Goal: Task Accomplishment & Management: Manage account settings

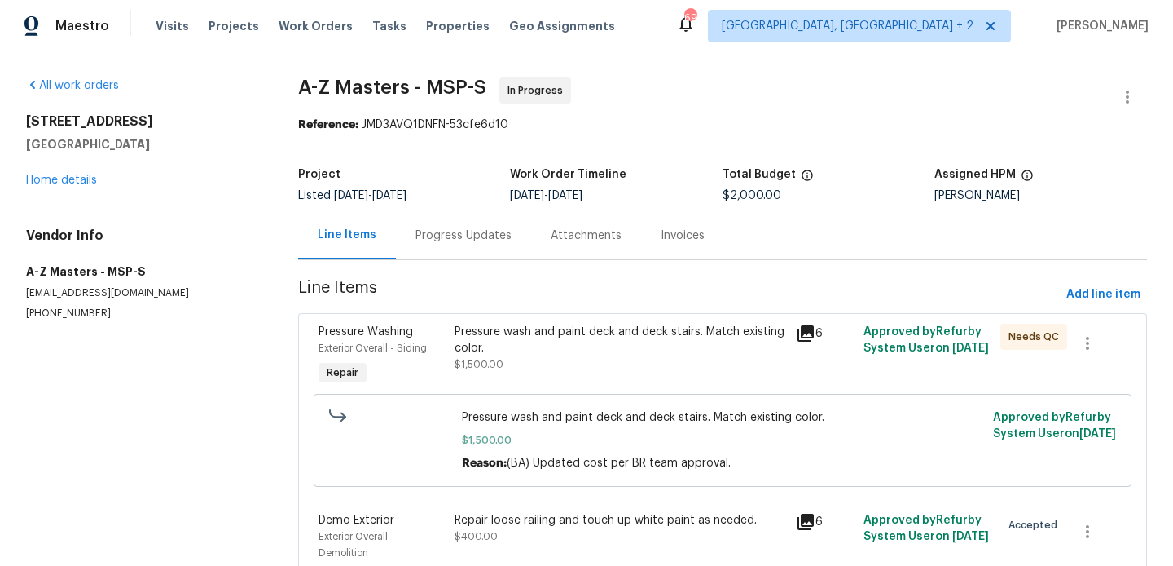
click at [493, 247] on div "Progress Updates" at bounding box center [463, 235] width 135 height 48
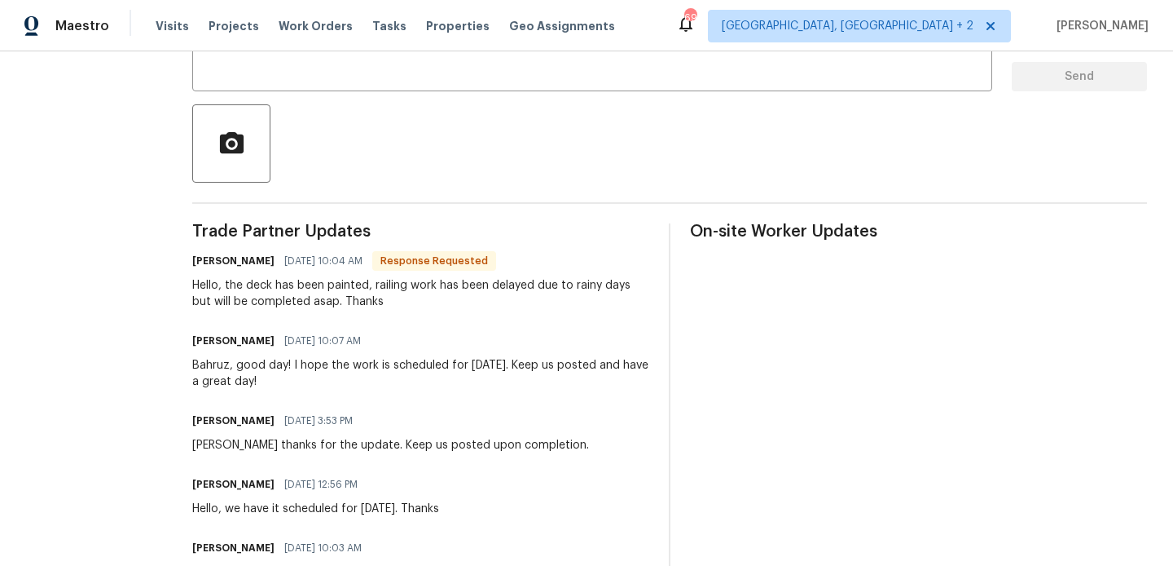
scroll to position [332, 0]
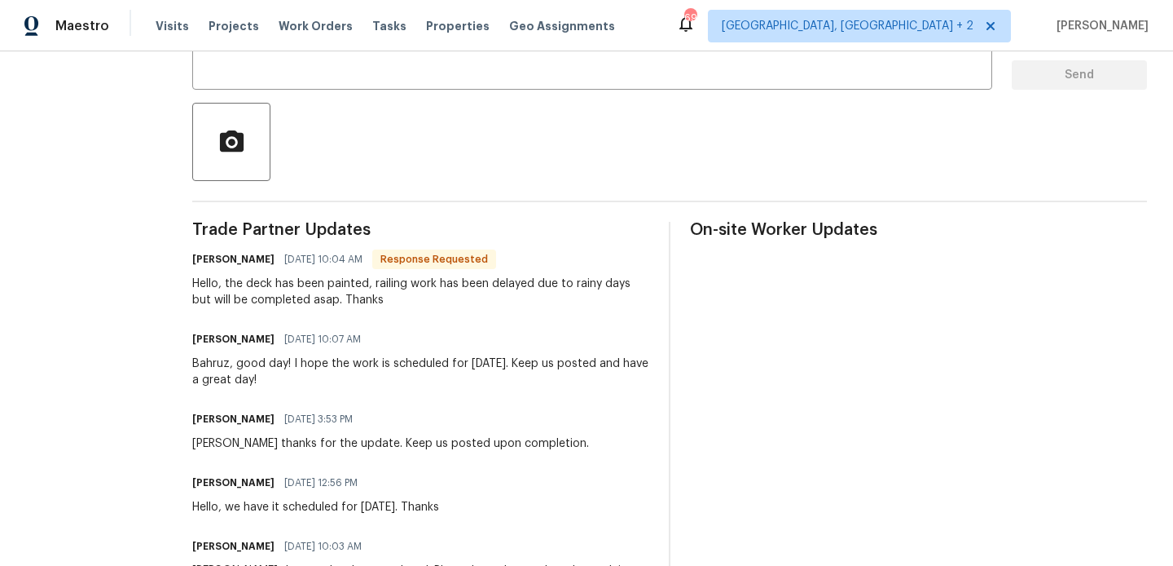
click at [192, 257] on h6 "Bahruz Mammadov" at bounding box center [233, 259] width 82 height 16
copy h6 "Bahruz"
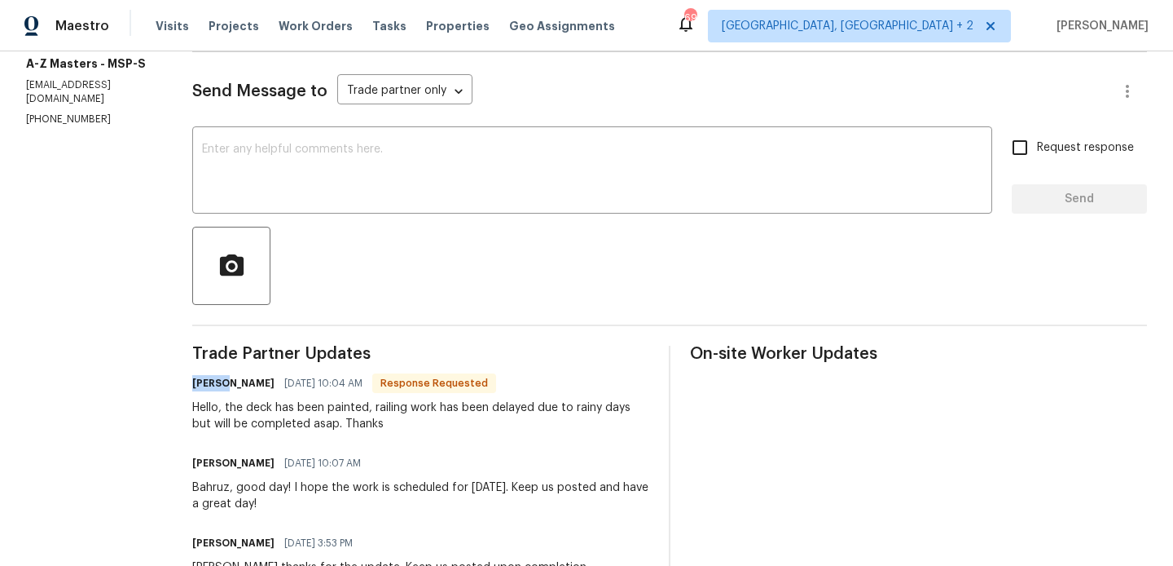
scroll to position [204, 0]
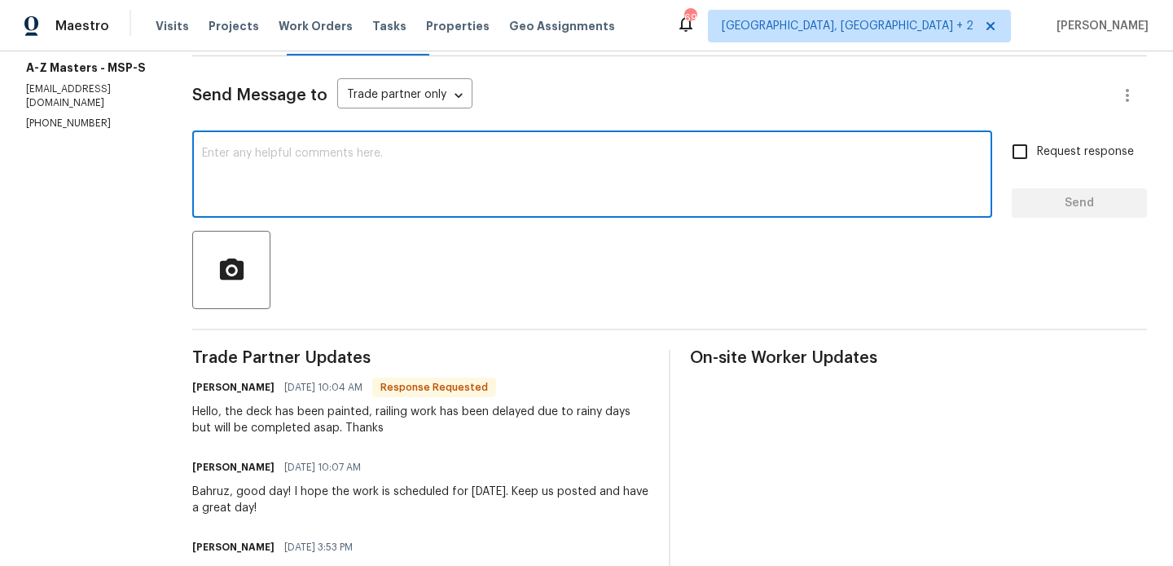
click at [297, 183] on textarea at bounding box center [592, 176] width 781 height 57
paste textarea "Bahruz"
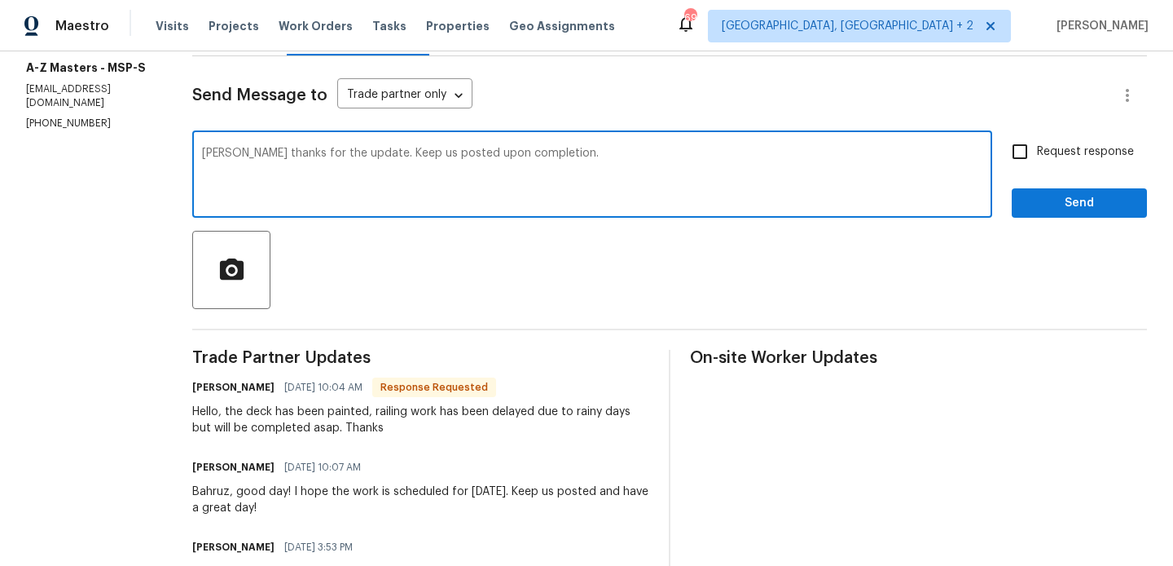
click at [0, 0] on div "Add a comma" at bounding box center [0, 0] width 0 height 0
type textarea "Bahruz, thanks for the update. Keep us posted upon completion."
click at [1036, 168] on input "Request response" at bounding box center [1020, 151] width 34 height 34
checkbox input "true"
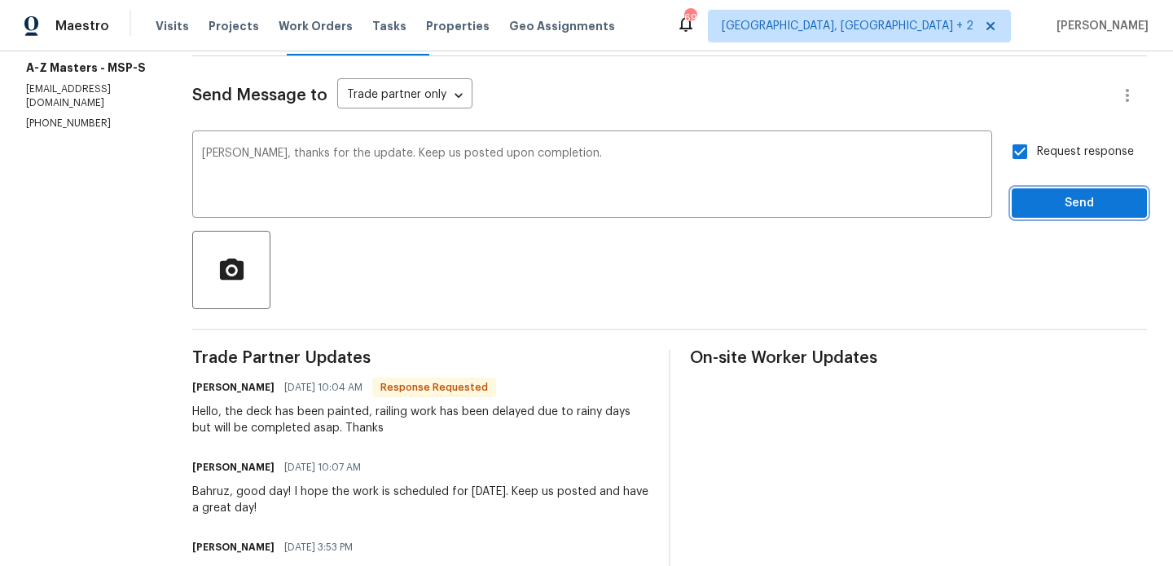
click at [1036, 213] on button "Send" at bounding box center [1079, 203] width 135 height 30
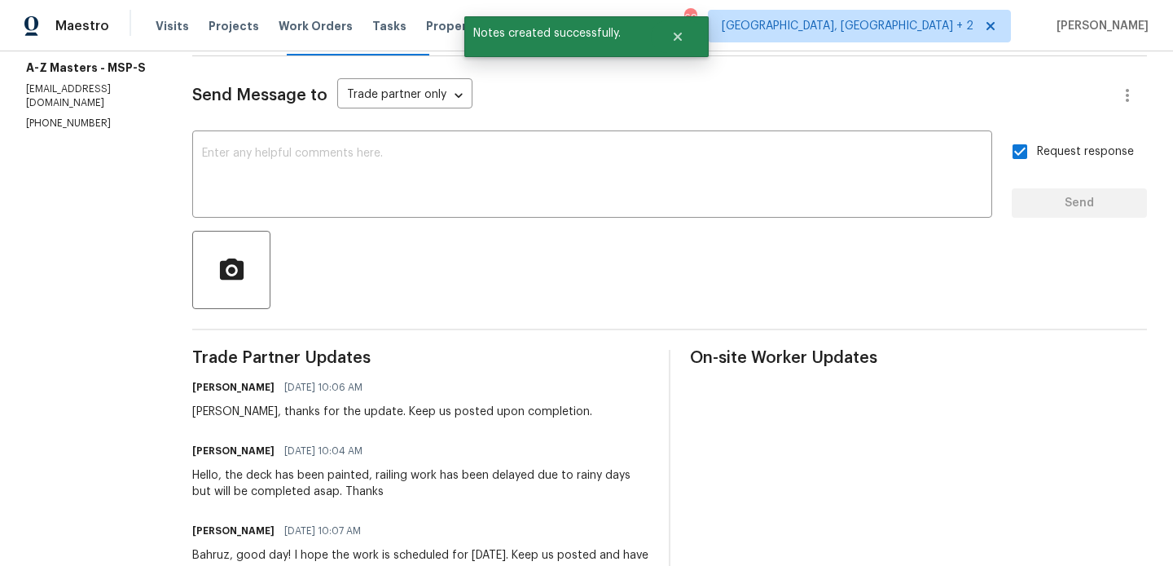
scroll to position [0, 0]
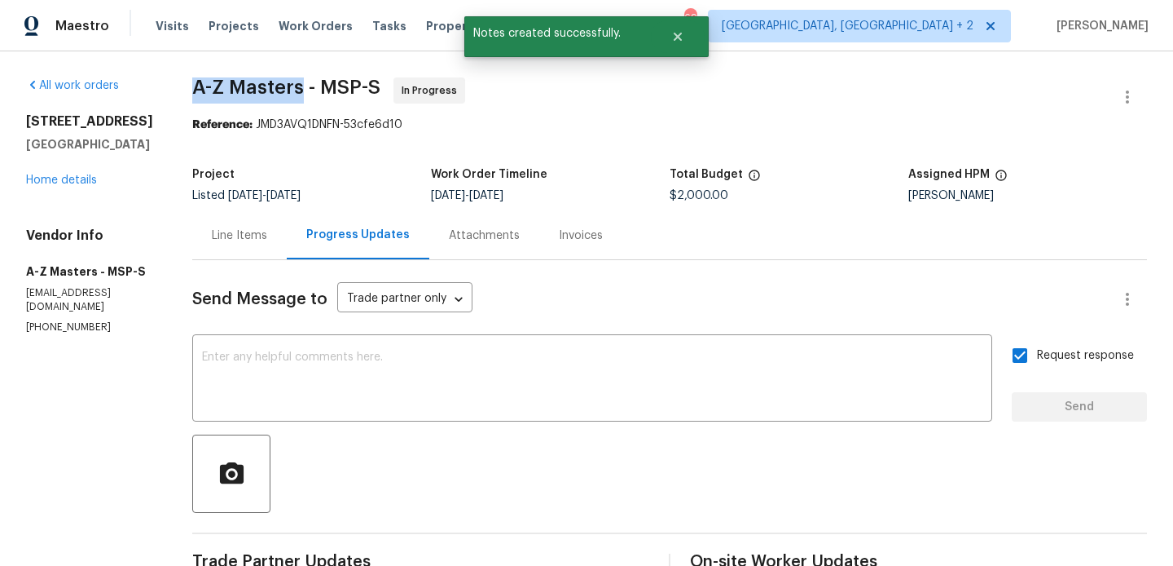
drag, startPoint x: 161, startPoint y: 86, endPoint x: 280, endPoint y: 90, distance: 119.0
copy span "A-Z Masters"
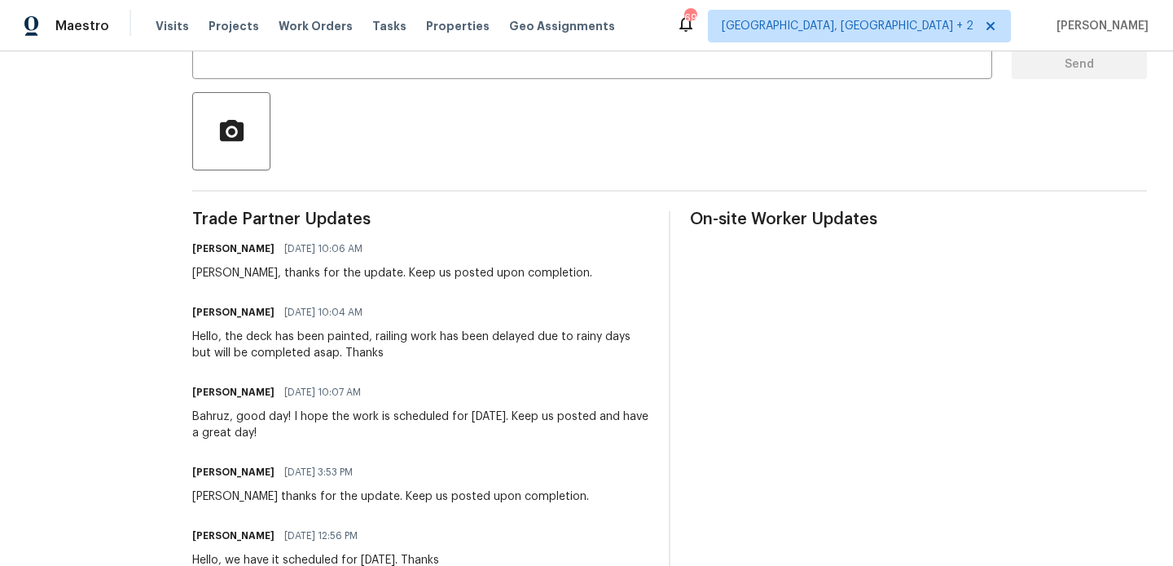
scroll to position [343, 0]
drag, startPoint x: 343, startPoint y: 338, endPoint x: 601, endPoint y: 338, distance: 258.3
click at [601, 338] on div "Hello, the deck has been painted, railing work has been delayed due to rainy da…" at bounding box center [420, 344] width 457 height 33
copy div ", railing work has been delayed due to rainy days"
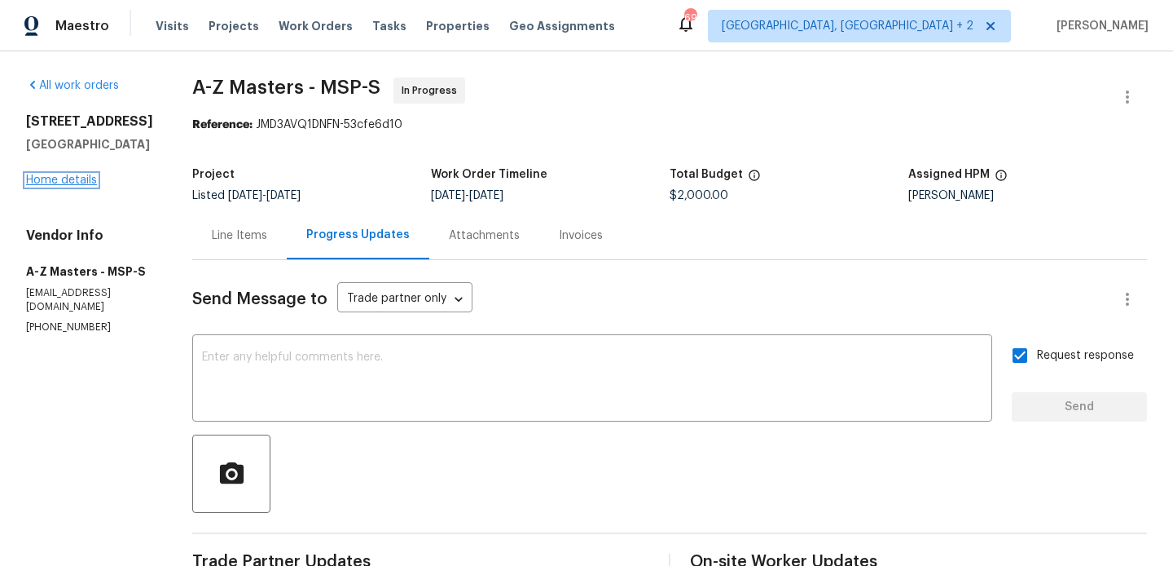
click at [70, 186] on link "Home details" at bounding box center [61, 179] width 71 height 11
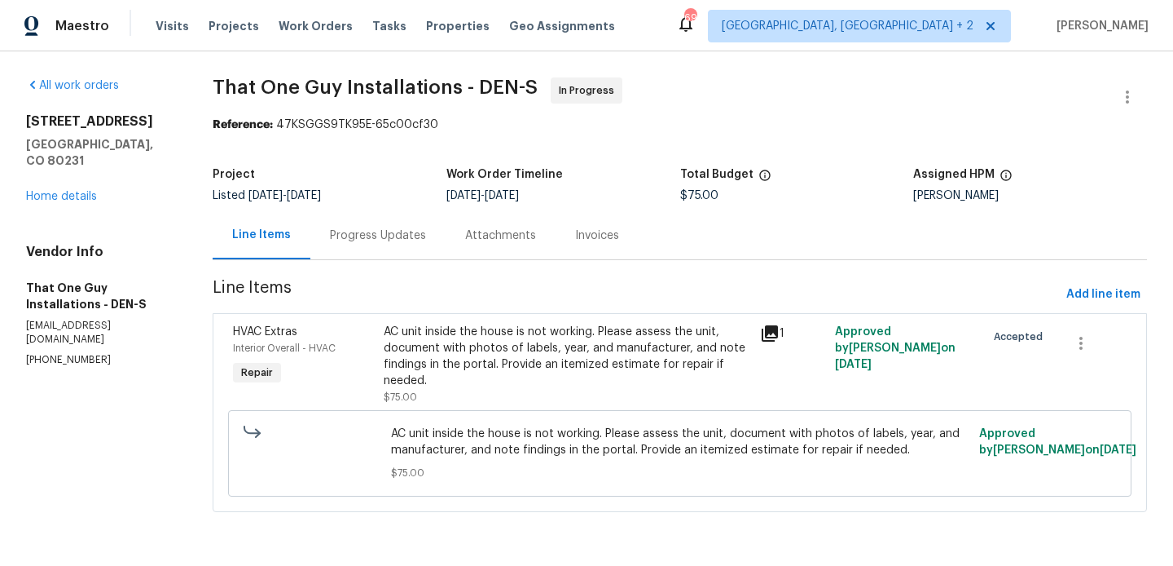
click at [376, 248] on div "Progress Updates" at bounding box center [377, 235] width 135 height 48
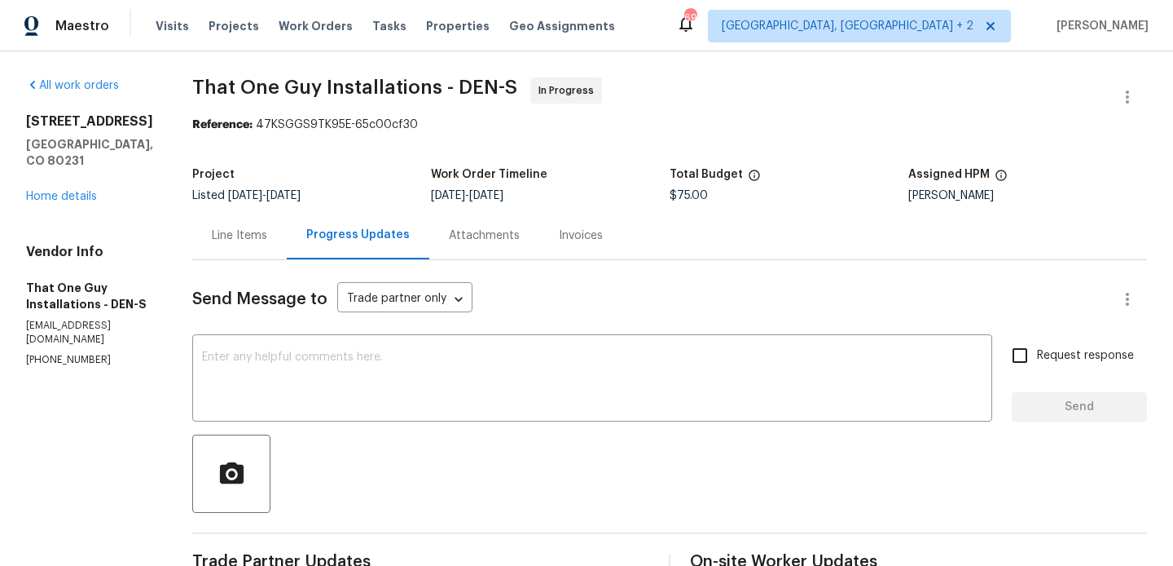
click at [95, 359] on p "(720) 242-7334" at bounding box center [89, 360] width 127 height 14
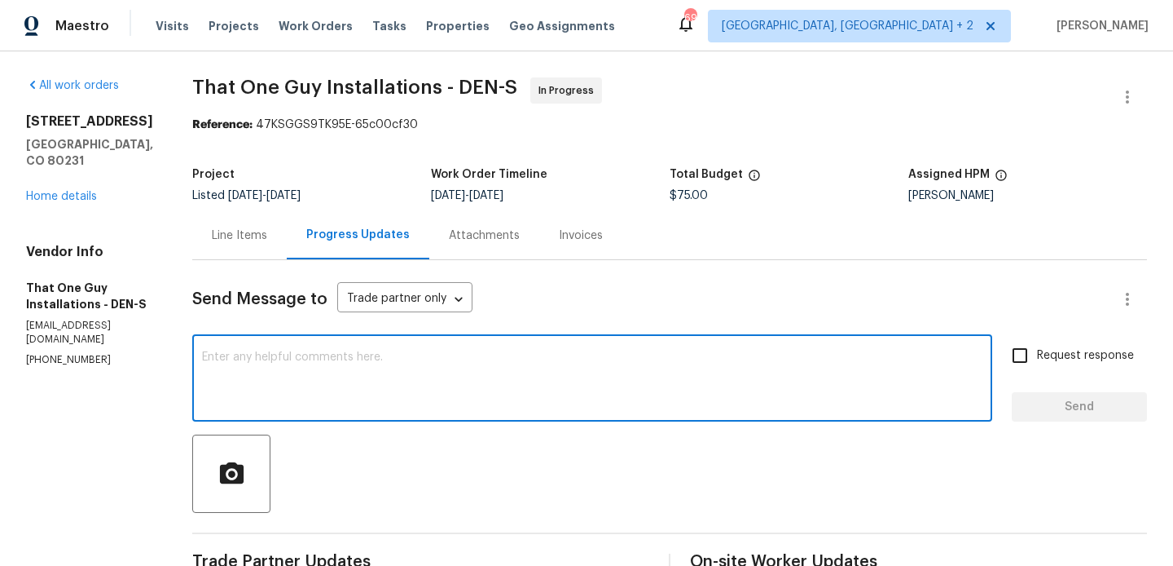
click at [246, 361] on textarea at bounding box center [592, 379] width 781 height 57
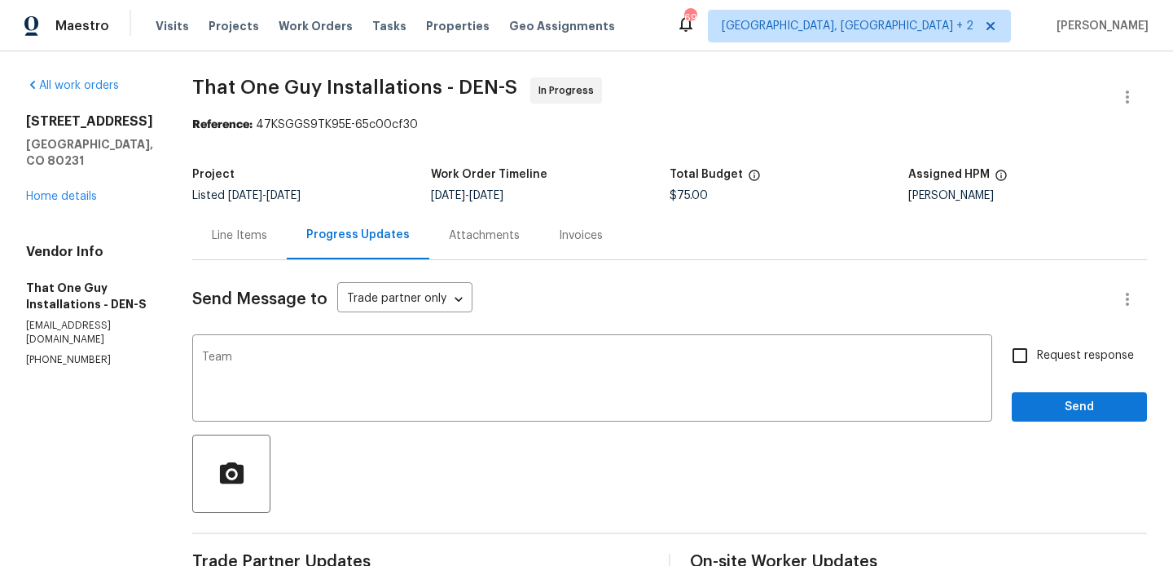
click at [121, 337] on p "togillc@comcast.net" at bounding box center [89, 333] width 127 height 28
copy p "togillc@comcast.net"
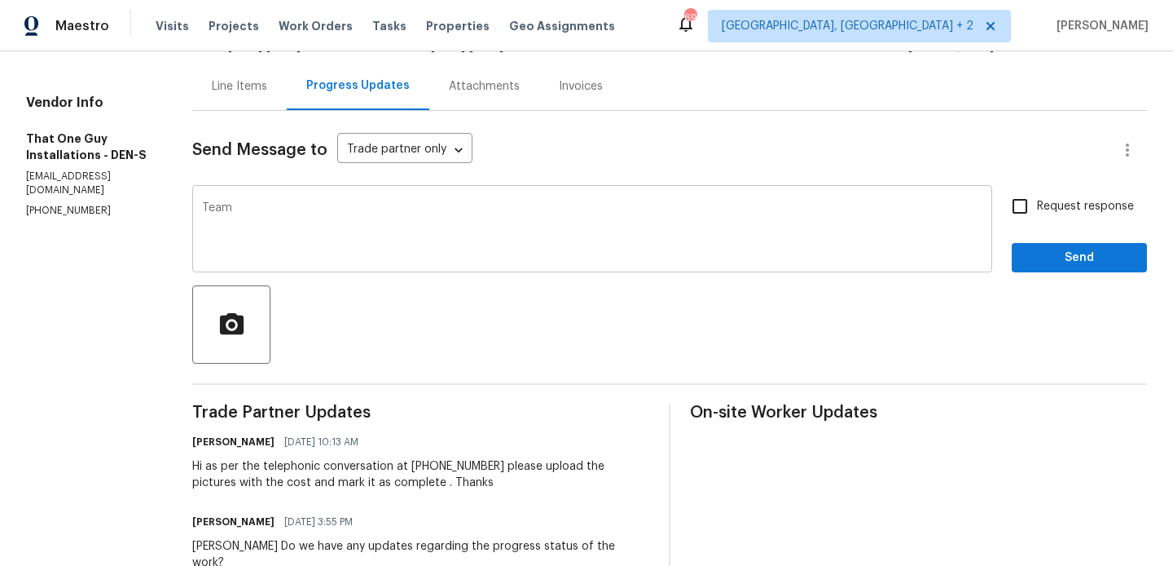
click at [332, 227] on textarea "Team" at bounding box center [592, 230] width 781 height 57
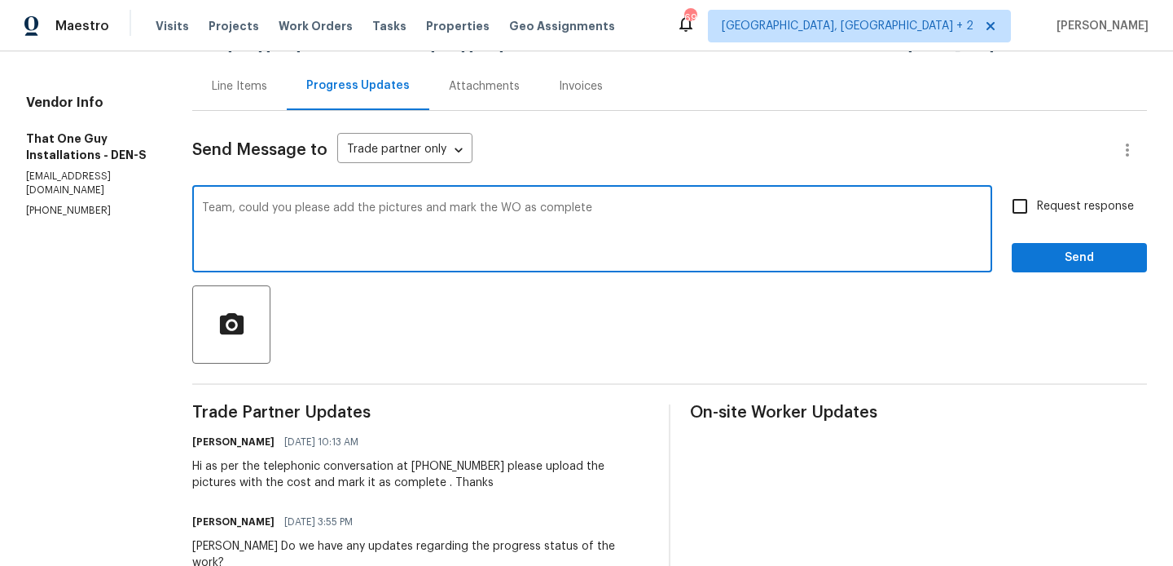
type textarea "Team, could you please add the pictures and mark the WO as complete"
click at [1104, 214] on span "Request response" at bounding box center [1085, 206] width 97 height 17
click at [1037, 214] on input "Request response" at bounding box center [1020, 206] width 34 height 34
checkbox input "true"
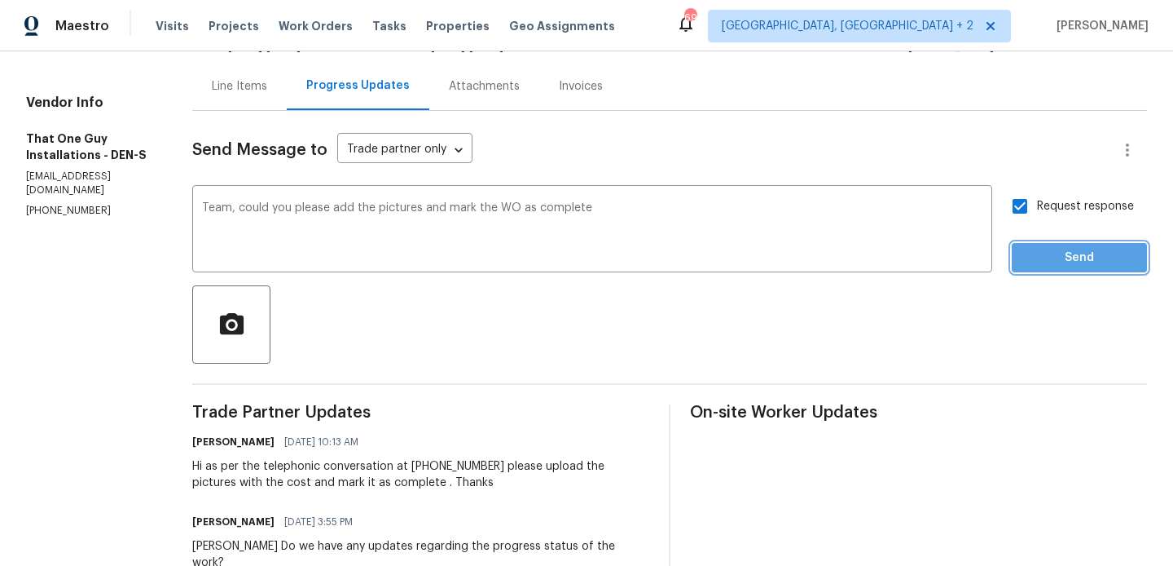
click at [1077, 253] on span "Send" at bounding box center [1079, 258] width 109 height 20
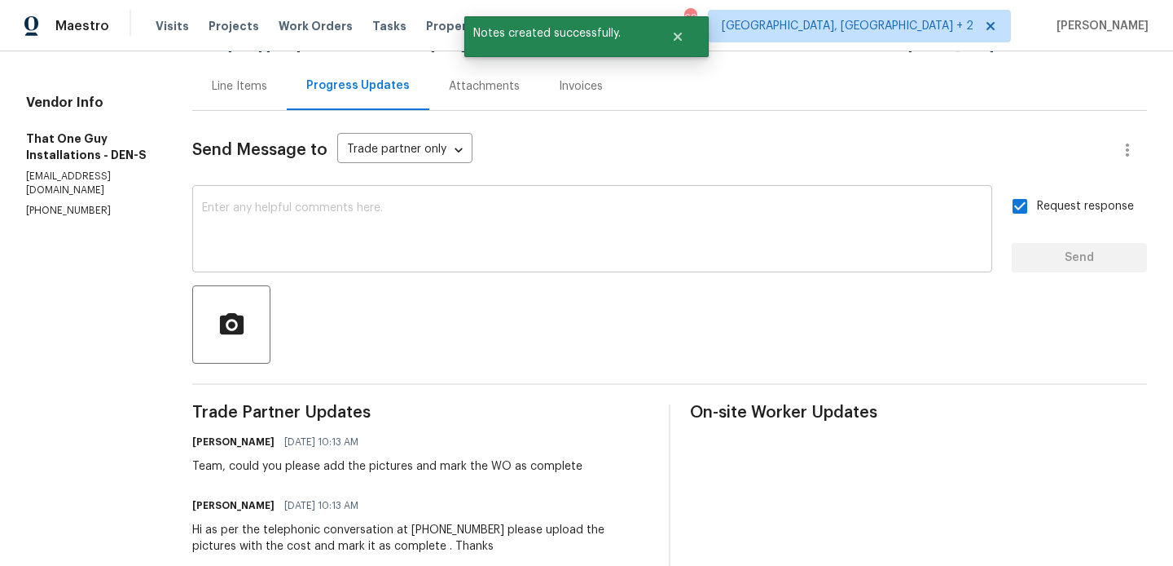
scroll to position [0, 0]
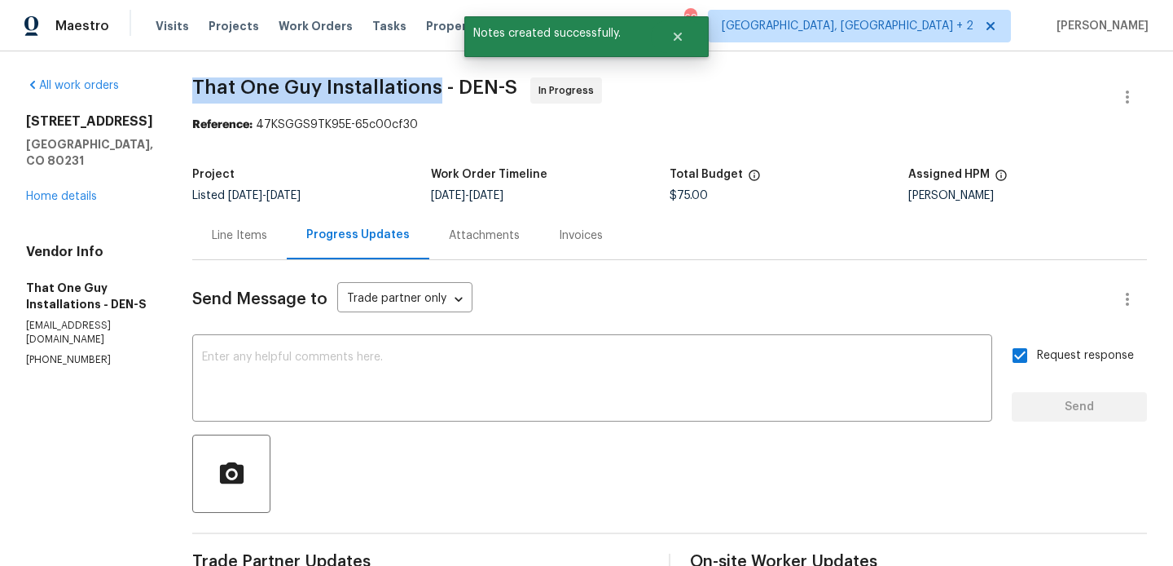
drag, startPoint x: 170, startPoint y: 85, endPoint x: 412, endPoint y: 99, distance: 242.5
click at [412, 99] on span "That One Guy Installations - DEN-S In Progress" at bounding box center [650, 96] width 916 height 39
copy span "That One Guy Installations"
click at [82, 199] on link "Home details" at bounding box center [61, 196] width 71 height 11
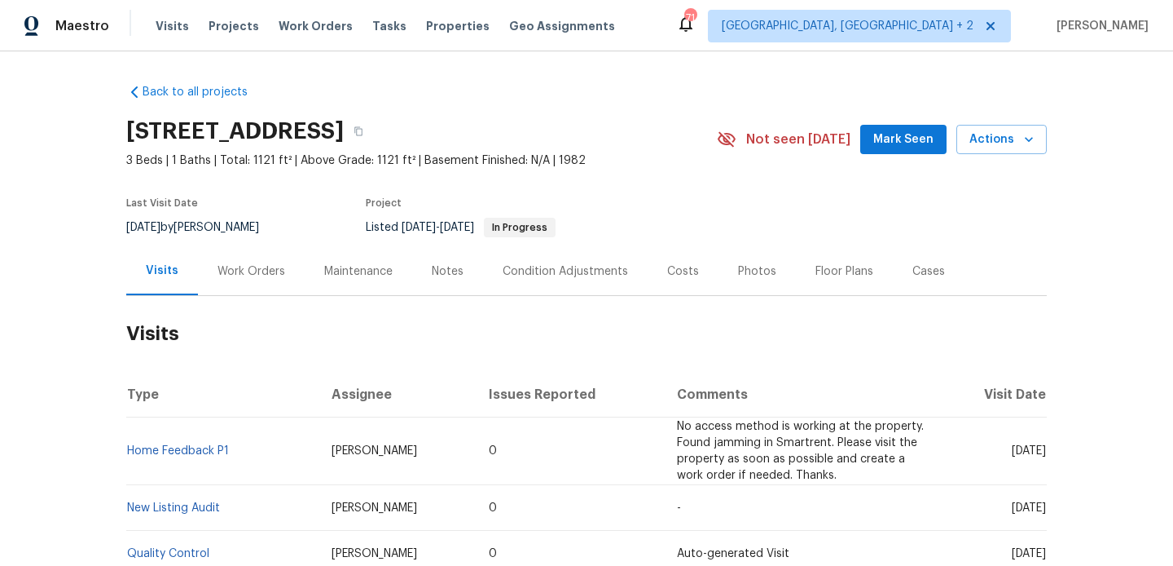
click at [259, 264] on div "Work Orders" at bounding box center [252, 271] width 68 height 16
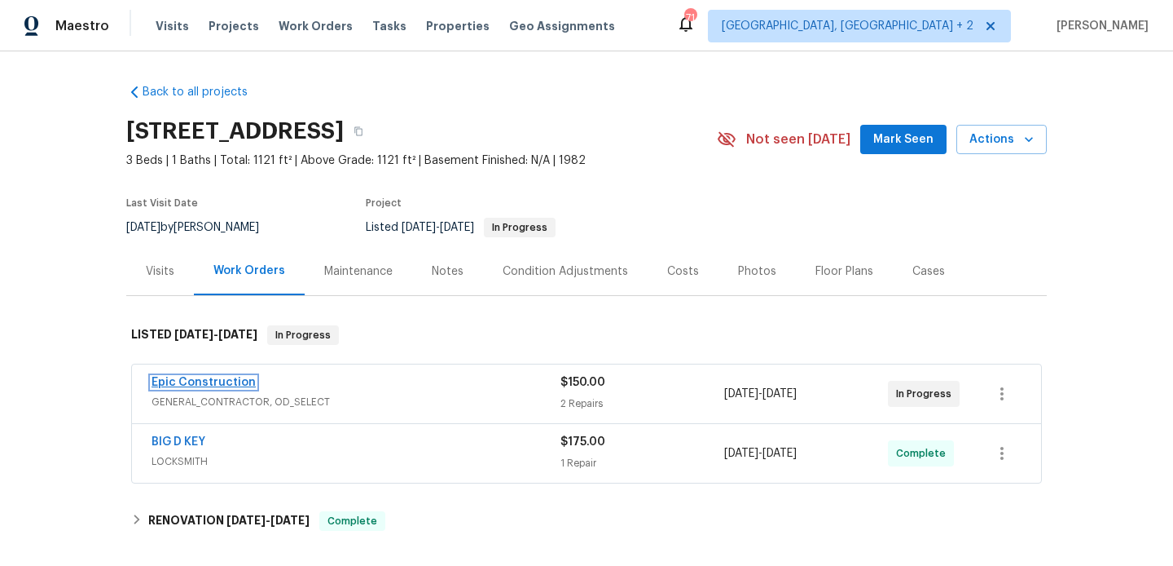
click at [236, 379] on link "Epic Construction" at bounding box center [204, 381] width 104 height 11
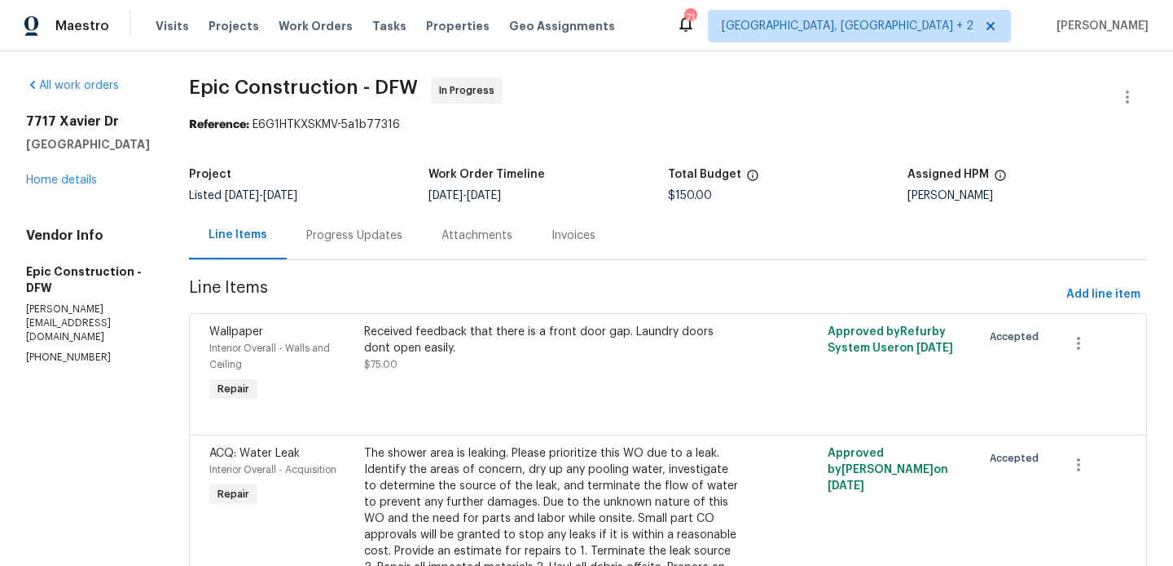
click at [361, 228] on div "Progress Updates" at bounding box center [354, 235] width 96 height 16
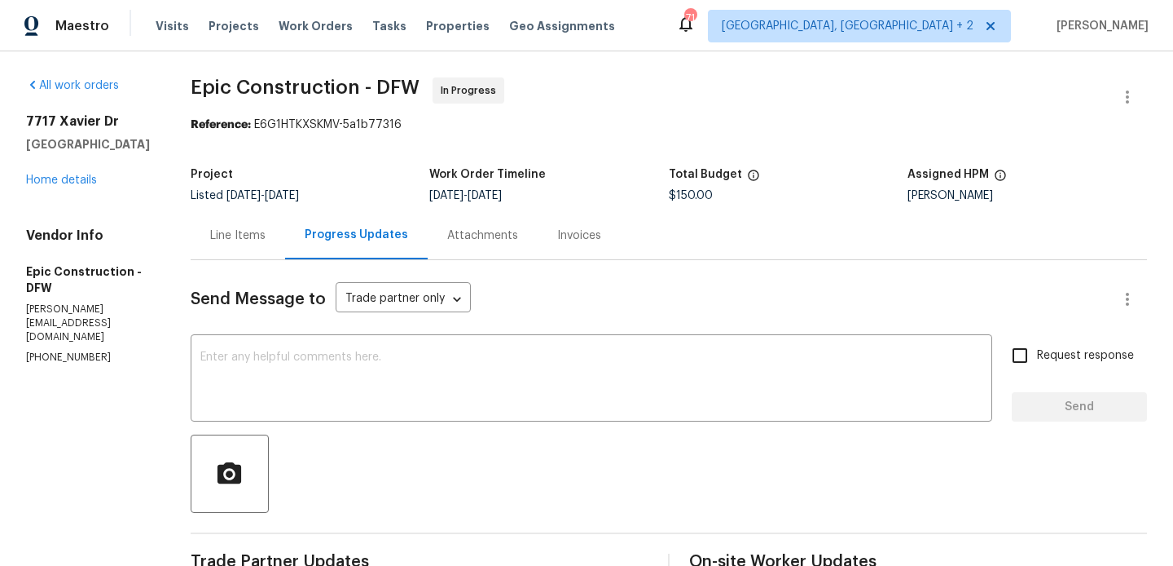
click at [29, 350] on p "(214) 208-1878" at bounding box center [88, 357] width 125 height 14
copy p "(214) 208-1878"
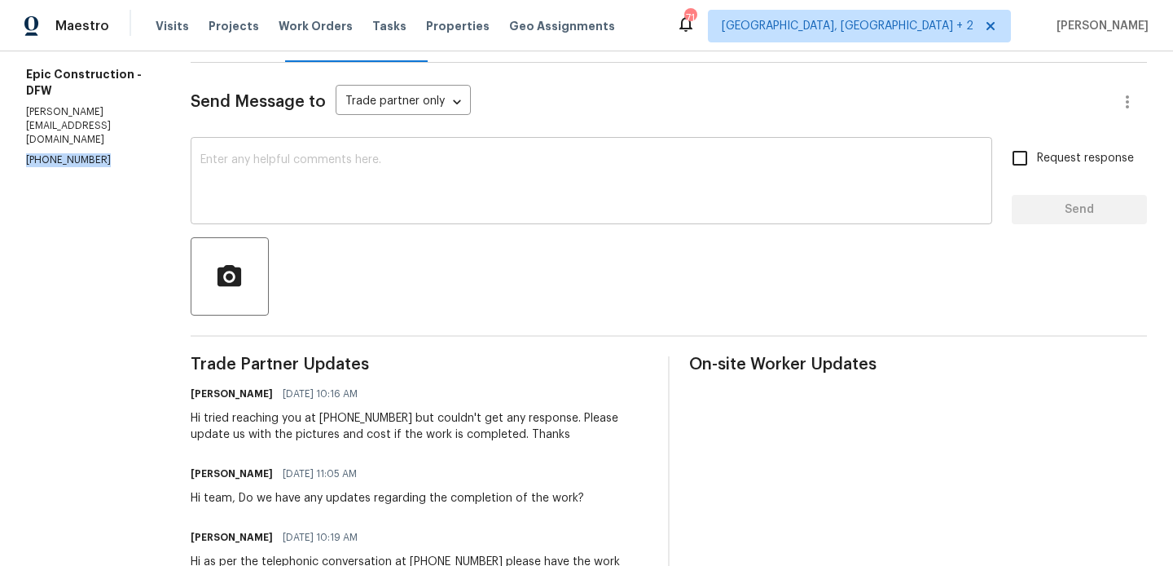
scroll to position [198, 0]
click at [87, 117] on p "kris@epic-constructioninc.com" at bounding box center [88, 125] width 125 height 42
copy p "kris@epic-constructioninc.com"
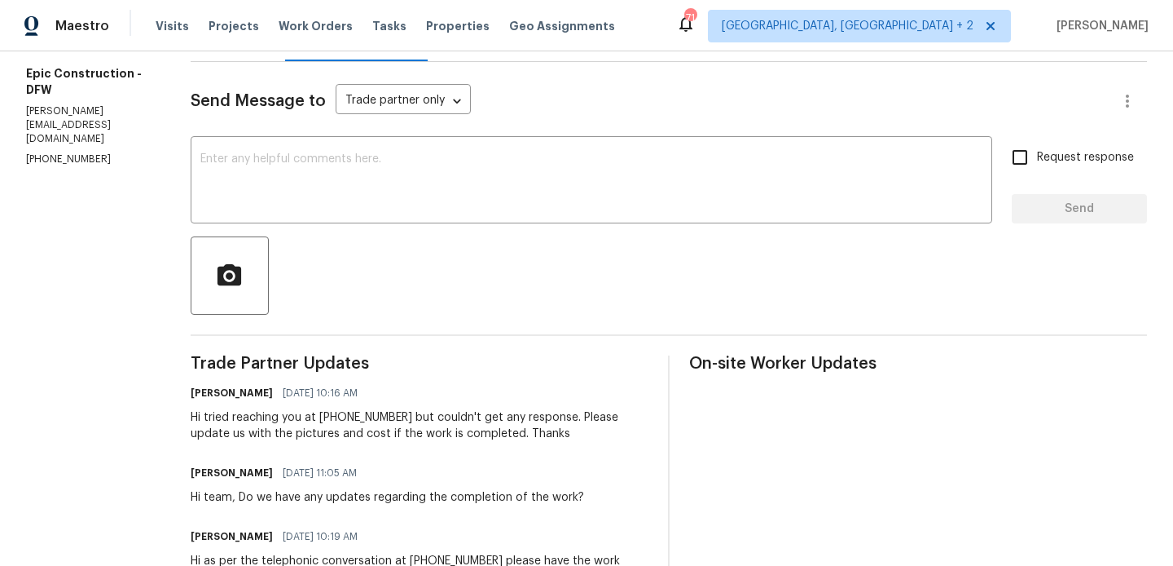
click at [45, 152] on p "(214) 208-1878" at bounding box center [88, 159] width 125 height 14
copy p "(214) 208-1878"
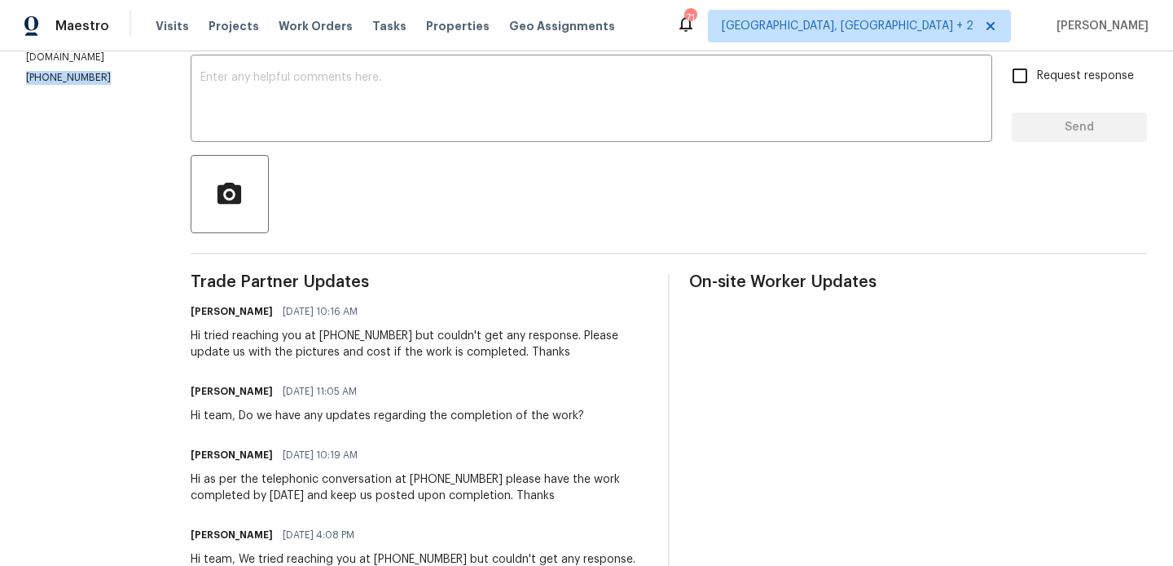
scroll to position [0, 0]
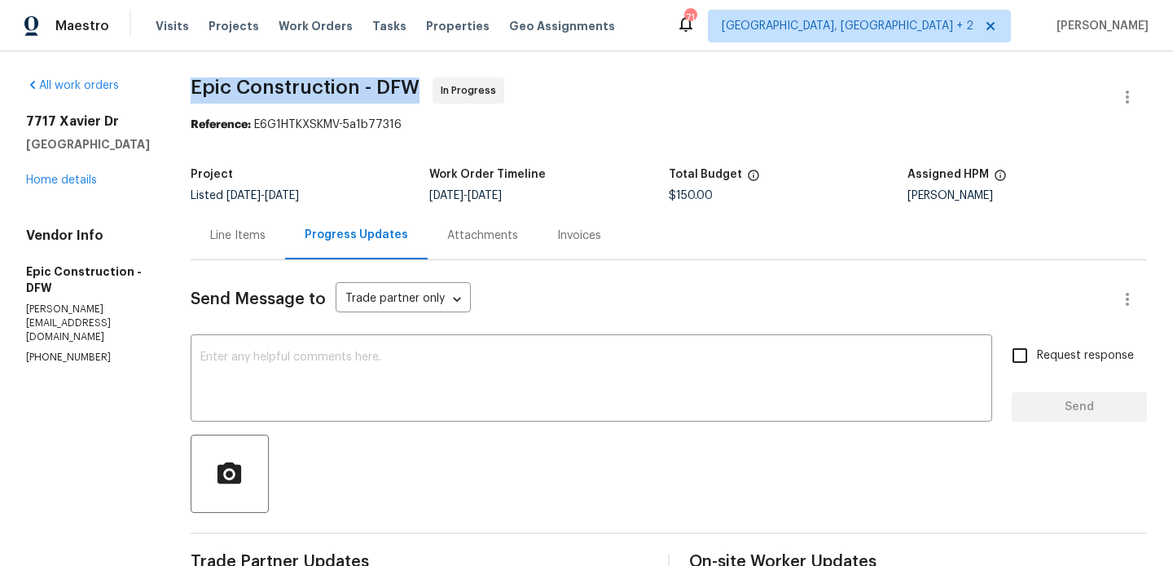
drag, startPoint x: 184, startPoint y: 89, endPoint x: 336, endPoint y: 89, distance: 151.6
click at [336, 89] on span "Epic Construction - DFW" at bounding box center [305, 87] width 229 height 20
drag, startPoint x: 355, startPoint y: 86, endPoint x: 175, endPoint y: 88, distance: 180.1
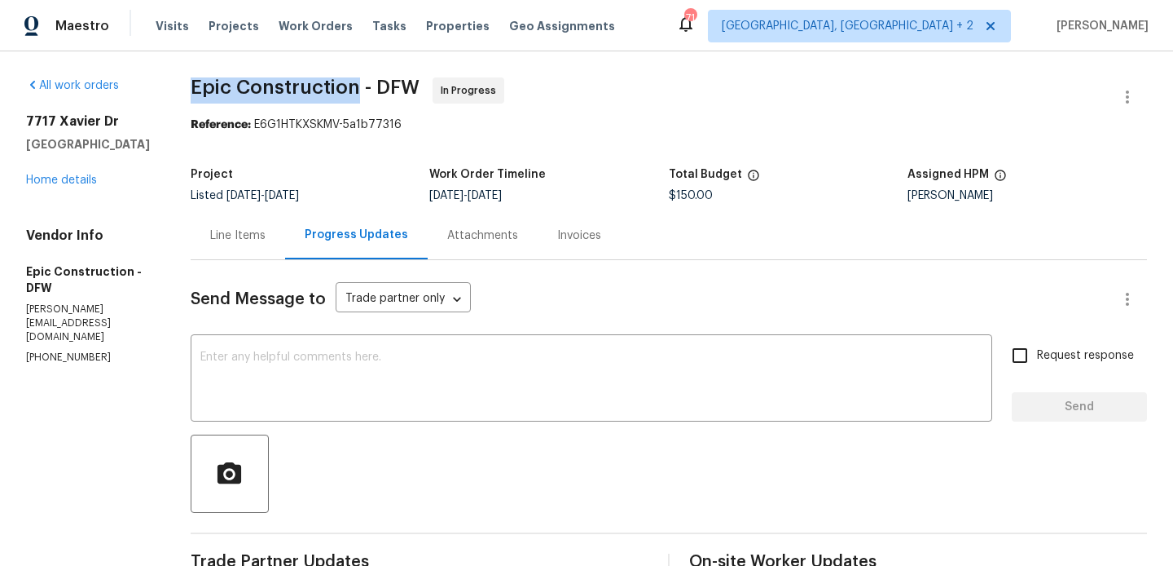
copy span "Epic Construction"
click at [59, 178] on link "Home details" at bounding box center [61, 179] width 71 height 11
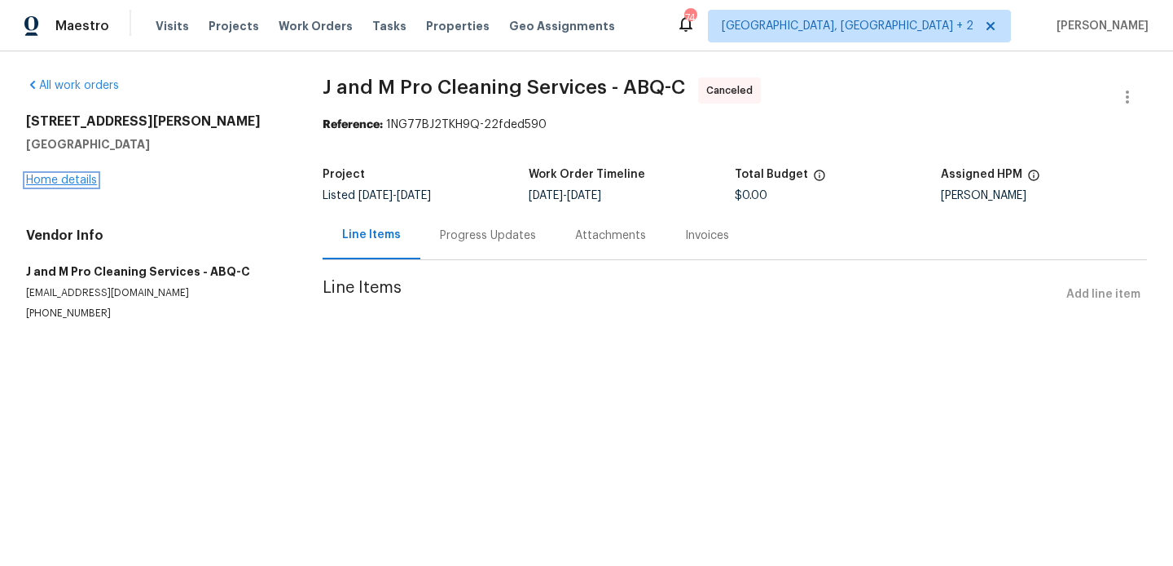
click at [51, 176] on link "Home details" at bounding box center [61, 179] width 71 height 11
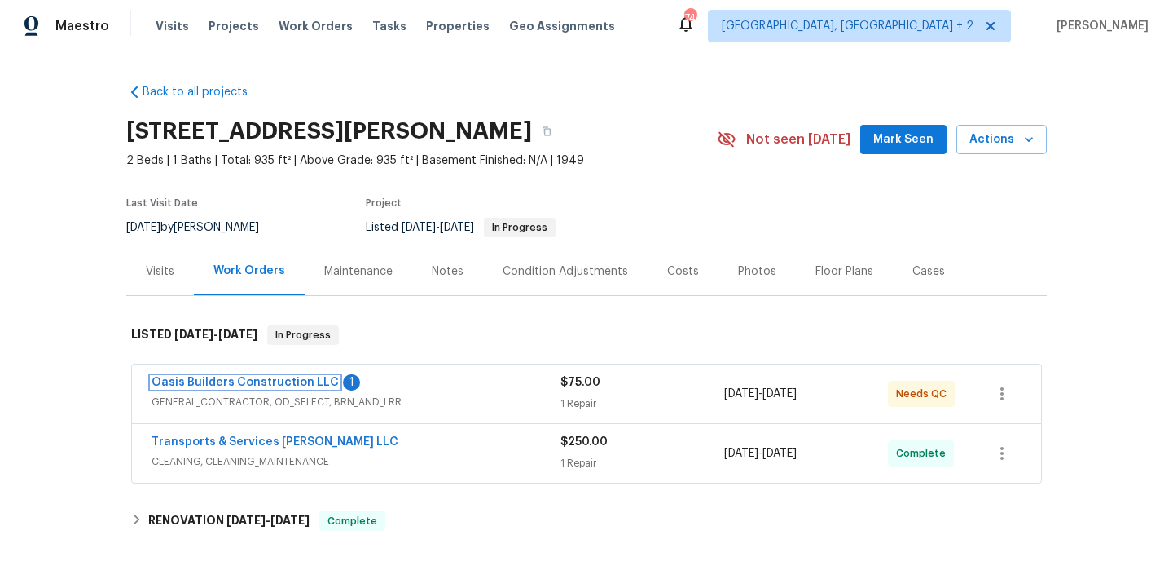
click at [285, 379] on link "Oasis Builders Construction LLC" at bounding box center [245, 381] width 187 height 11
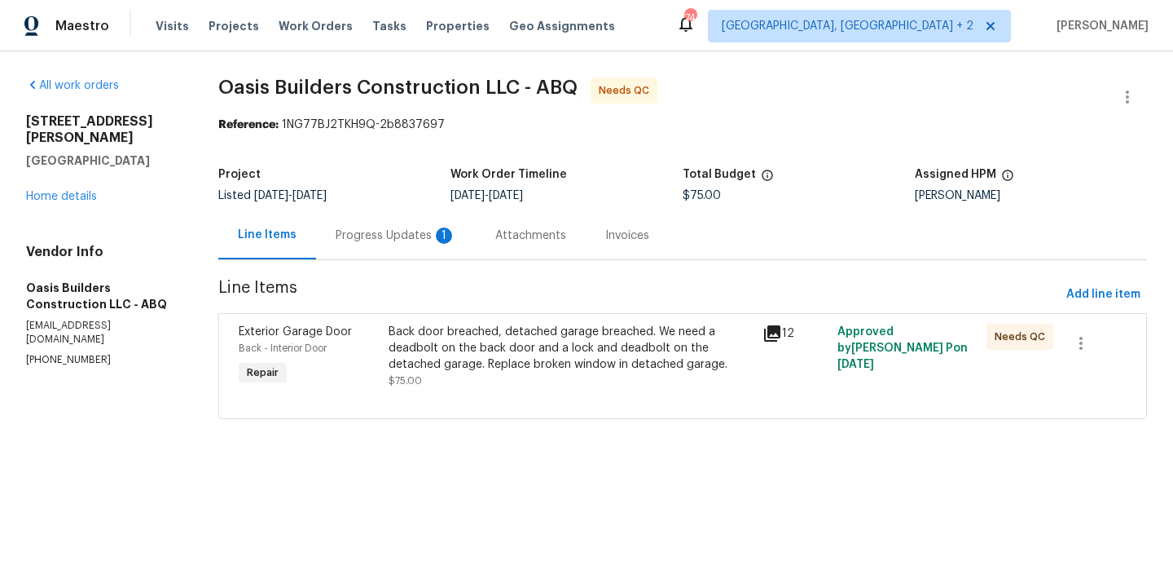
click at [409, 236] on div "Progress Updates 1" at bounding box center [396, 235] width 121 height 16
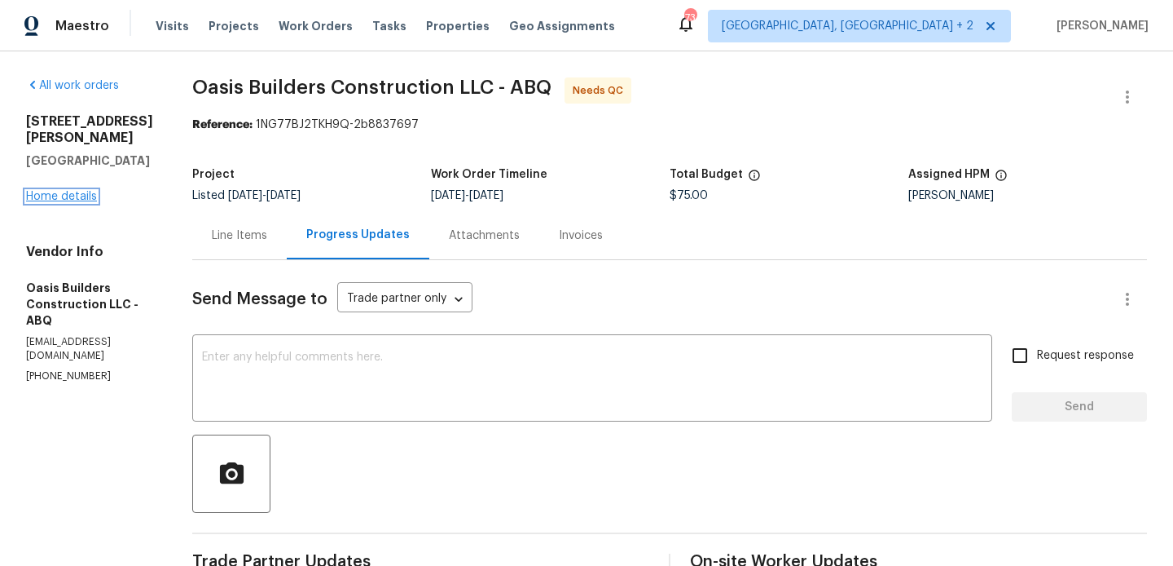
click at [77, 201] on link "Home details" at bounding box center [61, 196] width 71 height 11
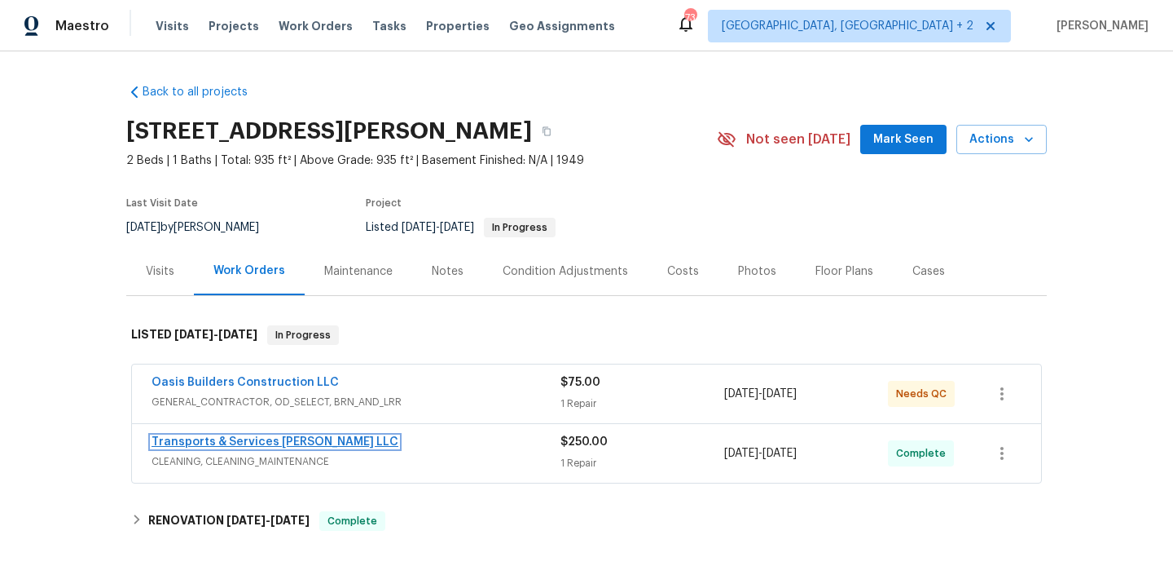
click at [279, 439] on link "Transports & Services Teves LLC" at bounding box center [275, 441] width 247 height 11
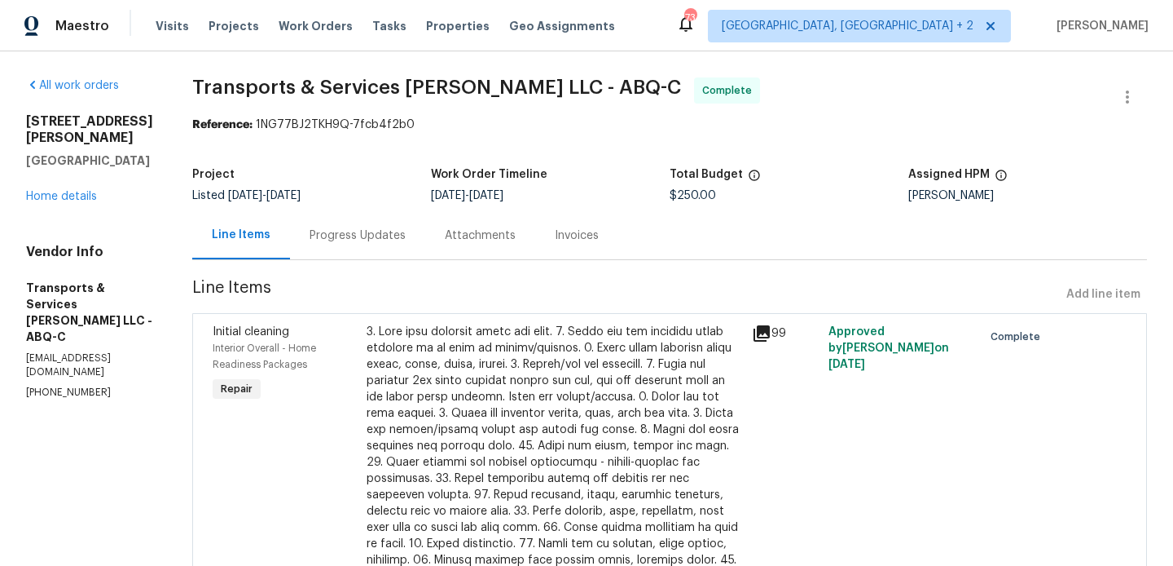
click at [390, 211] on div "Progress Updates" at bounding box center [357, 235] width 135 height 48
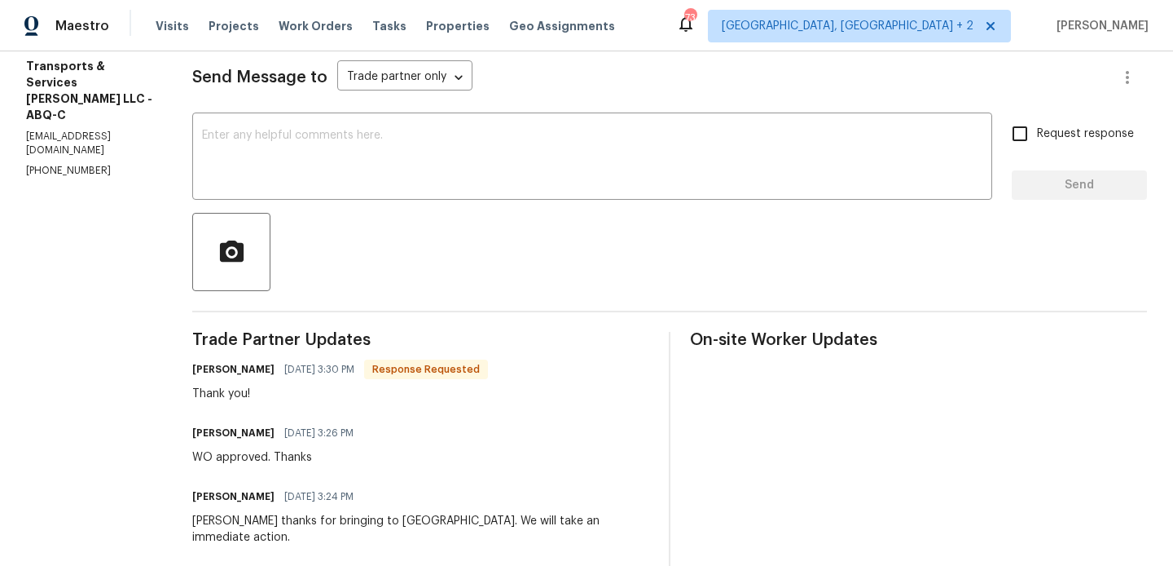
scroll to position [218, 0]
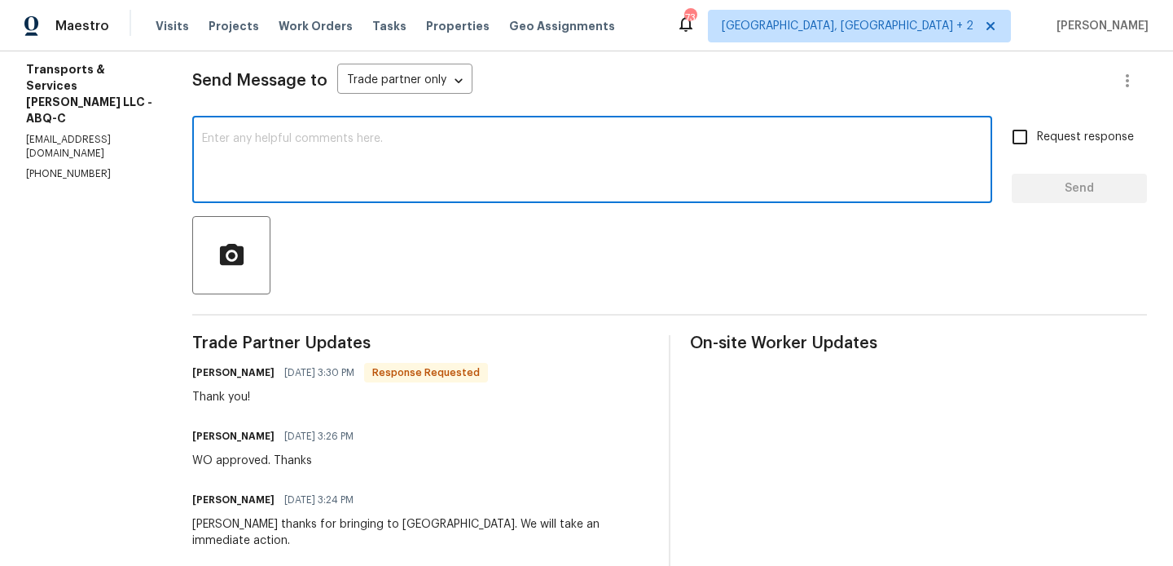
click at [327, 162] on textarea at bounding box center [592, 161] width 781 height 57
type textarea "Welcome"
click at [1030, 191] on span "Send" at bounding box center [1079, 188] width 109 height 20
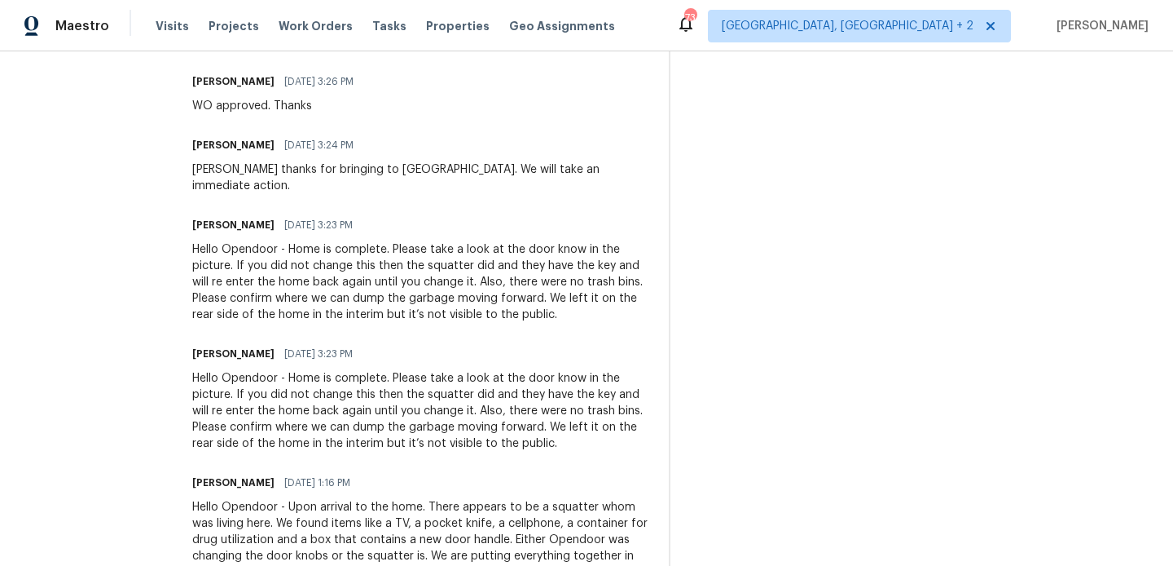
scroll to position [637, 0]
click at [461, 378] on div "Hello Opendoor - Home is complete. Please take a look at the door know in the p…" at bounding box center [420, 409] width 457 height 81
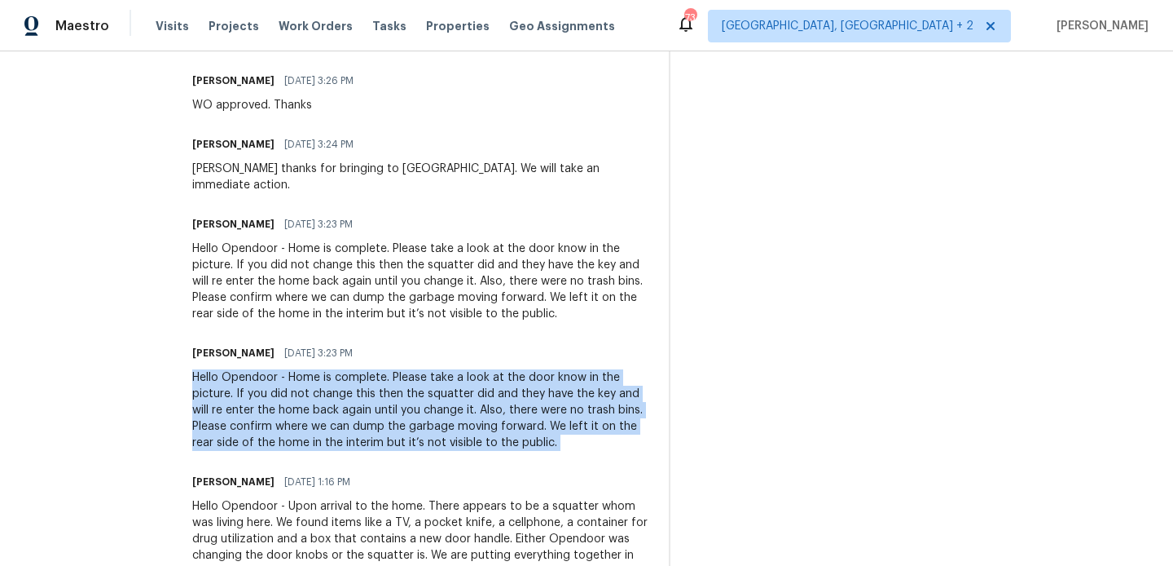
click at [461, 378] on div "Hello Opendoor - Home is complete. Please take a look at the door know in the p…" at bounding box center [420, 409] width 457 height 81
copy div "Hello Opendoor - Home is complete. Please take a look at the door know in the p…"
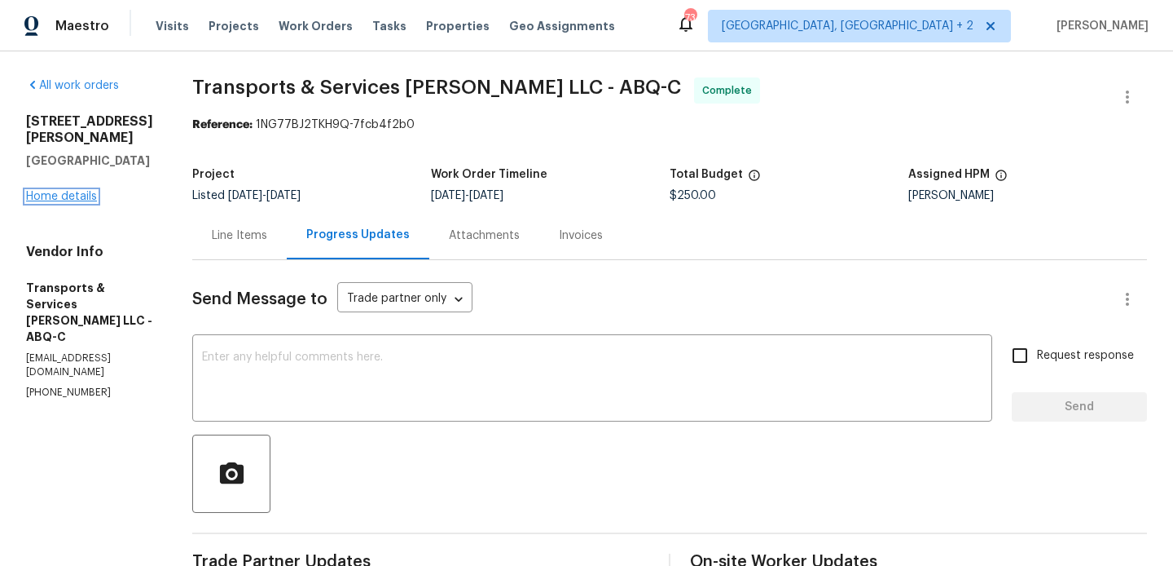
click at [68, 191] on link "Home details" at bounding box center [61, 196] width 71 height 11
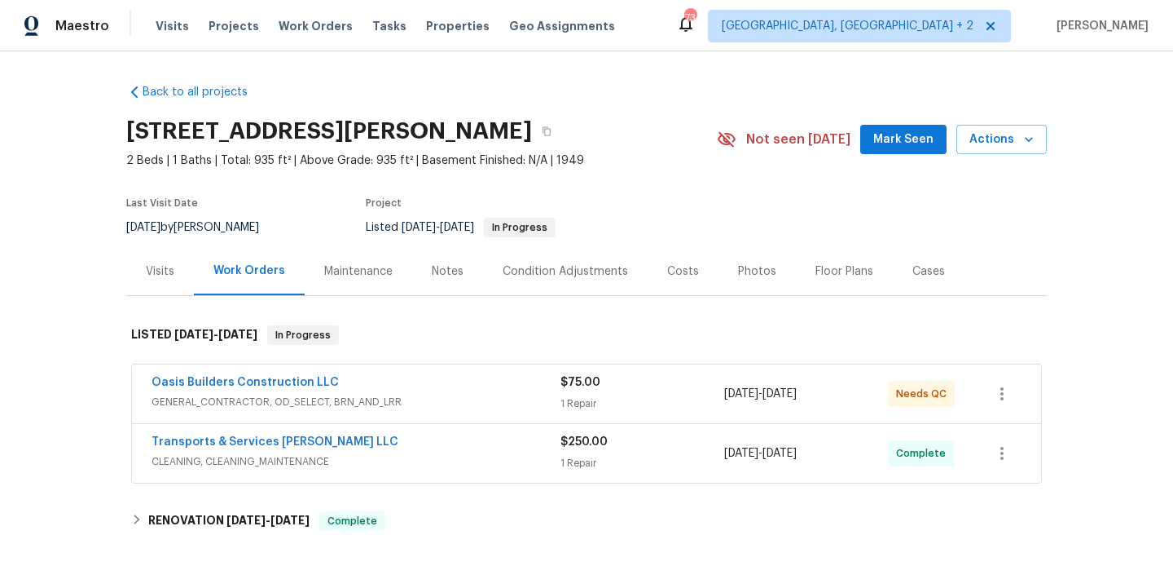
click at [408, 377] on div "Oasis Builders Construction LLC" at bounding box center [356, 384] width 409 height 20
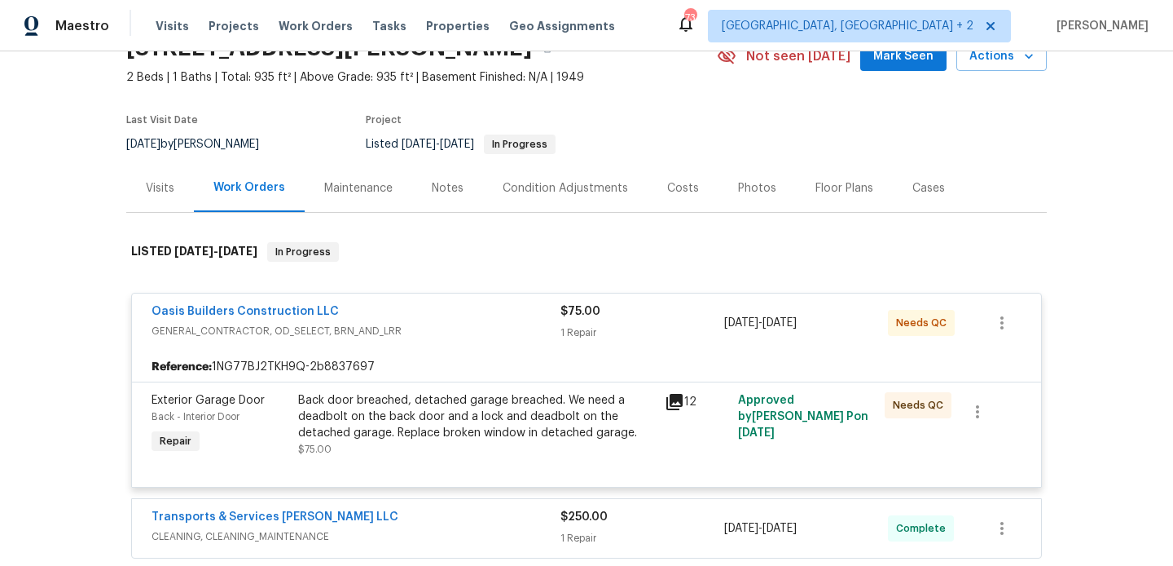
scroll to position [87, 0]
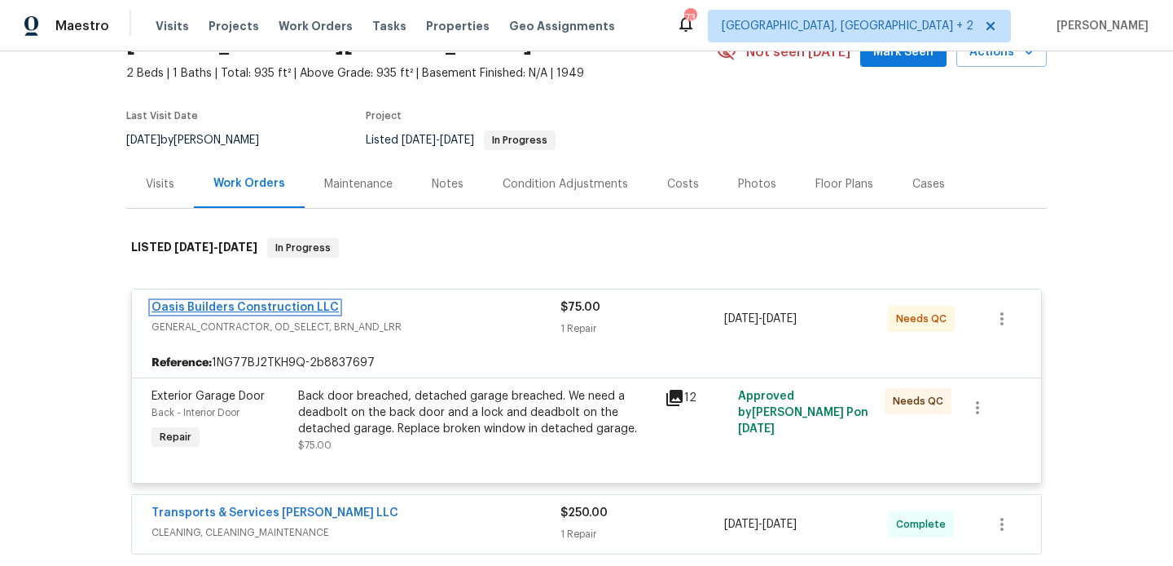
click at [276, 312] on link "Oasis Builders Construction LLC" at bounding box center [245, 307] width 187 height 11
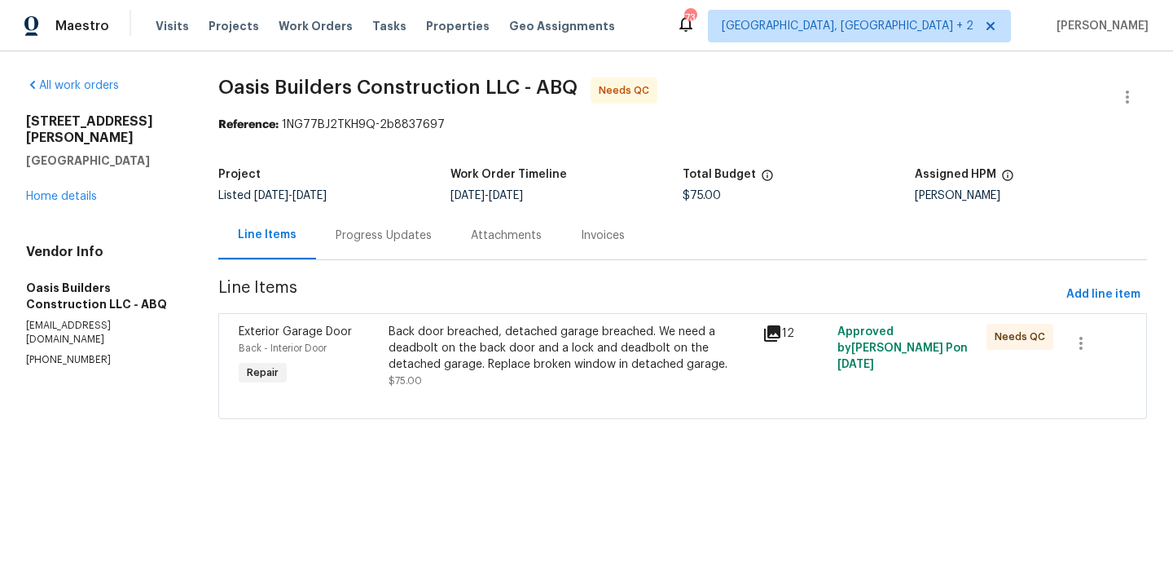
click at [402, 226] on div "Progress Updates" at bounding box center [383, 235] width 135 height 48
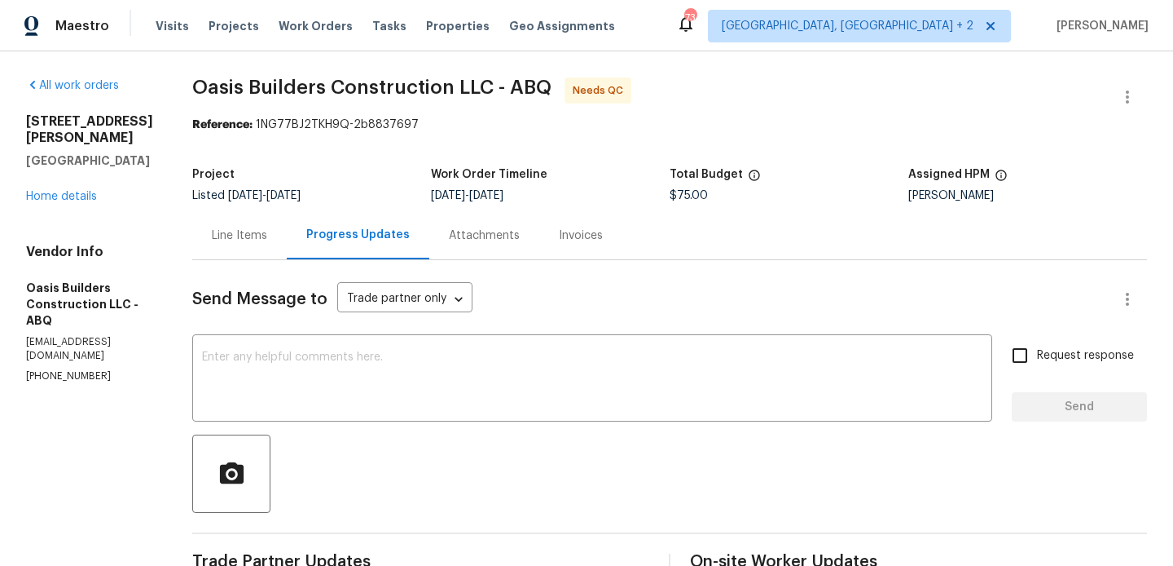
click at [247, 222] on div "Line Items" at bounding box center [239, 235] width 95 height 48
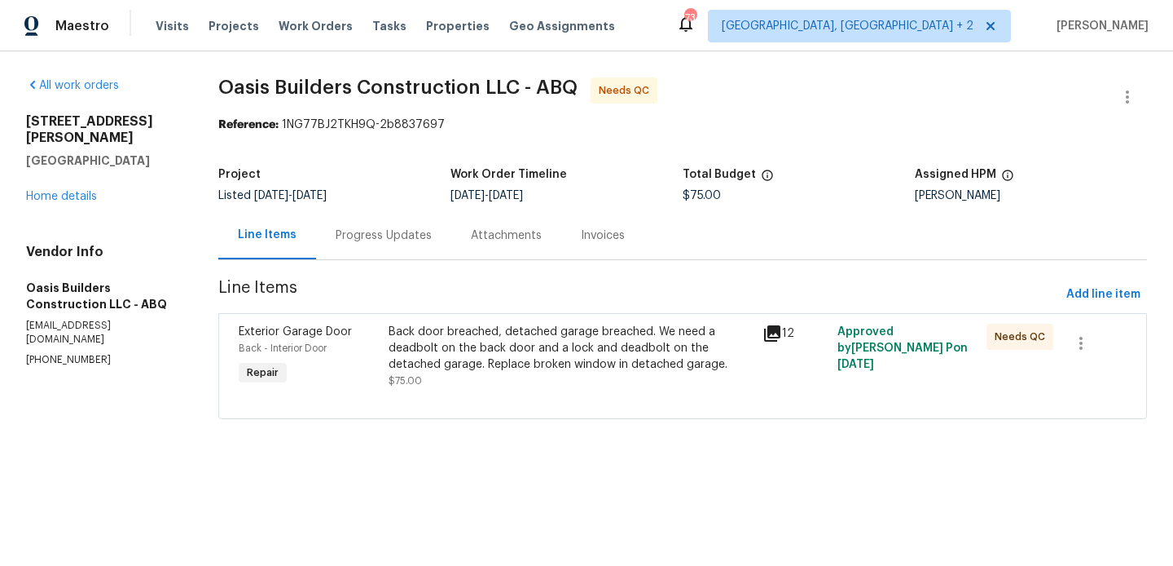
click at [619, 348] on div "Back door breached, detached garage breached. We need a deadbolt on the back do…" at bounding box center [571, 348] width 364 height 49
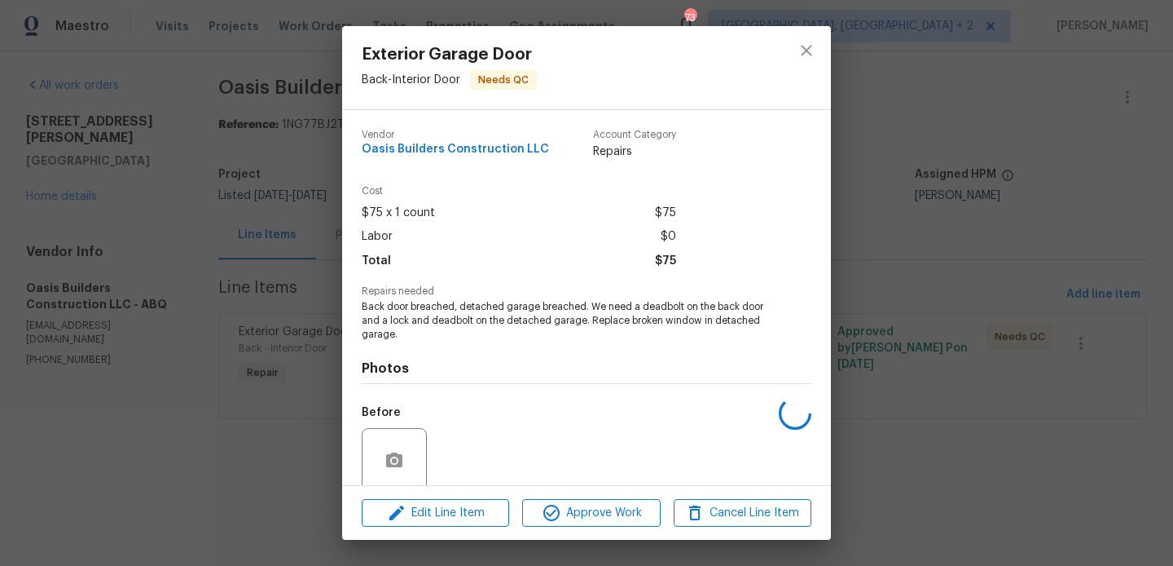
scroll to position [130, 0]
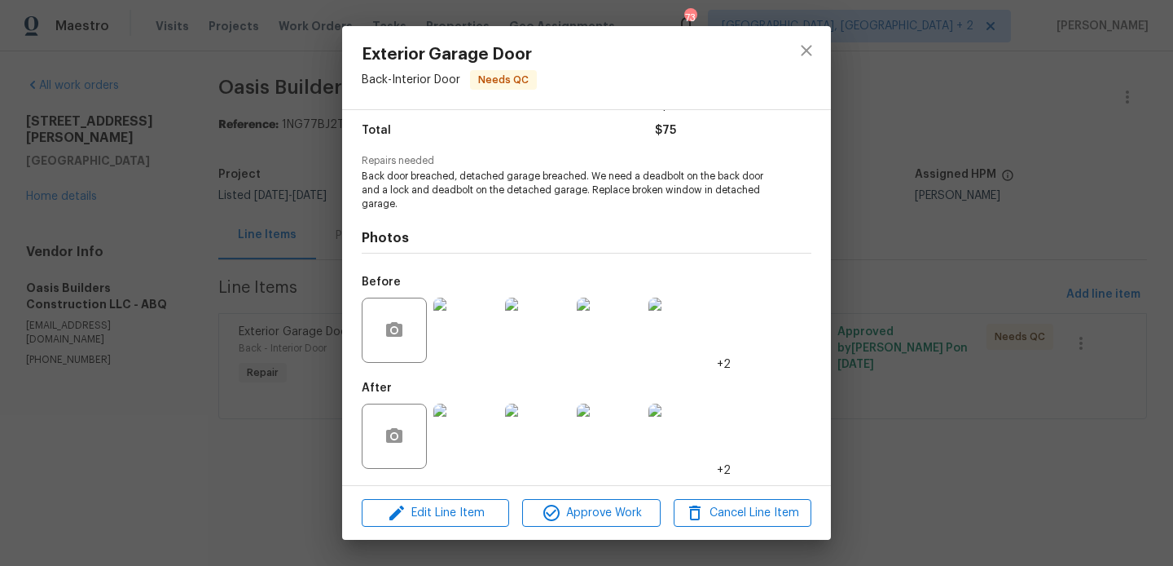
click at [868, 342] on div "Exterior Garage Door Back - Interior Door Needs QC Vendor Oasis Builders Constr…" at bounding box center [586, 283] width 1173 height 566
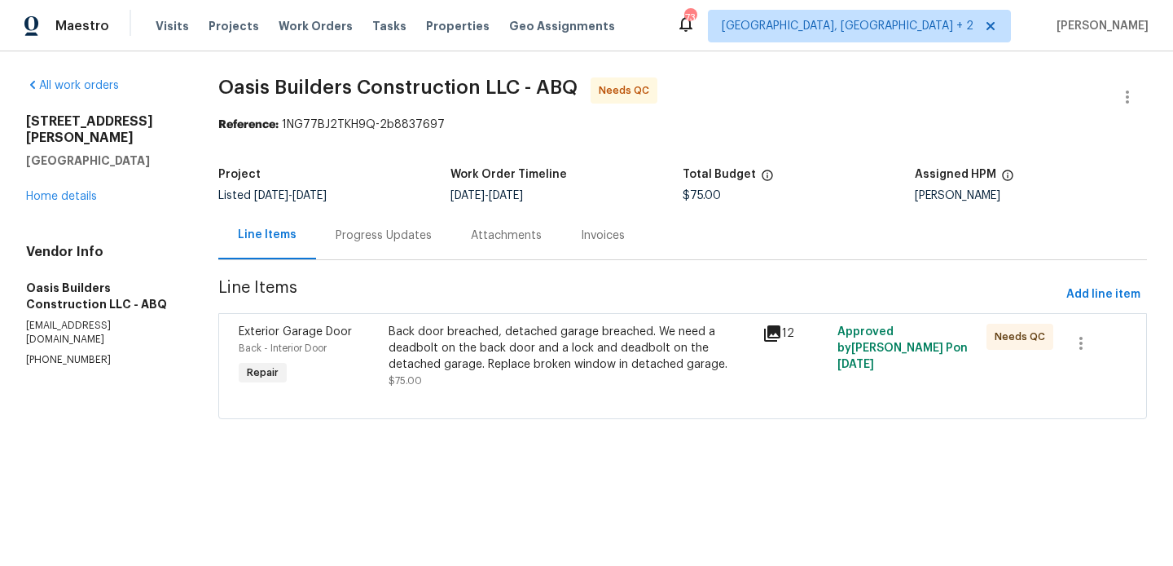
click at [392, 236] on div "Progress Updates" at bounding box center [384, 235] width 96 height 16
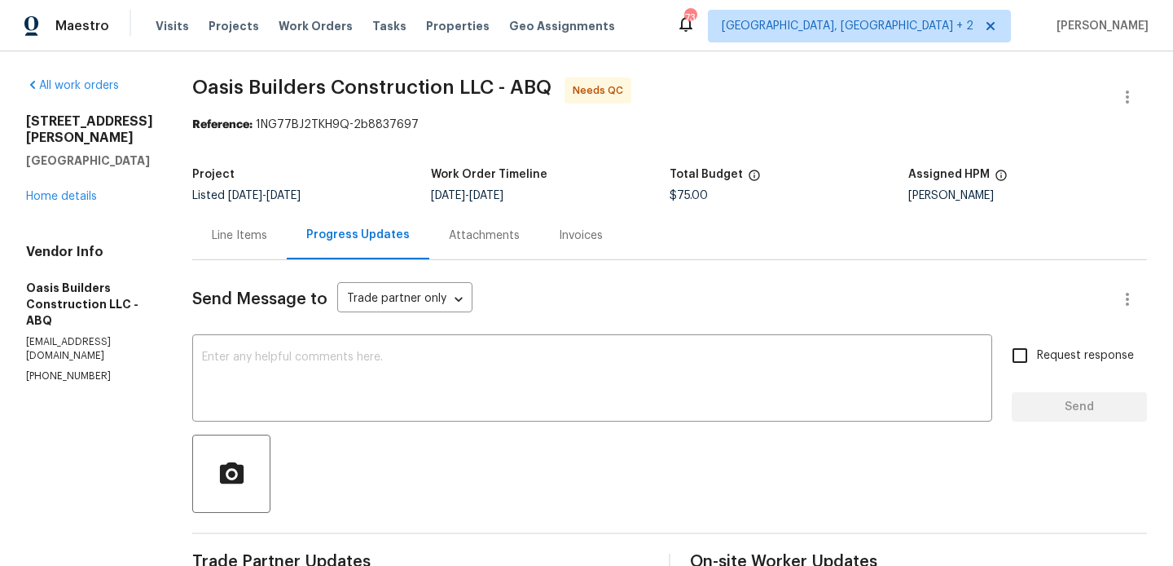
click at [265, 226] on div "Line Items" at bounding box center [239, 235] width 95 height 48
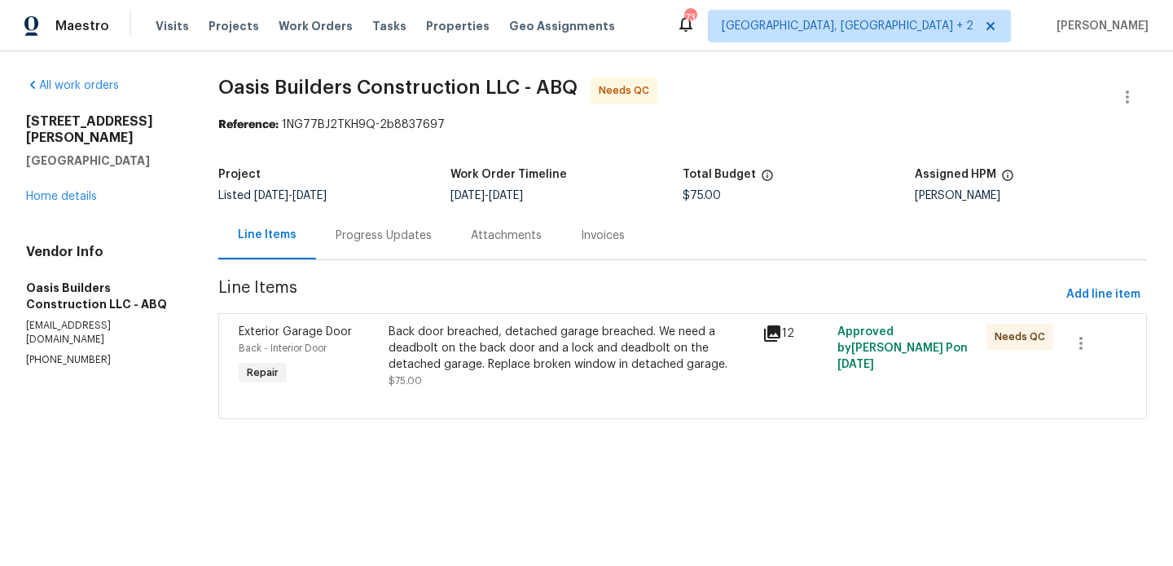
click at [489, 333] on div "Back door breached, detached garage breached. We need a deadbolt on the back do…" at bounding box center [571, 348] width 364 height 49
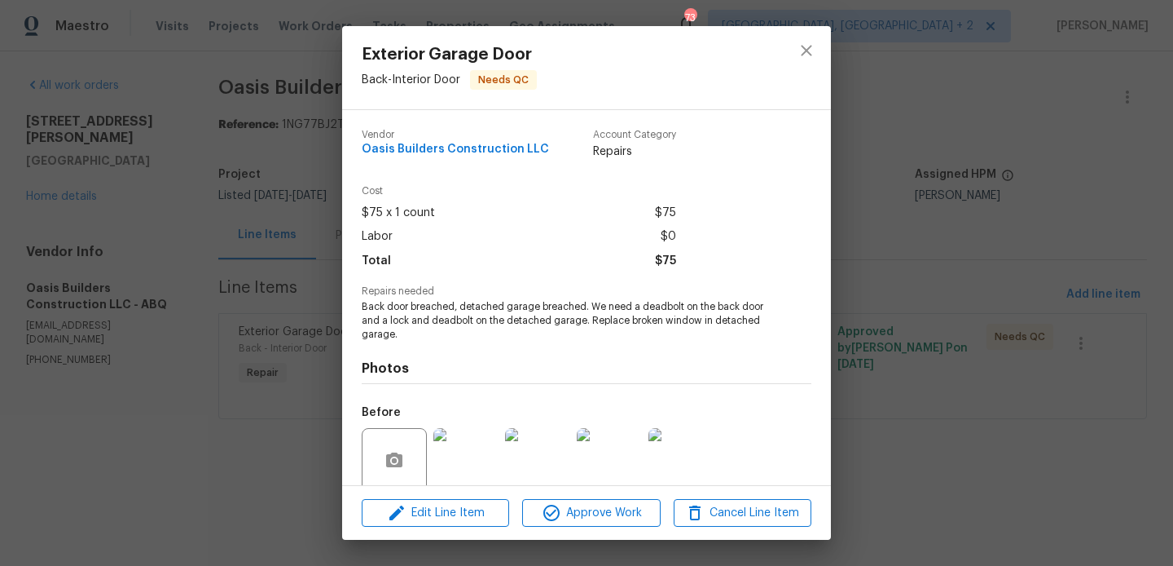
scroll to position [130, 0]
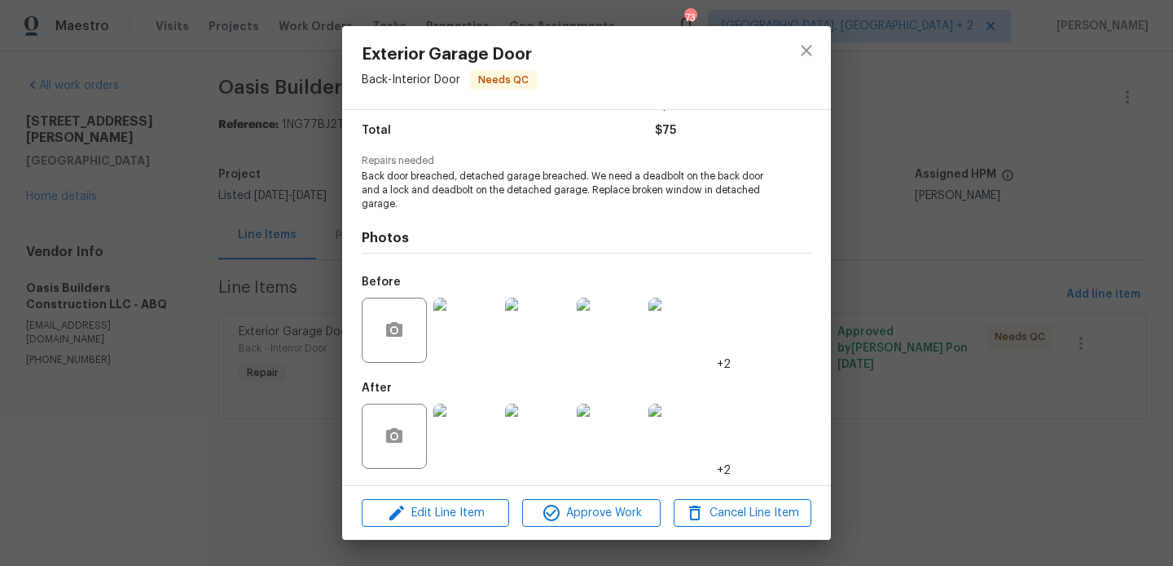
click at [456, 453] on img at bounding box center [466, 435] width 65 height 65
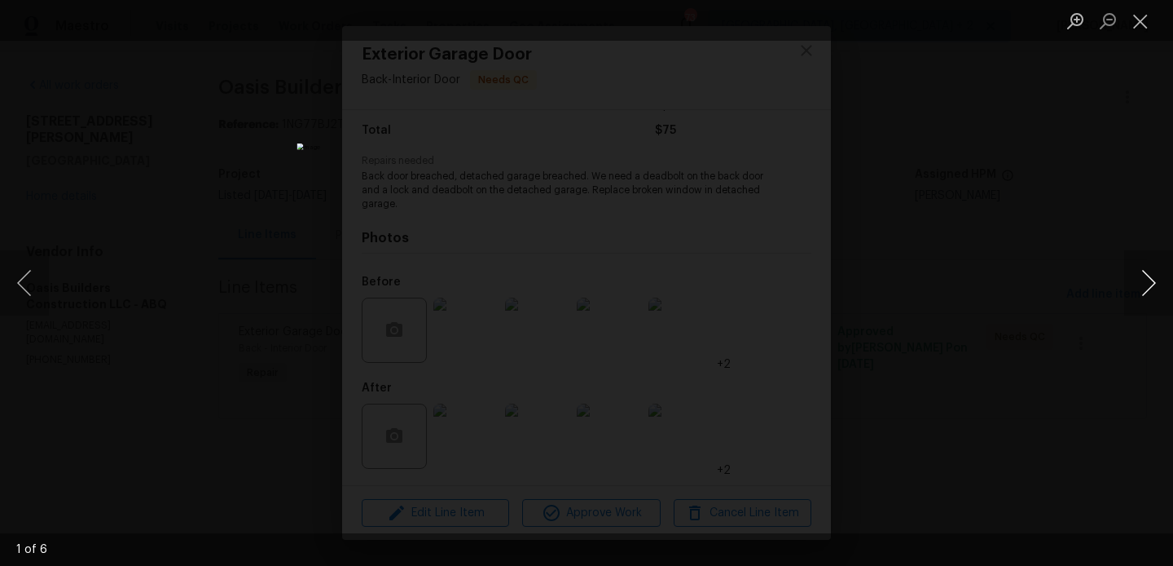
click at [1139, 283] on button "Next image" at bounding box center [1149, 282] width 49 height 65
click at [1033, 192] on div "Lightbox" at bounding box center [586, 283] width 1173 height 566
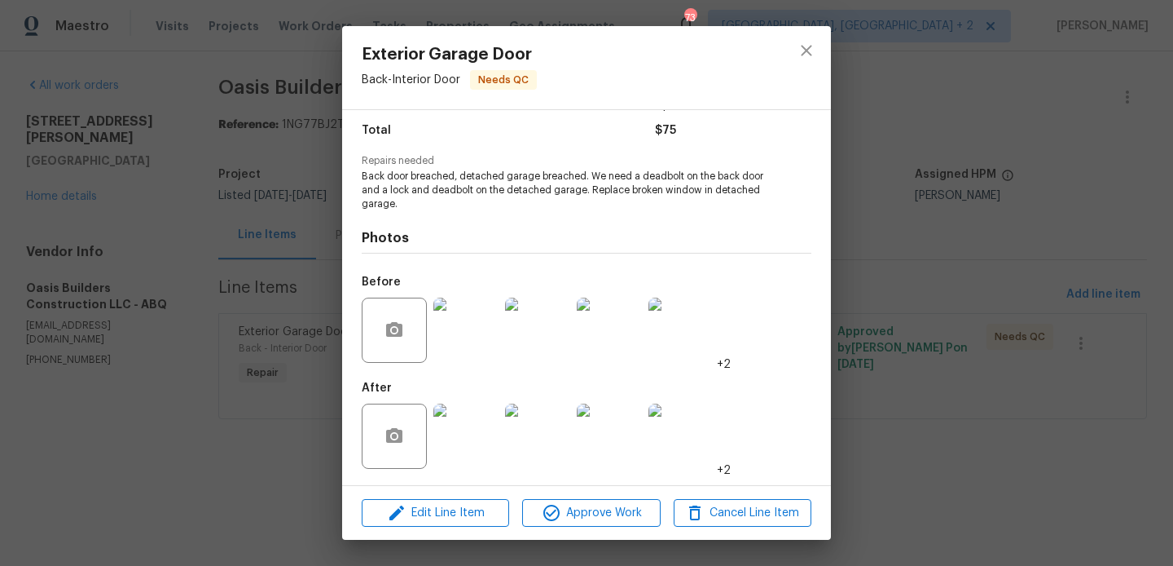
click at [1033, 192] on div "Exterior Garage Door Back - Interior Door Needs QC Vendor Oasis Builders Constr…" at bounding box center [586, 283] width 1173 height 566
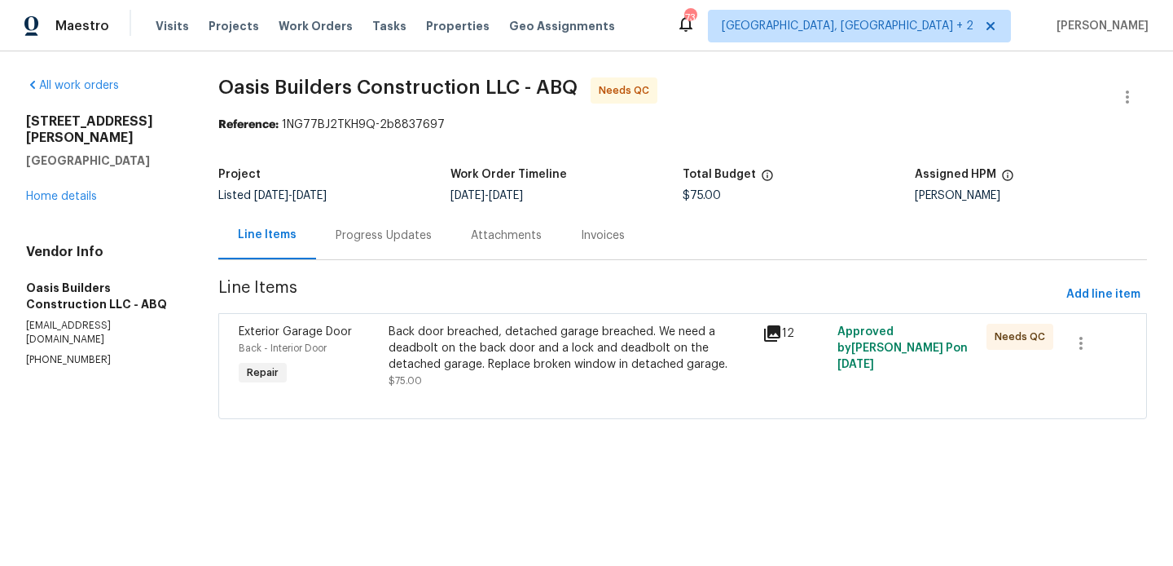
click at [390, 227] on div "Progress Updates" at bounding box center [383, 235] width 135 height 48
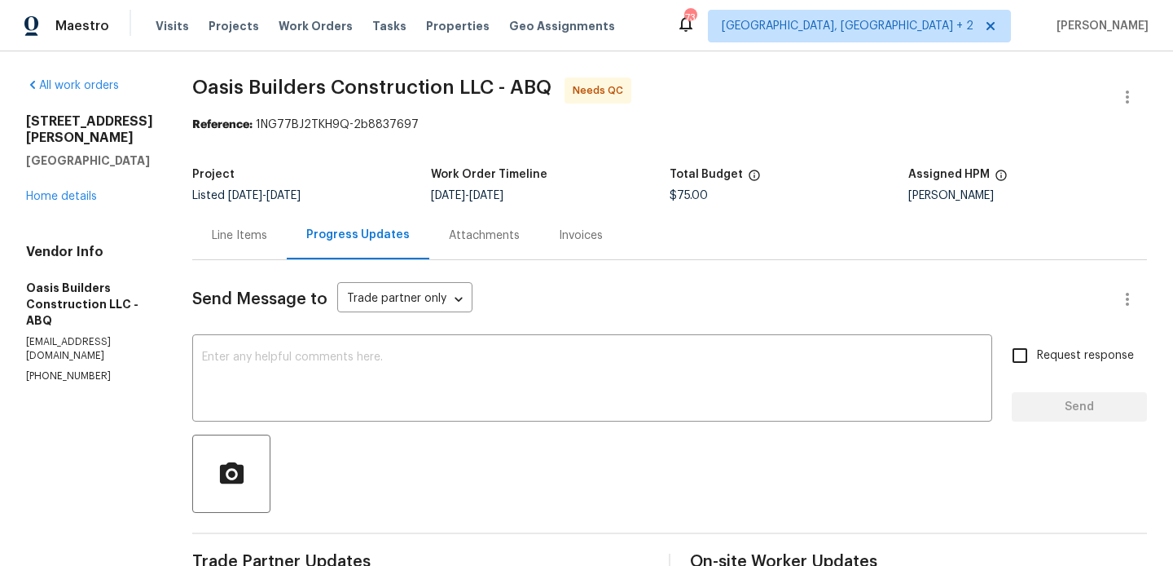
click at [231, 246] on div "Line Items" at bounding box center [239, 235] width 95 height 48
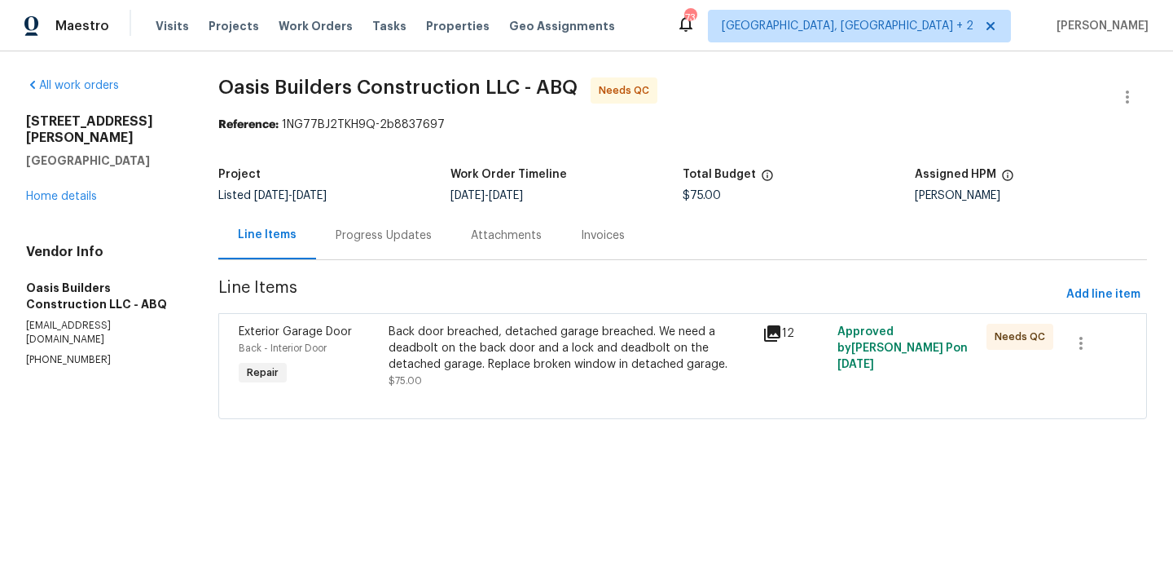
click at [58, 173] on div "930 Madeira Dr SE Albuquerque, NM 87108 Home details" at bounding box center [102, 158] width 153 height 91
click at [91, 191] on link "Home details" at bounding box center [61, 196] width 71 height 11
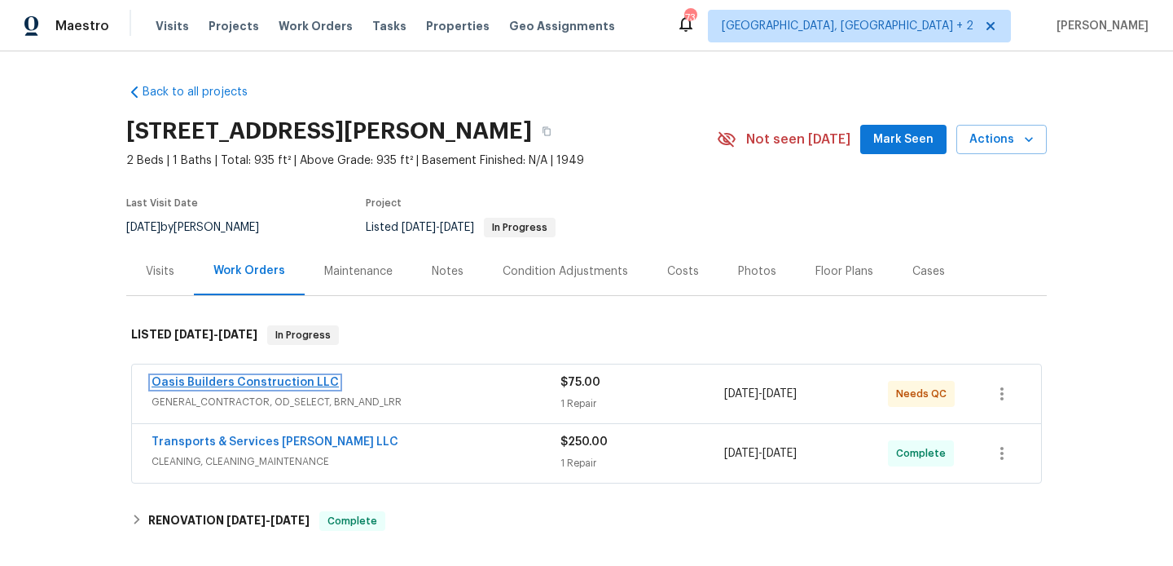
click at [315, 381] on link "Oasis Builders Construction LLC" at bounding box center [245, 381] width 187 height 11
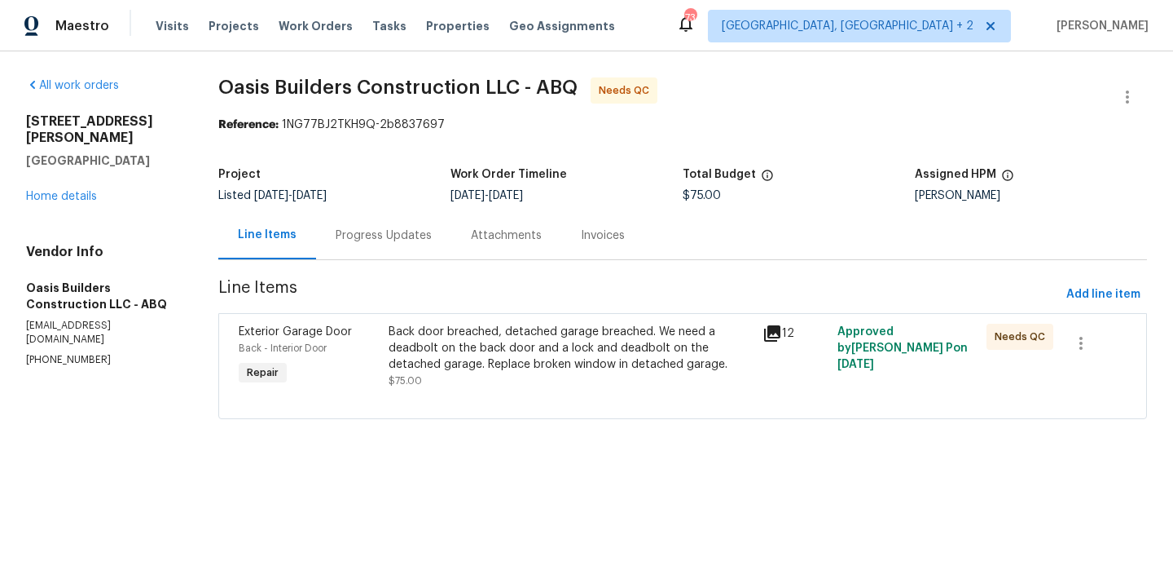
click at [406, 241] on div "Progress Updates" at bounding box center [384, 235] width 96 height 16
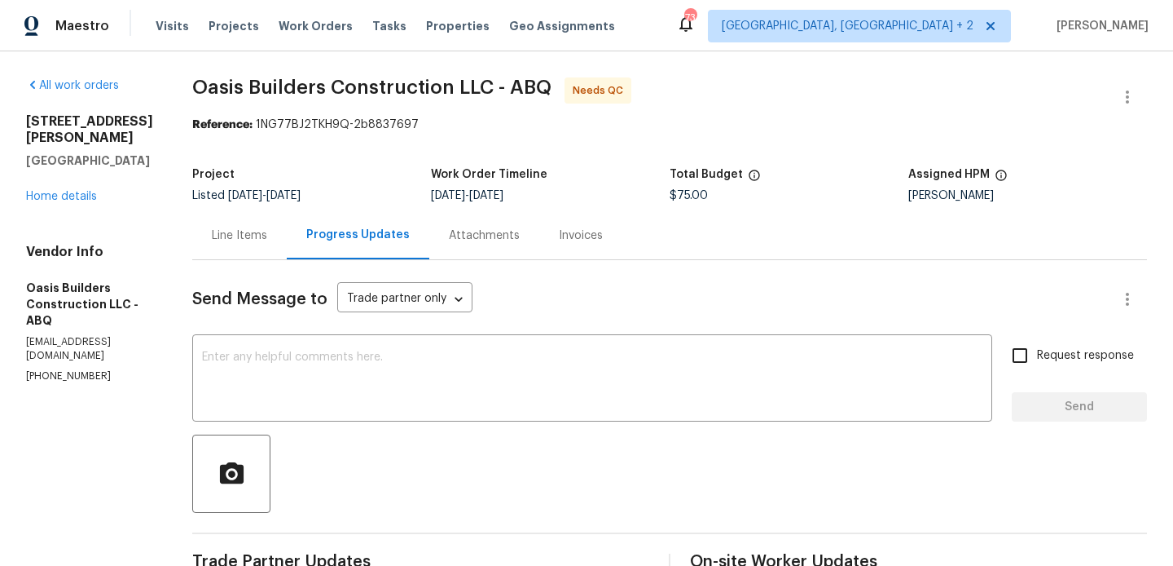
click at [257, 242] on div "Line Items" at bounding box center [239, 235] width 55 height 16
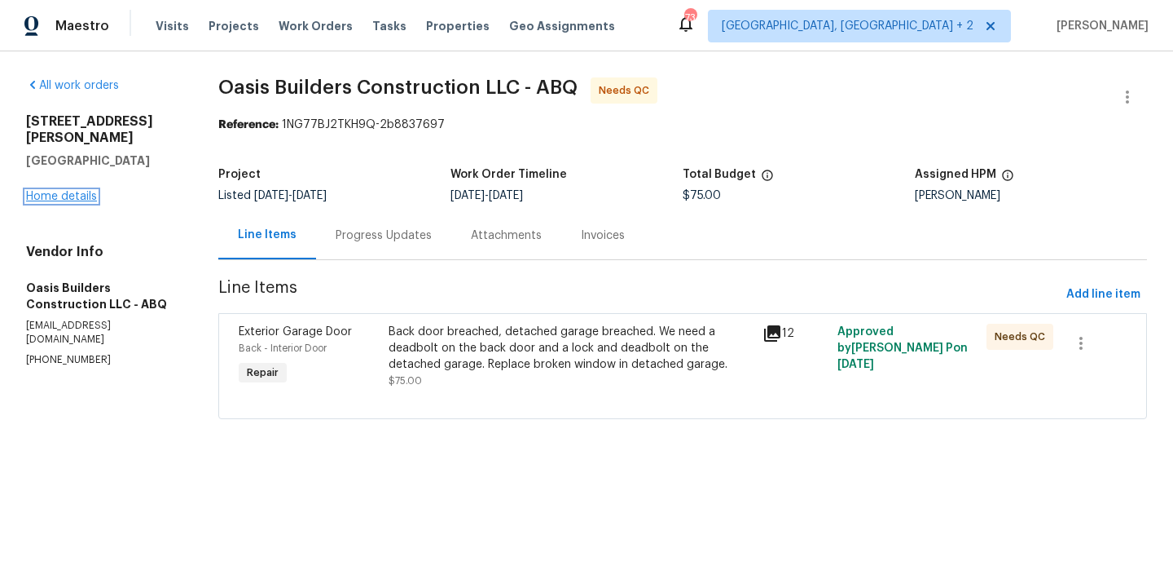
click at [59, 191] on link "Home details" at bounding box center [61, 196] width 71 height 11
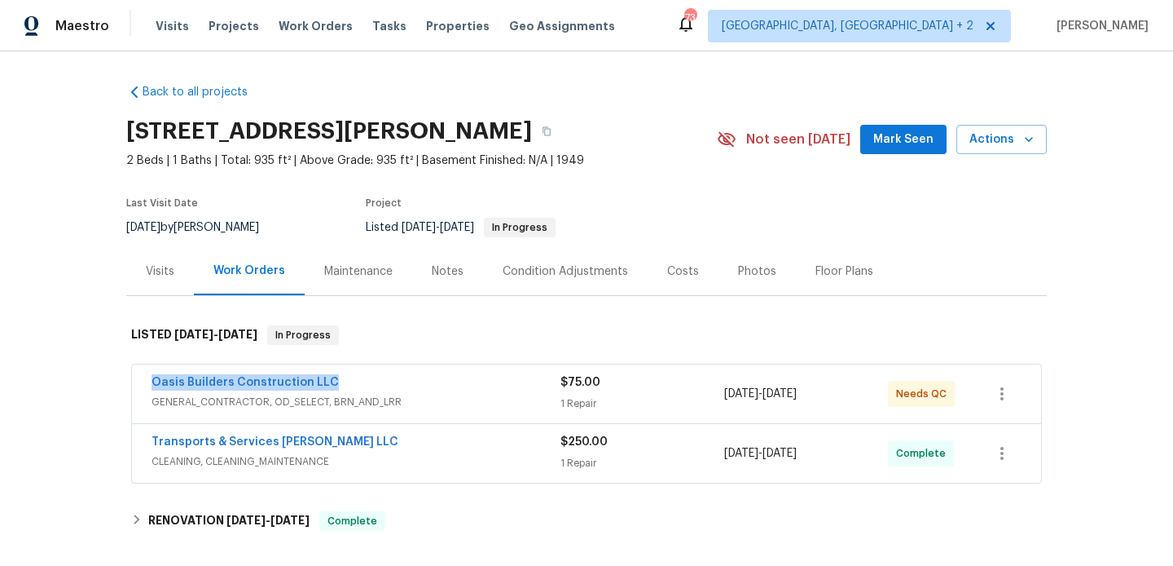
drag, startPoint x: 337, startPoint y: 381, endPoint x: 131, endPoint y: 384, distance: 205.4
click at [130, 384] on div "Oasis Builders Construction LLC GENERAL_CONTRACTOR, OD_SELECT, BRN_AND_LRR $75.…" at bounding box center [586, 424] width 921 height 127
copy link "Oasis Builders Construction LLC"
click at [292, 380] on link "Oasis Builders Construction LLC" at bounding box center [245, 381] width 187 height 11
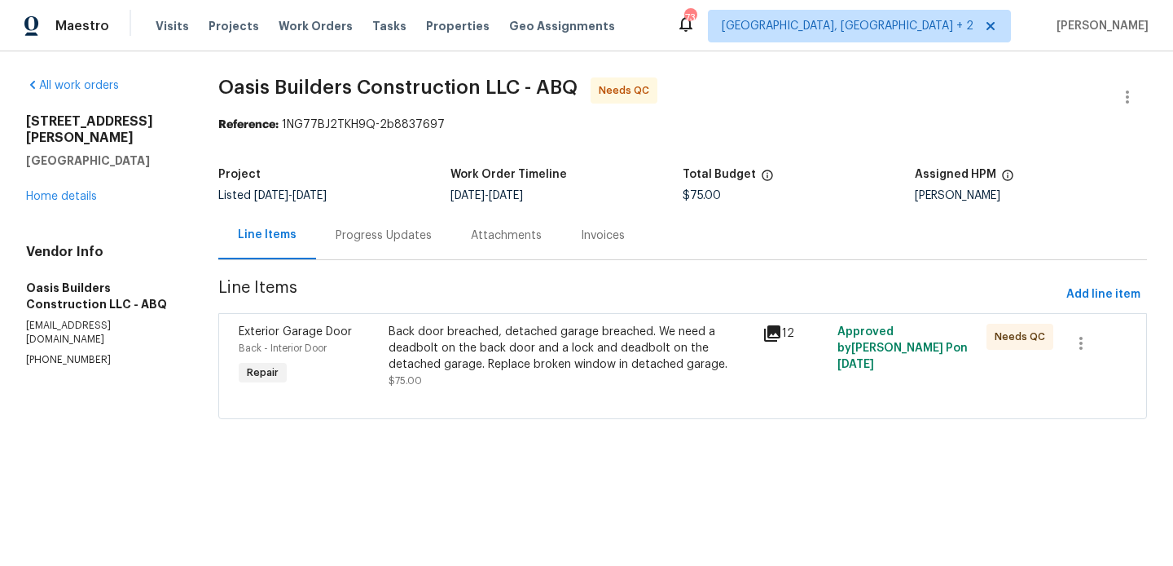
click at [648, 353] on div "Back door breached, detached garage breached. We need a deadbolt on the back do…" at bounding box center [571, 348] width 364 height 49
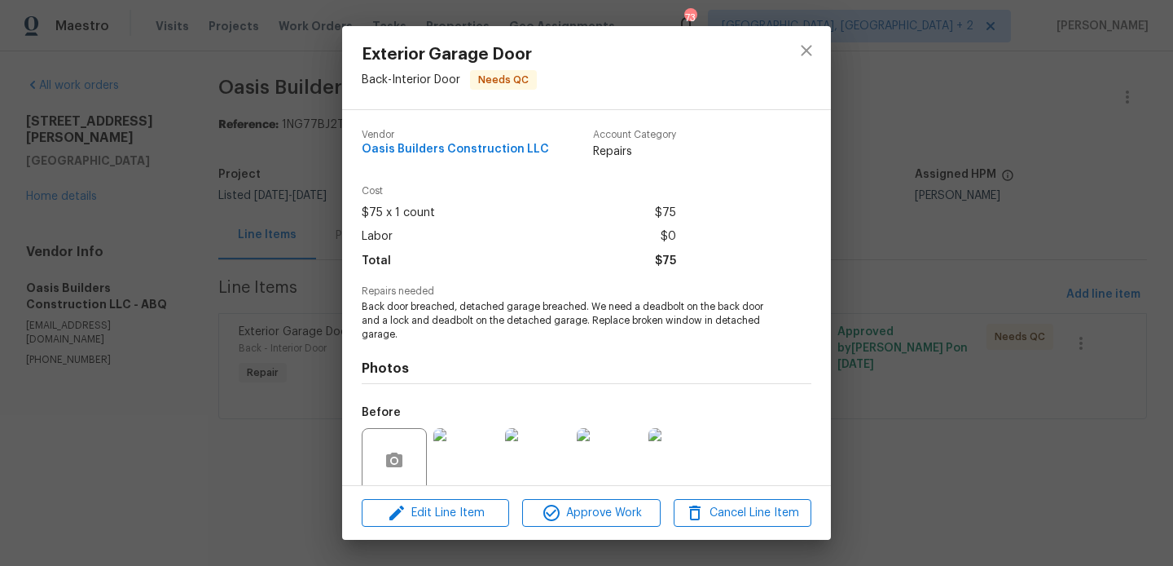
click at [918, 201] on div "Exterior Garage Door Back - Interior Door Needs QC Vendor Oasis Builders Constr…" at bounding box center [586, 283] width 1173 height 566
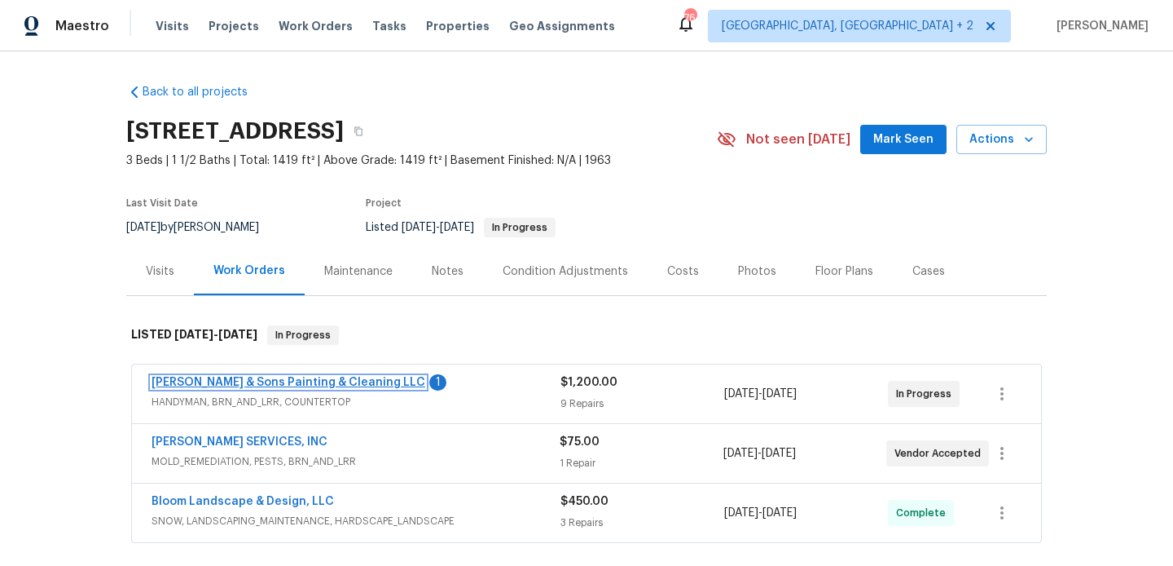
click at [308, 378] on link "Hodge & Sons Painting & Cleaning LLC" at bounding box center [289, 381] width 274 height 11
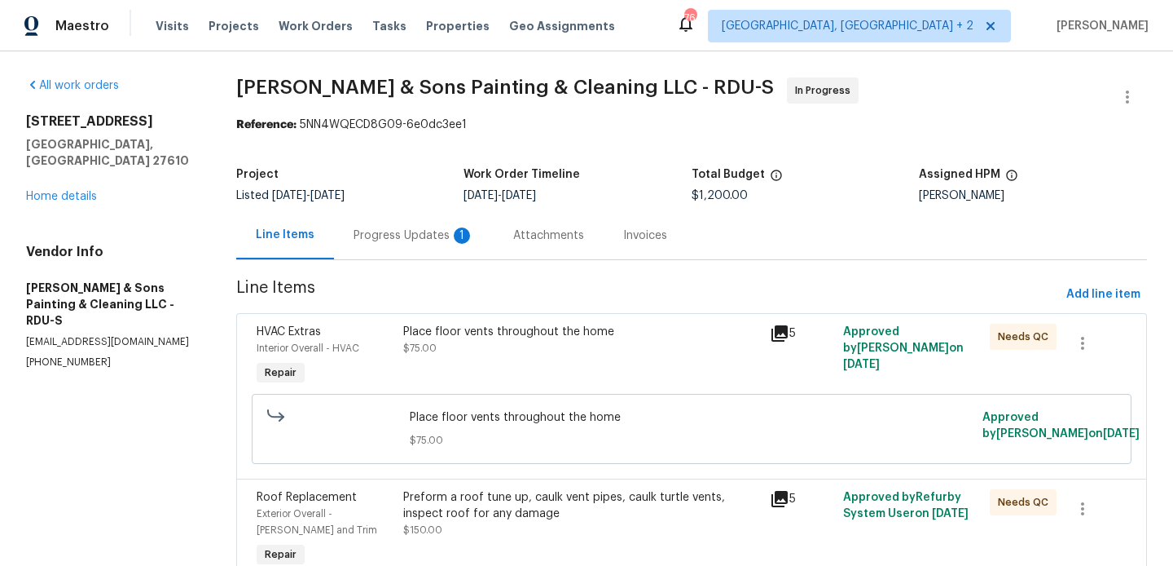
click at [434, 223] on div "Progress Updates 1" at bounding box center [414, 235] width 160 height 48
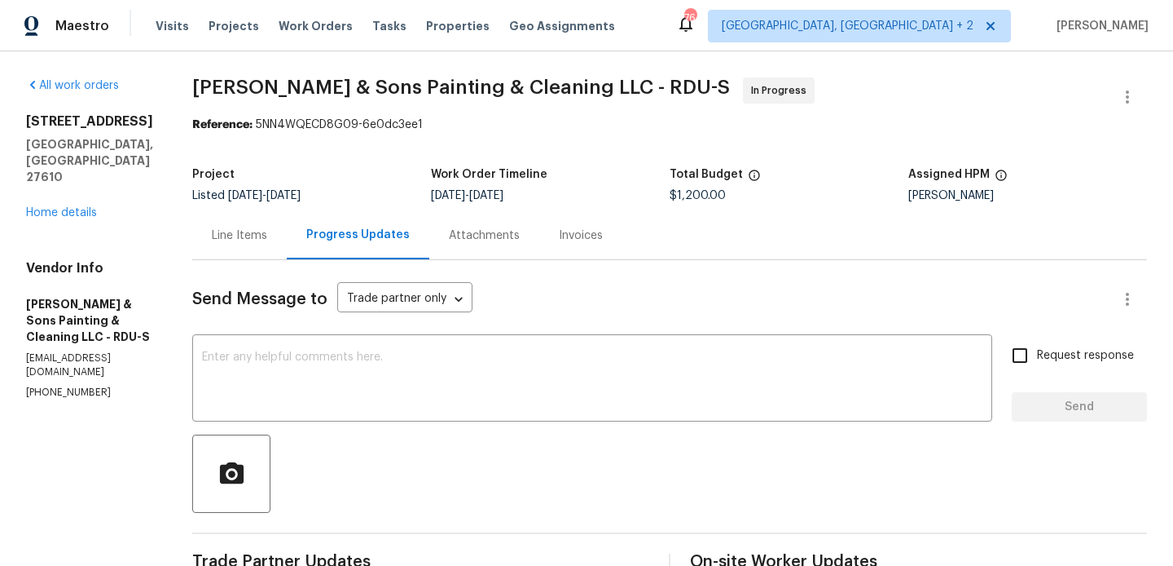
click at [231, 253] on div "Line Items" at bounding box center [239, 235] width 95 height 48
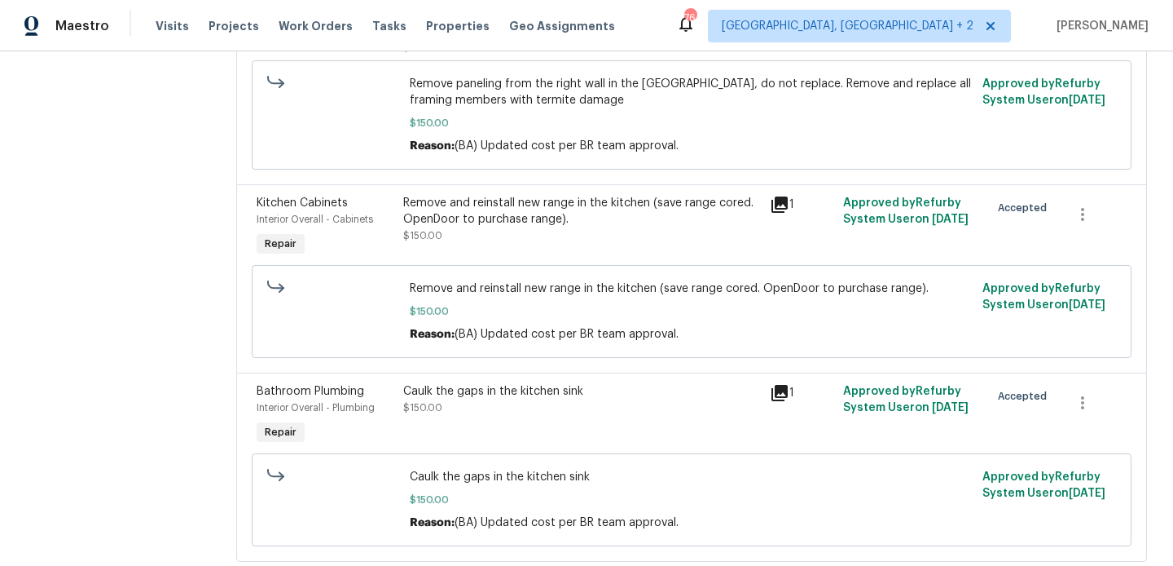
scroll to position [1447, 0]
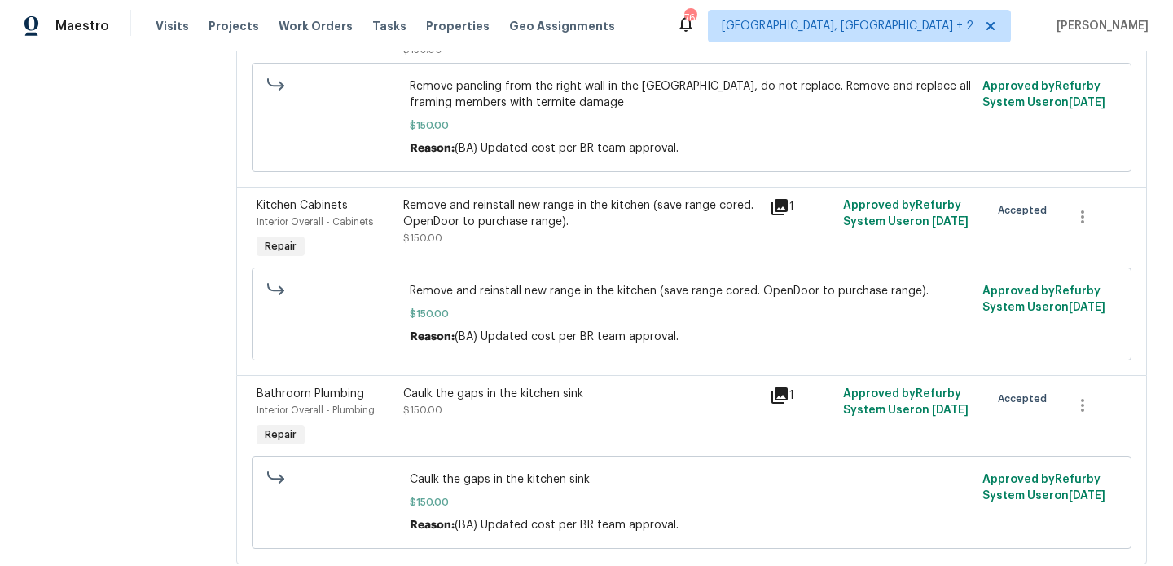
click at [599, 230] on div "Remove and reinstall new range in the kitchen (save range cored. OpenDoor to pu…" at bounding box center [581, 213] width 357 height 33
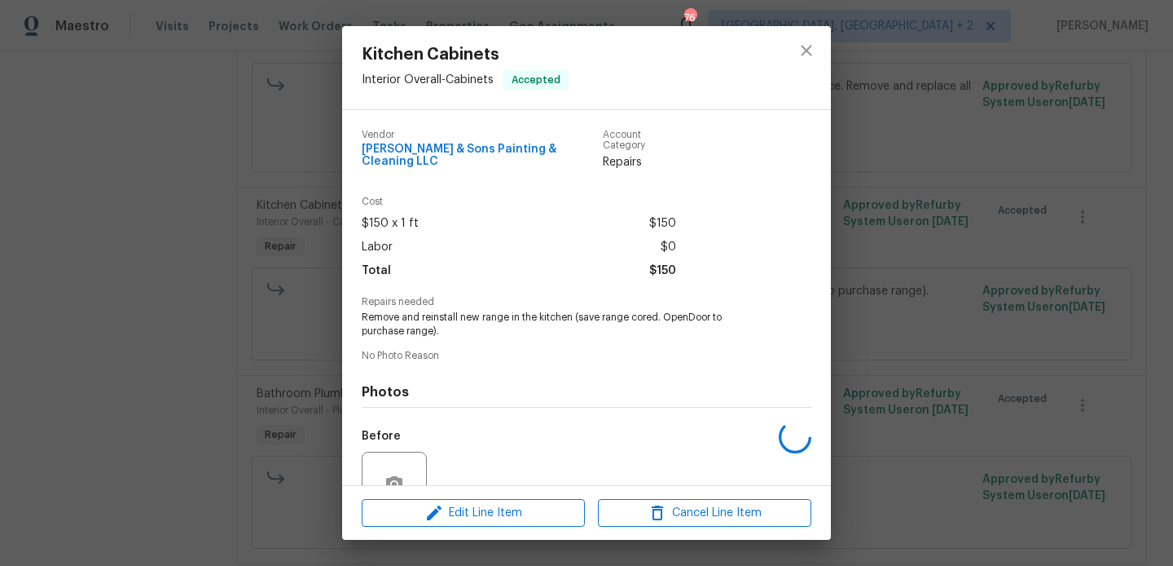
scroll to position [143, 0]
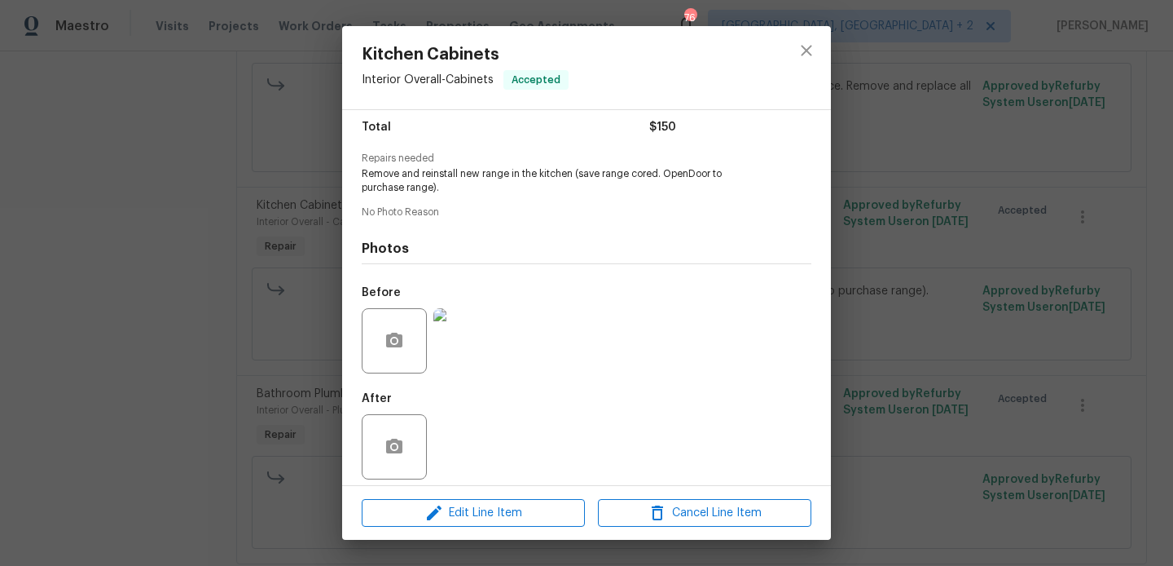
click at [478, 327] on img at bounding box center [466, 340] width 65 height 65
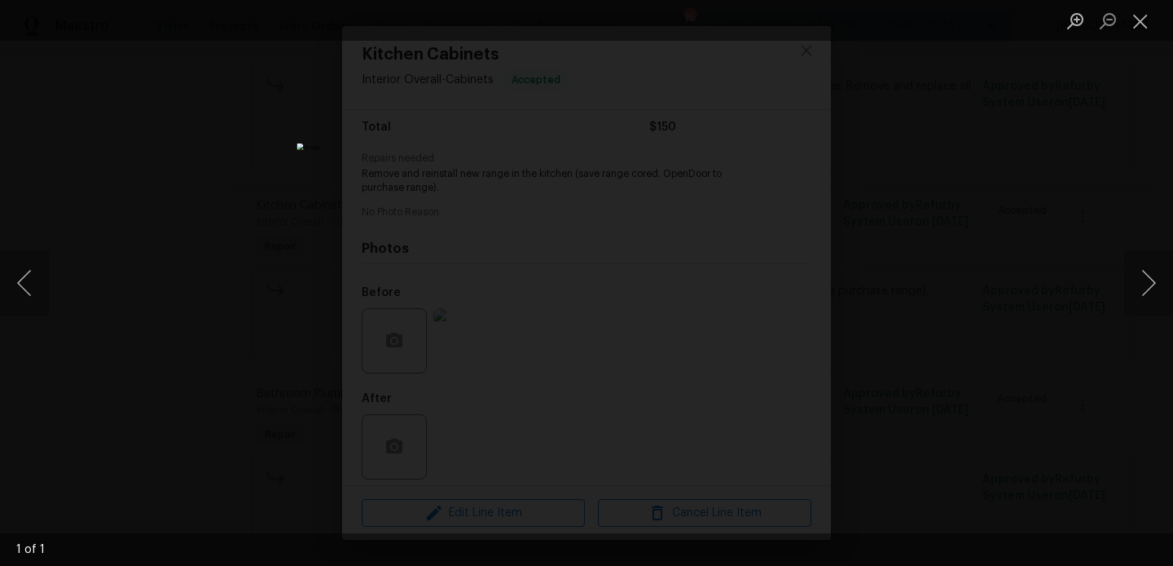
click at [1025, 266] on div "Lightbox" at bounding box center [586, 283] width 1173 height 566
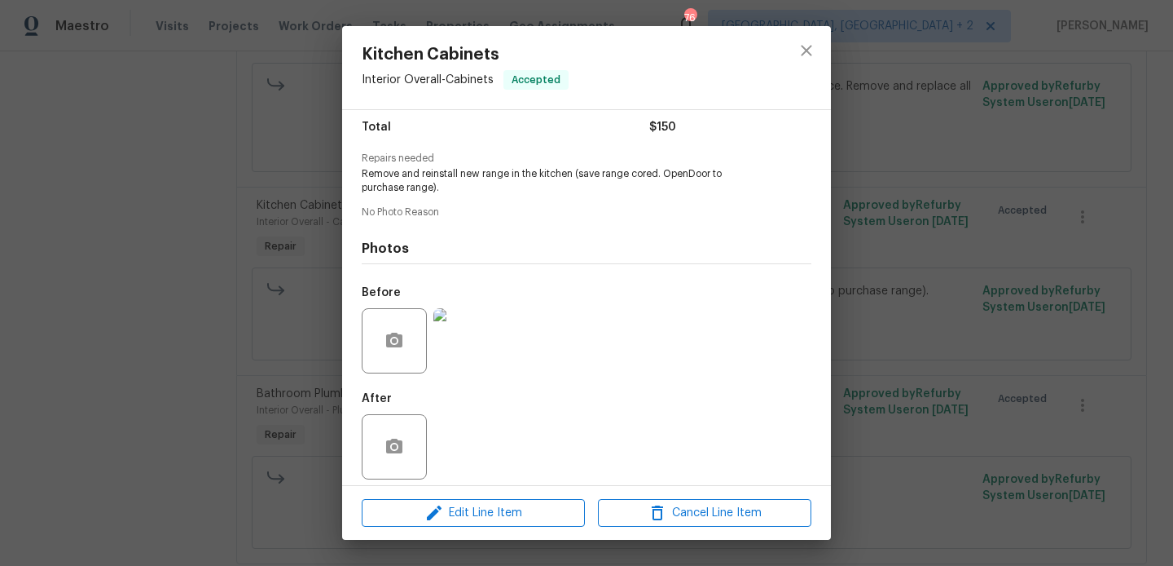
click at [1025, 266] on div "Kitchen Cabinets Interior Overall - Cabinets Accepted Vendor Hodge & Sons Paint…" at bounding box center [586, 283] width 1173 height 566
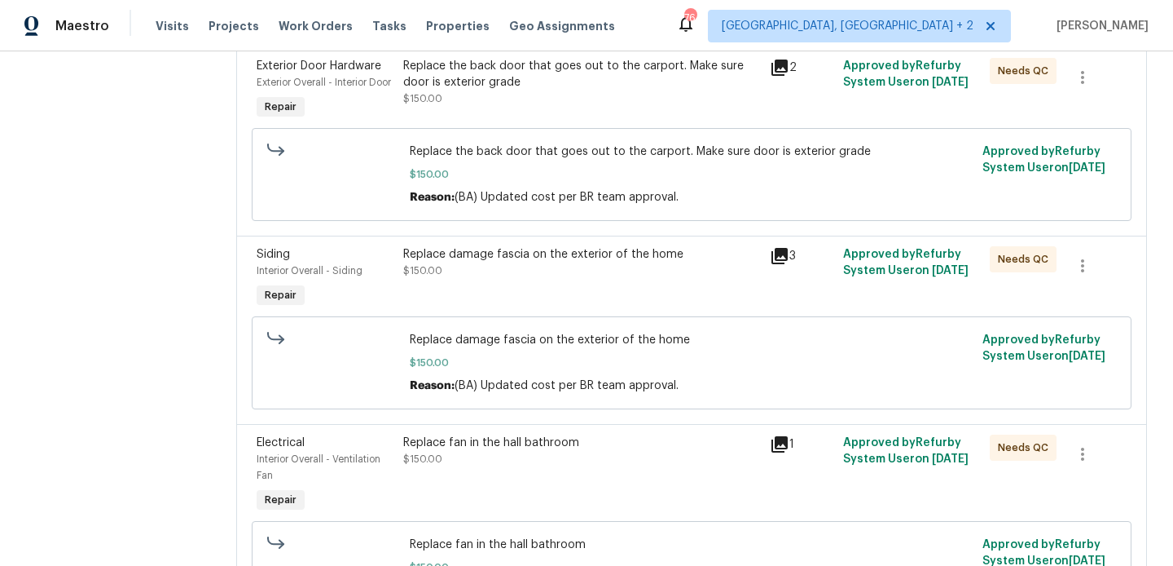
scroll to position [0, 0]
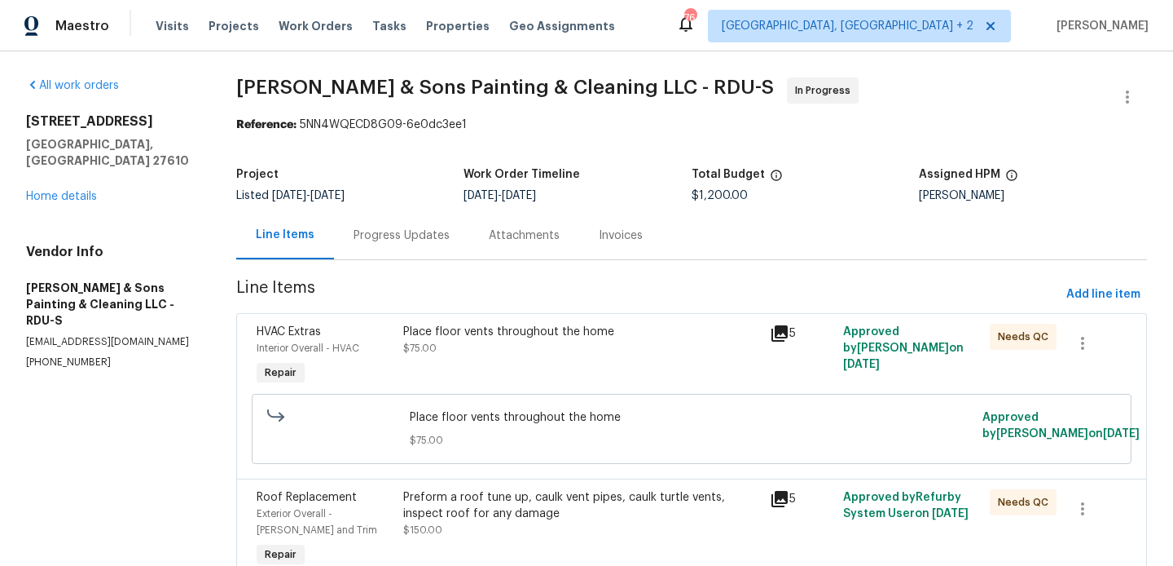
click at [376, 247] on div "Progress Updates" at bounding box center [401, 235] width 135 height 48
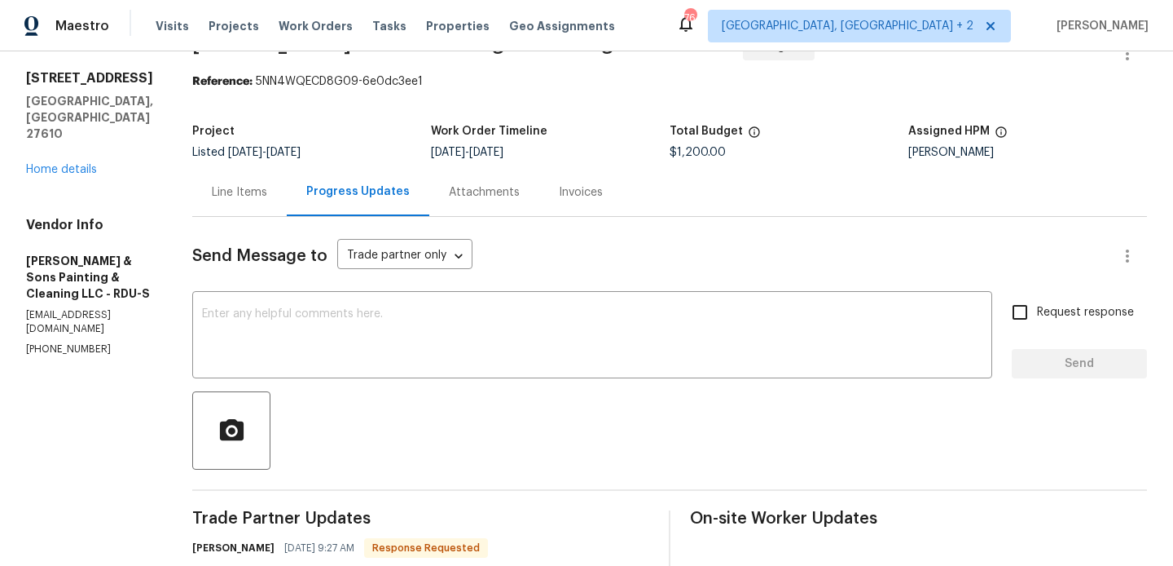
scroll to position [207, 0]
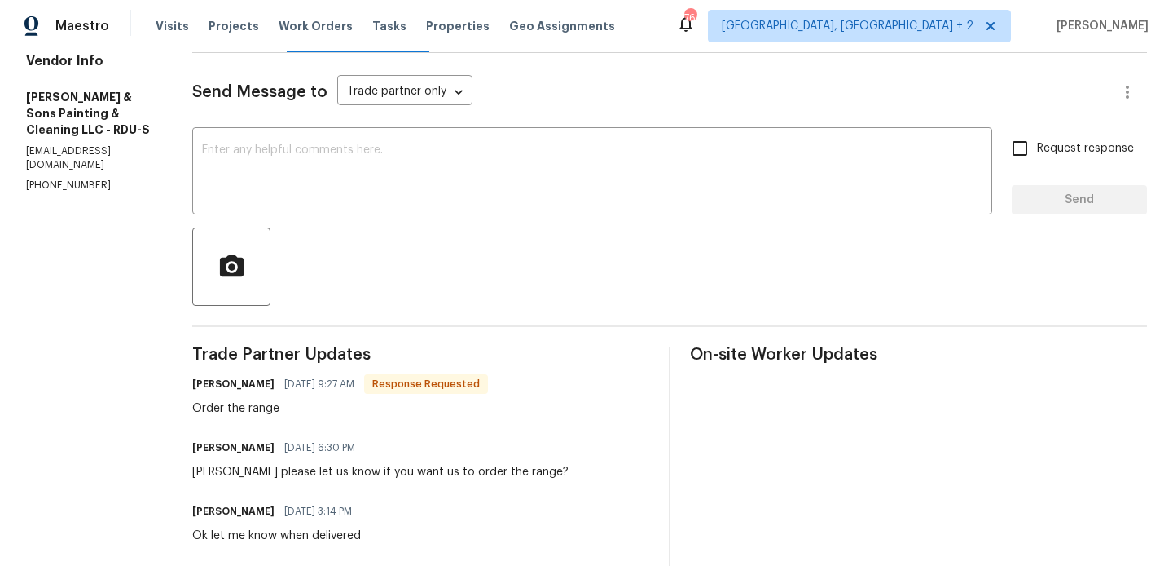
click at [203, 385] on h6 "Christopher Hodge" at bounding box center [233, 384] width 82 height 16
copy h6 "Christopher"
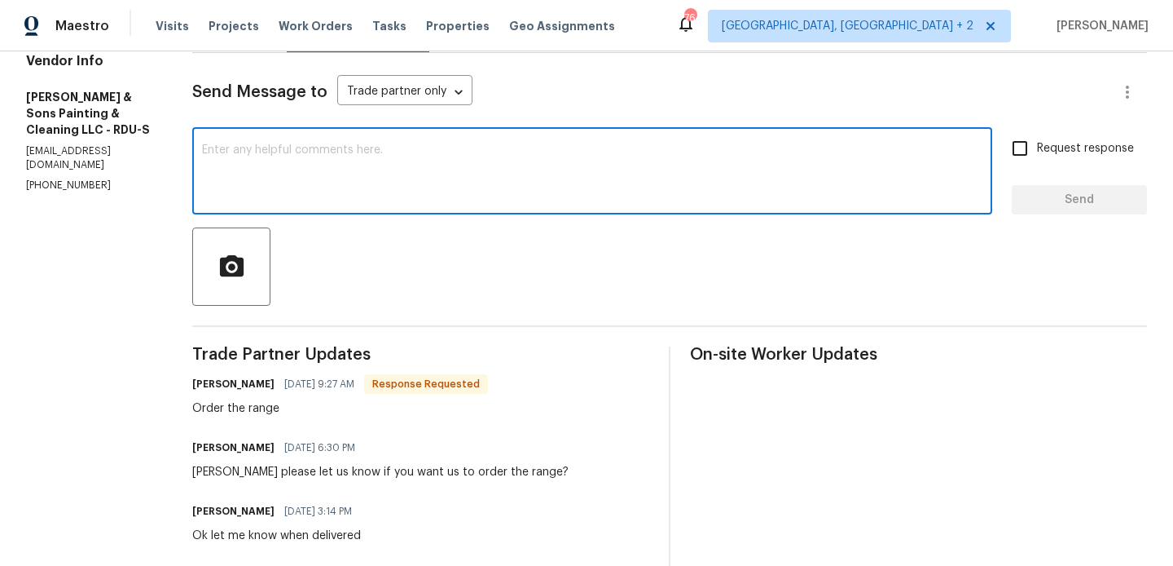
click at [286, 163] on textarea at bounding box center [592, 172] width 781 height 57
paste textarea "Christopher"
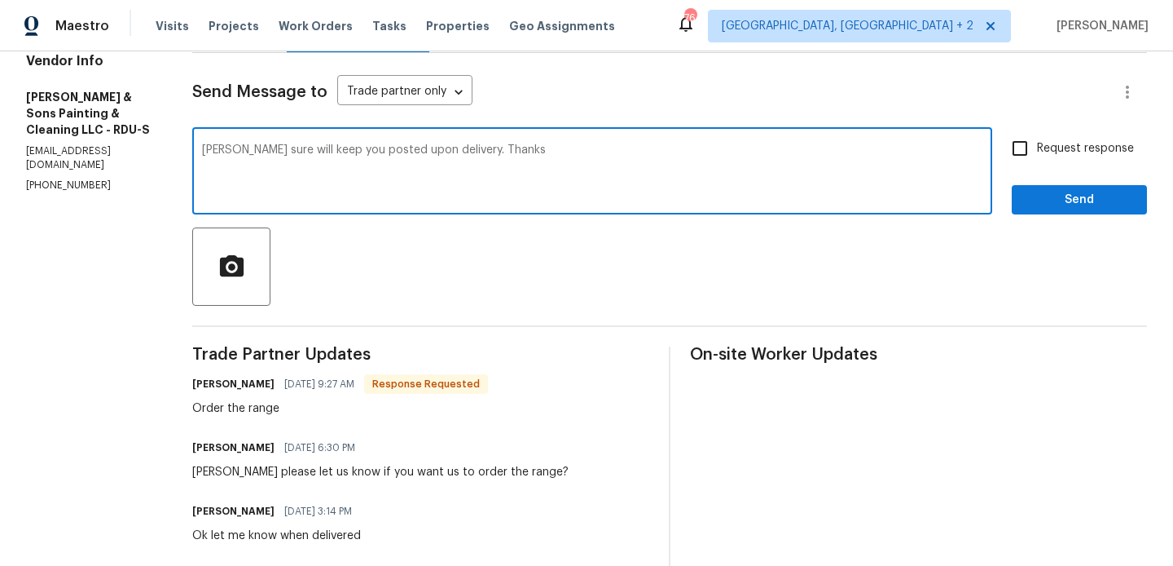
type textarea "Christopher sure will keep you posted upon delivery. Thanks"
click at [1017, 134] on input "Request response" at bounding box center [1020, 148] width 34 height 34
checkbox input "true"
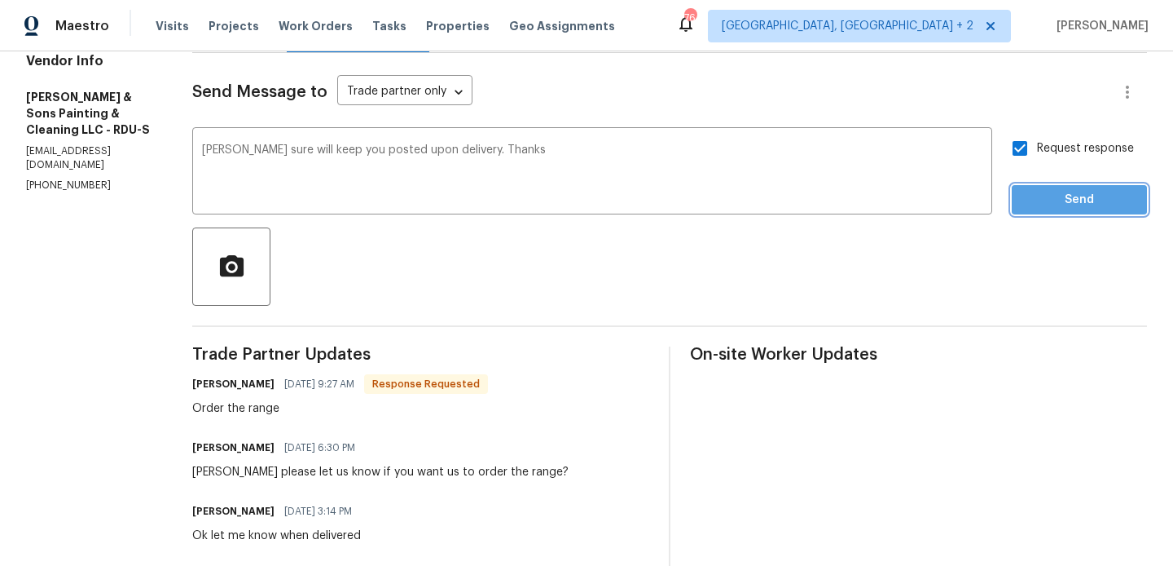
click at [1028, 198] on span "Send" at bounding box center [1079, 200] width 109 height 20
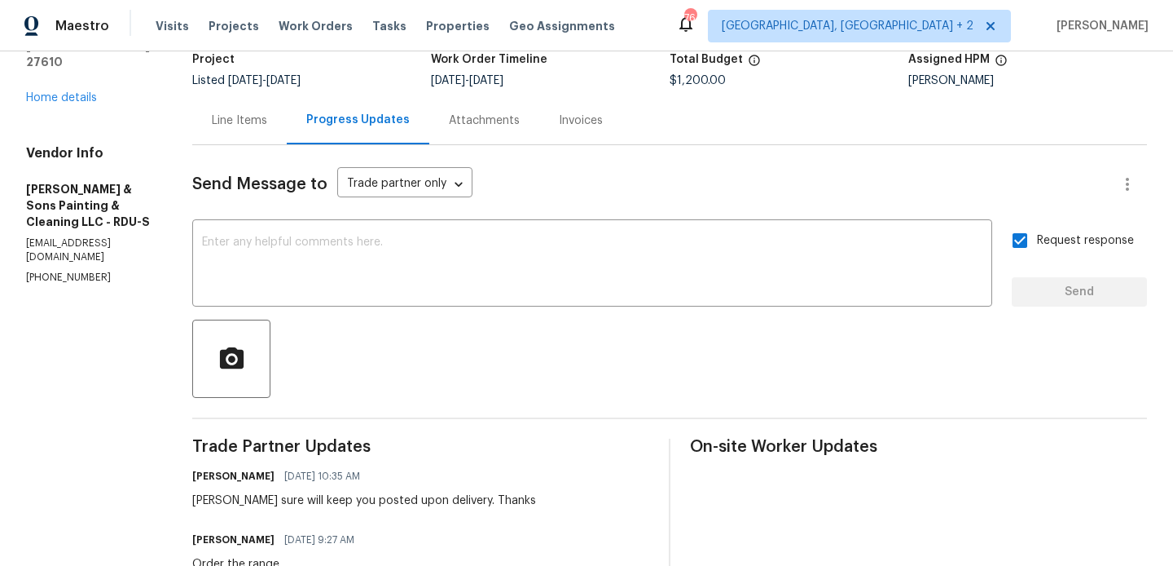
scroll to position [0, 0]
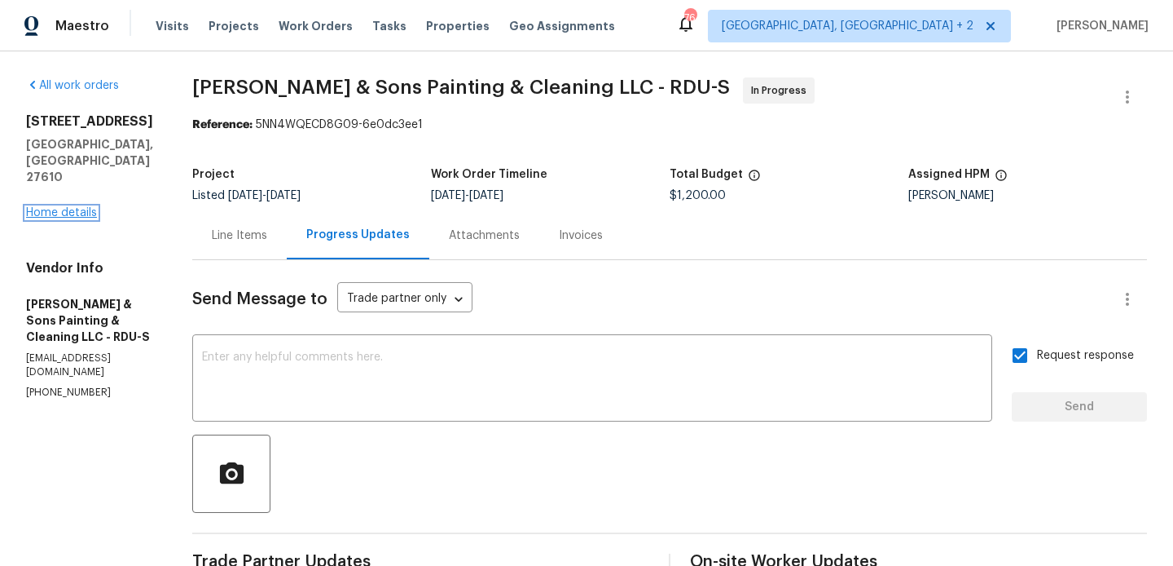
click at [70, 207] on link "Home details" at bounding box center [61, 212] width 71 height 11
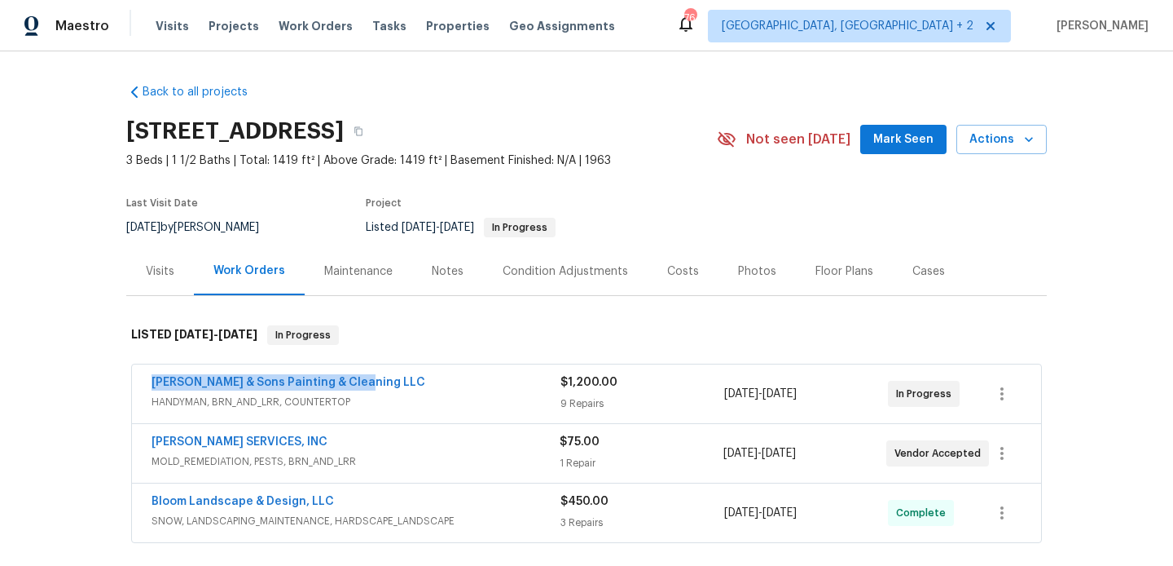
drag, startPoint x: 395, startPoint y: 378, endPoint x: 134, endPoint y: 378, distance: 261.6
click at [134, 378] on div "Hodge & Sons Painting & Cleaning LLC HANDYMAN, BRN_AND_LRR, COUNTERTOP $1,200.0…" at bounding box center [586, 393] width 909 height 59
copy link "Hodge & Sons Painting & Cleaning LLC"
click at [329, 384] on link "Hodge & Sons Painting & Cleaning LLC" at bounding box center [289, 381] width 274 height 11
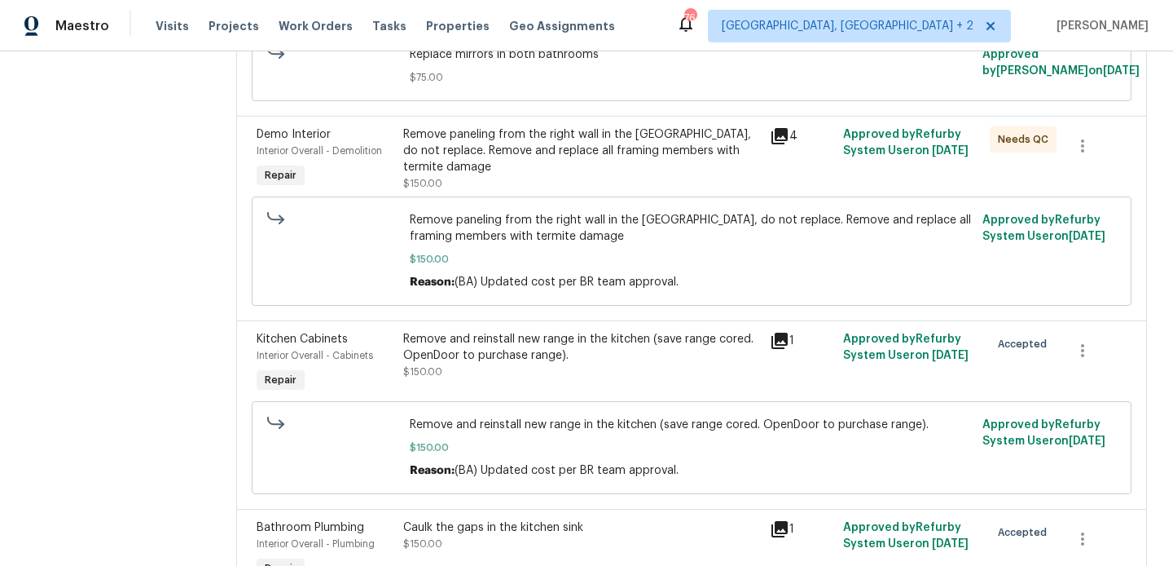
scroll to position [1535, 0]
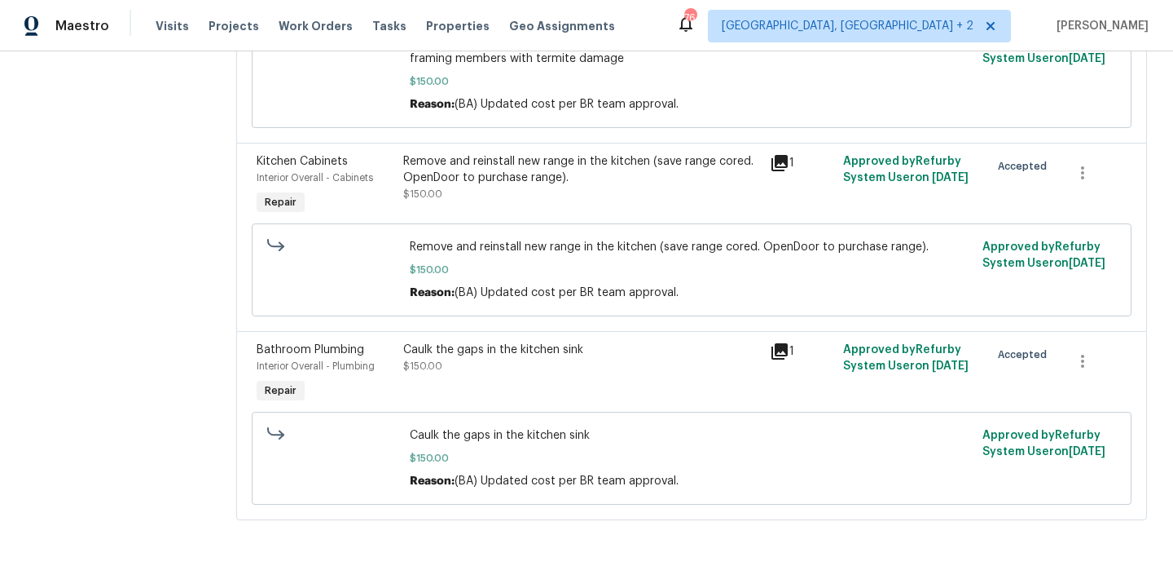
click at [550, 183] on div "Remove and reinstall new range in the kitchen (save range cored. OpenDoor to pu…" at bounding box center [581, 169] width 357 height 33
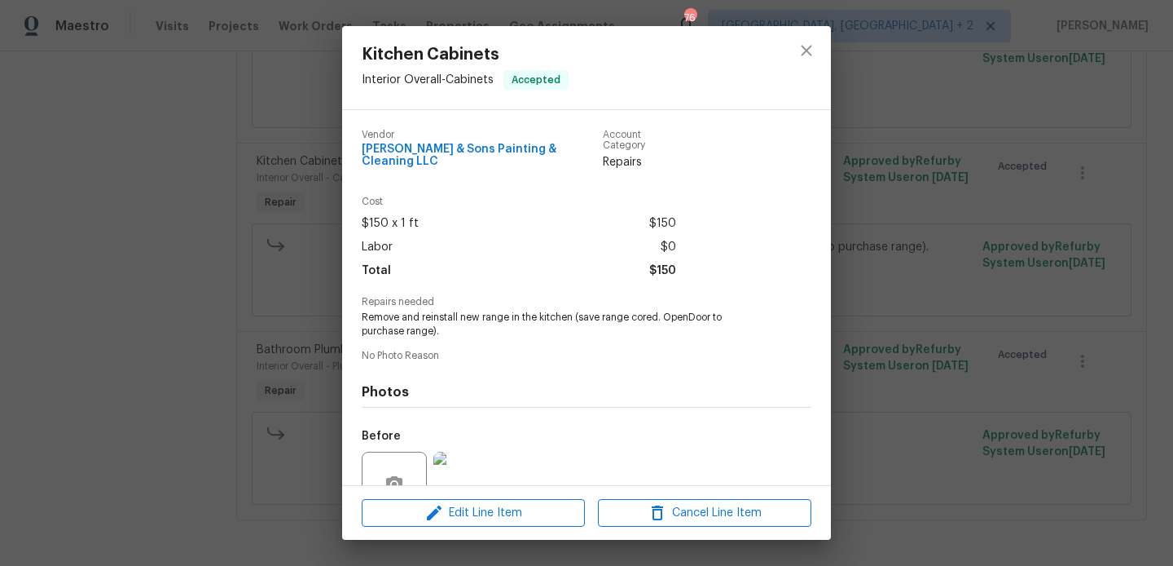
click at [482, 313] on span "Remove and reinstall new range in the kitchen (save range cored. OpenDoor to pu…" at bounding box center [564, 324] width 405 height 28
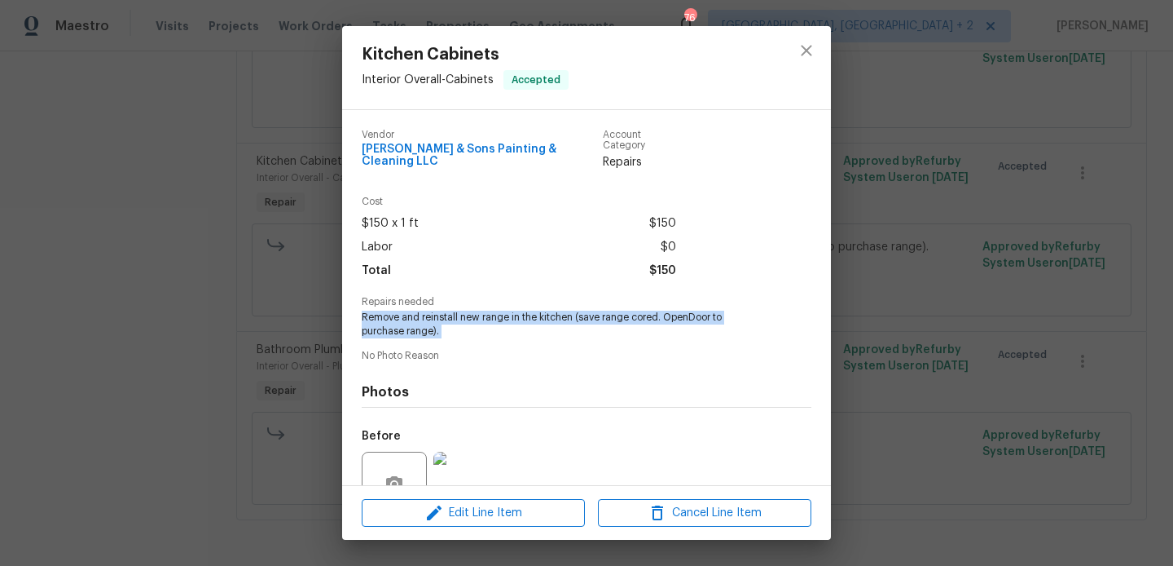
click at [482, 313] on span "Remove and reinstall new range in the kitchen (save range cored. OpenDoor to pu…" at bounding box center [564, 324] width 405 height 28
copy span "Remove and reinstall new range in the kitchen (save range cored. OpenDoor to pu…"
click at [205, 330] on div "Kitchen Cabinets Interior Overall - Cabinets Accepted Vendor Hodge & Sons Paint…" at bounding box center [586, 283] width 1173 height 566
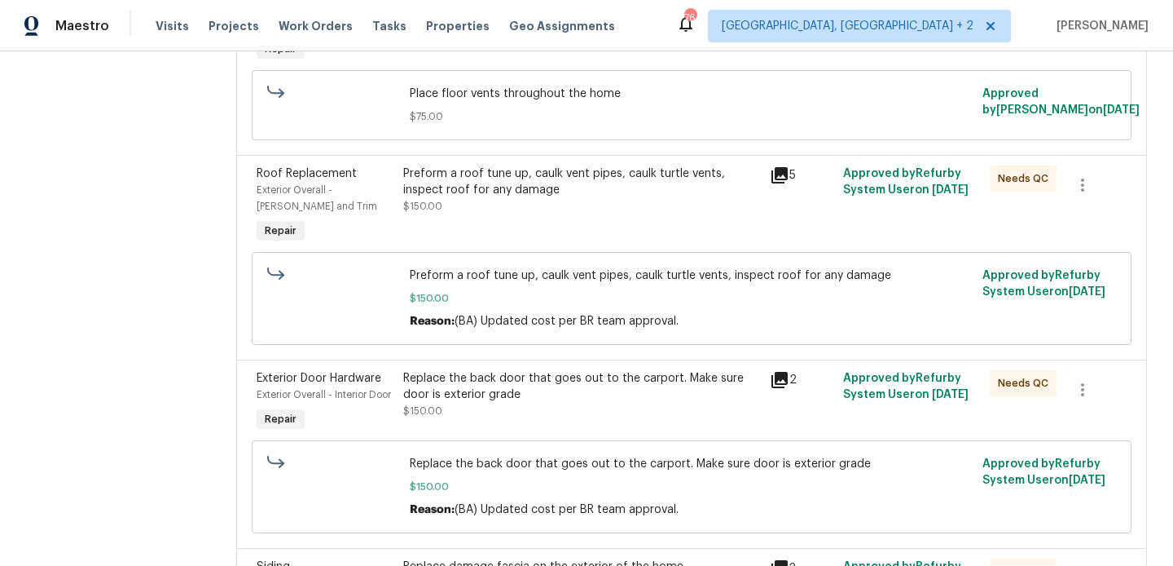
scroll to position [0, 0]
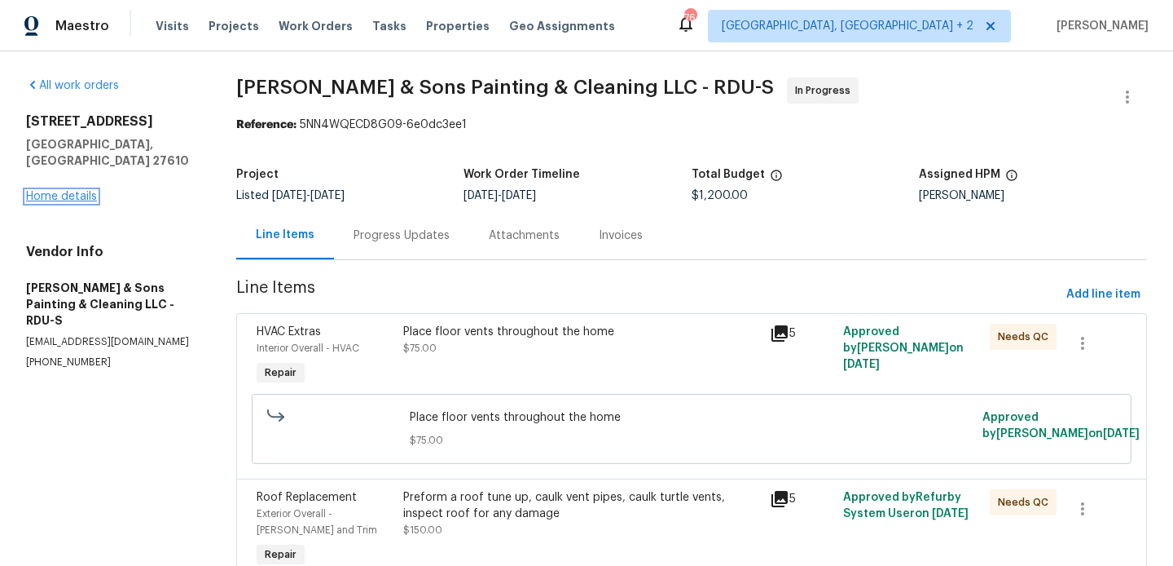
click at [55, 191] on link "Home details" at bounding box center [61, 196] width 71 height 11
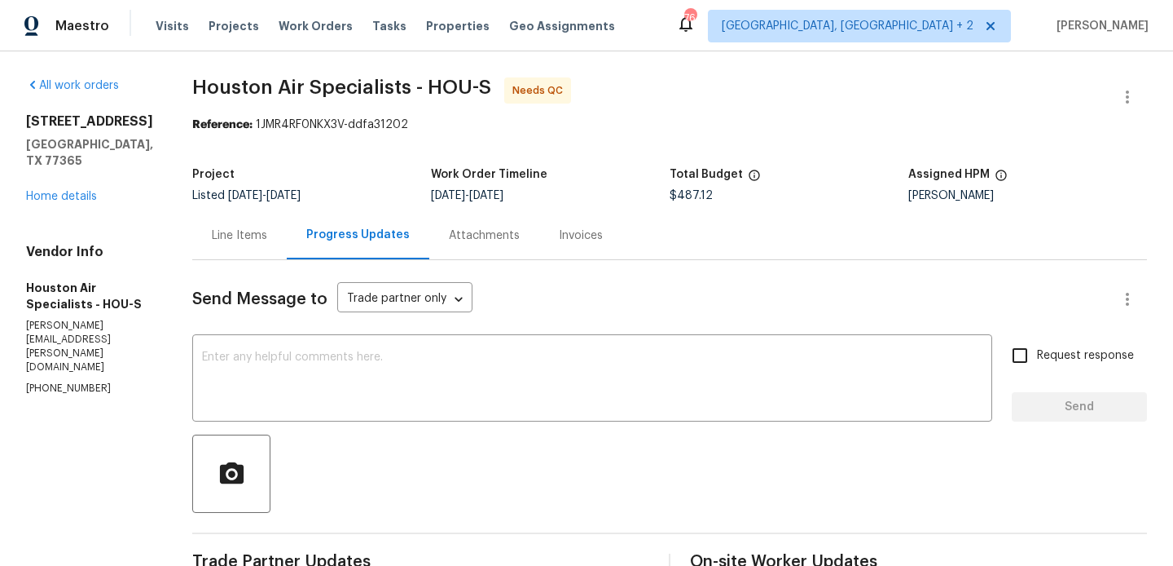
click at [266, 239] on div "Line Items" at bounding box center [239, 235] width 55 height 16
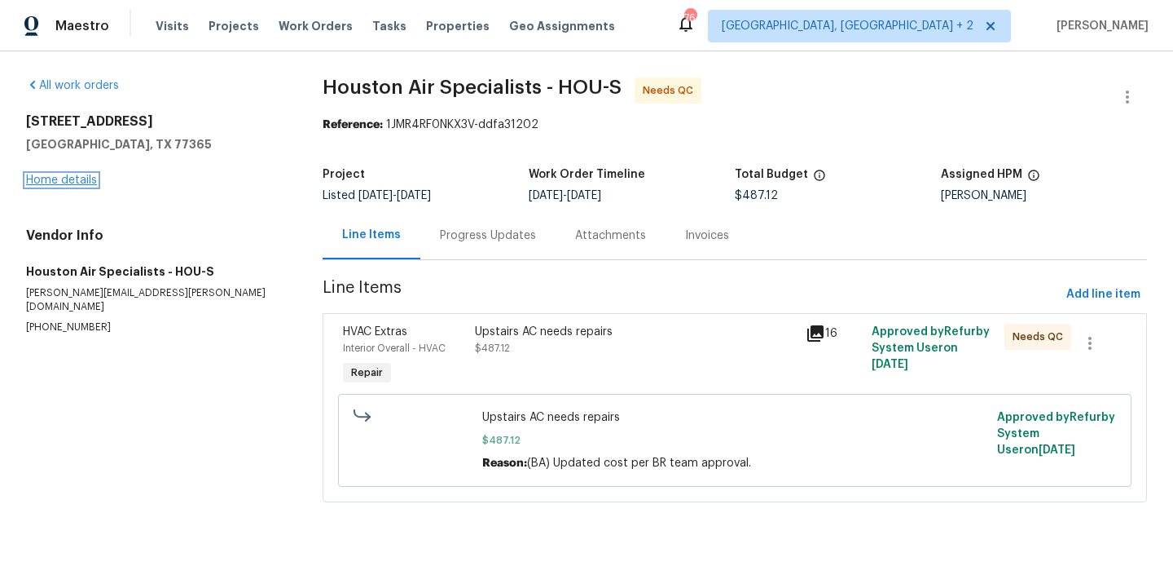
click at [78, 178] on link "Home details" at bounding box center [61, 179] width 71 height 11
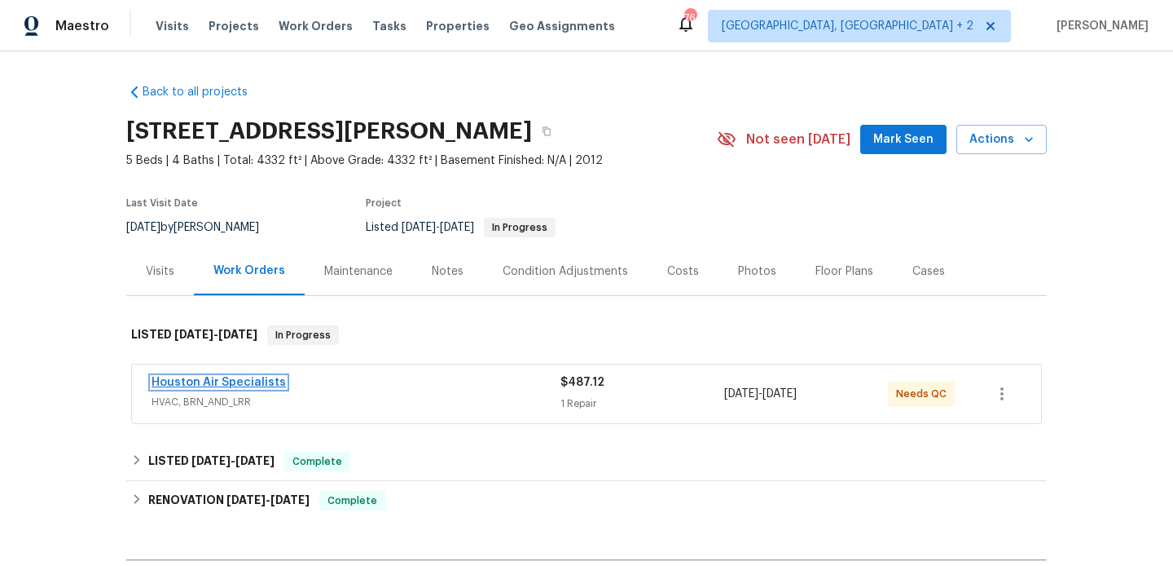
click at [253, 377] on link "Houston Air Specialists" at bounding box center [219, 381] width 134 height 11
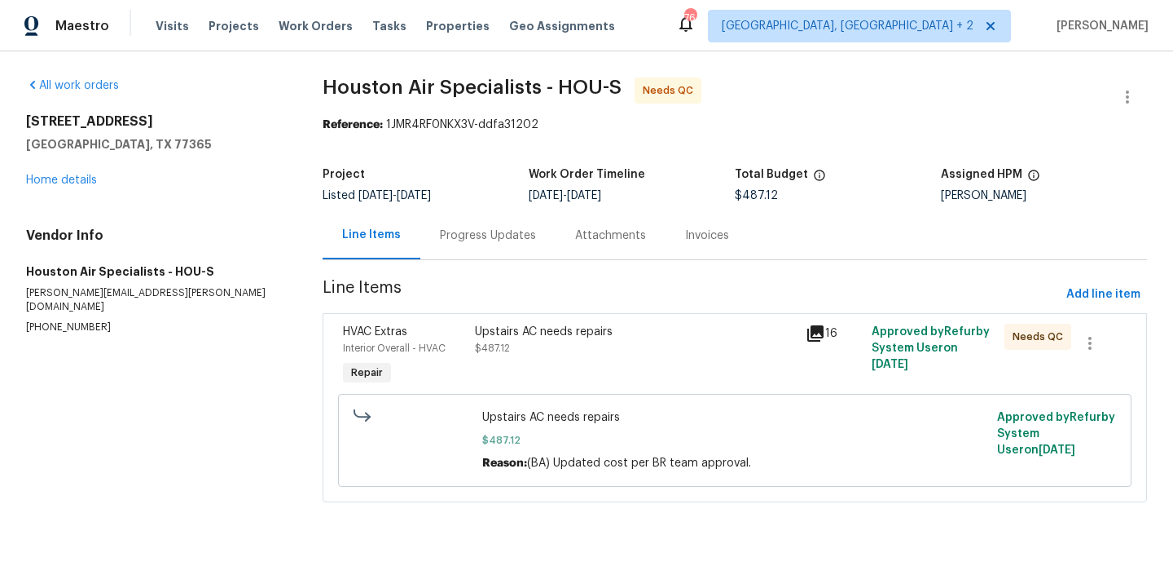
click at [450, 240] on div "Progress Updates" at bounding box center [488, 235] width 96 height 16
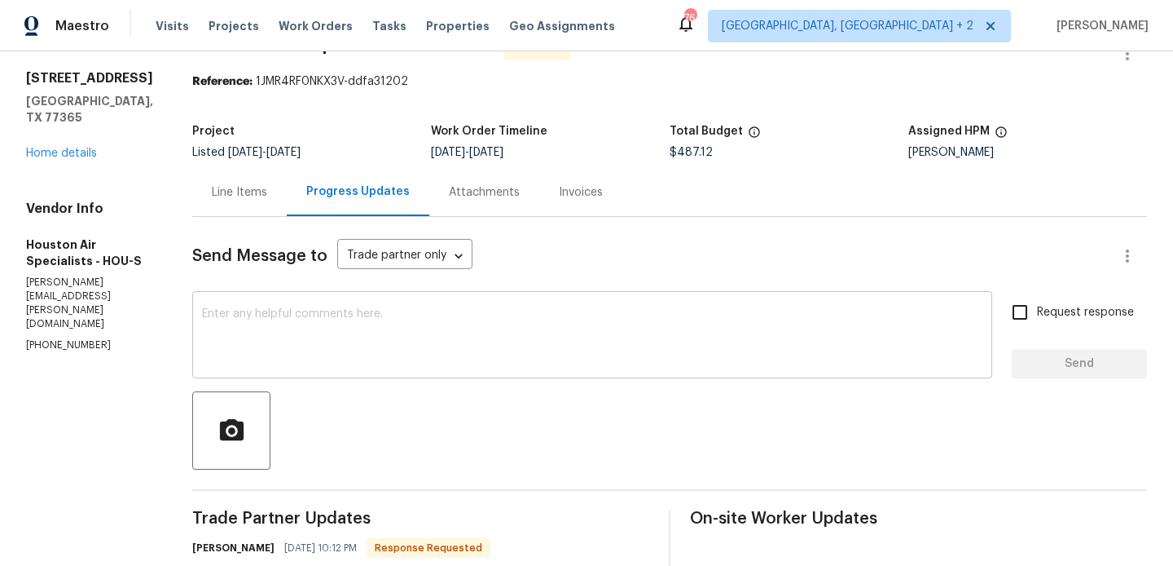
scroll to position [148, 0]
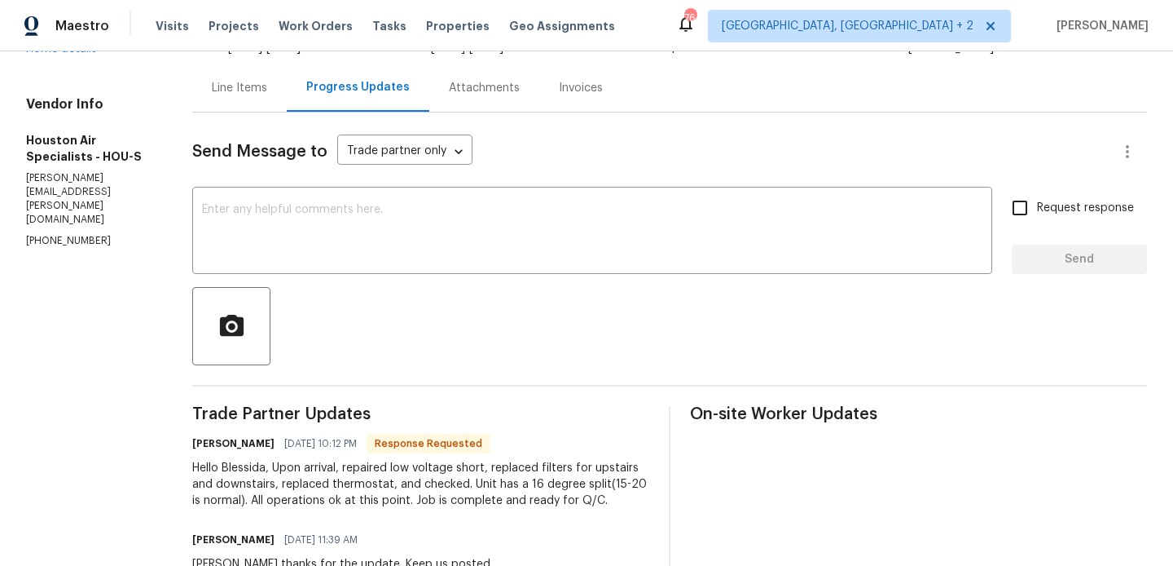
click at [209, 435] on h6 "[PERSON_NAME]" at bounding box center [233, 443] width 82 height 16
copy h6 "[PERSON_NAME]"
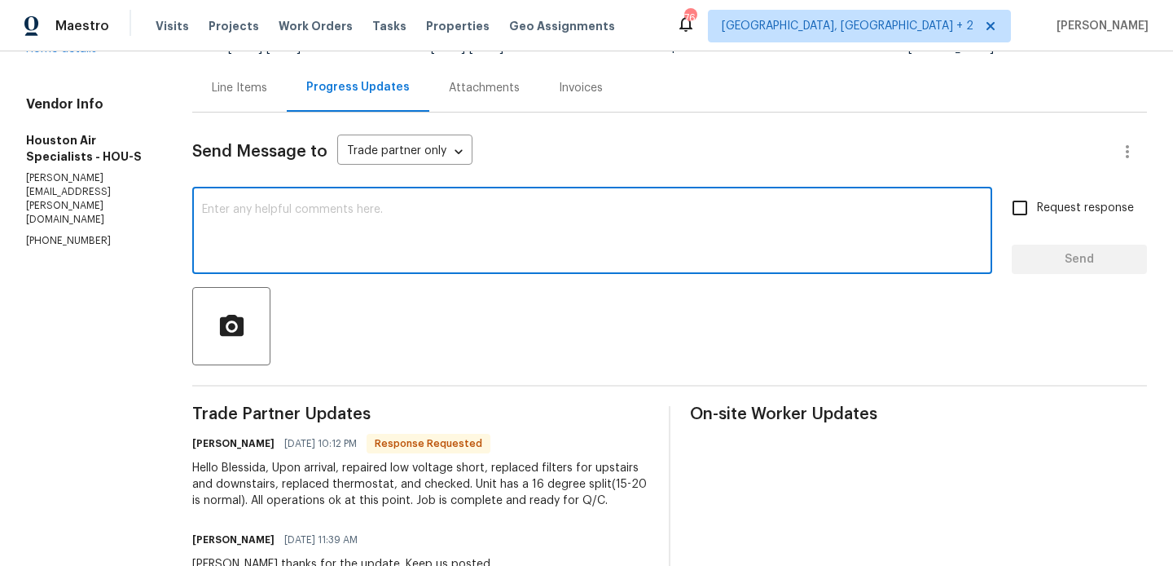
click at [315, 209] on textarea at bounding box center [592, 232] width 781 height 57
paste textarea "[PERSON_NAME]"
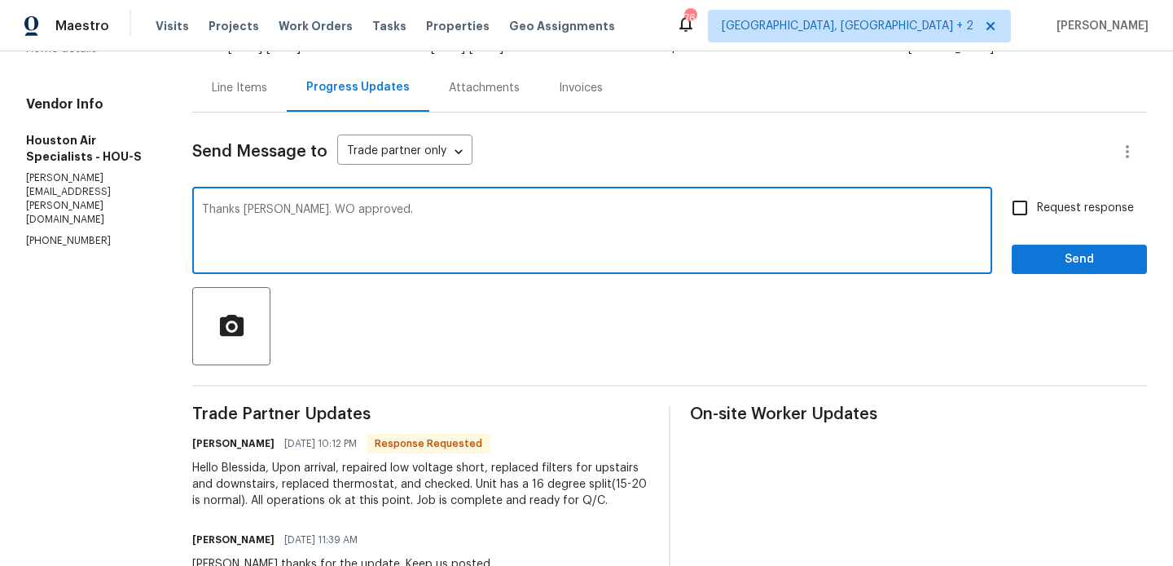
type textarea "Thanks [PERSON_NAME]. WO approved."
click at [1049, 258] on span "Send" at bounding box center [1079, 259] width 109 height 20
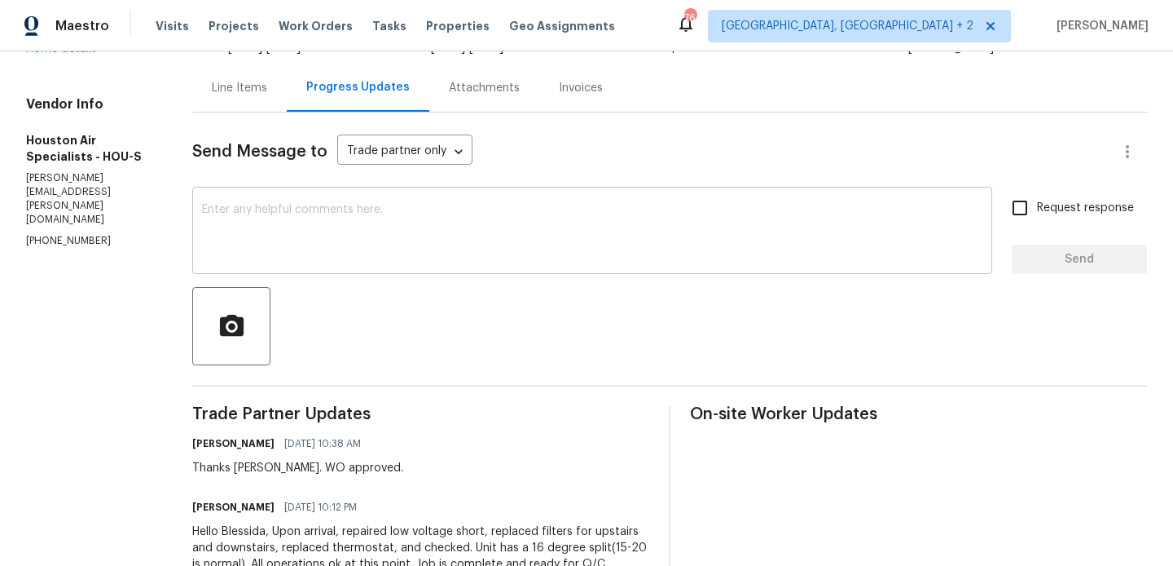
scroll to position [0, 0]
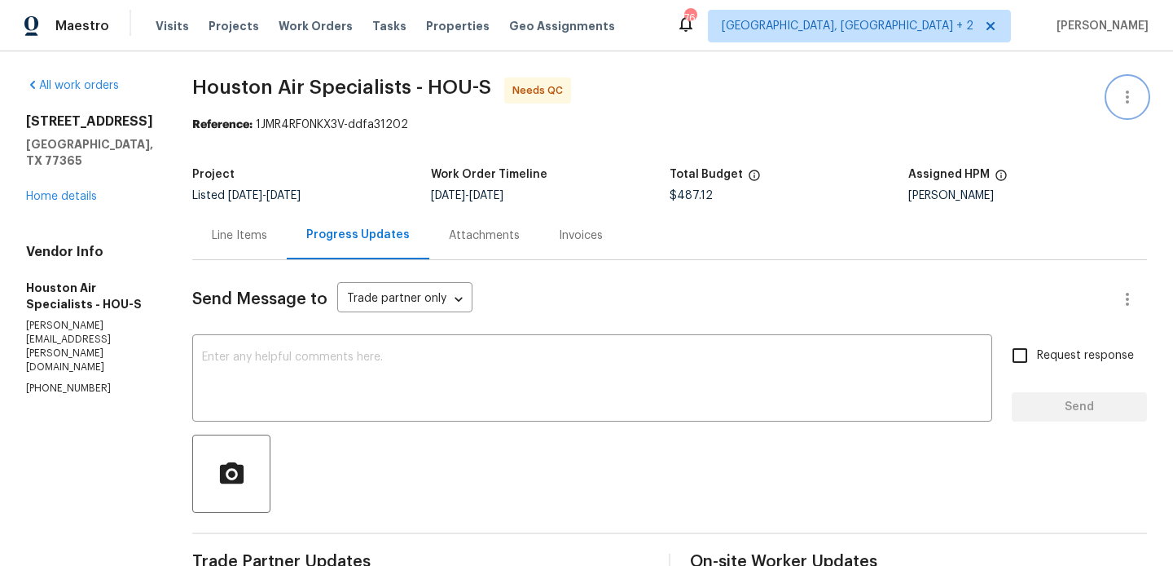
click at [1131, 89] on icon "button" at bounding box center [1128, 97] width 20 height 20
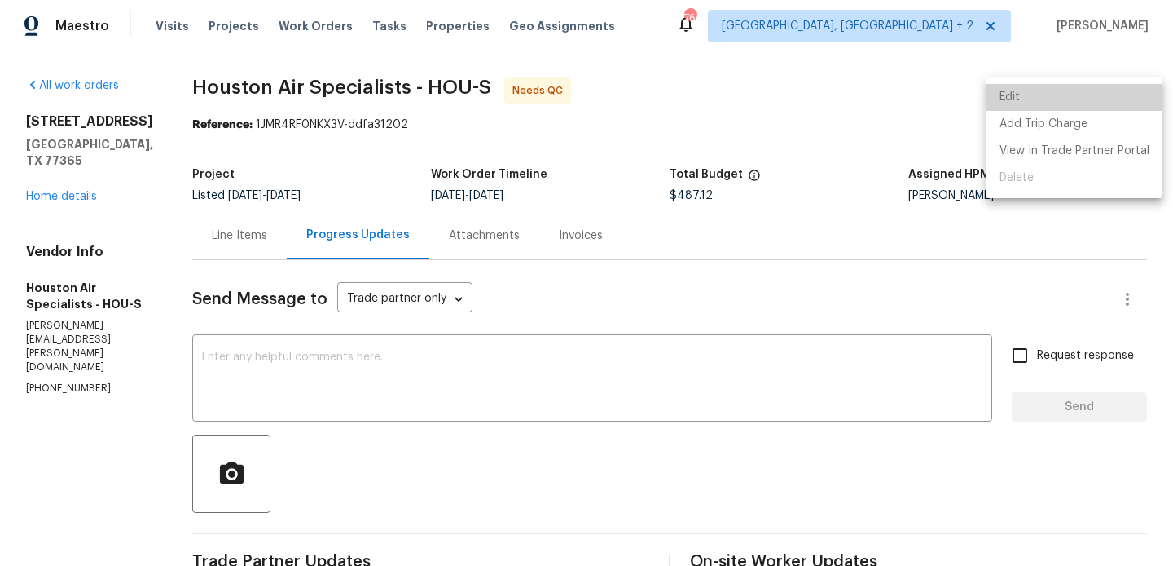
click at [1100, 89] on li "Edit" at bounding box center [1075, 97] width 176 height 27
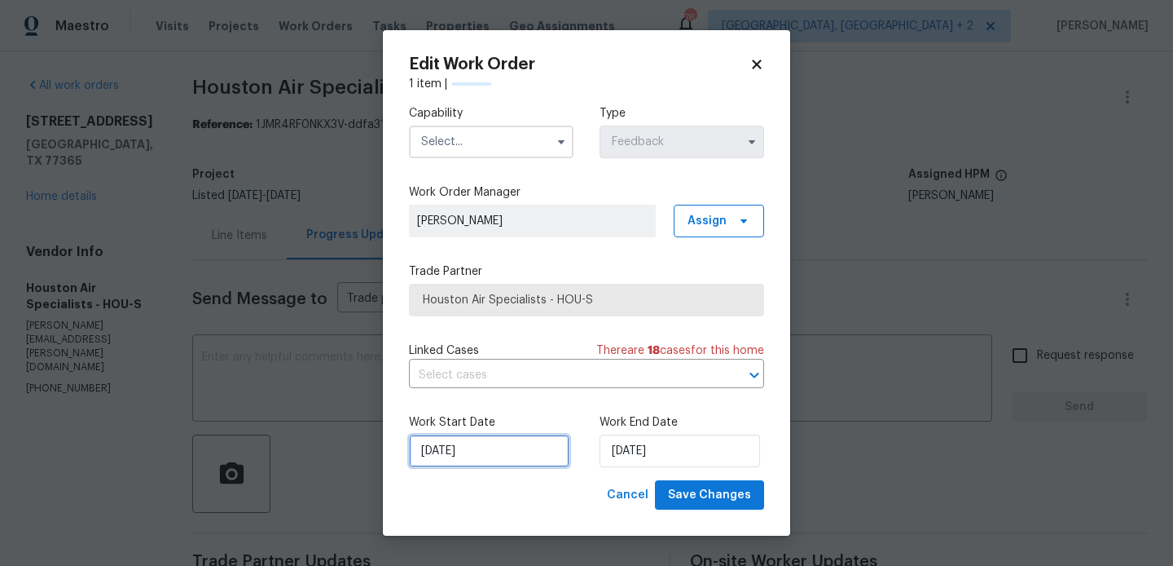
click at [448, 454] on input "[DATE]" at bounding box center [489, 450] width 161 height 33
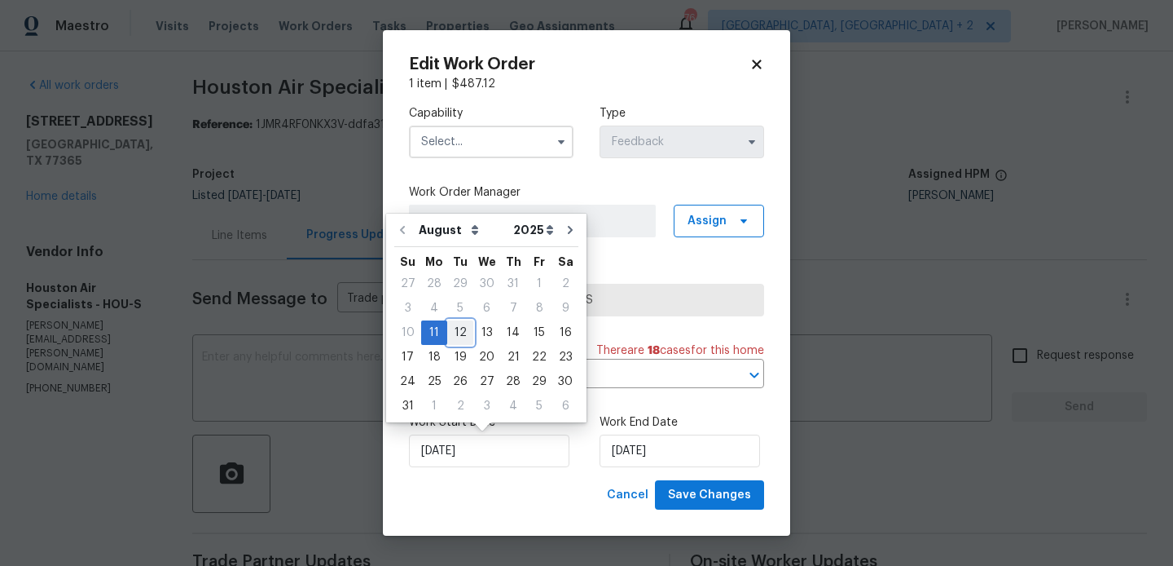
click at [459, 333] on div "12" at bounding box center [460, 332] width 26 height 23
type input "[DATE]"
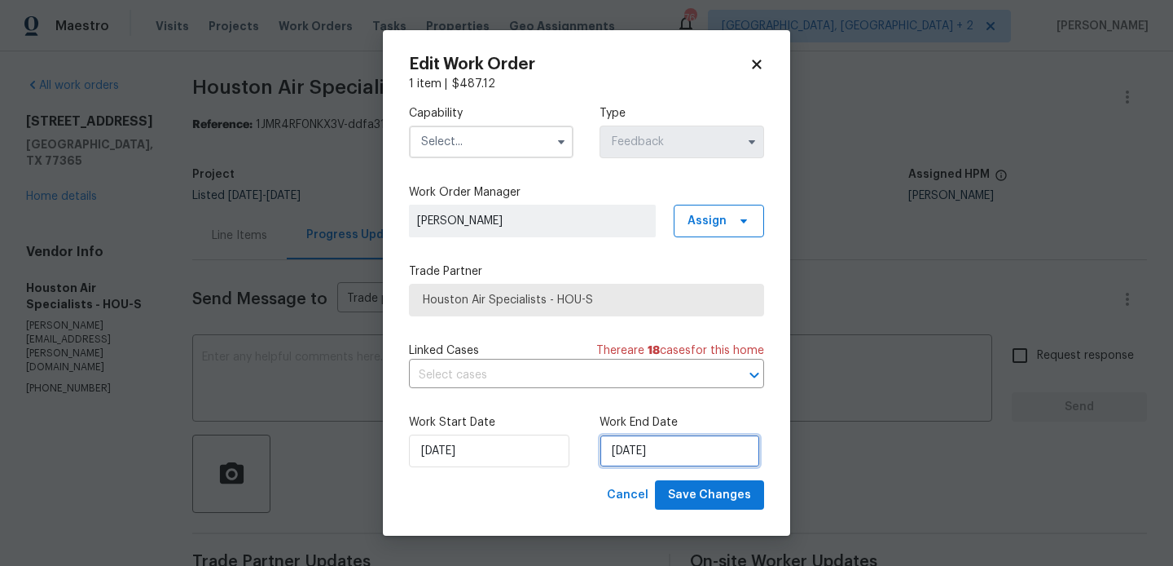
click at [702, 447] on input "[DATE]" at bounding box center [680, 450] width 161 height 33
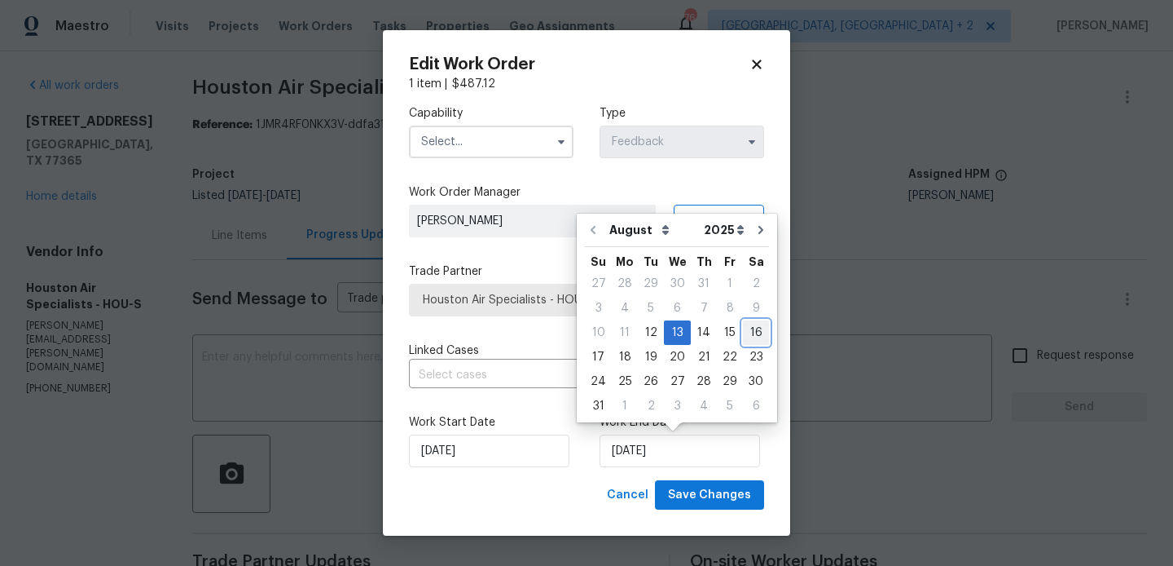
click at [752, 332] on div "16" at bounding box center [756, 332] width 26 height 23
type input "16/08/2025"
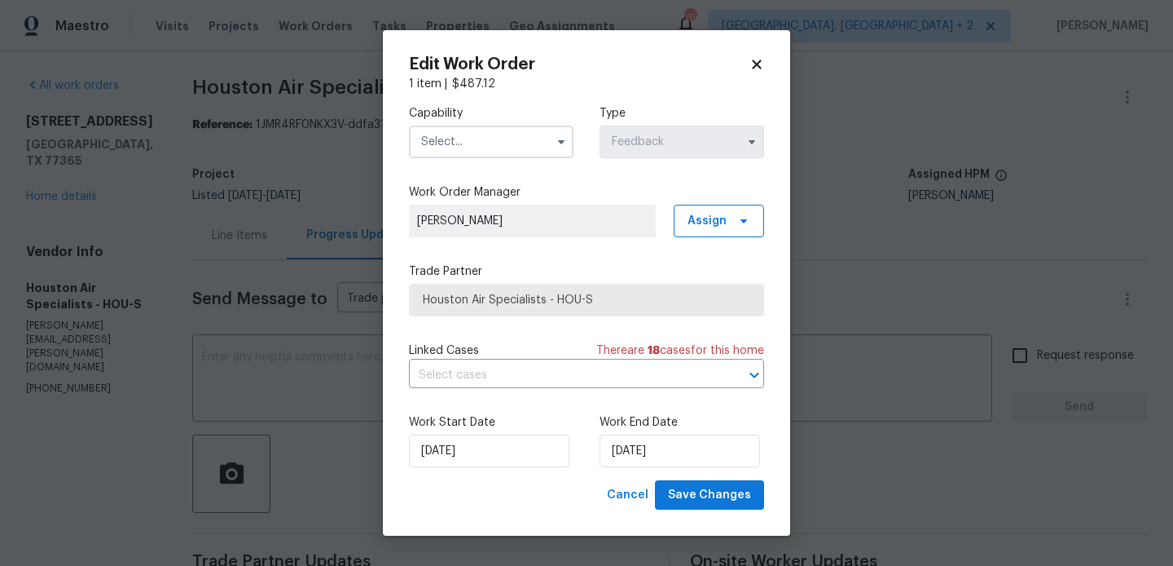
click at [442, 135] on input "text" at bounding box center [491, 141] width 165 height 33
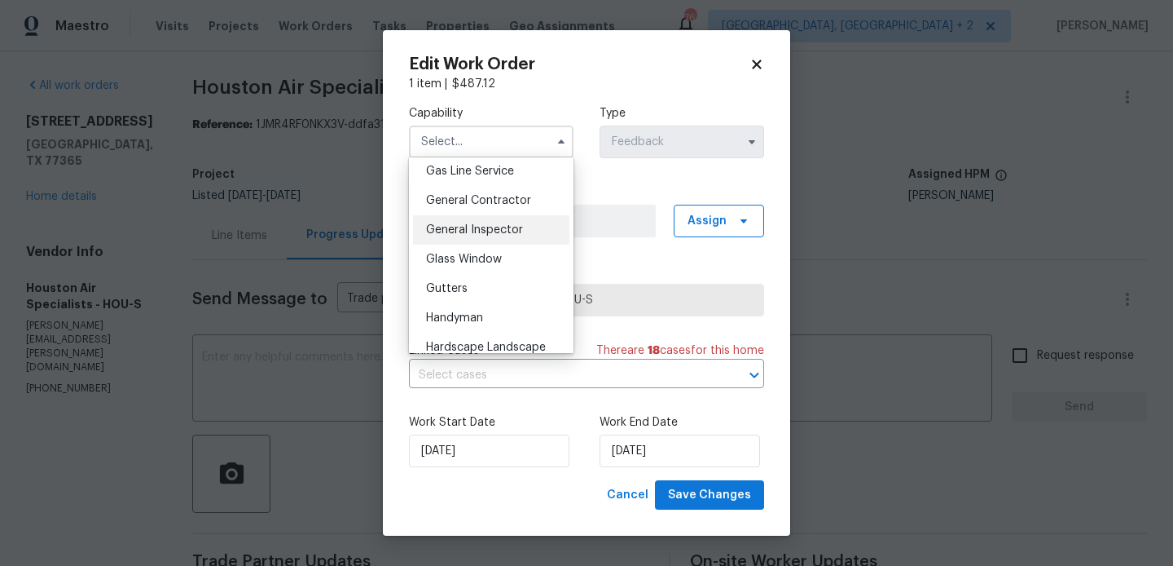
scroll to position [787, 0]
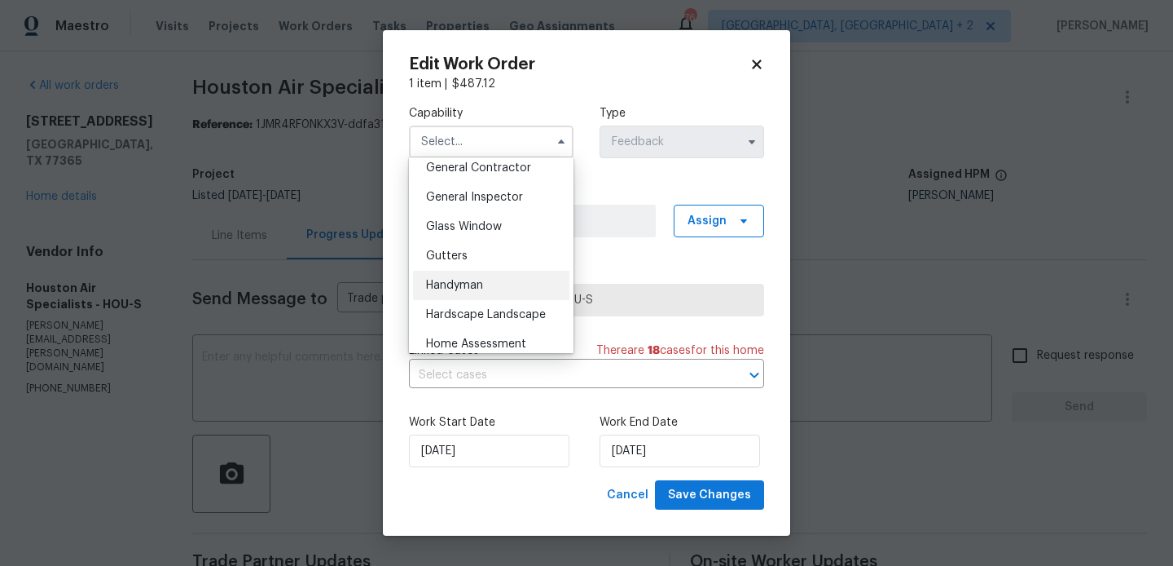
click at [481, 284] on span "Handyman" at bounding box center [454, 285] width 57 height 11
type input "Handyman"
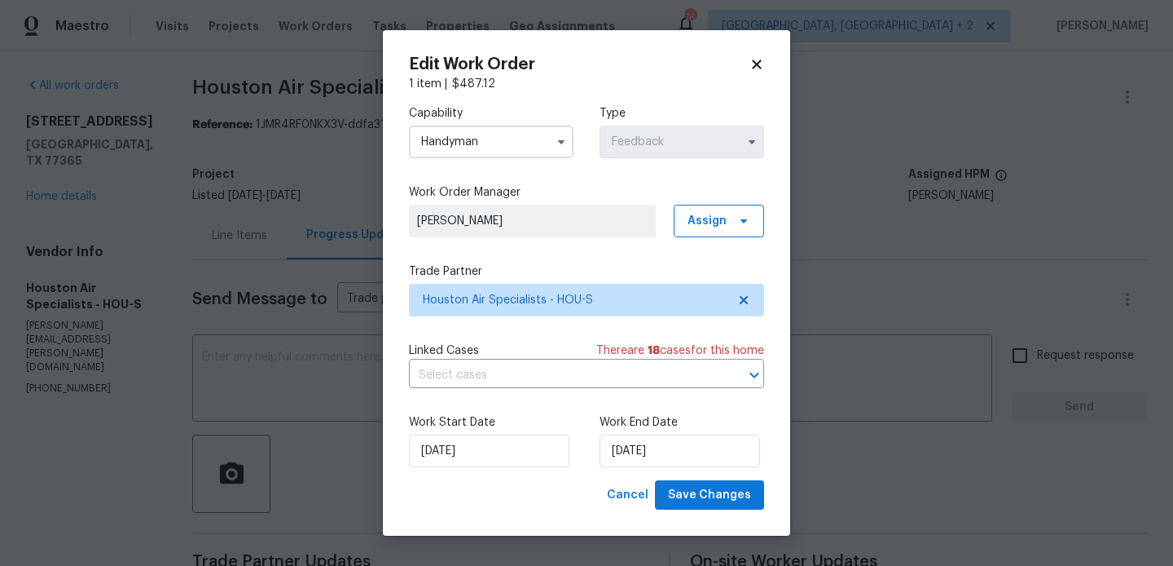
click at [707, 472] on div "Work Start Date 12/08/2025 Work End Date 16/08/2025" at bounding box center [586, 440] width 355 height 79
click at [705, 478] on div "Work Start Date 12/08/2025 Work End Date 16/08/2025" at bounding box center [586, 440] width 355 height 79
click at [695, 495] on span "Save Changes" at bounding box center [709, 495] width 83 height 20
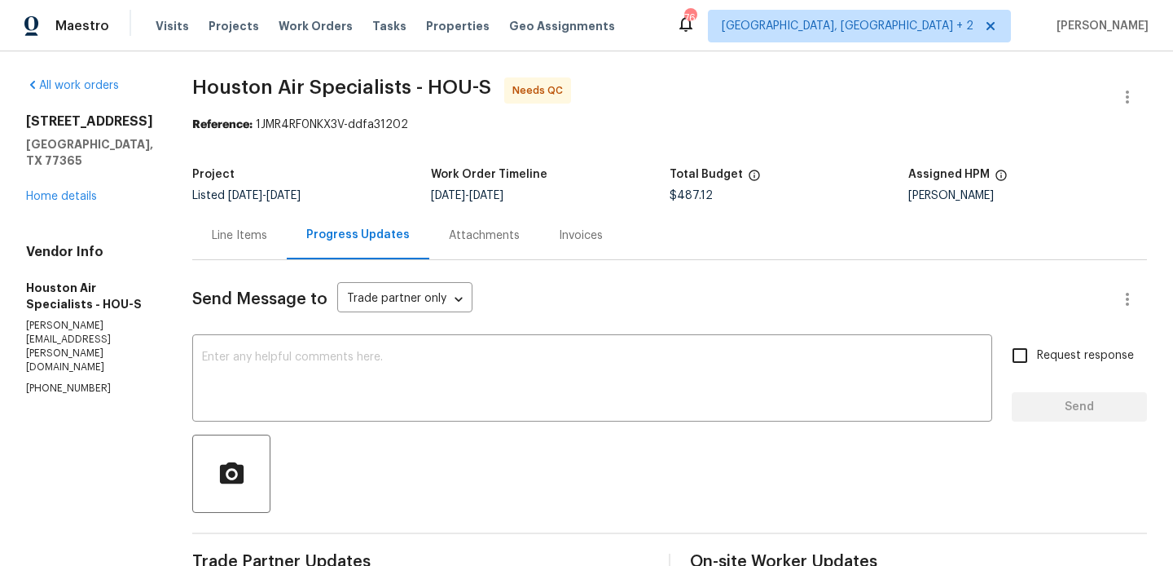
click at [245, 220] on div "Line Items" at bounding box center [239, 235] width 95 height 48
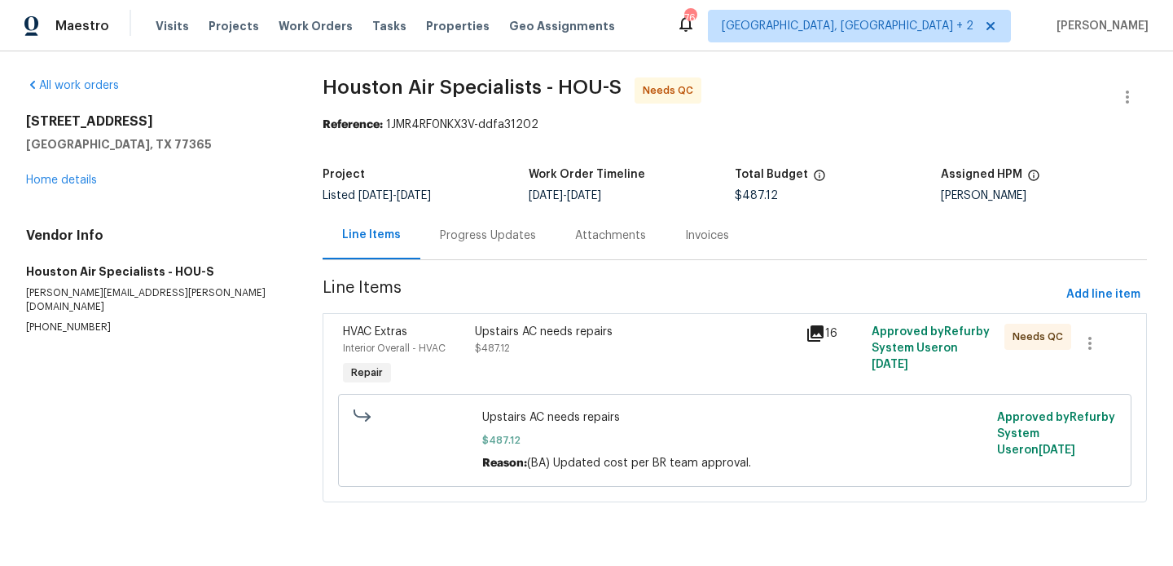
click at [576, 361] on div "Upstairs AC needs repairs $487.12" at bounding box center [635, 356] width 331 height 75
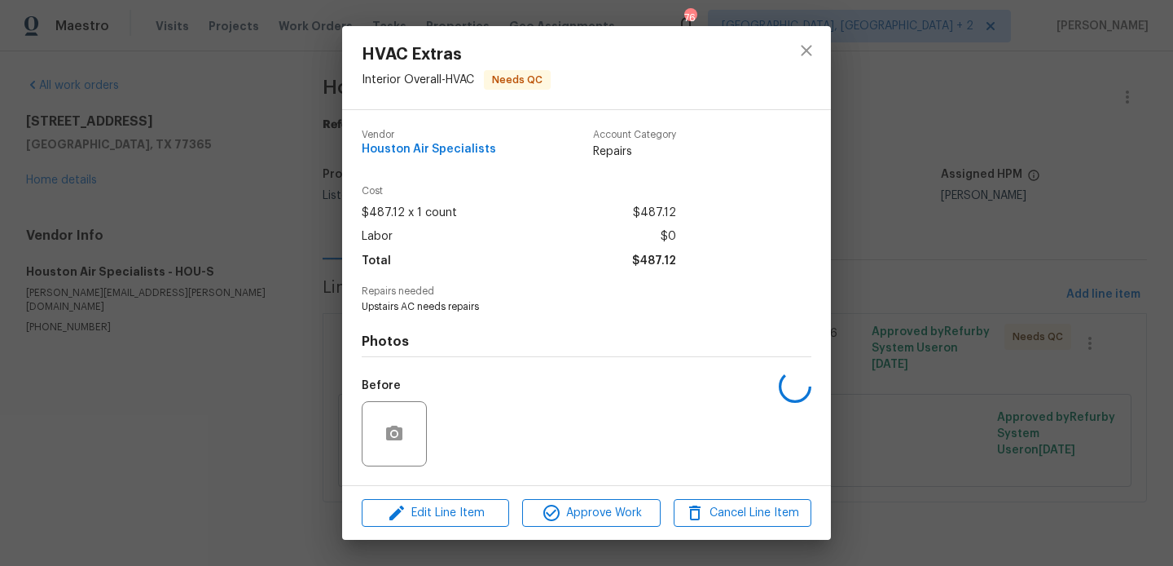
scroll to position [103, 0]
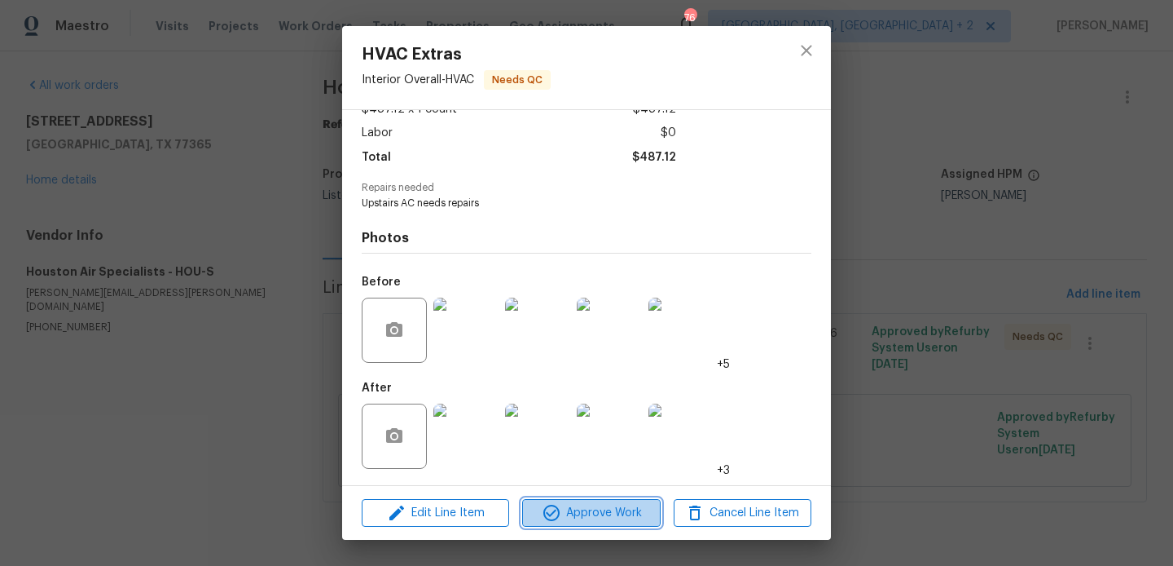
click at [574, 513] on span "Approve Work" at bounding box center [591, 513] width 128 height 20
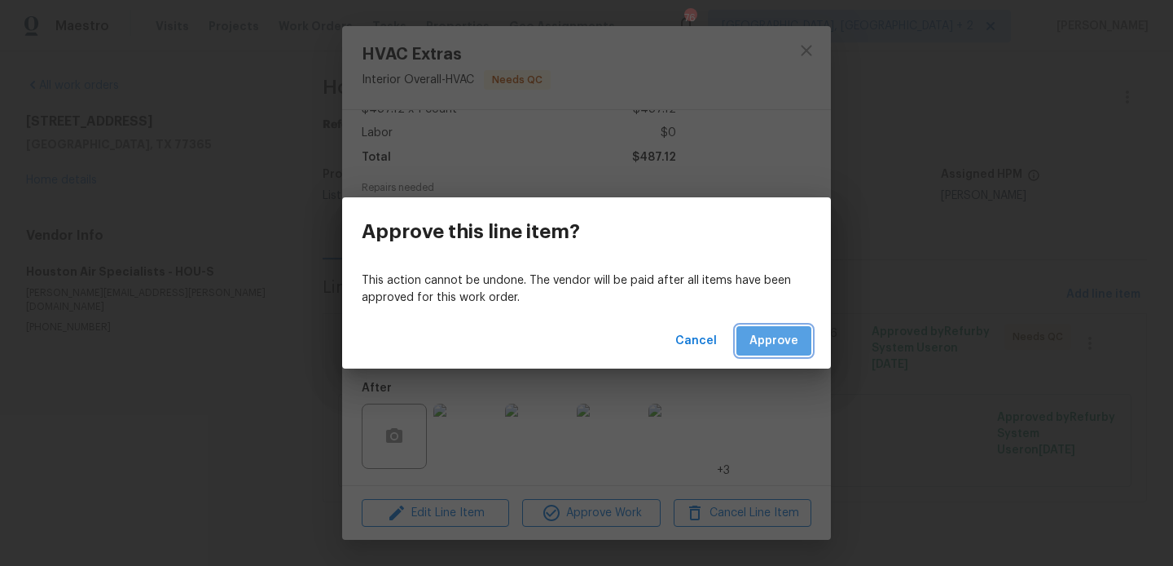
click at [802, 331] on button "Approve" at bounding box center [774, 341] width 75 height 30
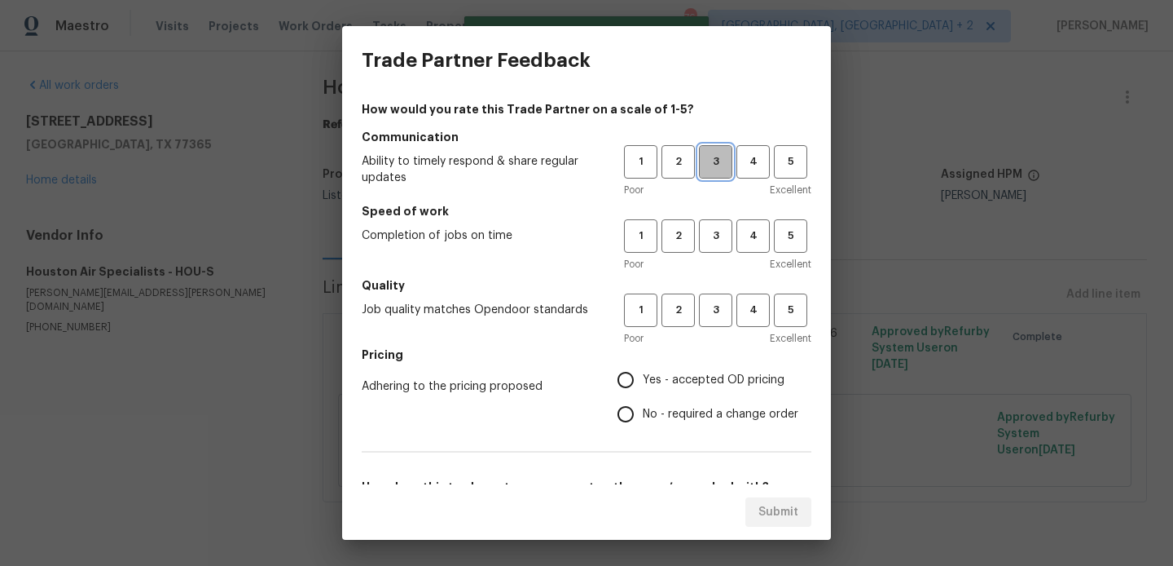
click at [710, 161] on span "3" at bounding box center [716, 161] width 30 height 19
click at [714, 231] on span "3" at bounding box center [716, 236] width 30 height 19
click at [714, 316] on span "3" at bounding box center [716, 310] width 30 height 19
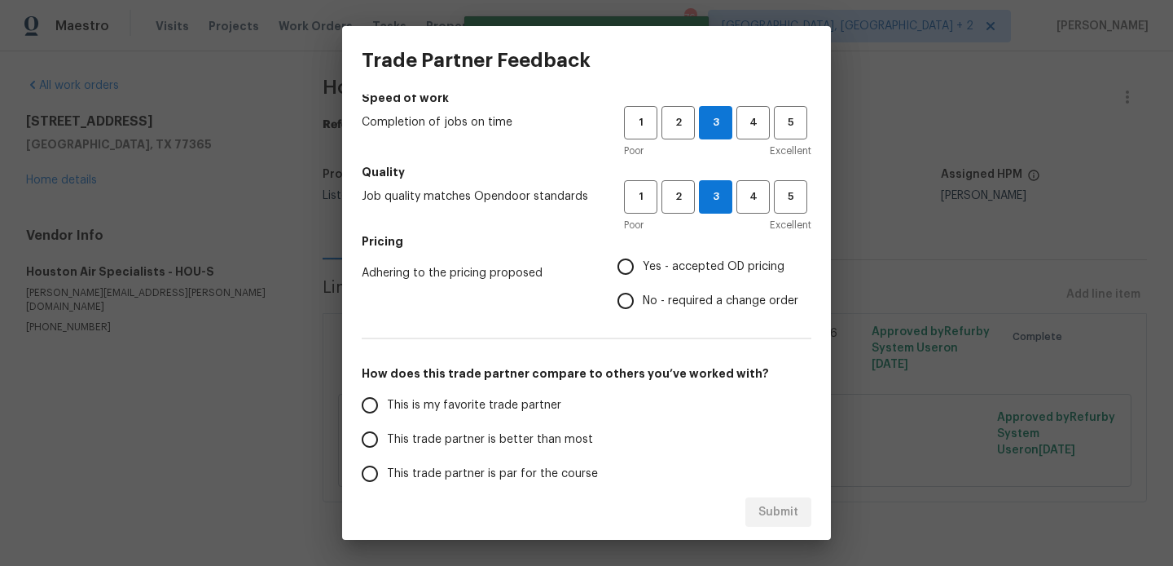
click at [697, 300] on span "No - required a change order" at bounding box center [721, 301] width 156 height 17
click at [643, 300] on input "No - required a change order" at bounding box center [626, 301] width 34 height 34
radio input "true"
click at [503, 407] on span "This is my favorite trade partner" at bounding box center [474, 405] width 174 height 17
click at [387, 407] on input "This is my favorite trade partner" at bounding box center [370, 405] width 34 height 34
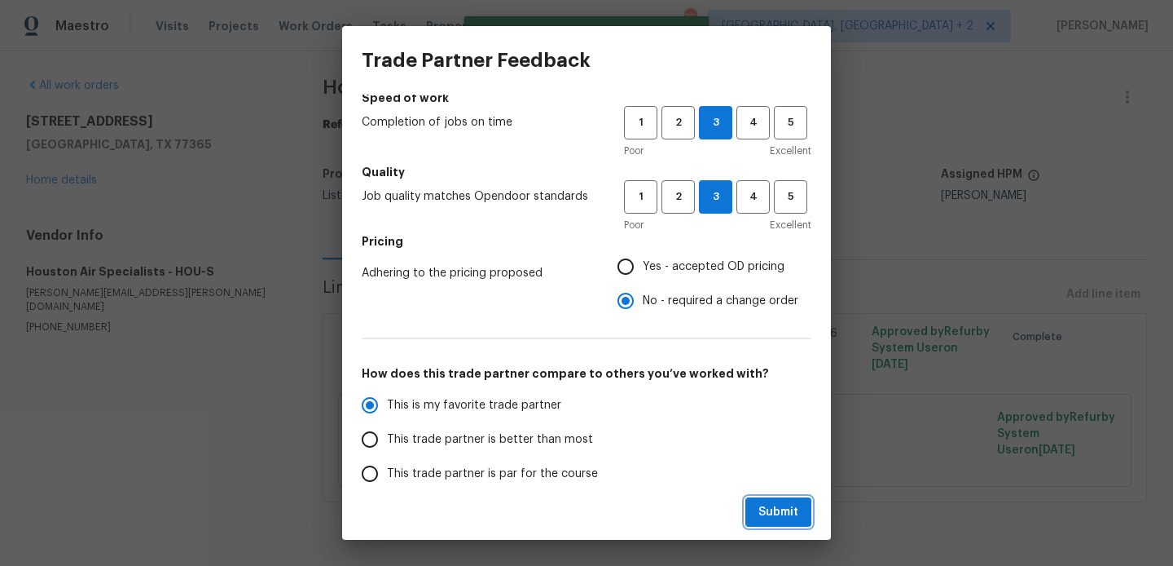
click at [801, 497] on button "Submit" at bounding box center [779, 512] width 66 height 30
radio input "true"
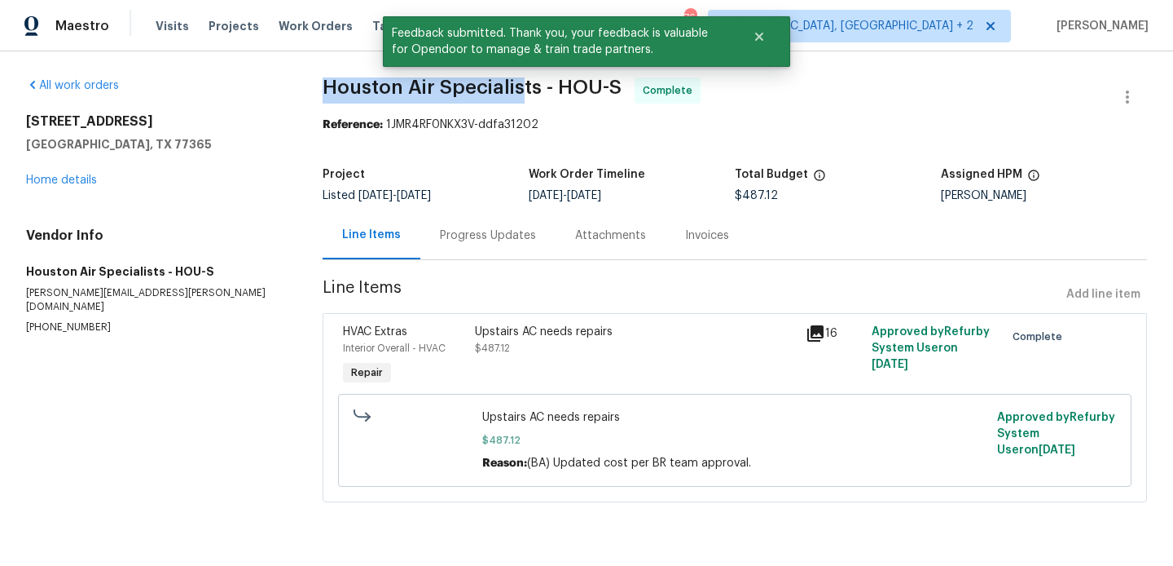
drag, startPoint x: 323, startPoint y: 92, endPoint x: 526, endPoint y: 80, distance: 204.1
click at [526, 80] on span "Houston Air Specialists - HOU-S" at bounding box center [472, 87] width 299 height 20
drag, startPoint x: 539, startPoint y: 90, endPoint x: 331, endPoint y: 86, distance: 207.9
click at [331, 86] on span "Houston Air Specialists - HOU-S" at bounding box center [472, 87] width 299 height 20
copy span "ouston Air Specialists"
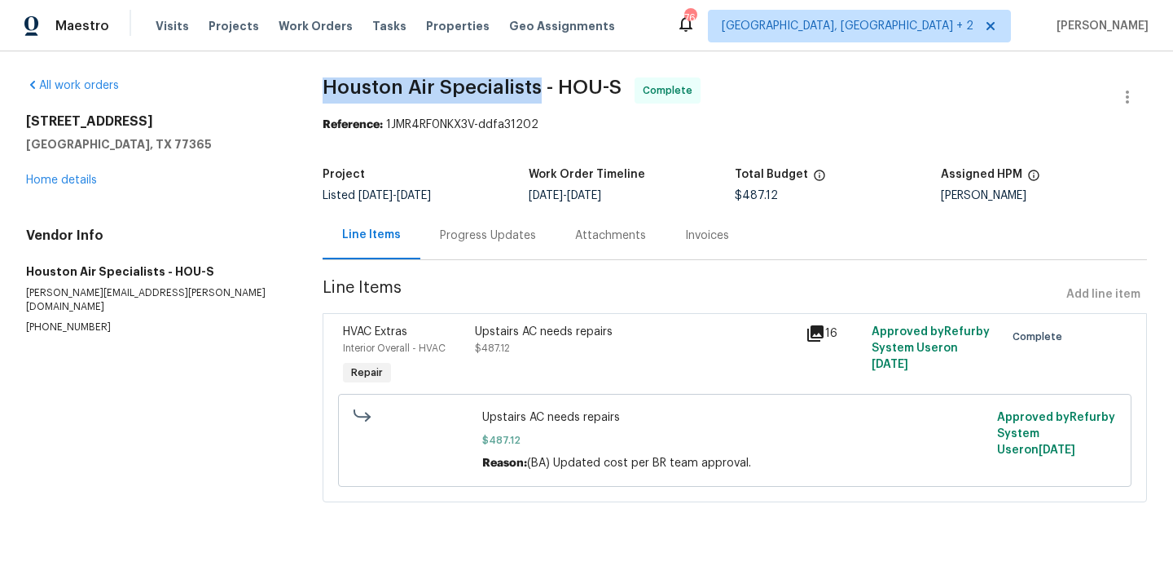
drag, startPoint x: 306, startPoint y: 80, endPoint x: 537, endPoint y: 86, distance: 231.5
click at [537, 86] on div "All work orders 24602 Bennetts Ridge Ln Porter, TX 77365 Home details Vendor In…" at bounding box center [586, 299] width 1173 height 496
copy span "Houston Air Specialists"
click at [460, 258] on div "Progress Updates" at bounding box center [488, 235] width 135 height 48
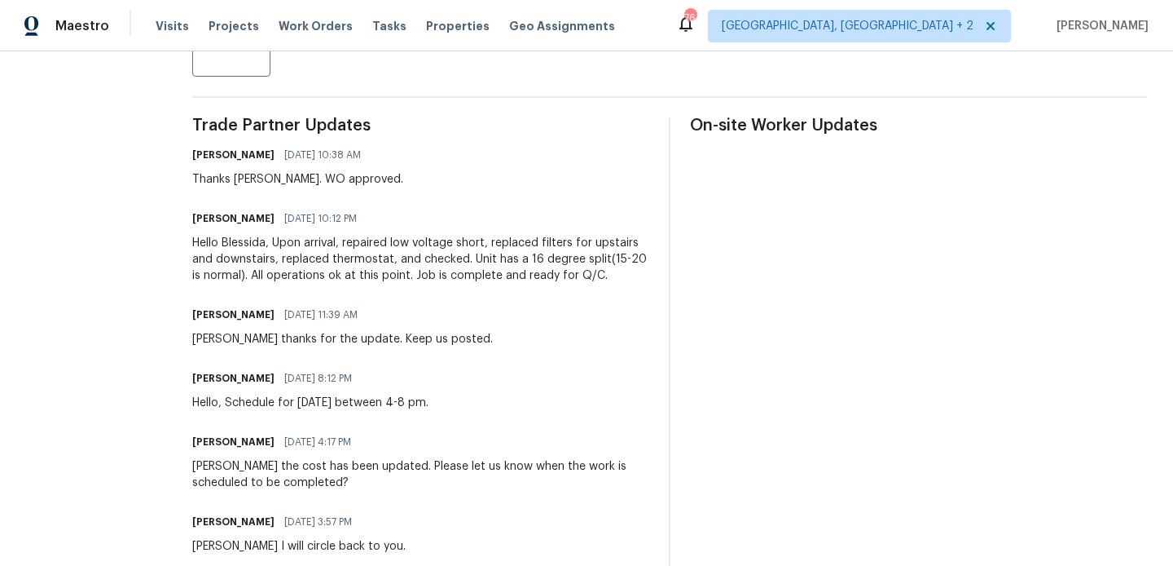
scroll to position [482, 0]
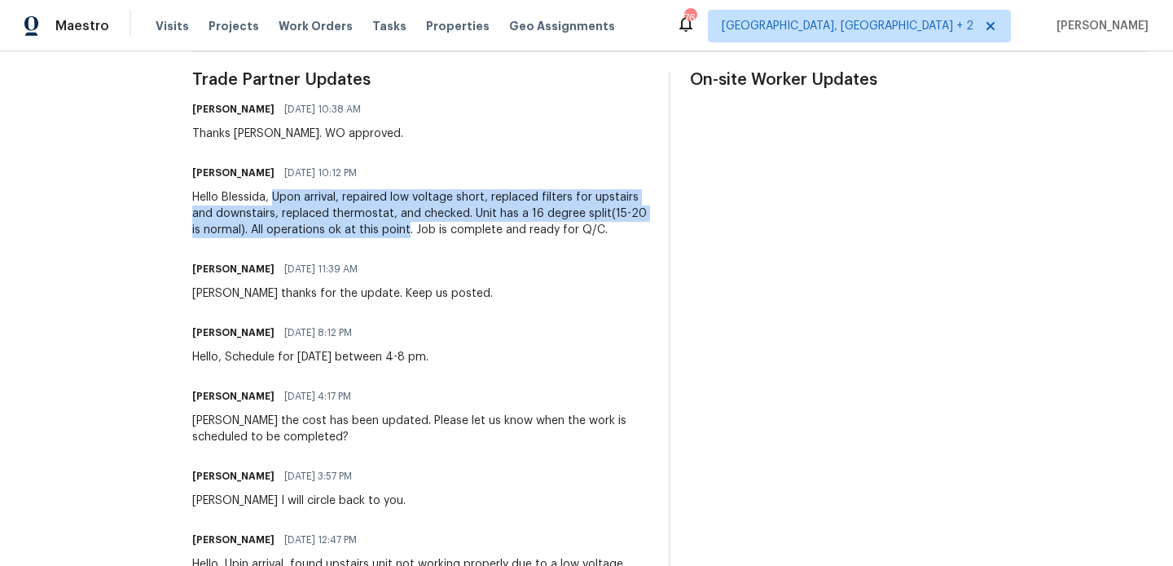
drag, startPoint x: 284, startPoint y: 197, endPoint x: 419, endPoint y: 230, distance: 138.4
click at [419, 230] on div "Hello Blessida, Upon arrival, repaired low voltage short, replaced filters for …" at bounding box center [420, 213] width 457 height 49
copy div "Upon arrival, repaired low voltage short, replaced filters for upstairs and dow…"
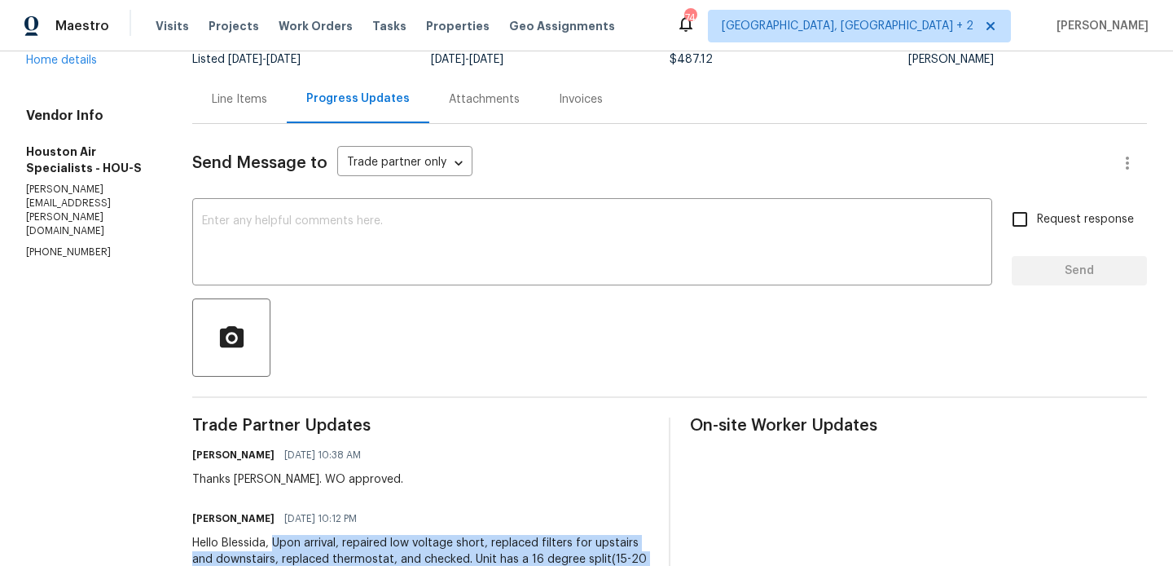
scroll to position [7, 0]
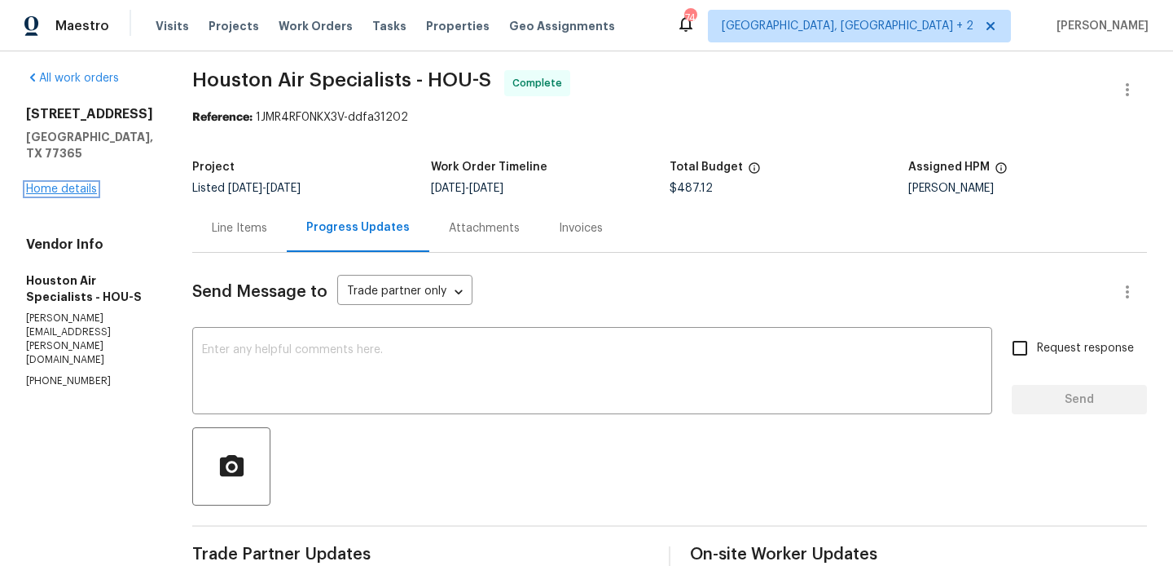
click at [91, 185] on link "Home details" at bounding box center [61, 188] width 71 height 11
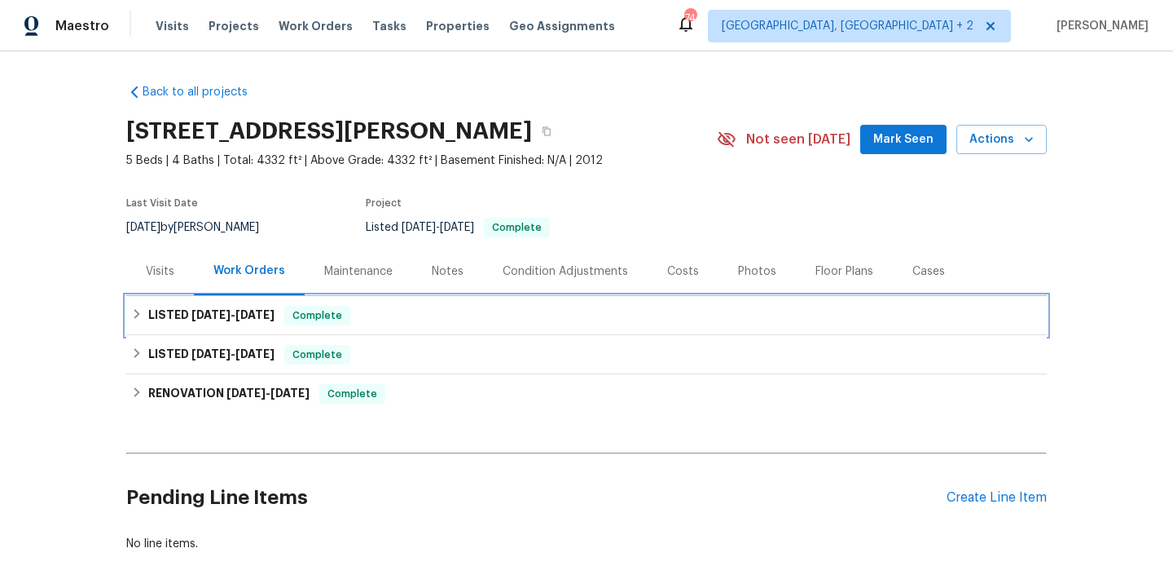
click at [359, 306] on div "LISTED 8/11/25 - 8/18/25 Complete" at bounding box center [586, 316] width 911 height 20
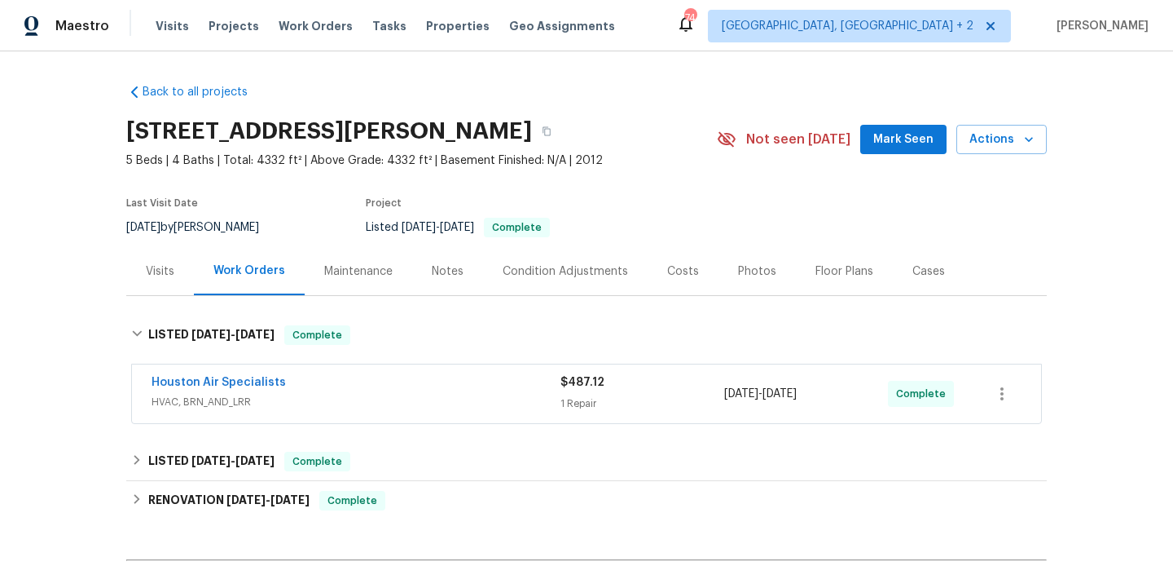
click at [359, 306] on div "Back to all projects 24602 Bennetts Ridge Ln, Porter, TX 77365 5 Beds | 4 Baths…" at bounding box center [586, 371] width 921 height 601
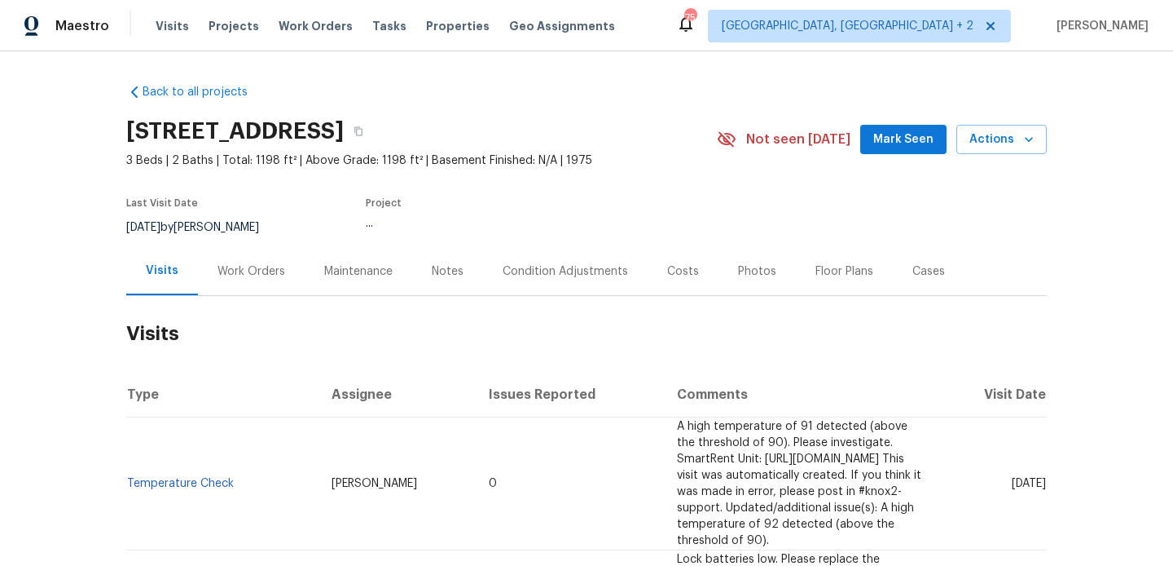
click at [261, 283] on div "Work Orders" at bounding box center [251, 271] width 107 height 48
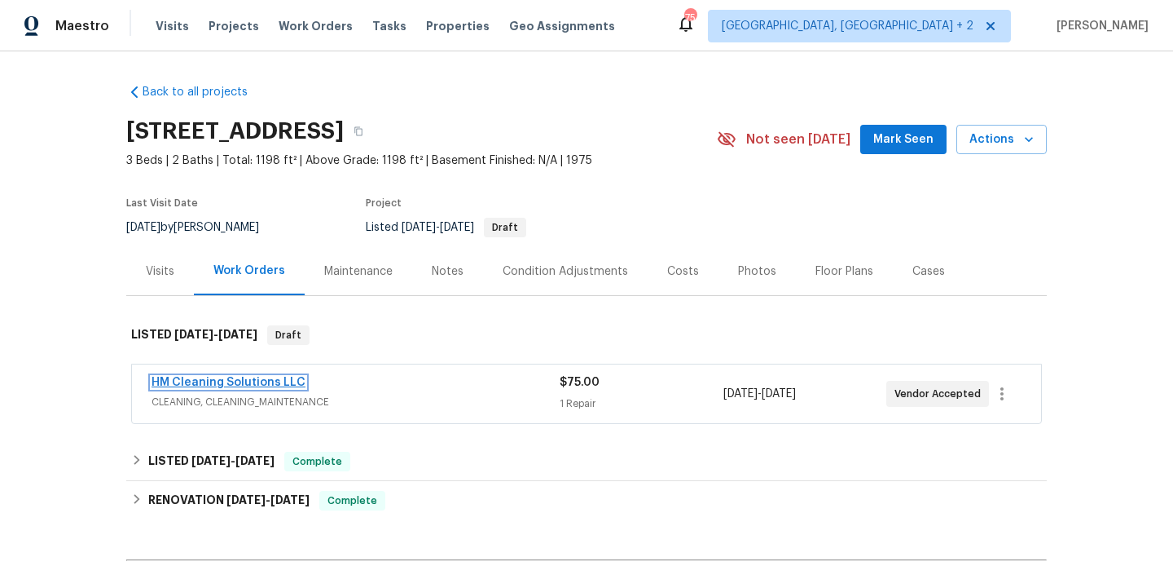
click at [270, 381] on link "HM Cleaning Solutions LLC" at bounding box center [229, 381] width 154 height 11
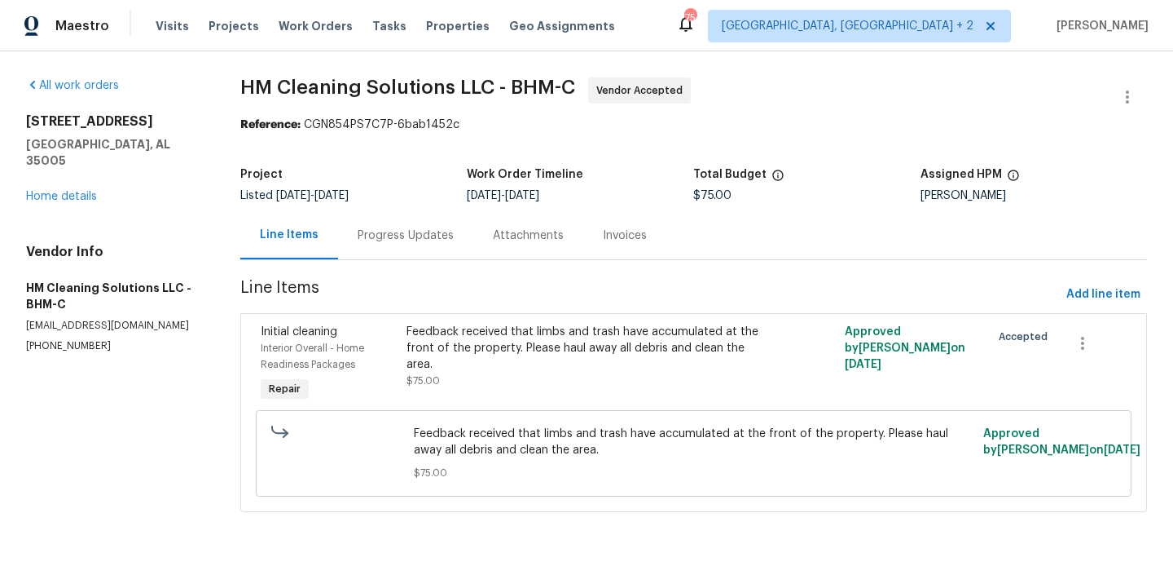
click at [442, 231] on div "Progress Updates" at bounding box center [406, 235] width 96 height 16
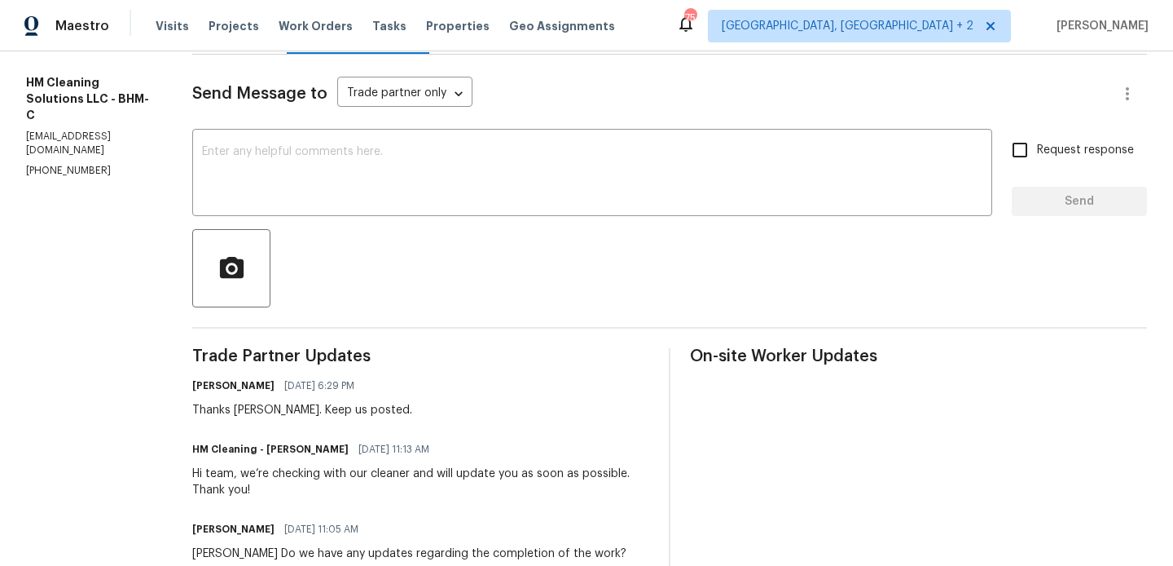
scroll to position [233, 0]
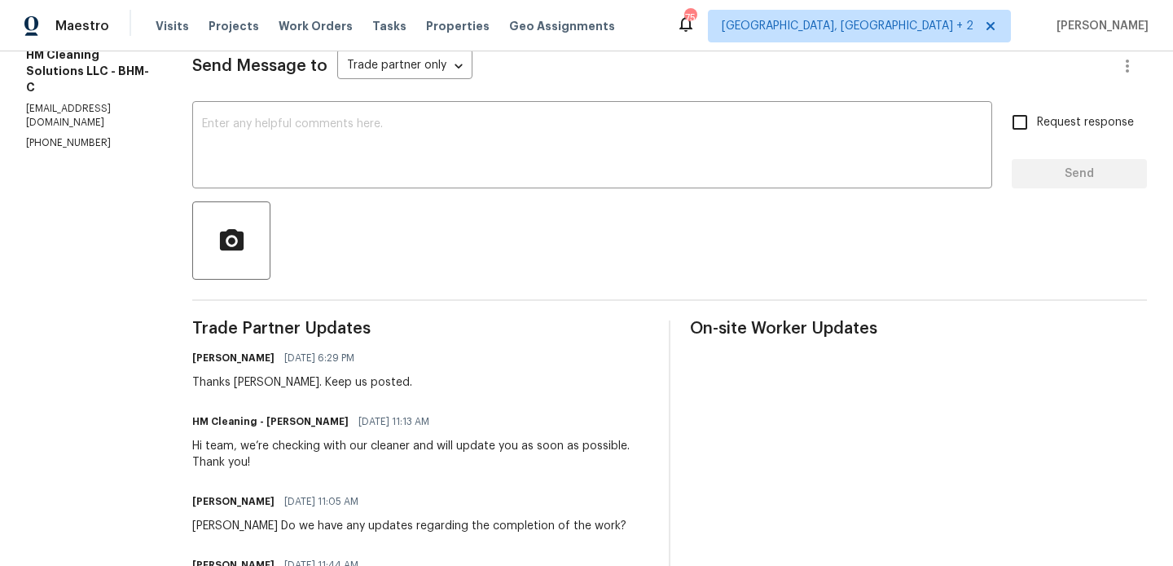
click at [284, 376] on div "Thanks [PERSON_NAME]. Keep us posted." at bounding box center [302, 382] width 220 height 16
copy div "[PERSON_NAME]"
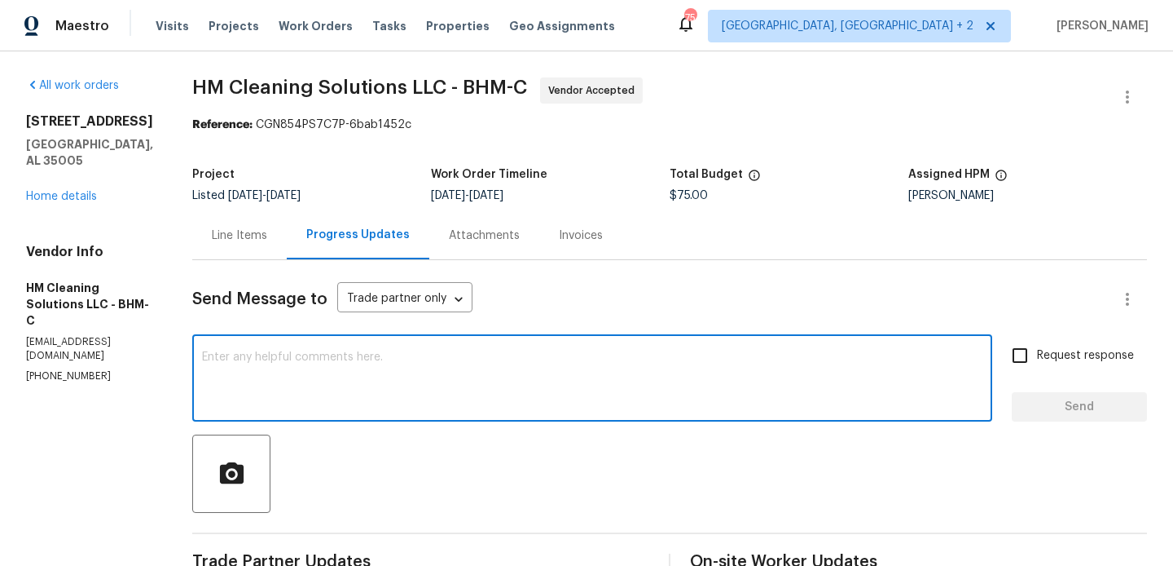
click at [284, 376] on textarea at bounding box center [592, 379] width 781 height 57
paste textarea "[PERSON_NAME]"
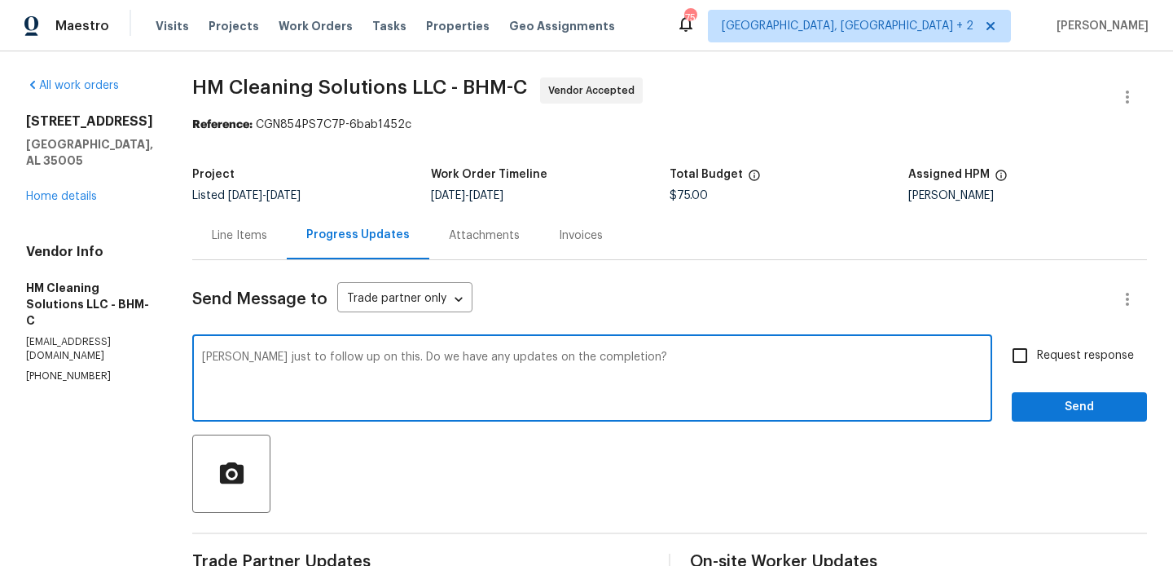
click at [0, 0] on div "Correct the capitalization" at bounding box center [0, 0] width 0 height 0
type textarea "[PERSON_NAME] Just to follow up on this. Do we have any updates on the completi…"
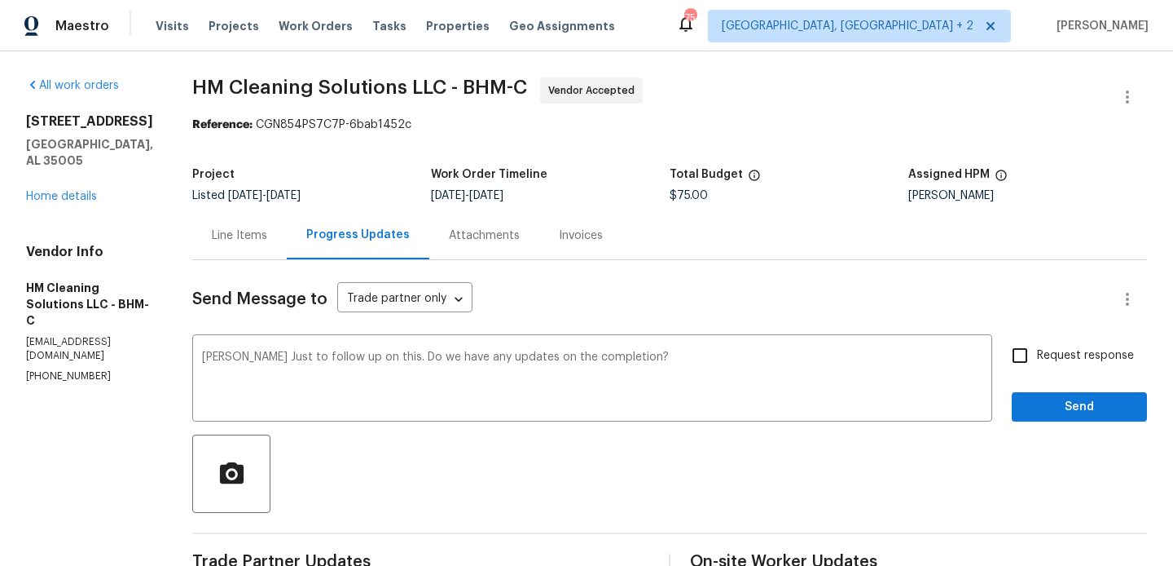
click at [1051, 368] on label "Request response" at bounding box center [1068, 355] width 131 height 34
click at [1037, 368] on input "Request response" at bounding box center [1020, 355] width 34 height 34
checkbox input "true"
click at [1045, 405] on span "Send" at bounding box center [1079, 407] width 109 height 20
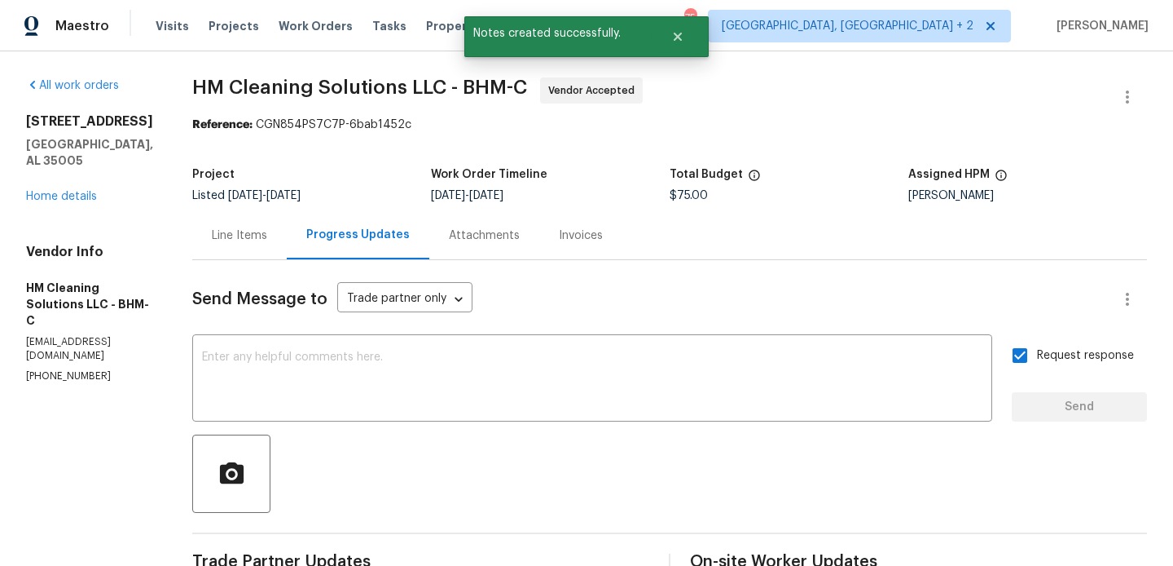
click at [55, 369] on p "(817) 526-5400" at bounding box center [89, 376] width 127 height 14
copy p "(817) 526-5400"
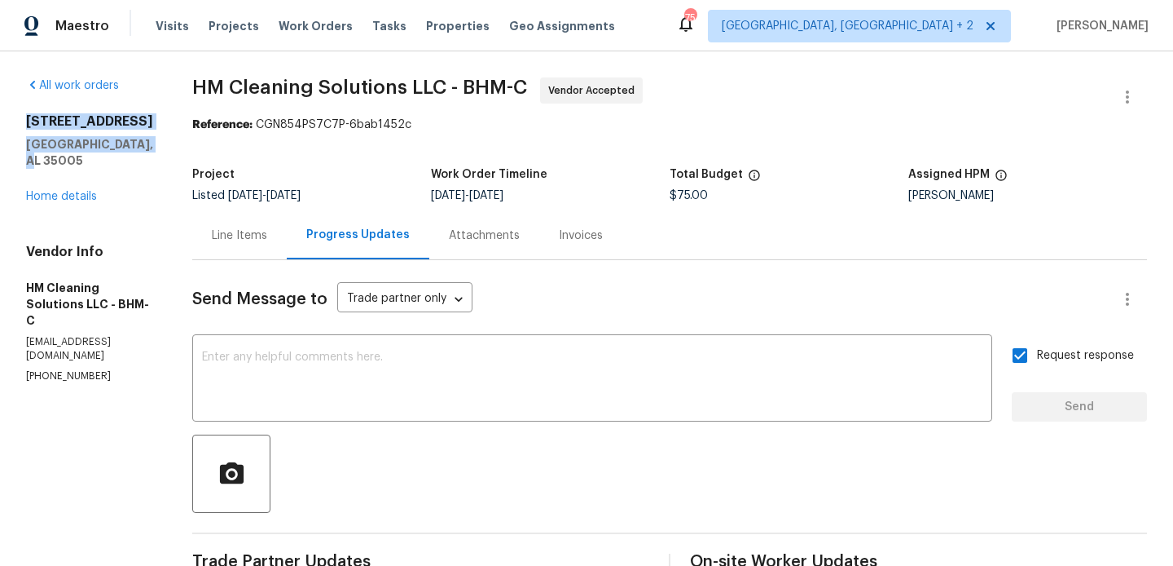
drag, startPoint x: 151, startPoint y: 145, endPoint x: 22, endPoint y: 117, distance: 131.9
copy div "5024 Oak Leaf Cir Adamsville, AL 35005"
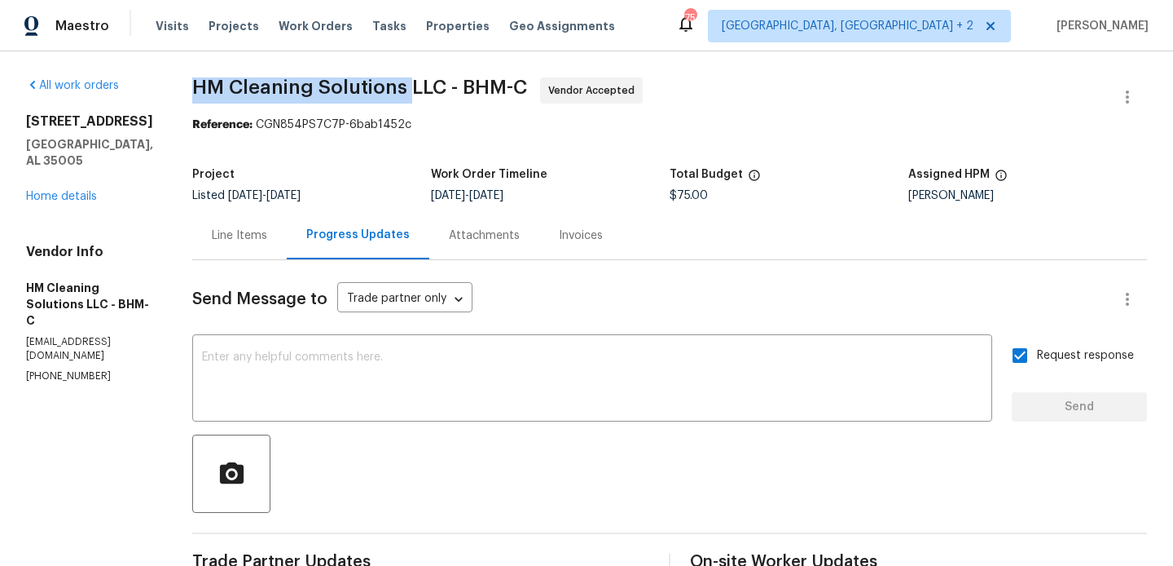
drag, startPoint x: 227, startPoint y: 86, endPoint x: 445, endPoint y: 97, distance: 218.7
copy span "HM Cleaning Solutions"
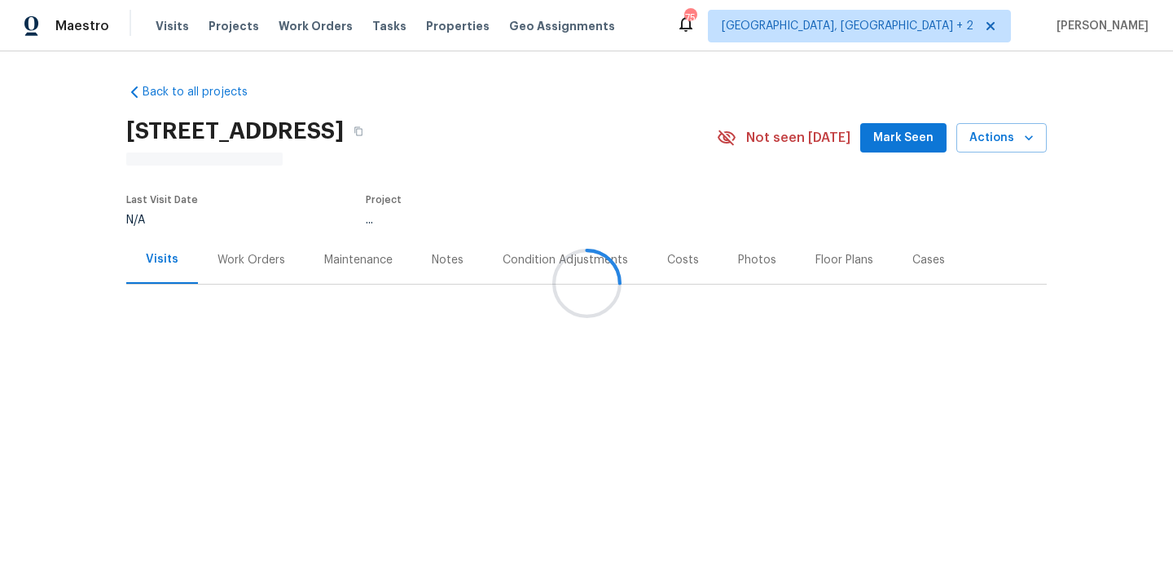
click at [262, 265] on div at bounding box center [586, 283] width 1173 height 566
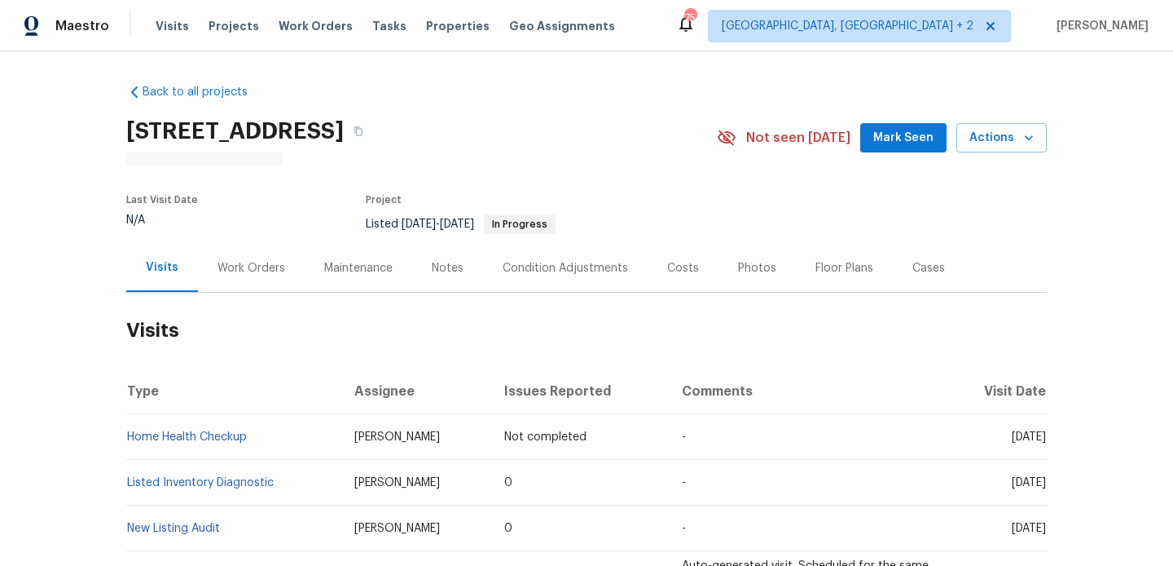
click at [262, 265] on div "Work Orders" at bounding box center [252, 268] width 68 height 16
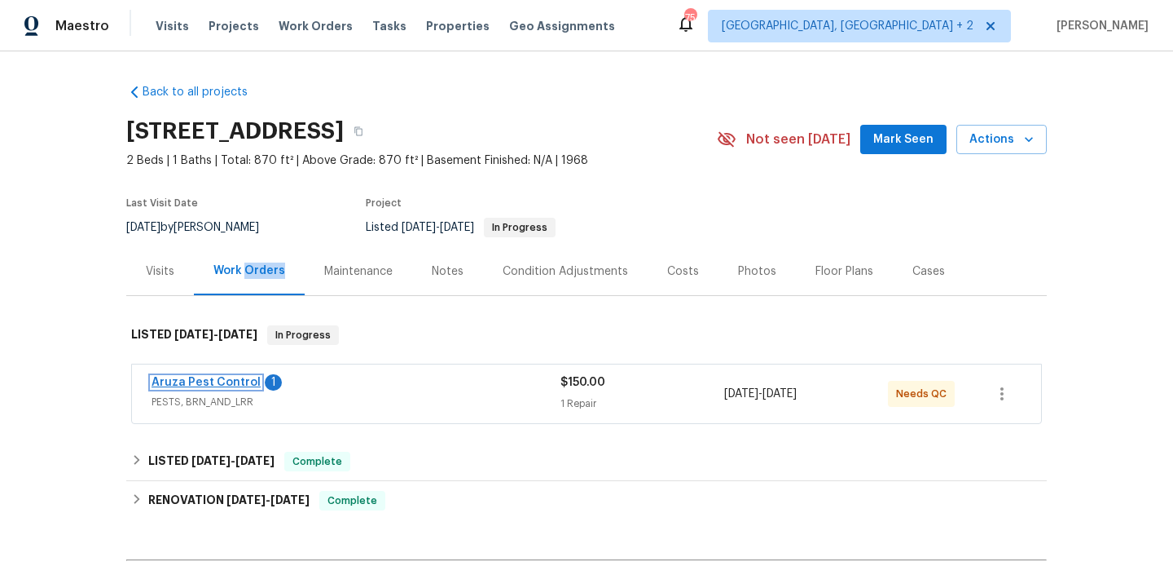
click at [227, 381] on link "Aruza Pest Control" at bounding box center [206, 381] width 109 height 11
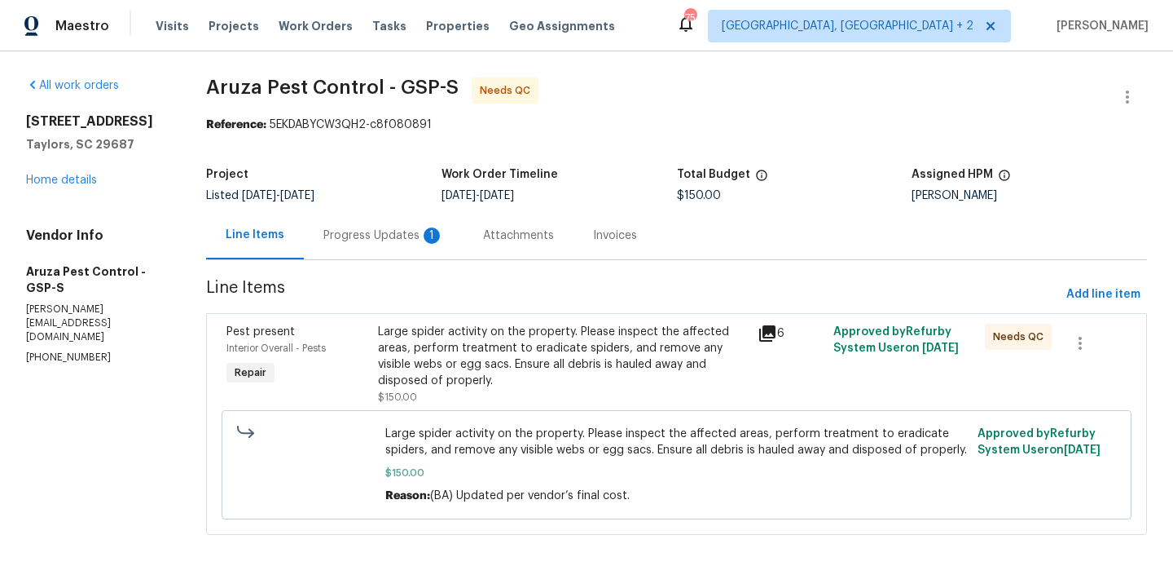
click at [392, 226] on div "Progress Updates 1" at bounding box center [384, 235] width 160 height 48
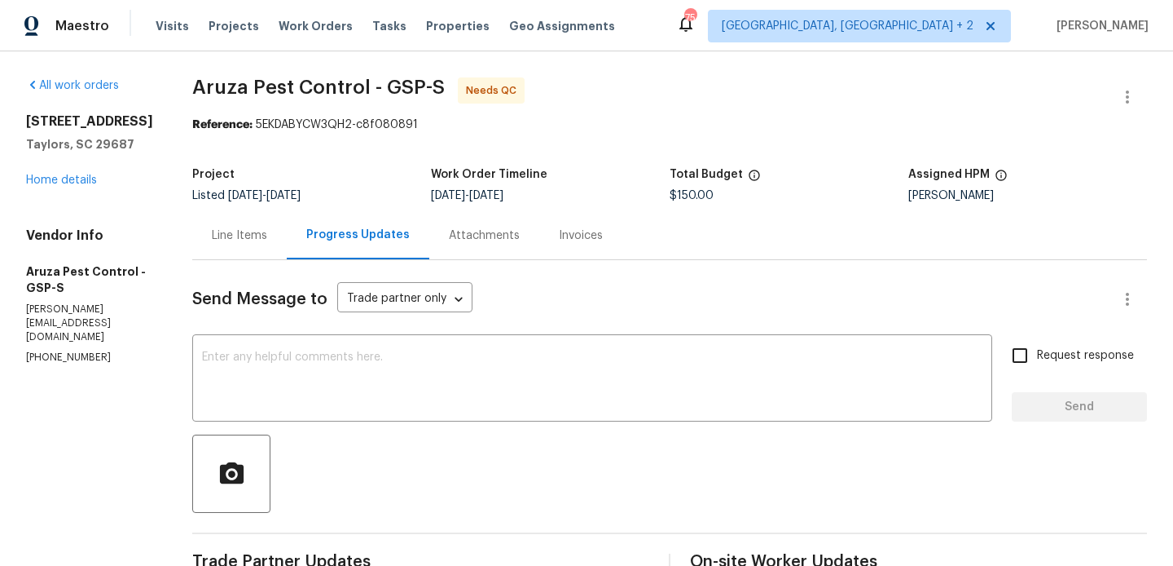
click at [247, 239] on div "Line Items" at bounding box center [239, 235] width 55 height 16
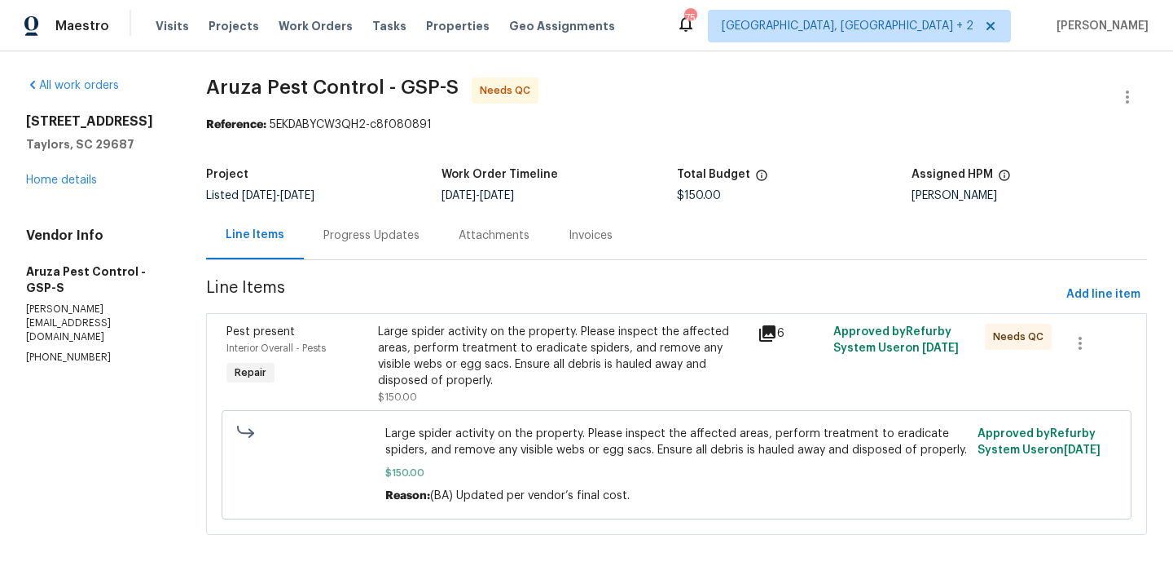
click at [600, 339] on div "Large spider activity on the property. Please inspect the affected areas, perfo…" at bounding box center [562, 356] width 369 height 65
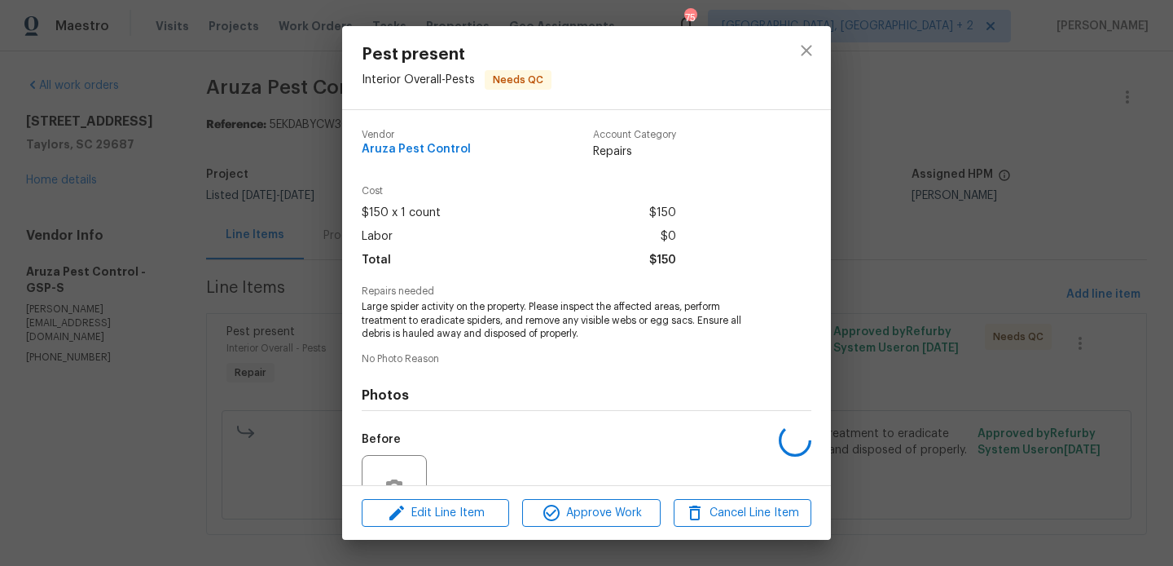
scroll to position [157, 0]
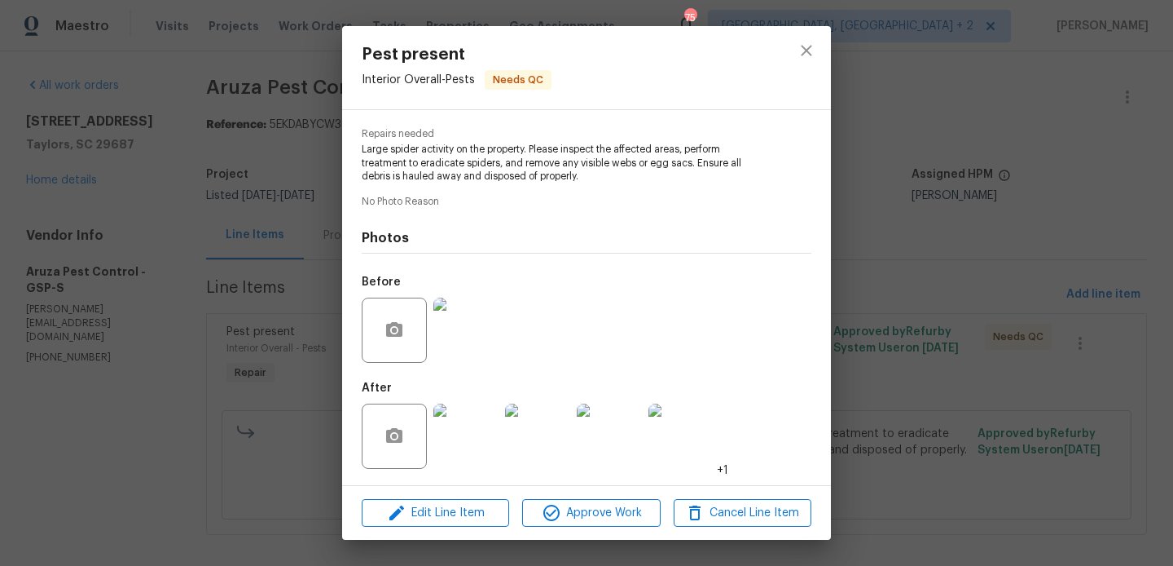
click at [124, 334] on div "Pest present Interior Overall - Pests Needs QC Vendor Aruza Pest Control Accoun…" at bounding box center [586, 283] width 1173 height 566
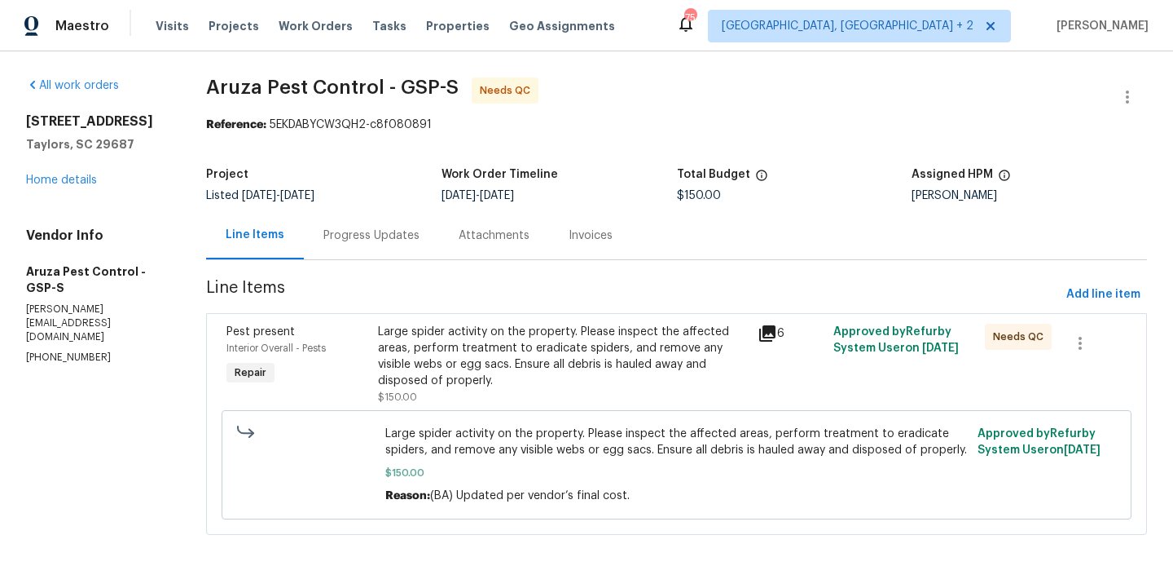
click at [373, 218] on div "Progress Updates" at bounding box center [371, 235] width 135 height 48
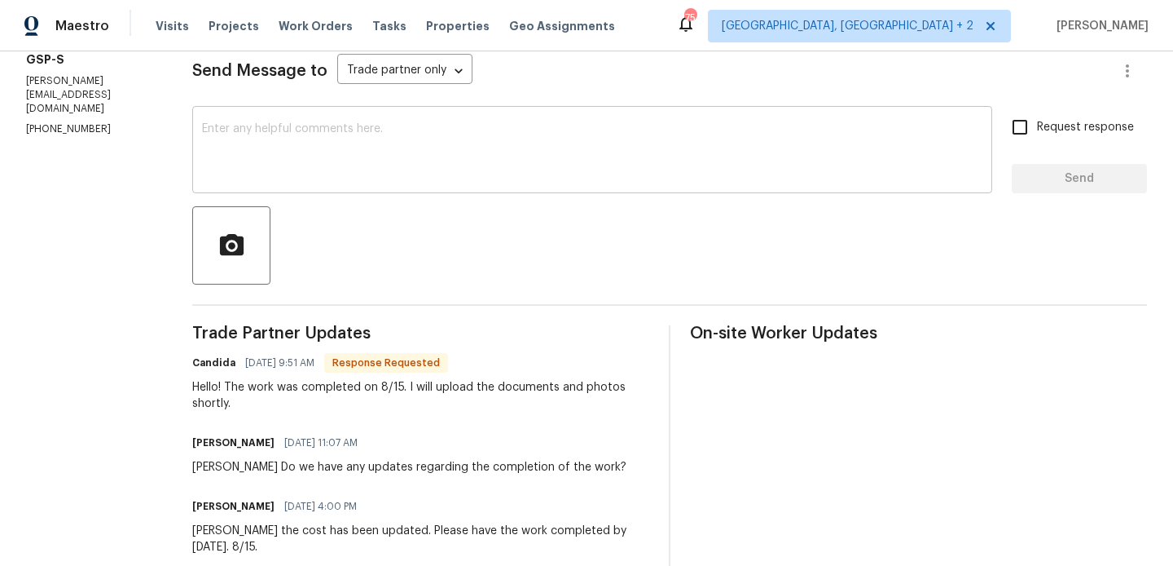
scroll to position [262, 0]
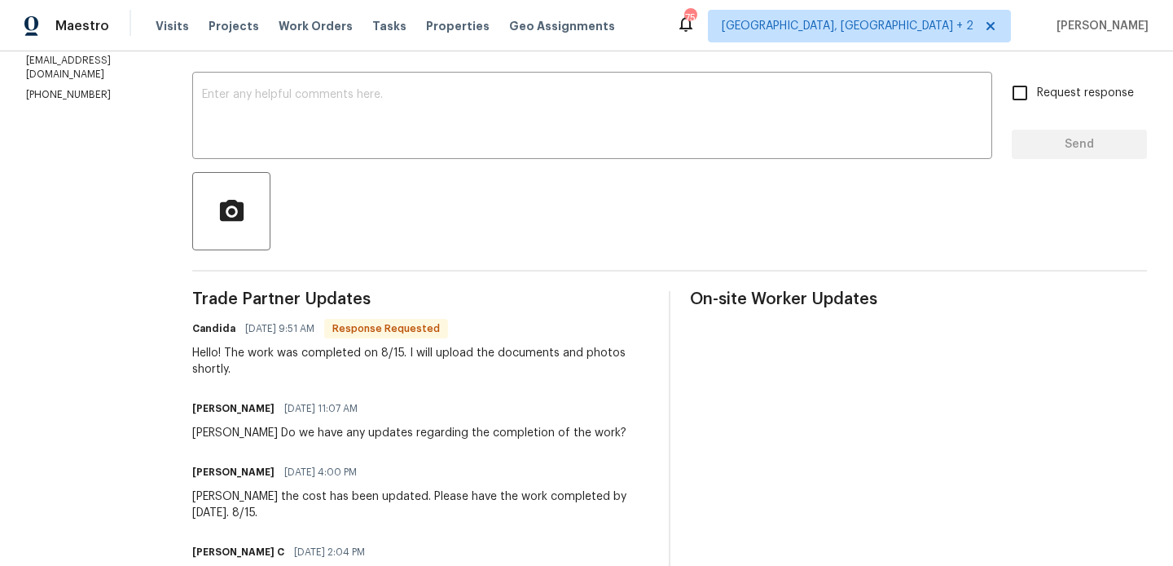
click at [206, 333] on h6 "Candida" at bounding box center [213, 328] width 43 height 16
copy h6 "Candida"
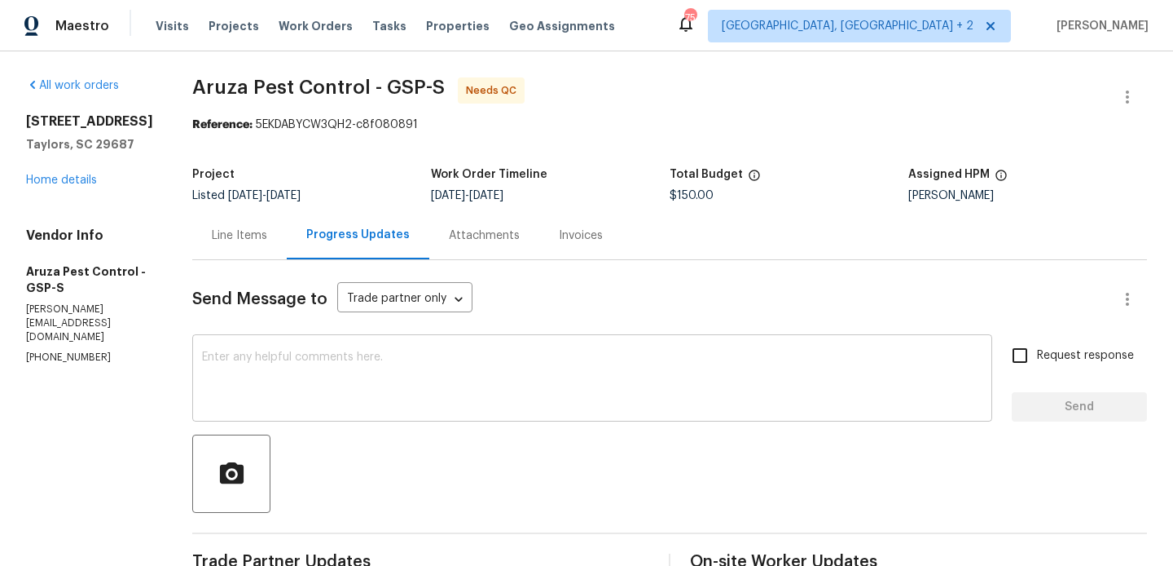
click at [227, 360] on textarea at bounding box center [592, 379] width 781 height 57
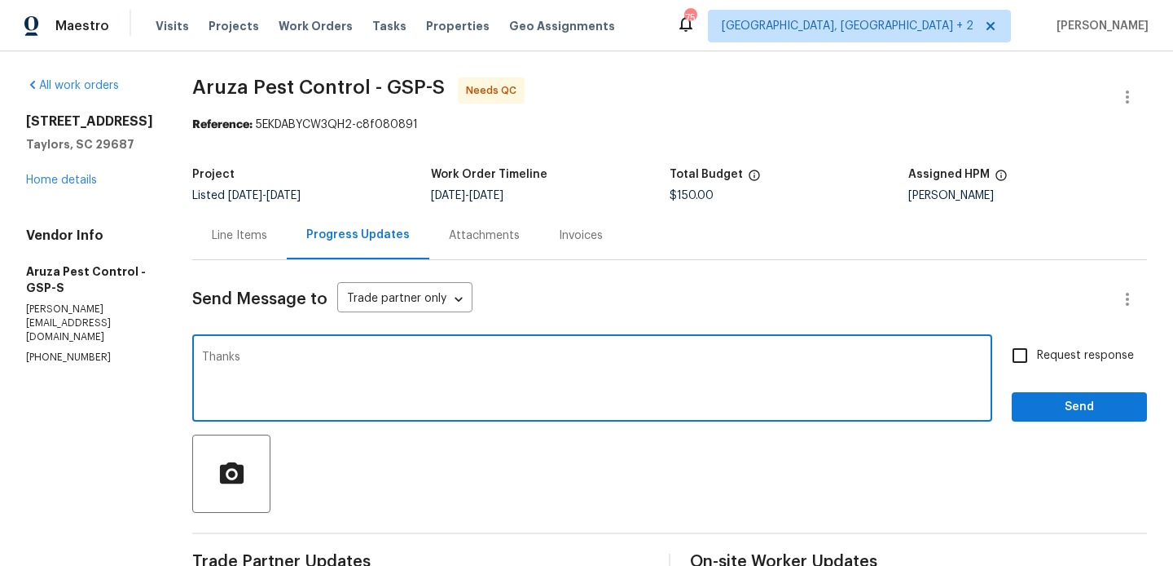
paste textarea "Candida"
type textarea "Thanks Candida. WO approved."
click at [1040, 408] on span "Send" at bounding box center [1079, 407] width 109 height 20
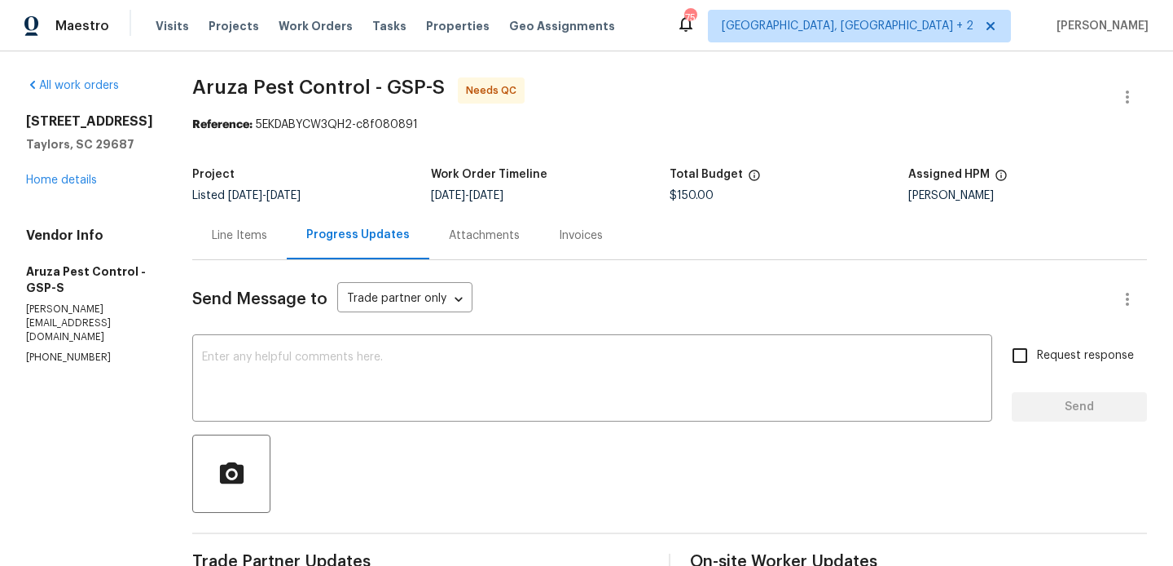
click at [258, 236] on div "Line Items" at bounding box center [239, 235] width 55 height 16
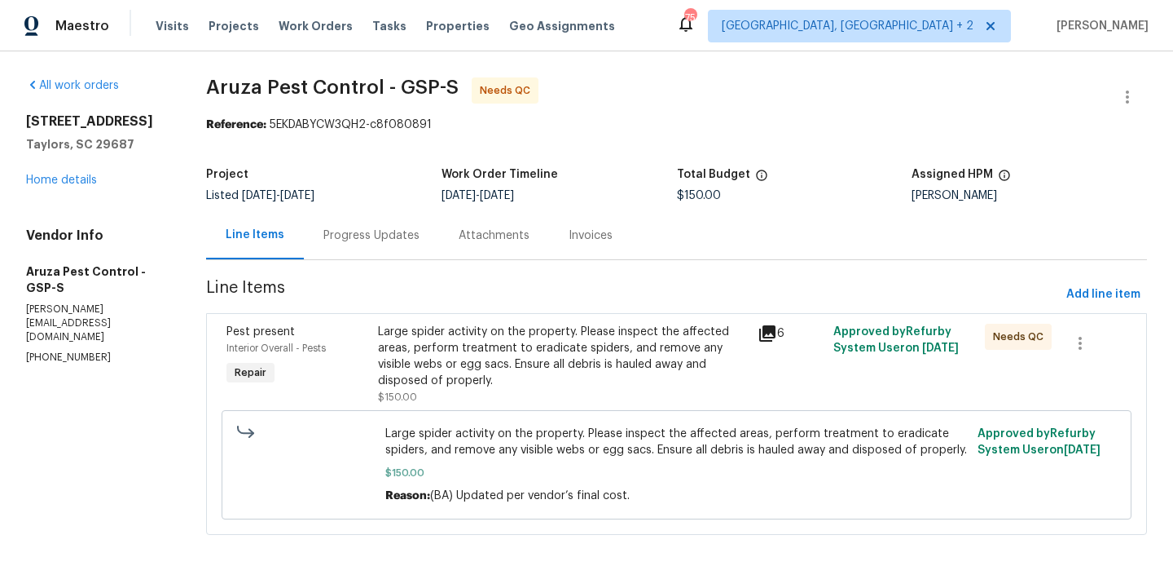
click at [81, 174] on div "308 Piedmont Ave Taylors, SC 29687 Home details" at bounding box center [96, 150] width 141 height 75
click at [88, 178] on link "Home details" at bounding box center [61, 179] width 71 height 11
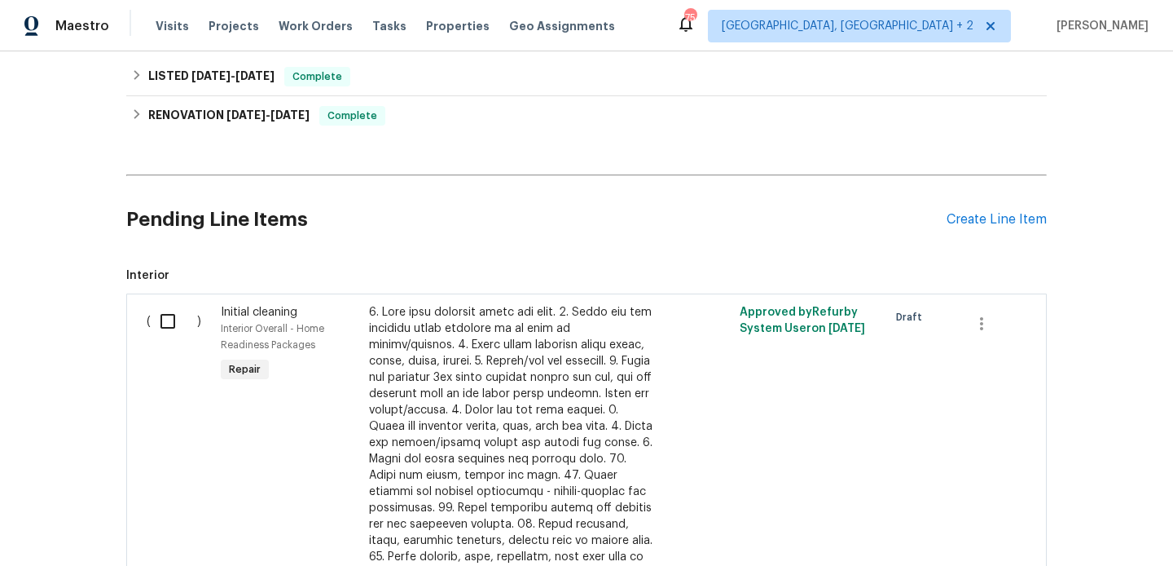
scroll to position [315, 0]
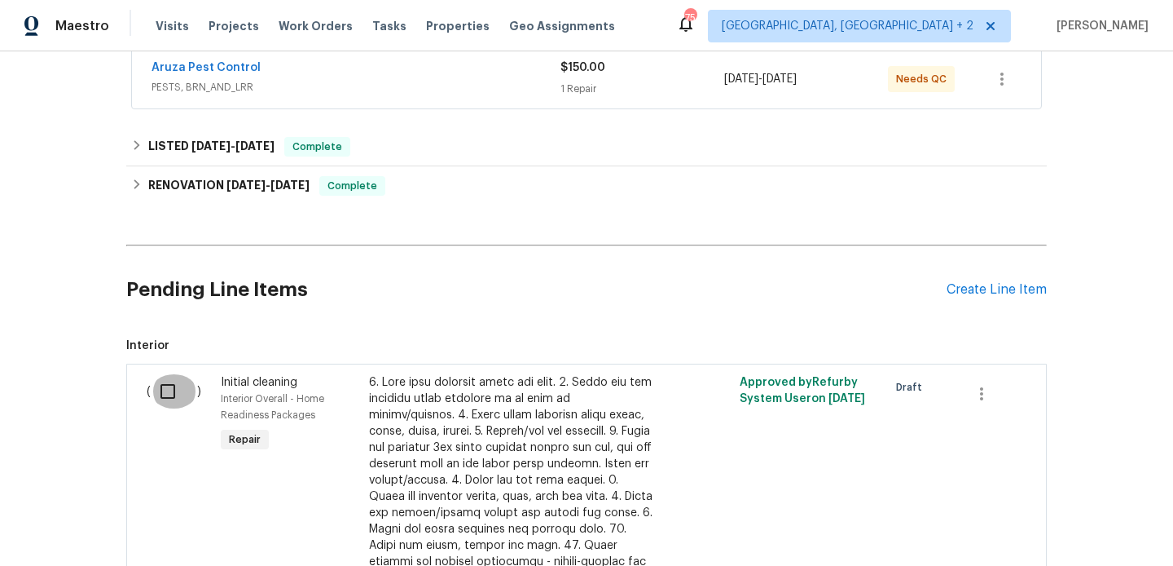
click at [157, 385] on input "checkbox" at bounding box center [174, 391] width 46 height 34
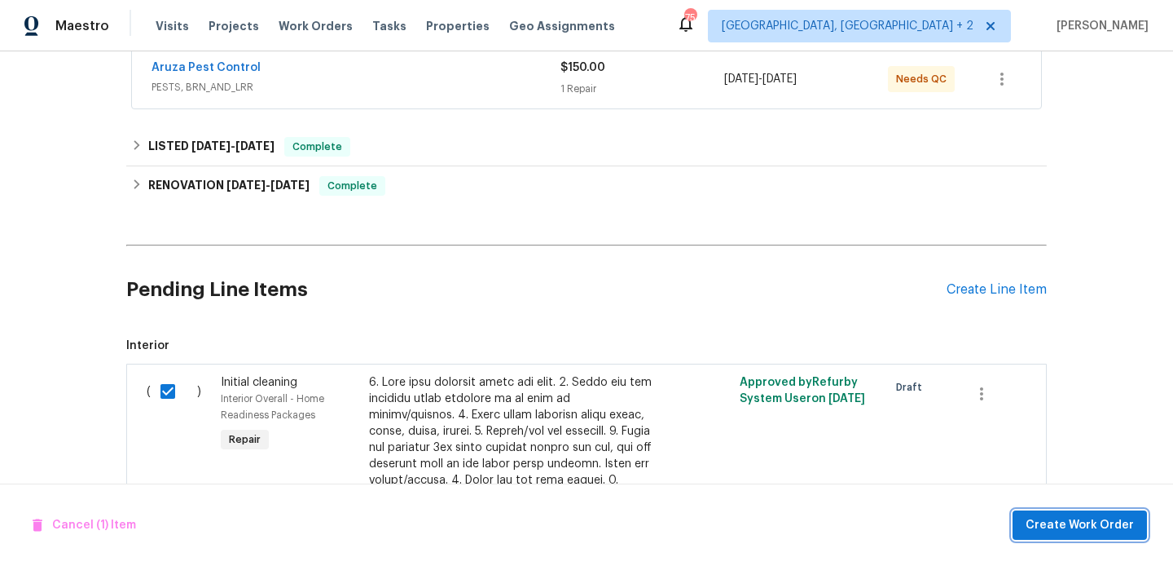
click at [1119, 527] on span "Create Work Order" at bounding box center [1080, 525] width 108 height 20
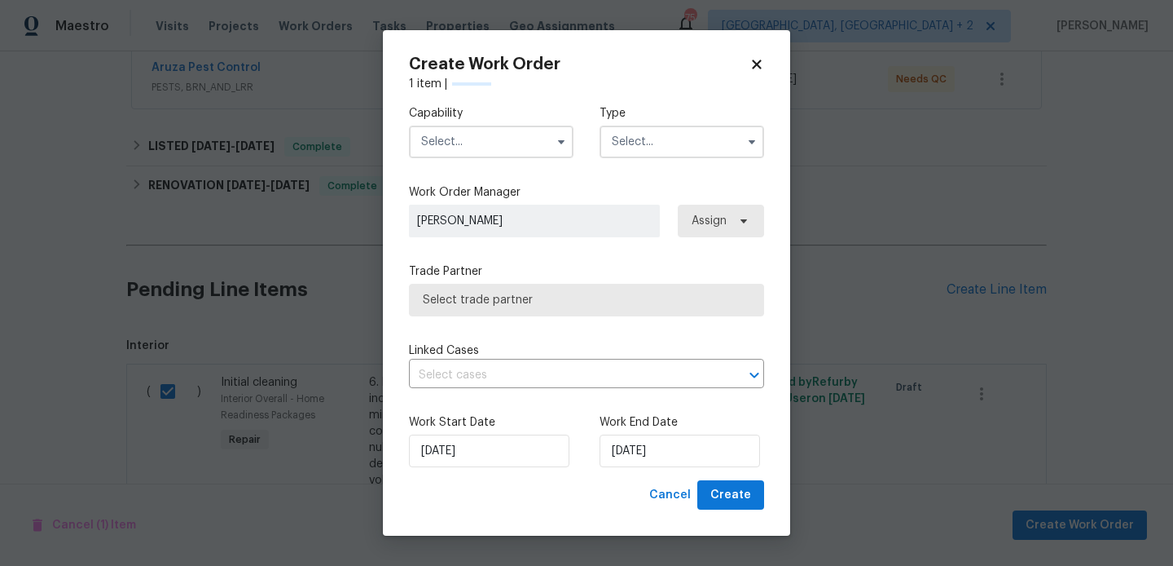
checkbox input "false"
click at [460, 147] on input "text" at bounding box center [491, 141] width 165 height 33
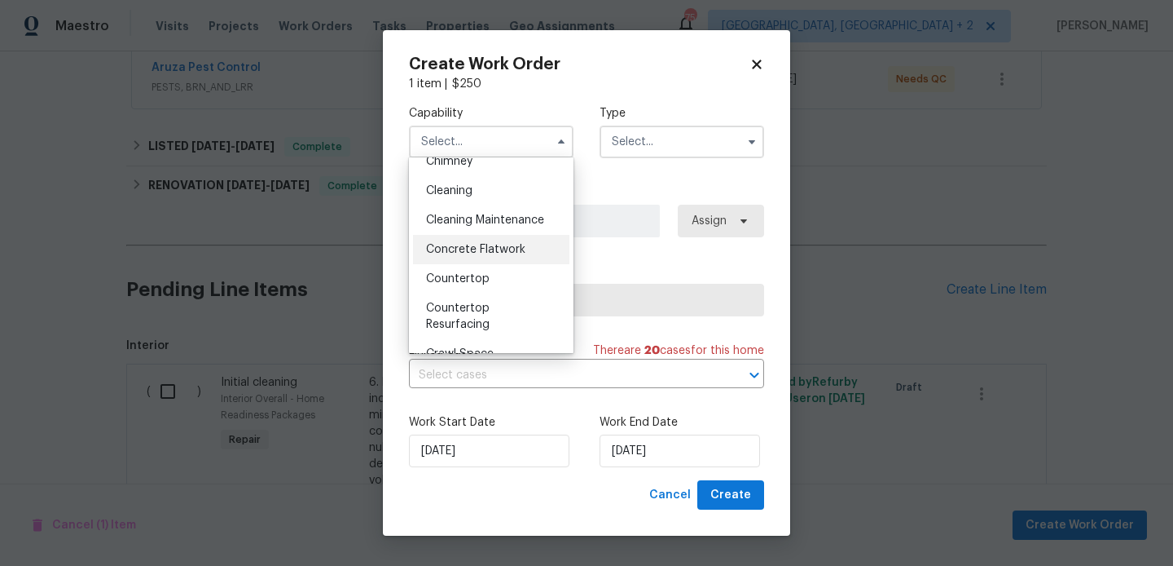
scroll to position [218, 0]
click at [491, 213] on div "Cleaning Maintenance" at bounding box center [491, 221] width 156 height 29
type input "Cleaning Maintenance"
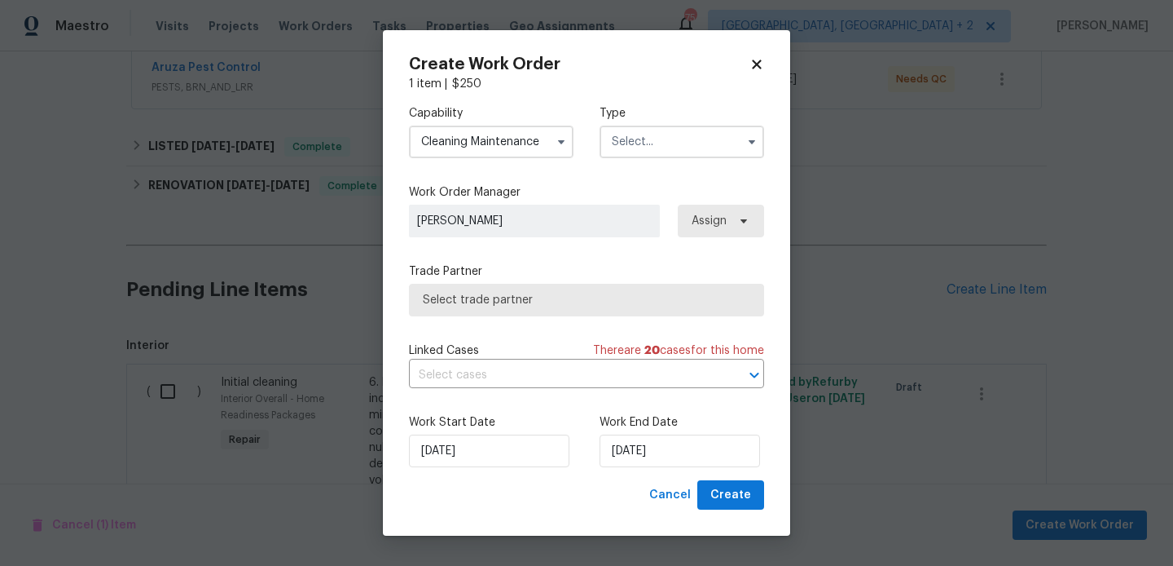
click at [645, 145] on input "text" at bounding box center [682, 141] width 165 height 33
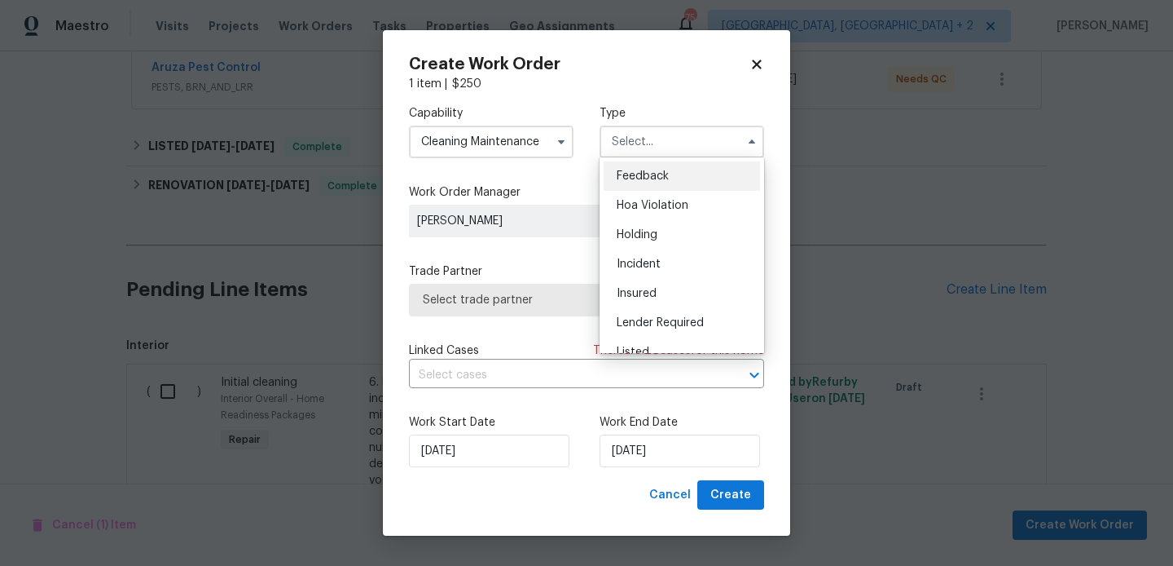
click at [645, 164] on div "Feedback" at bounding box center [682, 175] width 156 height 29
type input "Feedback"
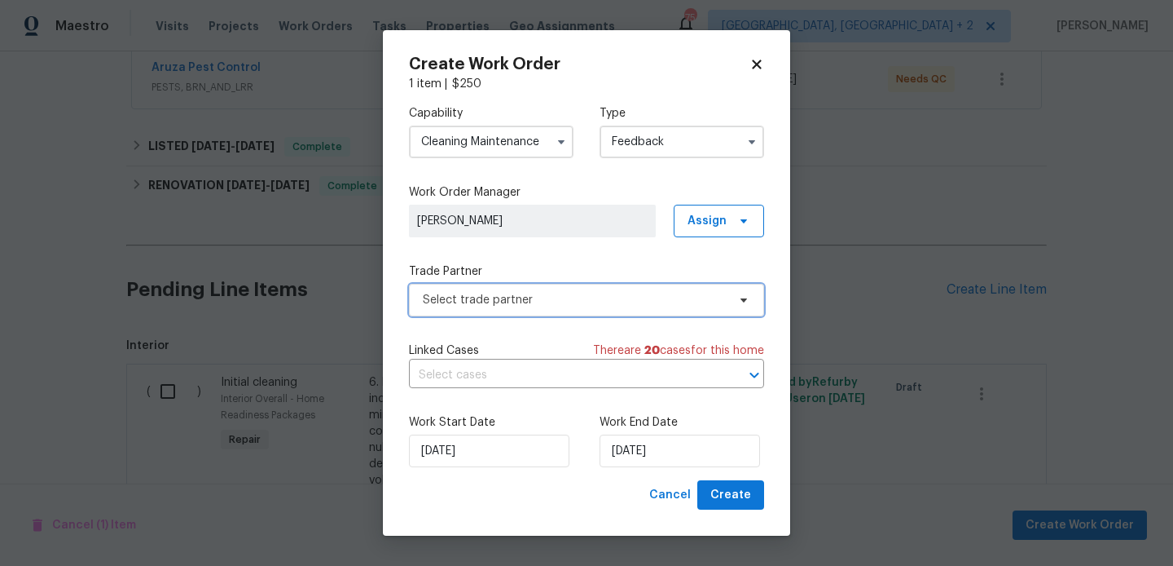
click at [456, 302] on span "Select trade partner" at bounding box center [575, 300] width 304 height 16
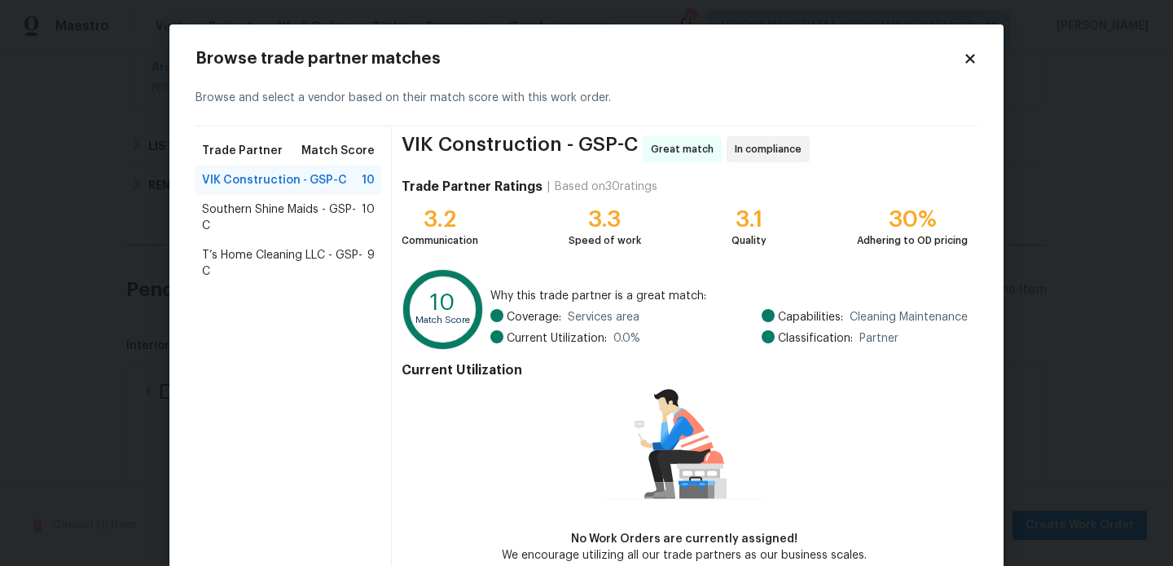
click at [290, 203] on span "Southern Shine Maids - GSP-C" at bounding box center [282, 217] width 160 height 33
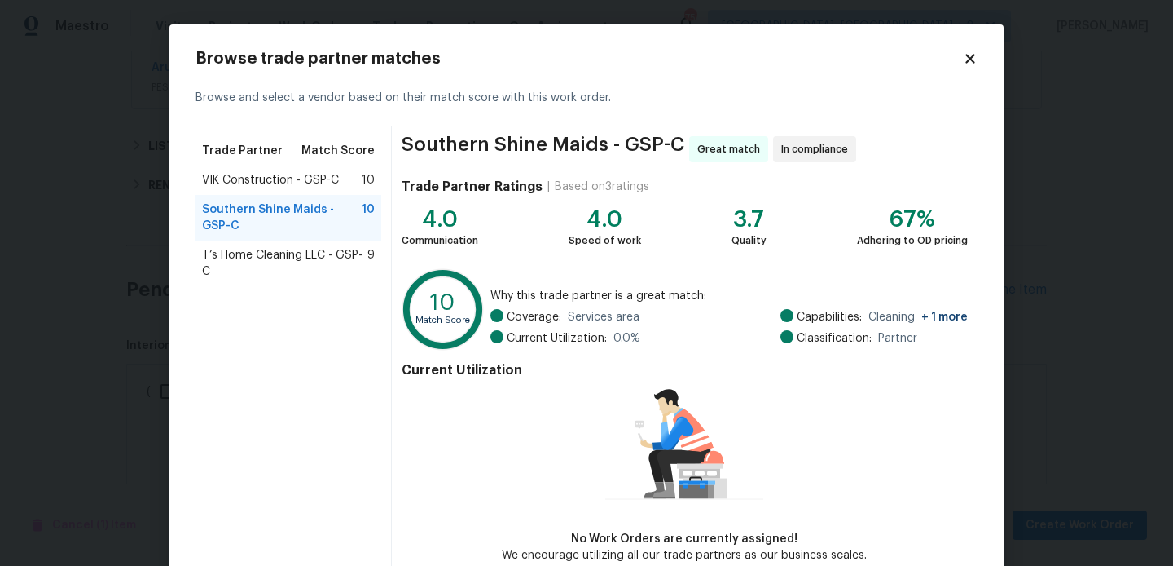
click at [306, 250] on span "T’s Home Cleaning LLC - GSP-C" at bounding box center [284, 263] width 165 height 33
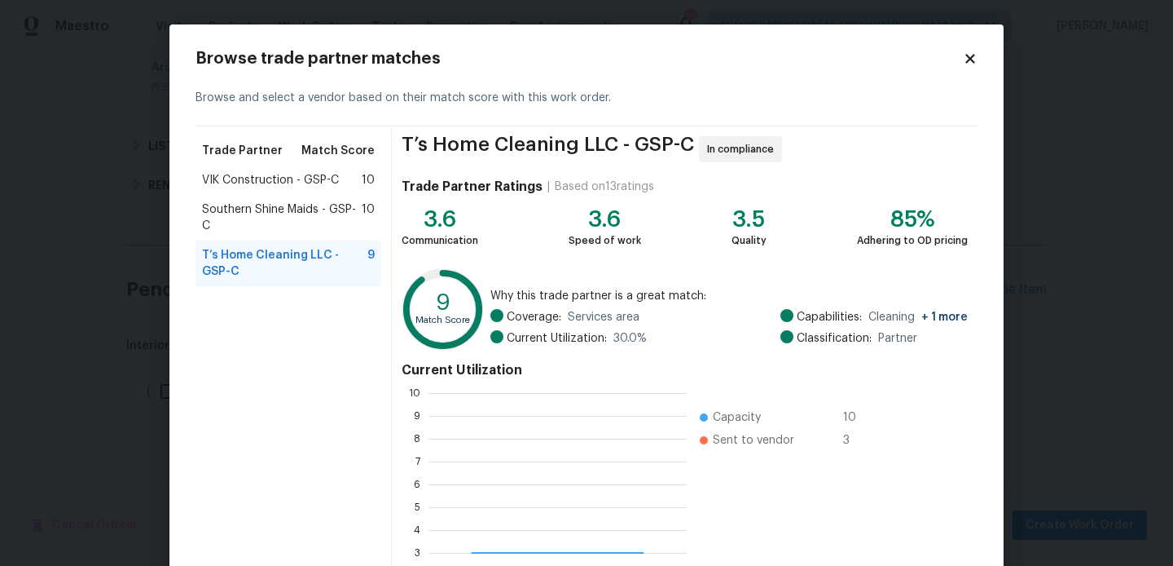
scroll to position [228, 258]
click at [326, 203] on span "Southern Shine Maids - GSP-C" at bounding box center [282, 217] width 160 height 33
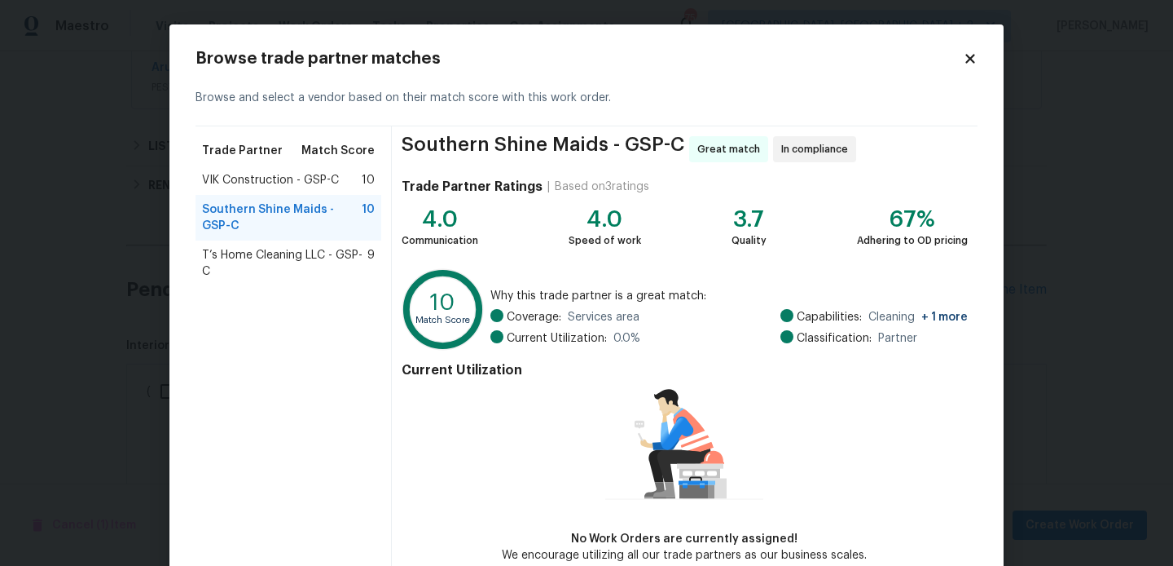
scroll to position [86, 0]
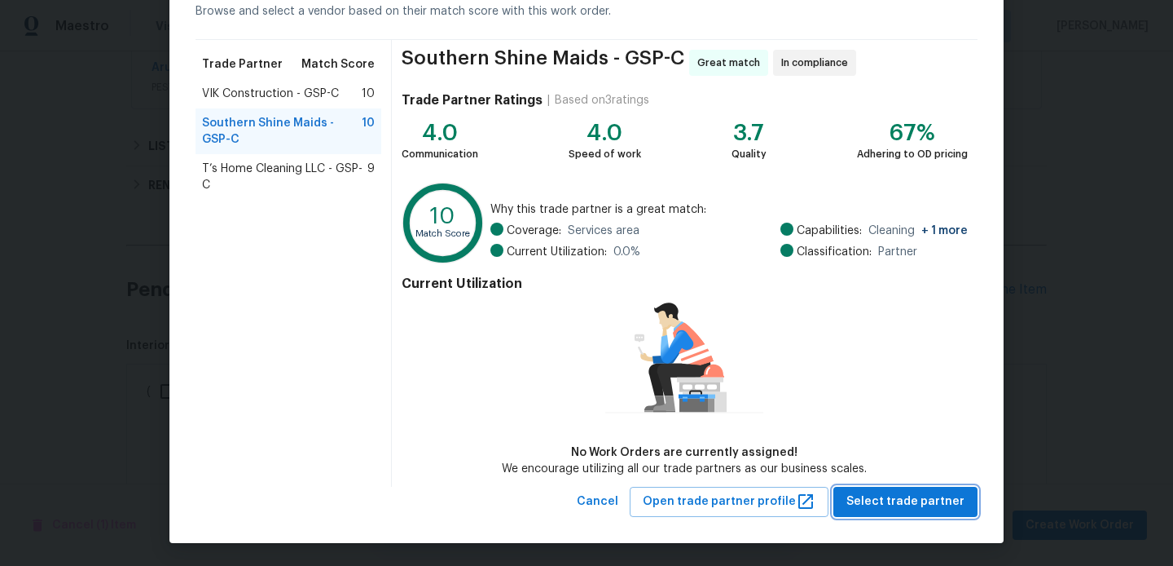
click at [876, 492] on span "Select trade partner" at bounding box center [906, 501] width 118 height 20
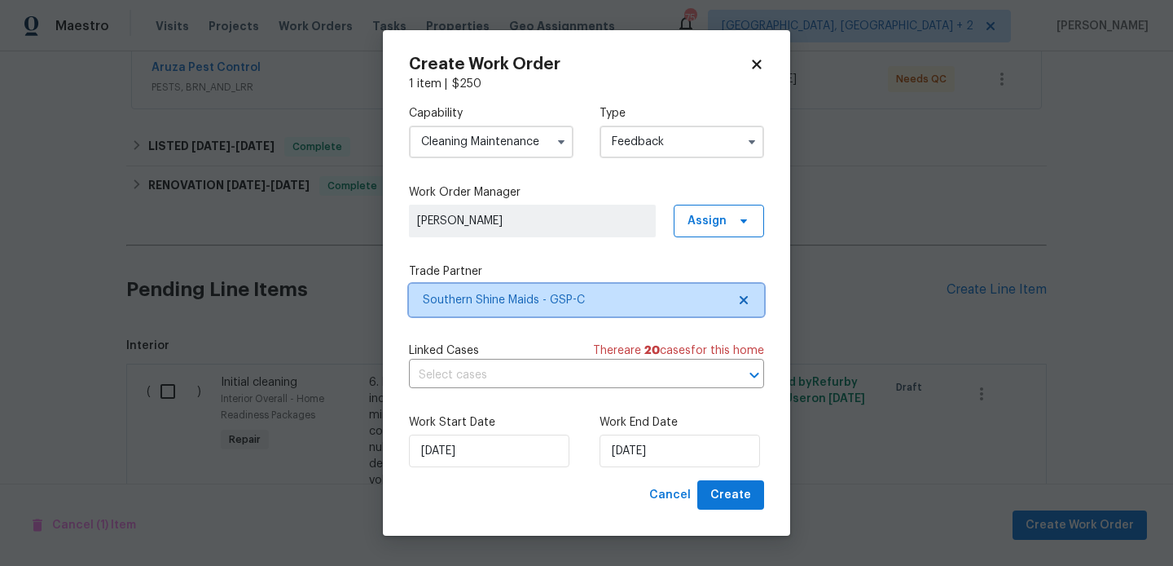
scroll to position [0, 0]
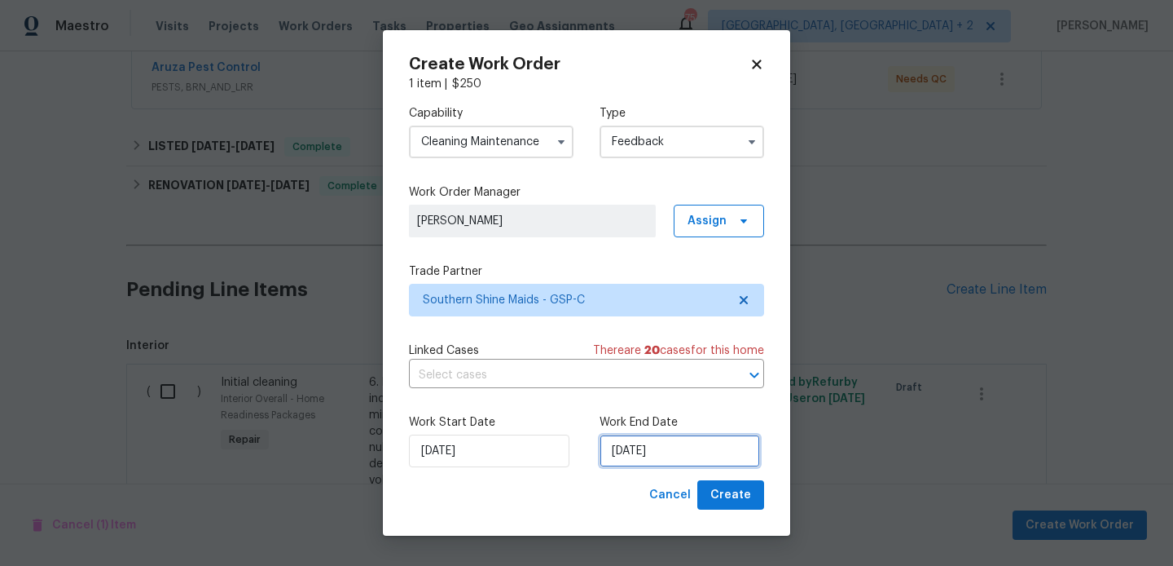
click at [614, 438] on input "18/08/2025" at bounding box center [680, 450] width 161 height 33
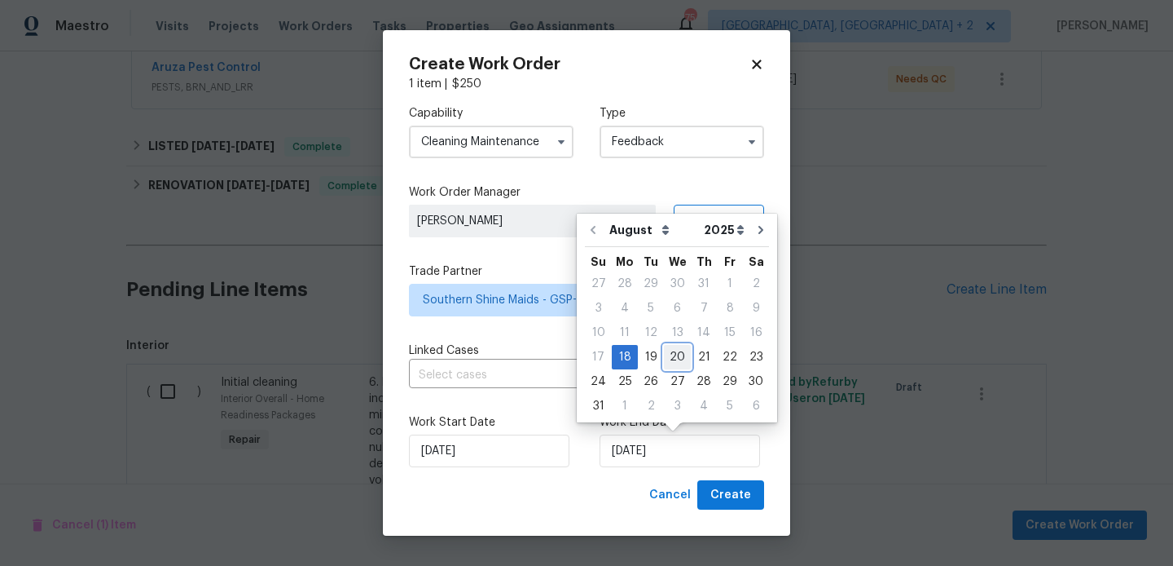
click at [673, 357] on div "20" at bounding box center [677, 357] width 27 height 23
type input "20/08/2025"
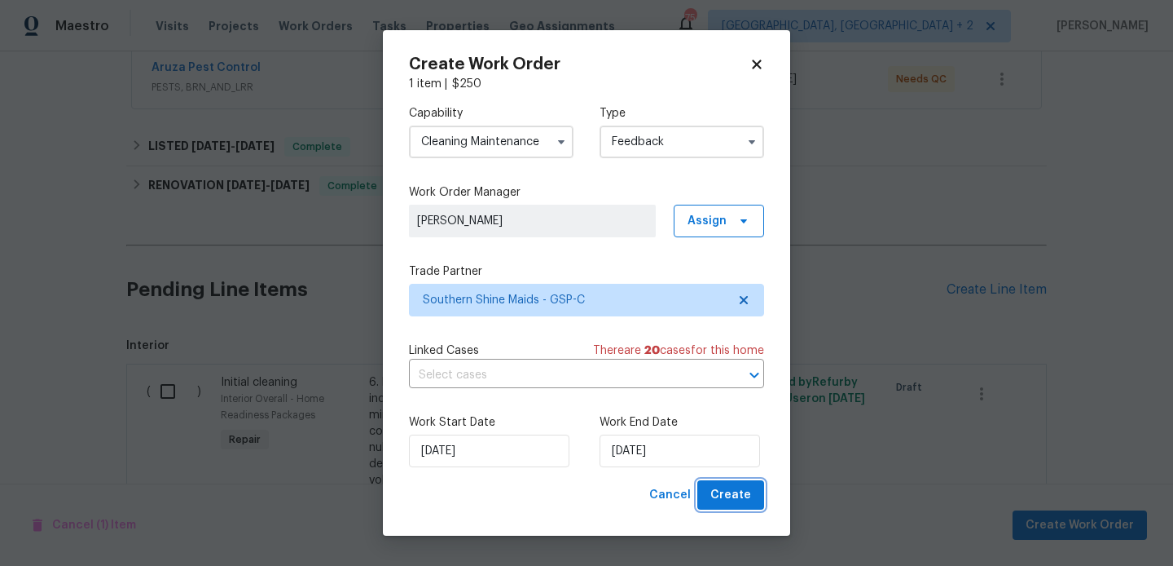
click at [720, 503] on span "Create" at bounding box center [731, 495] width 41 height 20
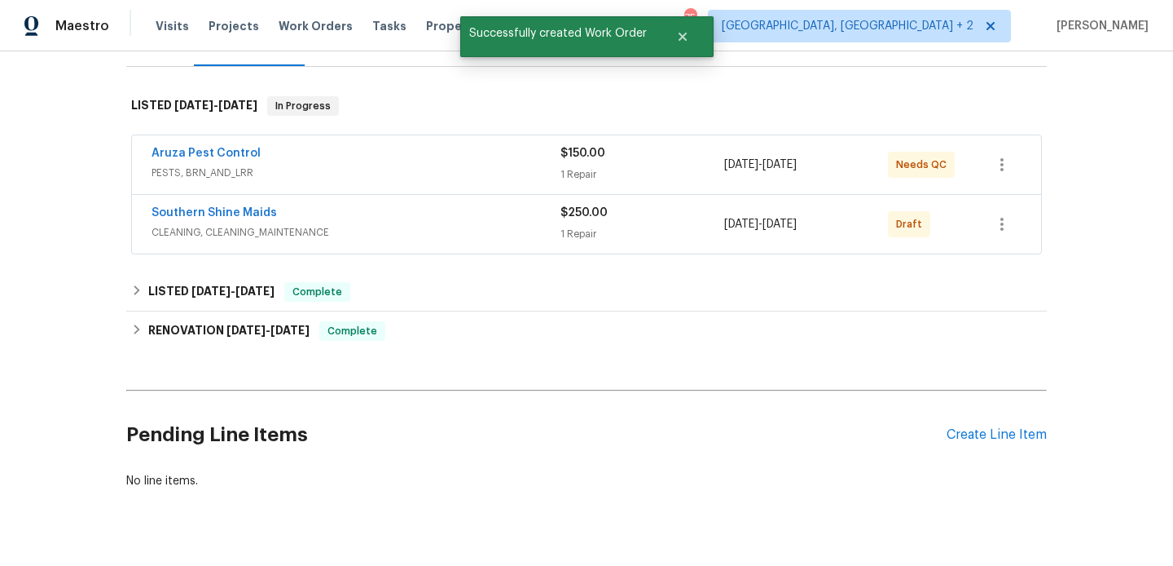
scroll to position [222, 0]
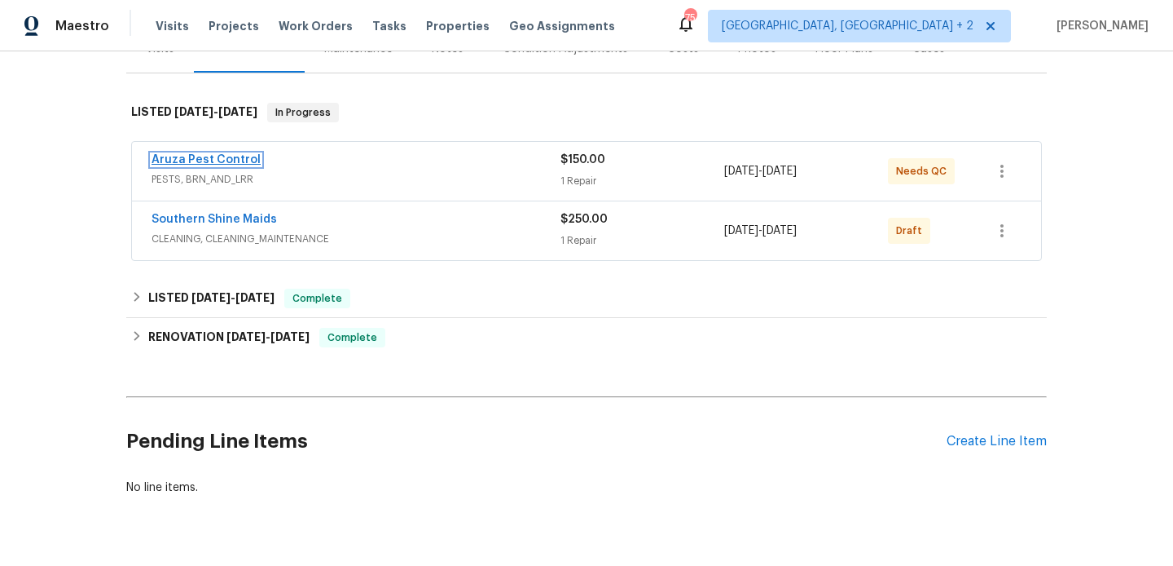
click at [232, 154] on link "Aruza Pest Control" at bounding box center [206, 159] width 109 height 11
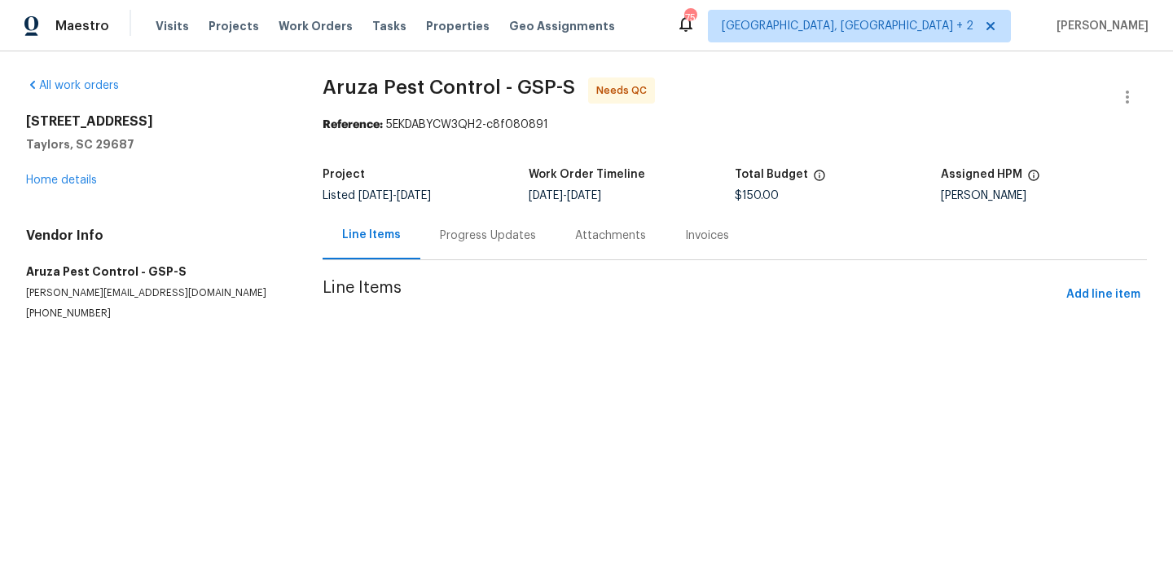
click at [487, 228] on div "Progress Updates" at bounding box center [488, 235] width 96 height 16
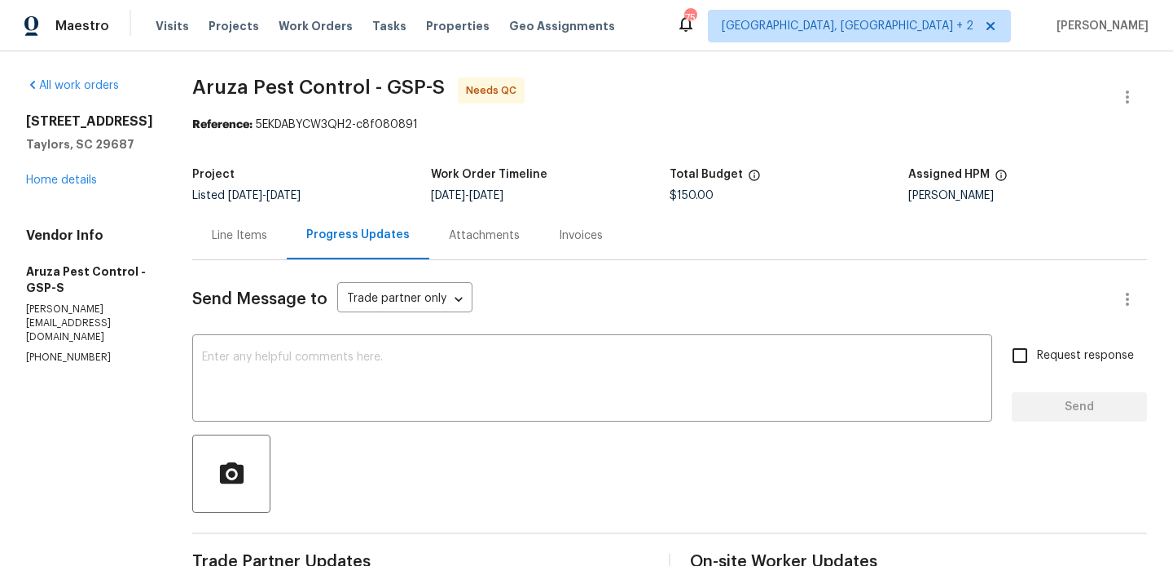
click at [249, 245] on div "Line Items" at bounding box center [239, 235] width 95 height 48
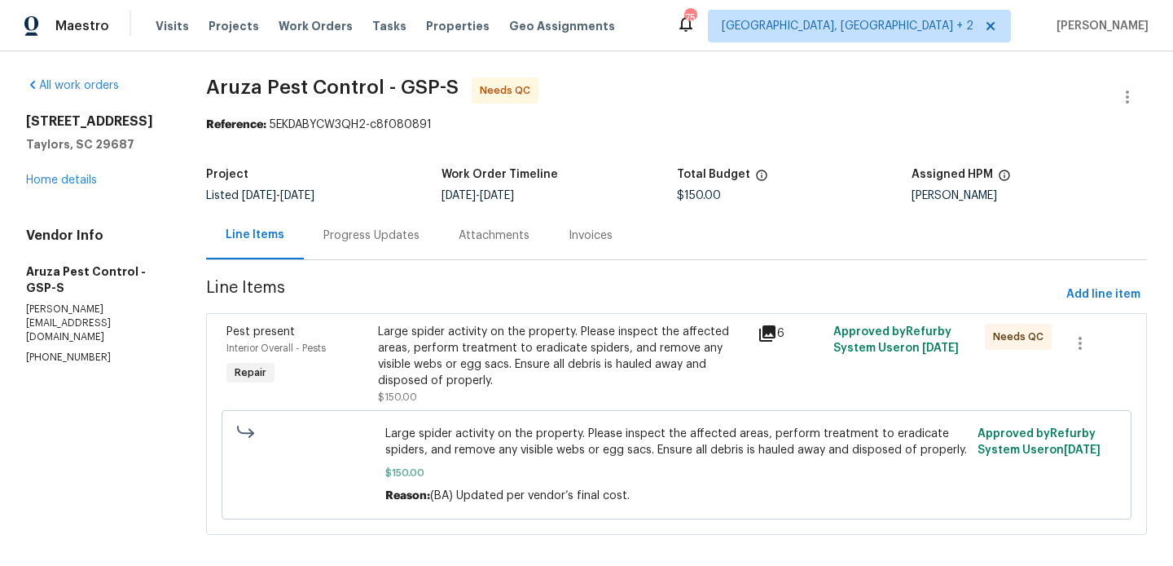
click at [380, 231] on div "Progress Updates" at bounding box center [372, 235] width 96 height 16
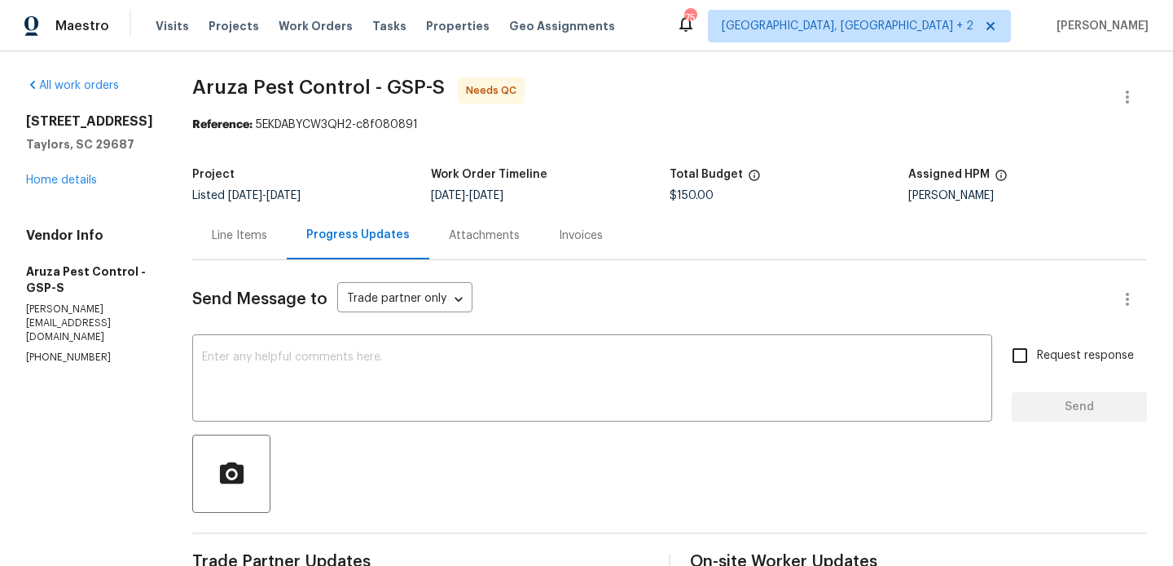
click at [223, 230] on div "Line Items" at bounding box center [239, 235] width 55 height 16
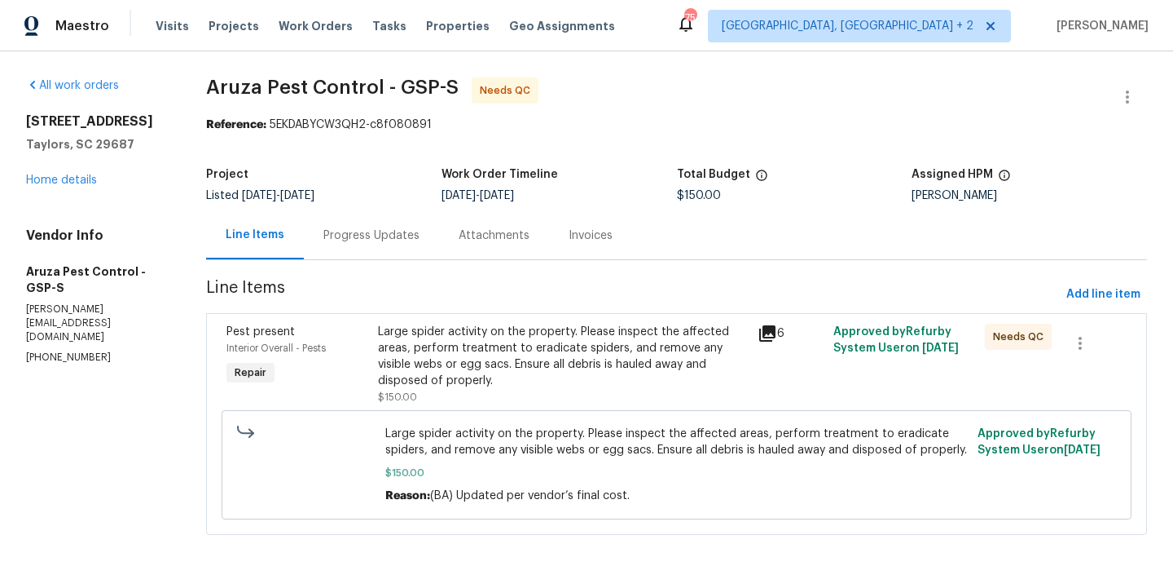
click at [495, 381] on div "Large spider activity on the property. Please inspect the affected areas, perfo…" at bounding box center [562, 356] width 369 height 65
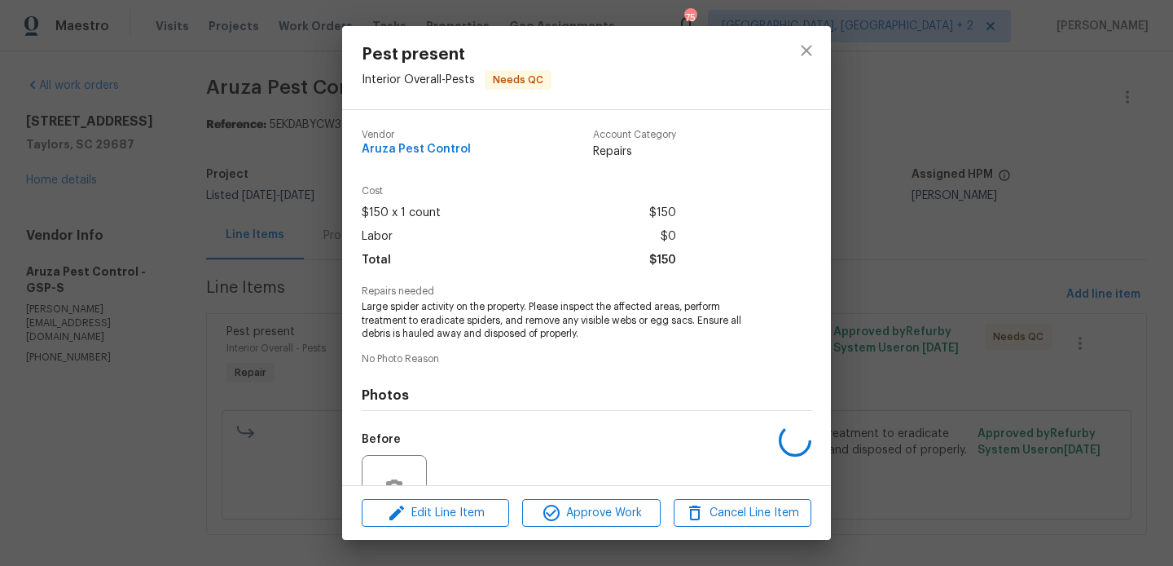
scroll to position [157, 0]
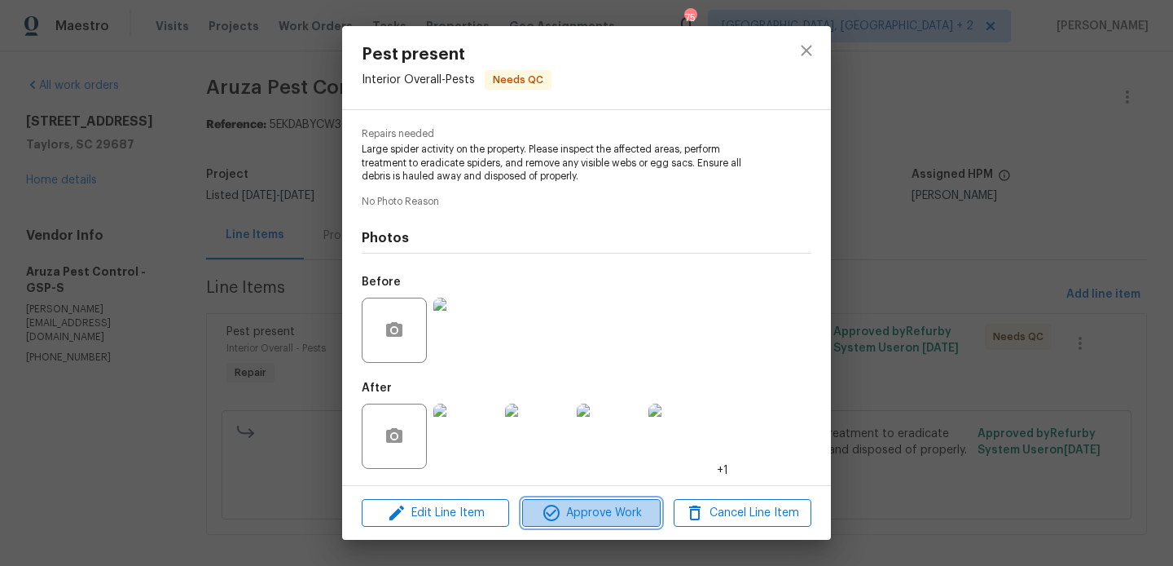
click at [575, 504] on span "Approve Work" at bounding box center [591, 513] width 128 height 20
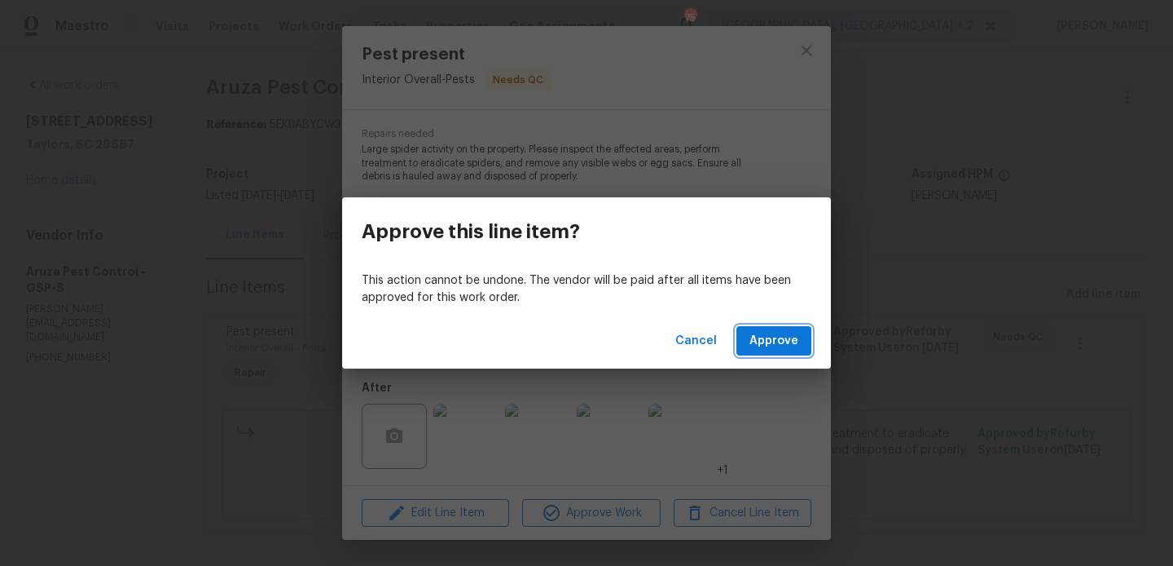
click at [778, 333] on span "Approve" at bounding box center [774, 341] width 49 height 20
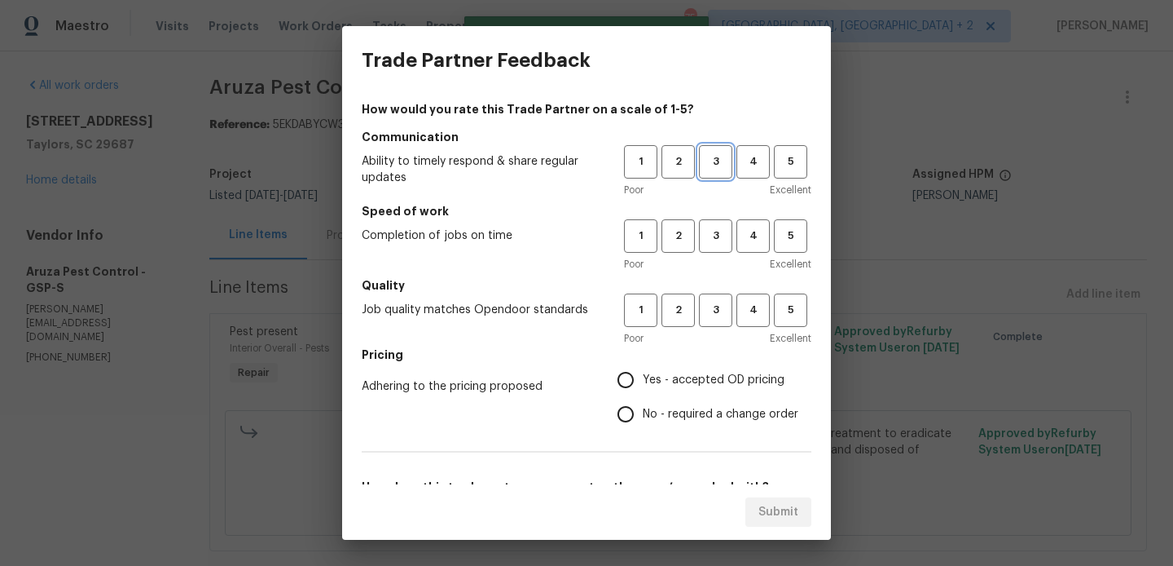
click at [717, 174] on button "3" at bounding box center [715, 161] width 33 height 33
click at [717, 225] on button "3" at bounding box center [715, 235] width 33 height 33
click at [717, 291] on h5 "Quality" at bounding box center [587, 285] width 450 height 16
click at [716, 319] on button "3" at bounding box center [715, 309] width 33 height 33
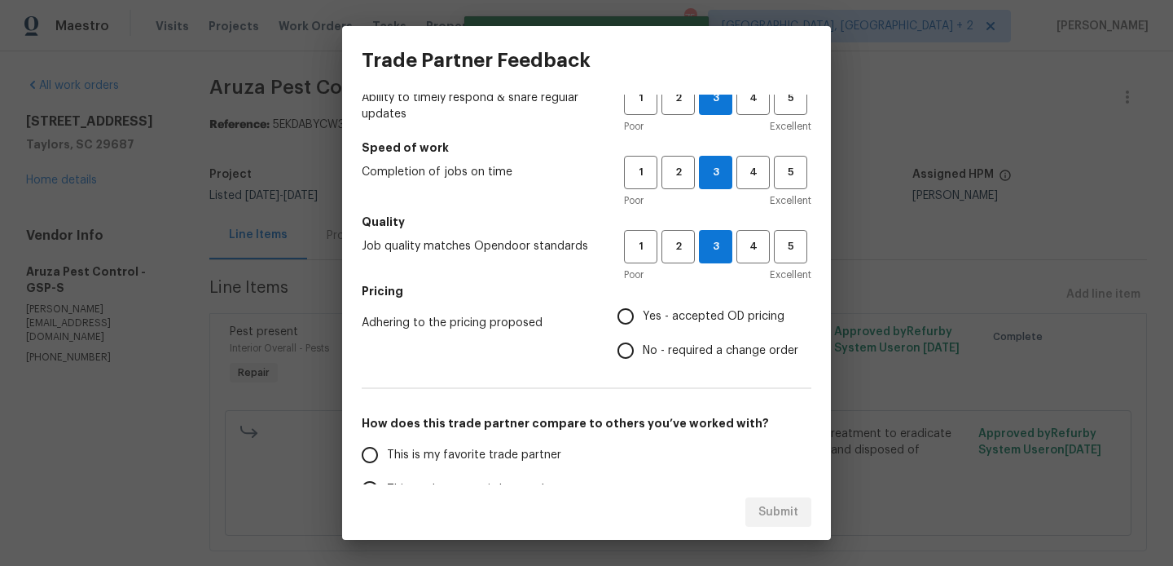
click at [694, 338] on label "No - required a change order" at bounding box center [704, 350] width 190 height 34
click at [643, 338] on input "No - required a change order" at bounding box center [626, 350] width 34 height 34
radio input "true"
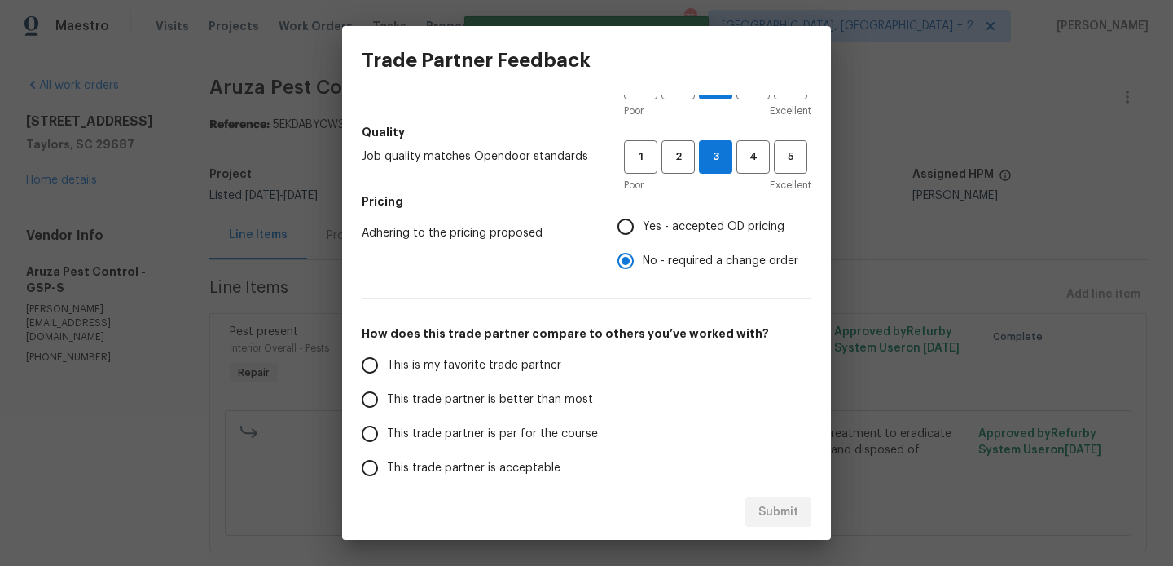
scroll to position [154, 0]
click at [526, 409] on label "This trade partner is better than most" at bounding box center [482, 398] width 258 height 34
click at [387, 409] on input "This trade partner is better than most" at bounding box center [370, 398] width 34 height 34
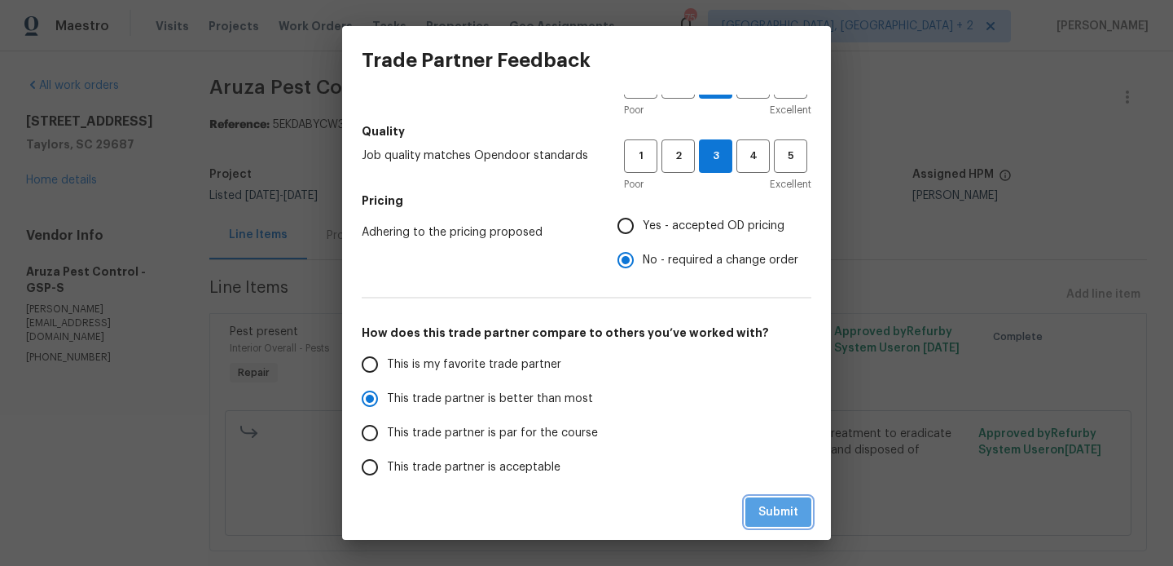
click at [794, 506] on span "Submit" at bounding box center [779, 512] width 40 height 20
radio input "true"
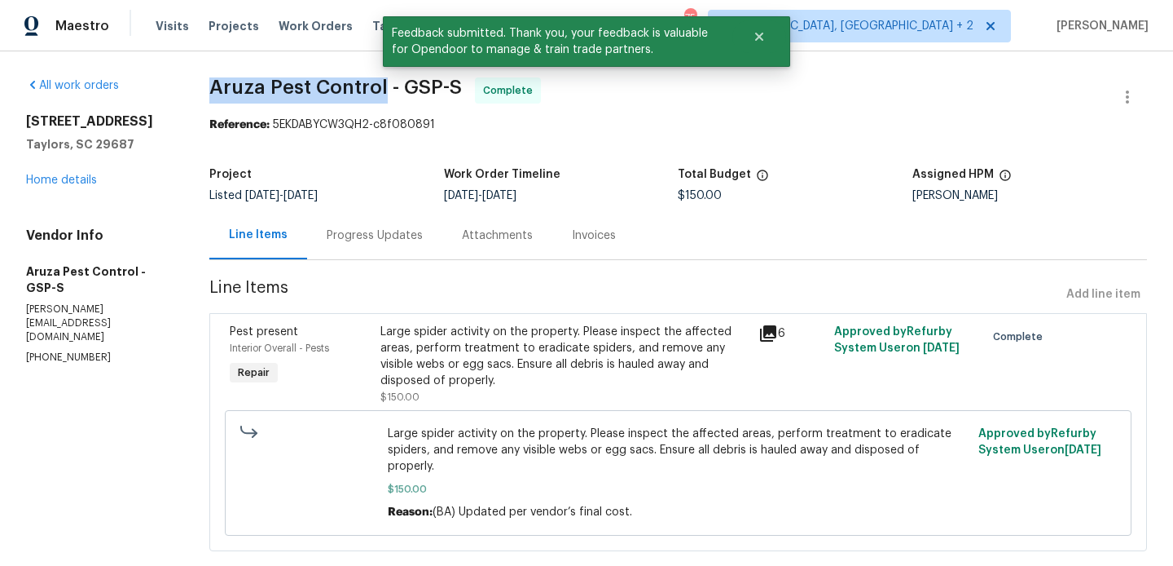
drag, startPoint x: 203, startPoint y: 85, endPoint x: 383, endPoint y: 90, distance: 180.2
click at [383, 90] on div "All work orders 308 Piedmont Ave Taylors, SC 29687 Home details Vendor Info Aru…" at bounding box center [586, 323] width 1173 height 545
copy span "Aruza Pest Control"
click at [80, 175] on link "Home details" at bounding box center [61, 179] width 71 height 11
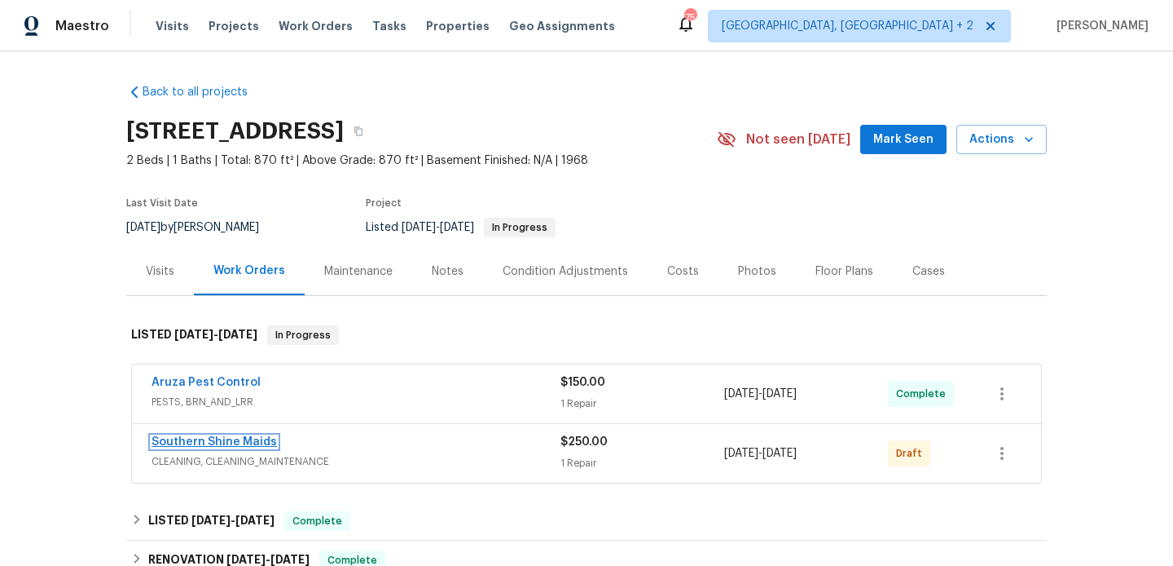
click at [224, 443] on link "Southern Shine Maids" at bounding box center [214, 441] width 125 height 11
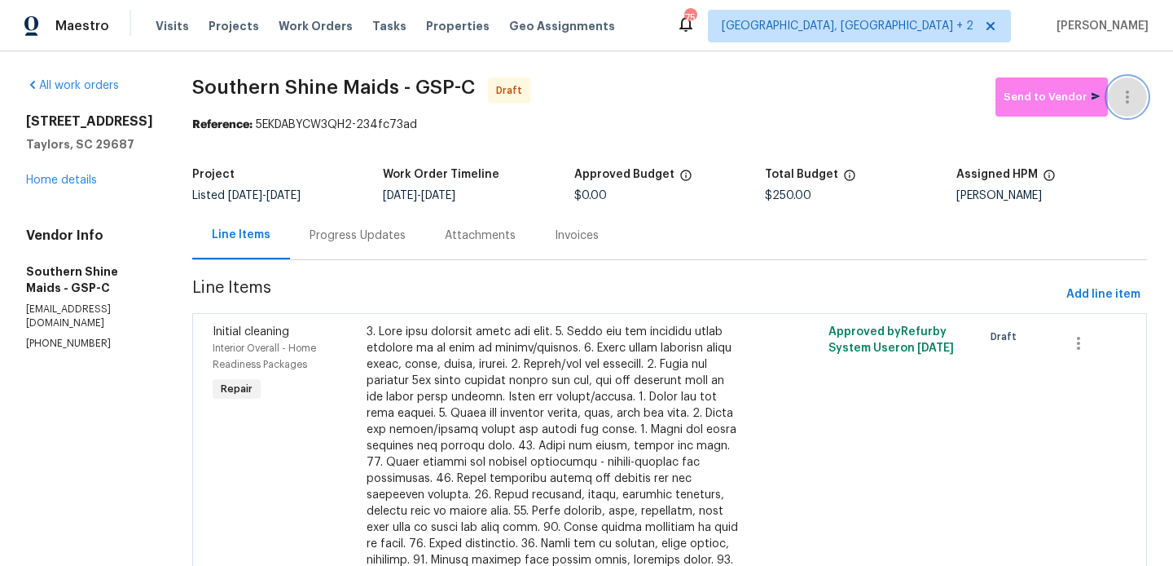
click at [1130, 82] on button "button" at bounding box center [1127, 96] width 39 height 39
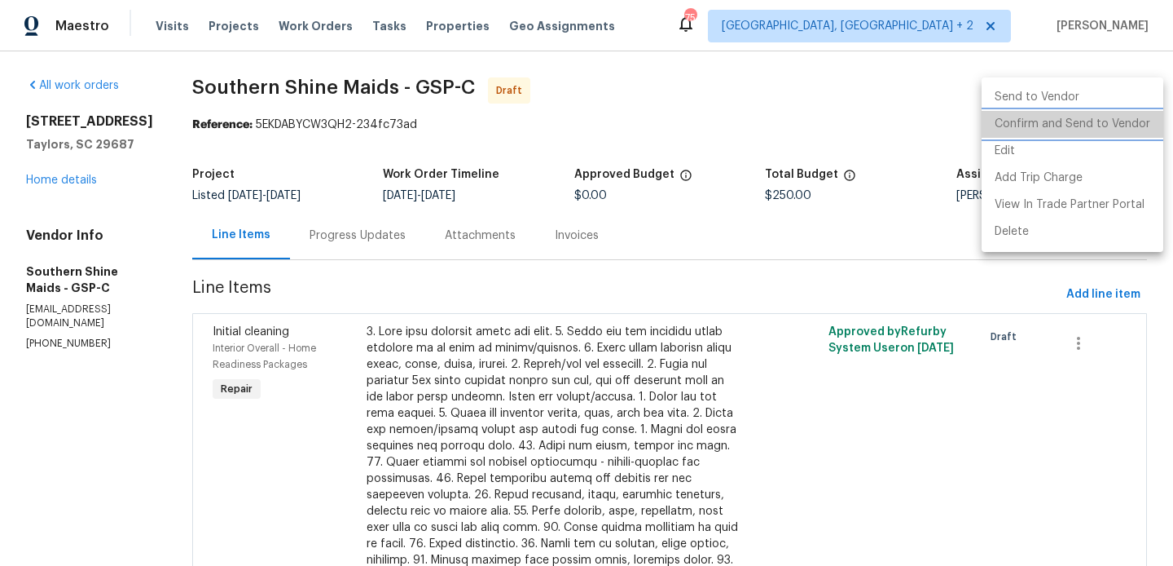
click at [1130, 128] on li "Confirm and Send to Vendor" at bounding box center [1073, 124] width 182 height 27
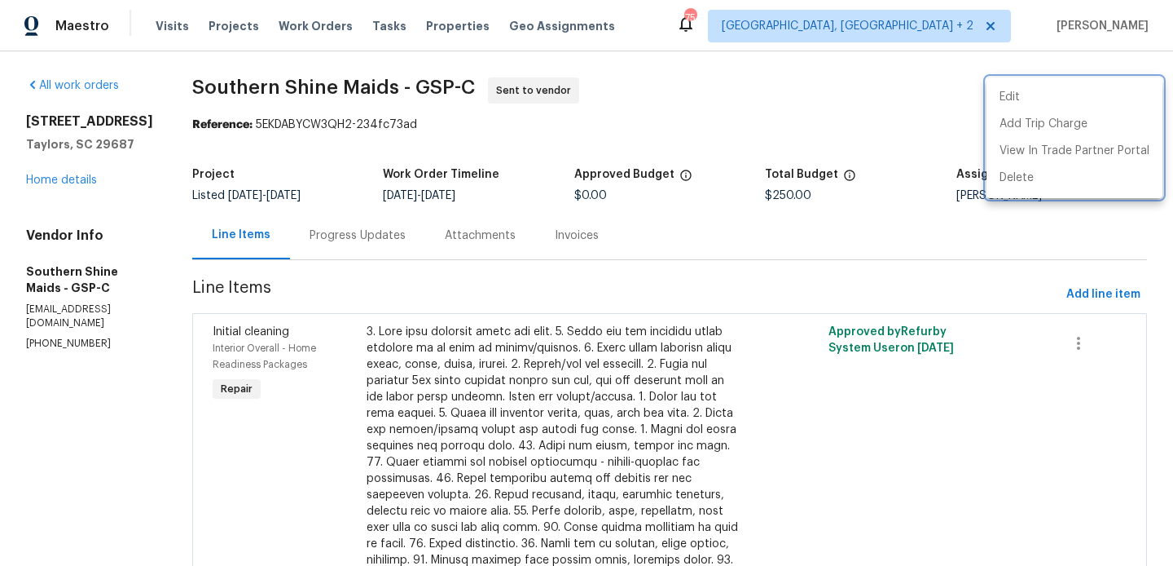
click at [386, 197] on div at bounding box center [586, 283] width 1173 height 566
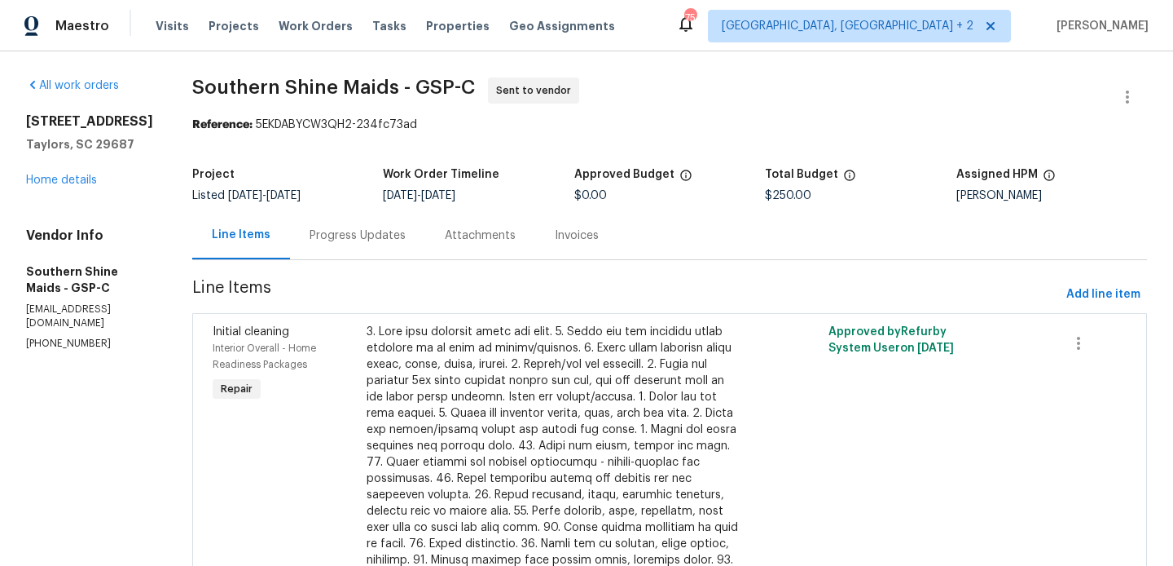
click at [391, 223] on div "Progress Updates" at bounding box center [357, 235] width 135 height 48
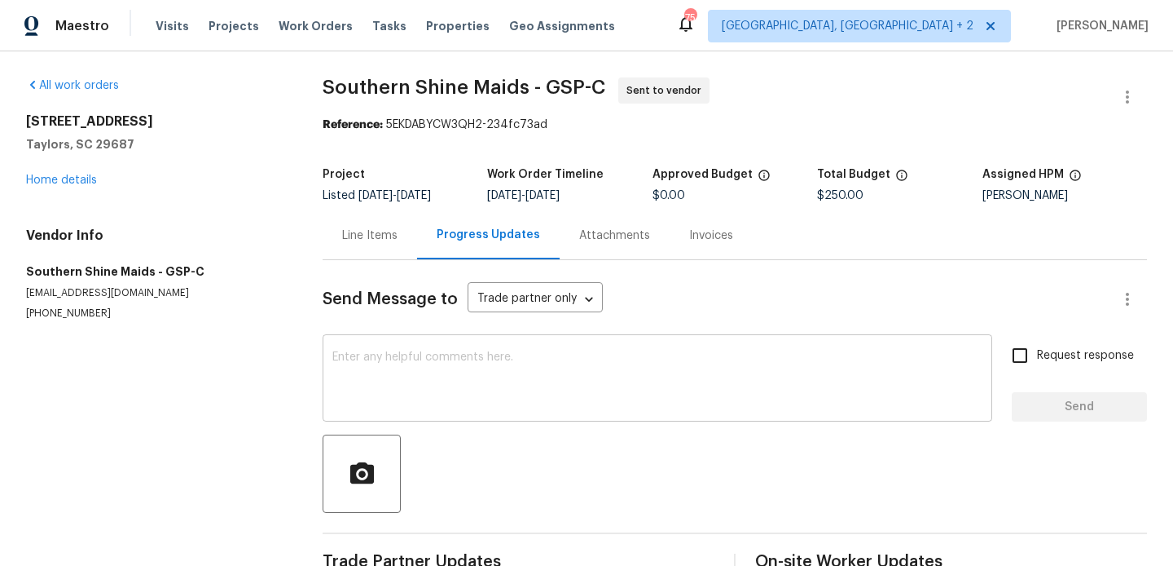
click at [401, 352] on textarea at bounding box center [657, 379] width 650 height 57
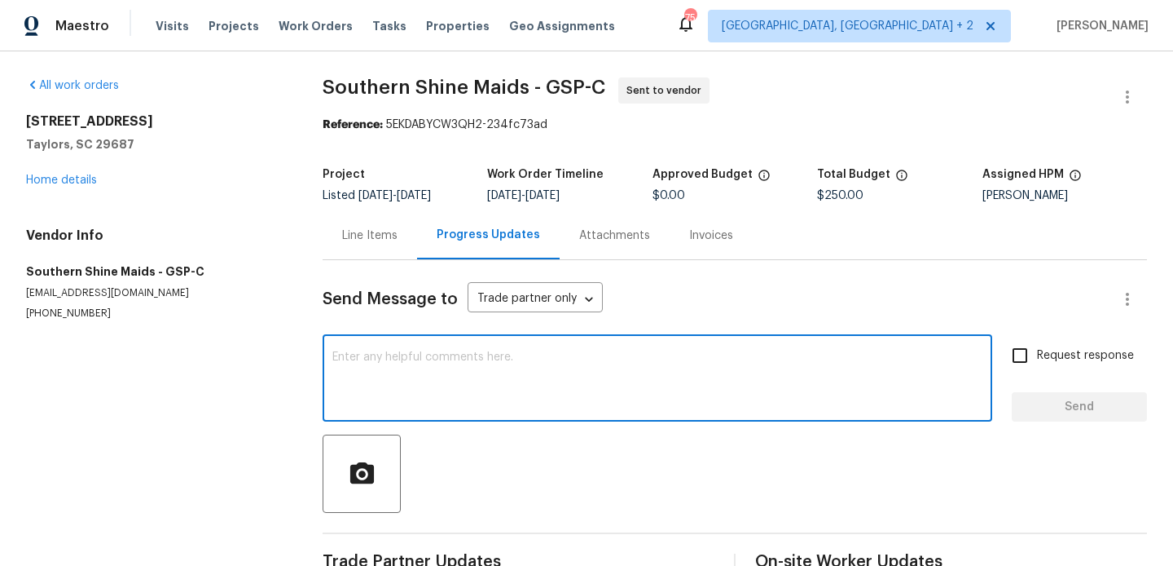
paste textarea "Hi, this is Blessida with Opendoor. I’m confirming you received the WO for the …"
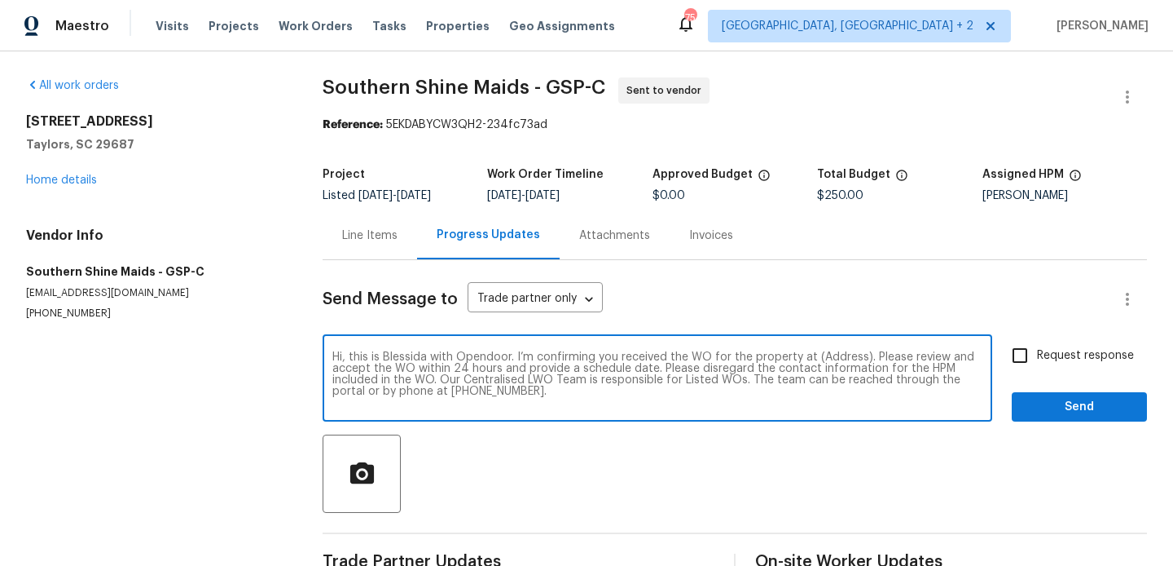
click at [837, 356] on textarea "Hi, this is Blessida with Opendoor. I’m confirming you received the WO for the …" at bounding box center [657, 379] width 650 height 57
paste textarea "308 Piedmont Ave, Taylors, SC 29687"
type textarea "Hi, this is Blessida with Opendoor. I’m confirming you received the WO for the …"
click at [1056, 351] on span "Request response" at bounding box center [1085, 355] width 97 height 17
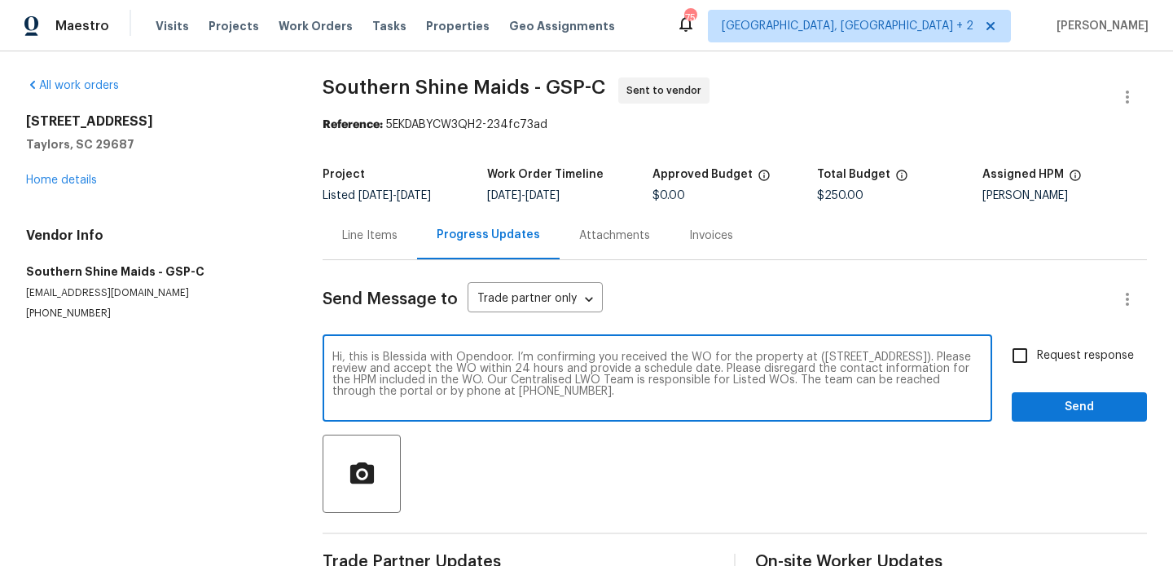
click at [1037, 351] on input "Request response" at bounding box center [1020, 355] width 34 height 34
checkbox input "true"
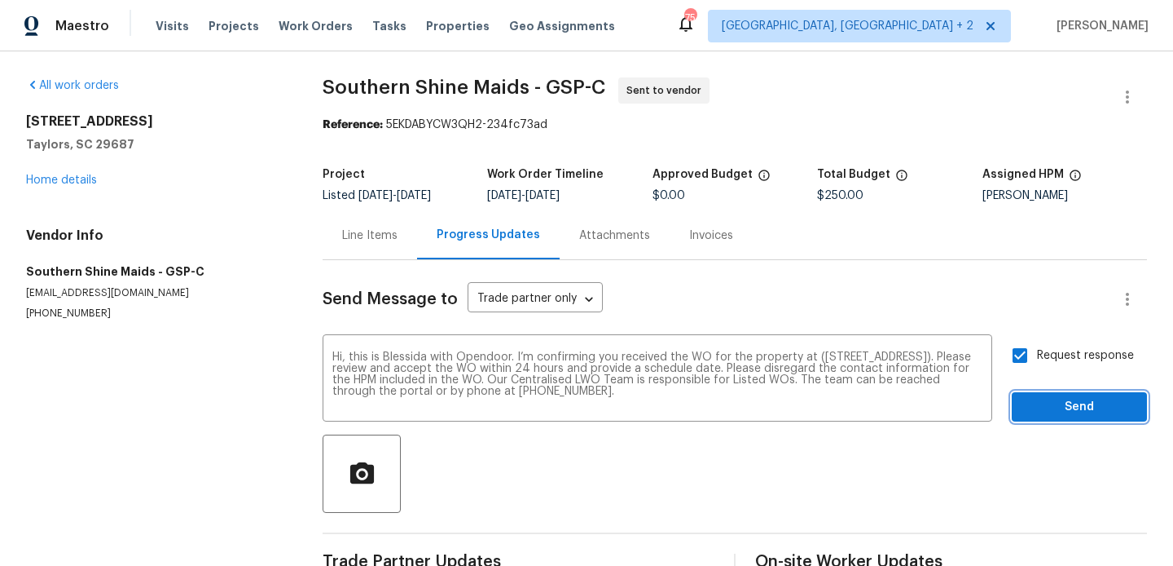
click at [1046, 411] on span "Send" at bounding box center [1079, 407] width 109 height 20
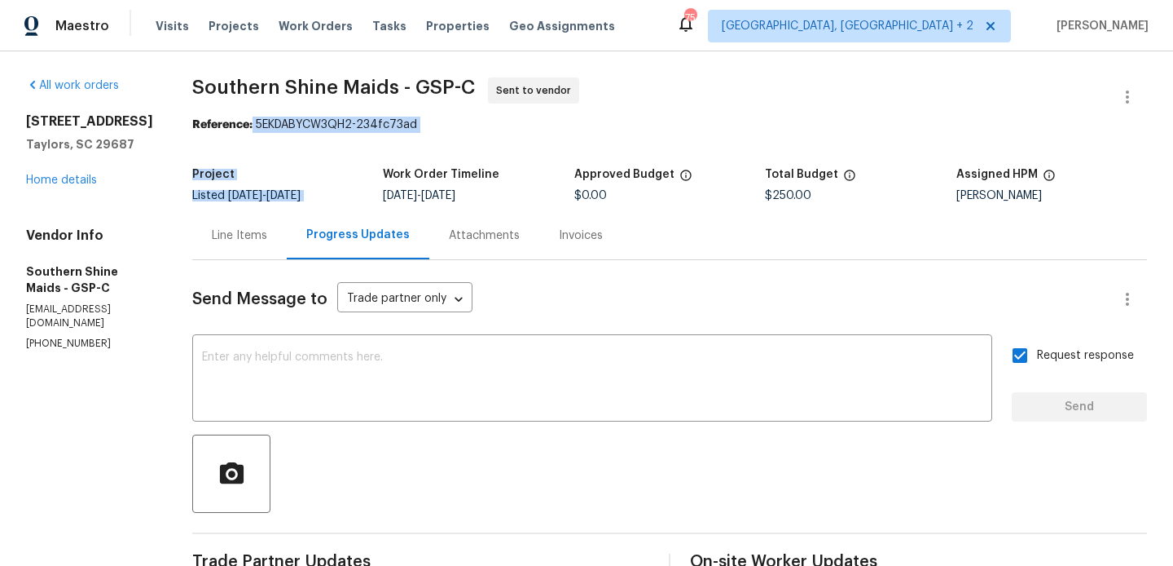
drag, startPoint x: 274, startPoint y: 123, endPoint x: 519, endPoint y: 148, distance: 246.5
click at [519, 148] on section "Southern Shine Maids - GSP-C Sent to vendor Reference: 5EKDABYCW3QH2-234fc73ad …" at bounding box center [669, 392] width 955 height 631
click at [432, 116] on span "Southern Shine Maids - GSP-C Sent to vendor" at bounding box center [650, 96] width 916 height 39
drag, startPoint x: 274, startPoint y: 120, endPoint x: 462, endPoint y: 125, distance: 188.3
click at [462, 125] on div "Reference: 5EKDABYCW3QH2-234fc73ad" at bounding box center [669, 125] width 955 height 16
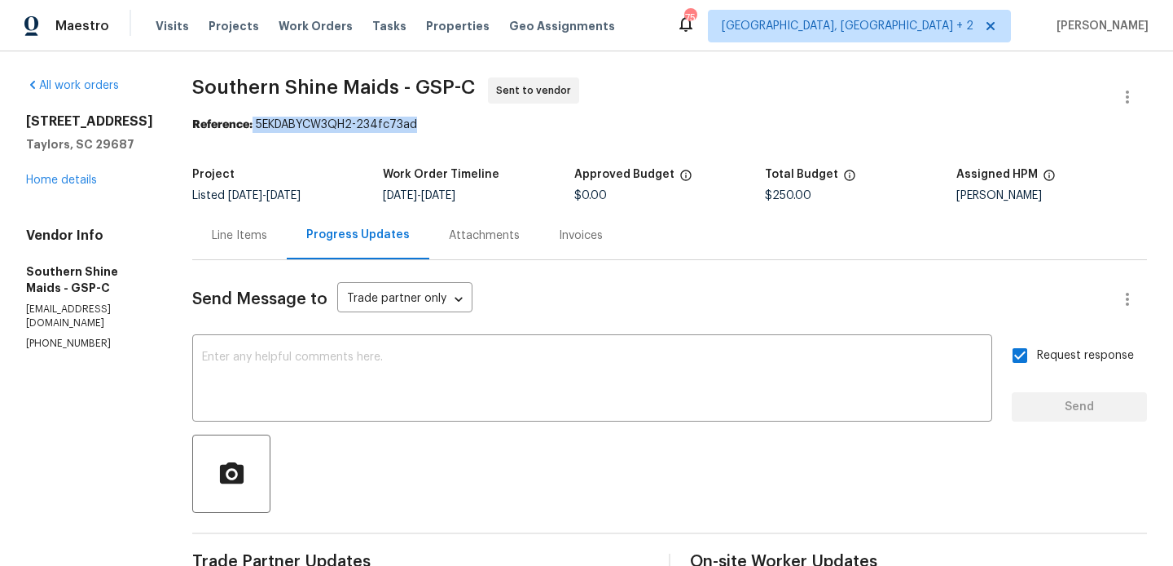
copy div "5EKDABYCW3QH2-234fc73ad"
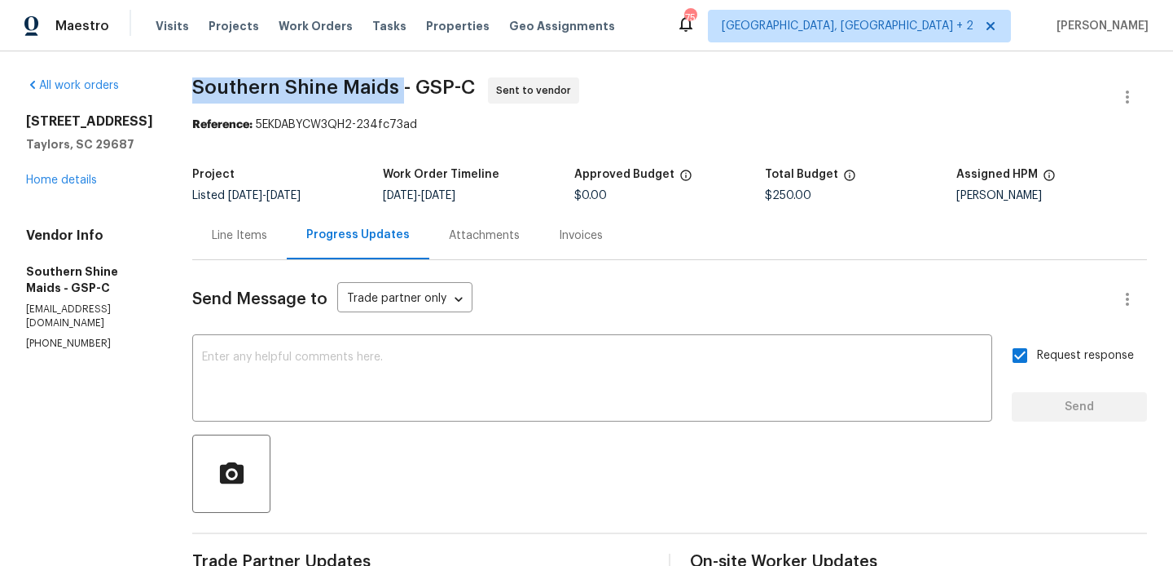
drag, startPoint x: 207, startPoint y: 90, endPoint x: 420, endPoint y: 90, distance: 212.7
click at [420, 90] on div "All work orders 308 Piedmont Ave Taylors, SC 29687 Home details Vendor Info Sou…" at bounding box center [586, 392] width 1173 height 683
copy span "Southern Shine Maids"
click at [78, 182] on link "Home details" at bounding box center [61, 179] width 71 height 11
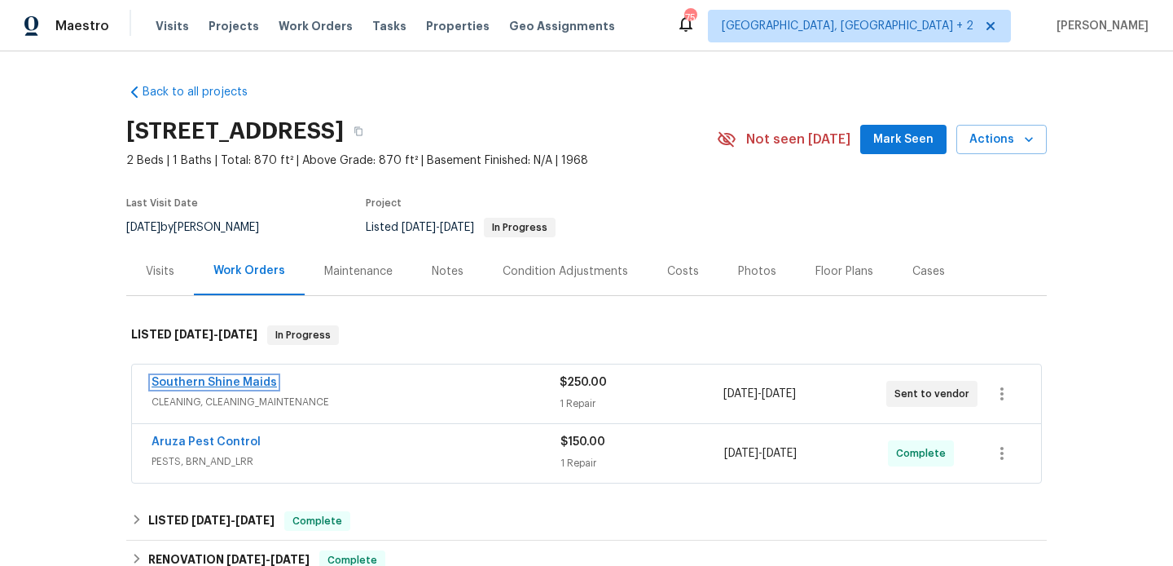
click at [259, 381] on link "Southern Shine Maids" at bounding box center [214, 381] width 125 height 11
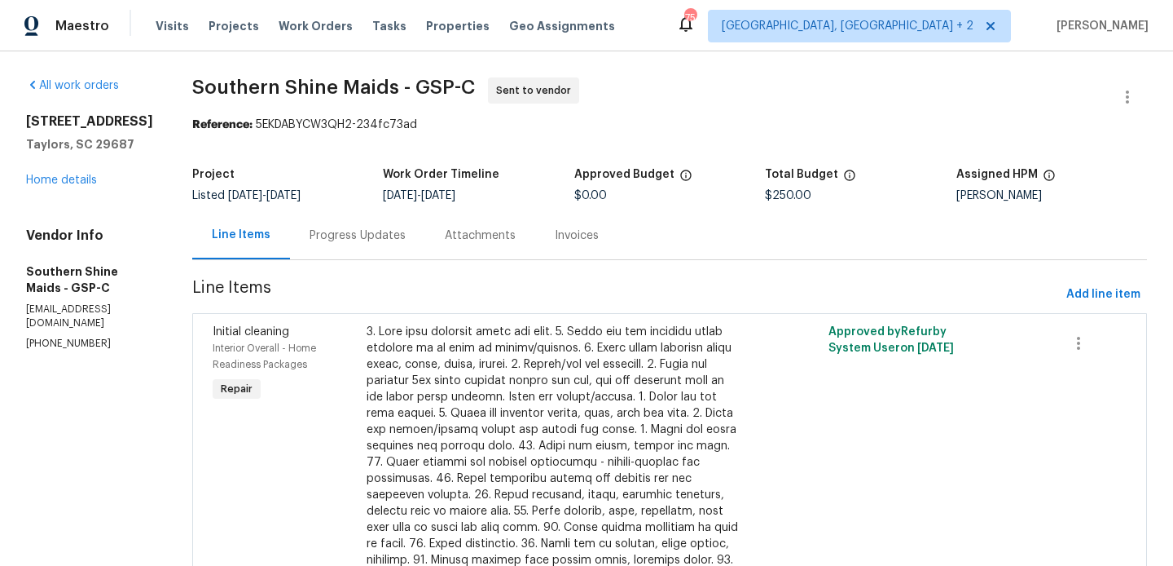
click at [577, 356] on div at bounding box center [555, 487] width 376 height 326
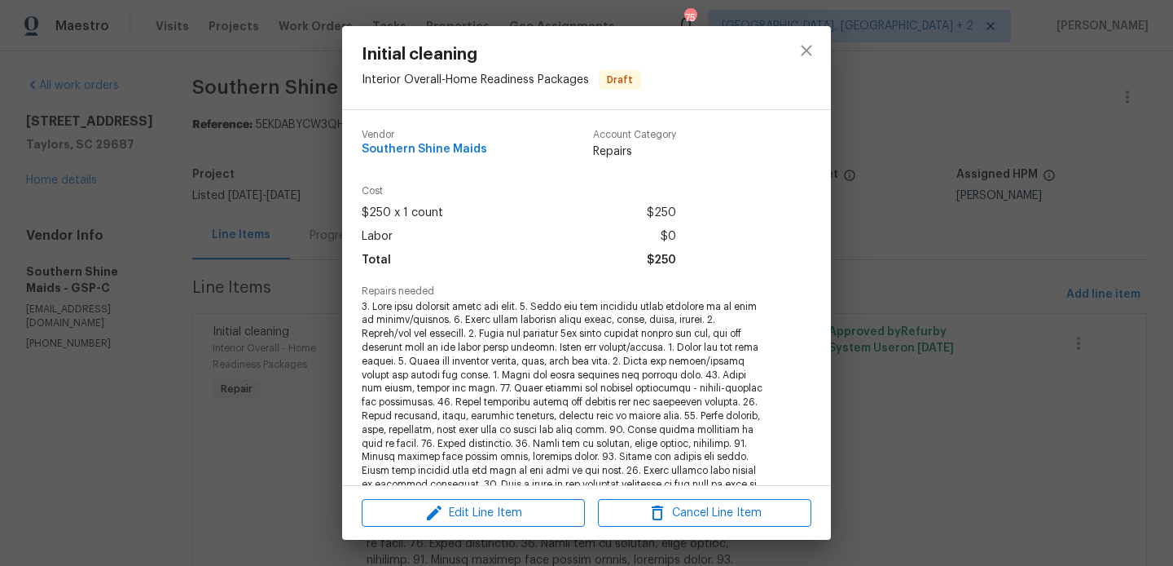
scroll to position [335, 0]
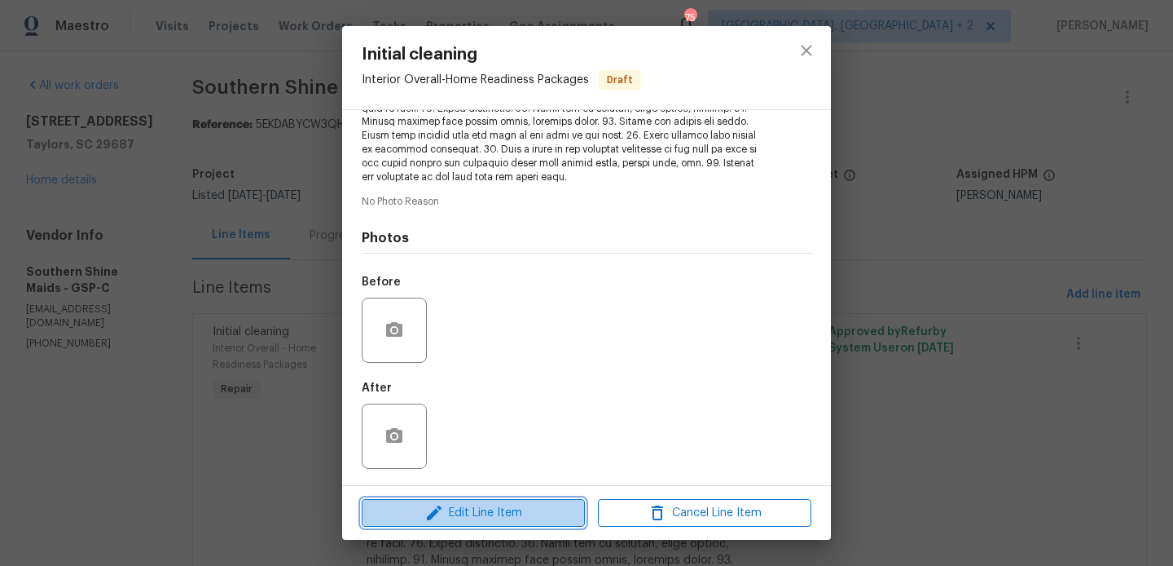
click at [466, 514] on span "Edit Line Item" at bounding box center [474, 513] width 214 height 20
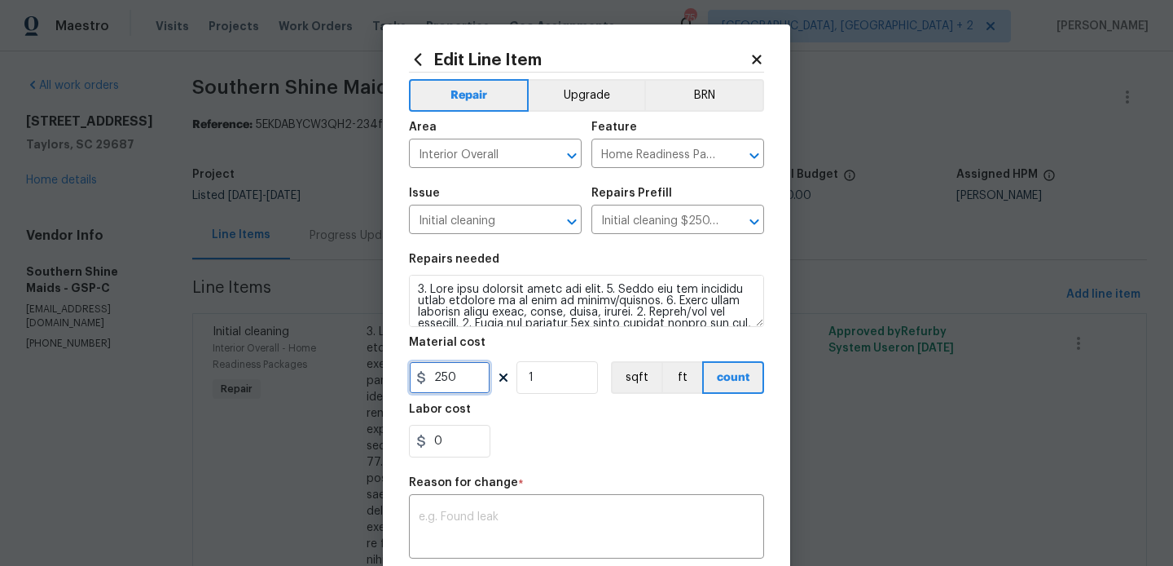
click at [454, 375] on input "250" at bounding box center [449, 377] width 81 height 33
type input "75"
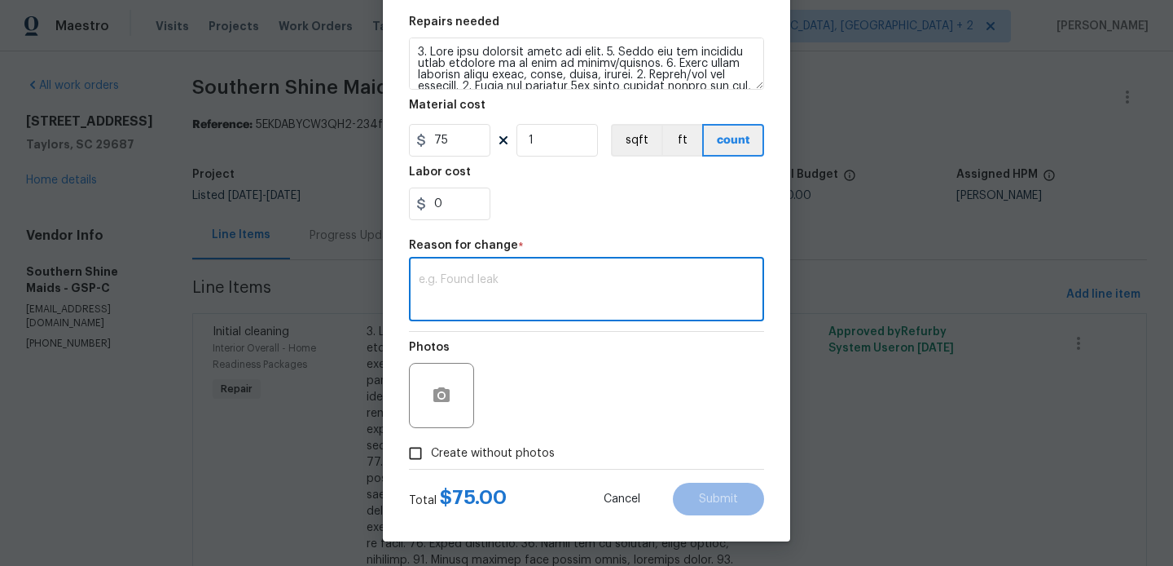
click at [490, 280] on textarea at bounding box center [587, 291] width 336 height 34
type textarea "Verbiage updated"
click at [730, 501] on span "Submit" at bounding box center [718, 499] width 39 height 12
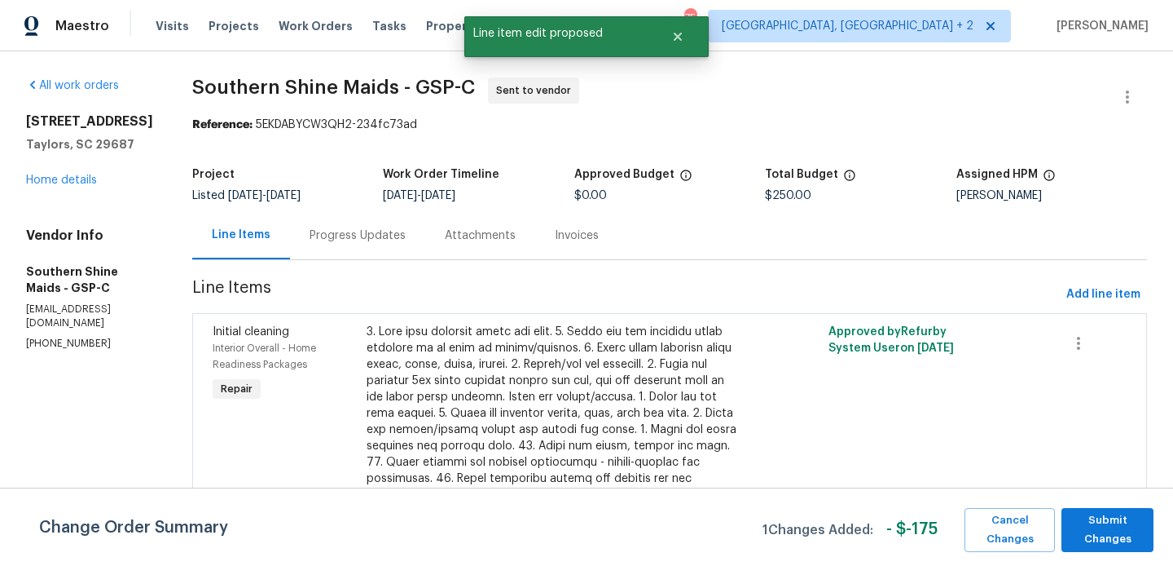
scroll to position [0, 0]
click at [1115, 510] on button "Submit Changes" at bounding box center [1108, 530] width 92 height 44
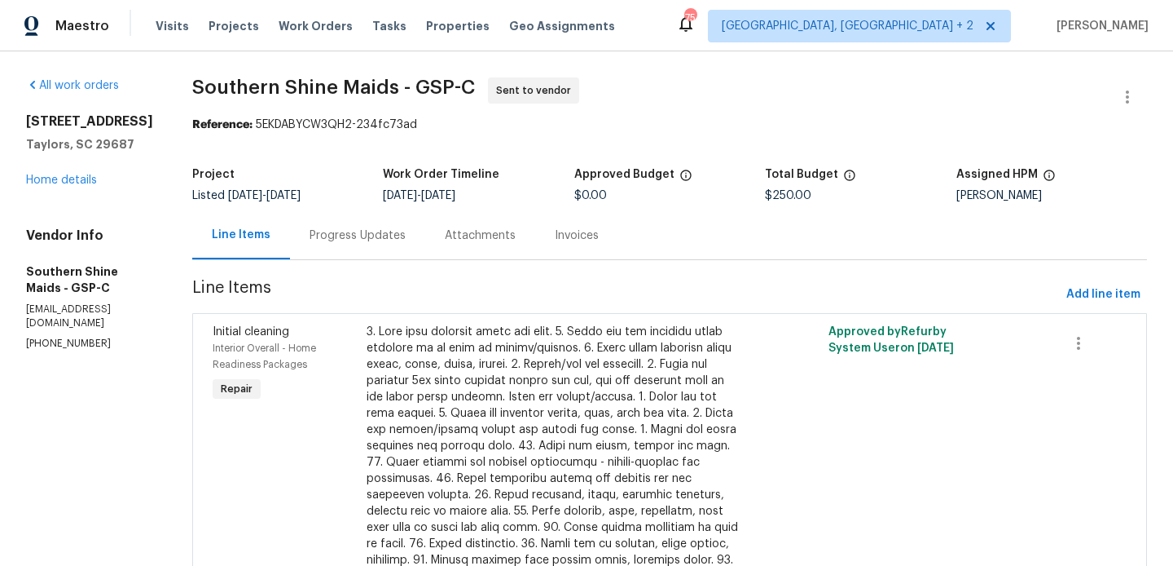
click at [406, 232] on div "Progress Updates" at bounding box center [358, 235] width 96 height 16
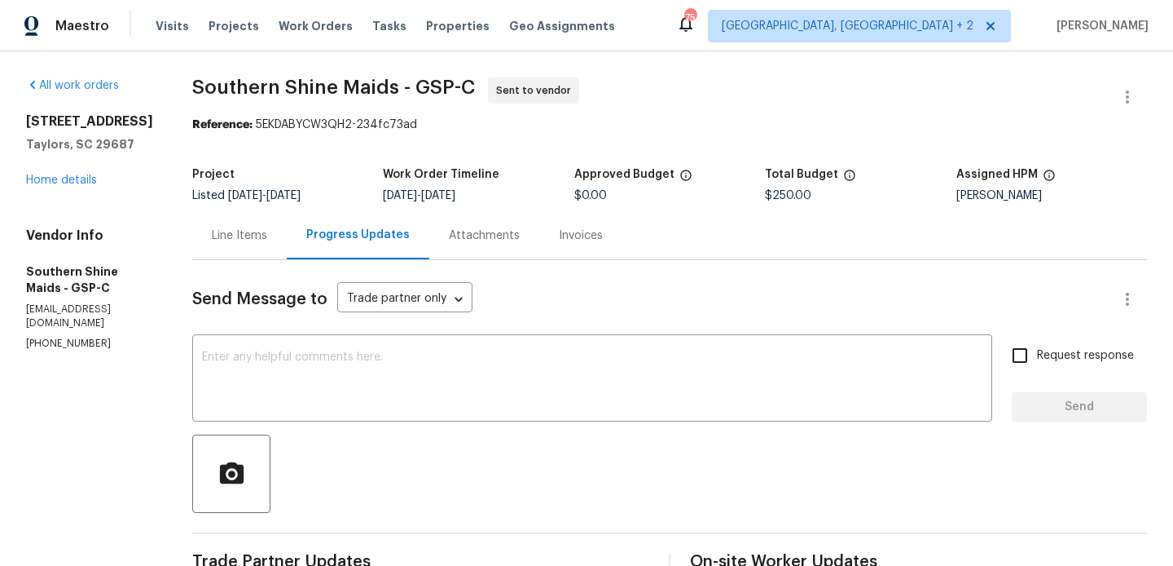
click at [283, 212] on div "Line Items" at bounding box center [239, 235] width 95 height 48
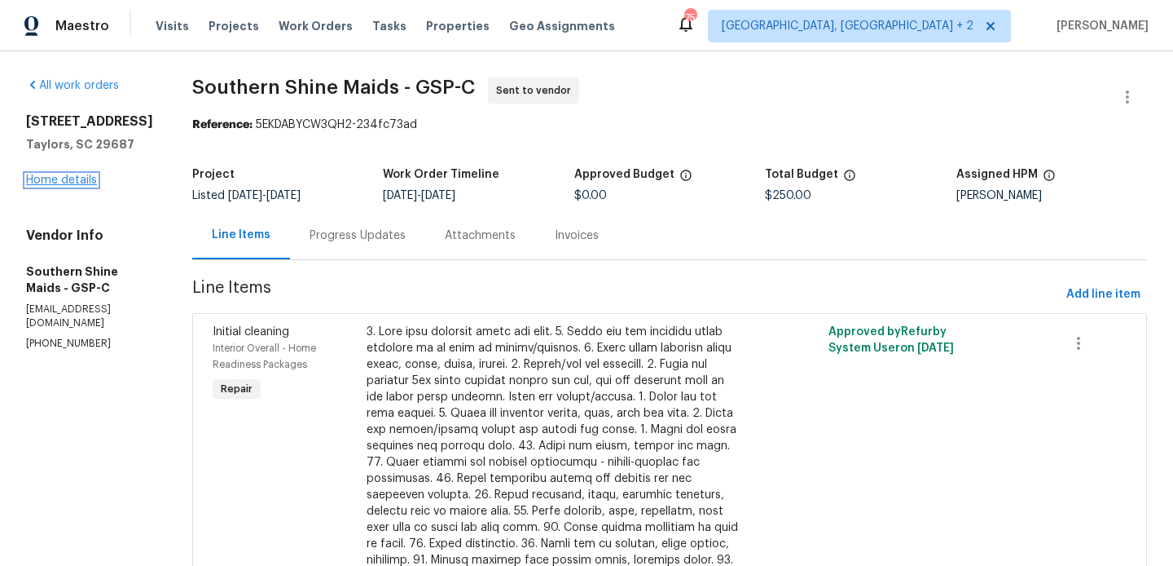
click at [84, 179] on link "Home details" at bounding box center [61, 179] width 71 height 11
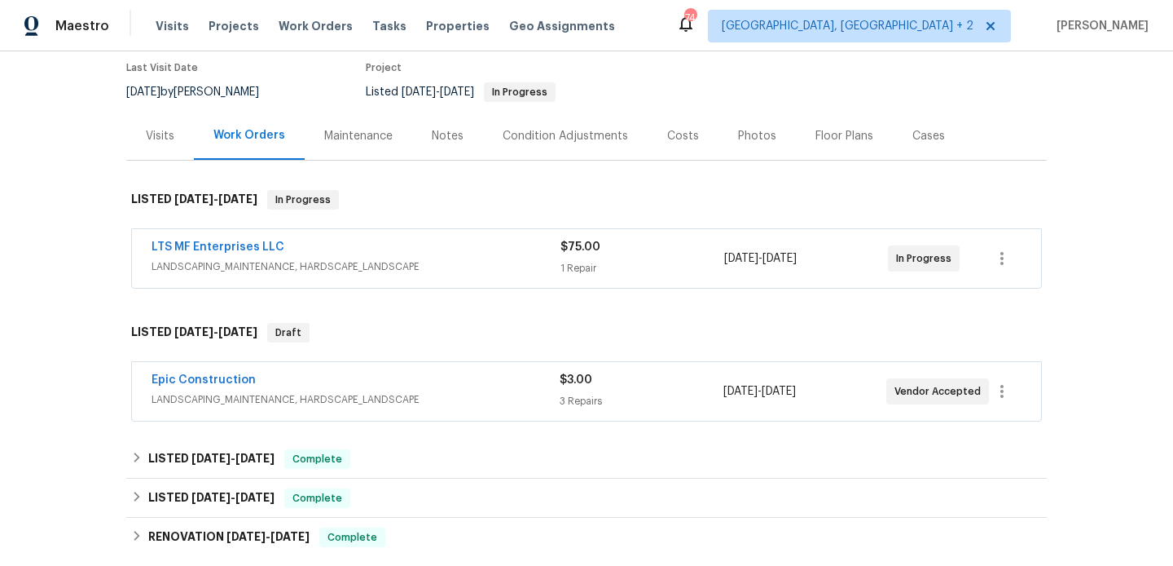
scroll to position [138, 0]
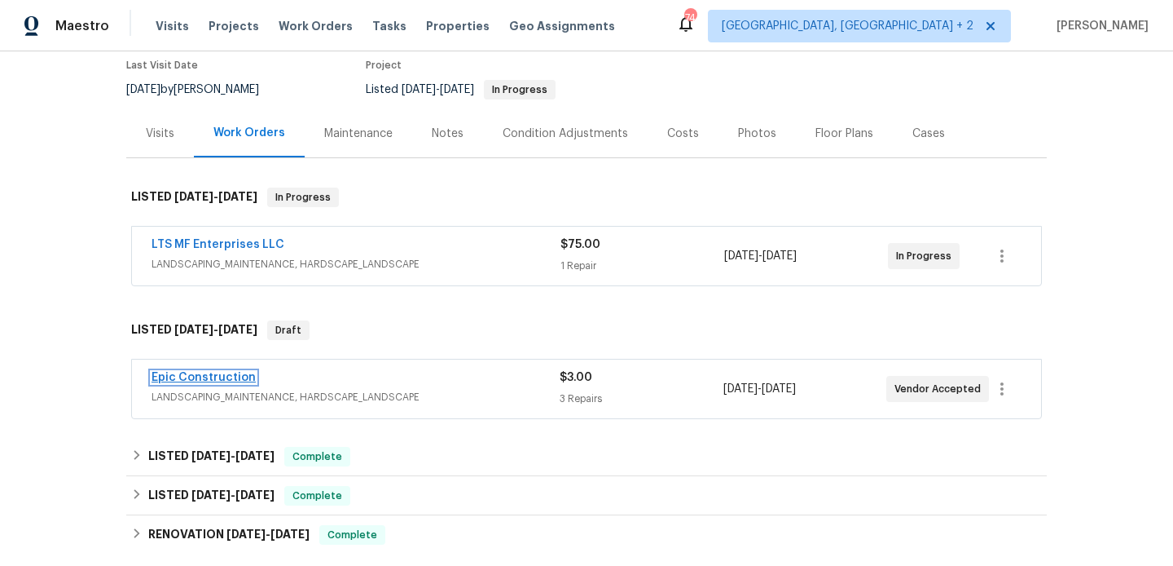
click at [236, 373] on link "Epic Construction" at bounding box center [204, 377] width 104 height 11
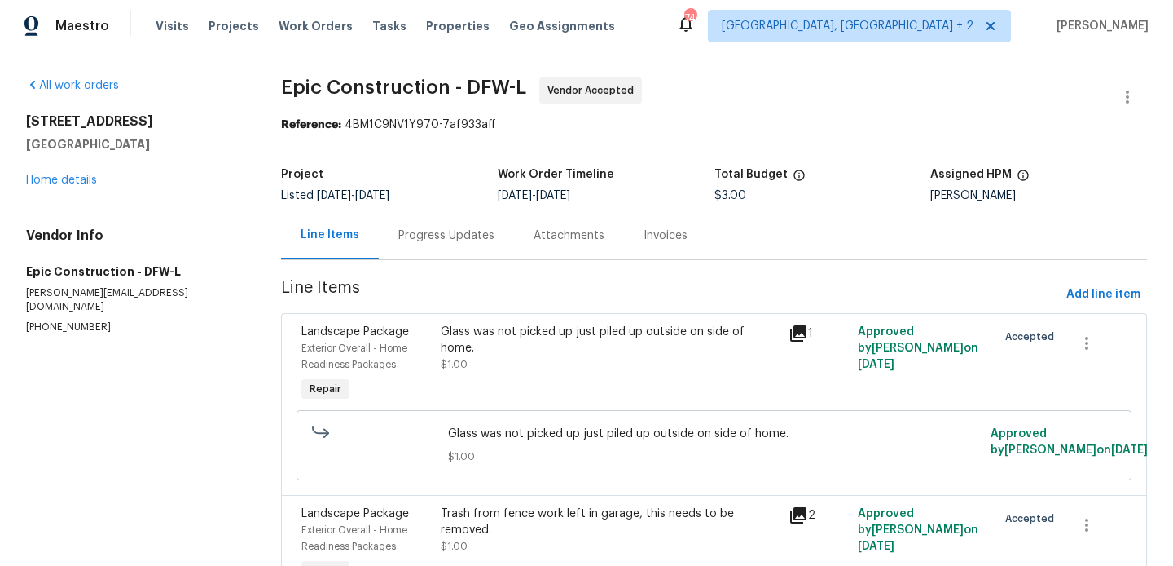
click at [426, 218] on div "Progress Updates" at bounding box center [446, 235] width 135 height 48
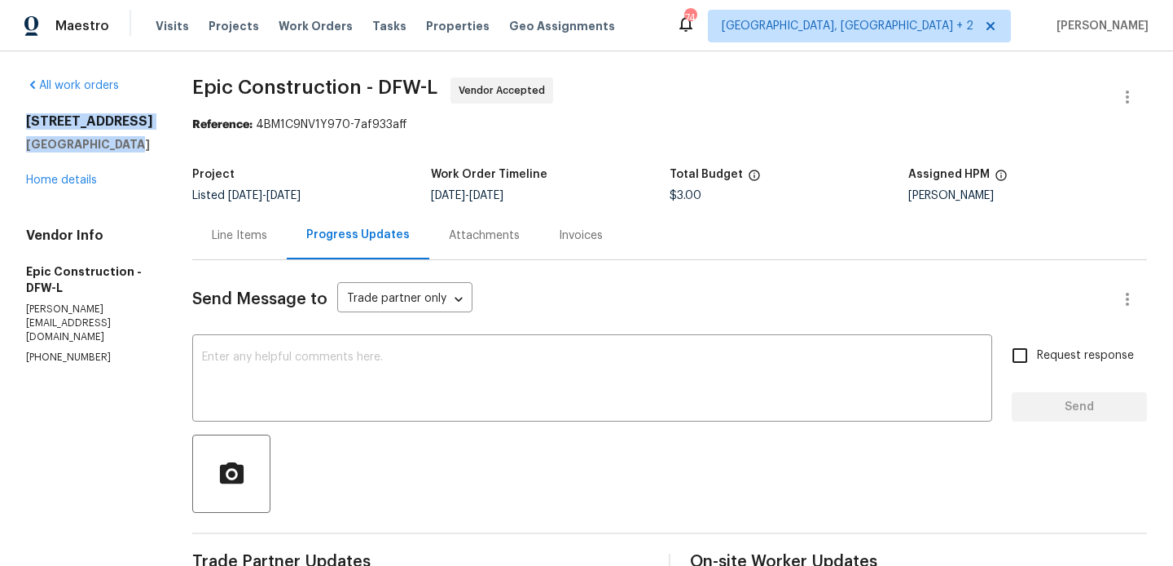
drag, startPoint x: 131, startPoint y: 143, endPoint x: 23, endPoint y: 120, distance: 110.8
click at [23, 120] on div "All work orders 3909 Trenton Pl Denton, TX 76208 Home details Vendor Info Epic …" at bounding box center [586, 424] width 1173 height 746
copy div "3909 Trenton Pl Denton, TX 76208"
click at [53, 177] on link "Home details" at bounding box center [61, 179] width 71 height 11
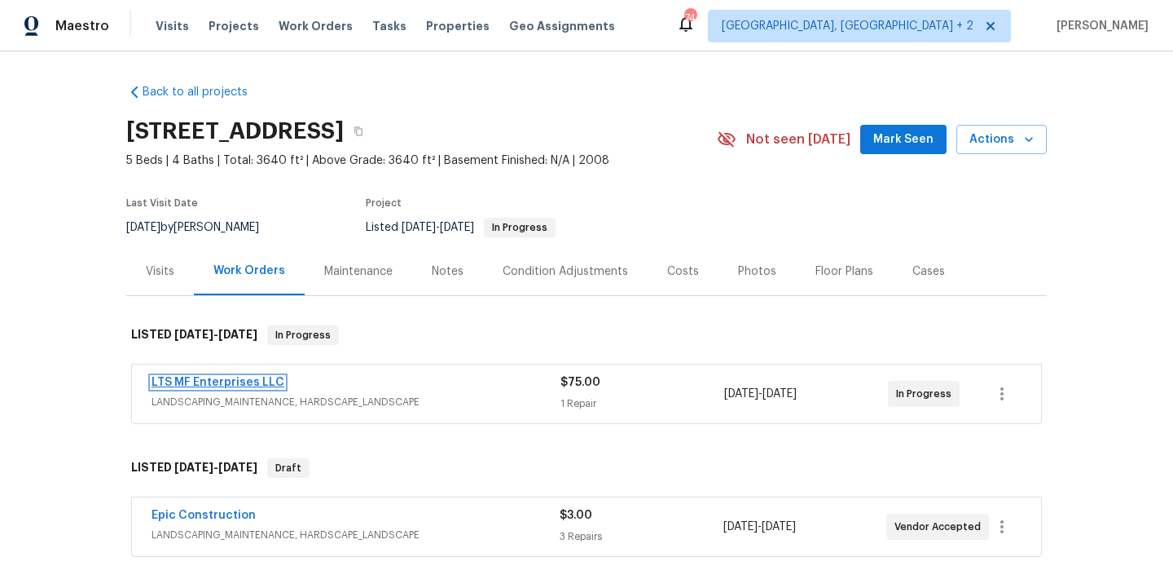
click at [244, 380] on link "LTS MF Enterprises LLC" at bounding box center [218, 381] width 133 height 11
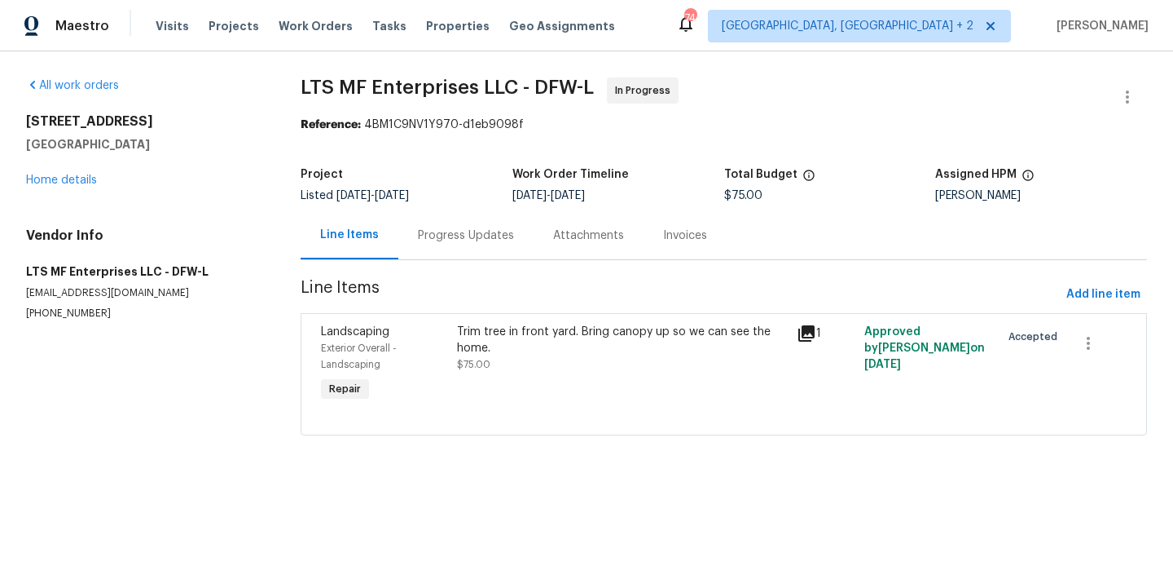
click at [460, 226] on div "Progress Updates" at bounding box center [466, 235] width 135 height 48
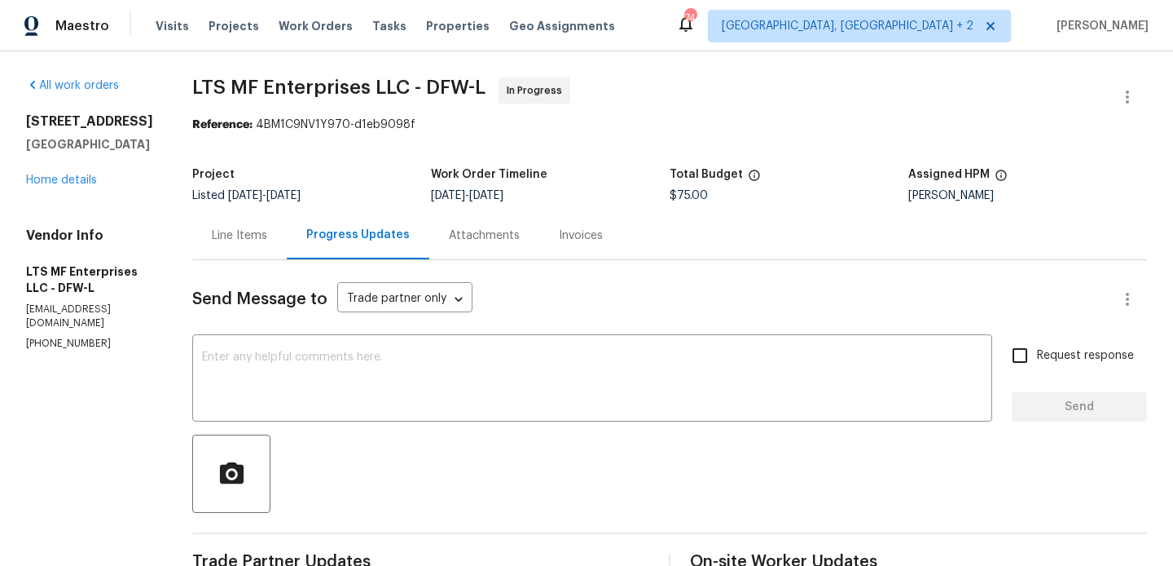
click at [237, 243] on div "Line Items" at bounding box center [239, 235] width 55 height 16
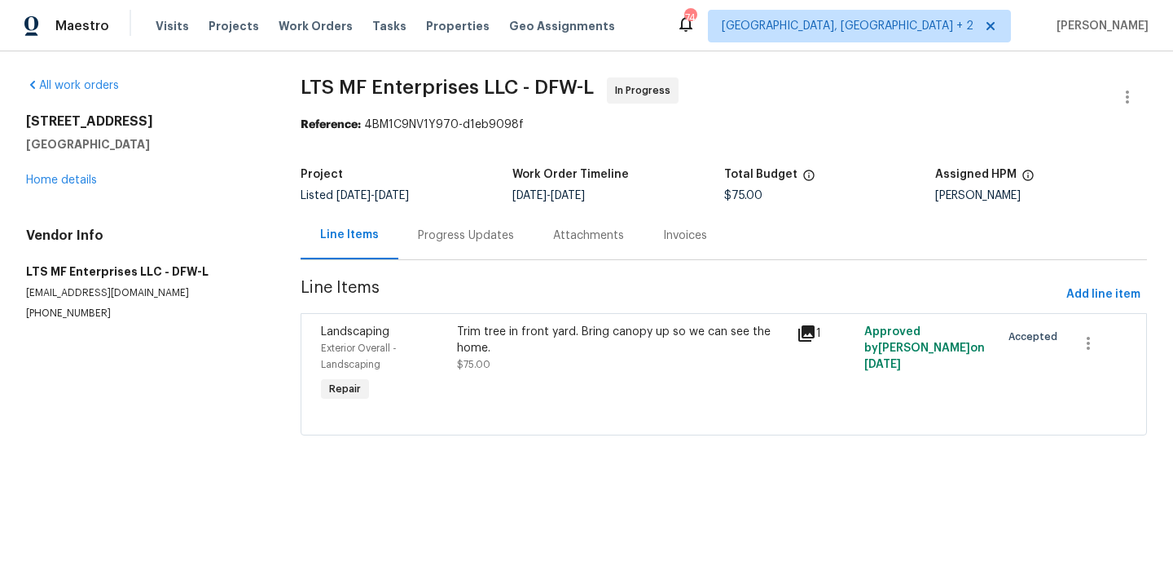
click at [623, 350] on div "Trim tree in front yard. Bring canopy up so we can see the home." at bounding box center [622, 340] width 330 height 33
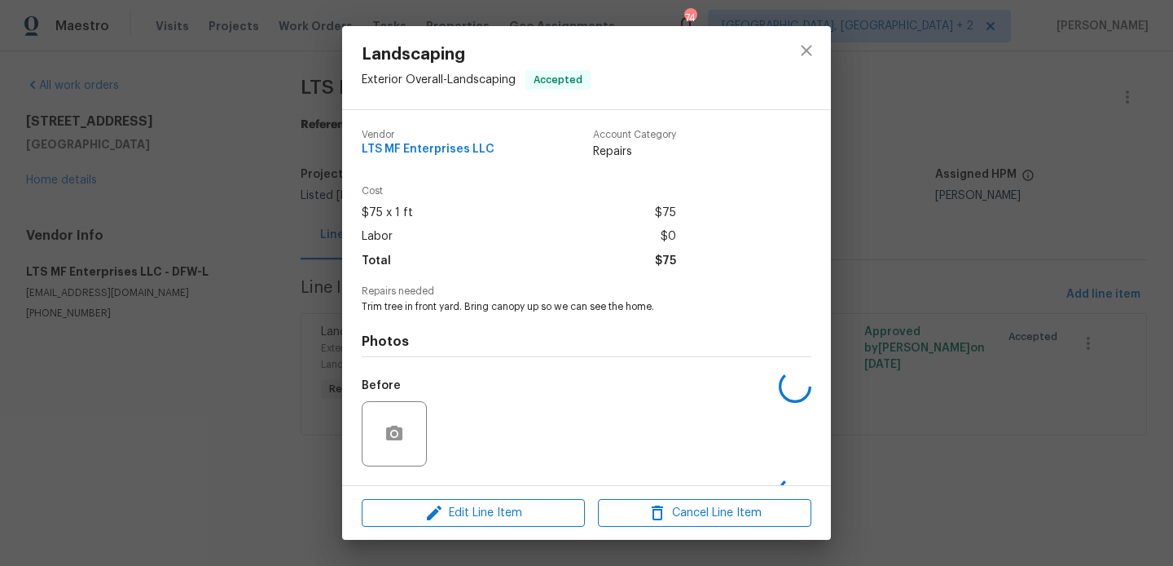
scroll to position [103, 0]
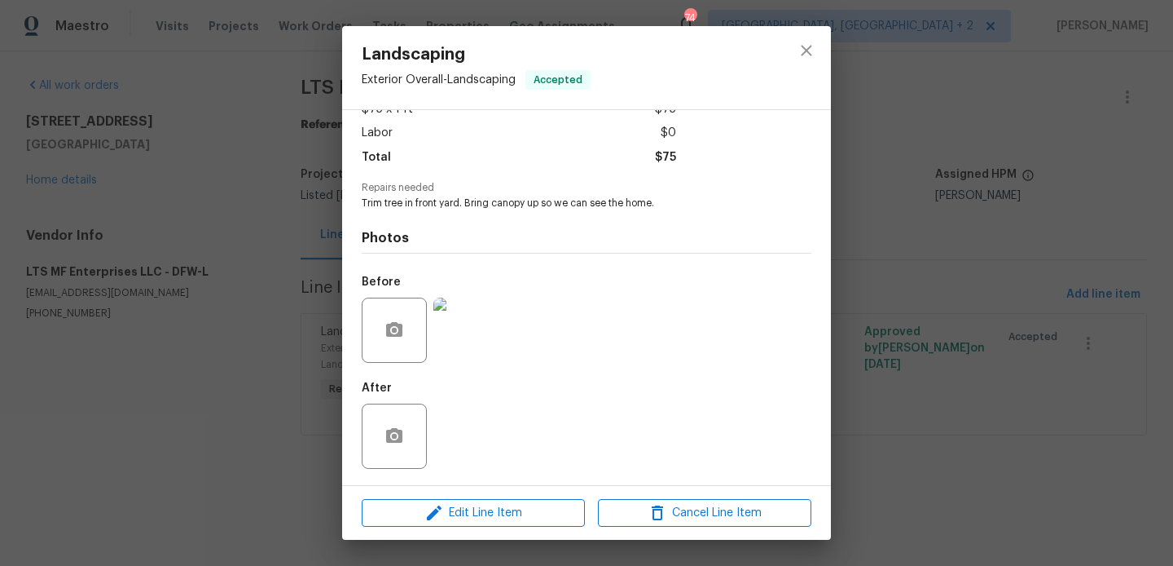
click at [224, 353] on div "Landscaping Exterior Overall - Landscaping Accepted Vendor LTS MF Enterprises L…" at bounding box center [586, 283] width 1173 height 566
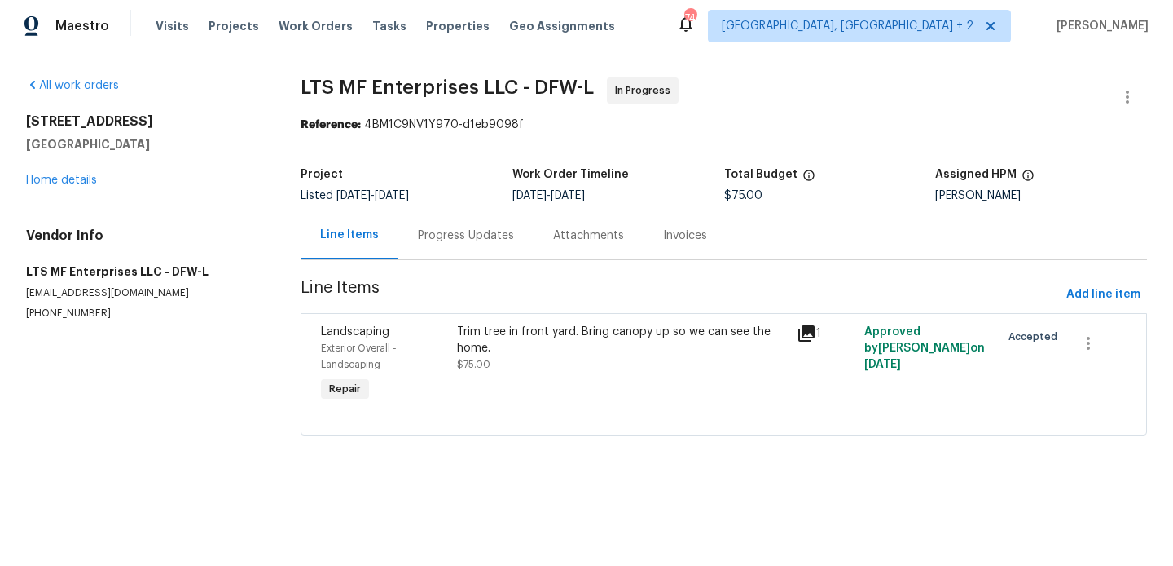
click at [71, 299] on p "bill@ltsmf.com" at bounding box center [144, 293] width 236 height 14
click at [71, 312] on p "(817) 988-4131" at bounding box center [144, 313] width 236 height 14
copy p "(817) 988-4131"
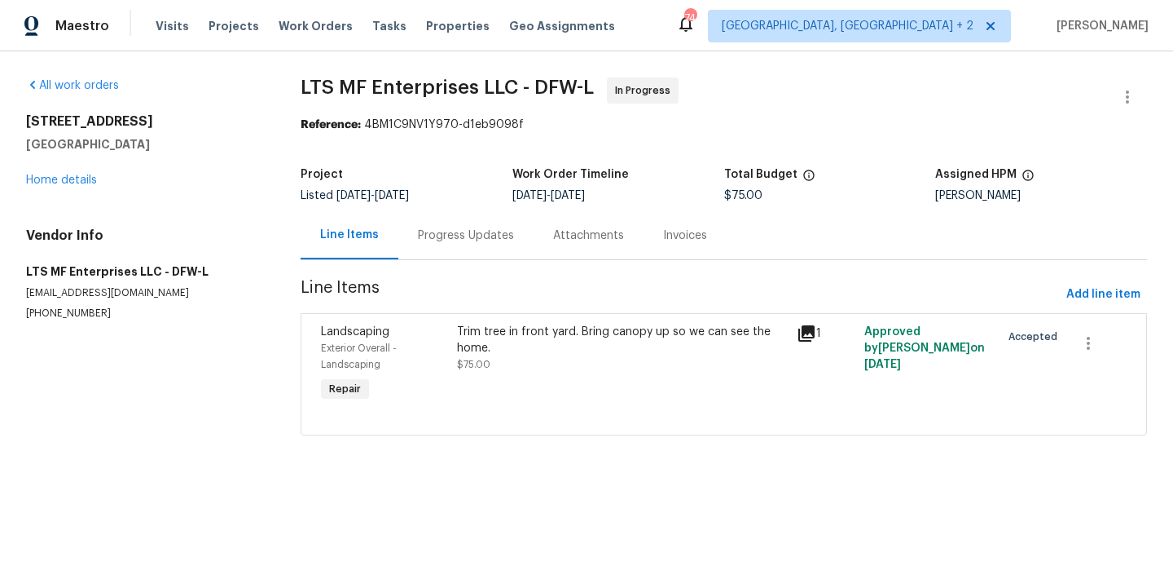
click at [447, 247] on div "Progress Updates" at bounding box center [466, 235] width 135 height 48
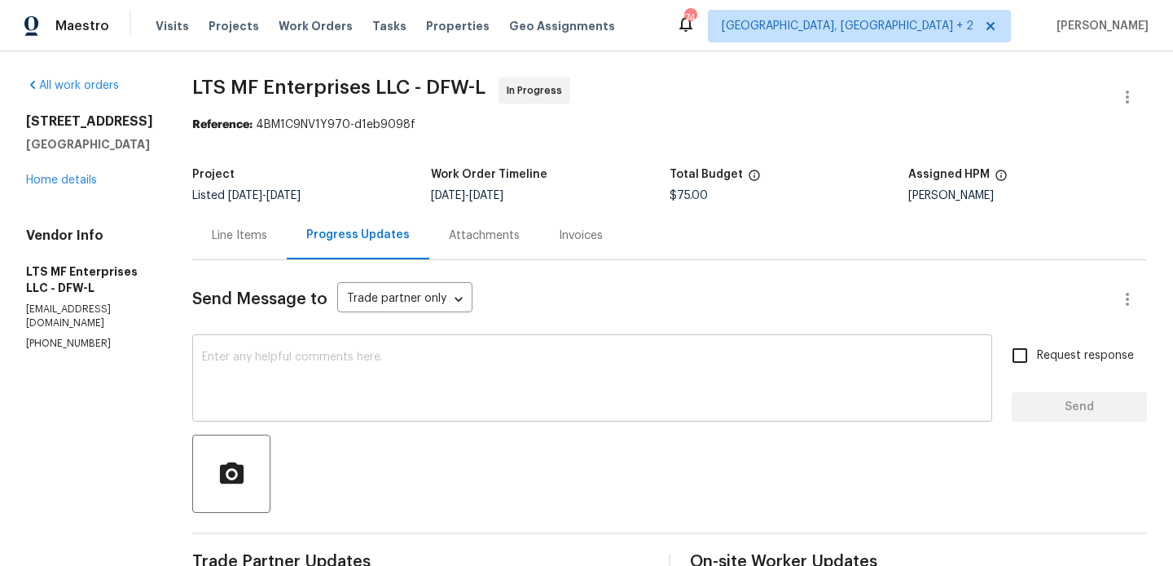
click at [374, 390] on textarea at bounding box center [592, 379] width 781 height 57
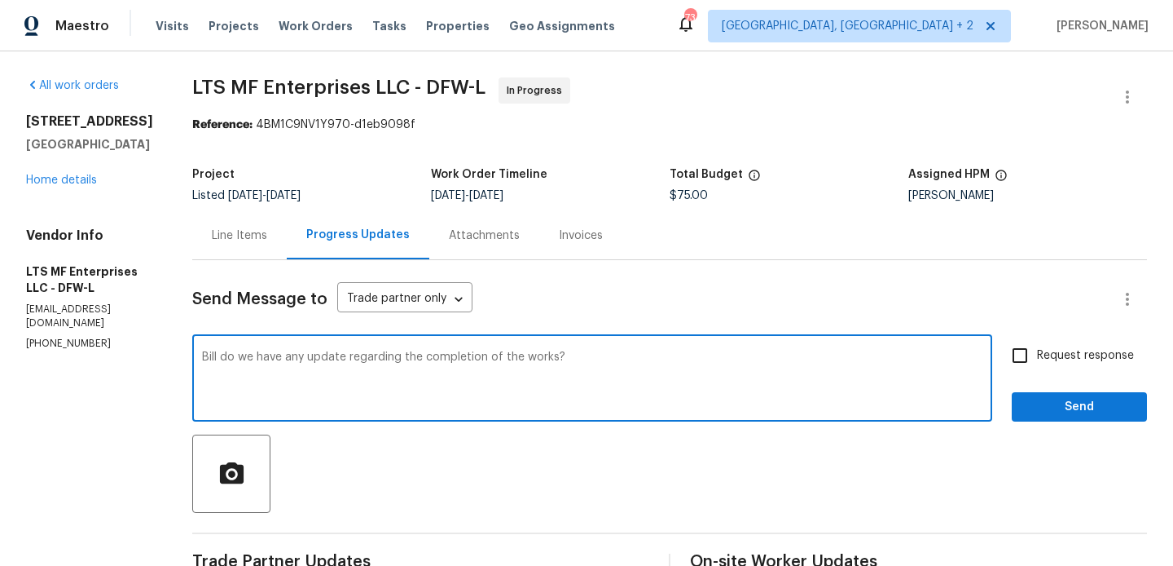
type textarea "Bill do we have any update regarding the completion of the works?"
click at [1057, 347] on span "Request response" at bounding box center [1085, 355] width 97 height 17
click at [1037, 347] on input "Request response" at bounding box center [1020, 355] width 34 height 34
checkbox input "true"
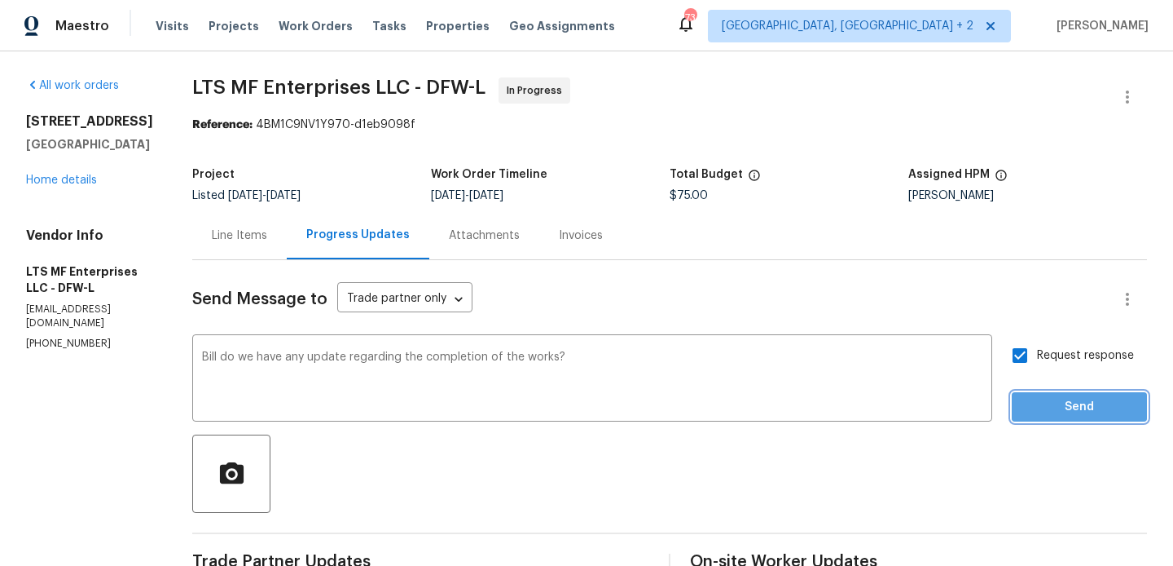
click at [1046, 407] on span "Send" at bounding box center [1079, 407] width 109 height 20
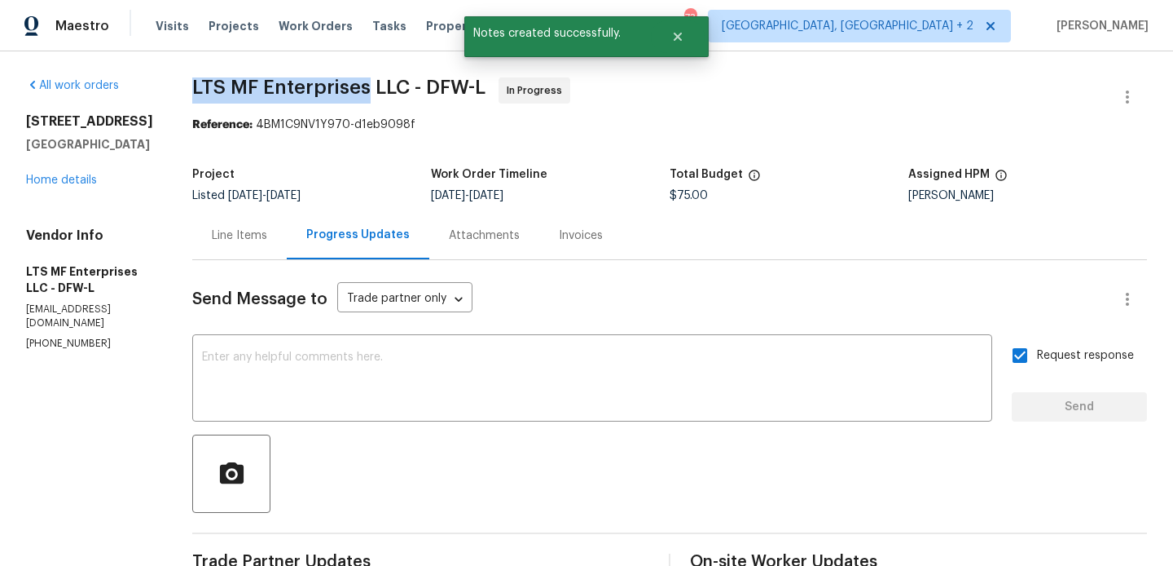
drag, startPoint x: 161, startPoint y: 89, endPoint x: 343, endPoint y: 91, distance: 181.7
click at [343, 91] on div "All work orders 3909 Trenton Pl Denton, TX 76208 Home details Vendor Info LTS M…" at bounding box center [586, 456] width 1173 height 810
copy span "LTS MF Enterprises"
click at [77, 187] on div "3909 Trenton Pl Denton, TX 76208 Home details" at bounding box center [89, 150] width 127 height 75
click at [77, 186] on div "3909 Trenton Pl Denton, TX 76208 Home details" at bounding box center [89, 150] width 127 height 75
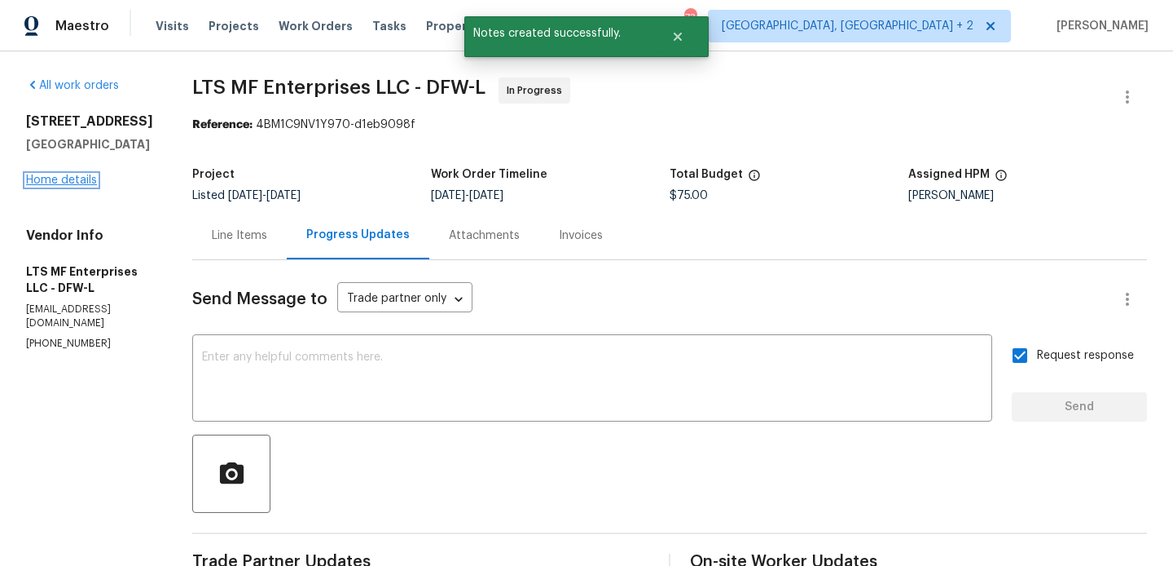
click at [75, 185] on link "Home details" at bounding box center [61, 179] width 71 height 11
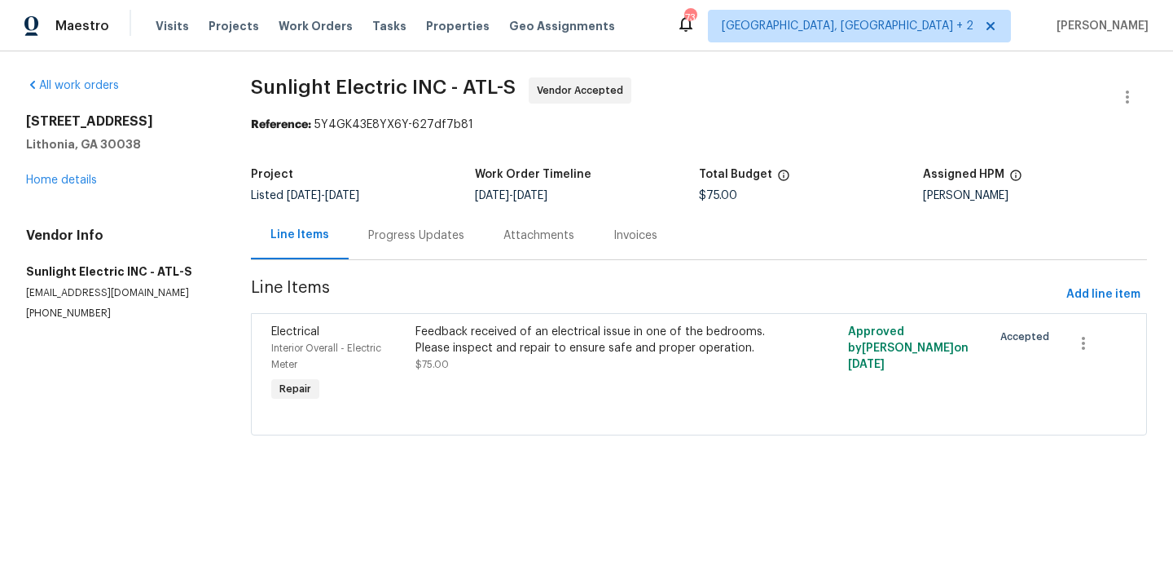
click at [394, 208] on div "Project Listed 7/8/2025 - 8/16/2025 Work Order Timeline 8/14/2025 - 8/16/2025 T…" at bounding box center [699, 185] width 896 height 52
click at [421, 233] on div "Progress Updates" at bounding box center [416, 235] width 96 height 16
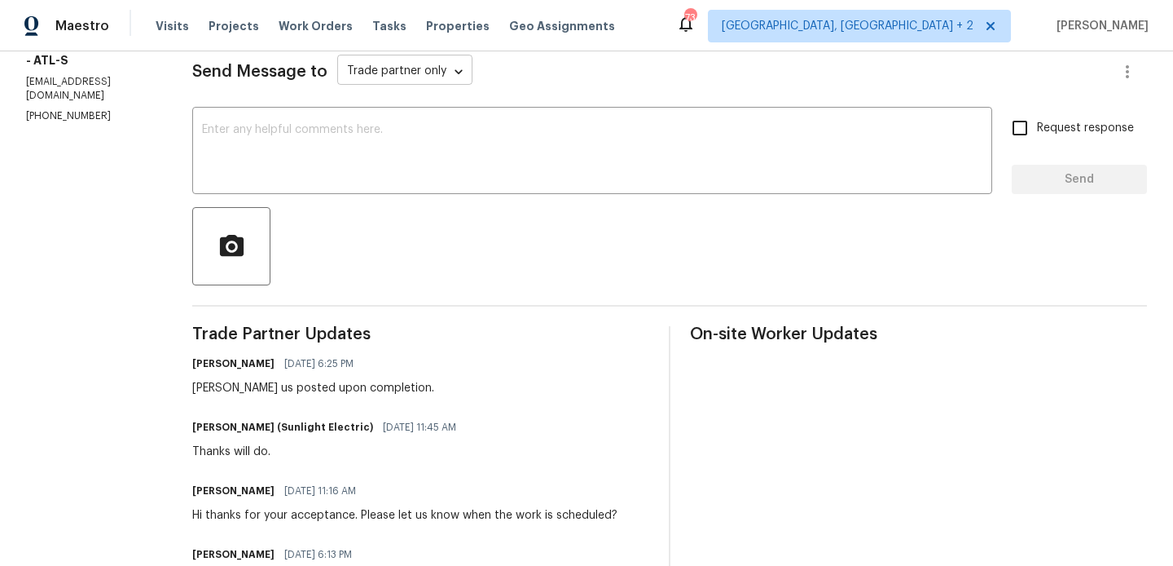
scroll to position [226, 0]
click at [225, 392] on div "John keep us posted upon completion." at bounding box center [313, 389] width 242 height 16
copy div "John"
click at [374, 90] on div "Send Message to Trade partner only Trade partner only ​" at bounding box center [650, 73] width 916 height 39
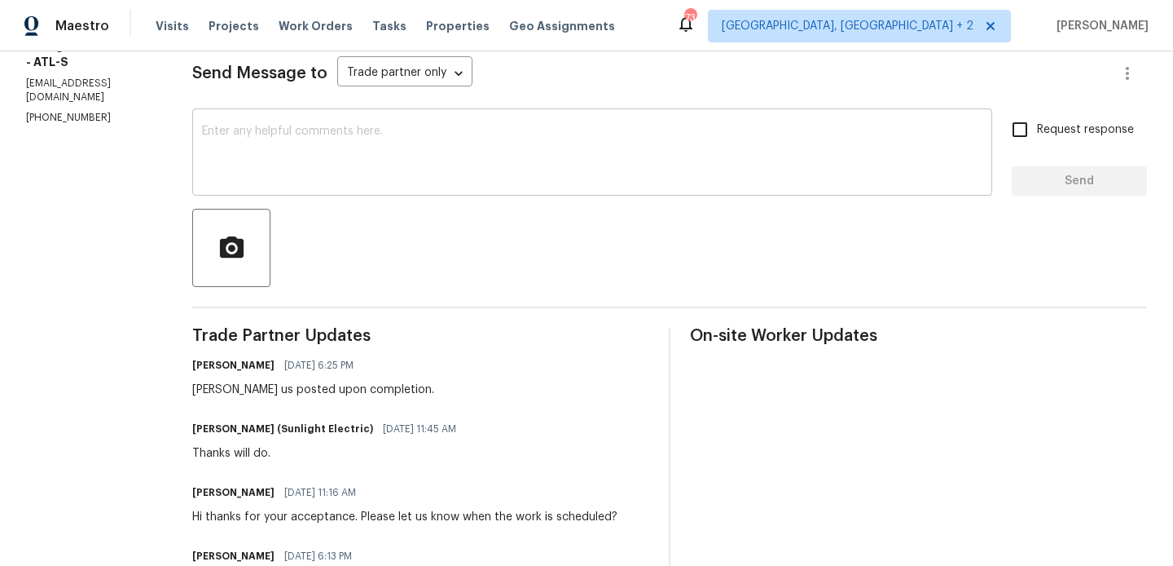
click at [351, 152] on textarea at bounding box center [592, 153] width 781 height 57
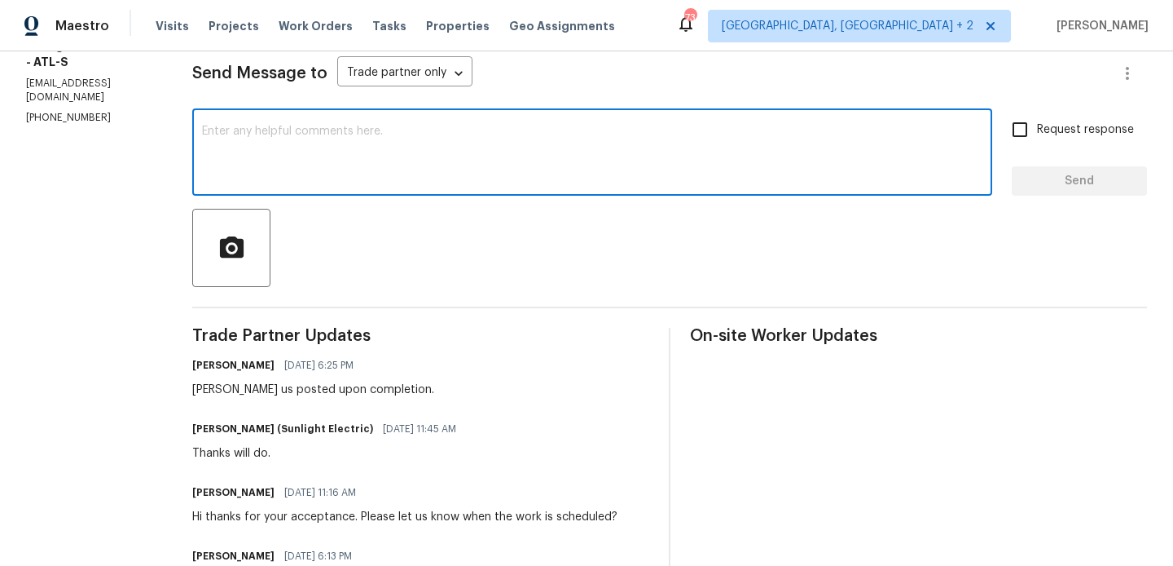
paste textarea "John"
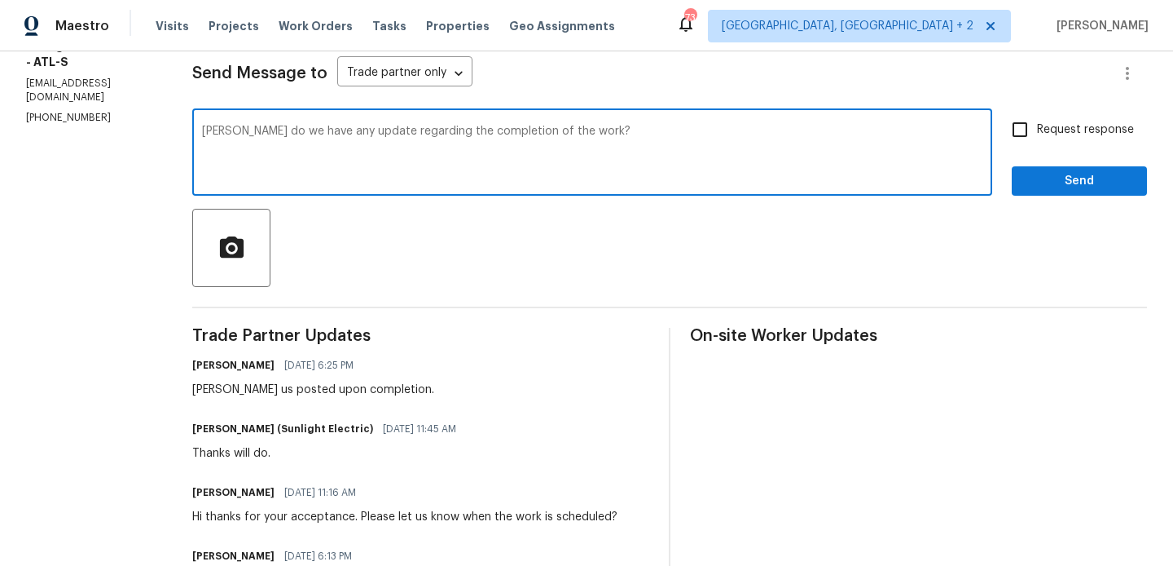
type textarea "John do we have any update regarding the completion of the work?"
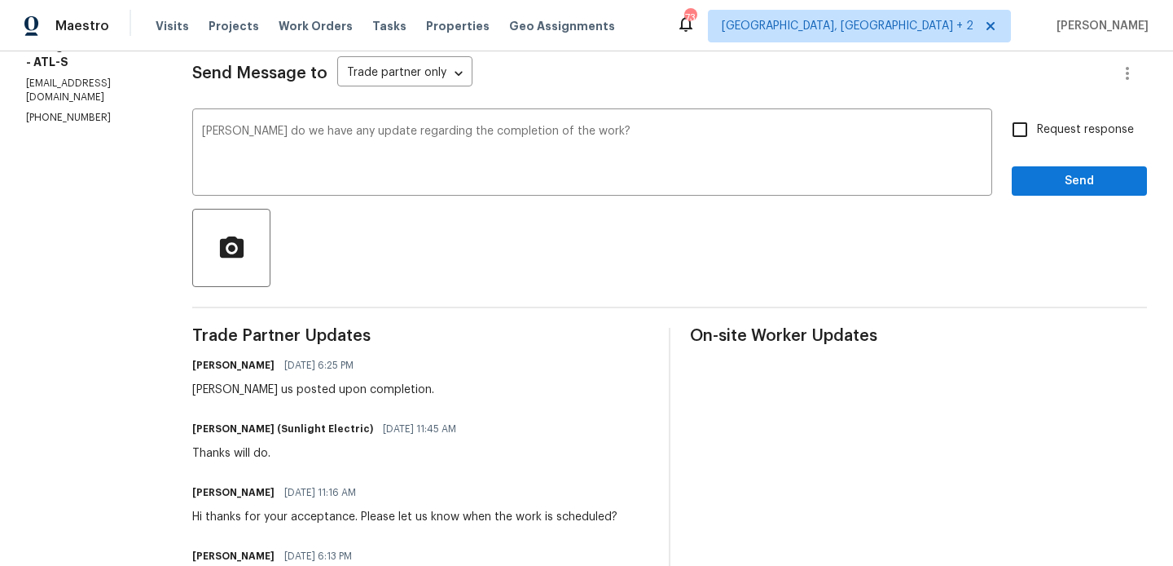
click at [1081, 134] on span "Request response" at bounding box center [1085, 129] width 97 height 17
click at [1037, 134] on input "Request response" at bounding box center [1020, 129] width 34 height 34
checkbox input "true"
click at [1068, 199] on div "Send Message to Trade partner only Trade partner only ​ John do we have any upd…" at bounding box center [669, 353] width 955 height 639
click at [1057, 189] on span "Send" at bounding box center [1079, 181] width 109 height 20
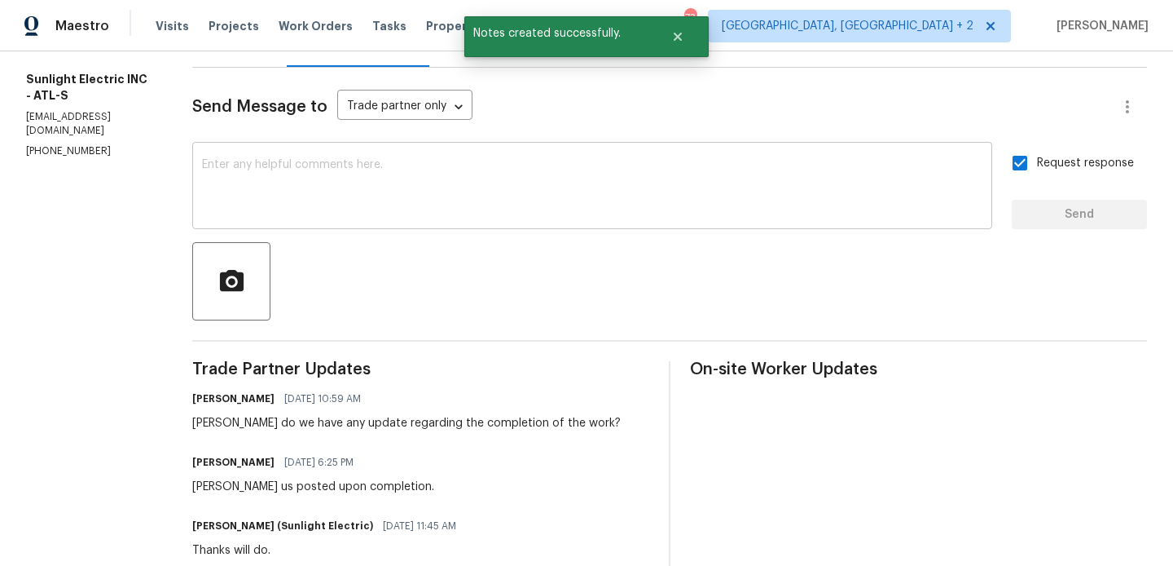
scroll to position [0, 0]
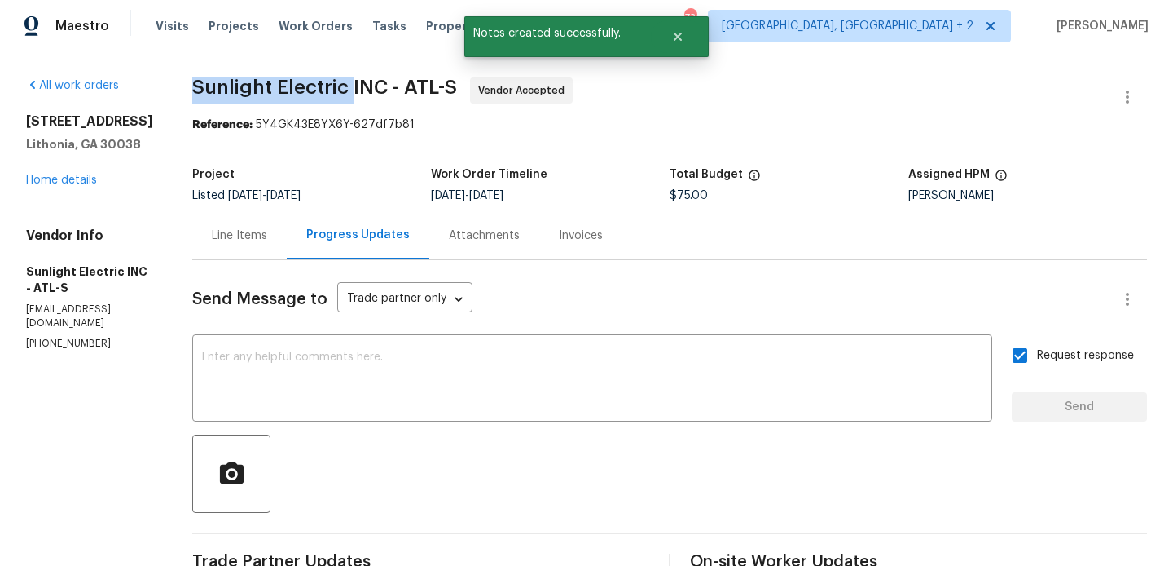
drag, startPoint x: 208, startPoint y: 82, endPoint x: 371, endPoint y: 84, distance: 163.0
click at [371, 84] on div "All work orders 3217 Fairington Dr Lithonia, GA 30038 Home details Vendor Info …" at bounding box center [586, 519] width 1173 height 937
copy span "Sunlight Electric"
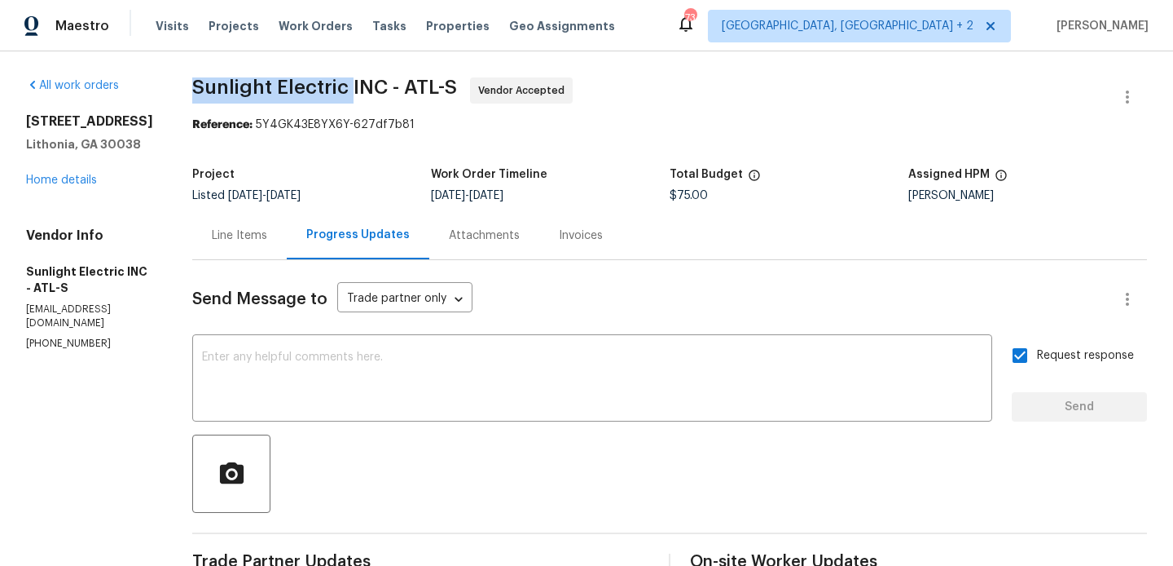
copy span "Sunlight Electric"
click at [51, 178] on link "Home details" at bounding box center [61, 179] width 71 height 11
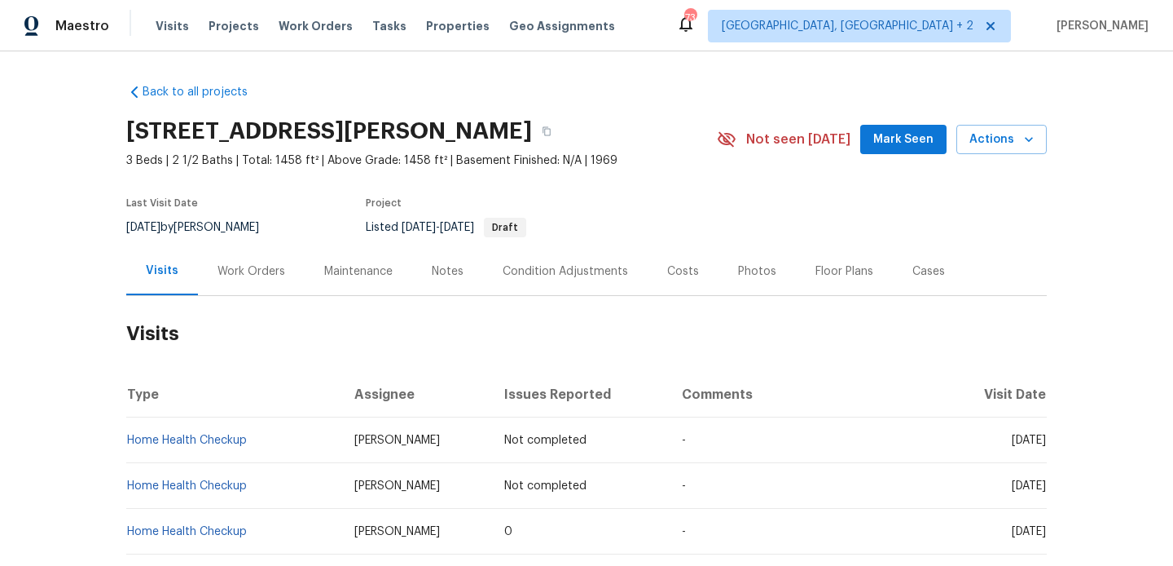
click at [260, 271] on div "Work Orders" at bounding box center [252, 271] width 68 height 16
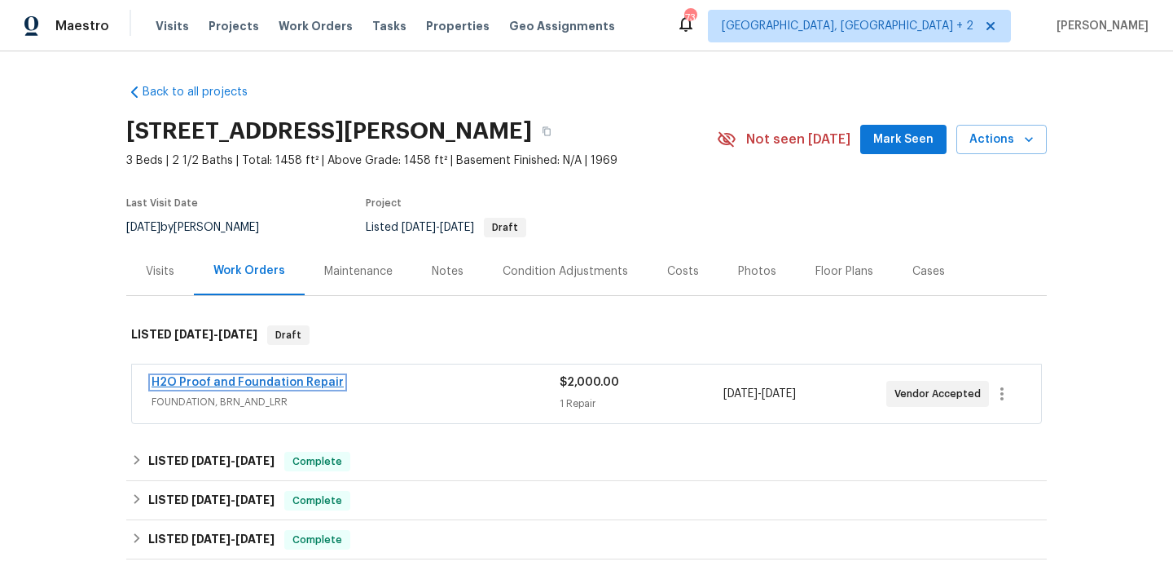
click at [312, 380] on link "H2O Proof and Foundation Repair" at bounding box center [248, 381] width 192 height 11
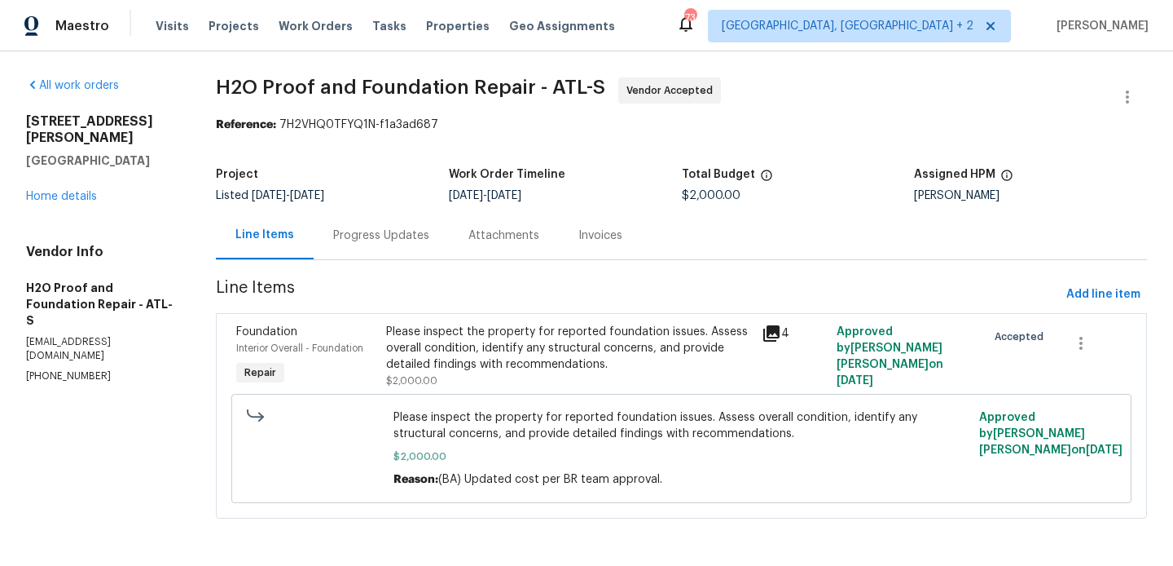
click at [415, 233] on div "Progress Updates" at bounding box center [381, 235] width 96 height 16
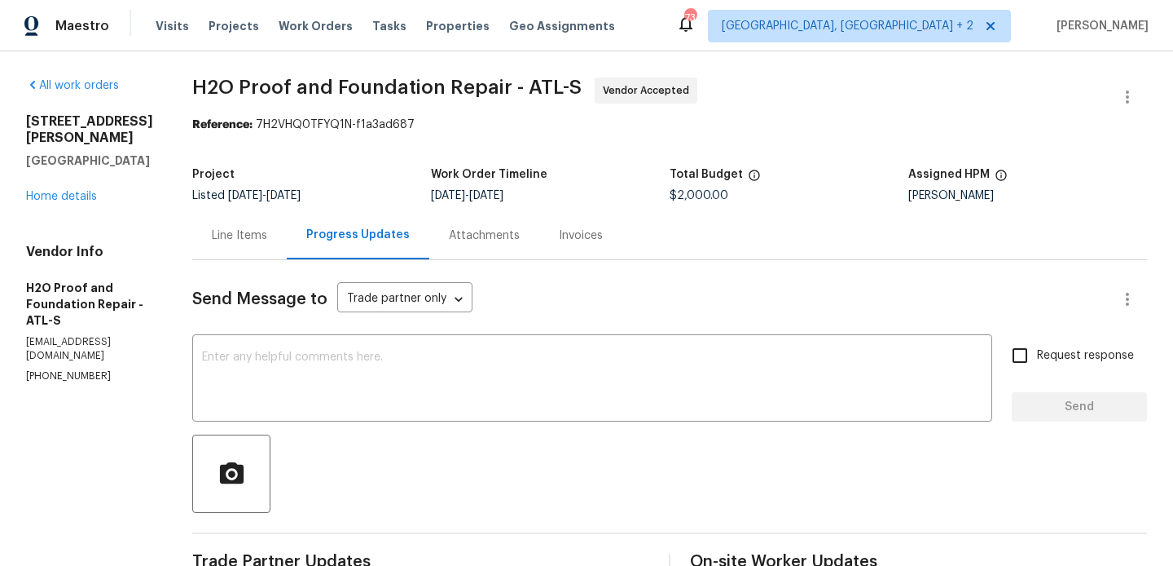
click at [83, 380] on p "[PHONE_NUMBER]" at bounding box center [89, 376] width 127 height 14
copy p "[PHONE_NUMBER]"
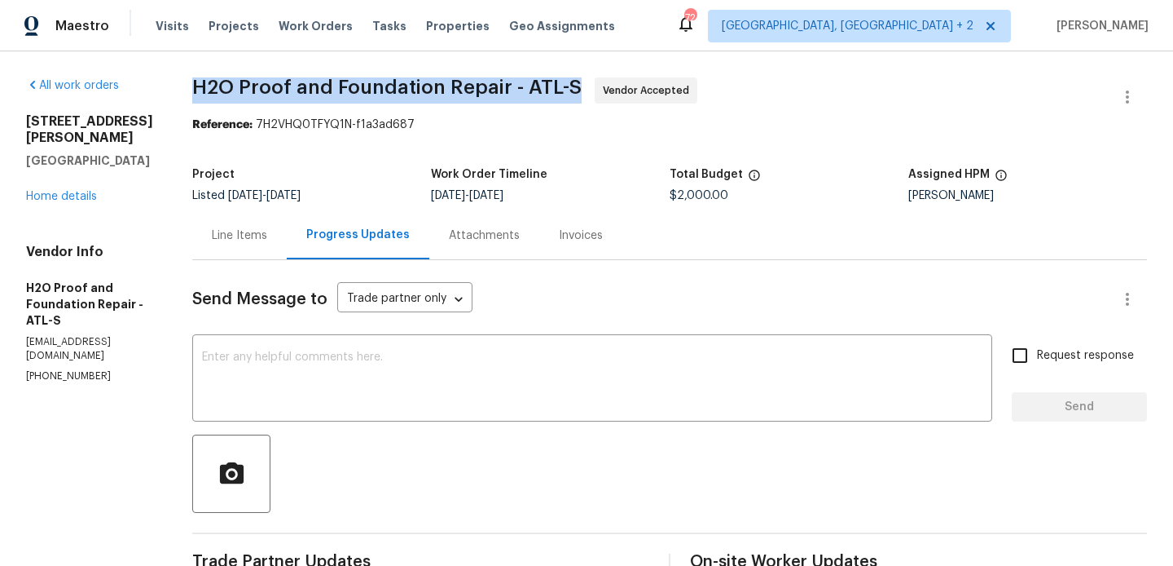
drag, startPoint x: 166, startPoint y: 79, endPoint x: 447, endPoint y: 79, distance: 281.2
click at [447, 79] on span "H2O Proof and Foundation Repair - ATL-S" at bounding box center [387, 87] width 390 height 20
drag, startPoint x: 475, startPoint y: 86, endPoint x: 158, endPoint y: 93, distance: 317.1
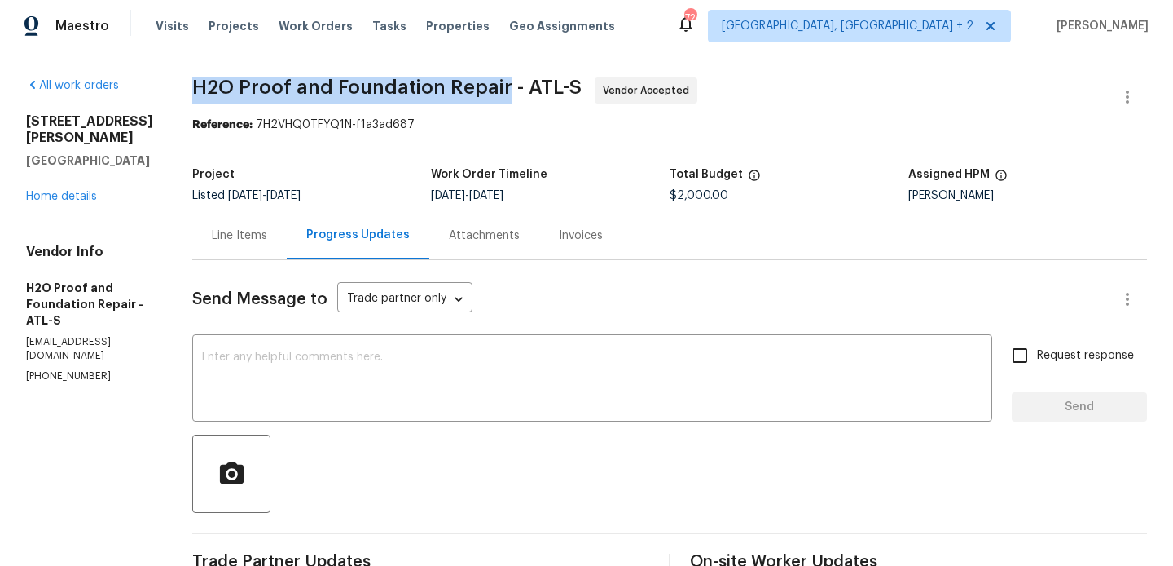
copy span "H2O Proof and Foundation Repair"
click at [60, 202] on link "Home details" at bounding box center [61, 196] width 71 height 11
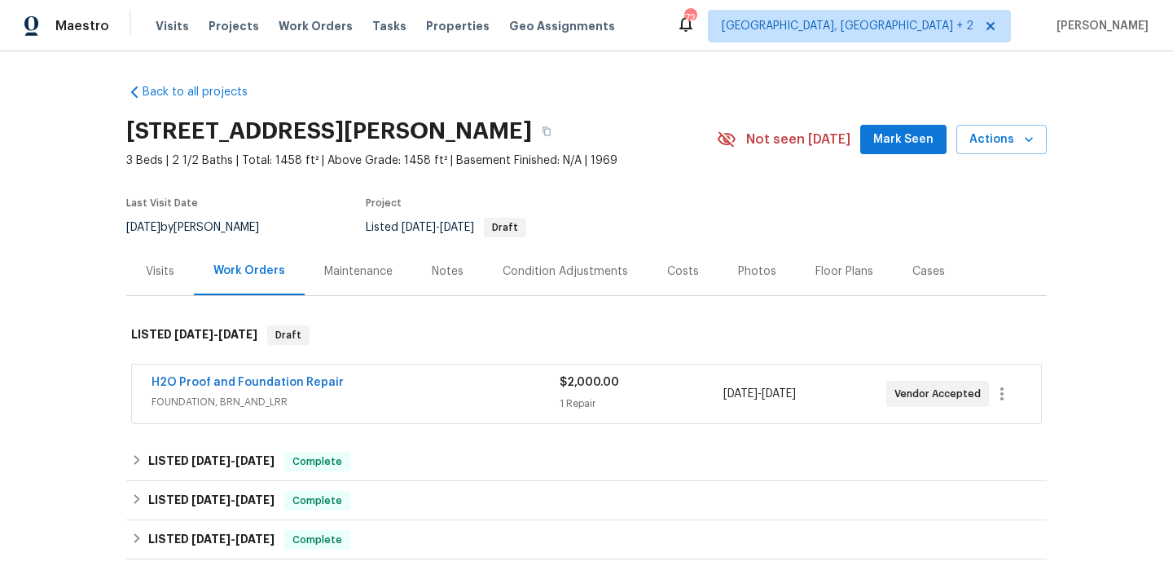
click at [225, 375] on span "H2O Proof and Foundation Repair" at bounding box center [248, 382] width 192 height 16
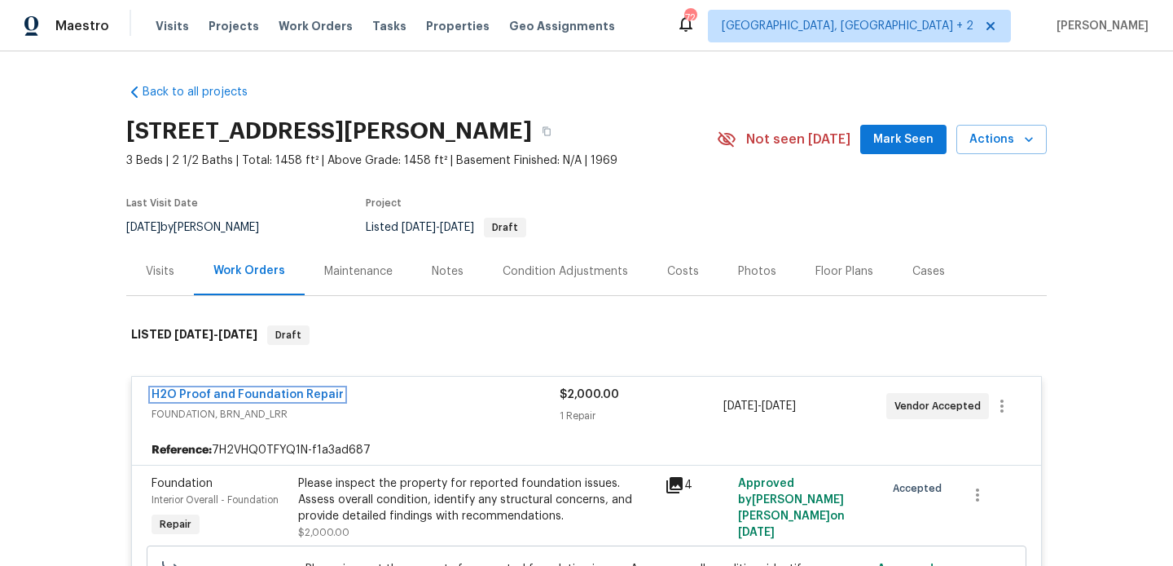
click at [220, 390] on link "H2O Proof and Foundation Repair" at bounding box center [248, 394] width 192 height 11
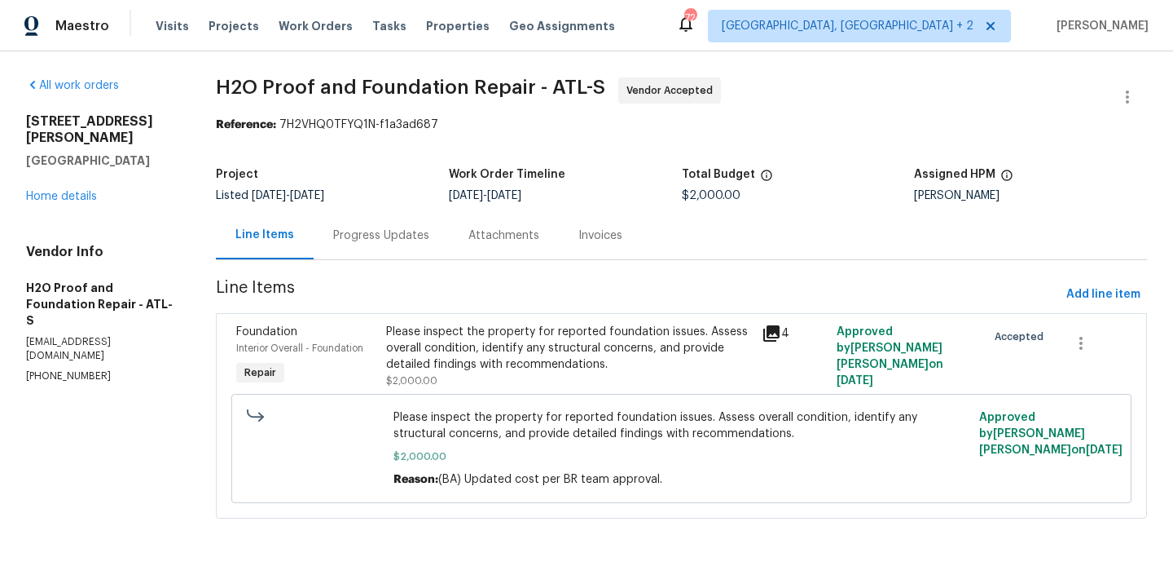
click at [99, 335] on p "info@h2o-proof.net" at bounding box center [101, 349] width 151 height 28
copy p "info@h2o-proof.net"
click at [387, 236] on div "Progress Updates" at bounding box center [381, 235] width 96 height 16
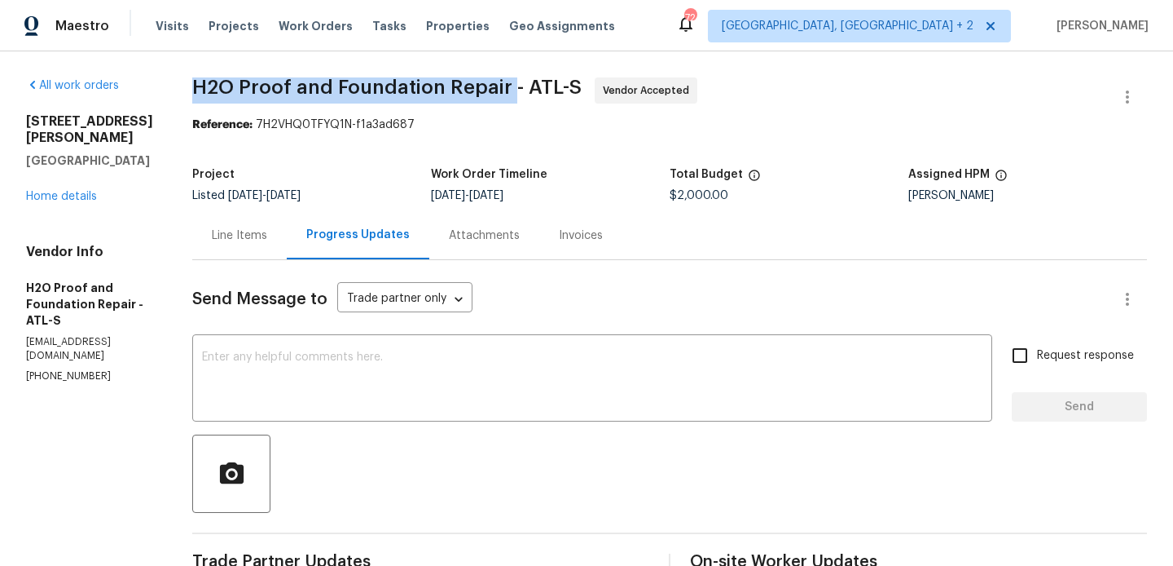
drag, startPoint x: 167, startPoint y: 84, endPoint x: 481, endPoint y: 91, distance: 313.8
click at [481, 91] on span "H2O Proof and Foundation Repair - ATL-S" at bounding box center [387, 87] width 390 height 20
copy span "H2O Proof and Foundation Repair"
click at [86, 202] on link "Home details" at bounding box center [61, 196] width 71 height 11
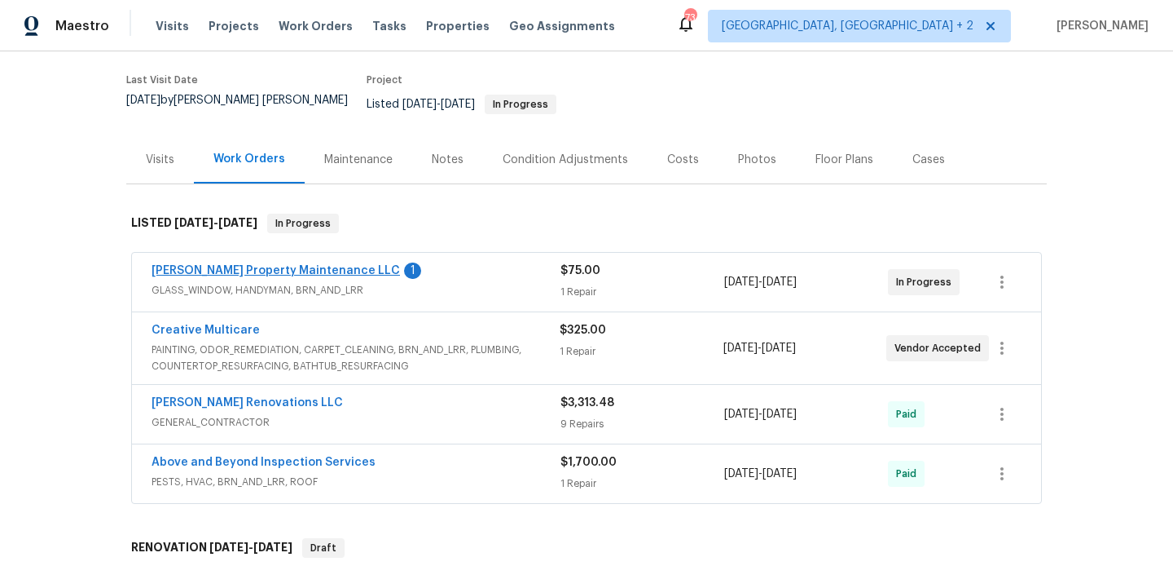
scroll to position [124, 0]
click at [306, 262] on span "[PERSON_NAME] Property Maintenance LLC" at bounding box center [276, 270] width 249 height 16
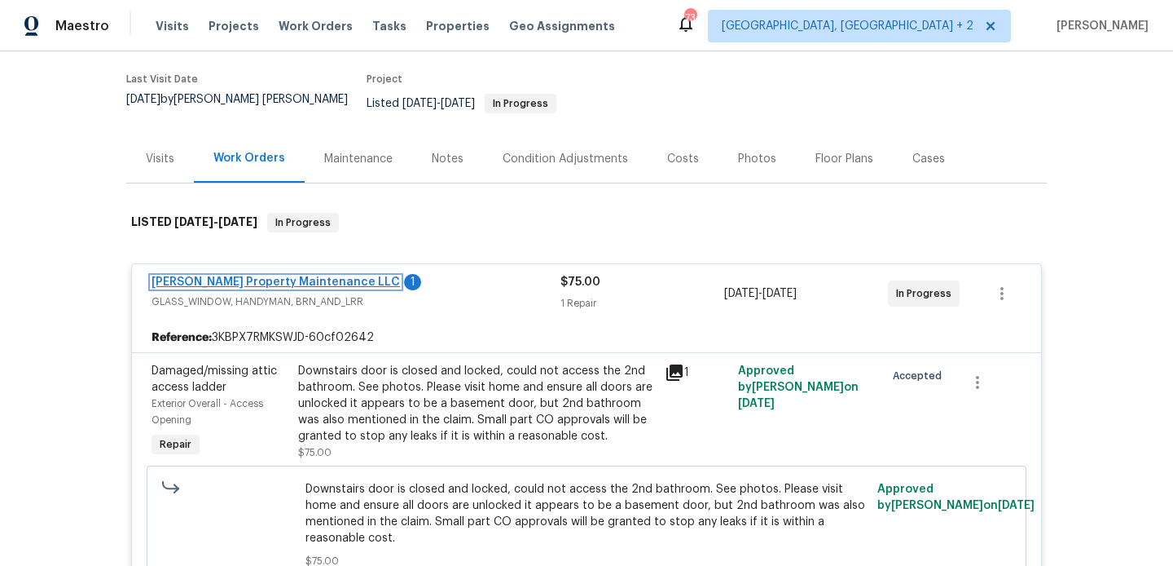
click at [286, 276] on link "[PERSON_NAME] Property Maintenance LLC" at bounding box center [276, 281] width 249 height 11
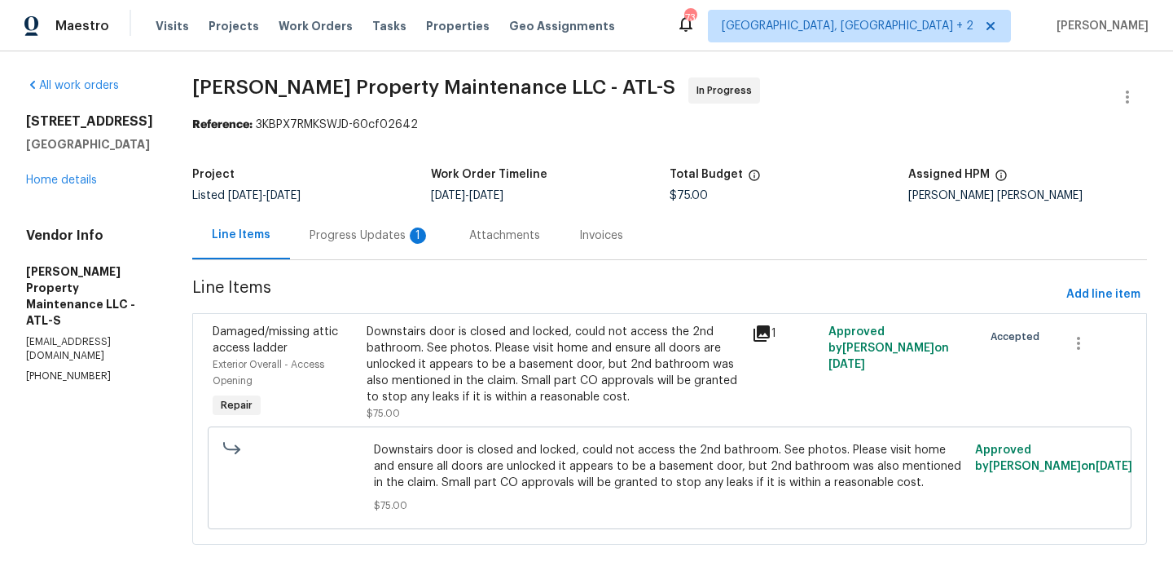
click at [342, 273] on section "[PERSON_NAME] Property Maintenance LLC - ATL-S In Progress Reference: 3KBPX7RMK…" at bounding box center [669, 320] width 955 height 487
click at [353, 236] on div "Progress Updates 1" at bounding box center [370, 235] width 121 height 16
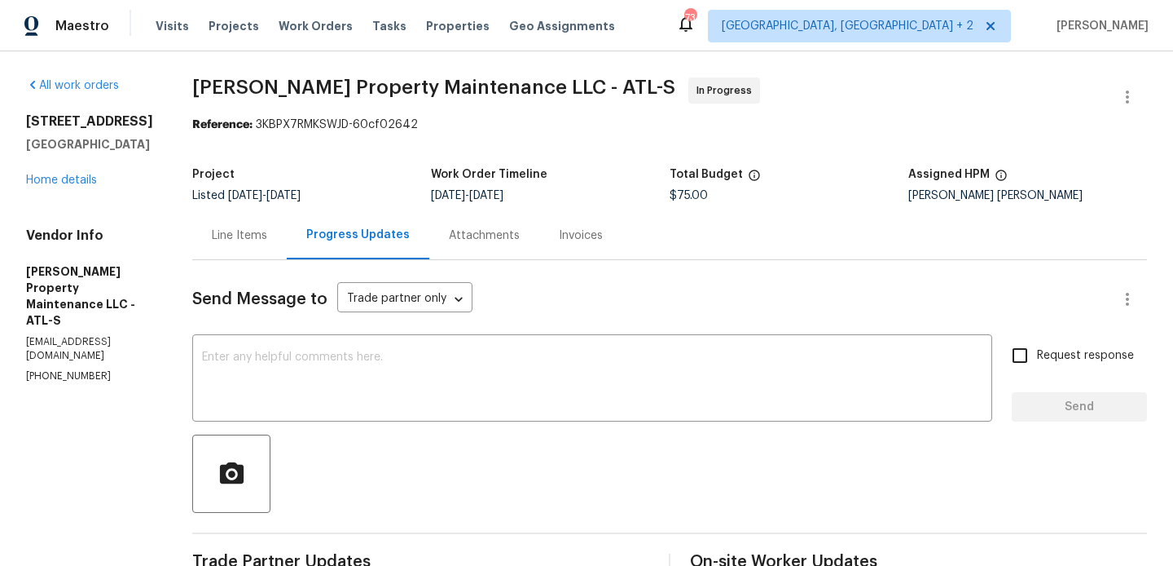
scroll to position [249, 0]
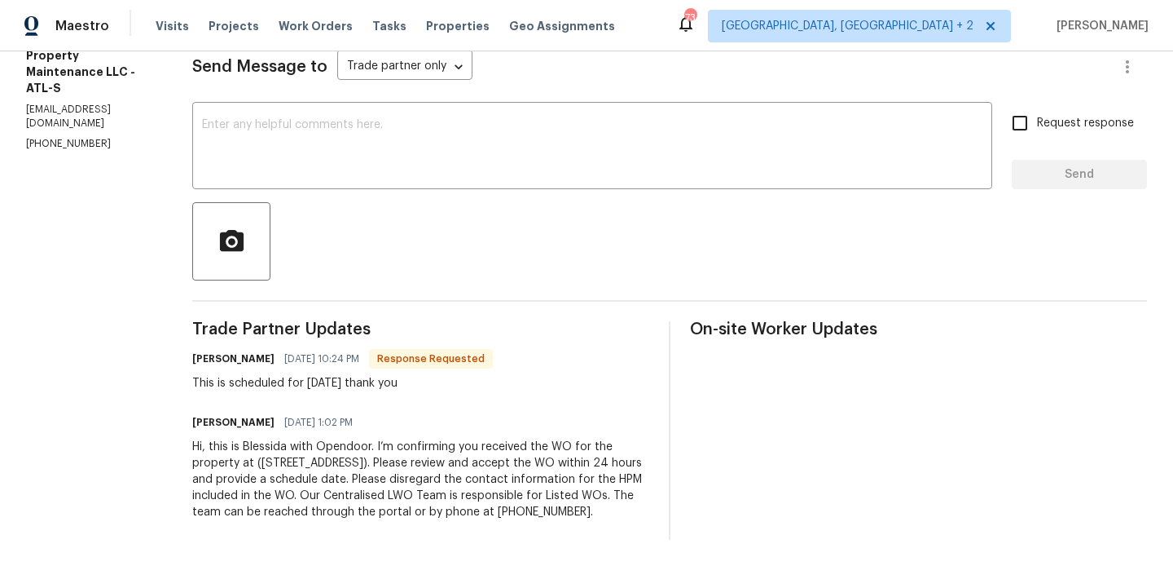
click at [209, 350] on h6 "[PERSON_NAME]" at bounding box center [233, 358] width 82 height 16
copy h6 "[PERSON_NAME]"
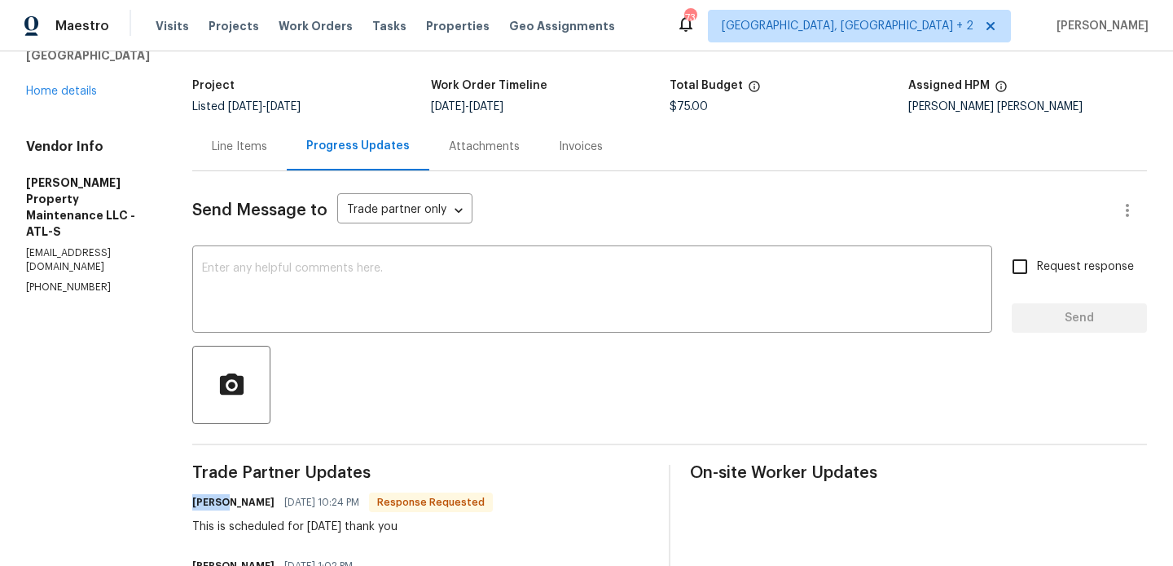
scroll to position [0, 0]
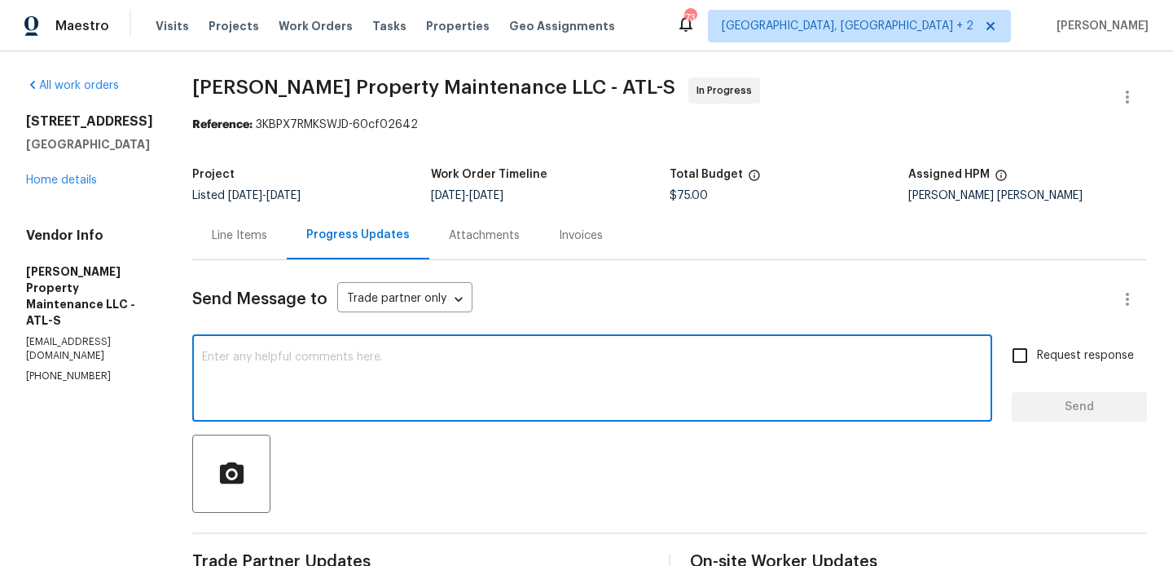
click at [292, 367] on textarea at bounding box center [592, 379] width 781 height 57
paste textarea "[PERSON_NAME]"
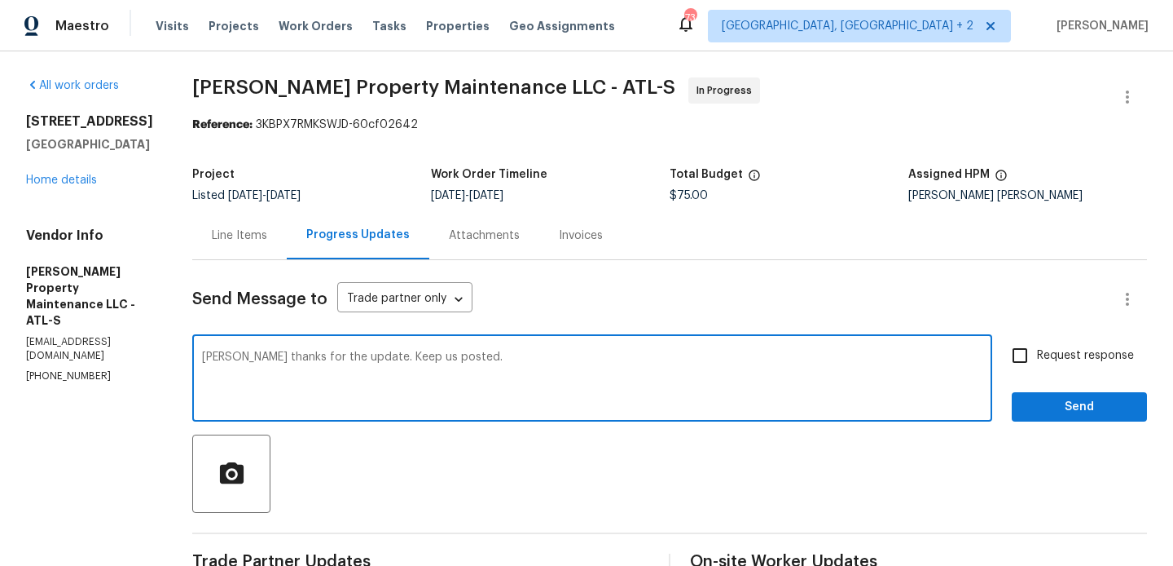
type textarea "[PERSON_NAME] thanks for the update. Keep us posted."
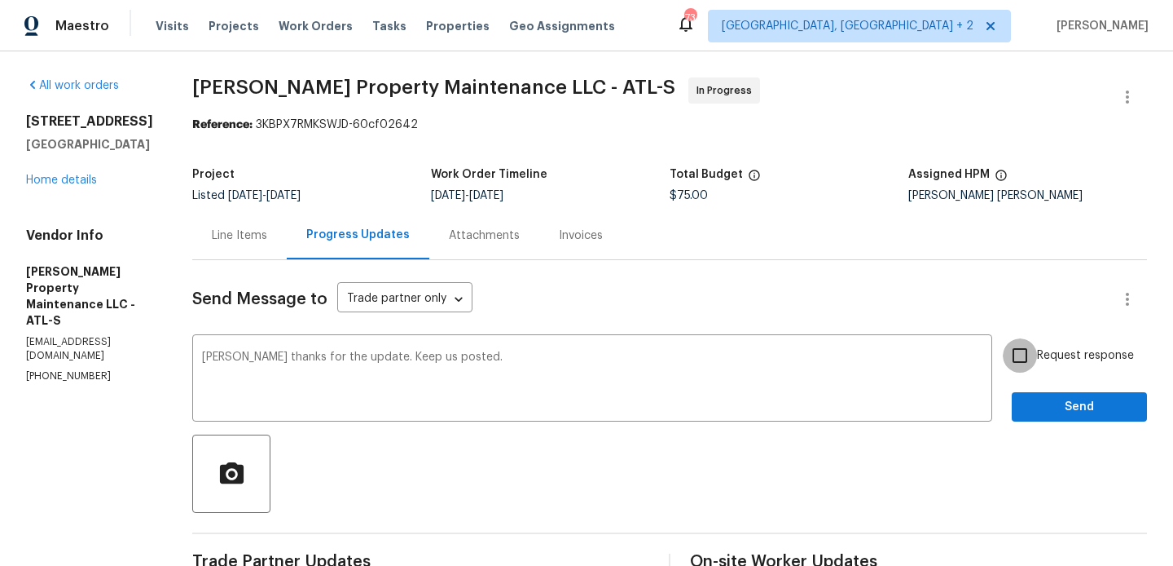
click at [1037, 367] on input "Request response" at bounding box center [1020, 355] width 34 height 34
checkbox input "true"
click at [1033, 396] on button "Send" at bounding box center [1079, 407] width 135 height 30
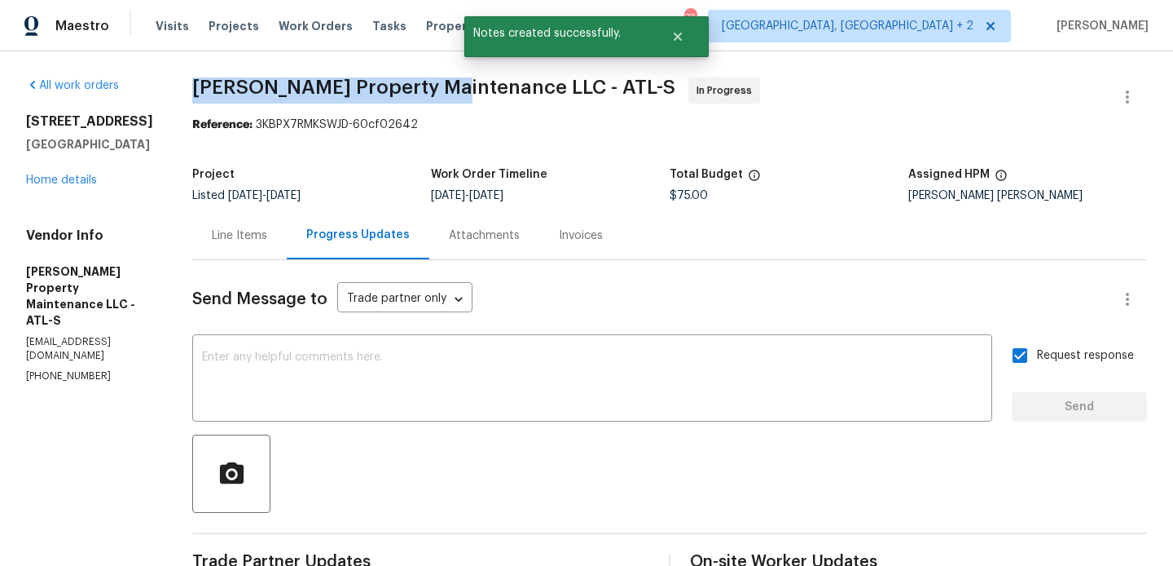
drag, startPoint x: 196, startPoint y: 99, endPoint x: 450, endPoint y: 97, distance: 253.4
click at [450, 97] on span "Glen Property Maintenance LLC - ATL-S In Progress" at bounding box center [650, 96] width 916 height 39
copy span "Glen Property Maintenance"
click at [55, 185] on link "Home details" at bounding box center [61, 179] width 71 height 11
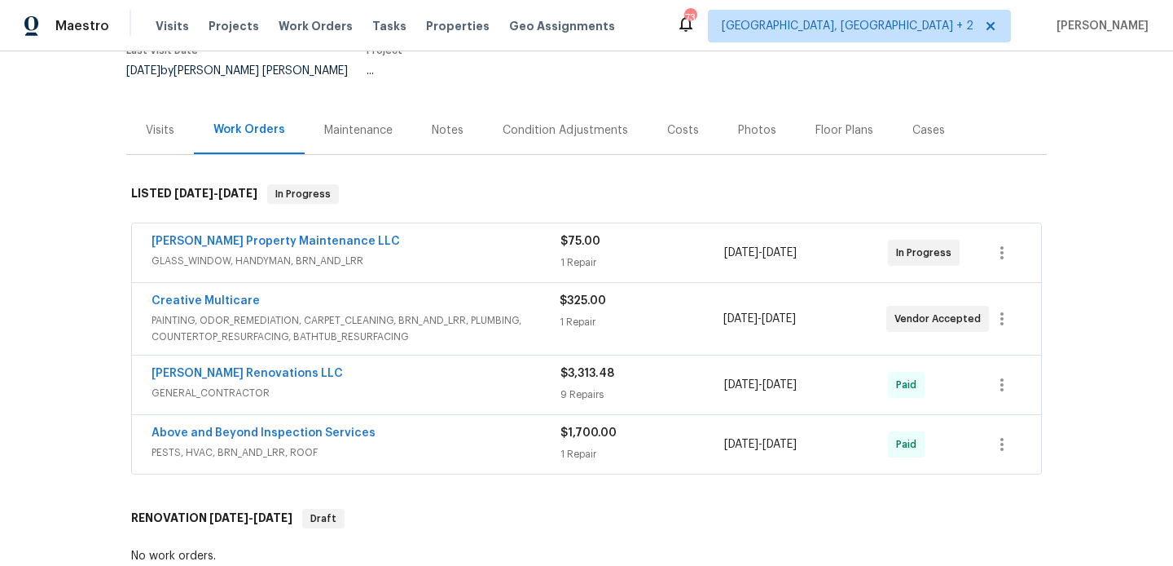
scroll to position [153, 0]
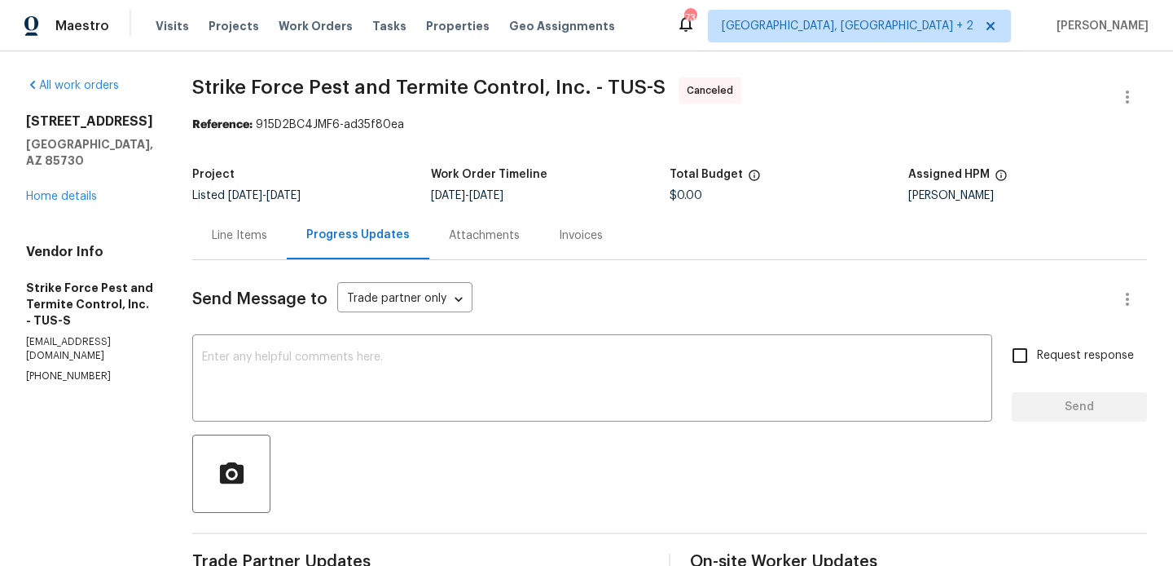
click at [47, 170] on div "[STREET_ADDRESS] Home details" at bounding box center [89, 158] width 127 height 91
click at [52, 191] on link "Home details" at bounding box center [61, 196] width 71 height 11
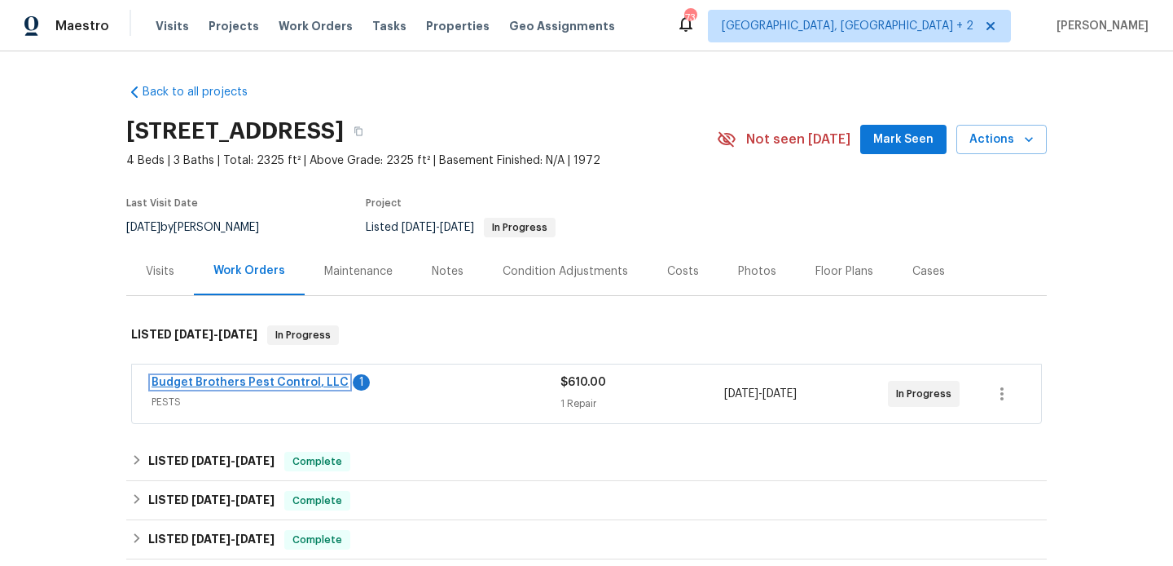
click at [265, 378] on link "Budget Brothers Pest Control, LLC" at bounding box center [250, 381] width 197 height 11
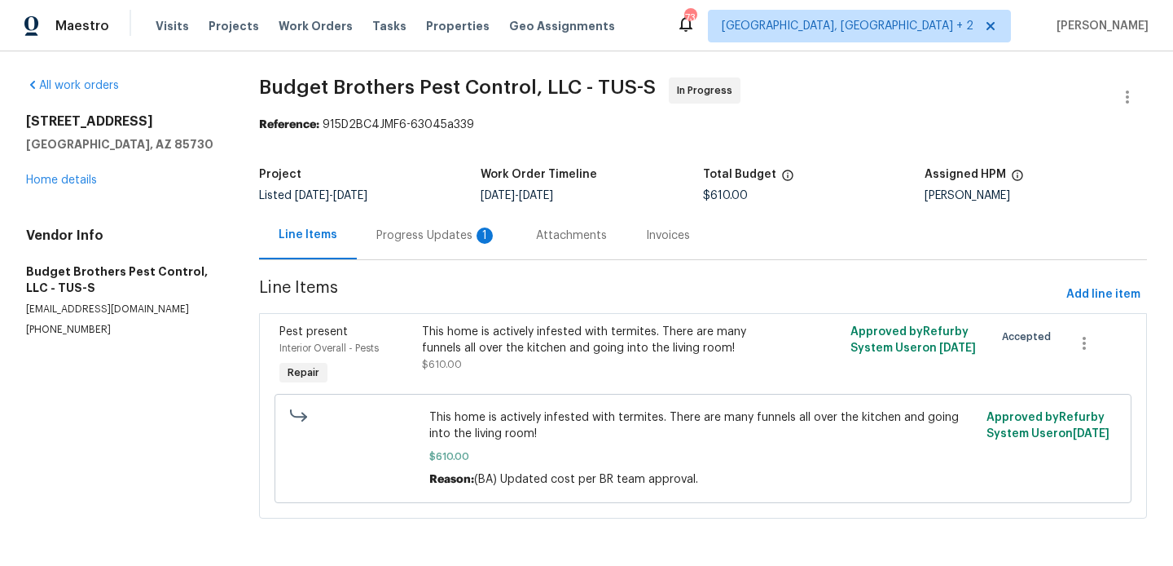
click at [439, 238] on div "Progress Updates 1" at bounding box center [436, 235] width 121 height 16
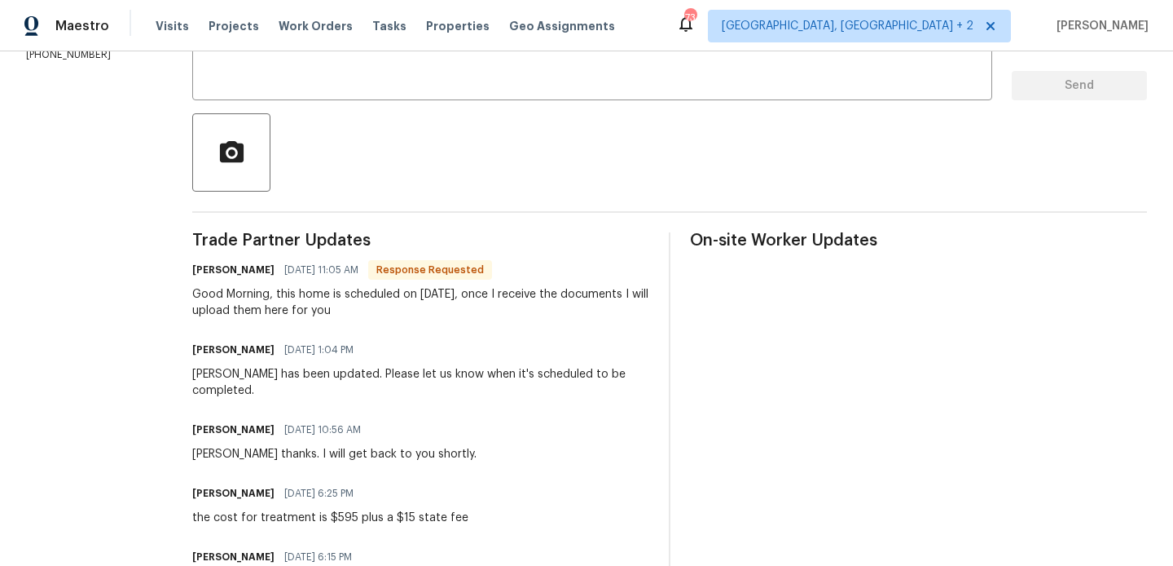
scroll to position [319, 0]
click at [236, 270] on h6 "[PERSON_NAME]" at bounding box center [233, 271] width 82 height 16
copy h6 "[PERSON_NAME]"
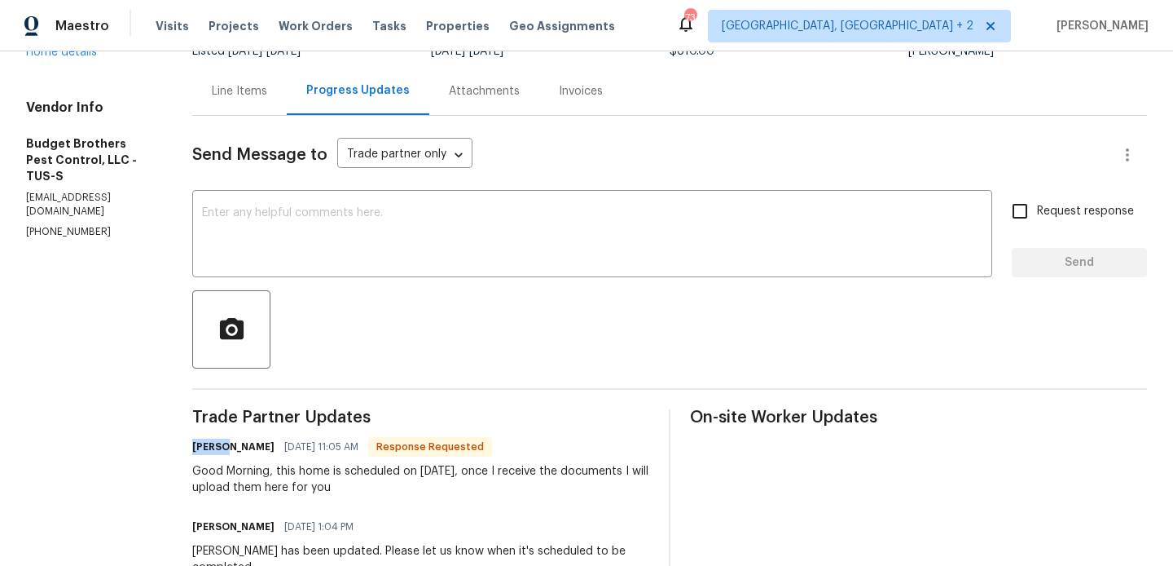
scroll to position [0, 0]
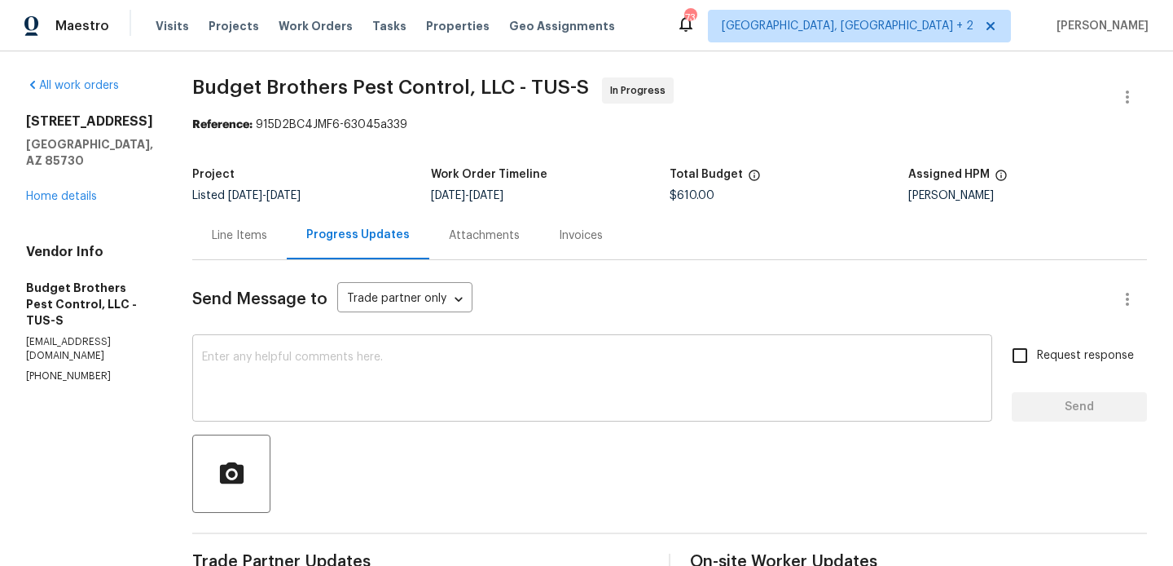
click at [372, 387] on textarea at bounding box center [592, 379] width 781 height 57
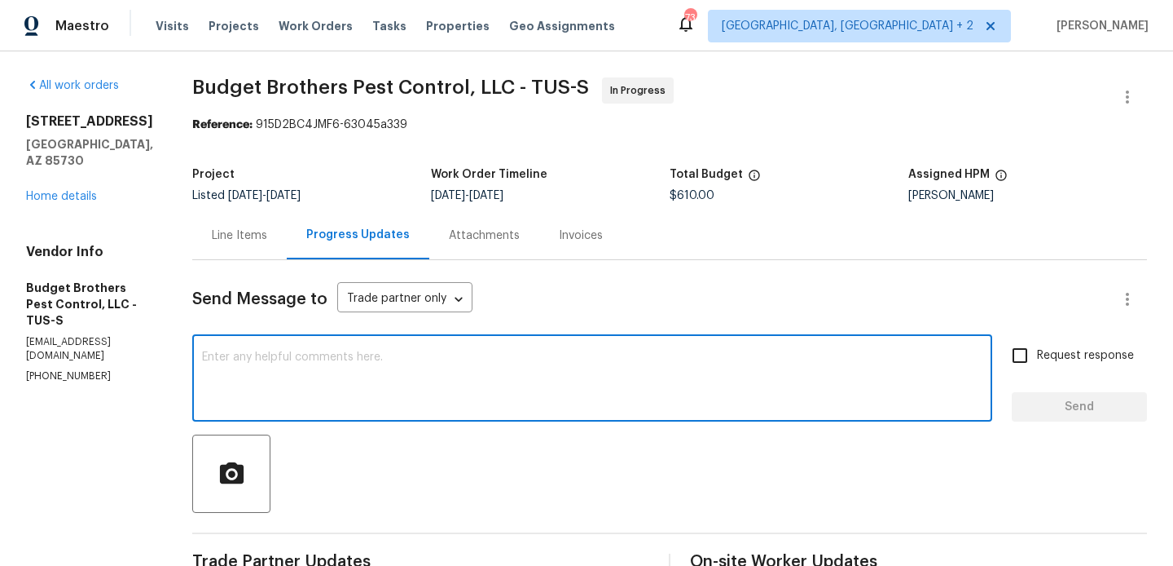
paste textarea "Billie"
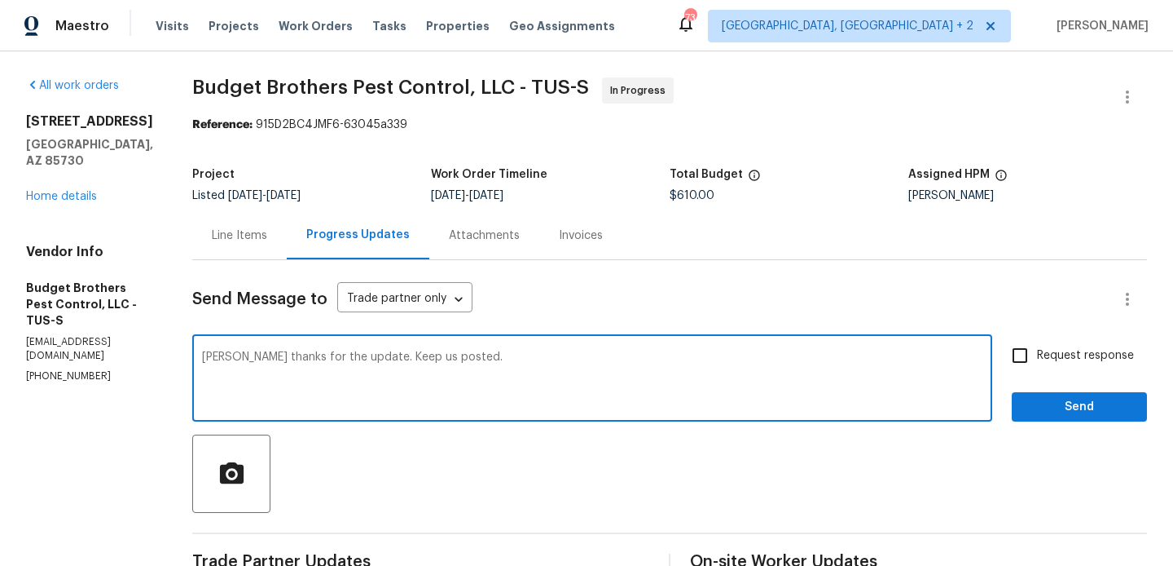
type textarea "Billie thanks for the update. Keep us posted."
click at [1085, 347] on span "Request response" at bounding box center [1085, 355] width 97 height 17
click at [1037, 347] on input "Request response" at bounding box center [1020, 355] width 34 height 34
checkbox input "true"
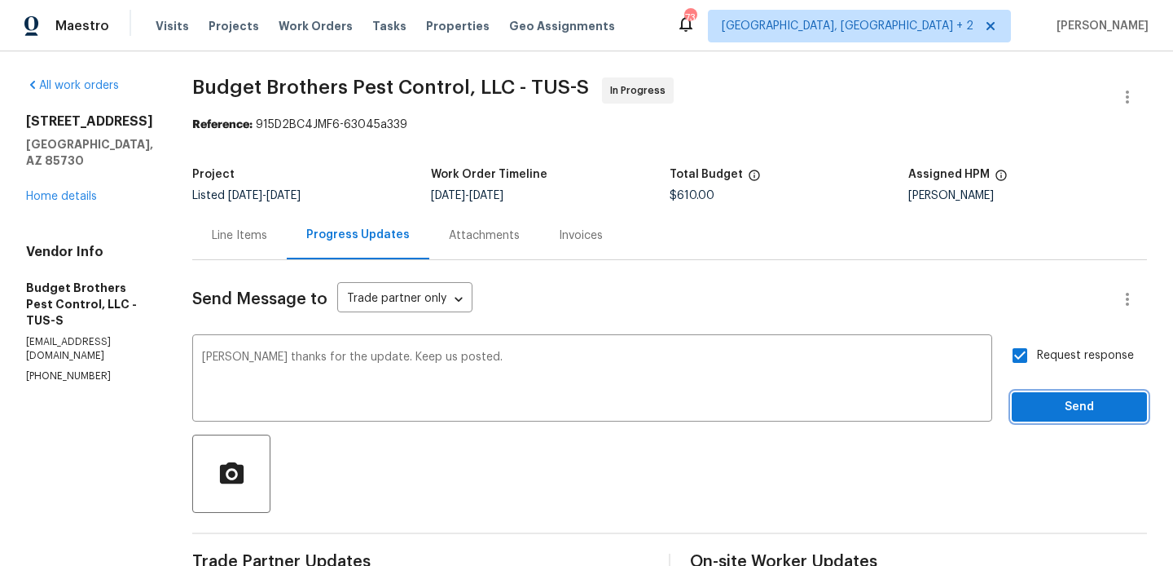
click at [1077, 419] on button "Send" at bounding box center [1079, 407] width 135 height 30
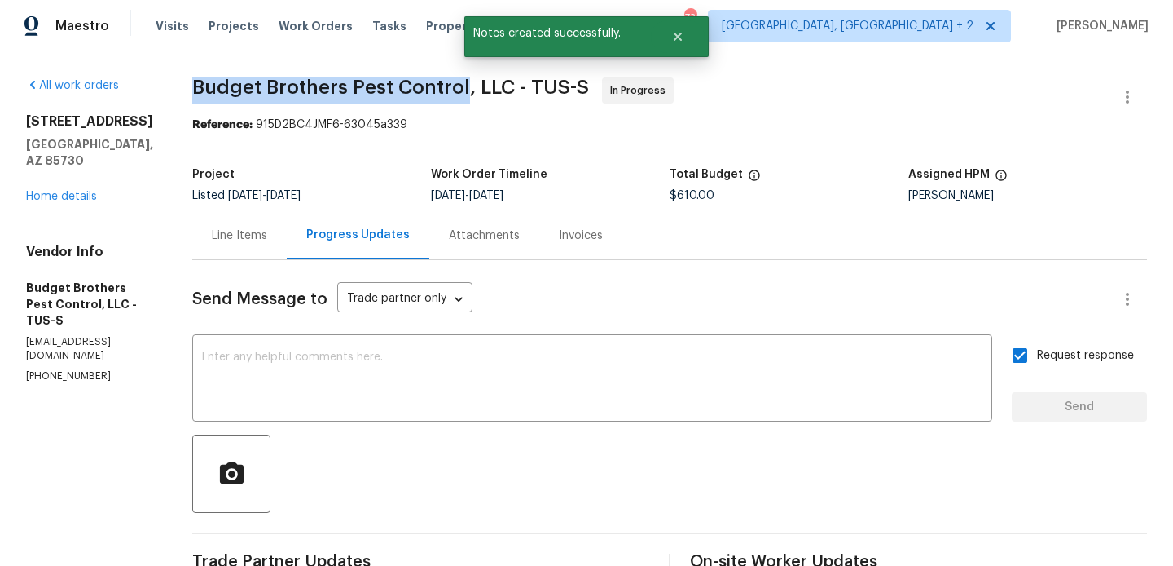
drag, startPoint x: 223, startPoint y: 99, endPoint x: 501, endPoint y: 94, distance: 277.9
copy span "Budget Brothers Pest Control"
click at [68, 191] on link "Home details" at bounding box center [61, 196] width 71 height 11
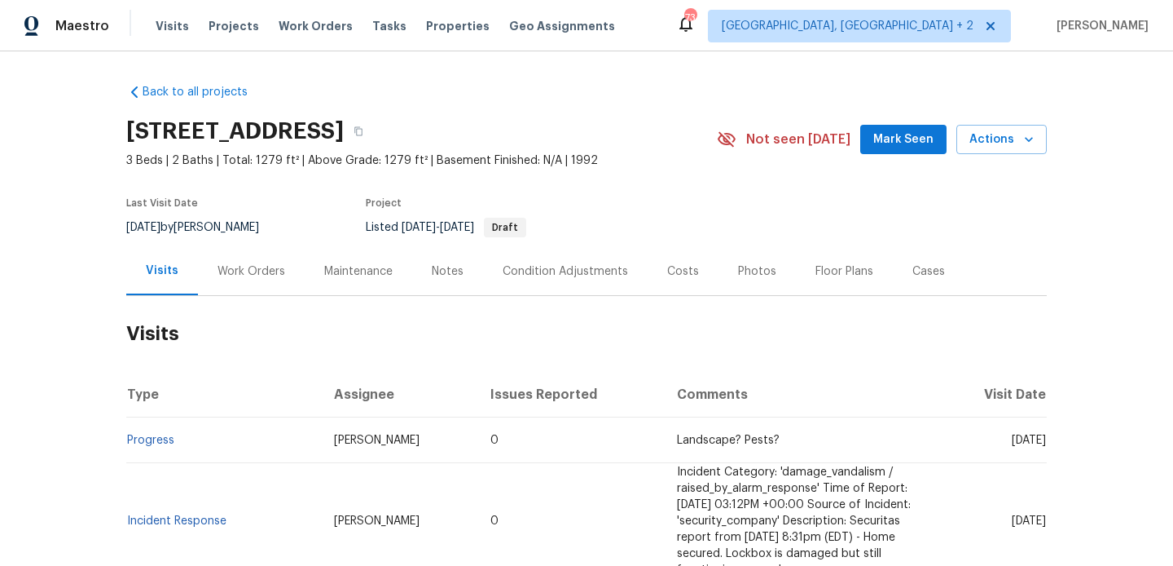
click at [275, 258] on div "Work Orders" at bounding box center [251, 271] width 107 height 48
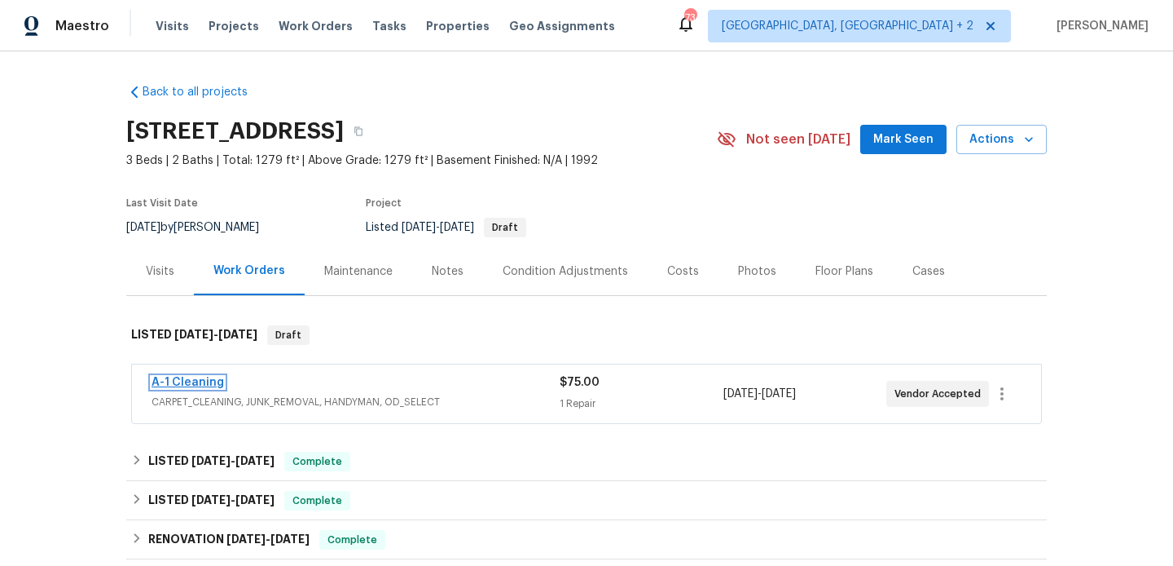
click at [200, 379] on link "A-1 Cleaning" at bounding box center [188, 381] width 73 height 11
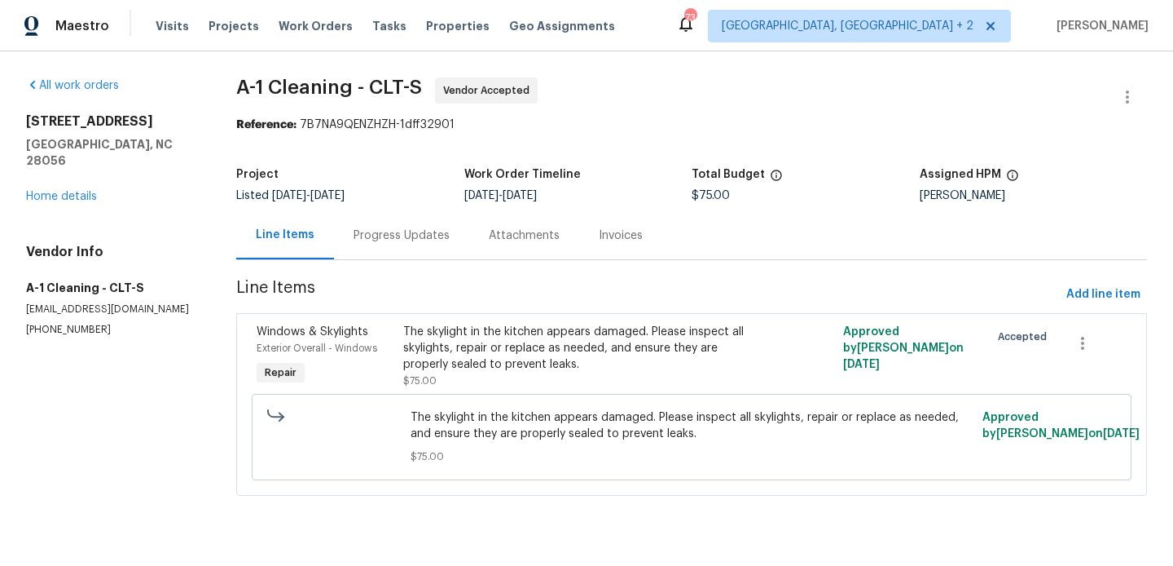
click at [428, 233] on div "Progress Updates" at bounding box center [402, 235] width 96 height 16
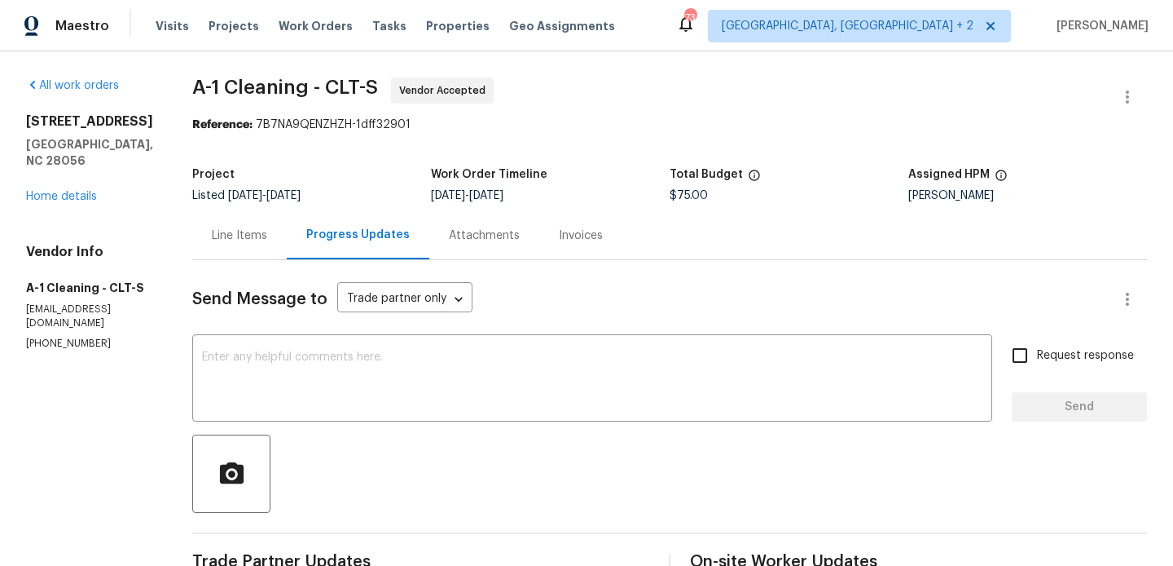
click at [61, 337] on p "[PHONE_NUMBER]" at bounding box center [89, 344] width 127 height 14
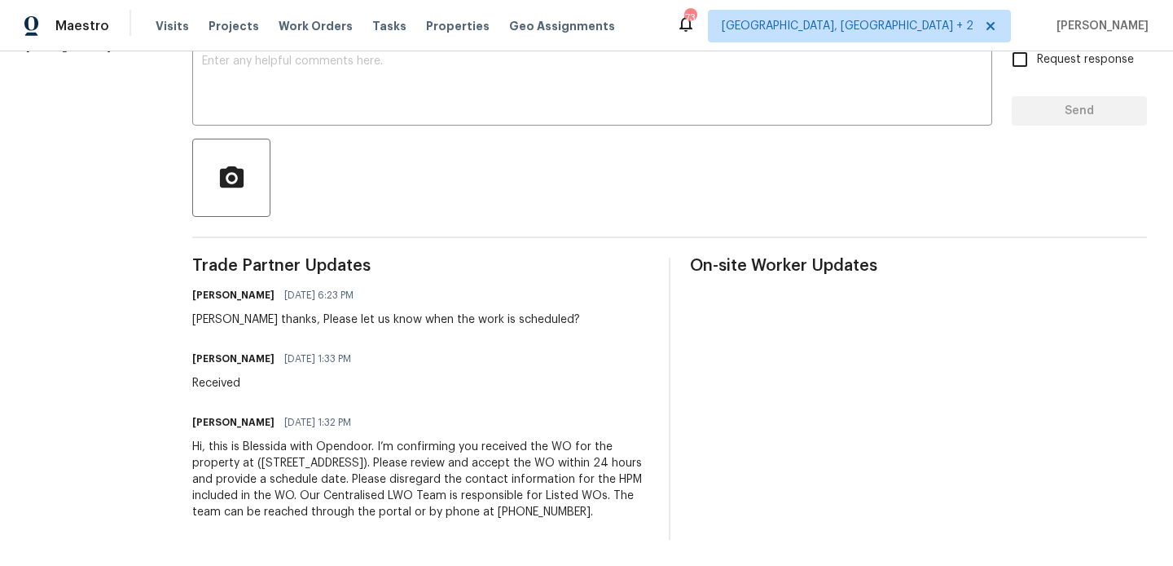
click at [192, 350] on h6 "[PERSON_NAME]" at bounding box center [233, 358] width 82 height 16
click at [192, 350] on h6 "Damion Brown" at bounding box center [233, 358] width 82 height 16
copy h6 "Damion"
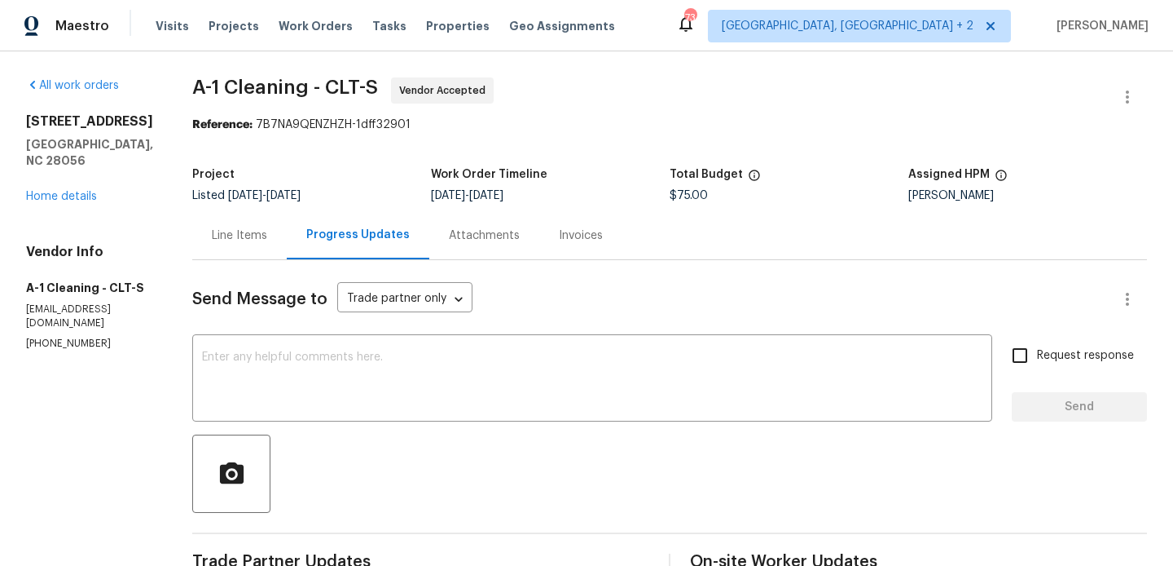
click at [243, 324] on div "Send Message to Trade partner only Trade partner only ​ x ​ Request response Se…" at bounding box center [669, 547] width 955 height 575
click at [243, 359] on textarea at bounding box center [592, 379] width 781 height 57
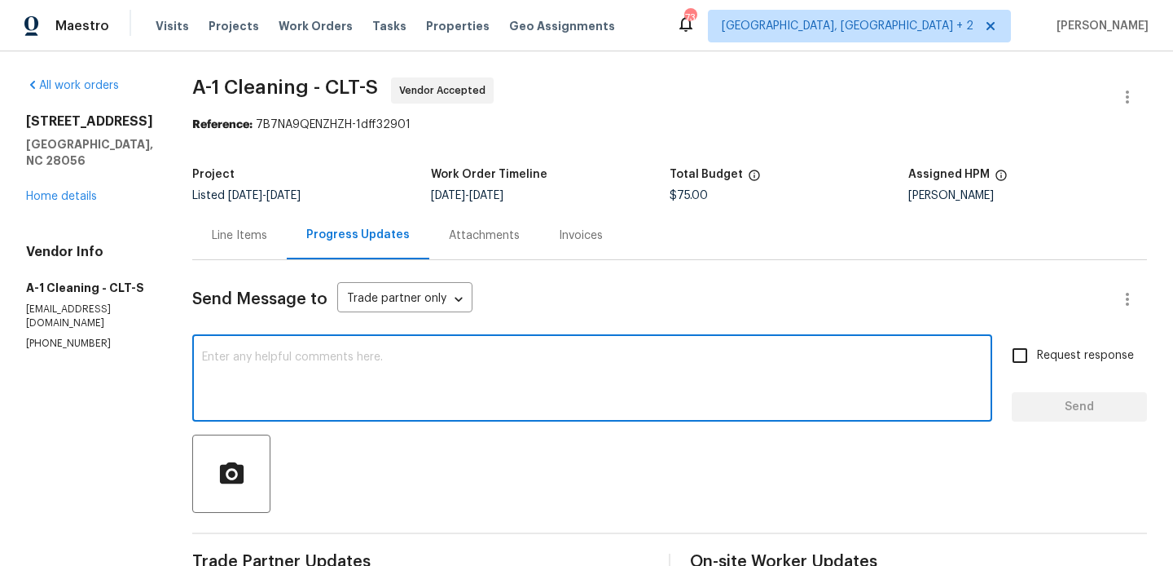
paste textarea "Damion"
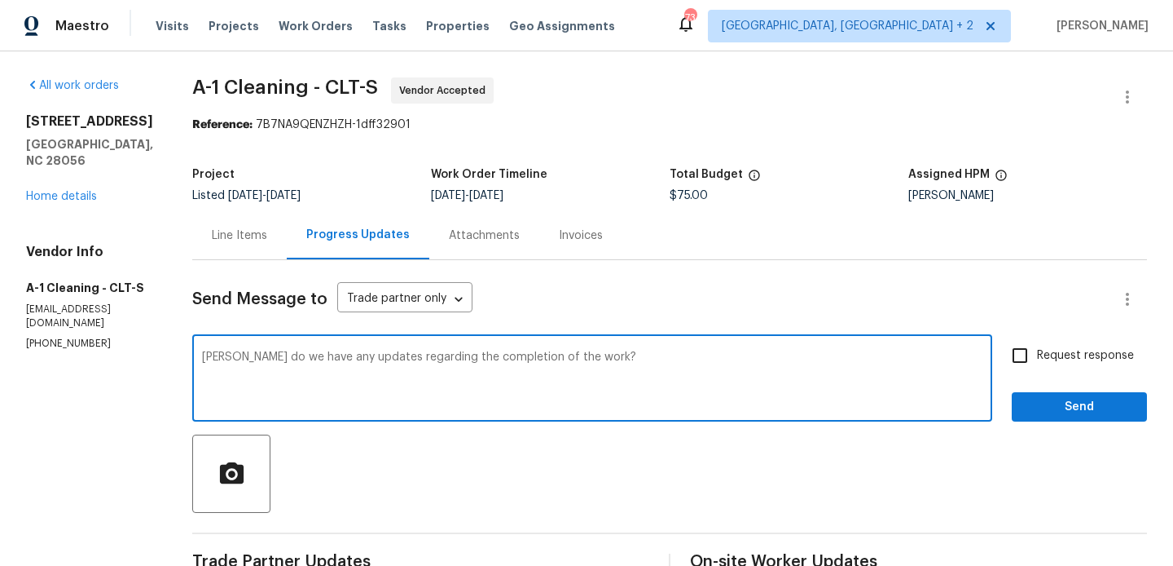
type textarea "Damion do we have any updates regarding the completion of the work?"
click at [1061, 361] on span "Request response" at bounding box center [1085, 355] width 97 height 17
click at [1037, 361] on input "Request response" at bounding box center [1020, 355] width 34 height 34
checkbox input "true"
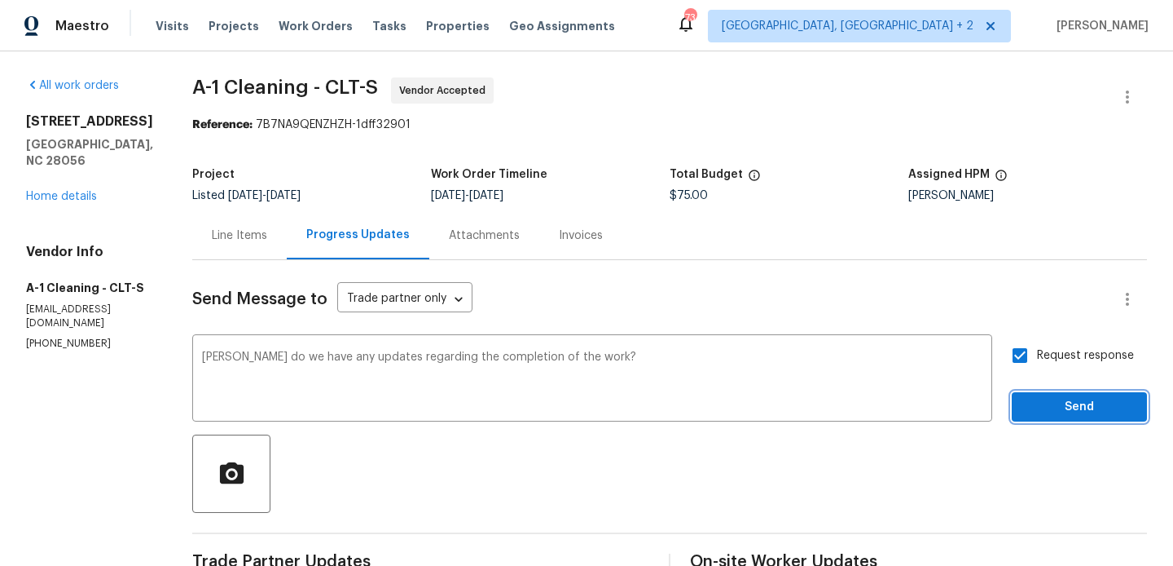
click at [1052, 409] on span "Send" at bounding box center [1079, 407] width 109 height 20
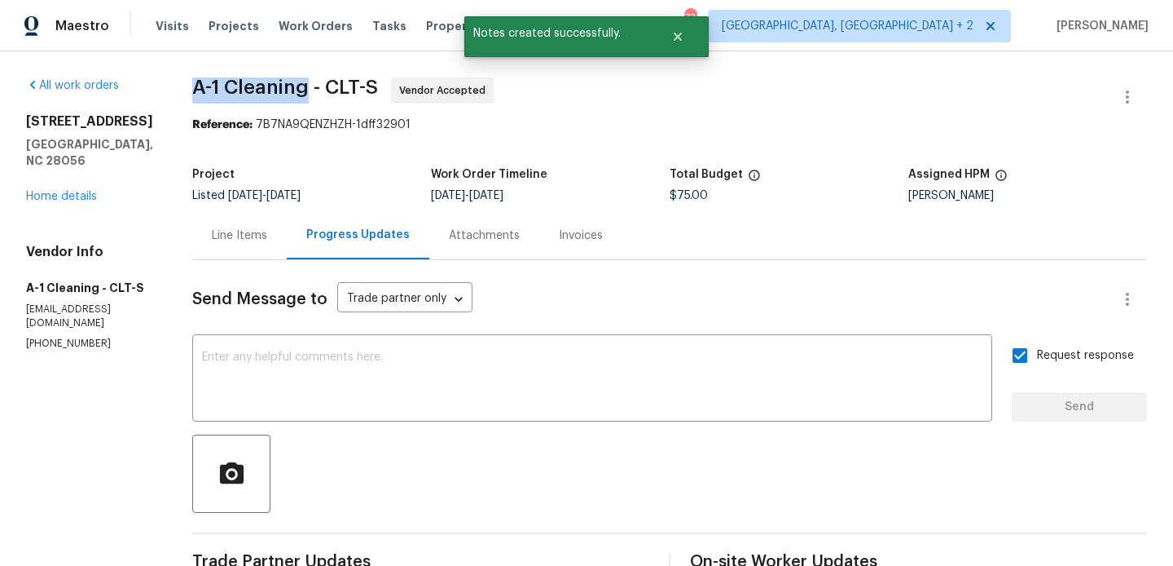
drag, startPoint x: 177, startPoint y: 89, endPoint x: 299, endPoint y: 90, distance: 122.2
click at [299, 90] on div "All work orders 106 Cape Breton Trl Gastonia, NC 28056 Home details Vendor Info…" at bounding box center [586, 488] width 1173 height 874
copy span "A-1 Cleaning"
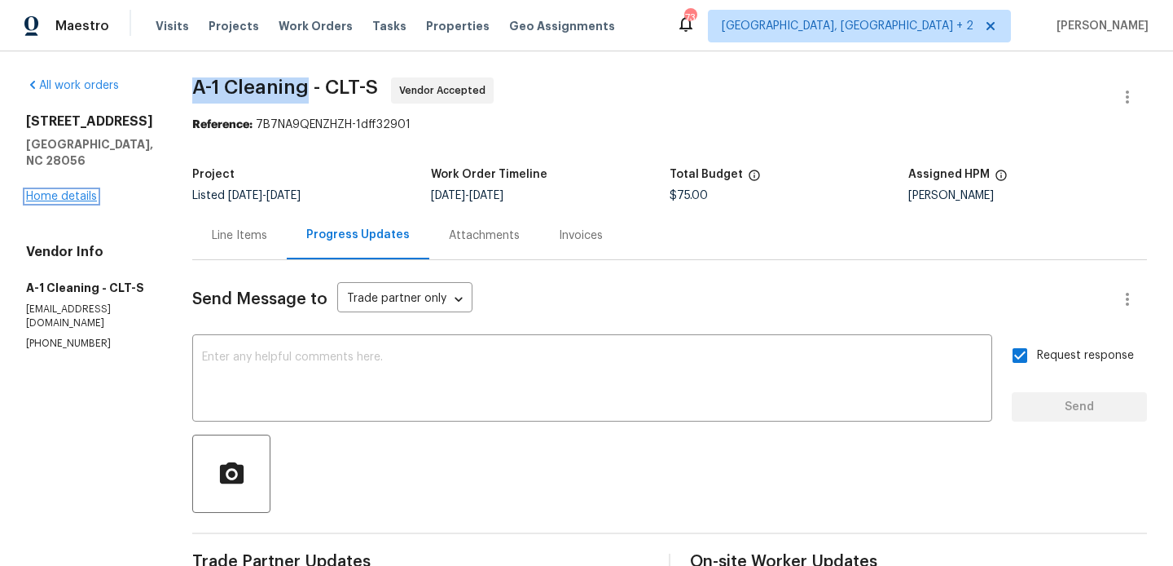
click at [81, 198] on link "Home details" at bounding box center [61, 196] width 71 height 11
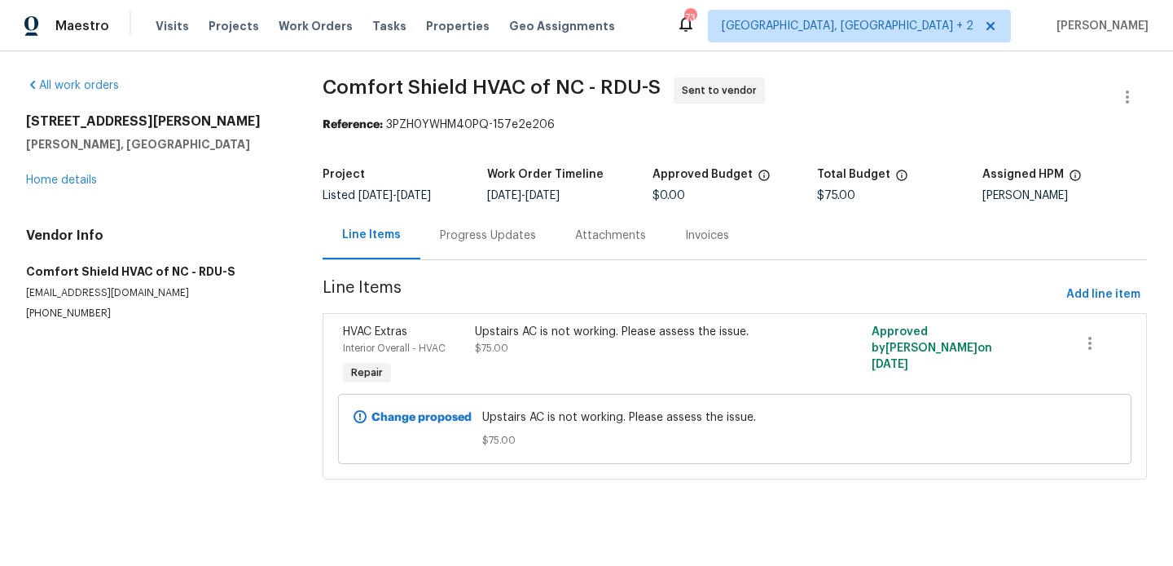
click at [487, 237] on div "Progress Updates" at bounding box center [488, 235] width 96 height 16
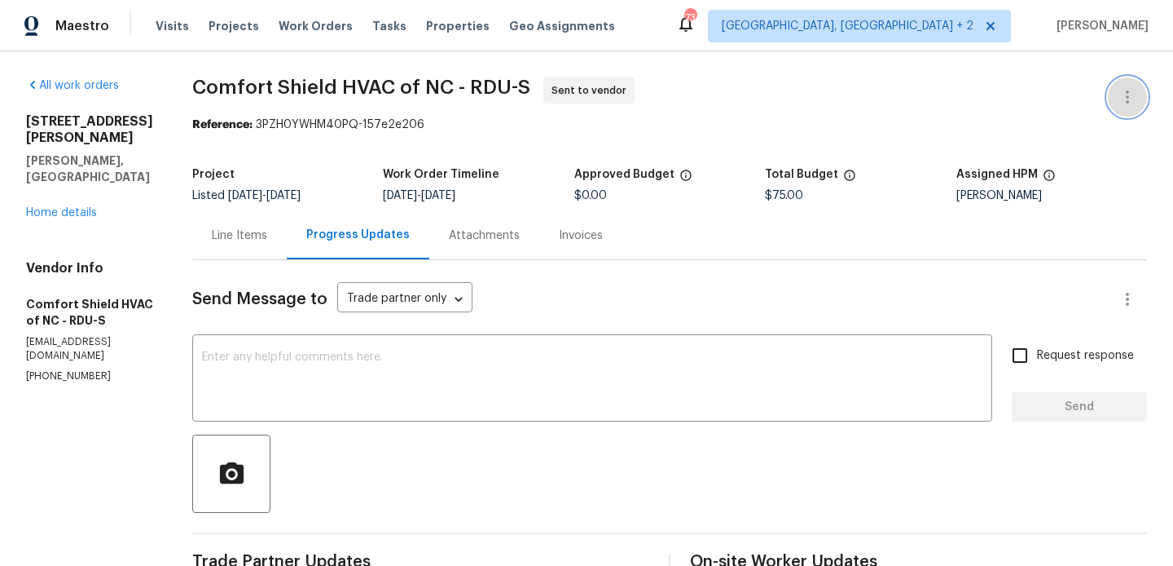
click at [1140, 90] on button "button" at bounding box center [1127, 96] width 39 height 39
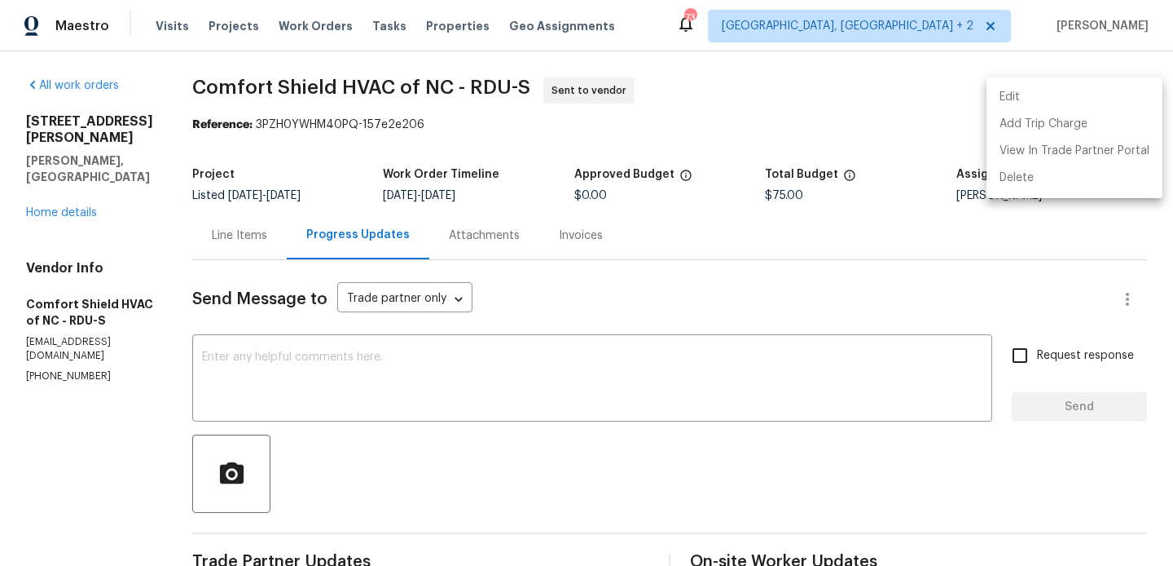
click at [1101, 96] on li "Edit" at bounding box center [1075, 97] width 176 height 27
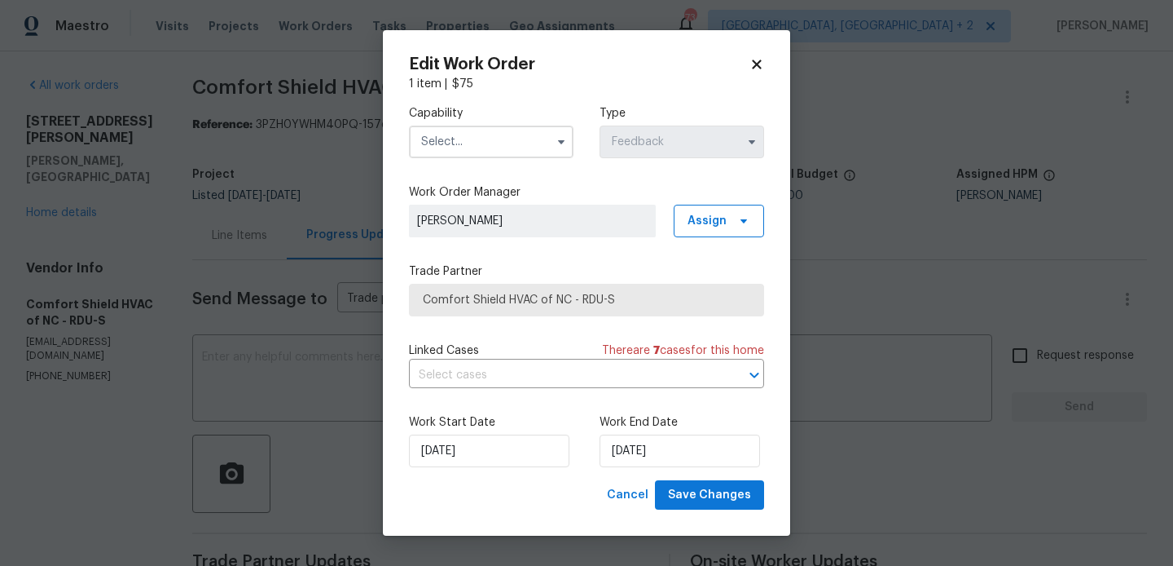
click at [439, 144] on input "text" at bounding box center [491, 141] width 165 height 33
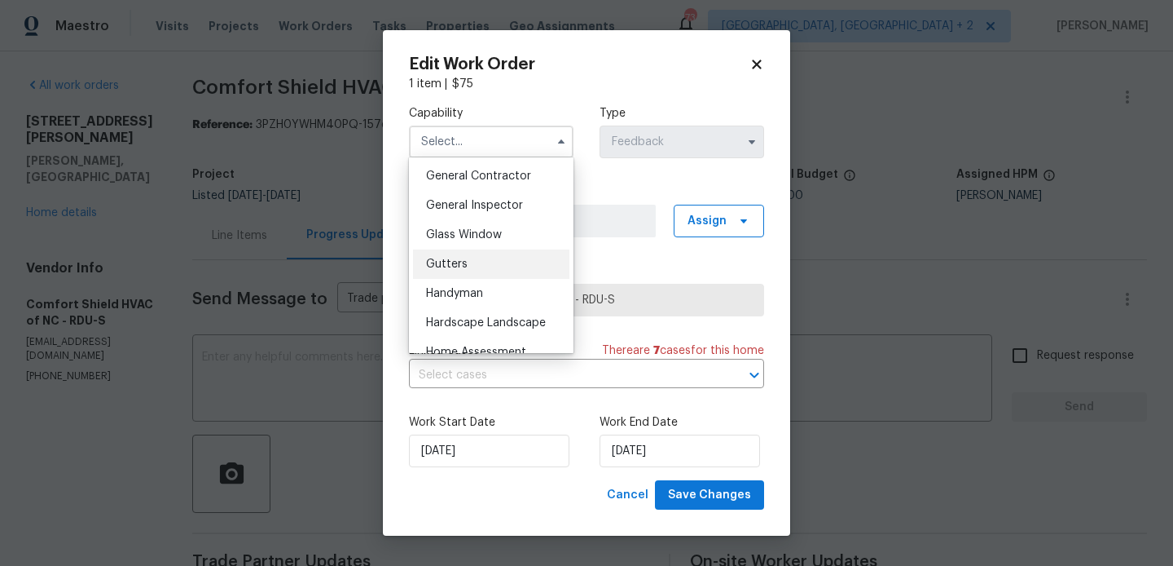
scroll to position [896, 0]
click at [478, 271] on div "HVAC" at bounding box center [491, 263] width 156 height 29
type input "HVAC"
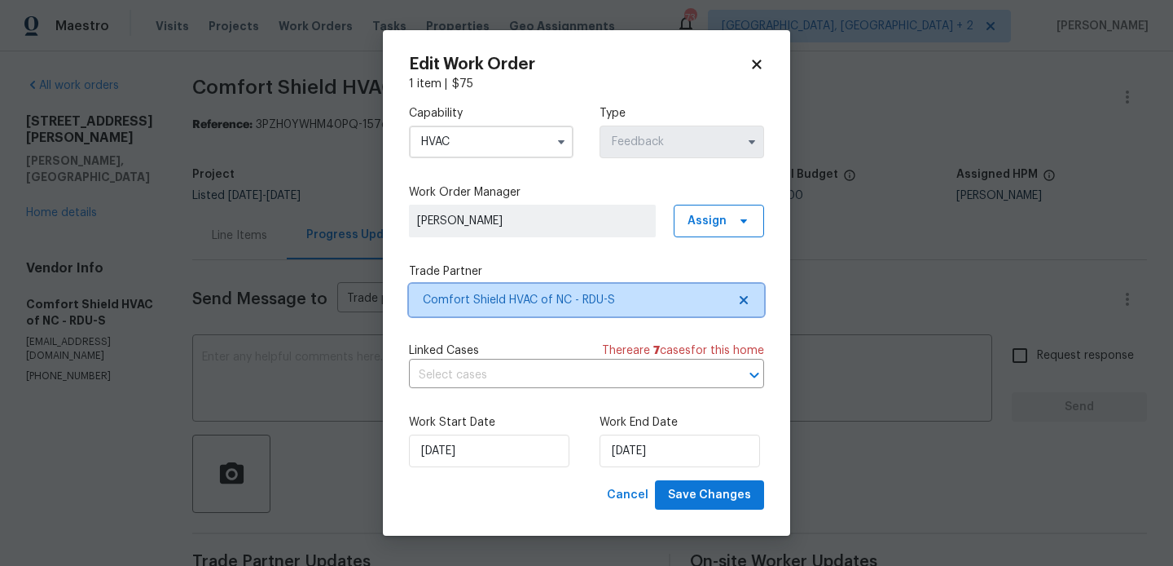
click at [527, 295] on span "Comfort Shield HVAC of NC - RDU-S" at bounding box center [575, 300] width 304 height 16
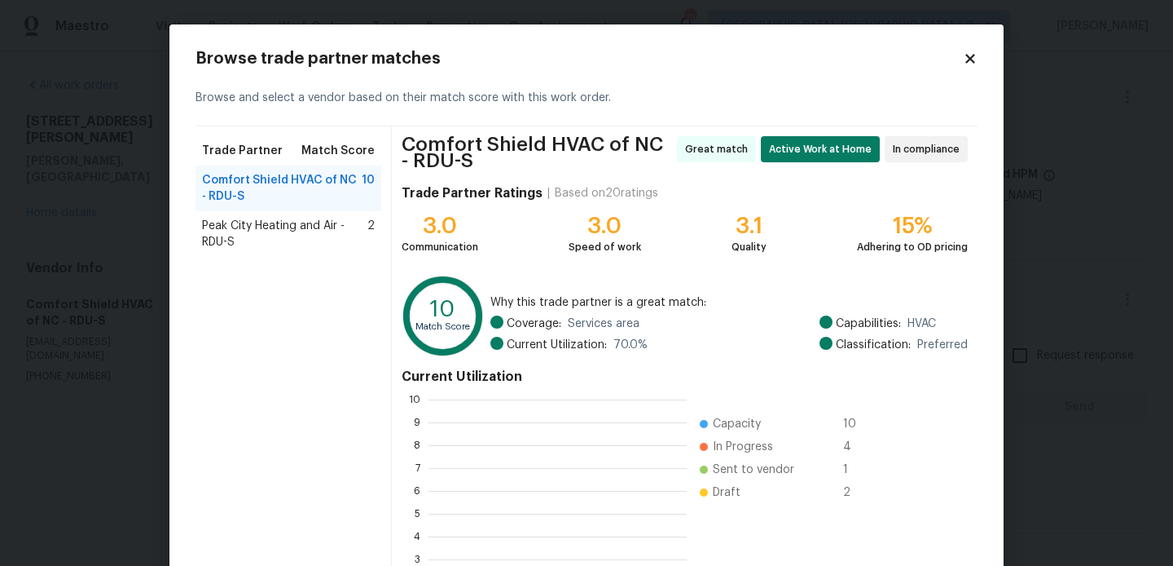
scroll to position [228, 258]
click at [288, 221] on span "Peak City Heating and Air - RDU-S" at bounding box center [284, 234] width 165 height 33
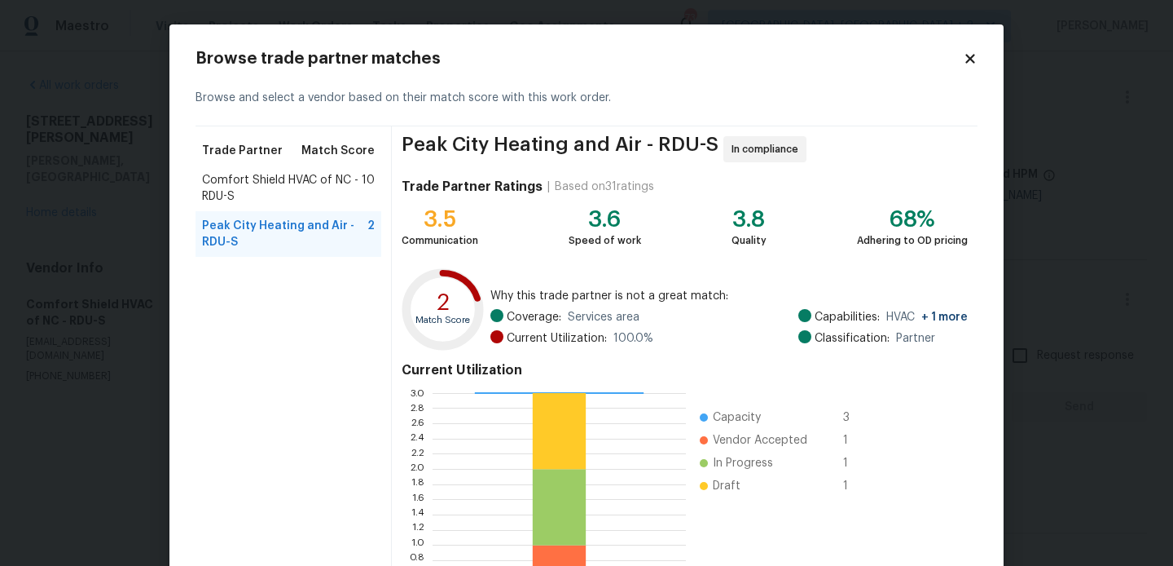
scroll to position [153, 0]
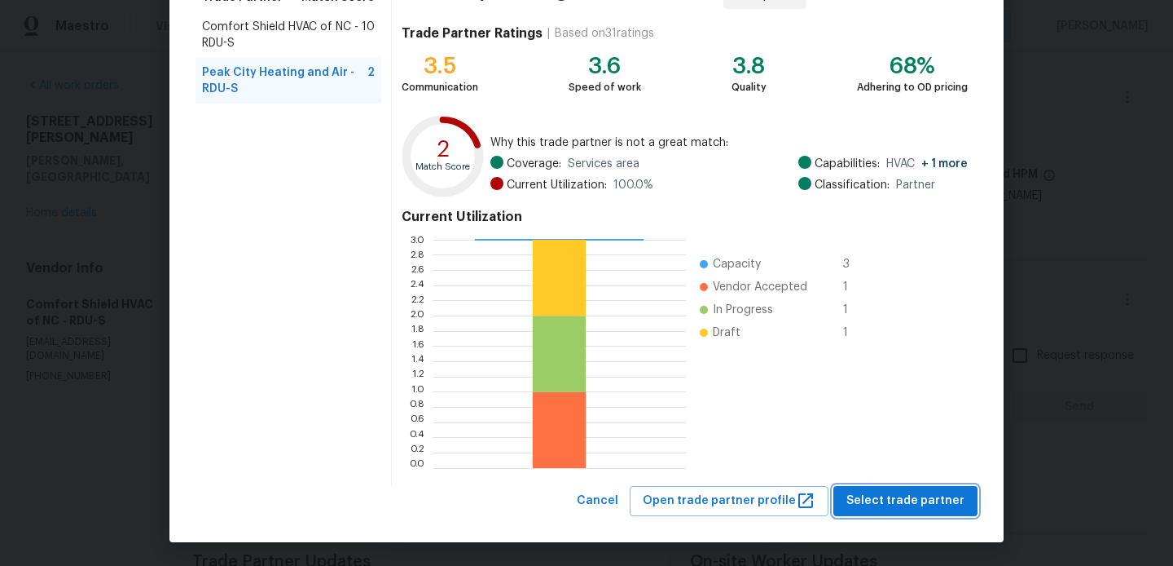
click at [881, 502] on span "Select trade partner" at bounding box center [906, 501] width 118 height 20
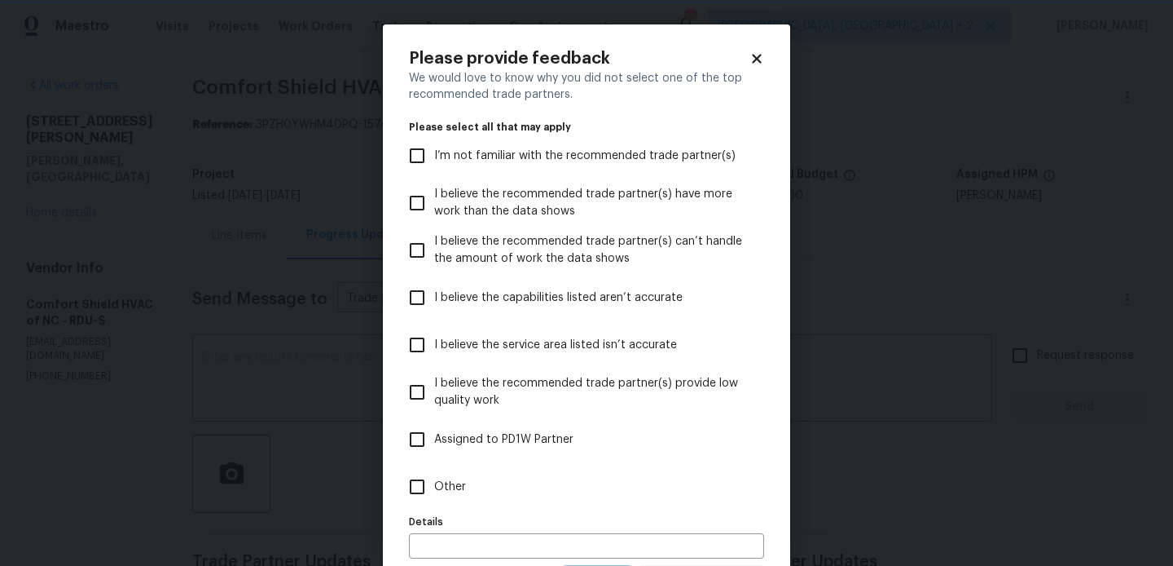
scroll to position [0, 0]
click at [454, 474] on label "Other" at bounding box center [575, 486] width 351 height 47
click at [434, 474] on input "Other" at bounding box center [417, 486] width 34 height 34
checkbox input "true"
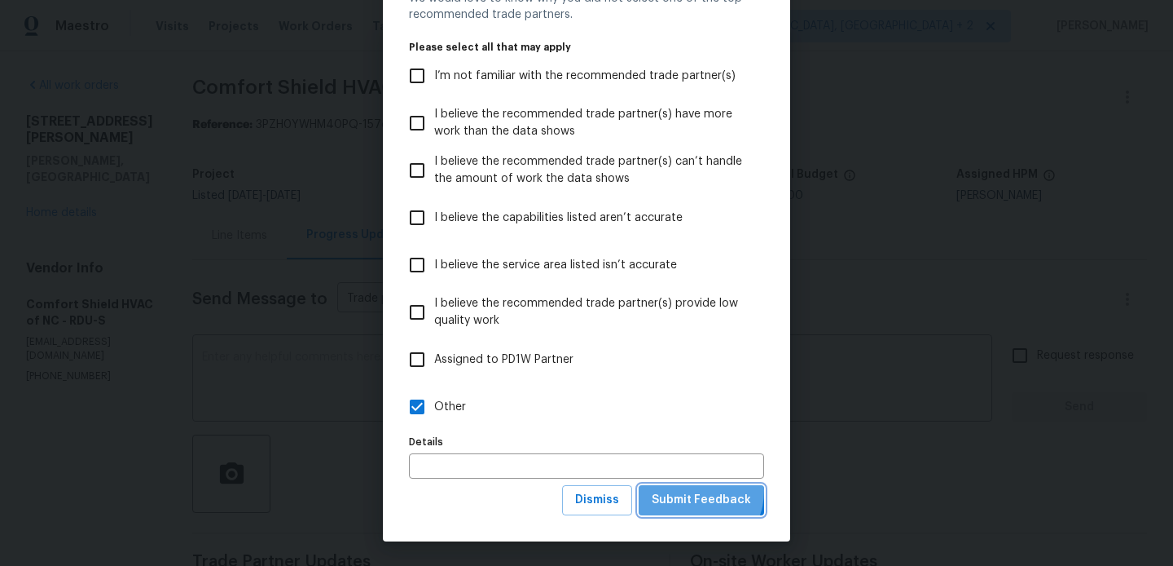
click at [694, 491] on span "Submit Feedback" at bounding box center [701, 500] width 99 height 20
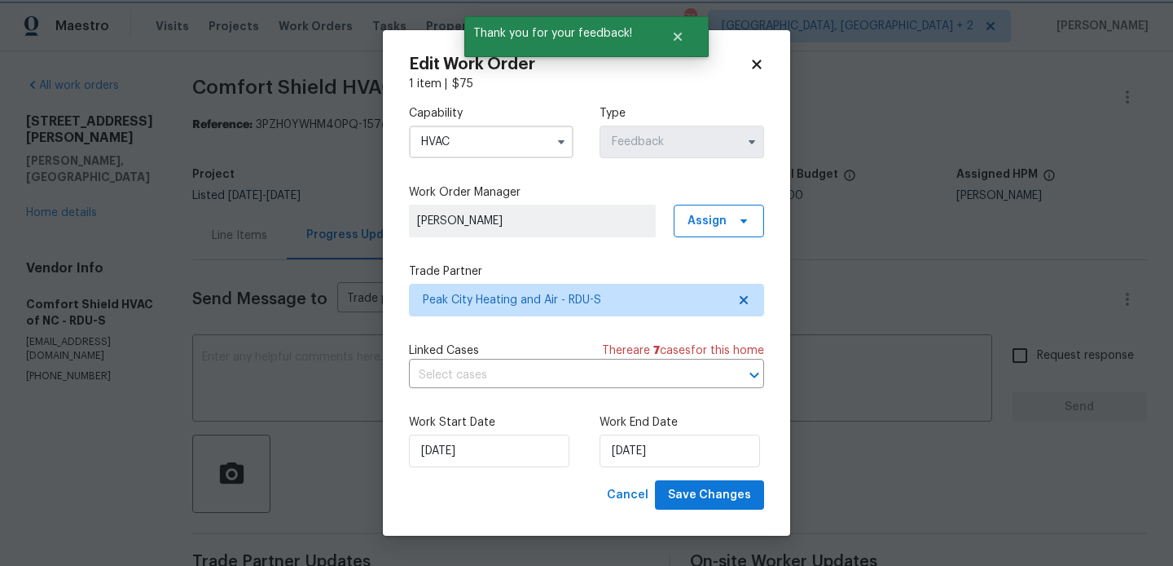
scroll to position [0, 0]
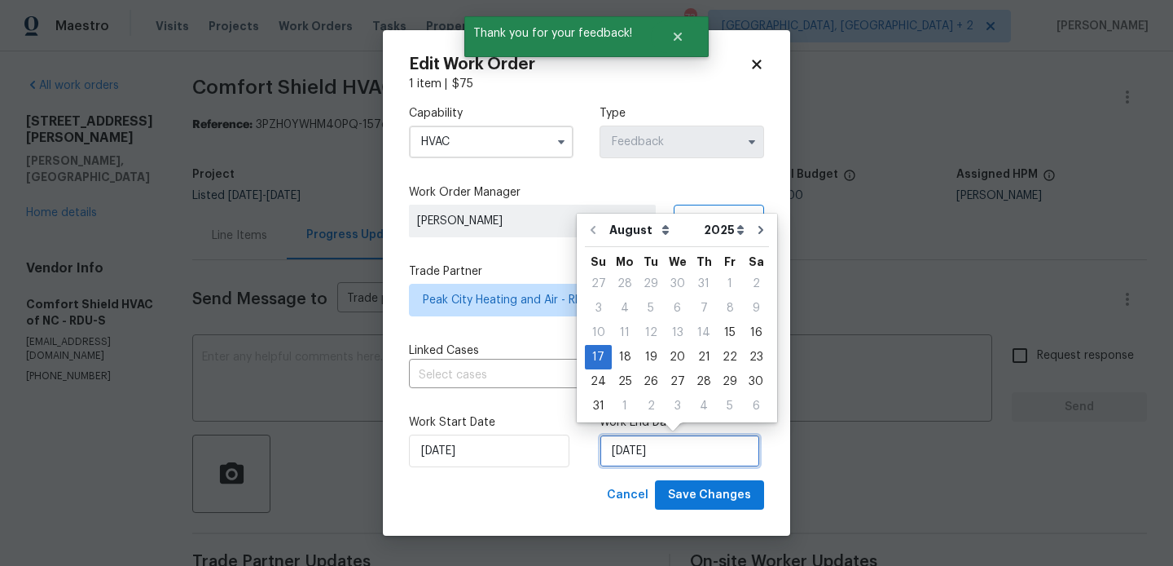
click at [667, 453] on input "17/08/2025" at bounding box center [680, 450] width 161 height 33
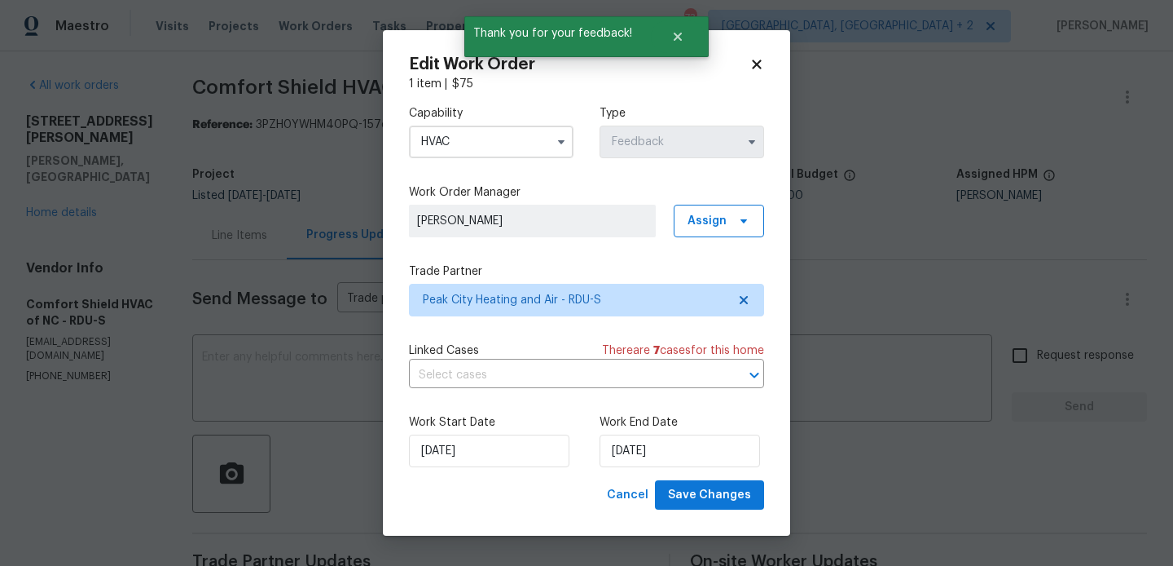
click at [517, 434] on div "15/08/2025" at bounding box center [489, 450] width 161 height 33
click at [518, 446] on input "15/08/2025" at bounding box center [489, 450] width 161 height 33
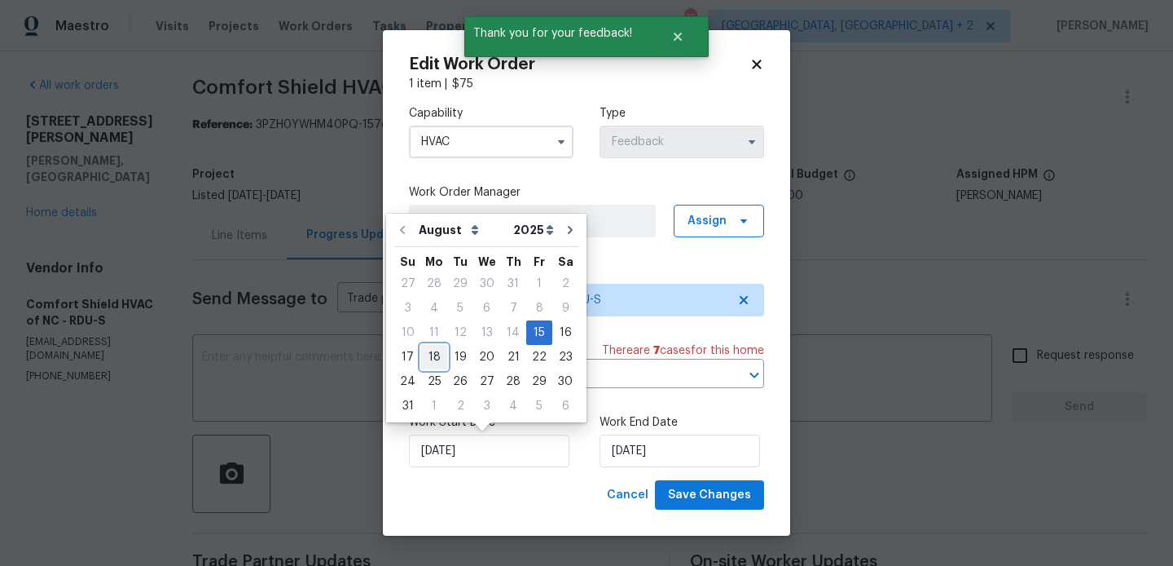
click at [427, 352] on div "18" at bounding box center [434, 357] width 26 height 23
type input "18/08/2025"
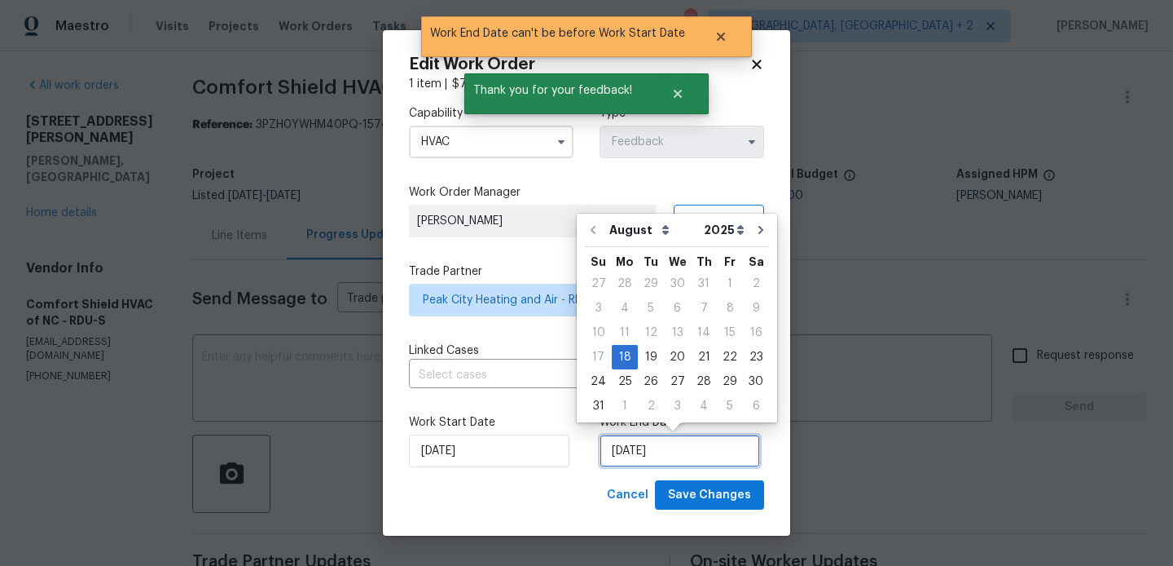
click at [668, 443] on input "18/08/2025" at bounding box center [680, 450] width 161 height 33
click at [676, 357] on div "20" at bounding box center [677, 357] width 27 height 23
type input "20/08/2025"
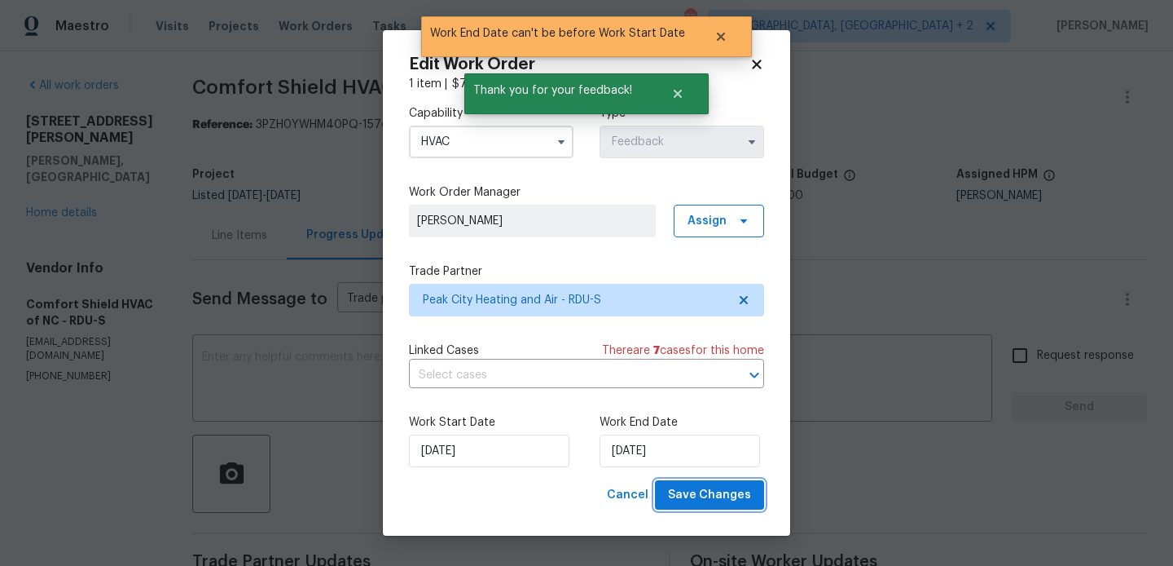
click at [697, 492] on span "Save Changes" at bounding box center [709, 495] width 83 height 20
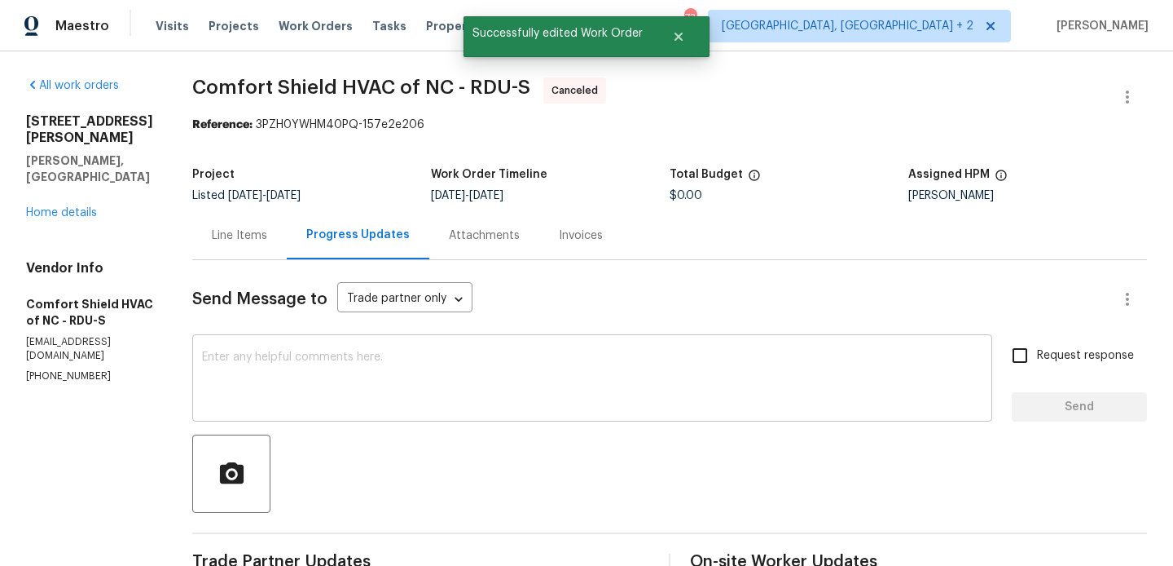
scroll to position [185, 0]
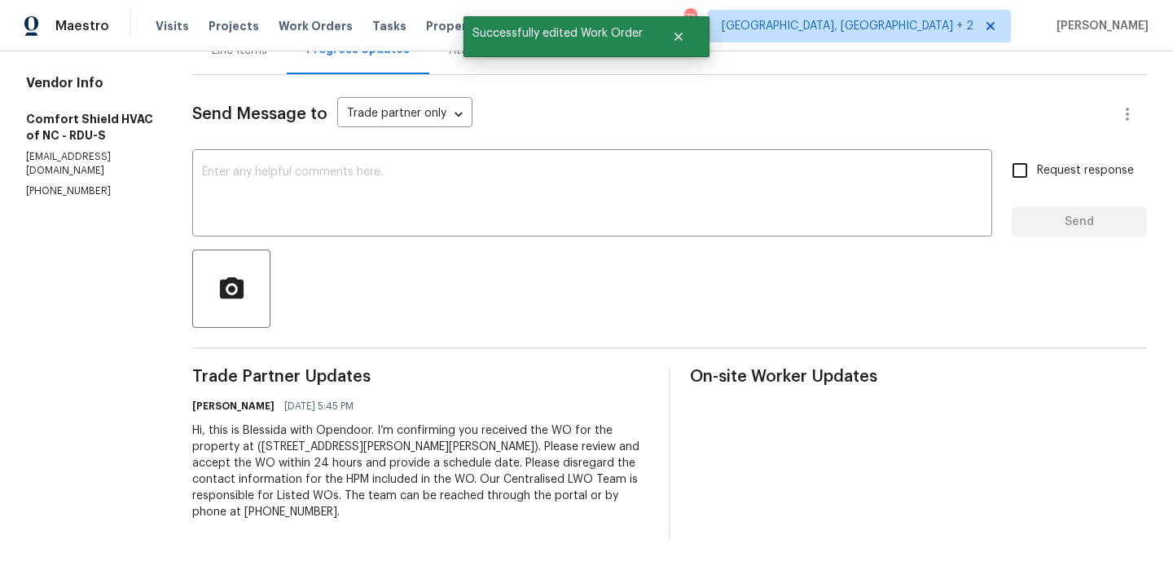
click at [397, 469] on div "Hi, this is Blessida with Opendoor. I’m confirming you received the WO for the …" at bounding box center [420, 471] width 457 height 98
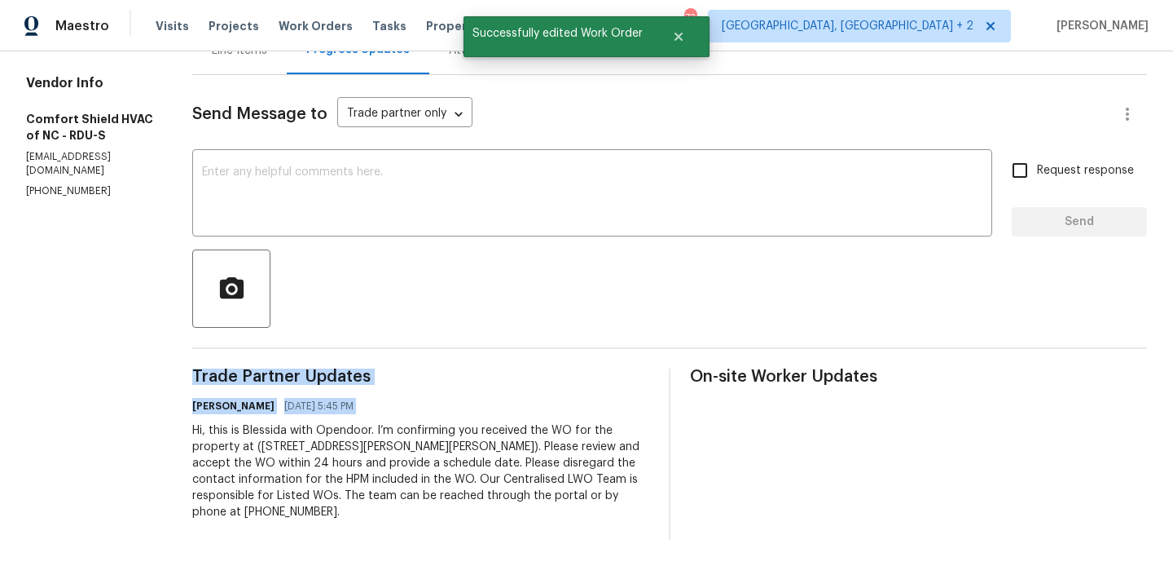
click at [397, 469] on div "Hi, this is Blessida with Opendoor. I’m confirming you received the WO for the …" at bounding box center [420, 471] width 457 height 98
copy div "Trade Partner Updates Blessida Angeline M 08/15/2025 5:45 PM"
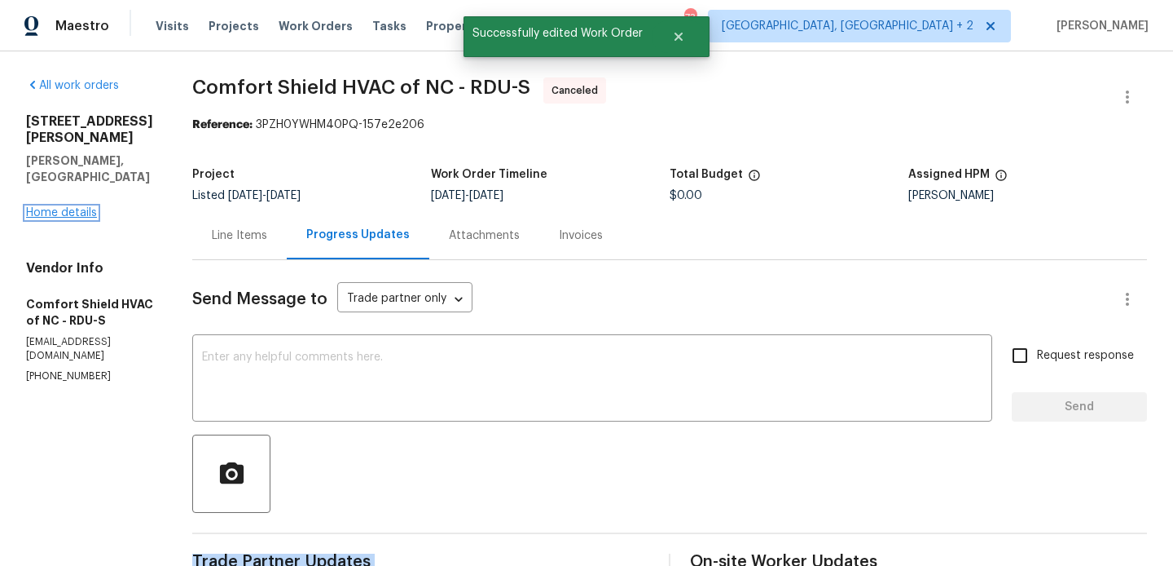
click at [52, 207] on link "Home details" at bounding box center [61, 212] width 71 height 11
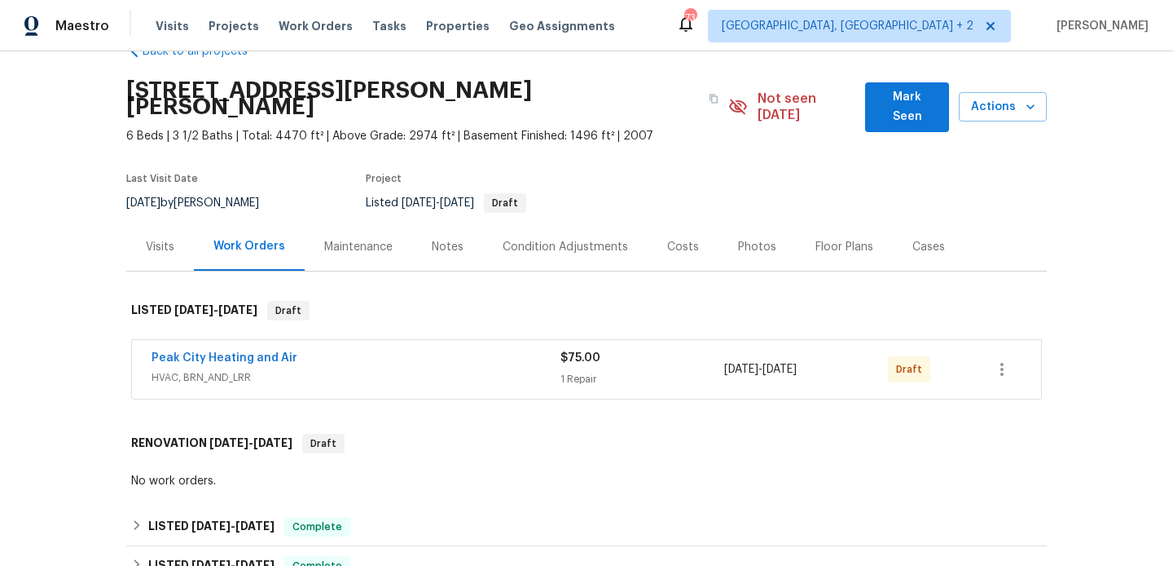
scroll to position [42, 0]
click at [264, 351] on link "Peak City Heating and Air" at bounding box center [225, 356] width 146 height 11
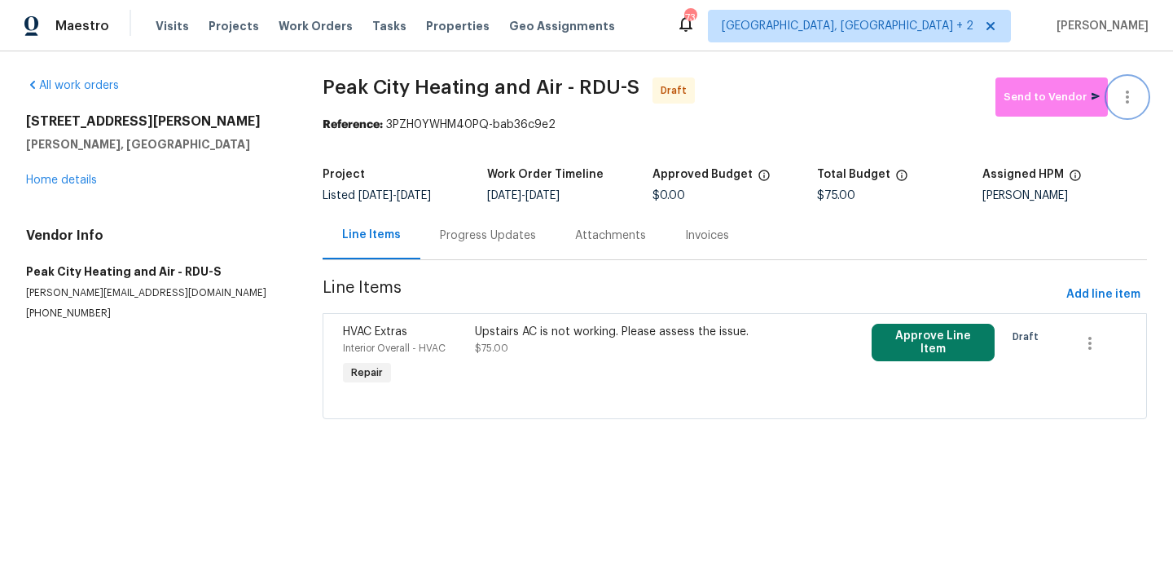
click at [1124, 82] on button "button" at bounding box center [1127, 96] width 39 height 39
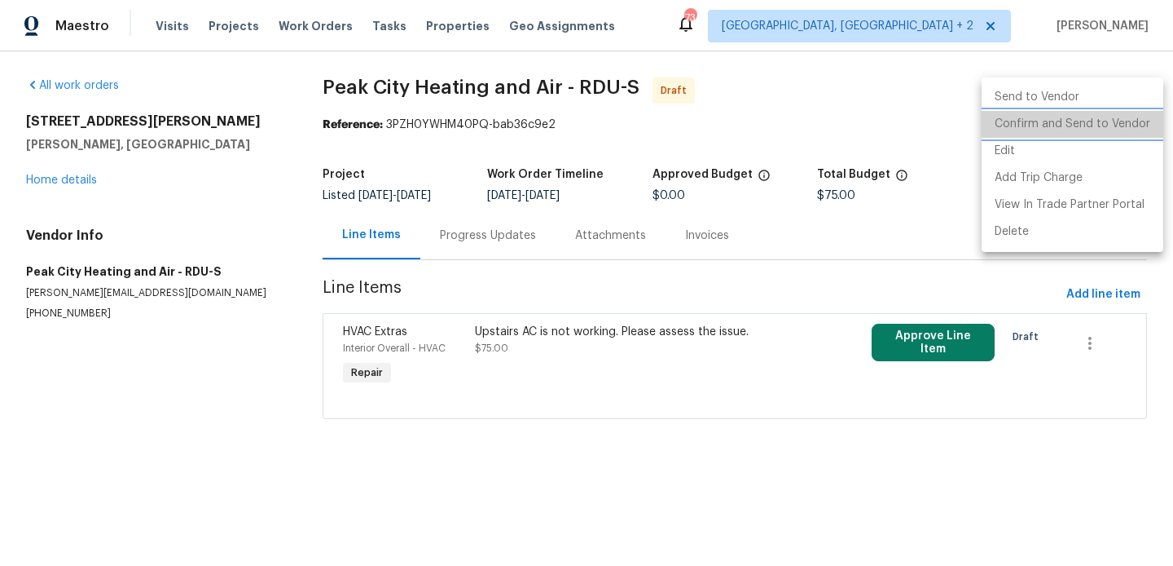
click at [1124, 121] on li "Confirm and Send to Vendor" at bounding box center [1073, 124] width 182 height 27
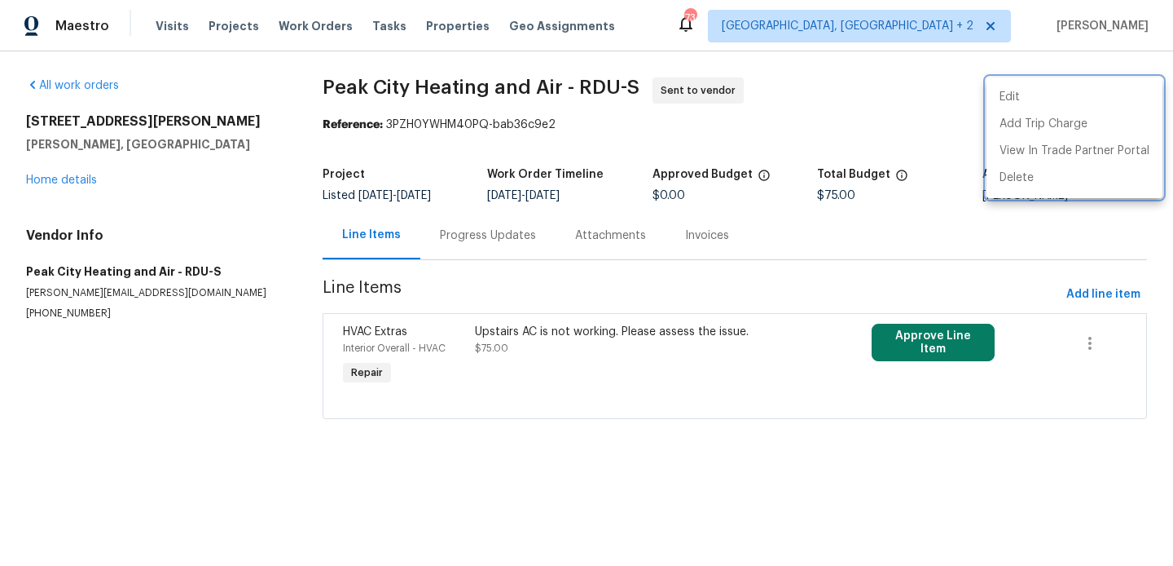
click at [484, 238] on div at bounding box center [586, 283] width 1173 height 566
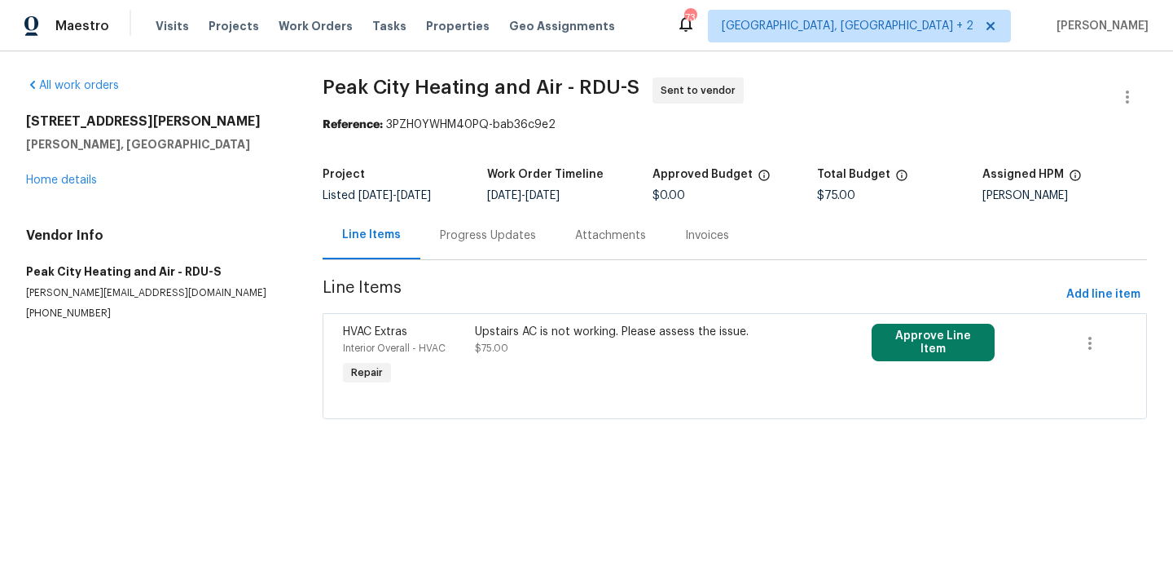
click at [484, 238] on div "Progress Updates" at bounding box center [488, 235] width 96 height 16
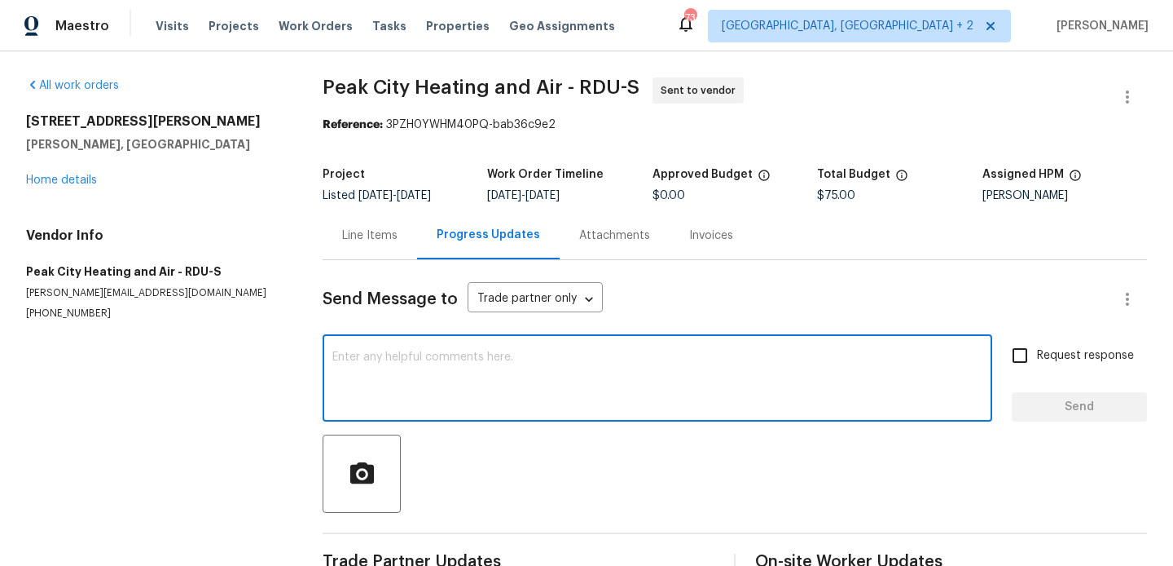
click at [499, 383] on textarea at bounding box center [657, 379] width 650 height 57
paste textarea "Hi, this is Blessida with Opendoor. I’m confirming you received the WO for the …"
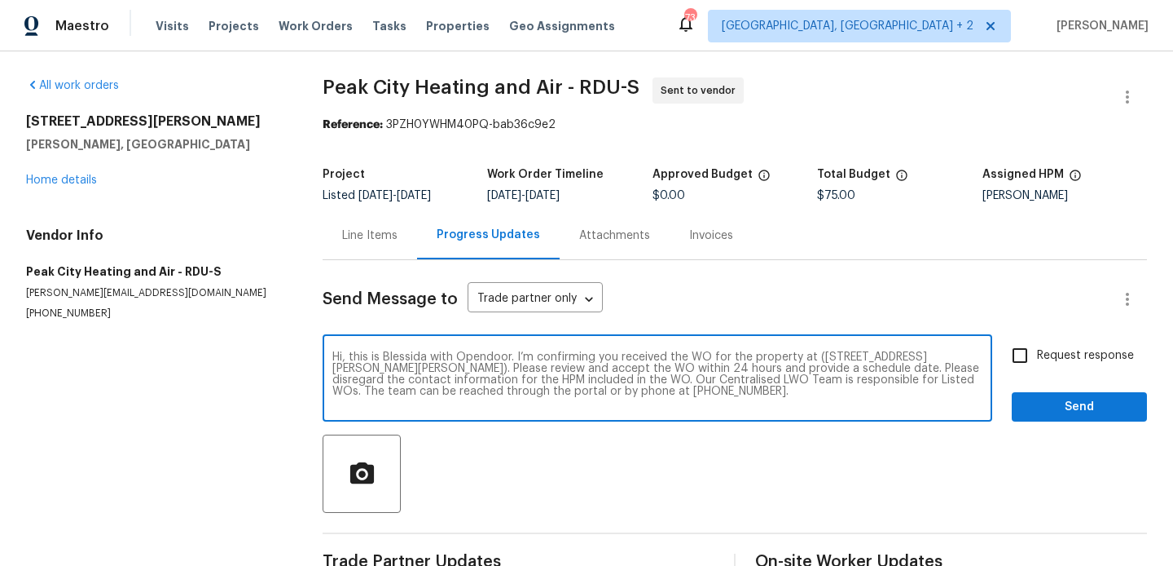
type textarea "Hi, this is Blessida with Opendoor. I’m confirming you received the WO for the …"
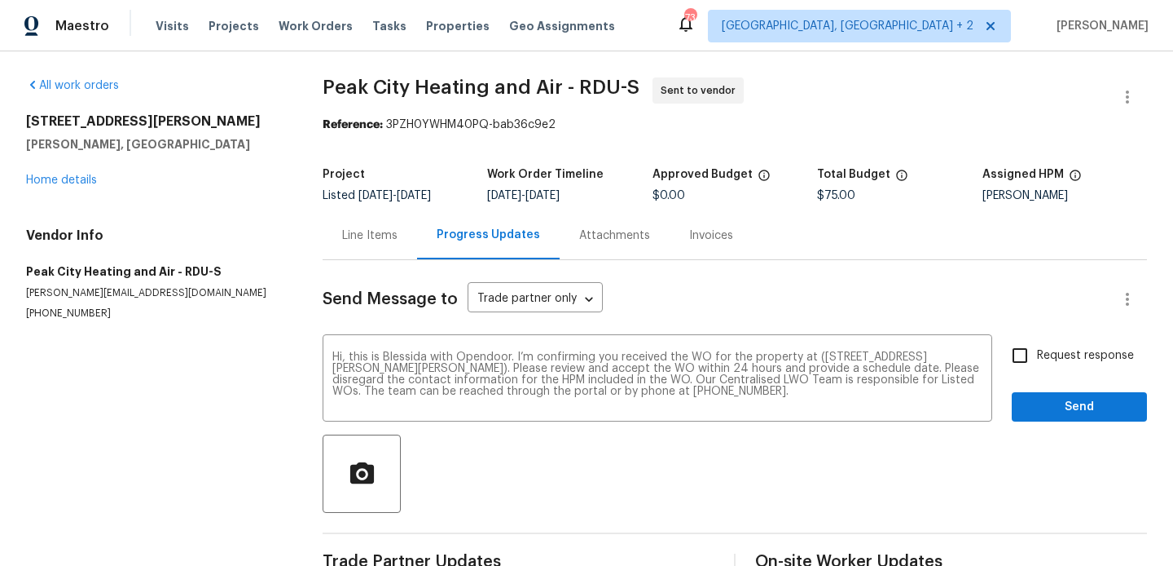
click at [1059, 354] on span "Request response" at bounding box center [1085, 355] width 97 height 17
click at [1037, 354] on input "Request response" at bounding box center [1020, 355] width 34 height 34
checkbox input "true"
click at [1038, 390] on div "Request response Send" at bounding box center [1079, 379] width 135 height 83
click at [1033, 412] on span "Send" at bounding box center [1079, 407] width 109 height 20
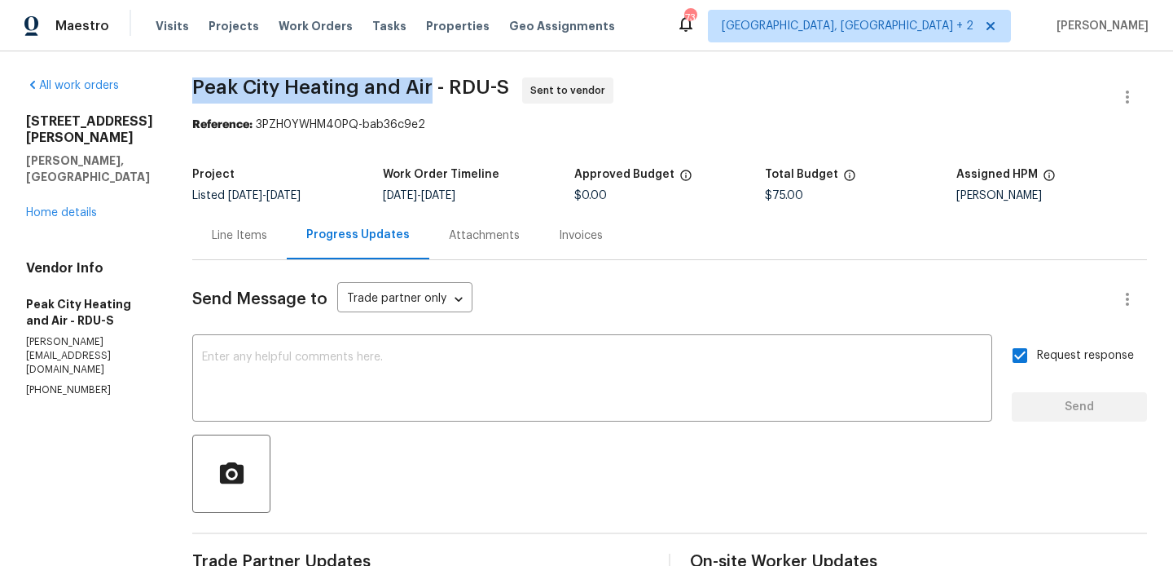
drag, startPoint x: 192, startPoint y: 93, endPoint x: 425, endPoint y: 95, distance: 233.1
click at [425, 95] on span "Peak City Heating and Air - RDU-S" at bounding box center [350, 87] width 317 height 20
copy span "Peak City Heating and Air"
click at [87, 207] on link "Home details" at bounding box center [61, 212] width 71 height 11
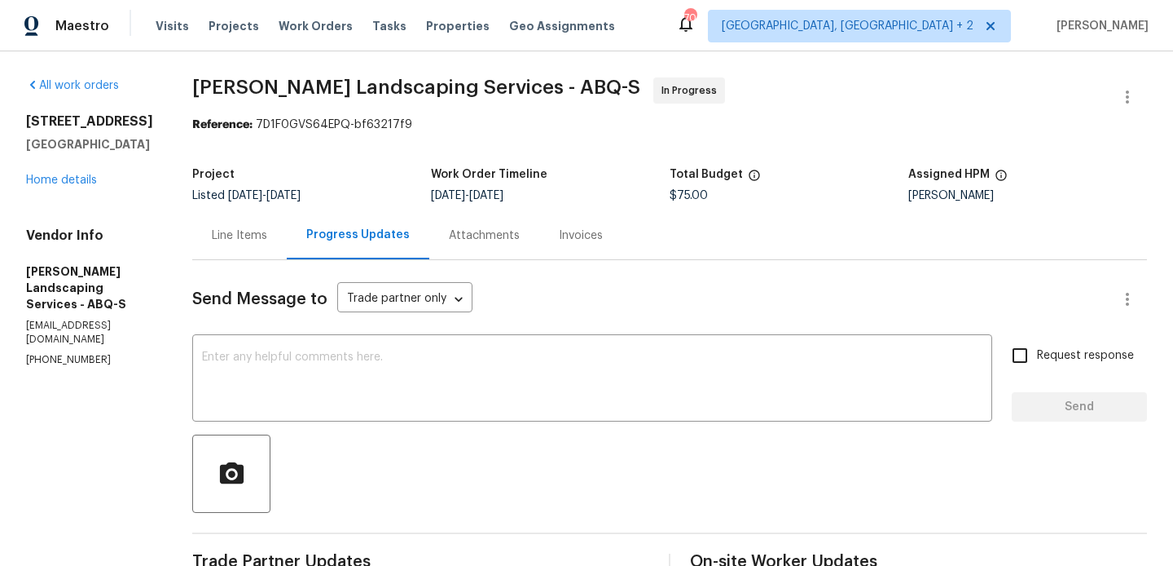
click at [279, 250] on div "Line Items" at bounding box center [239, 235] width 95 height 48
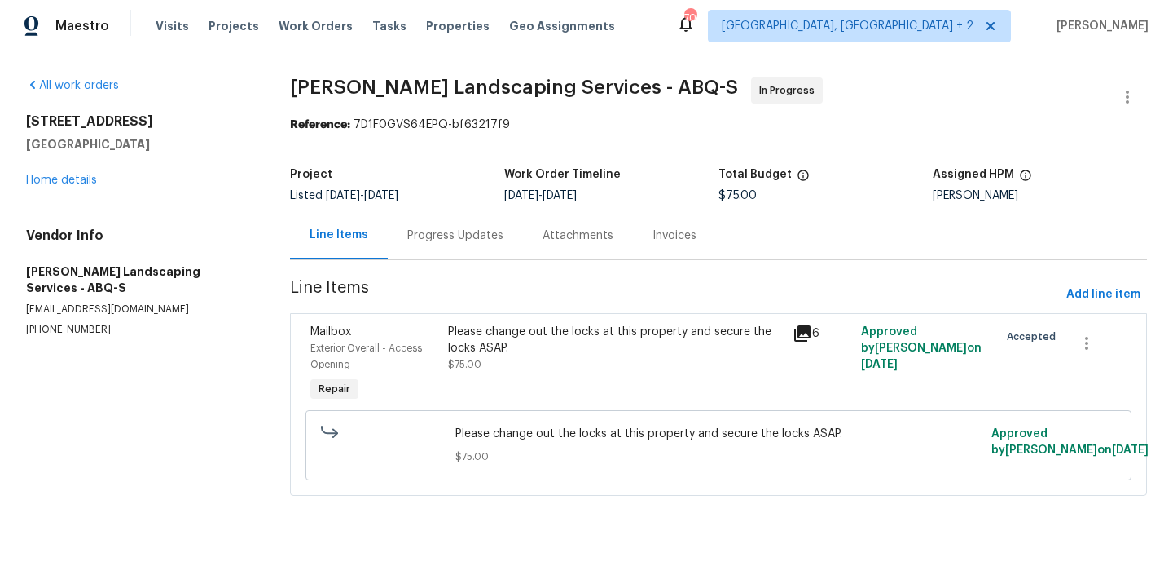
click at [557, 346] on div "Please change out the locks at this property and secure the locks ASAP." at bounding box center [615, 340] width 334 height 33
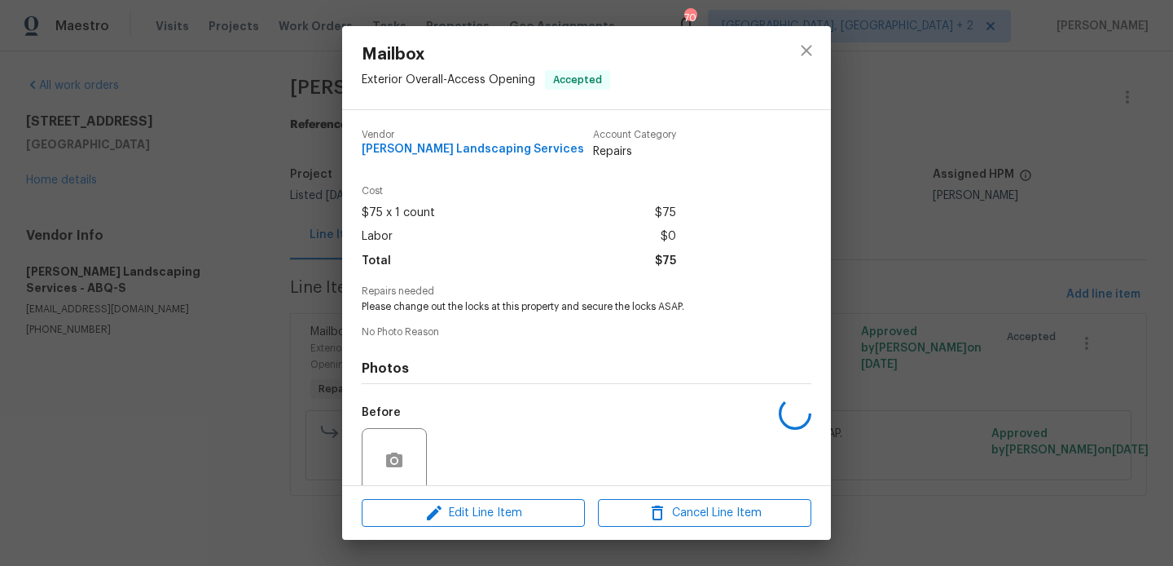
scroll to position [130, 0]
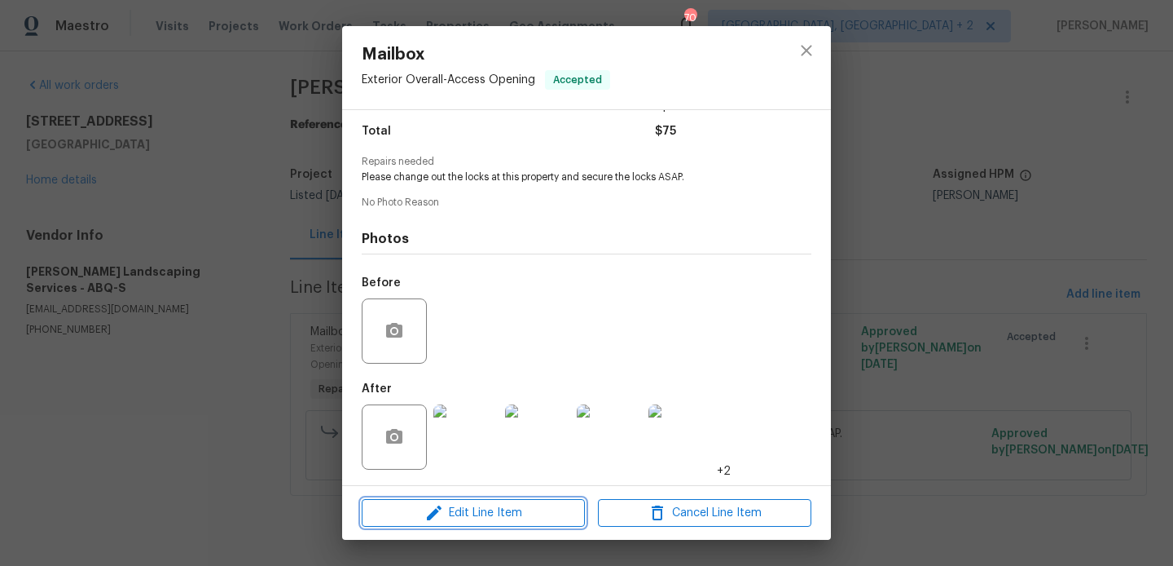
click at [494, 504] on span "Edit Line Item" at bounding box center [474, 513] width 214 height 20
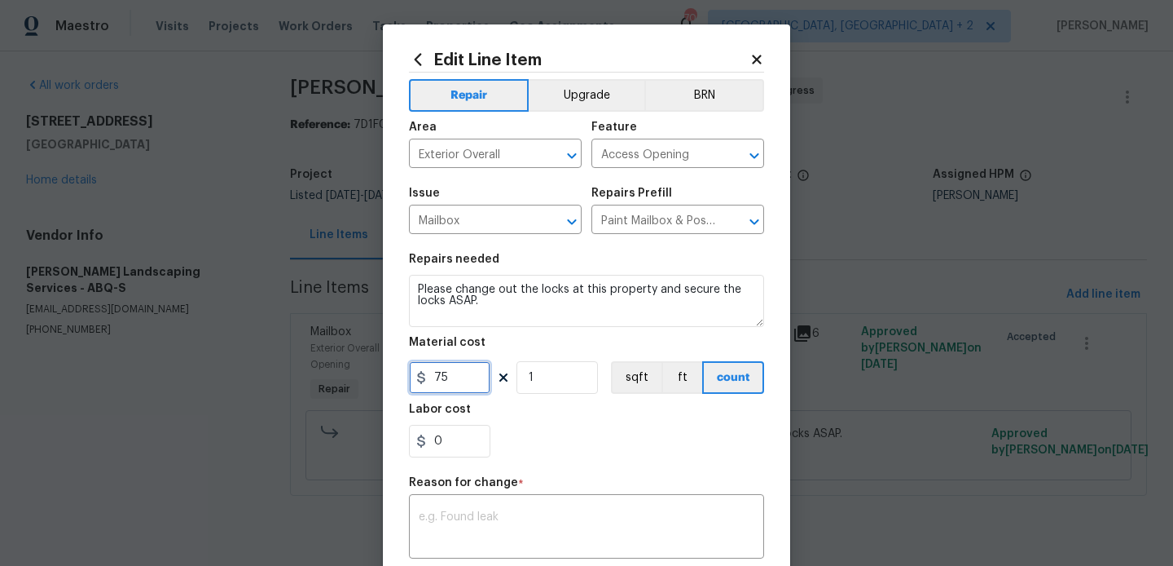
click at [437, 368] on input "75" at bounding box center [449, 377] width 81 height 33
type input "160"
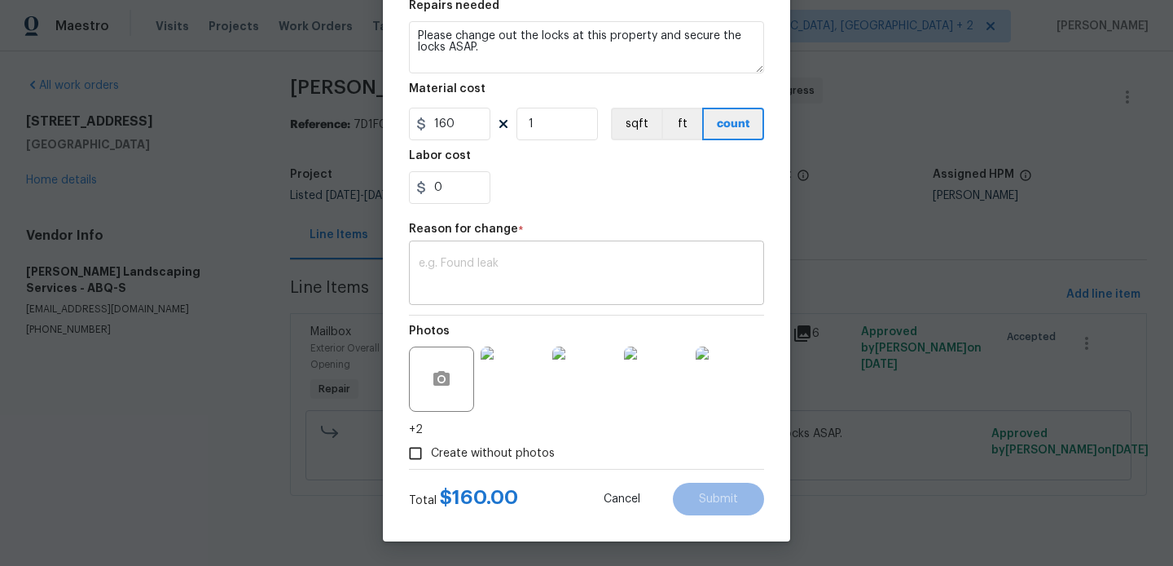
click at [504, 284] on textarea at bounding box center [587, 275] width 336 height 34
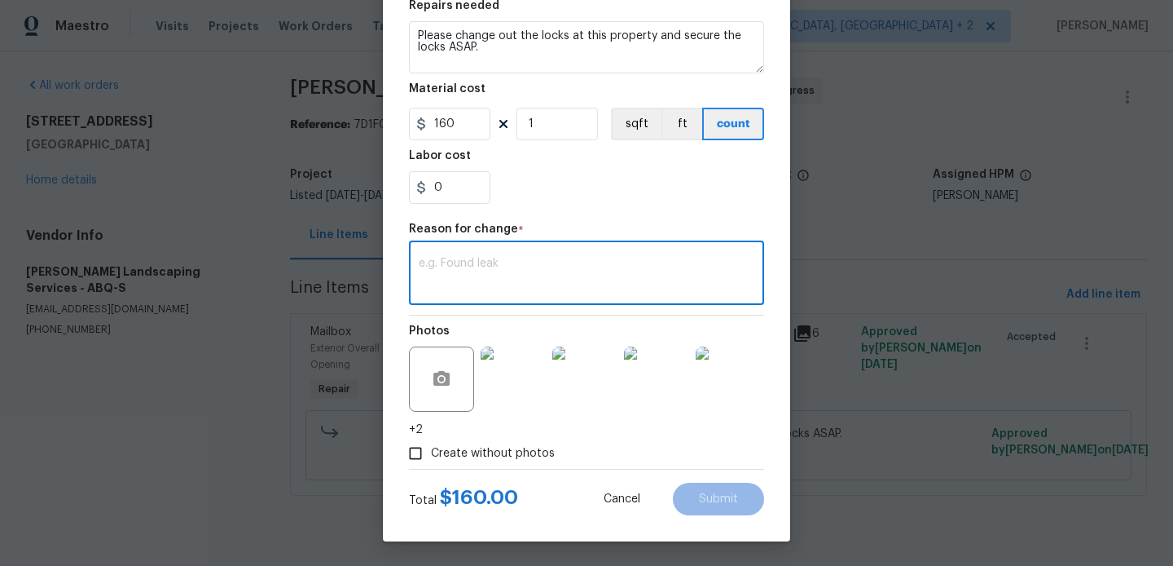
paste textarea "(BA) Updated per vendor’s final cost."
type textarea "(BA) Updated per vendor’s final cost."
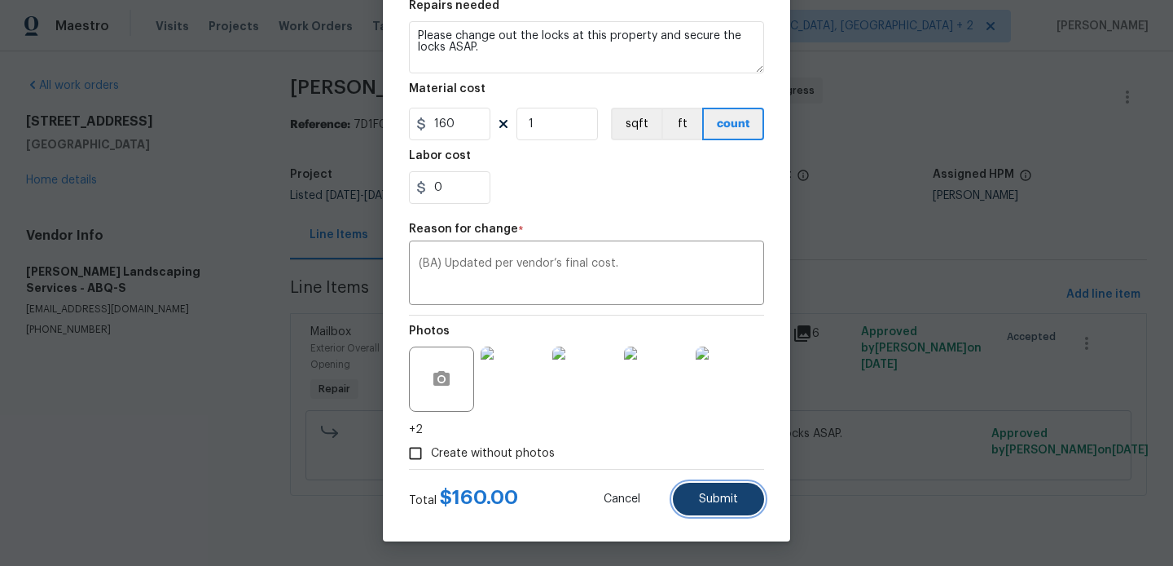
click at [716, 498] on span "Submit" at bounding box center [718, 499] width 39 height 12
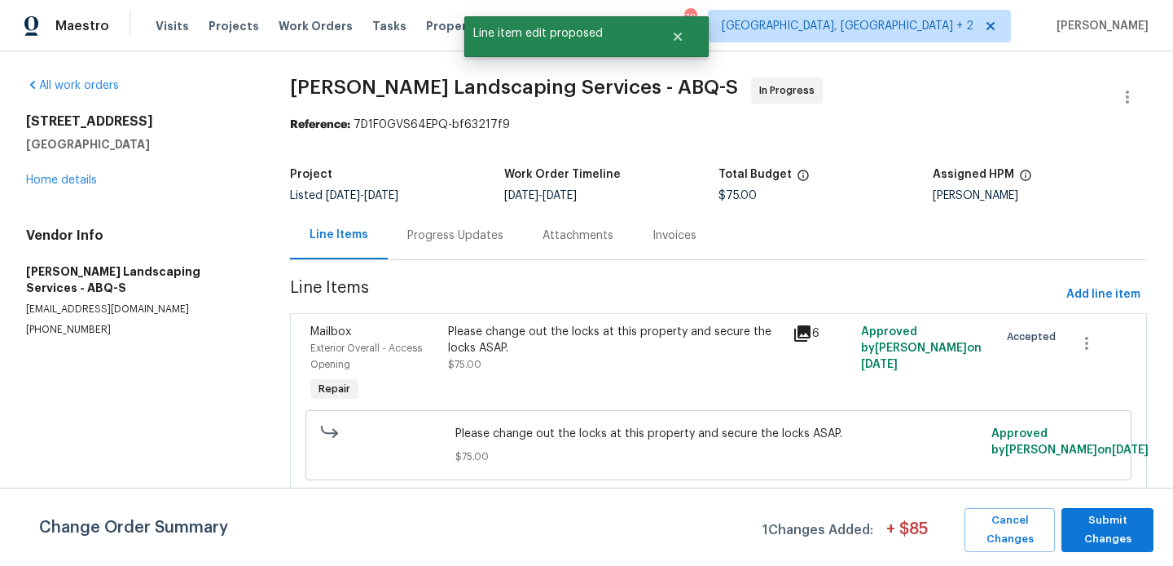
scroll to position [0, 0]
click at [1119, 516] on span "Submit Changes" at bounding box center [1108, 529] width 76 height 37
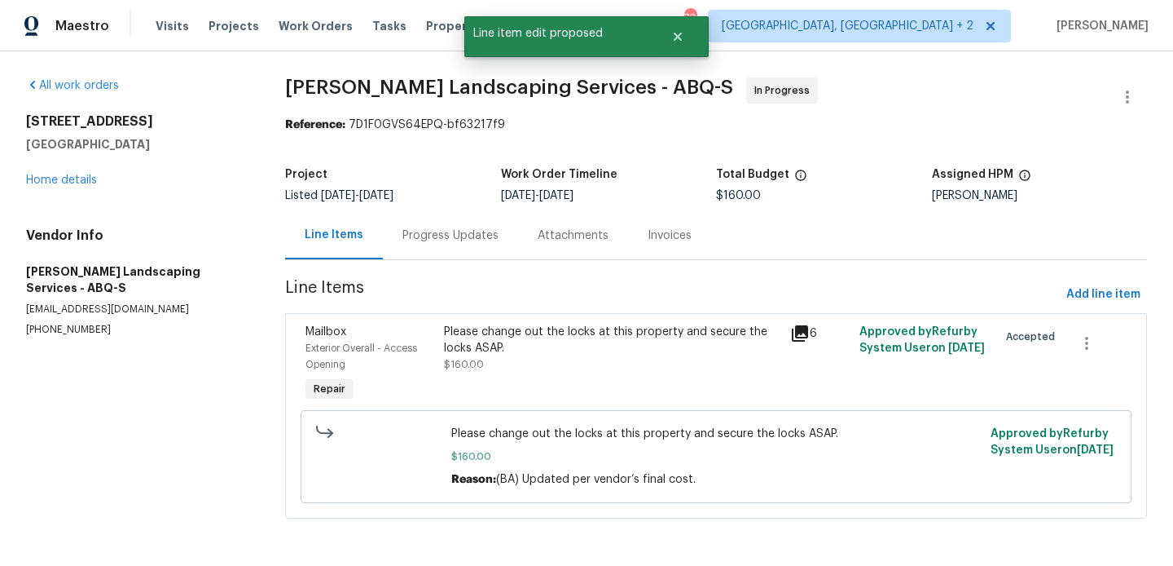
click at [426, 236] on div "Progress Updates" at bounding box center [451, 235] width 96 height 16
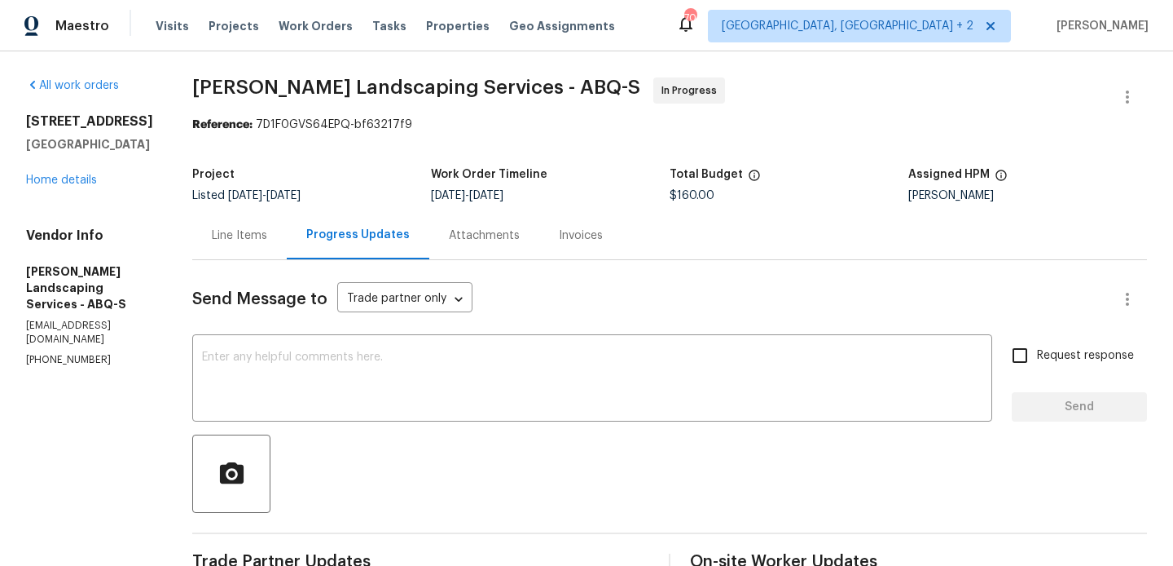
click at [267, 235] on div "Line Items" at bounding box center [239, 235] width 55 height 16
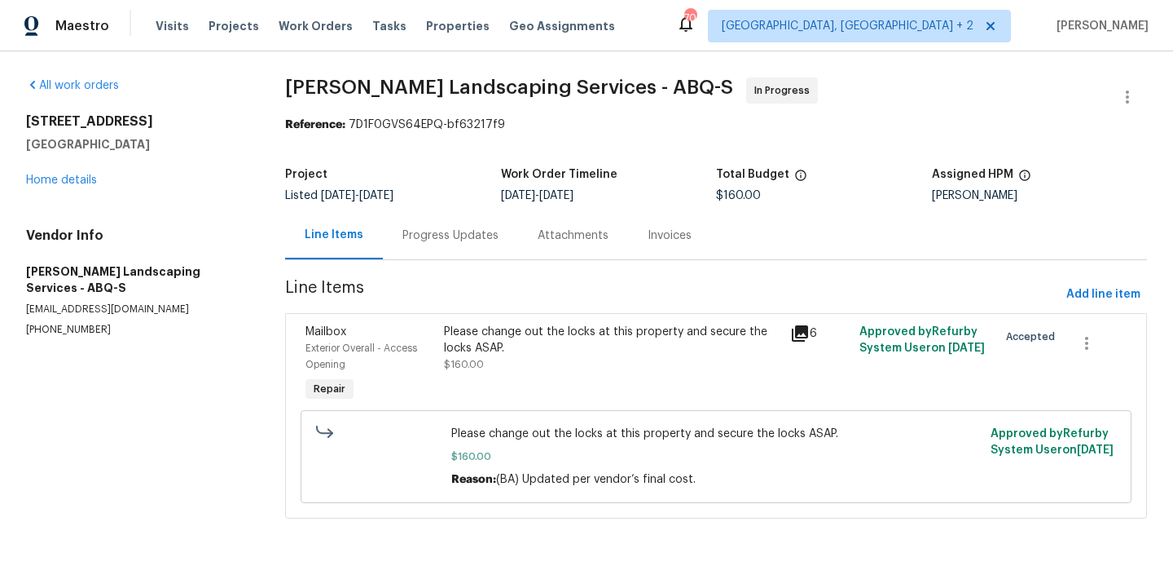
click at [669, 392] on div "Please change out the locks at this property and secure the locks ASAP. $160.00" at bounding box center [612, 364] width 346 height 91
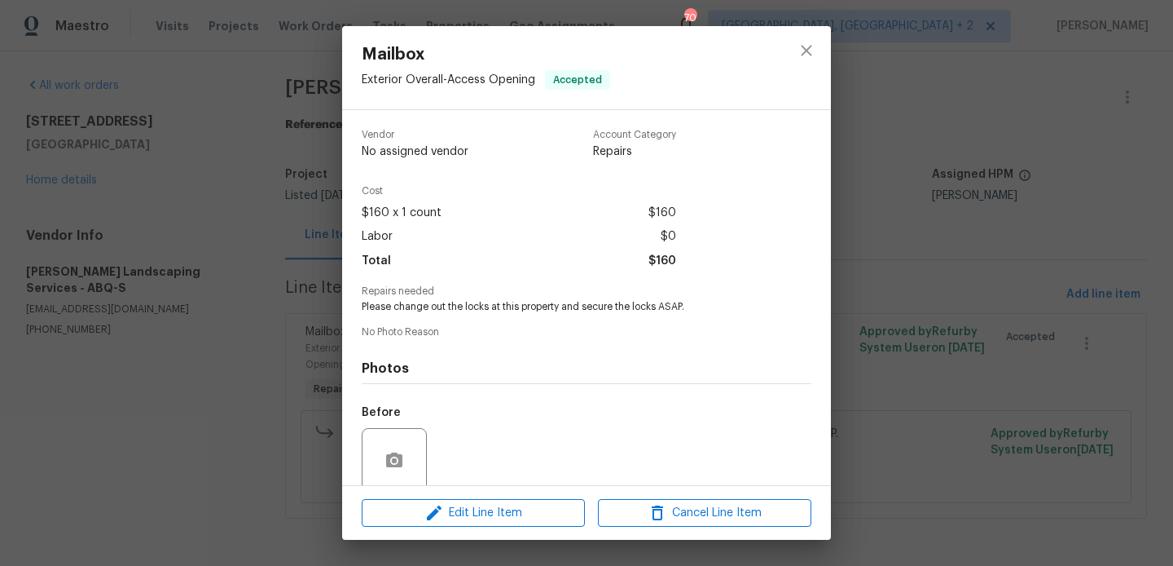
scroll to position [130, 0]
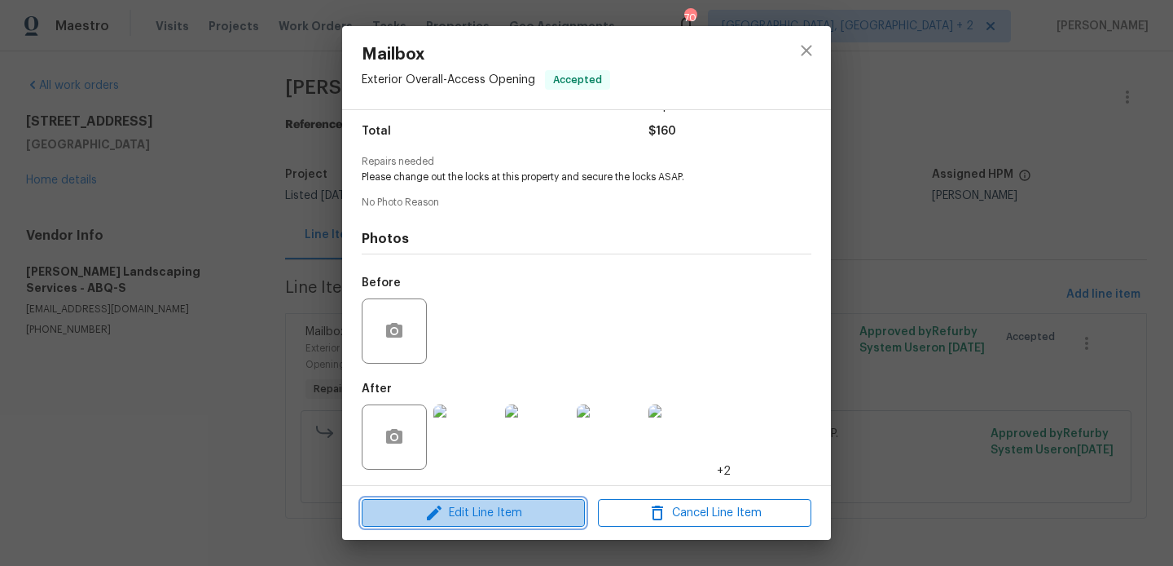
click at [491, 525] on button "Edit Line Item" at bounding box center [473, 513] width 223 height 29
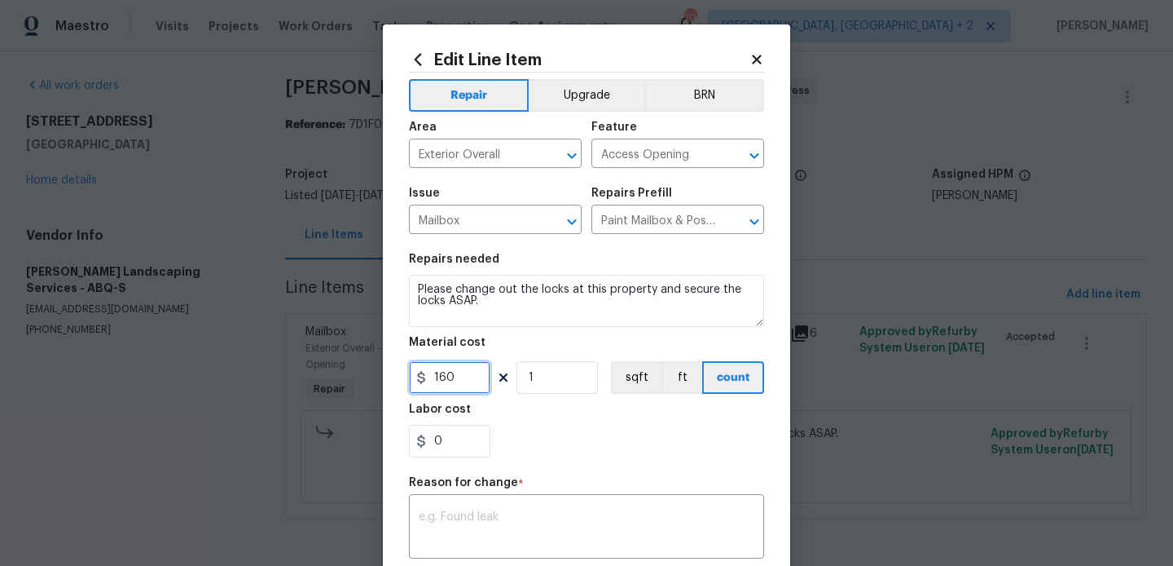
click at [445, 380] on input "160" at bounding box center [449, 377] width 81 height 33
type input "335"
click at [492, 510] on div "x ​" at bounding box center [586, 528] width 355 height 60
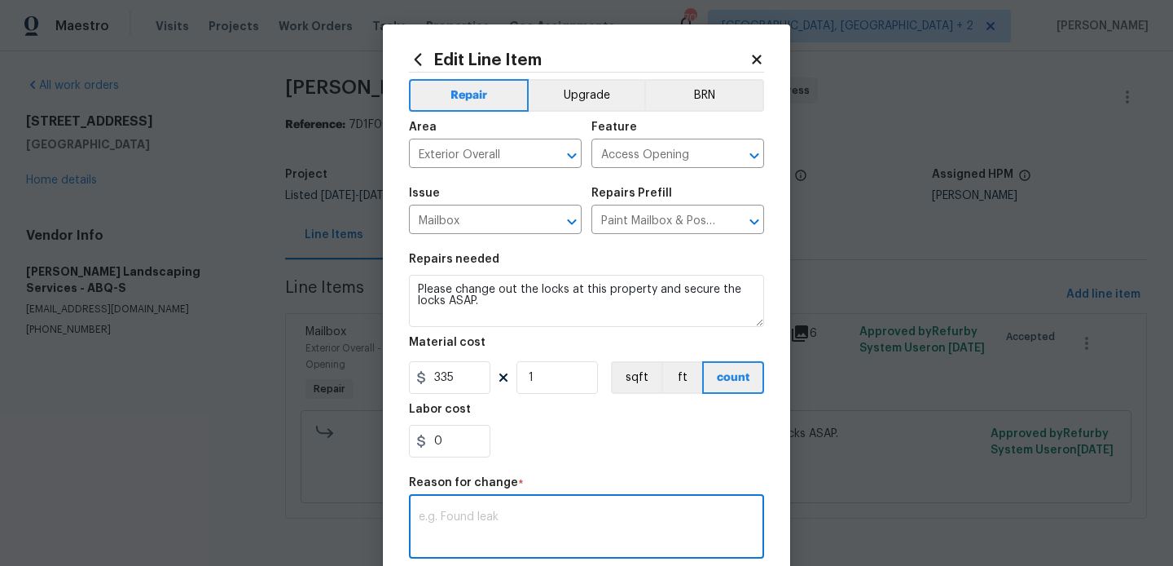
paste textarea "(BA) Updated per vendor’s final cost."
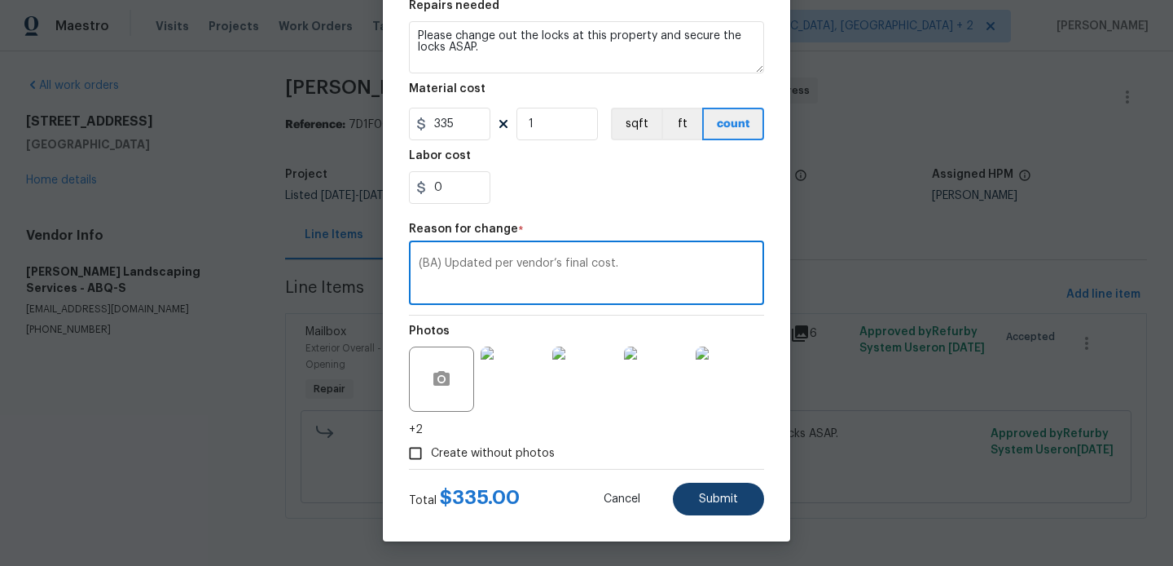
type textarea "(BA) Updated per vendor’s final cost."
click at [720, 487] on button "Submit" at bounding box center [718, 498] width 91 height 33
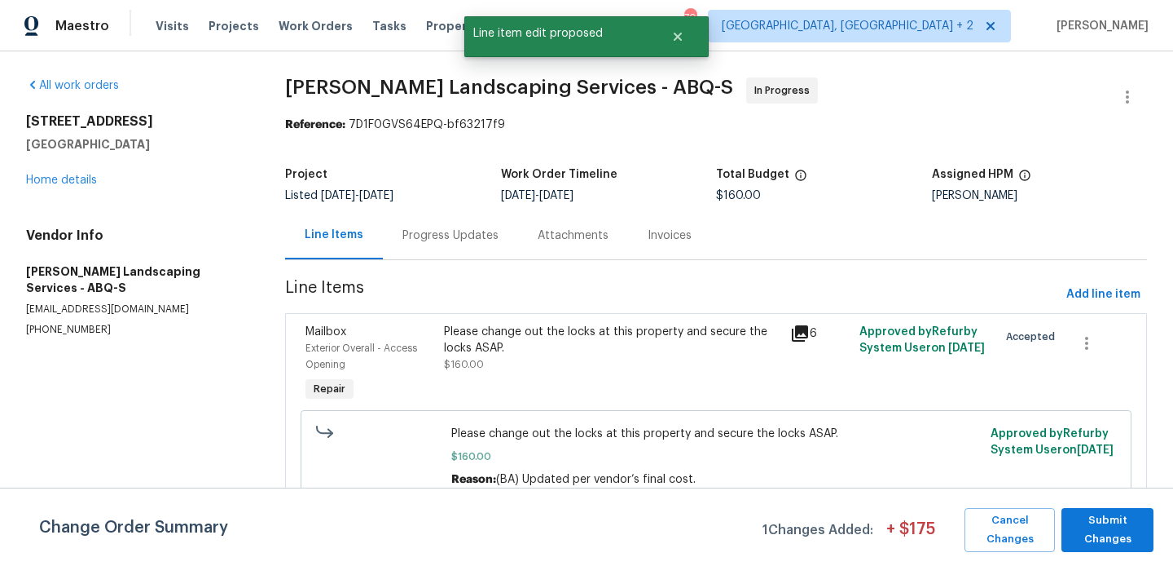
scroll to position [0, 0]
click at [1083, 522] on span "Submit Changes" at bounding box center [1108, 529] width 76 height 37
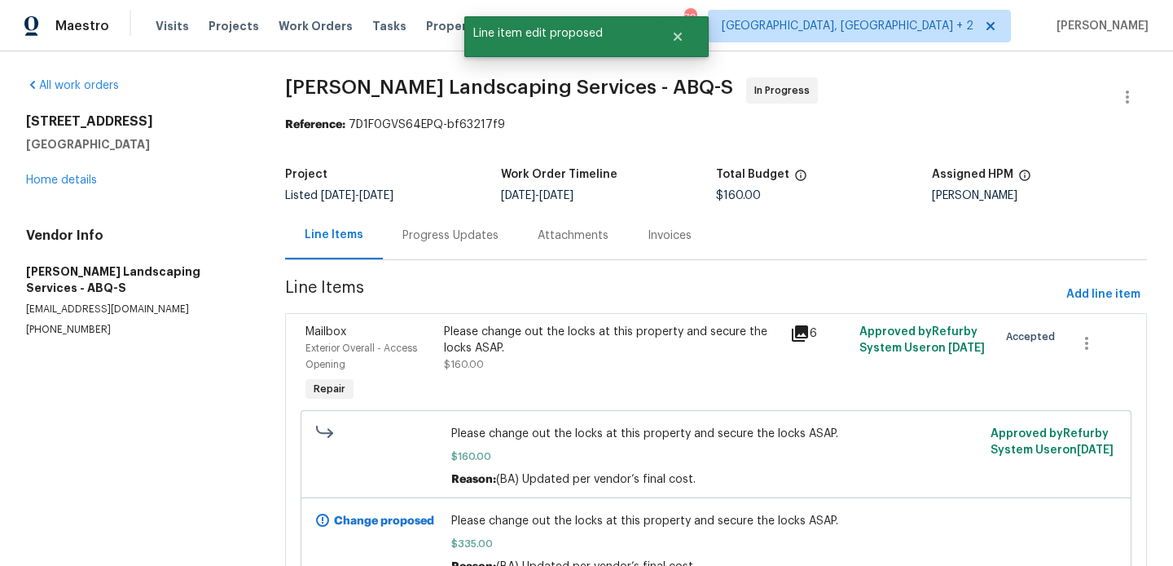
click at [440, 239] on div "Progress Updates" at bounding box center [451, 235] width 96 height 16
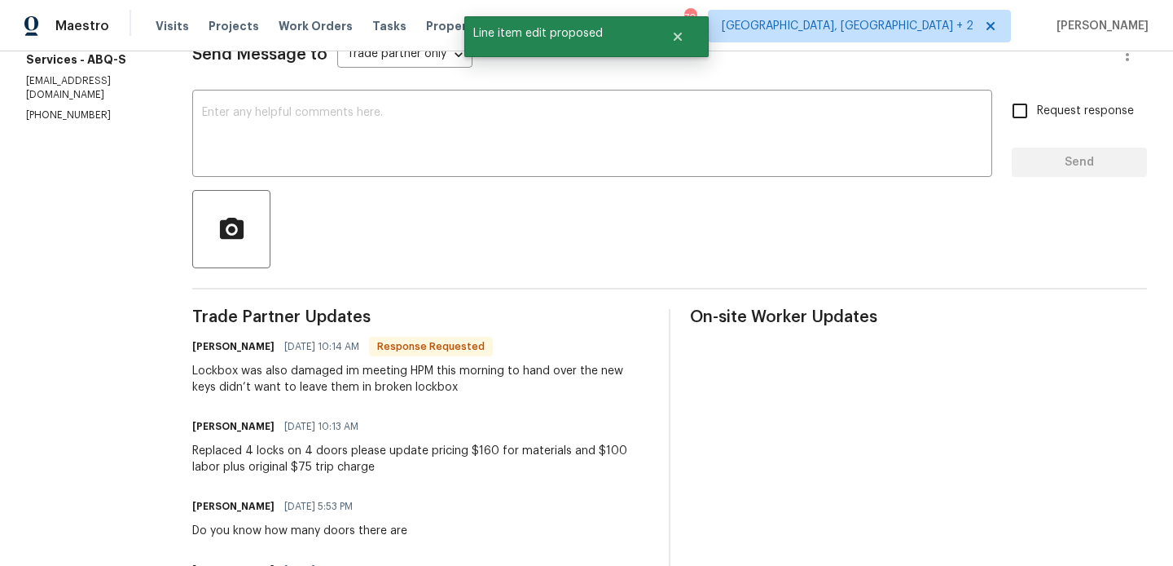
scroll to position [247, 0]
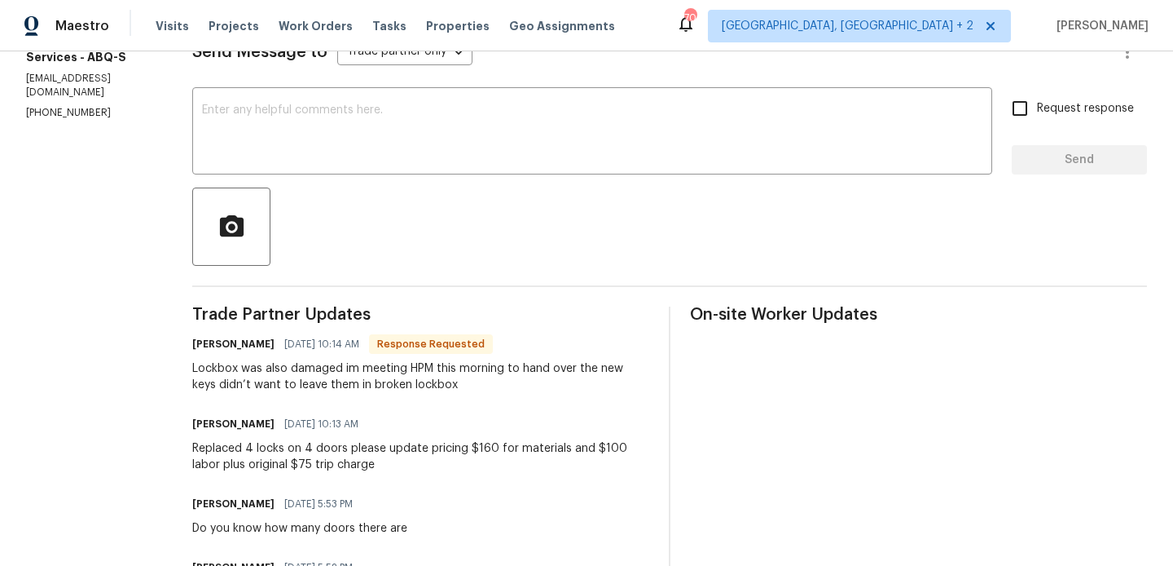
click at [238, 343] on h6 "Josue Rodriguez" at bounding box center [233, 344] width 82 height 16
copy h6 "Josue"
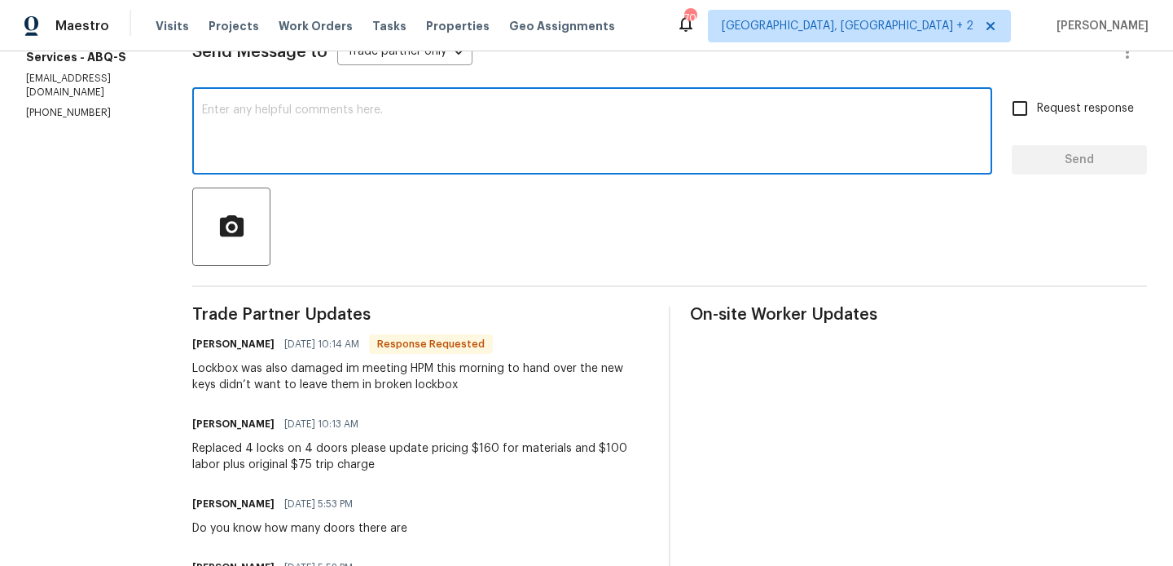
click at [320, 118] on textarea at bounding box center [592, 132] width 781 height 57
paste textarea "Josue"
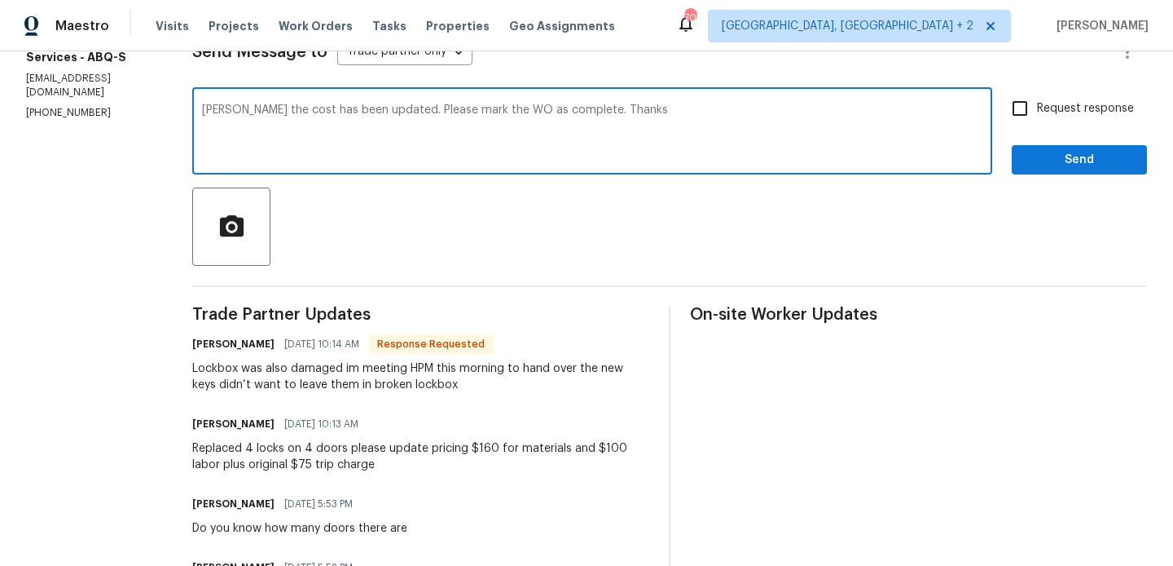
type textarea "Josue the cost has been updated. Please mark the WO as complete. Thanks"
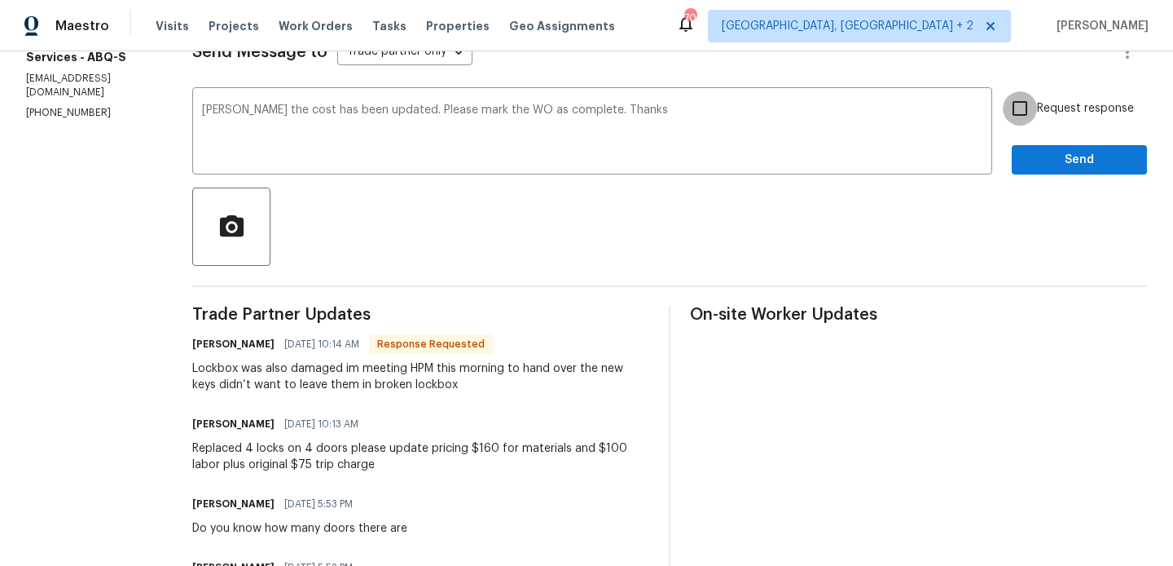
click at [1034, 116] on input "Request response" at bounding box center [1020, 108] width 34 height 34
checkbox input "true"
click at [1034, 169] on span "Send" at bounding box center [1079, 160] width 109 height 20
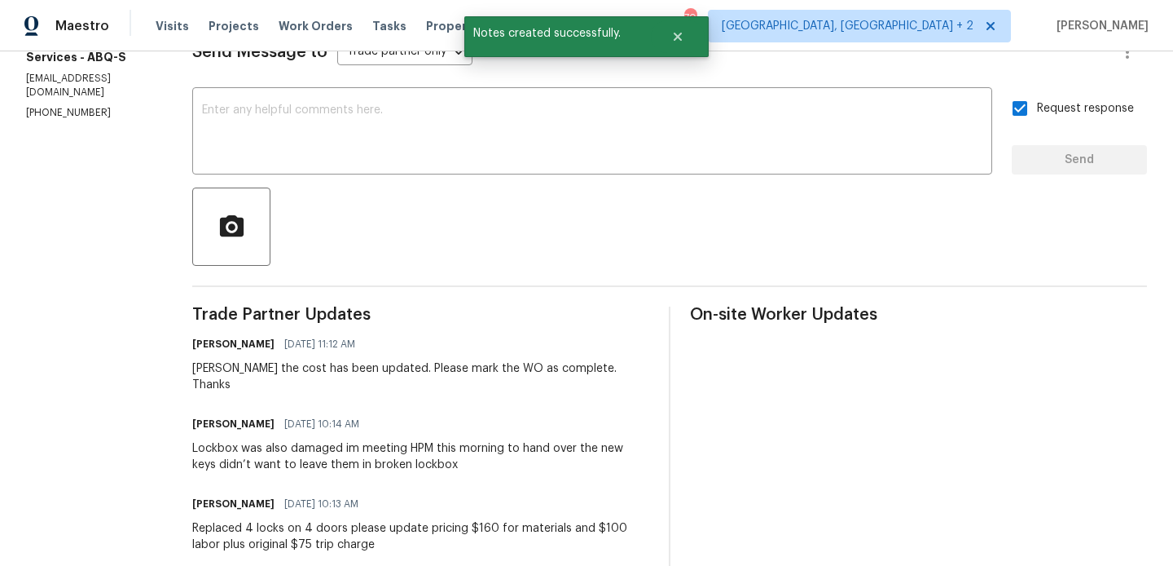
scroll to position [0, 0]
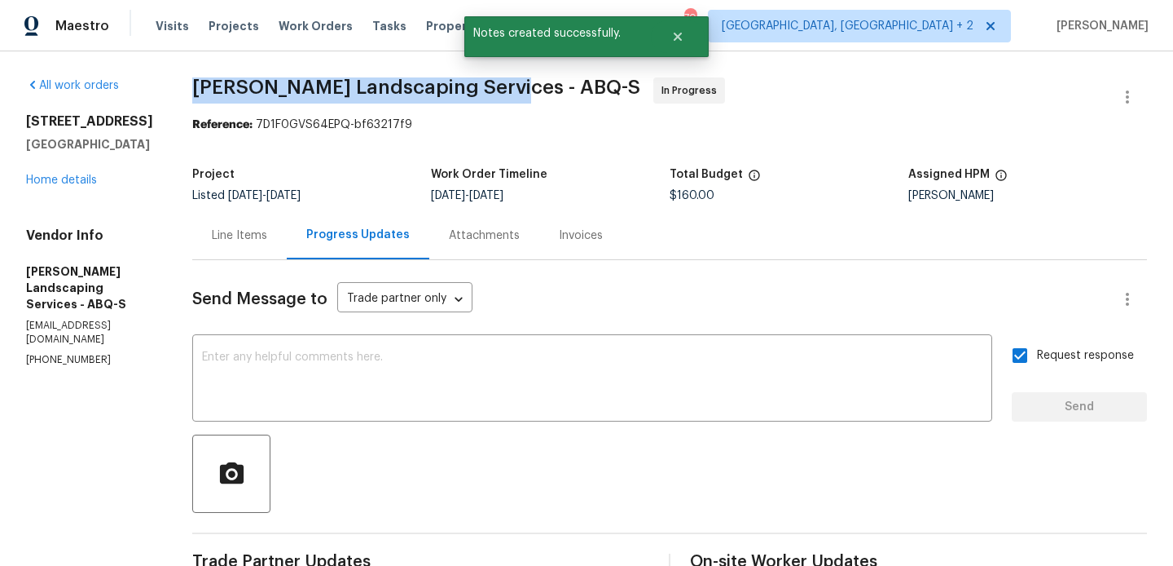
drag, startPoint x: 235, startPoint y: 88, endPoint x: 539, endPoint y: 98, distance: 304.9
click at [539, 98] on span "Rodriguez Landscaping Services - ABQ-S In Progress" at bounding box center [650, 96] width 916 height 39
copy span "Rodriguez Landscaping Services"
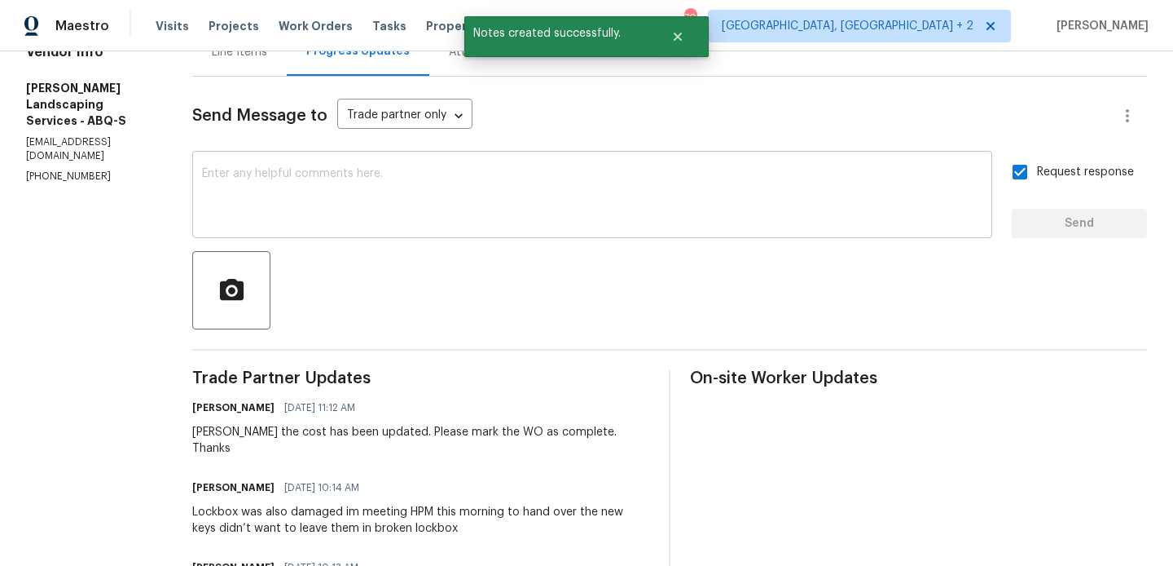
scroll to position [513, 0]
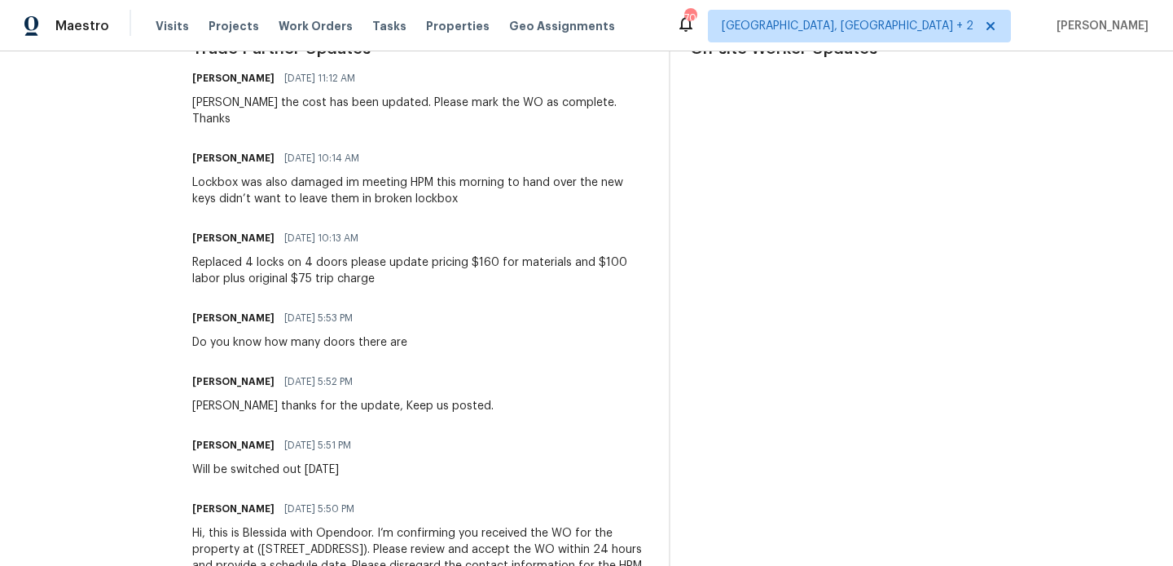
click at [420, 254] on div "Replaced 4 locks on 4 doors please update pricing $160 for materials and $100 l…" at bounding box center [420, 270] width 457 height 33
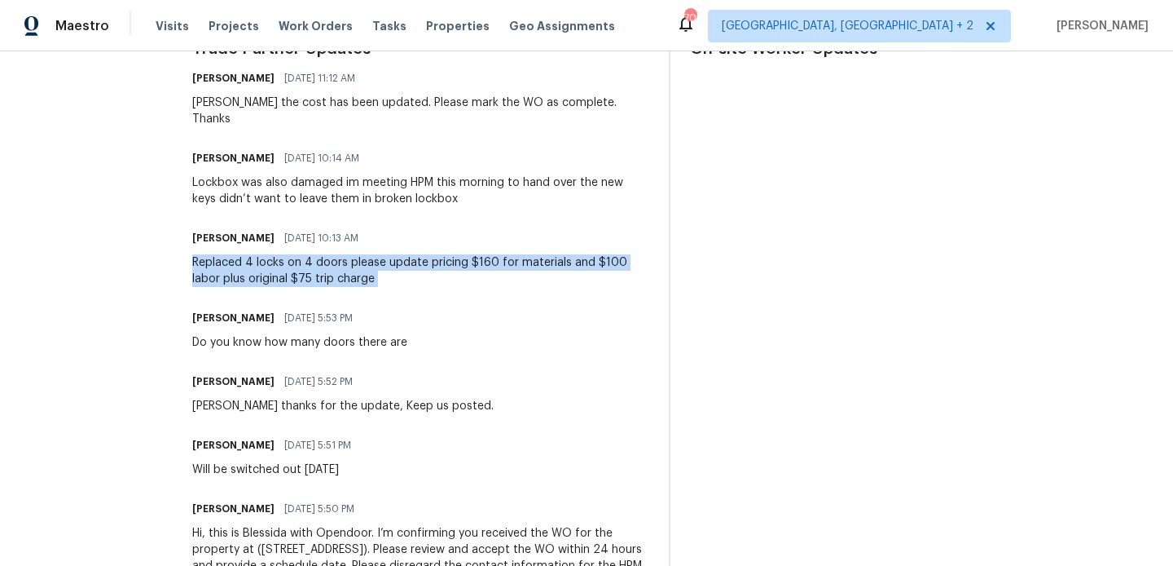
click at [420, 254] on div "Replaced 4 locks on 4 doors please update pricing $160 for materials and $100 l…" at bounding box center [420, 270] width 457 height 33
copy div "Replaced 4 locks on 4 doors please update pricing $160 for materials and $100 l…"
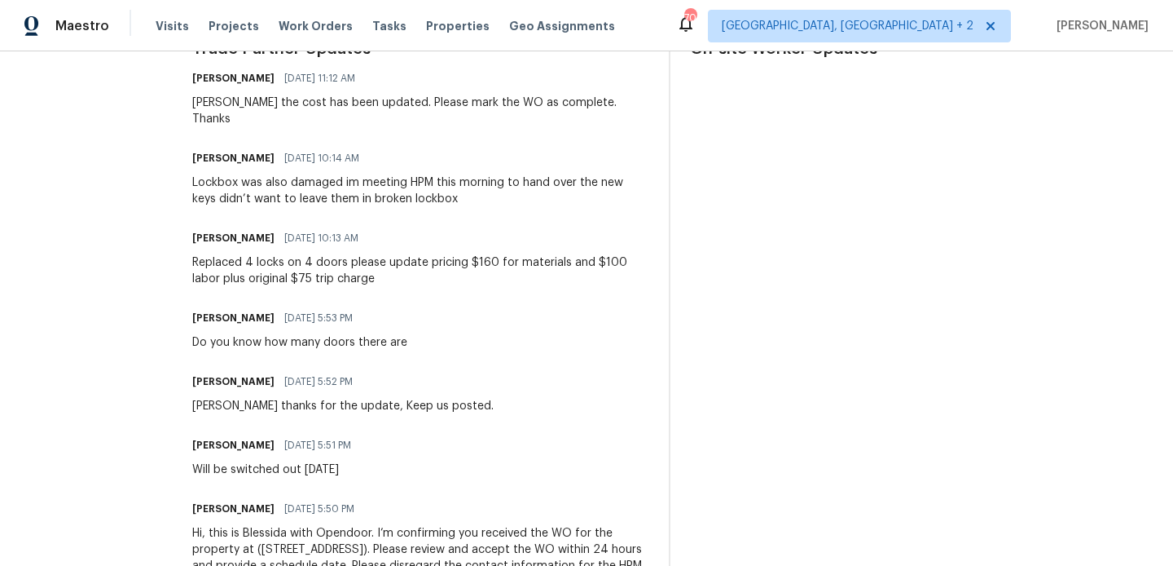
click at [403, 174] on div "Lockbox was also damaged im meeting HPM this morning to hand over the new keys …" at bounding box center [420, 190] width 457 height 33
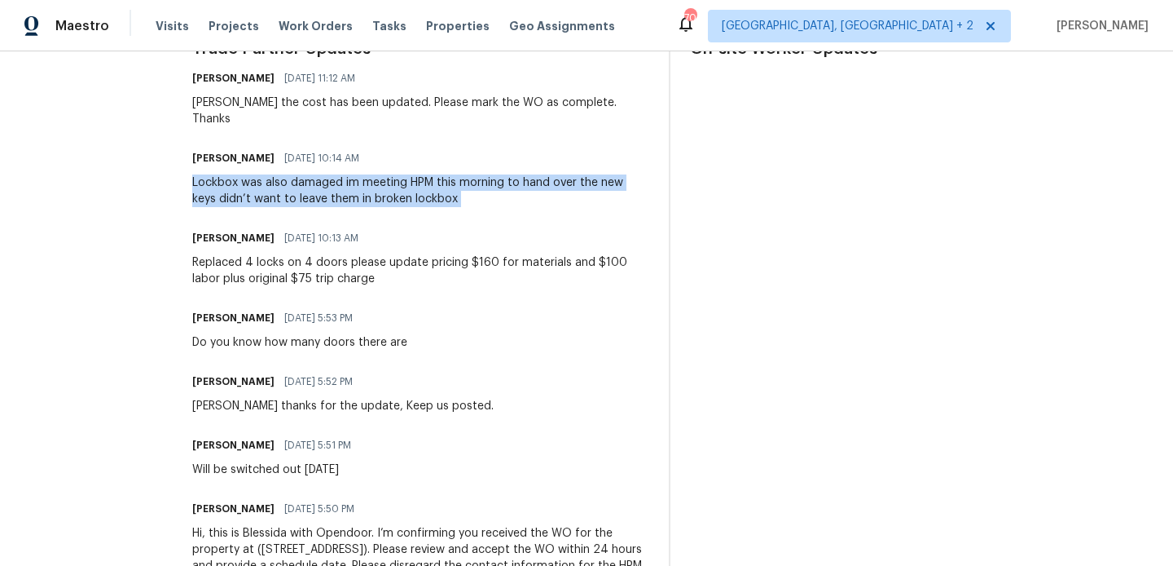
click at [403, 174] on div "Lockbox was also damaged im meeting HPM this morning to hand over the new keys …" at bounding box center [420, 190] width 457 height 33
copy div "Lockbox was also damaged im meeting HPM this morning to hand over the new keys …"
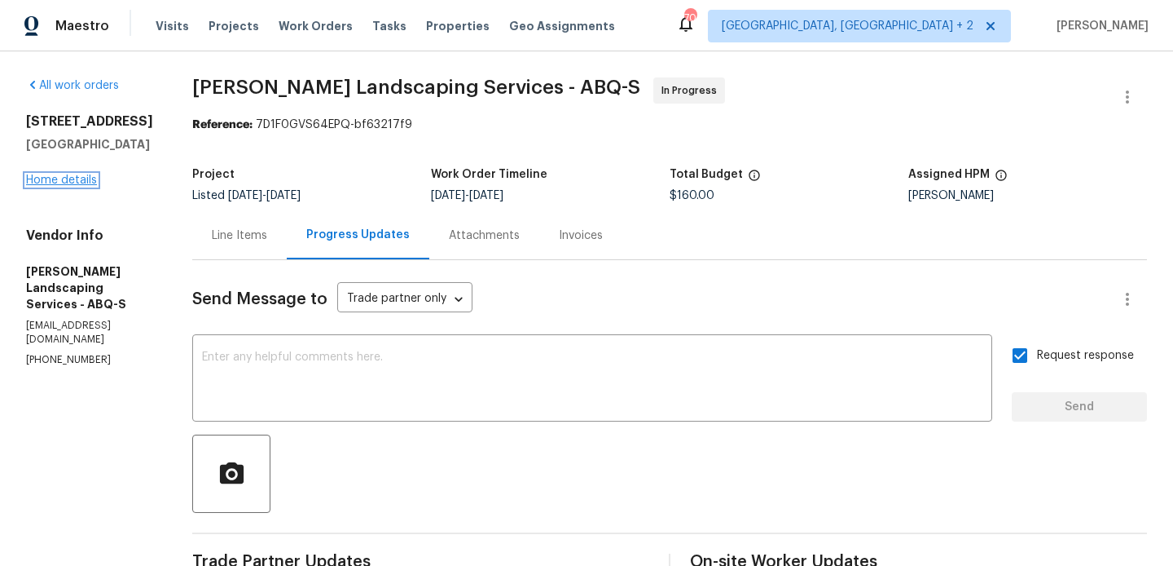
click at [68, 174] on link "Home details" at bounding box center [61, 179] width 71 height 11
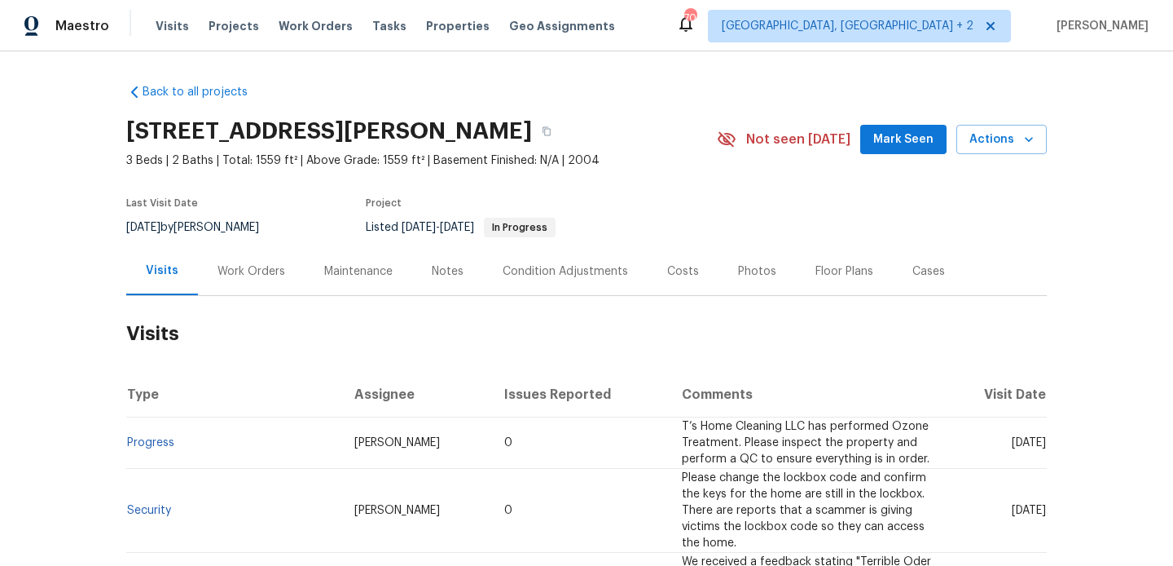
click at [271, 270] on div "Work Orders" at bounding box center [252, 271] width 68 height 16
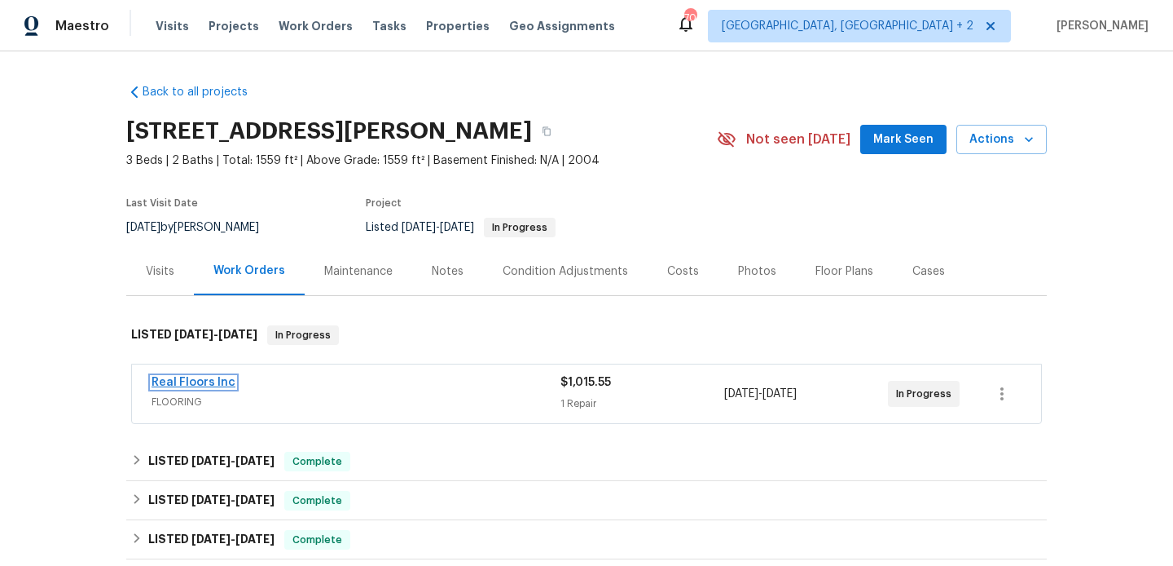
click at [223, 378] on link "Real Floors Inc" at bounding box center [194, 381] width 84 height 11
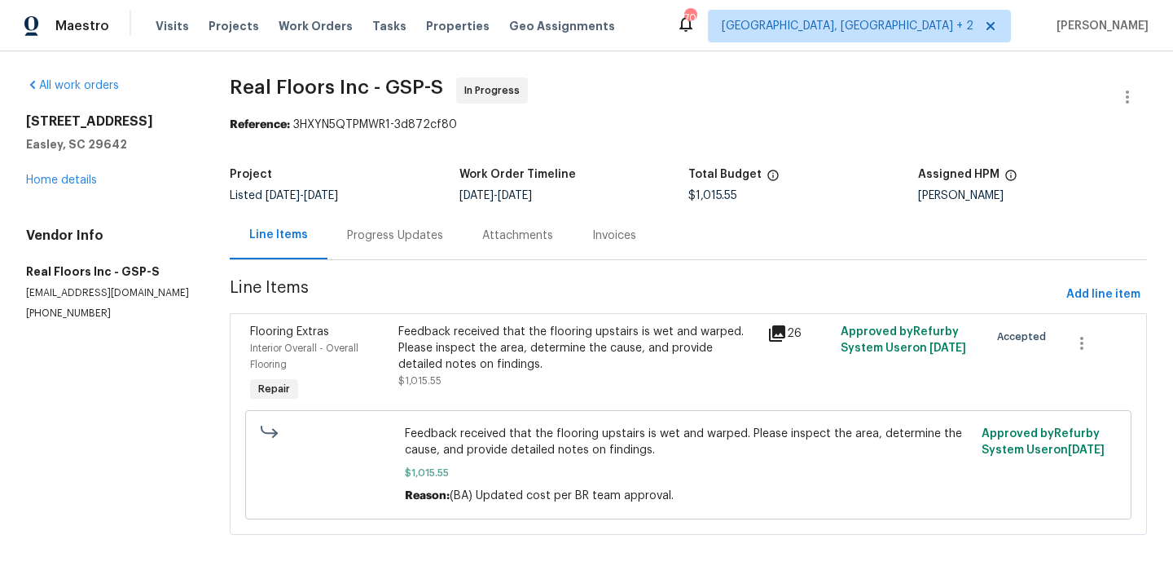
click at [429, 234] on div "Progress Updates" at bounding box center [395, 235] width 96 height 16
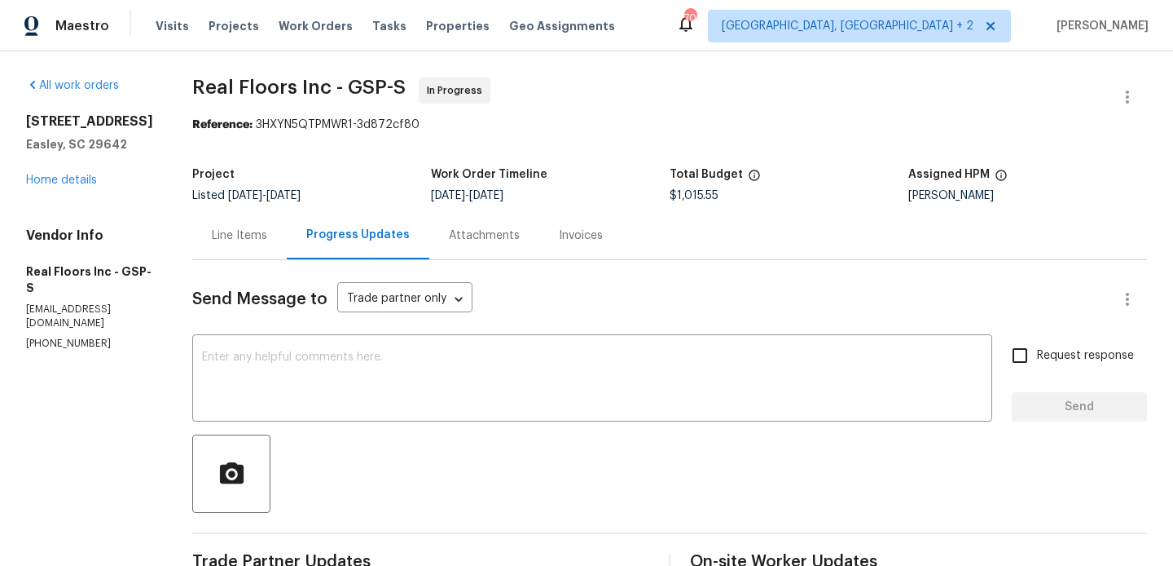
click at [111, 337] on p "(860) 689-4027" at bounding box center [89, 344] width 127 height 14
copy p "(860) 689-4027"
click at [76, 178] on link "Home details" at bounding box center [61, 179] width 71 height 11
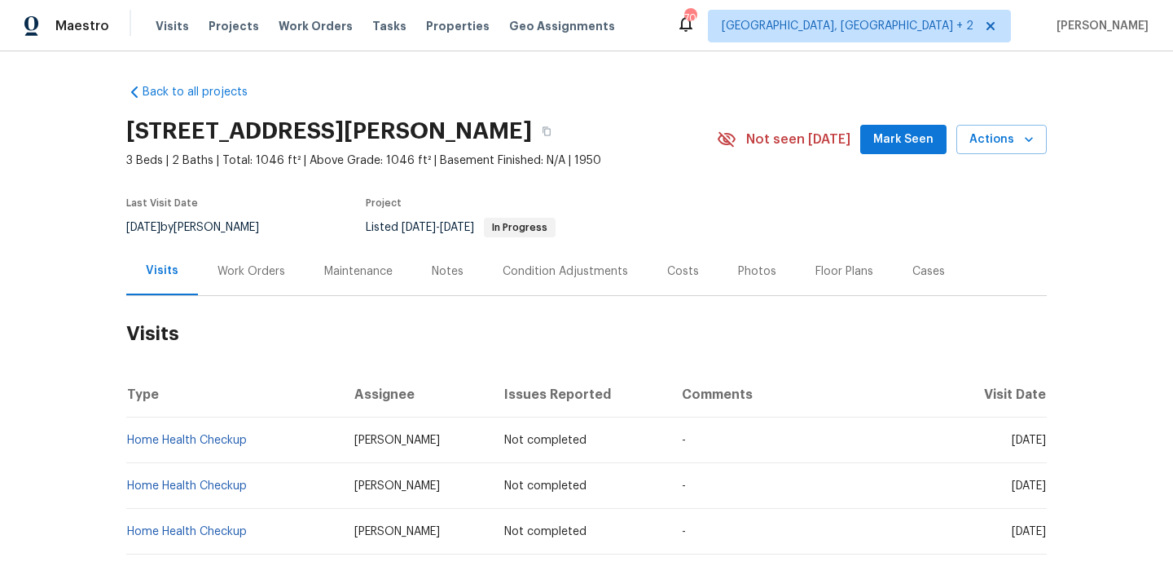
click at [278, 243] on div "Last Visit Date [DATE] by [PERSON_NAME] Project Listed [DATE] - [DATE] In Progr…" at bounding box center [402, 217] width 553 height 59
click at [264, 267] on div "Work Orders" at bounding box center [252, 271] width 68 height 16
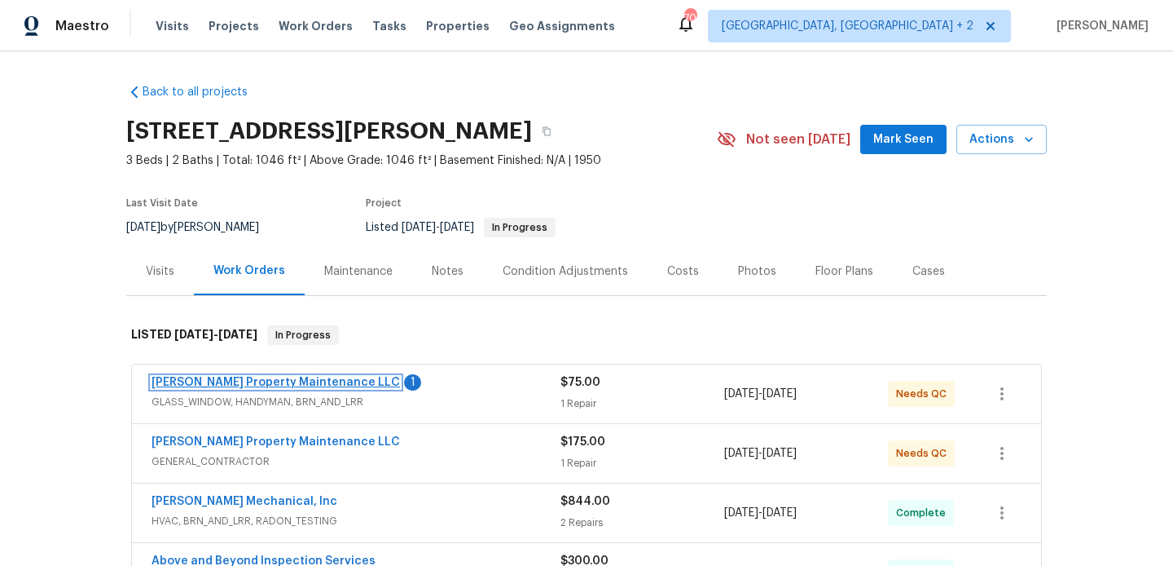
click at [302, 383] on link "[PERSON_NAME] Property Maintenance LLC" at bounding box center [276, 381] width 249 height 11
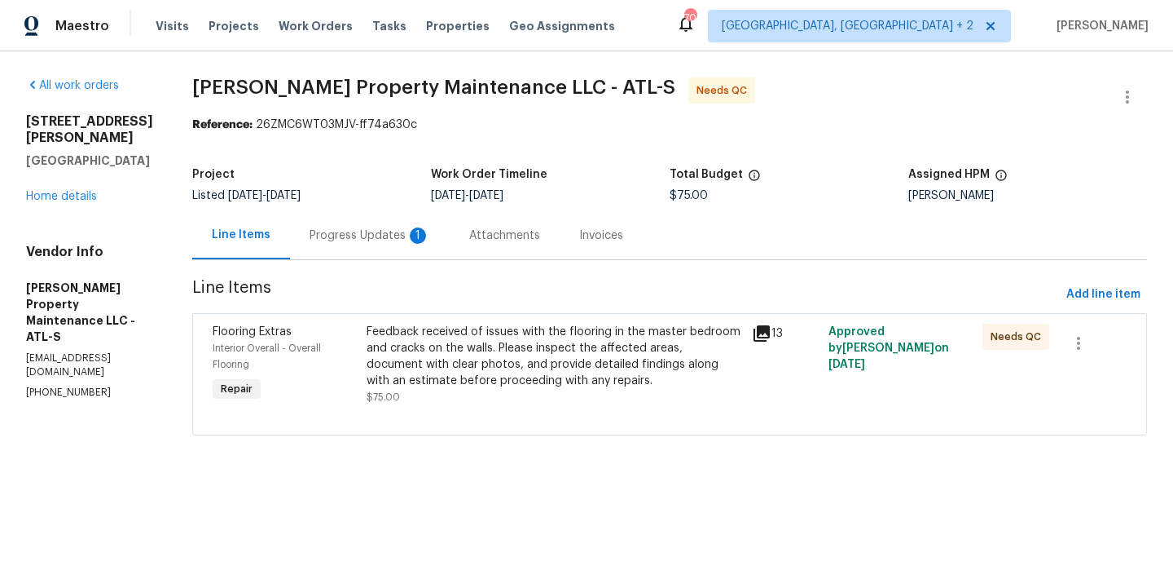
click at [416, 233] on div "1" at bounding box center [418, 235] width 16 height 16
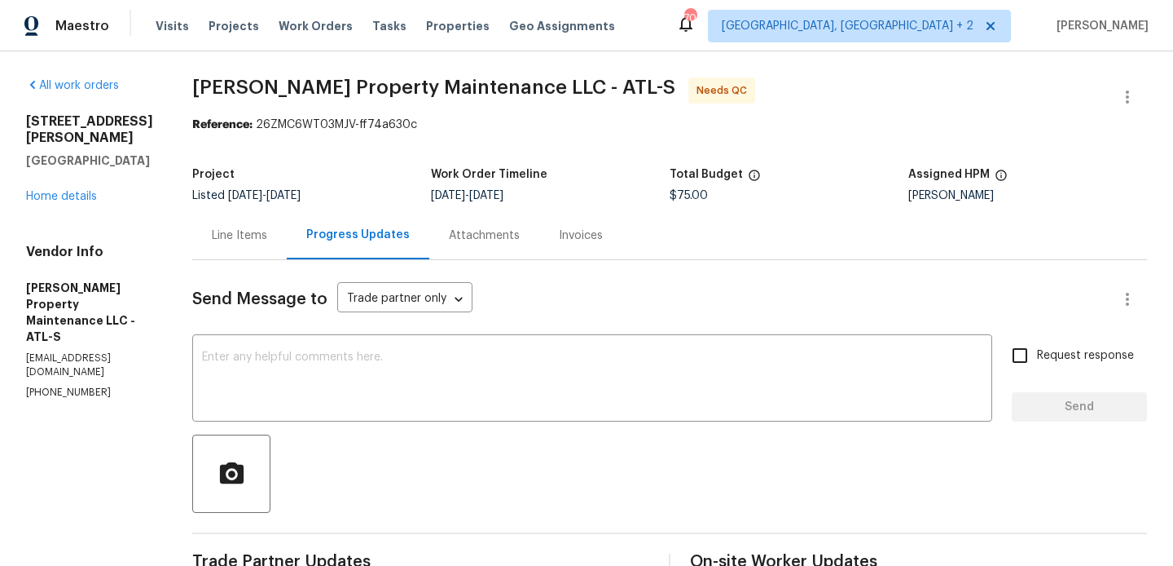
click at [253, 228] on div "Line Items" at bounding box center [239, 235] width 55 height 16
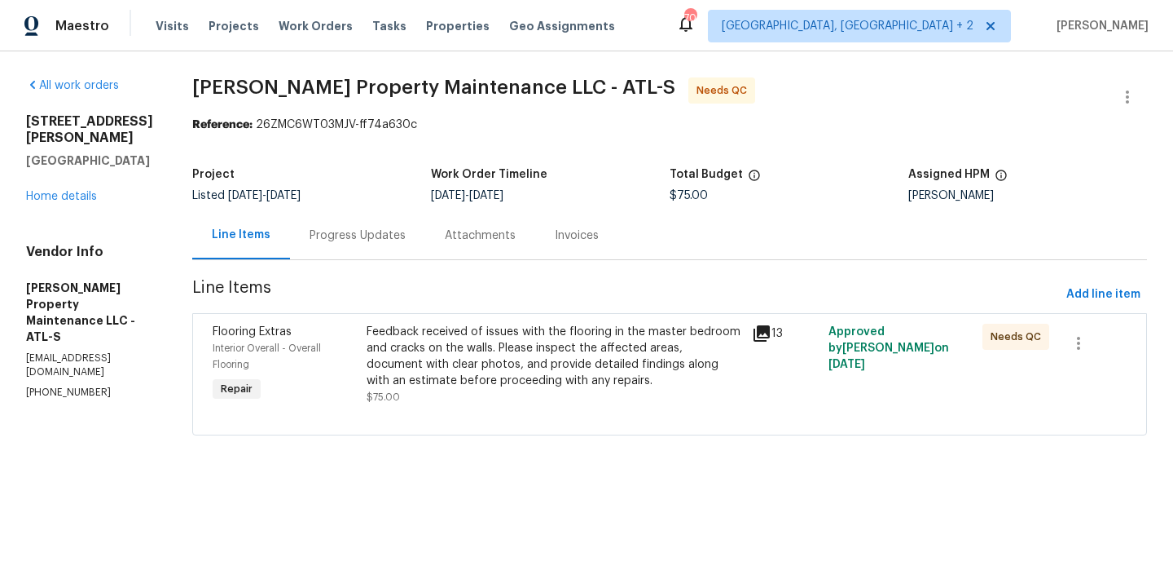
click at [355, 222] on div "Progress Updates" at bounding box center [357, 235] width 135 height 48
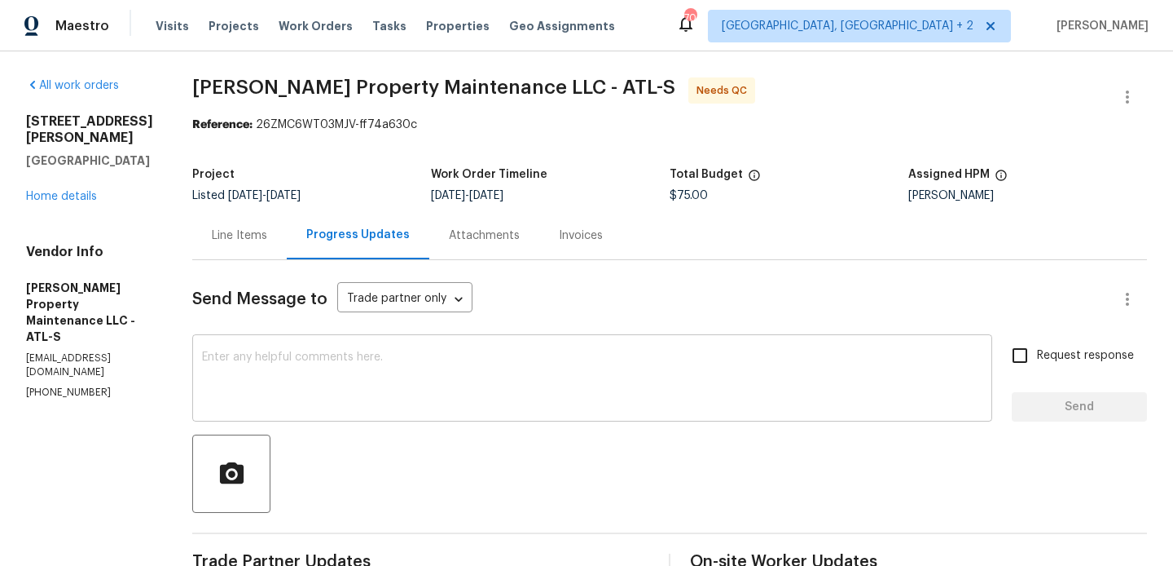
click at [330, 366] on textarea at bounding box center [592, 379] width 781 height 57
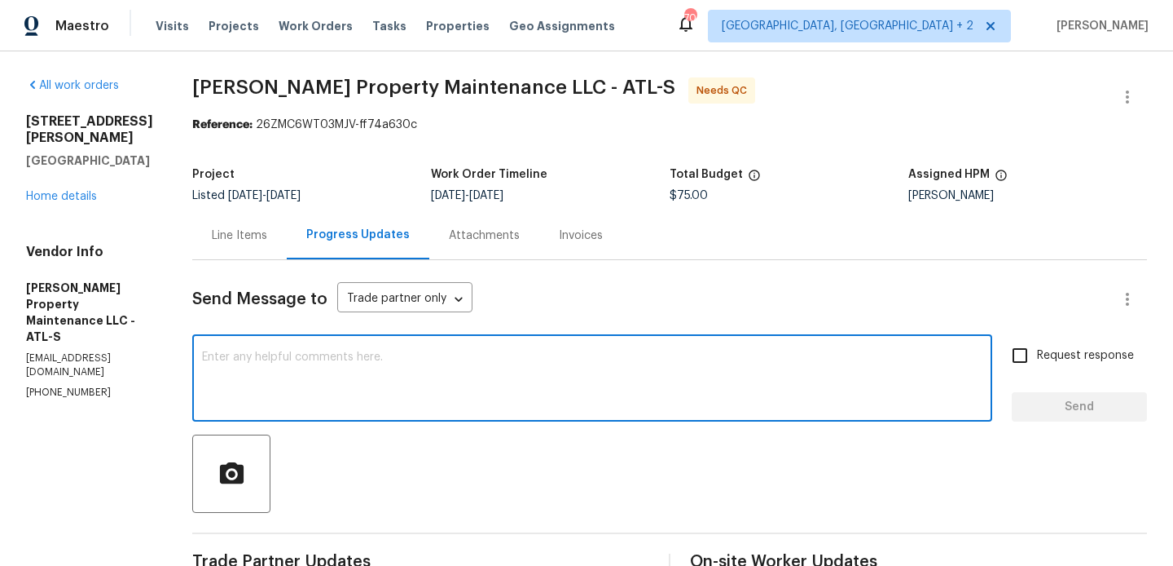
click at [249, 220] on div "Line Items" at bounding box center [239, 235] width 95 height 48
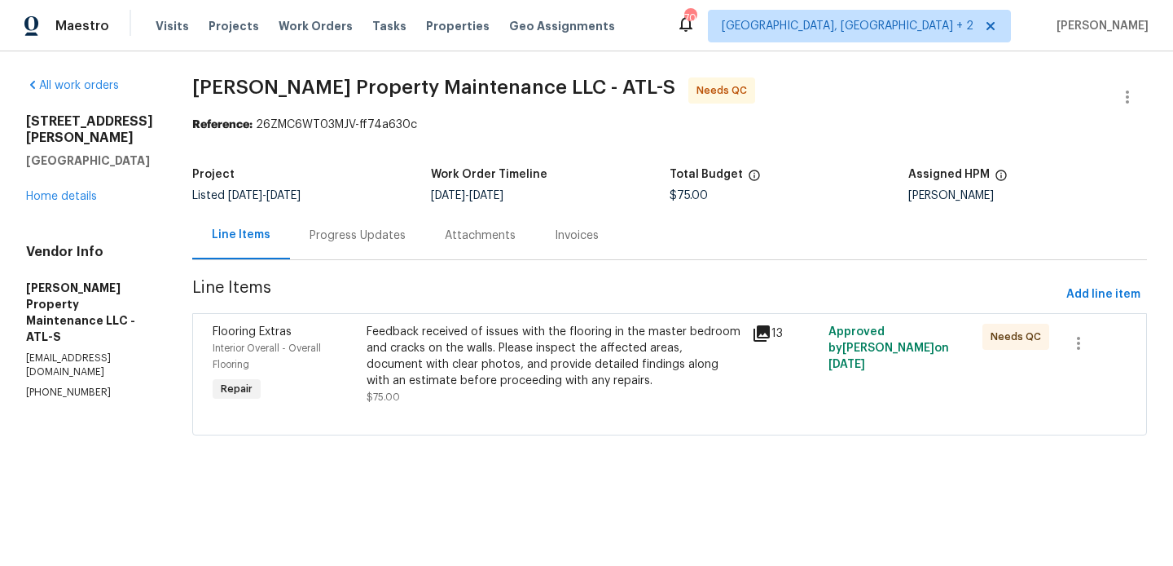
click at [562, 341] on div "Feedback received of issues with the flooring in the master bedroom and cracks …" at bounding box center [554, 356] width 375 height 65
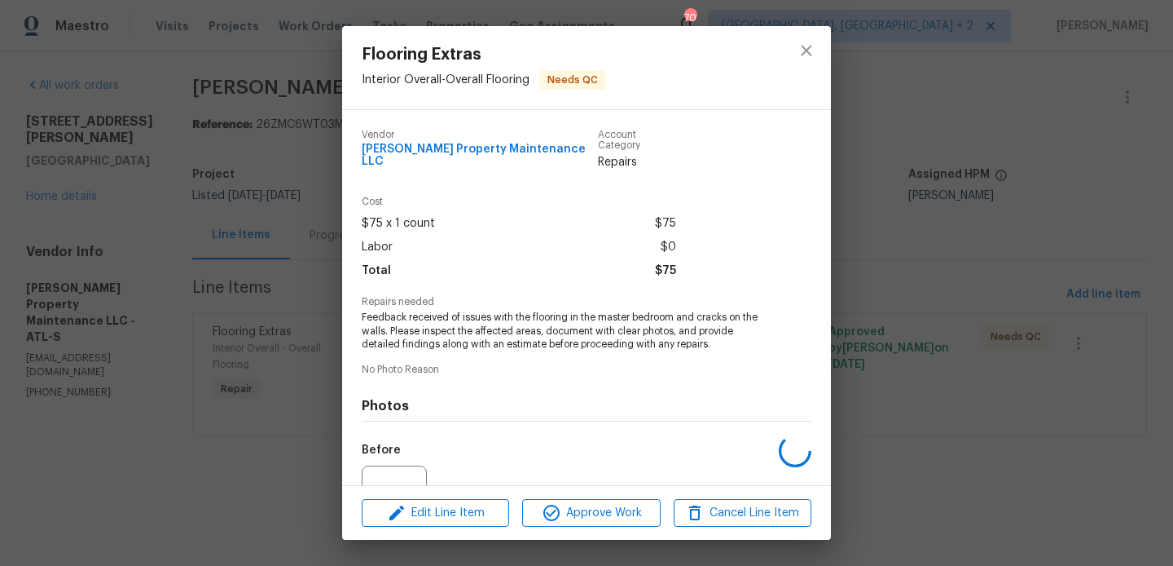
scroll to position [157, 0]
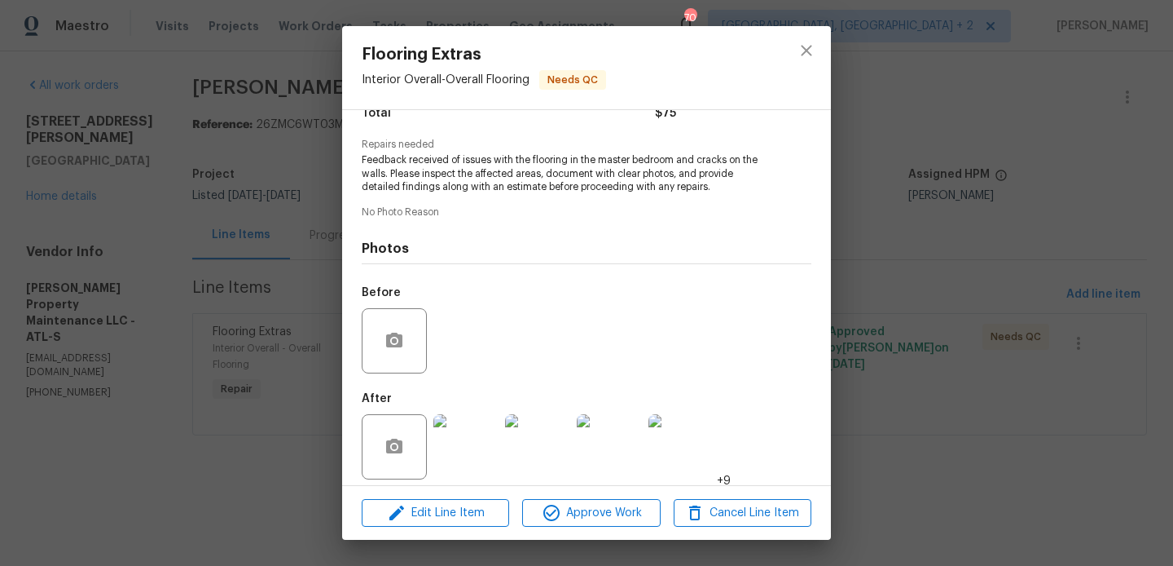
click at [465, 444] on img at bounding box center [466, 446] width 65 height 65
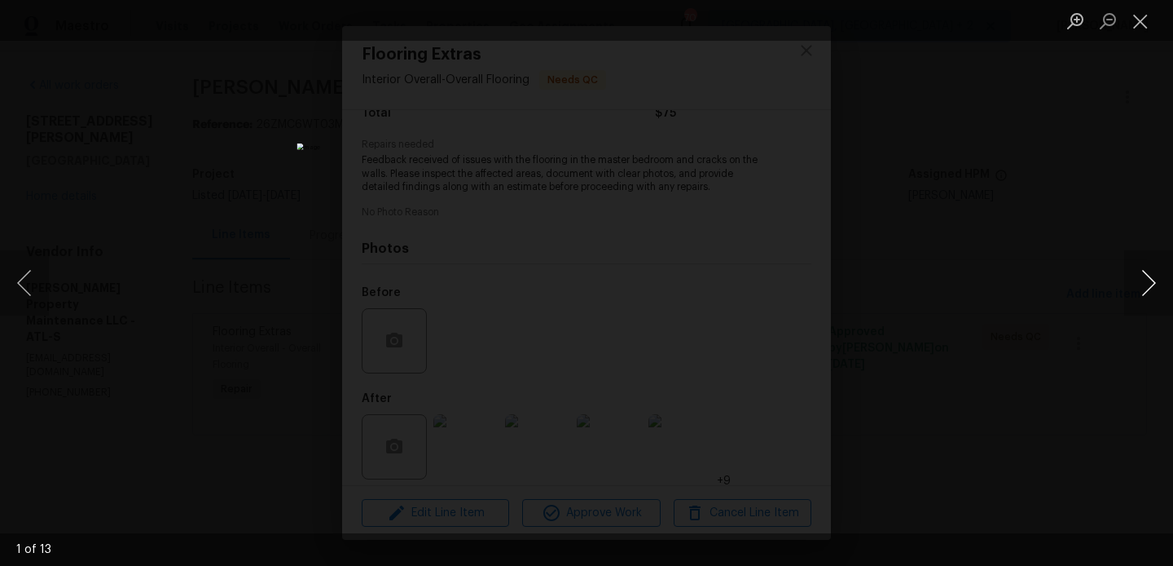
click at [1153, 280] on button "Next image" at bounding box center [1149, 282] width 49 height 65
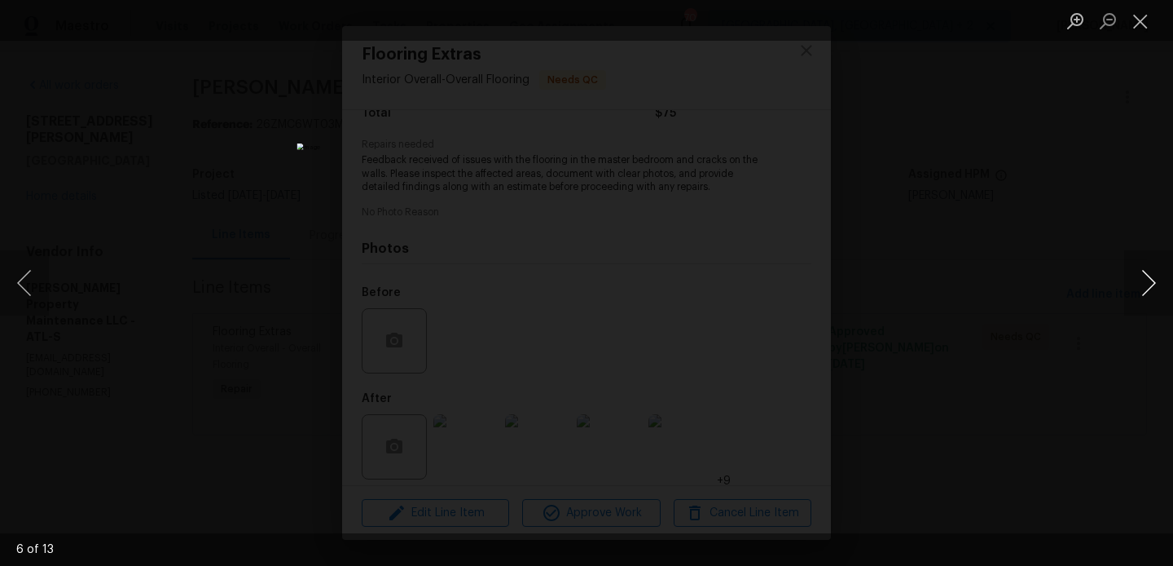
click at [1153, 280] on button "Next image" at bounding box center [1149, 282] width 49 height 65
click at [1008, 271] on div "Lightbox" at bounding box center [586, 283] width 1173 height 566
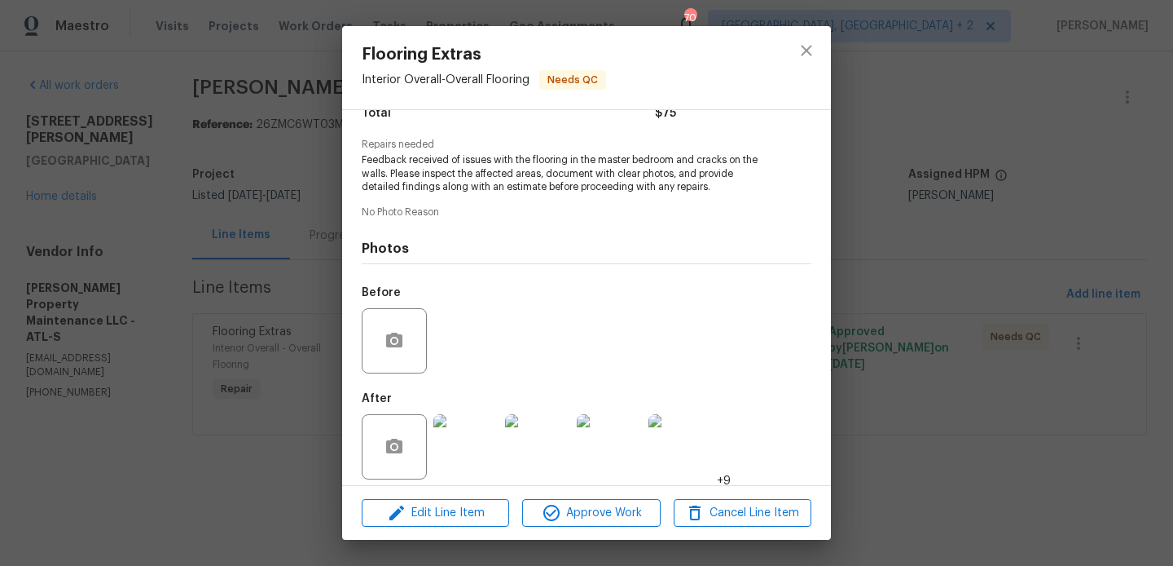
click at [326, 306] on div "Flooring Extras Interior Overall - Overall Flooring Needs QC Vendor [PERSON_NAM…" at bounding box center [586, 283] width 1173 height 566
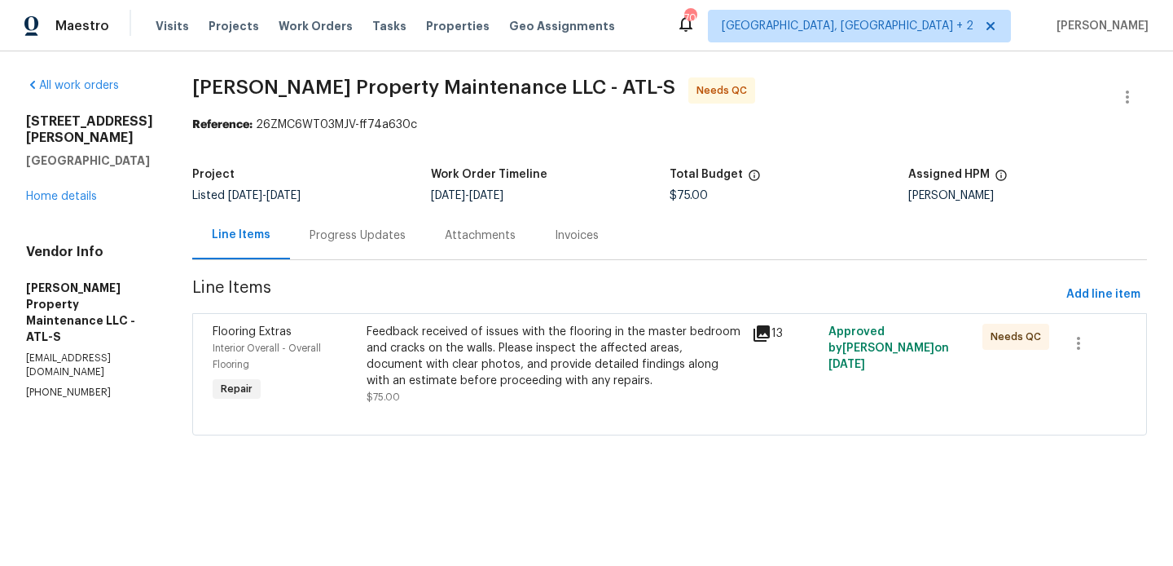
click at [345, 221] on div "Progress Updates" at bounding box center [357, 235] width 135 height 48
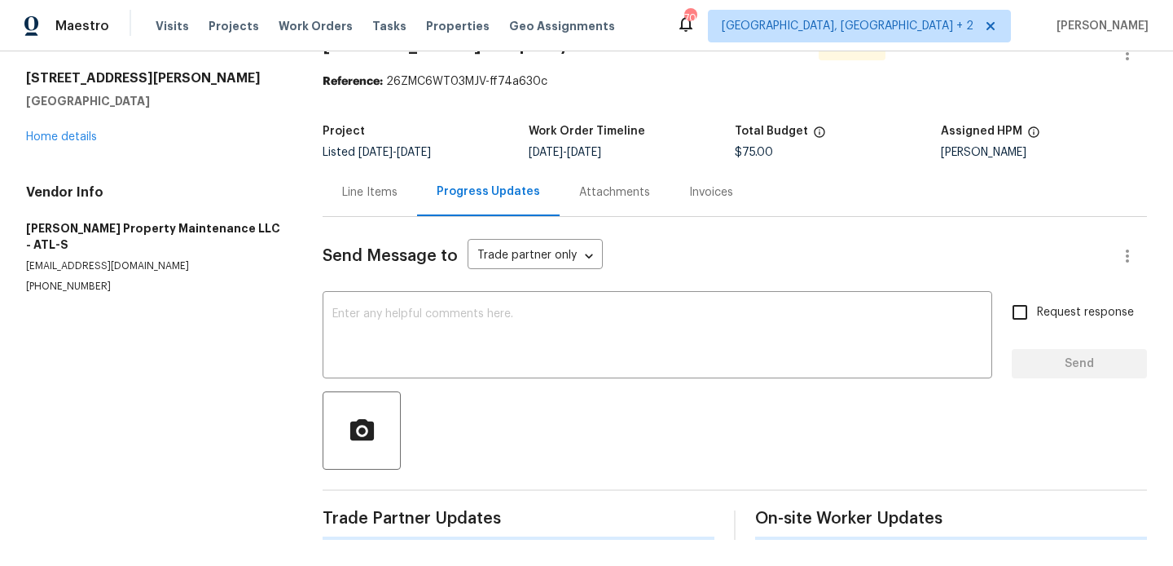
scroll to position [376, 0]
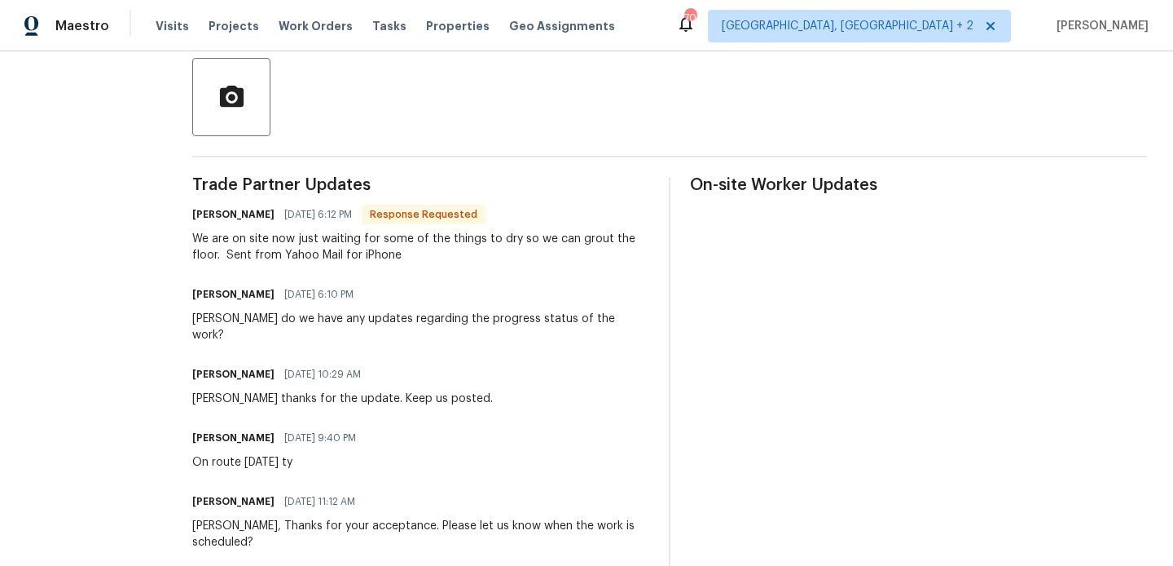
click at [205, 215] on h6 "[PERSON_NAME]" at bounding box center [233, 214] width 82 height 16
copy h6 "[PERSON_NAME]"
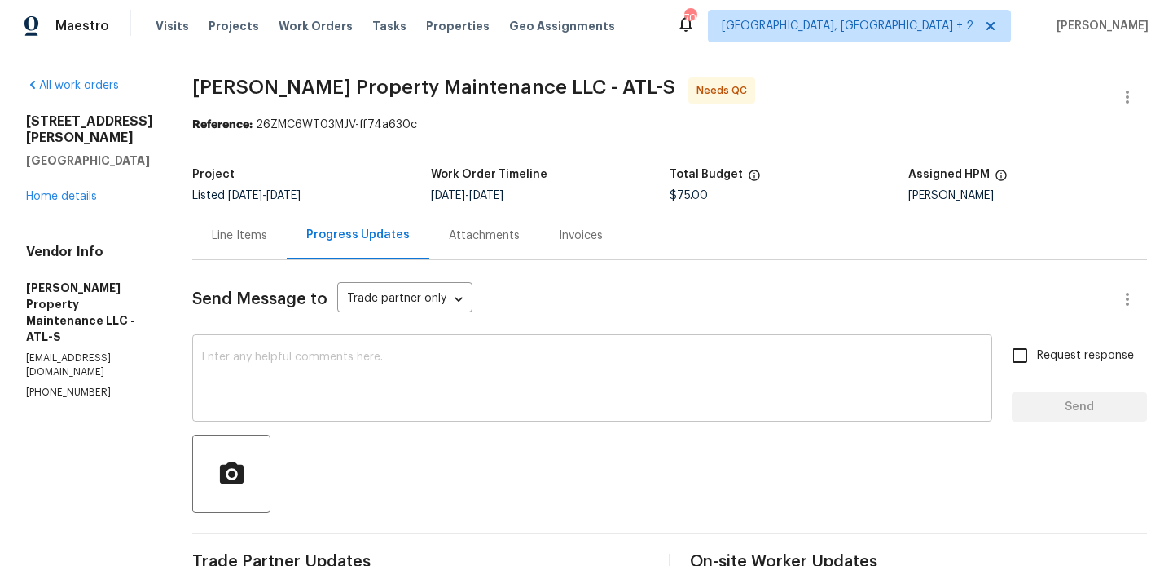
click at [253, 354] on textarea at bounding box center [592, 379] width 781 height 57
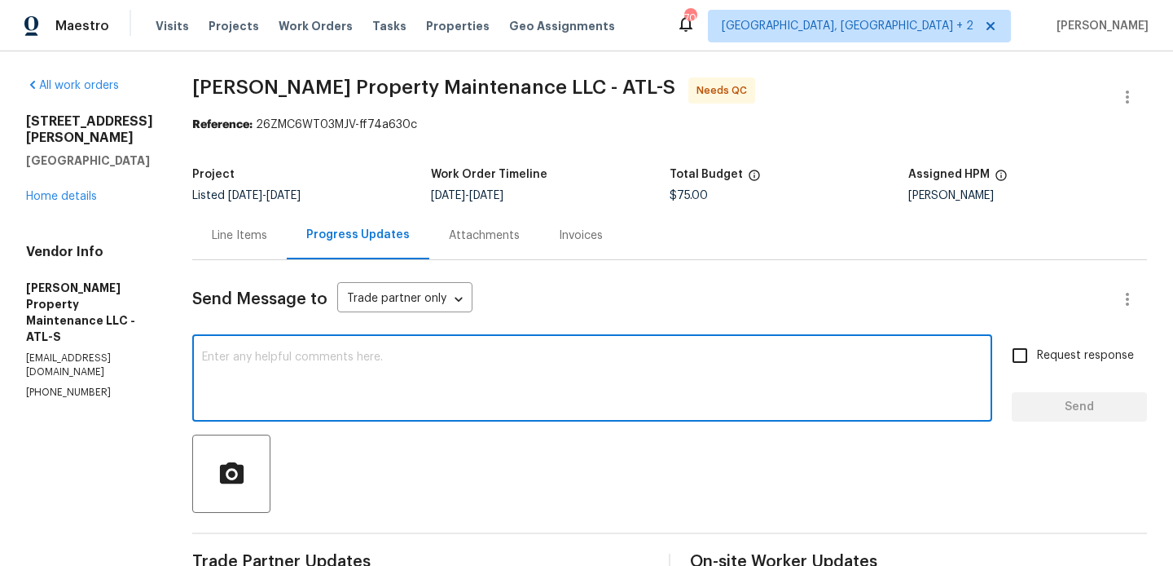
paste textarea "[PERSON_NAME]"
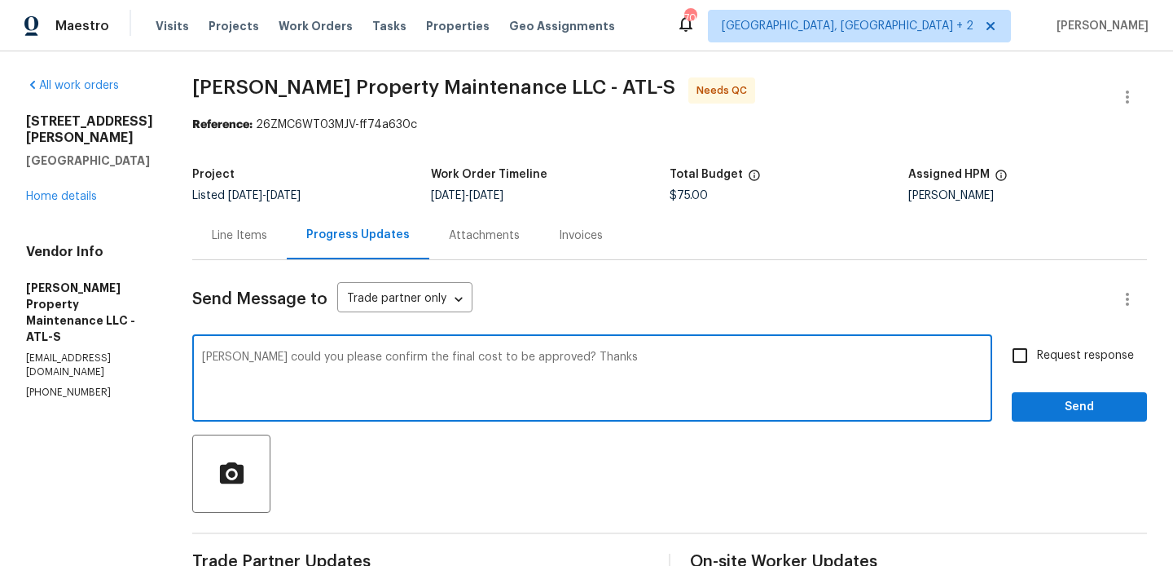
type textarea "[PERSON_NAME] could you please confirm the final cost to be approved? Thanks"
click at [1068, 349] on span "Request response" at bounding box center [1085, 355] width 97 height 17
click at [1037, 349] on input "Request response" at bounding box center [1020, 355] width 34 height 34
checkbox input "true"
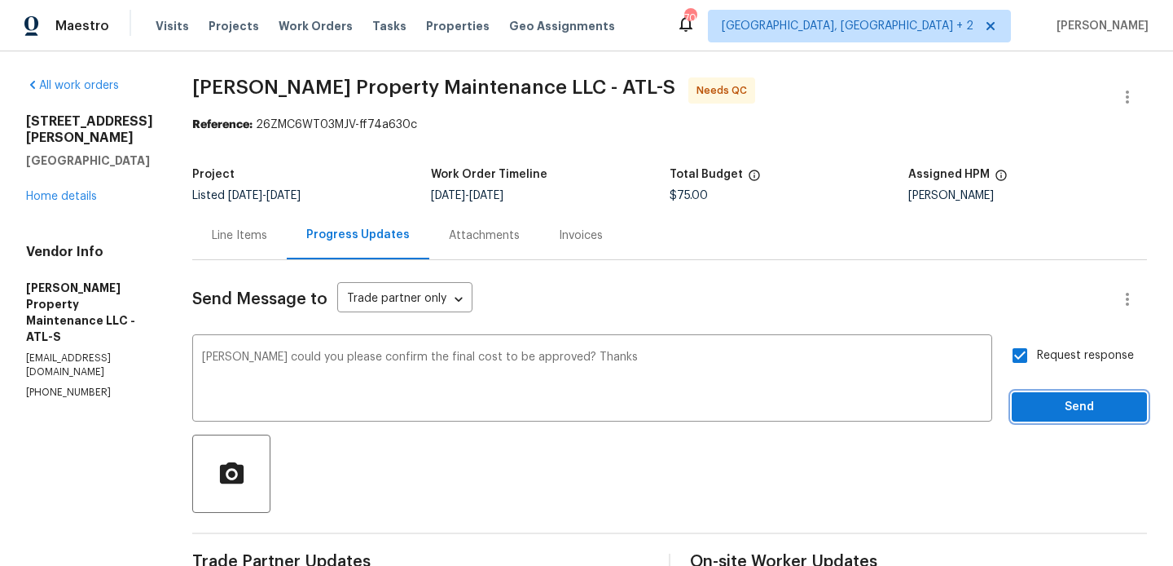
click at [1068, 412] on span "Send" at bounding box center [1079, 407] width 109 height 20
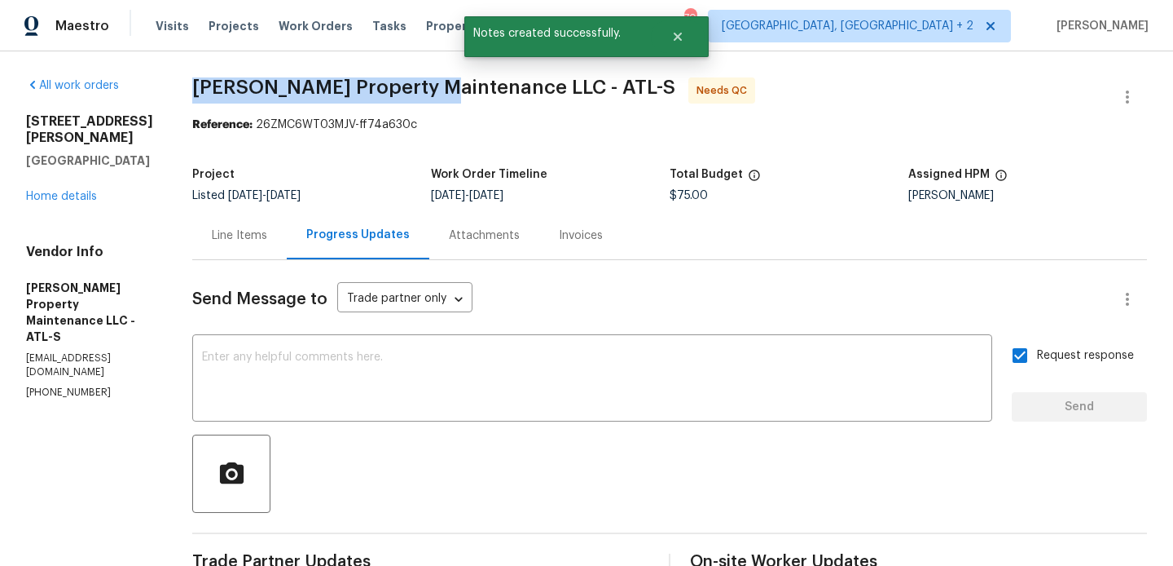
drag, startPoint x: 191, startPoint y: 81, endPoint x: 442, endPoint y: 85, distance: 251.0
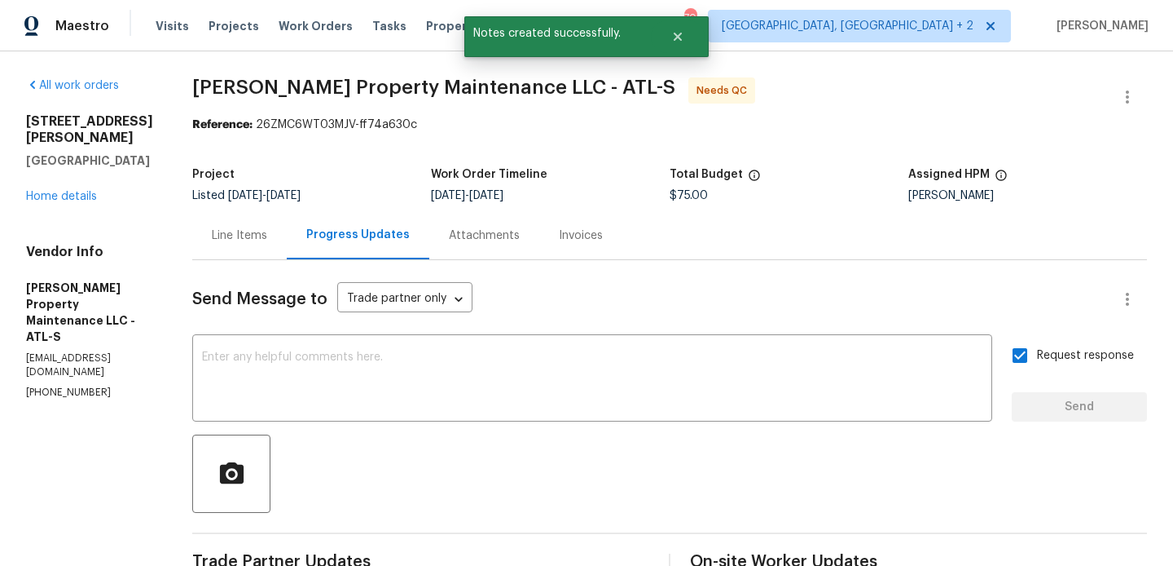
click at [82, 385] on p "[PHONE_NUMBER]" at bounding box center [89, 392] width 127 height 14
copy p "[PHONE_NUMBER]"
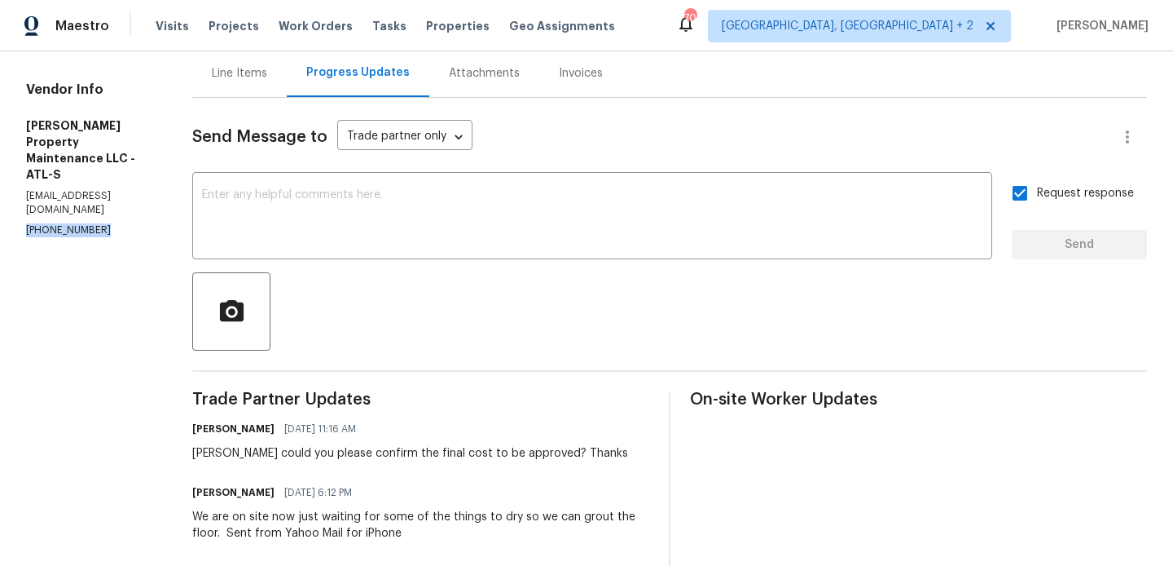
scroll to position [68, 0]
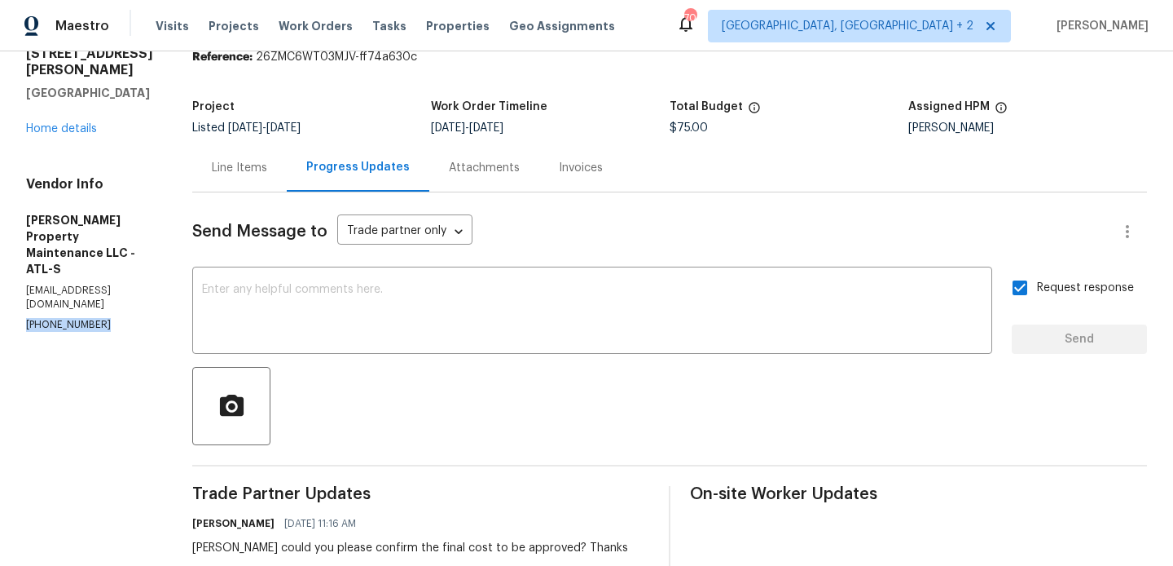
click at [68, 318] on p "[PHONE_NUMBER]" at bounding box center [89, 325] width 127 height 14
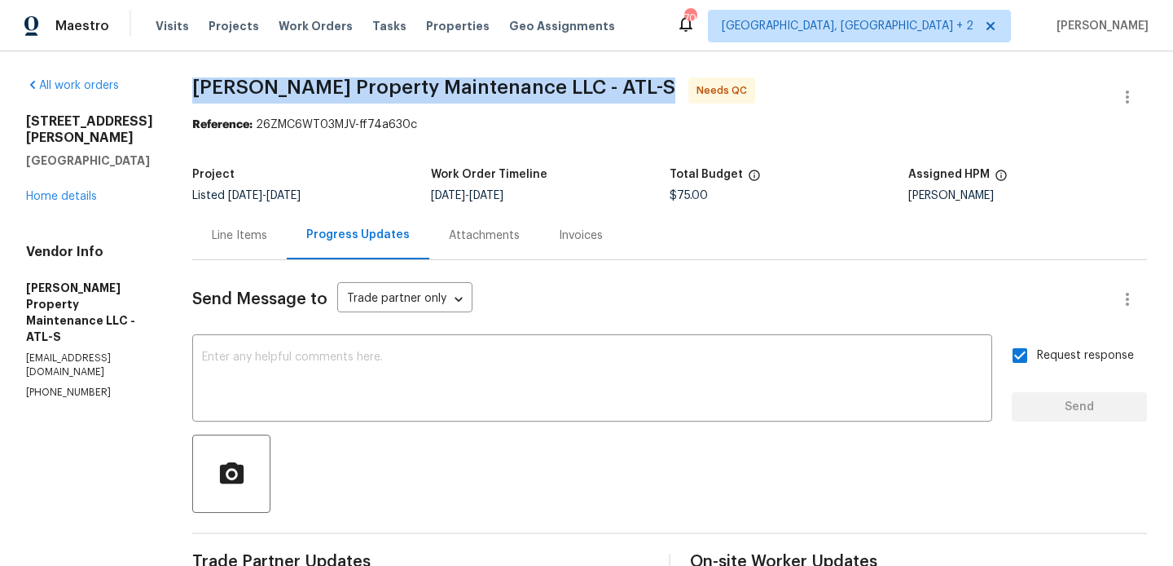
drag, startPoint x: 200, startPoint y: 83, endPoint x: 423, endPoint y: 70, distance: 222.9
drag, startPoint x: 456, startPoint y: 91, endPoint x: 192, endPoint y: 93, distance: 264.9
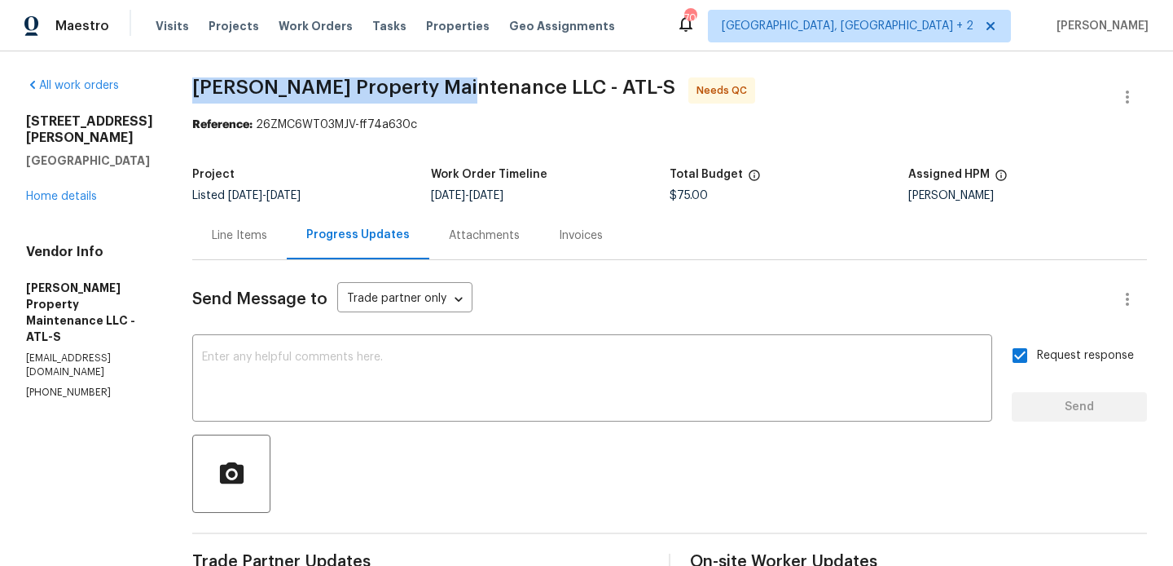
copy span "[PERSON_NAME] Property Maintenance"
click at [51, 191] on link "Home details" at bounding box center [61, 196] width 71 height 11
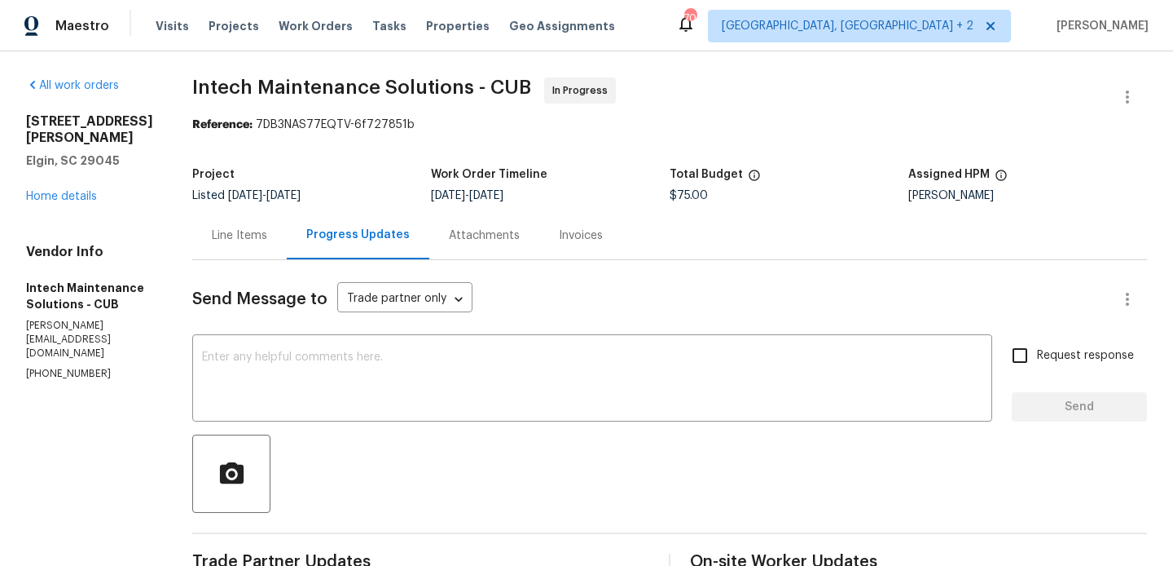
click at [196, 211] on div "Line Items" at bounding box center [239, 235] width 95 height 48
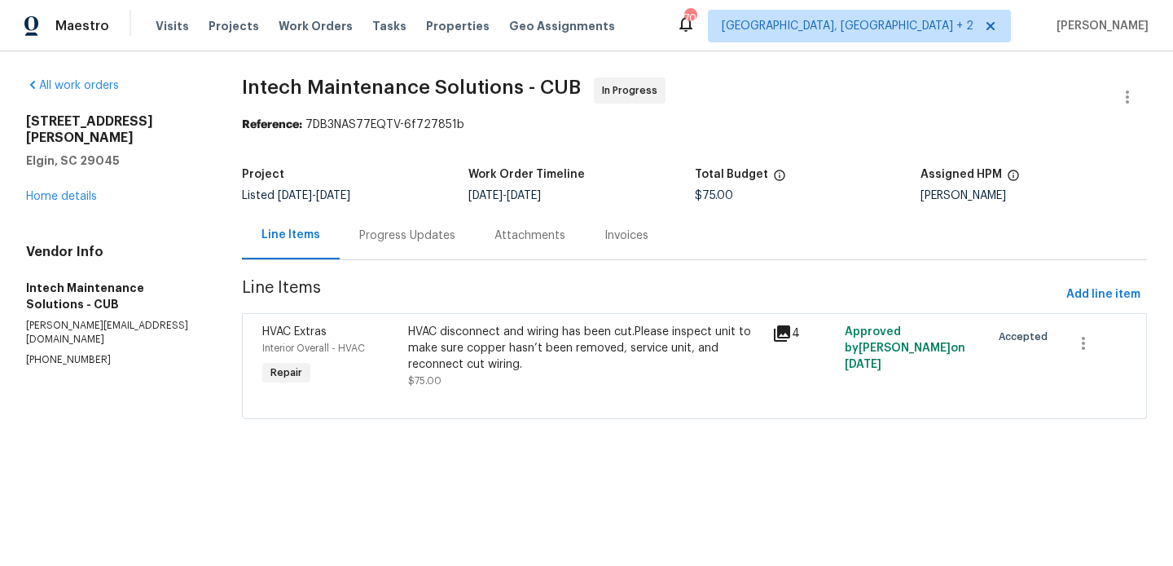
click at [610, 351] on div "HVAC disconnect and wiring has been cut.Please inspect unit to make sure copper…" at bounding box center [585, 348] width 354 height 49
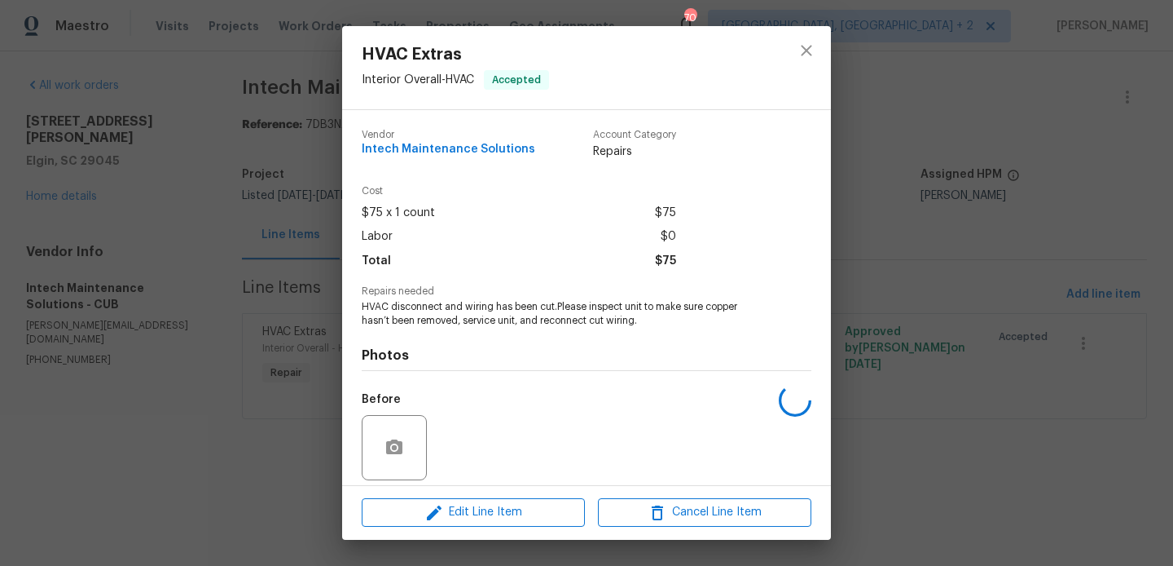
scroll to position [117, 0]
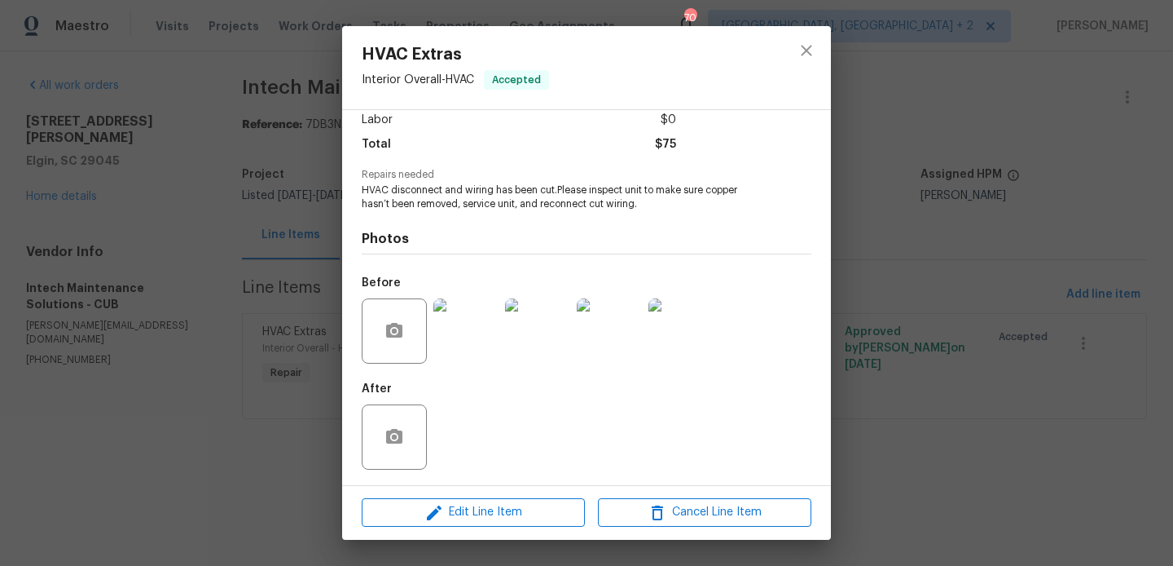
click at [275, 398] on div "HVAC Extras Interior Overall - HVAC Accepted Vendor Intech Maintenance Solution…" at bounding box center [586, 283] width 1173 height 566
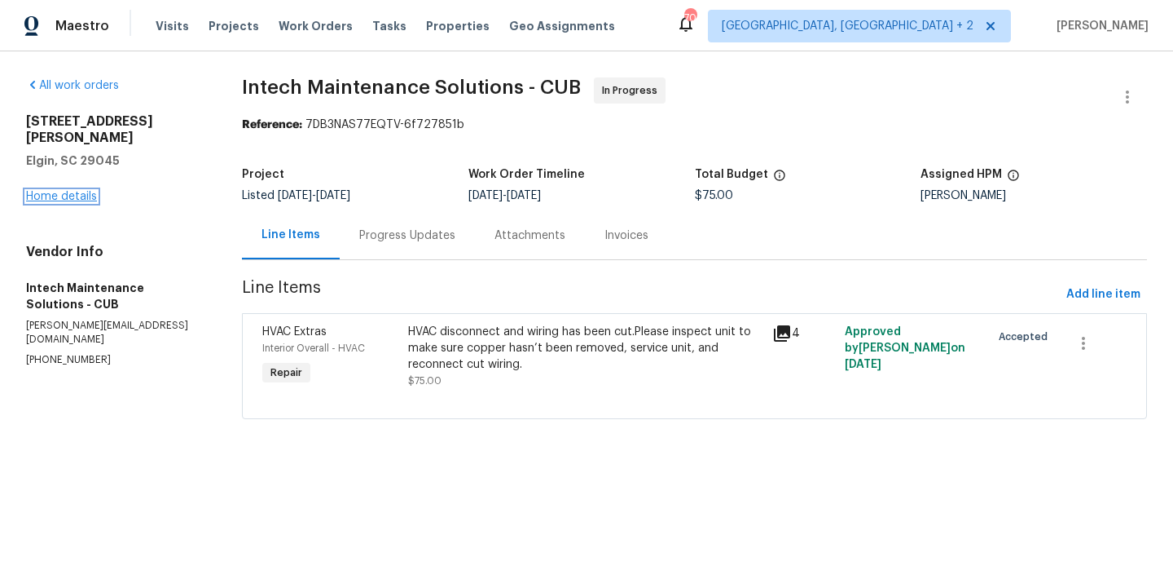
click at [83, 191] on link "Home details" at bounding box center [61, 196] width 71 height 11
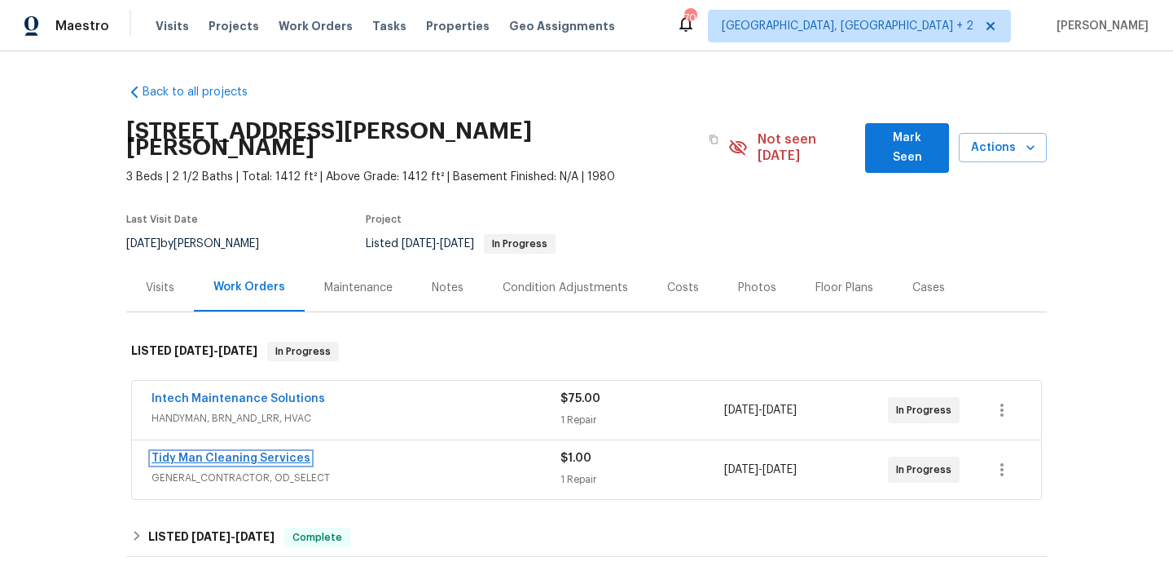
click at [240, 452] on link "Tidy Man Cleaning Services" at bounding box center [231, 457] width 159 height 11
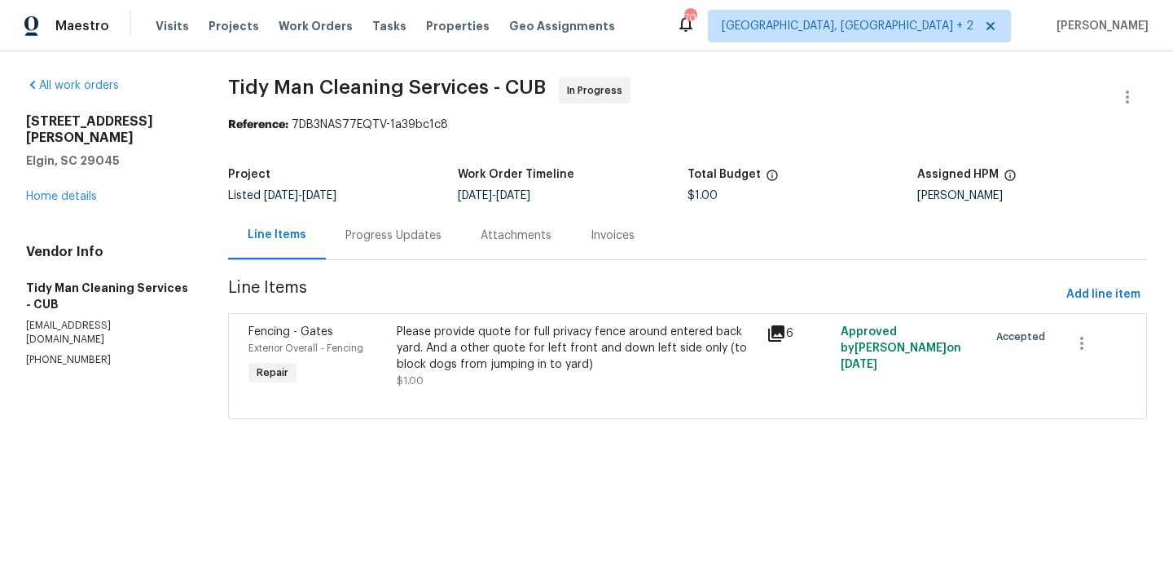
click at [367, 243] on div "Progress Updates" at bounding box center [394, 235] width 96 height 16
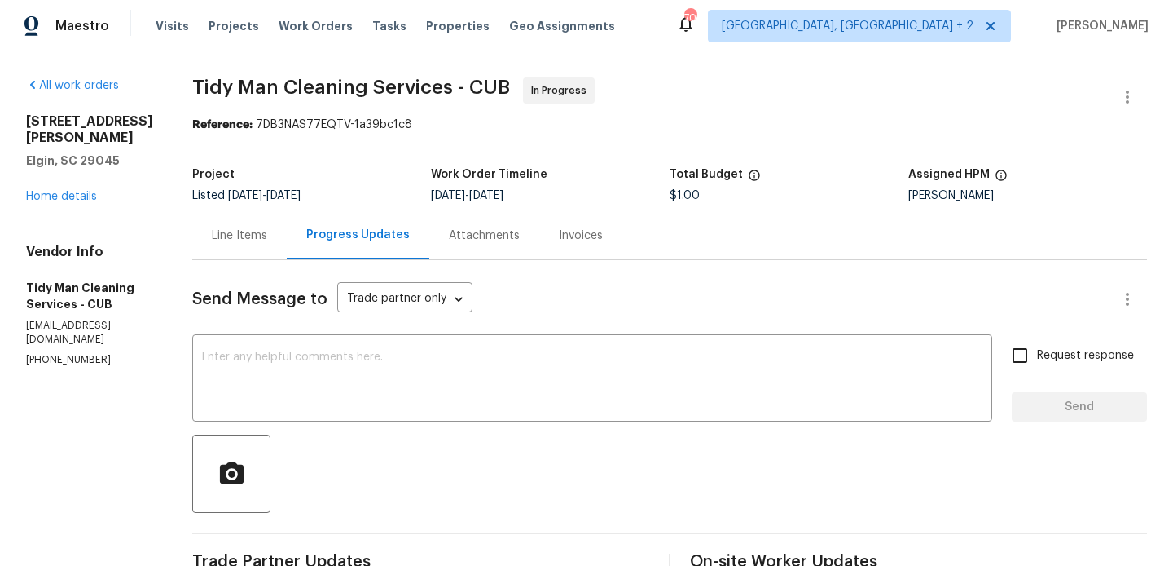
click at [71, 173] on div "1003 Watson Dr Elgin, SC 29045 Home details" at bounding box center [89, 158] width 127 height 91
click at [67, 191] on link "Home details" at bounding box center [61, 196] width 71 height 11
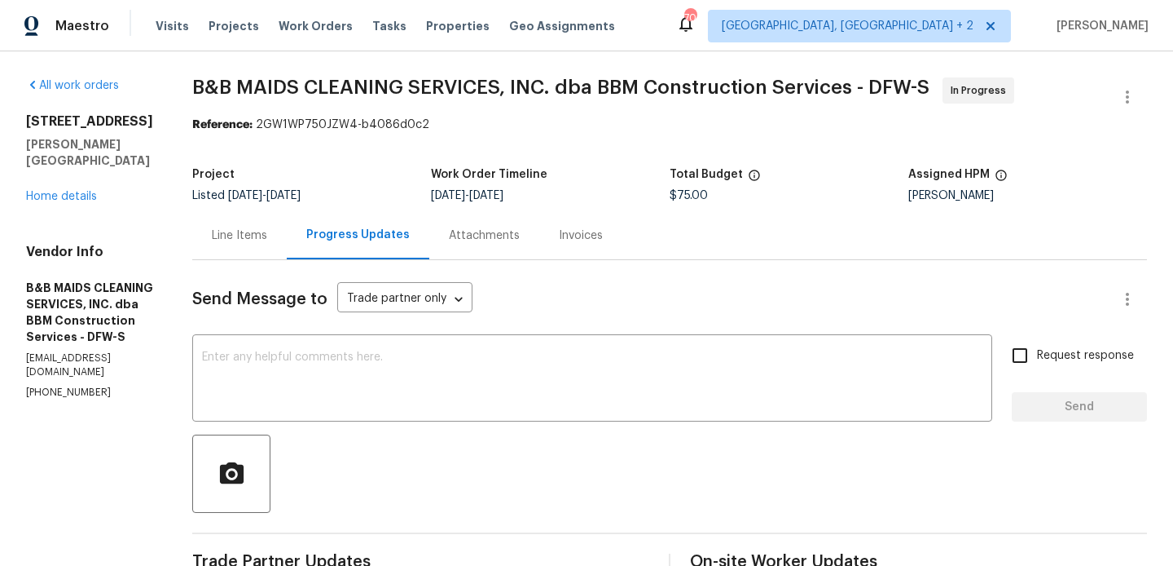
click at [267, 229] on div "Line Items" at bounding box center [239, 235] width 55 height 16
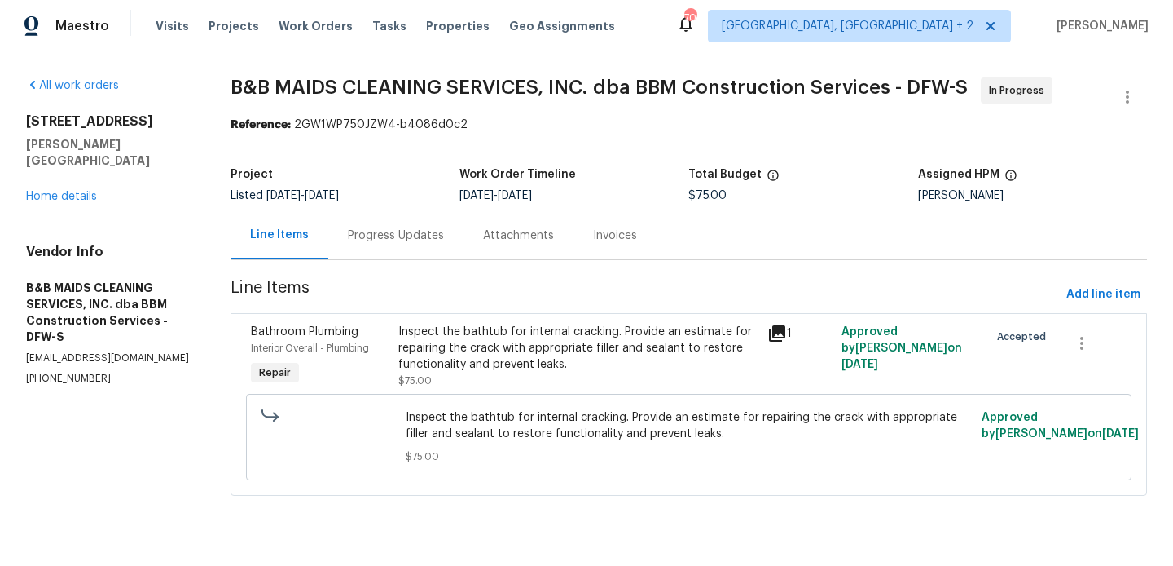
click at [499, 347] on div "Inspect the bathtub for internal cracking. Provide an estimate for repairing th…" at bounding box center [578, 348] width 359 height 49
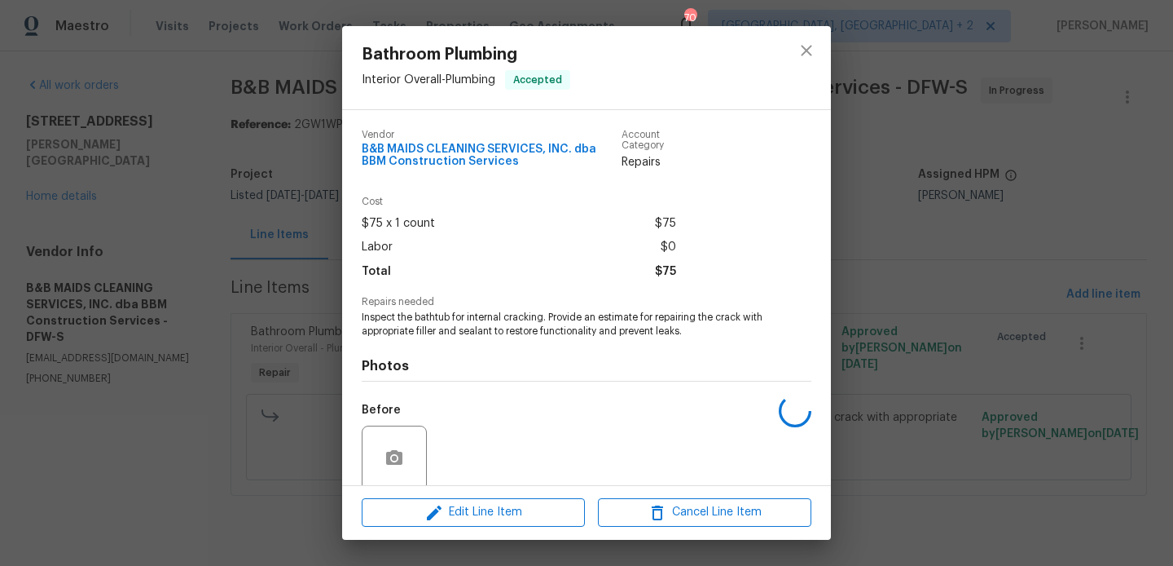
scroll to position [127, 0]
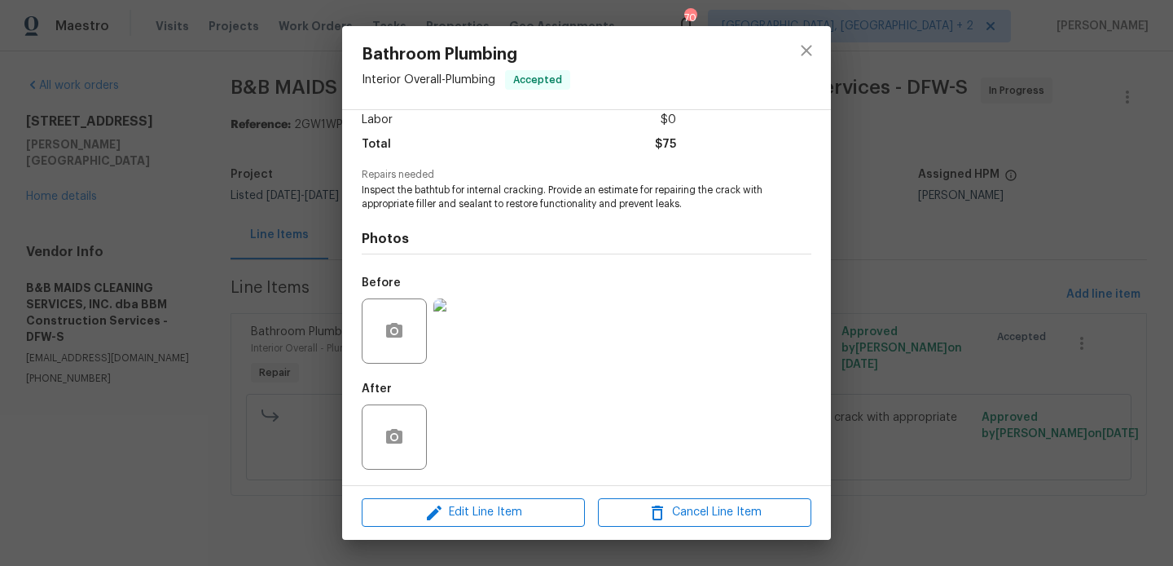
click at [309, 372] on div "Bathroom Plumbing Interior Overall - Plumbing Accepted Vendor B&B MAIDS CLEANIN…" at bounding box center [586, 283] width 1173 height 566
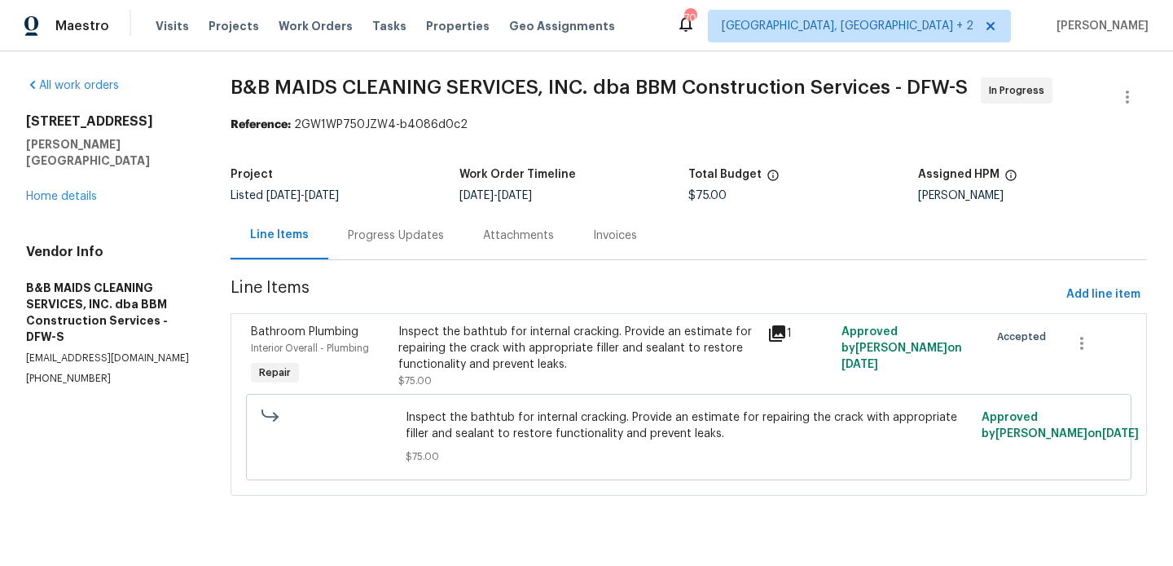
click at [410, 244] on div "Progress Updates" at bounding box center [395, 235] width 135 height 48
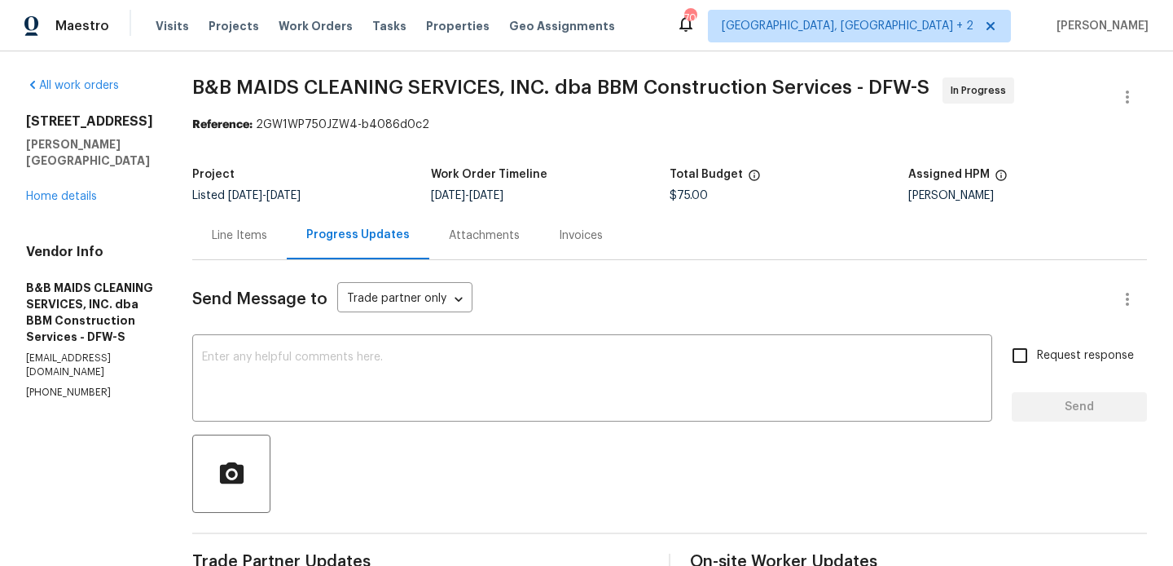
click at [267, 234] on div "Line Items" at bounding box center [239, 235] width 55 height 16
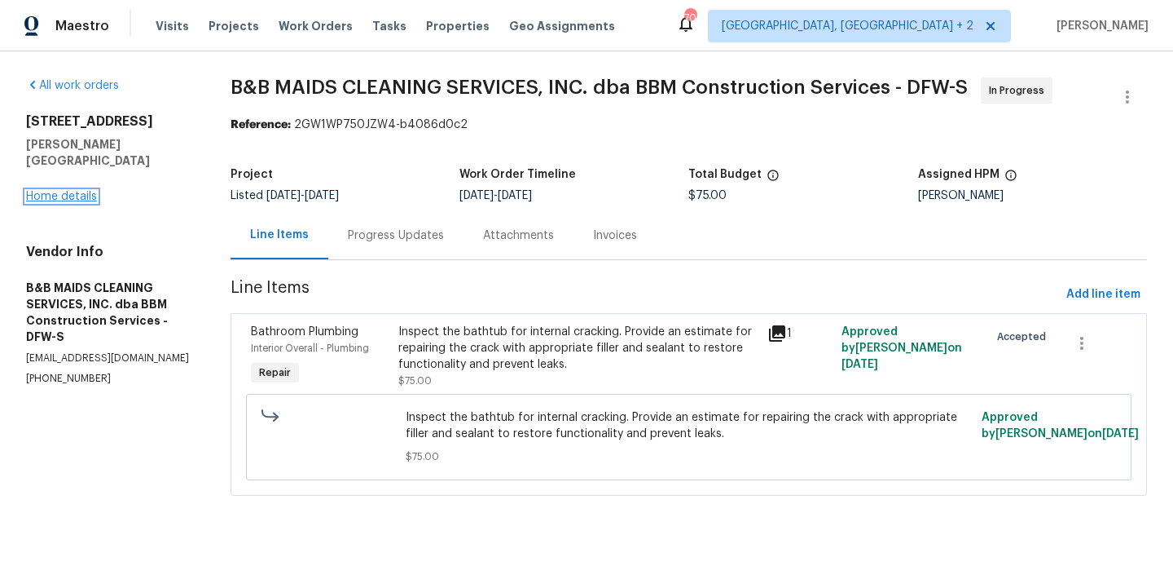
click at [48, 191] on link "Home details" at bounding box center [61, 196] width 71 height 11
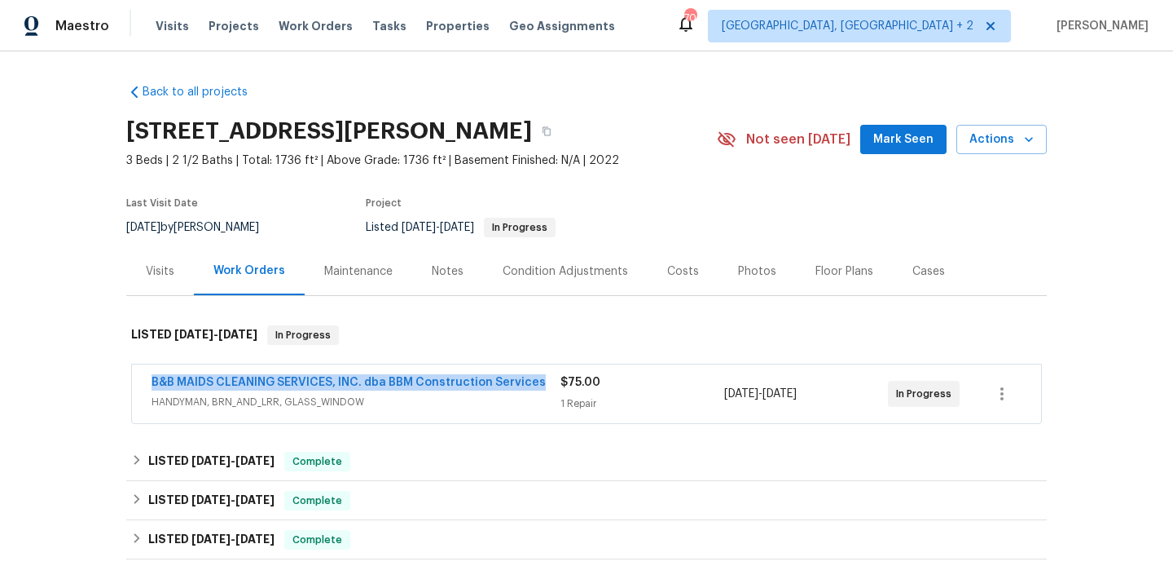
drag, startPoint x: 548, startPoint y: 386, endPoint x: 146, endPoint y: 374, distance: 401.9
click at [146, 374] on div "B&B MAIDS CLEANING SERVICES, INC. dba BBM Construction Services HANDYMAN, BRN_A…" at bounding box center [586, 393] width 909 height 59
copy link "B&B MAIDS CLEANING SERVICES, INC. dba BBM Construction Services"
click at [197, 384] on link "B&B MAIDS CLEANING SERVICES, INC. dba BBM Construction Services" at bounding box center [349, 381] width 394 height 11
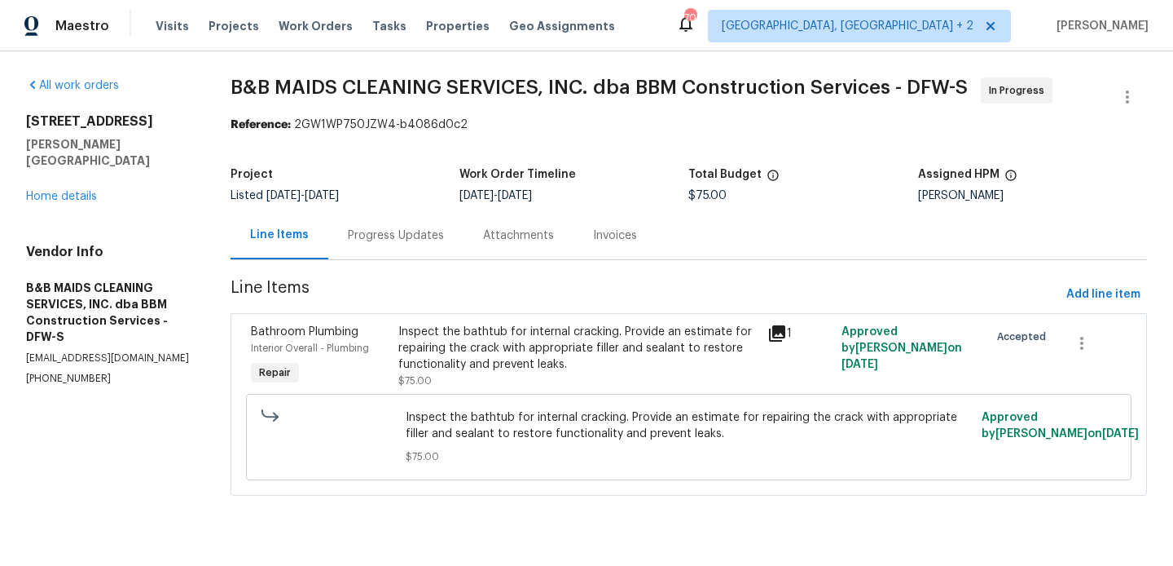
click at [533, 337] on div "Inspect the bathtub for internal cracking. Provide an estimate for repairing th…" at bounding box center [578, 348] width 359 height 49
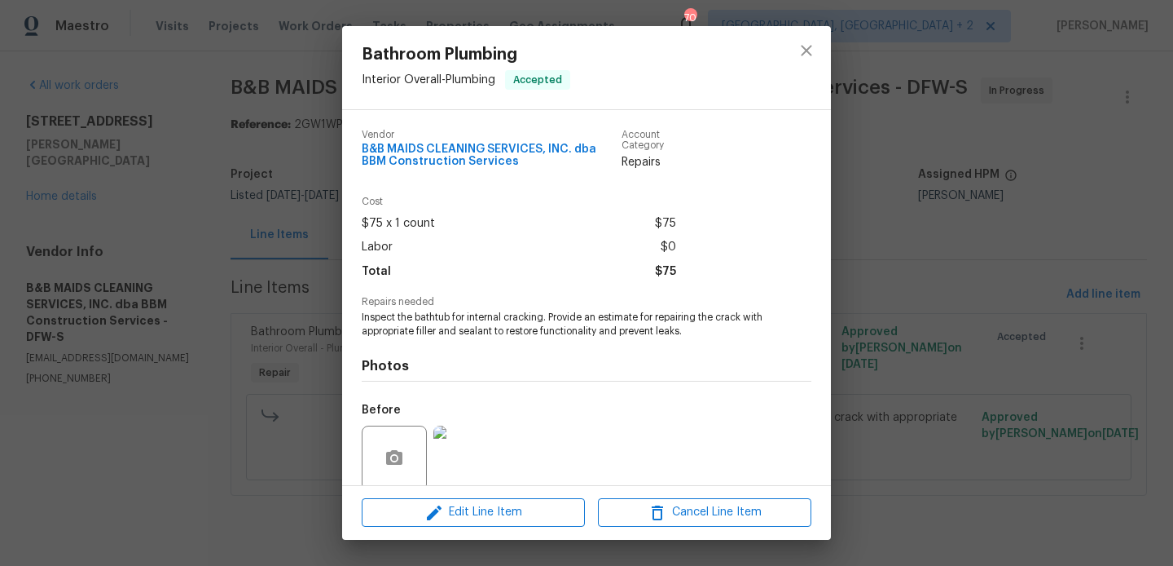
click at [471, 314] on span "Inspect the bathtub for internal cracking. Provide an estimate for repairing th…" at bounding box center [564, 324] width 405 height 28
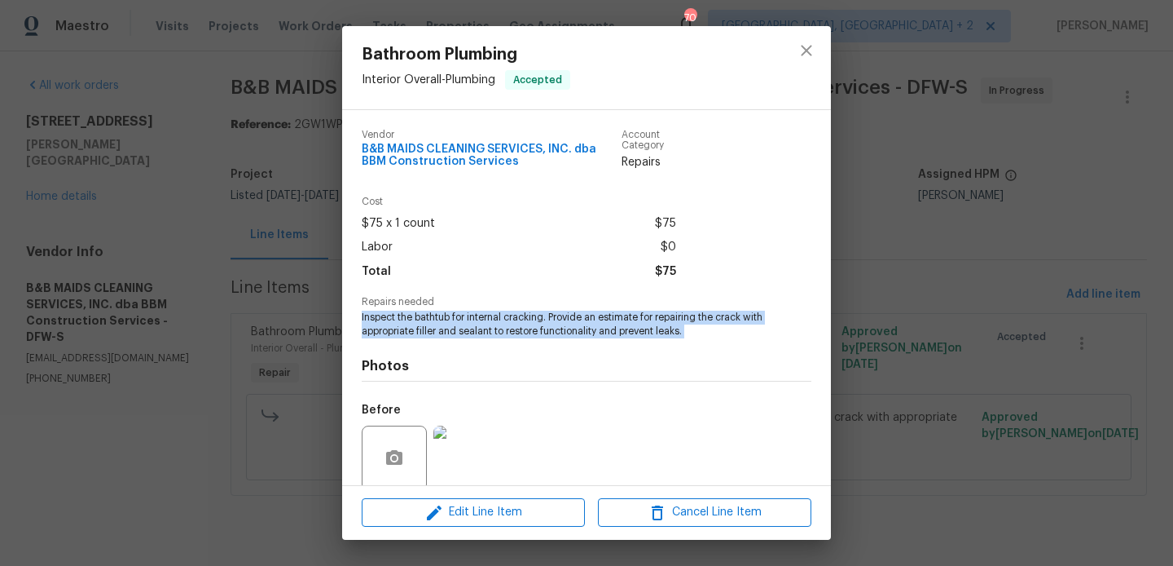
click at [471, 314] on span "Inspect the bathtub for internal cracking. Provide an estimate for repairing th…" at bounding box center [564, 324] width 405 height 28
copy span "Inspect the bathtub for internal cracking. Provide an estimate for repairing th…"
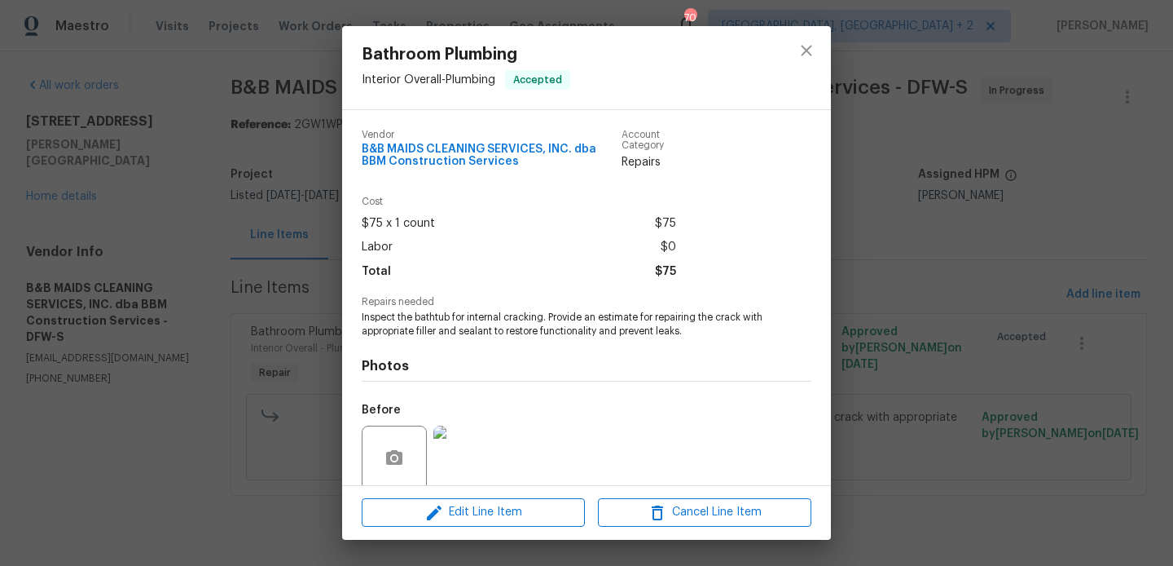
click at [302, 262] on div "Bathroom Plumbing Interior Overall - Plumbing Accepted Vendor B&B MAIDS CLEANIN…" at bounding box center [586, 283] width 1173 height 566
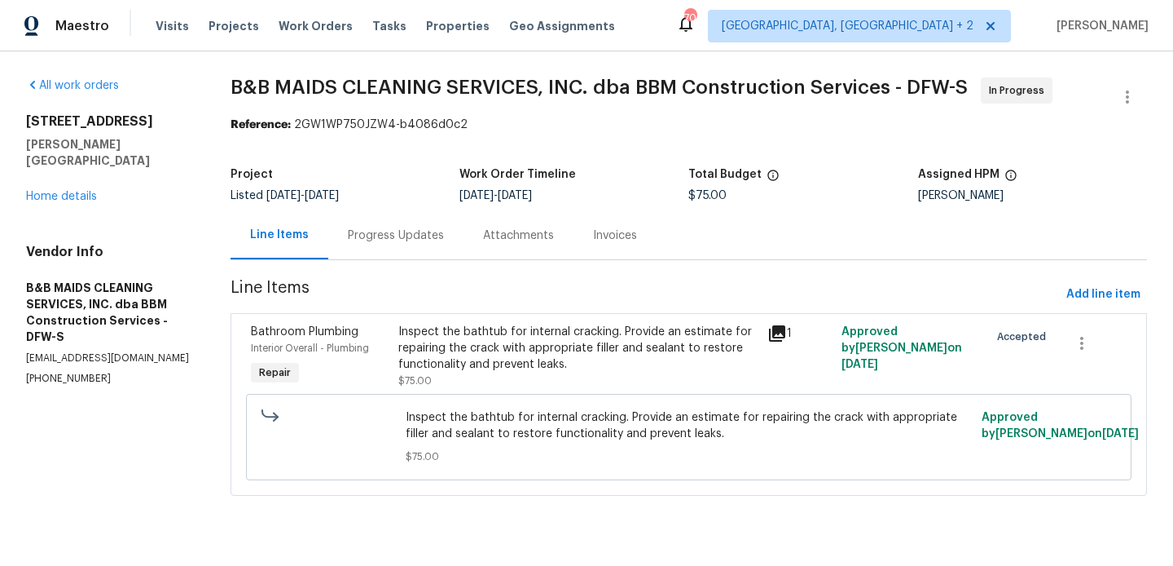
click at [415, 244] on div "Progress Updates" at bounding box center [395, 235] width 135 height 48
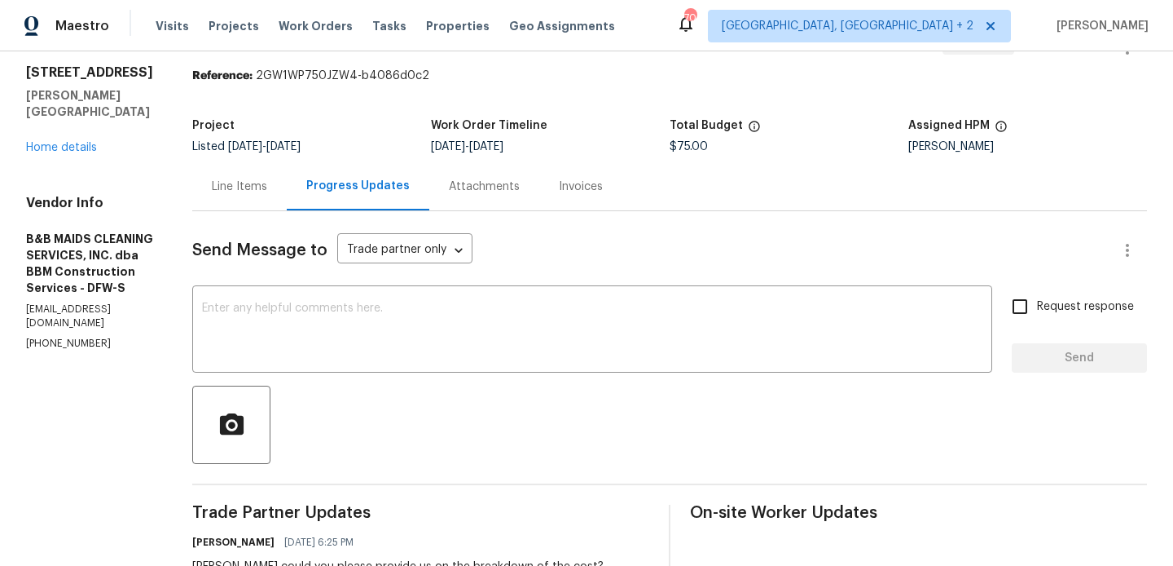
scroll to position [376, 0]
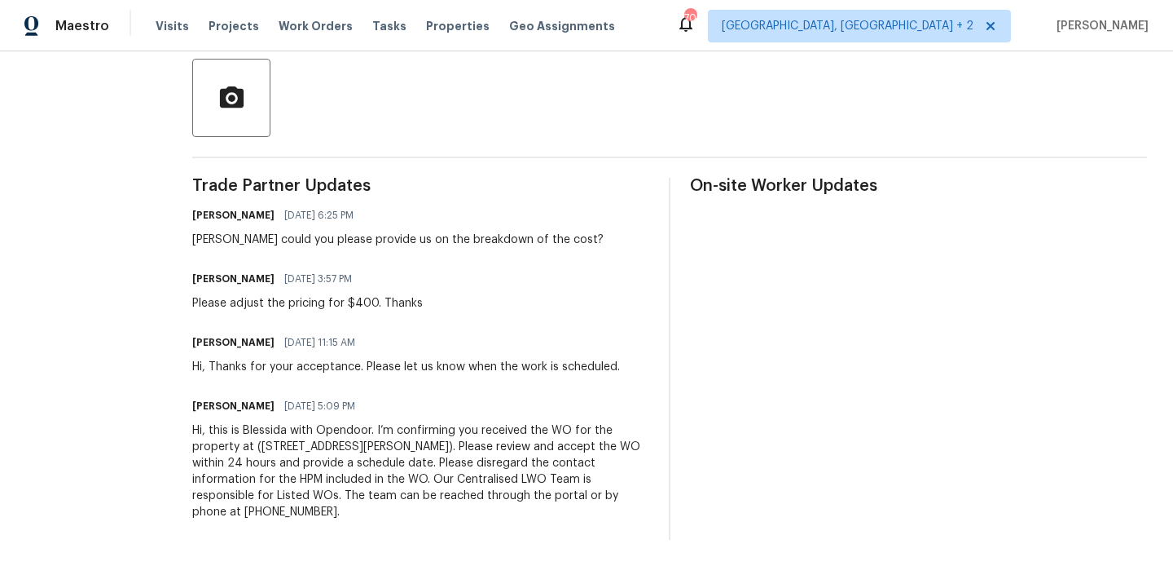
click at [319, 310] on div "Please adjust the pricing for $400. Thanks" at bounding box center [307, 303] width 231 height 16
copy div "Please adjust the pricing for $400. Thanks"
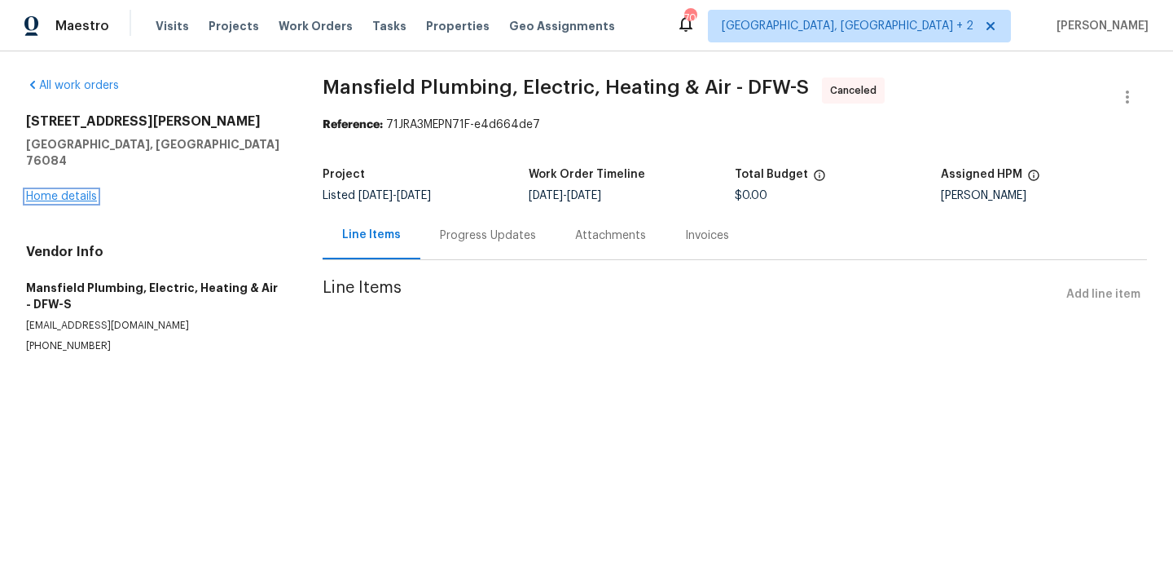
click at [76, 191] on link "Home details" at bounding box center [61, 196] width 71 height 11
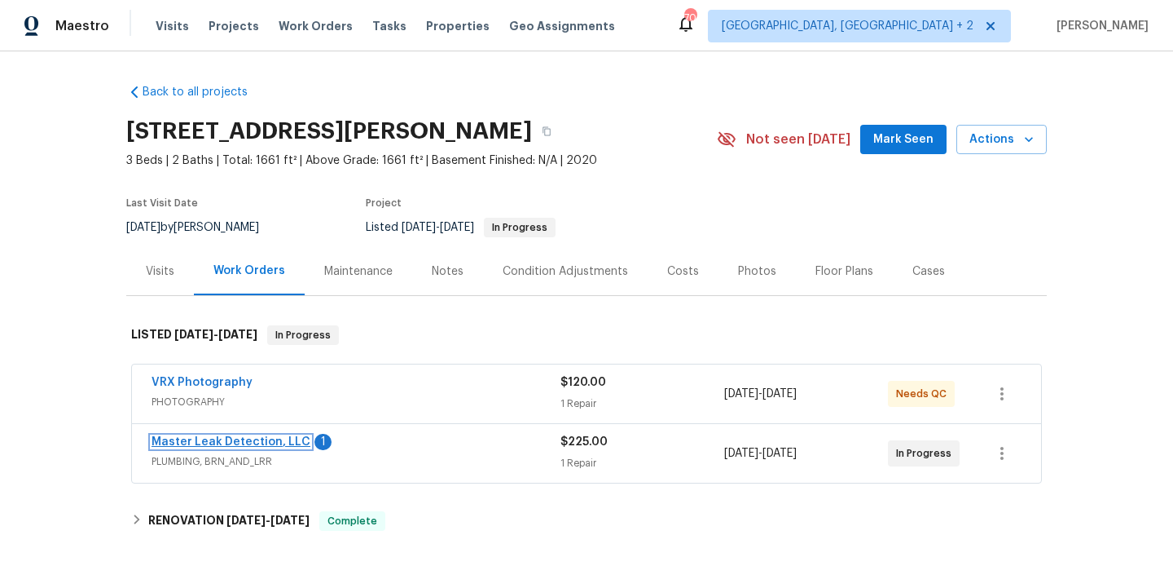
click at [272, 440] on link "Master Leak Detection, LLC" at bounding box center [231, 441] width 159 height 11
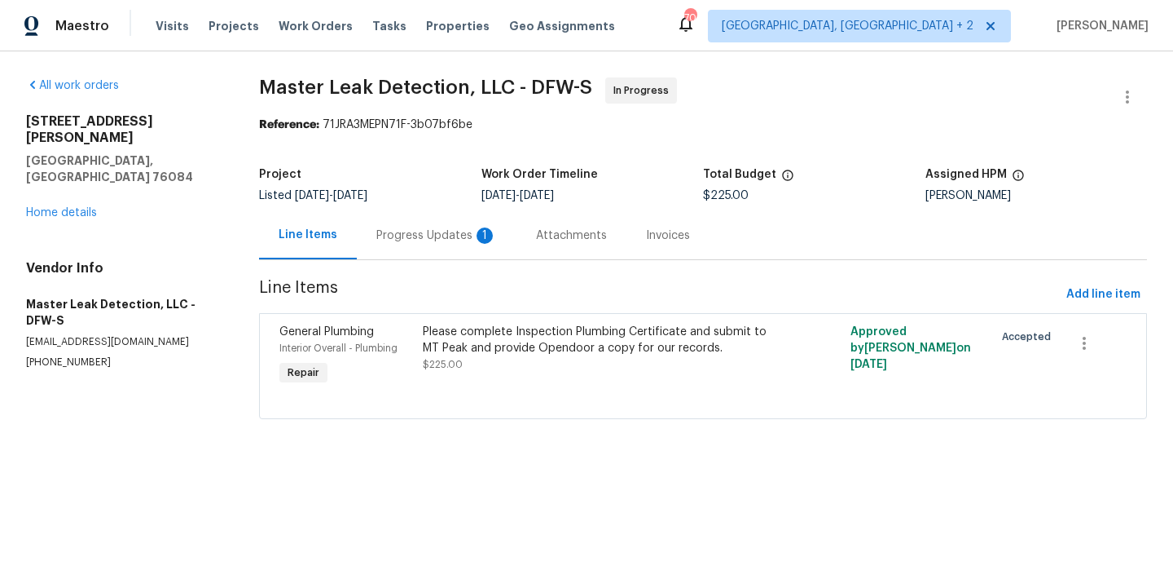
click at [447, 233] on div "Progress Updates 1" at bounding box center [436, 235] width 121 height 16
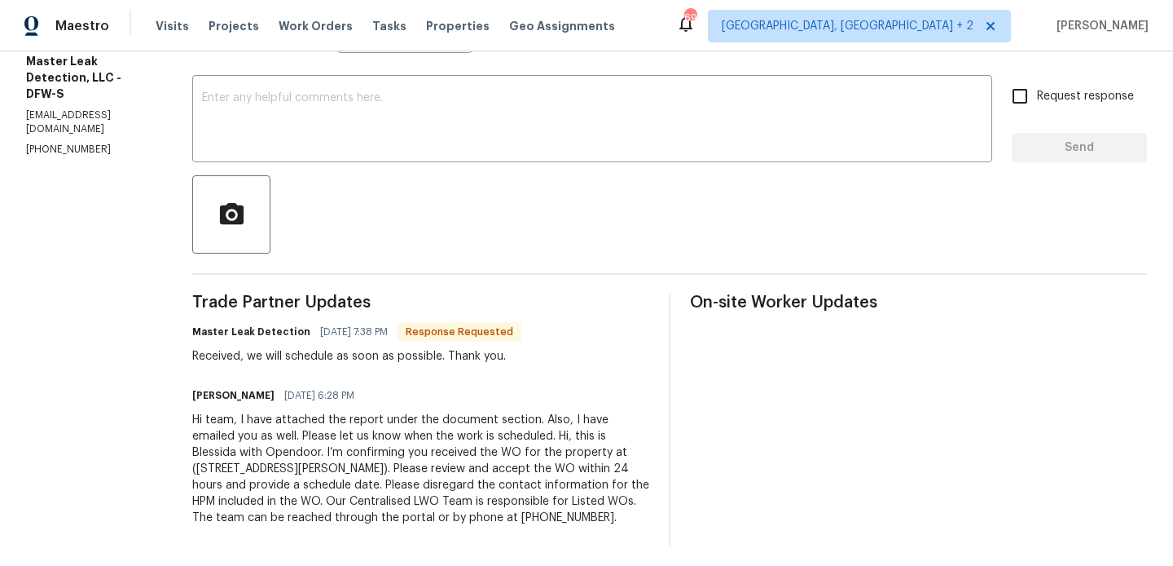
scroll to position [265, 0]
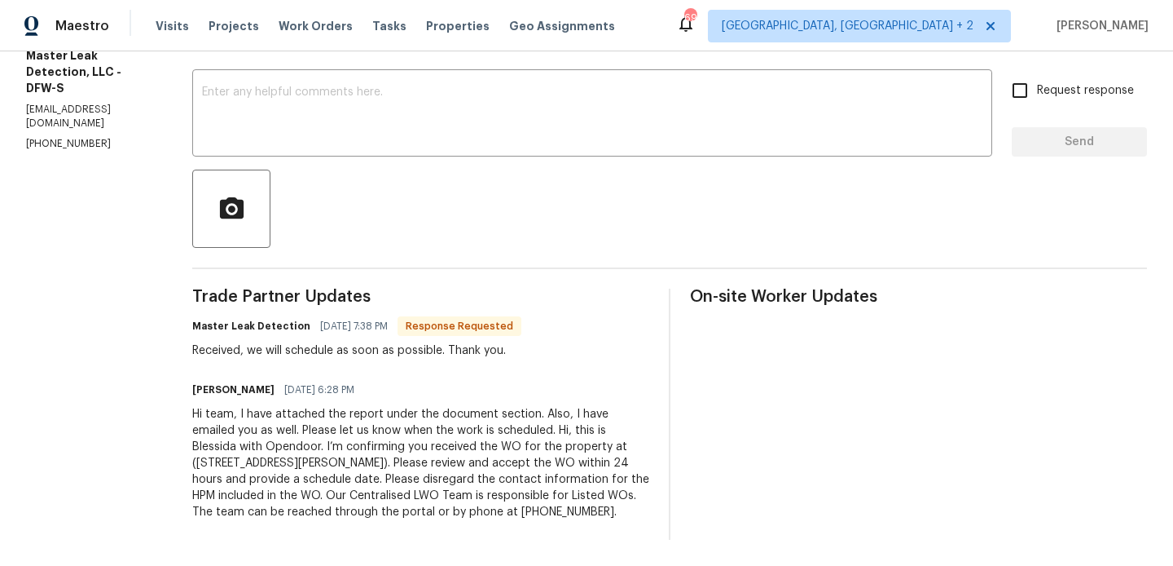
click at [464, 315] on div "Master Leak Detection [DATE] 7:38 PM Response Requested" at bounding box center [356, 326] width 329 height 23
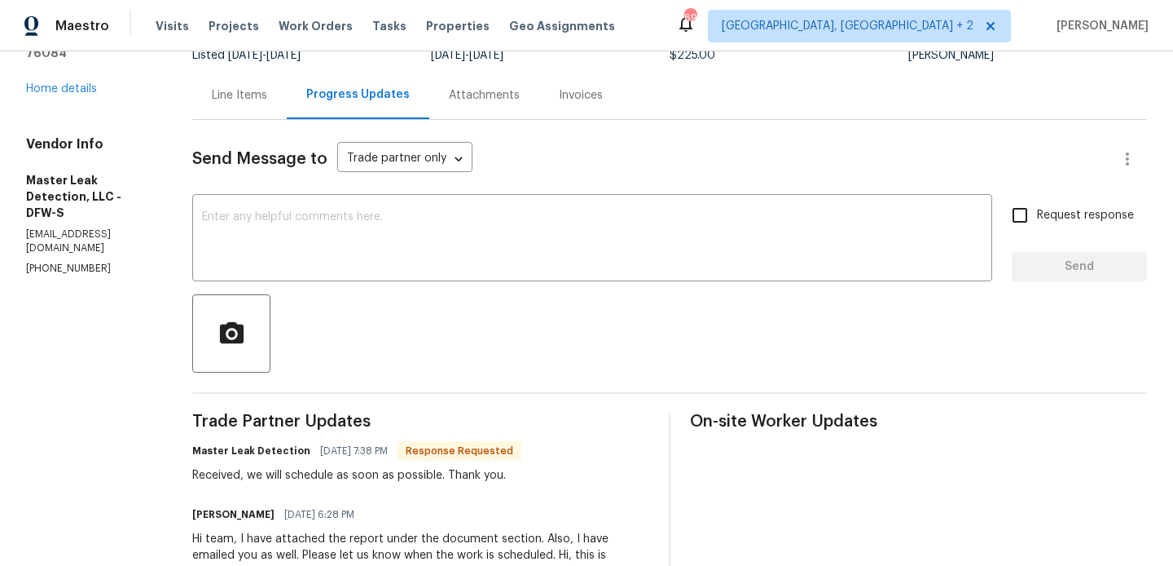
scroll to position [140, 0]
click at [359, 235] on textarea at bounding box center [592, 239] width 781 height 57
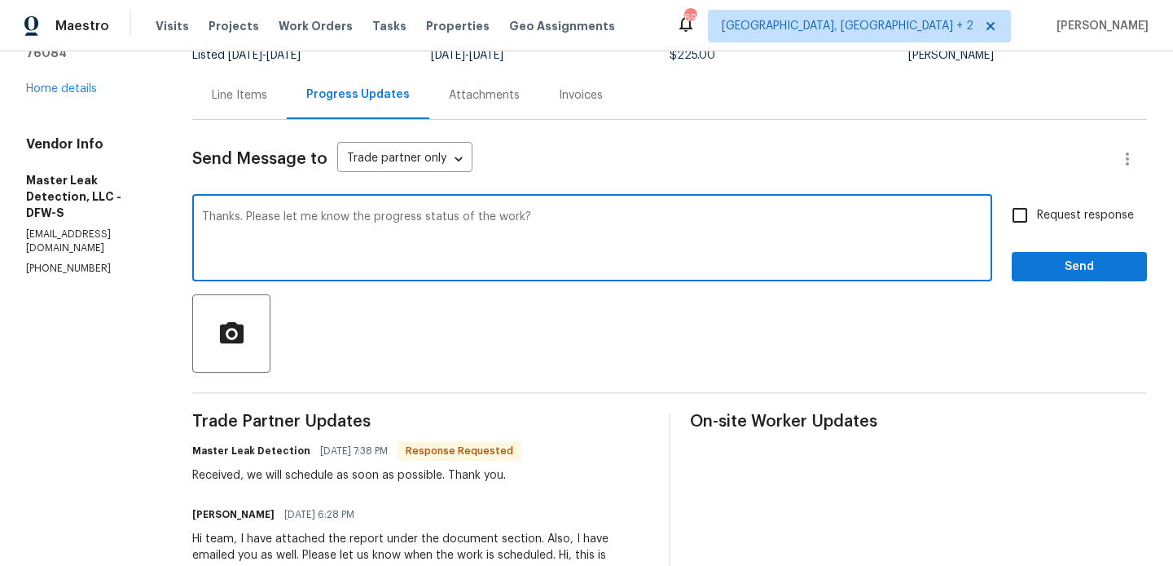
type textarea "Thanks. Please let me know the progress status of the work?"
click at [1020, 225] on input "Request response" at bounding box center [1020, 215] width 34 height 34
checkbox input "true"
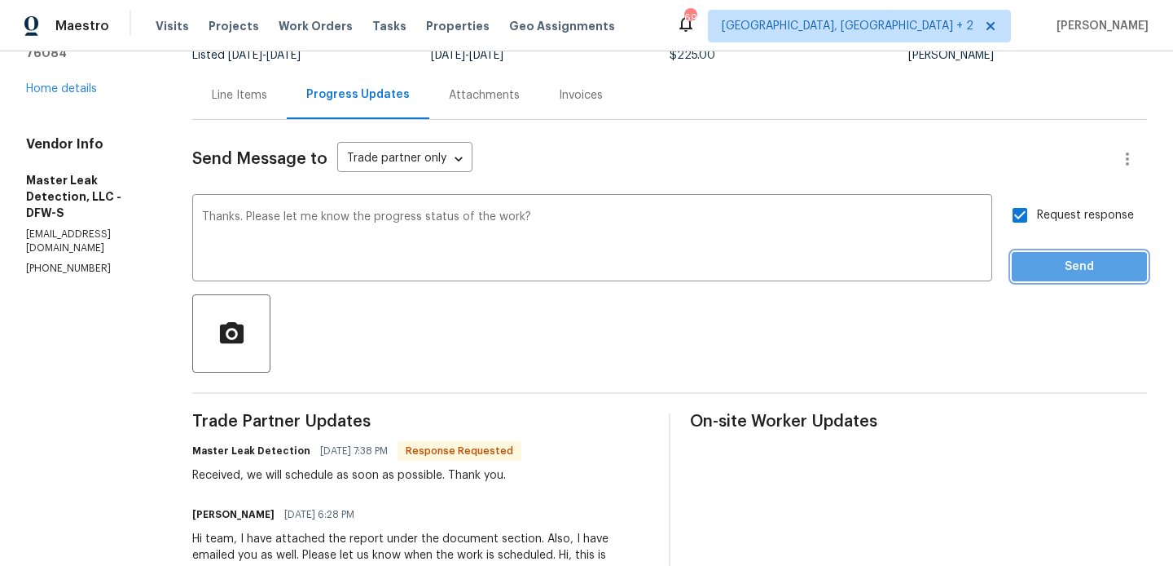
click at [1040, 278] on button "Send" at bounding box center [1079, 267] width 135 height 30
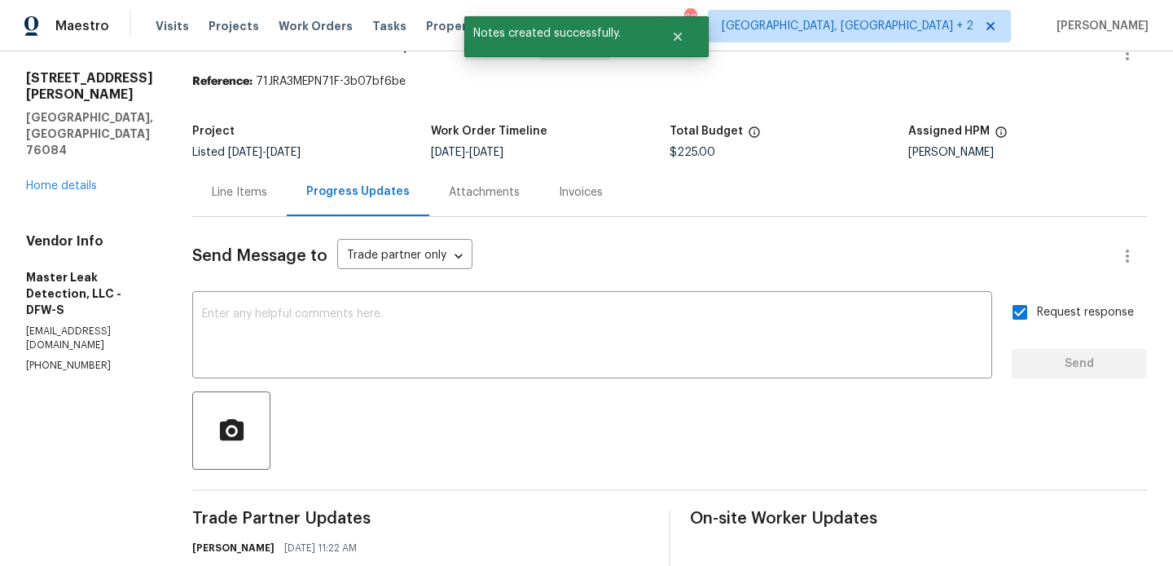
scroll to position [0, 0]
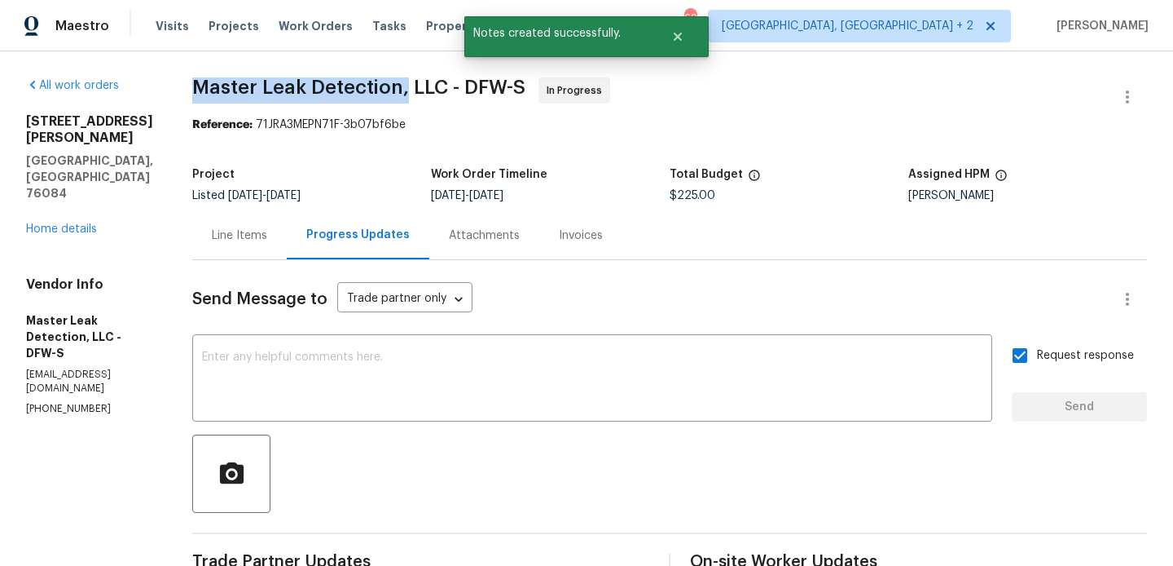
drag, startPoint x: 212, startPoint y: 86, endPoint x: 420, endPoint y: 93, distance: 207.9
click at [420, 93] on span "Master Leak Detection, LLC - DFW-S" at bounding box center [358, 87] width 333 height 20
copy span "Master Leak Detection,"
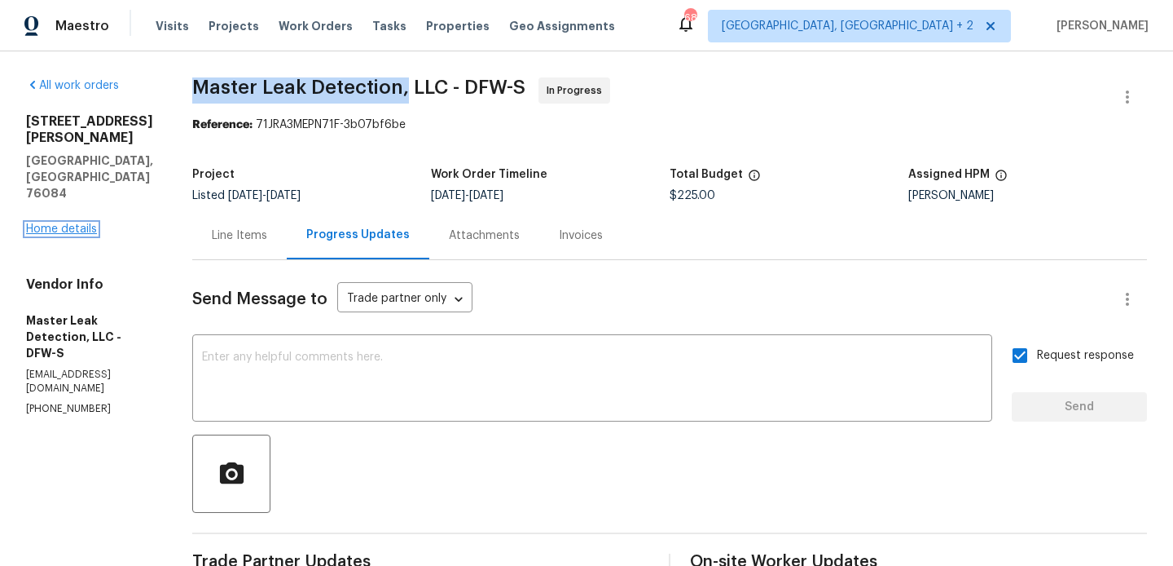
click at [81, 223] on link "Home details" at bounding box center [61, 228] width 71 height 11
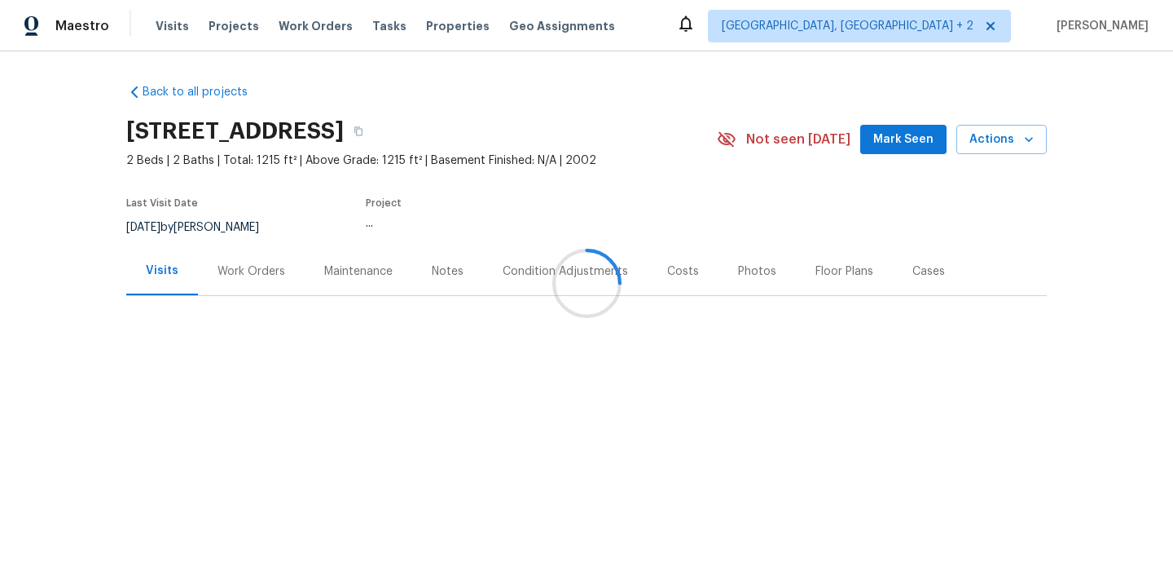
click at [251, 267] on div at bounding box center [586, 283] width 1173 height 566
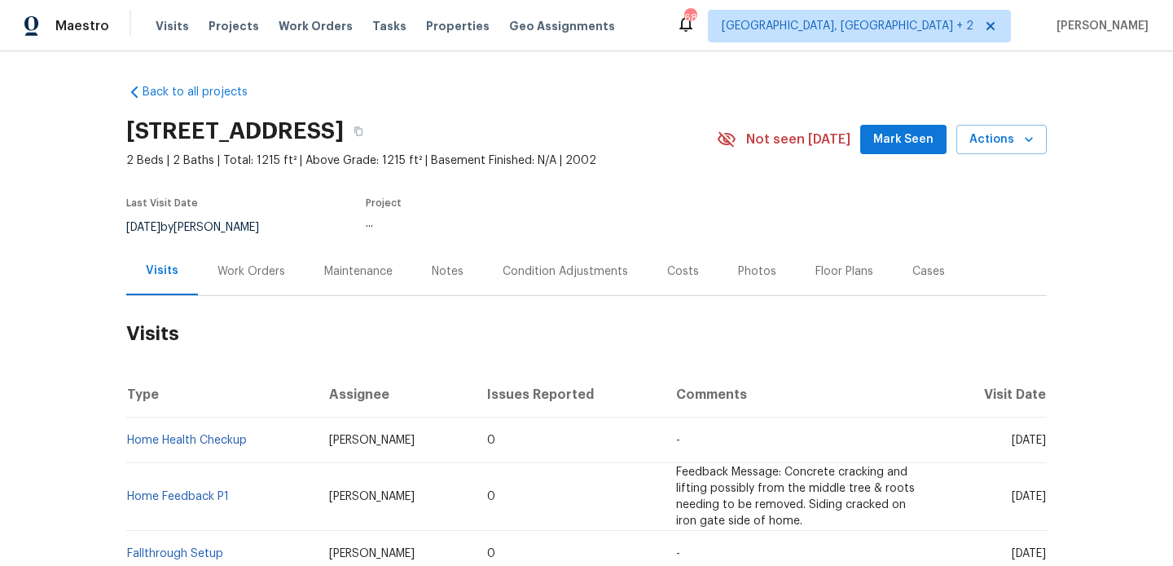
click at [251, 267] on div "Work Orders" at bounding box center [252, 271] width 68 height 16
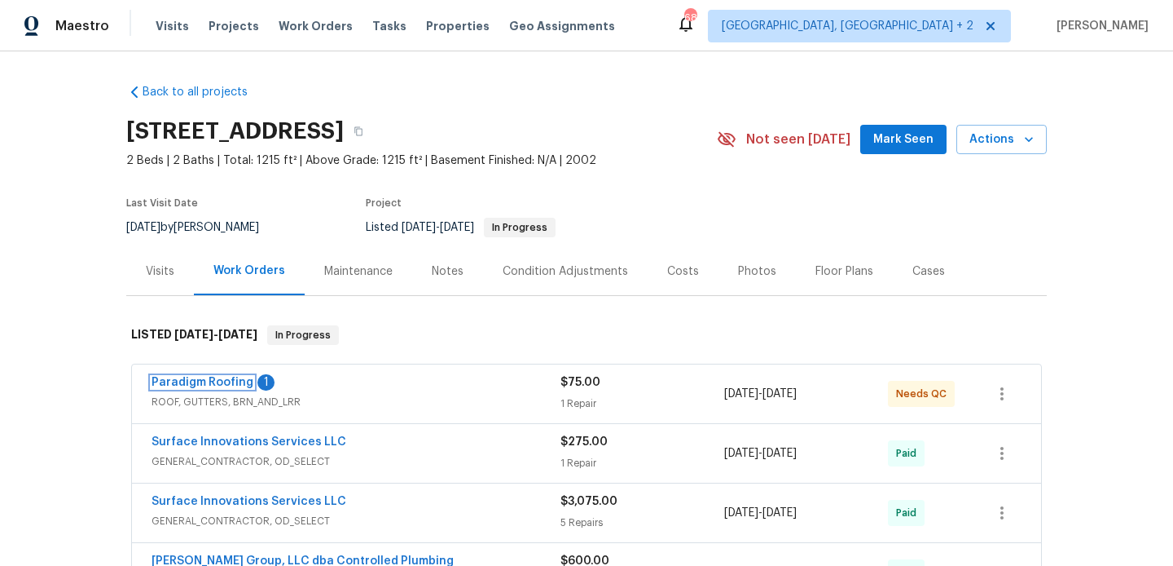
click at [224, 378] on link "Paradigm Roofing" at bounding box center [203, 381] width 102 height 11
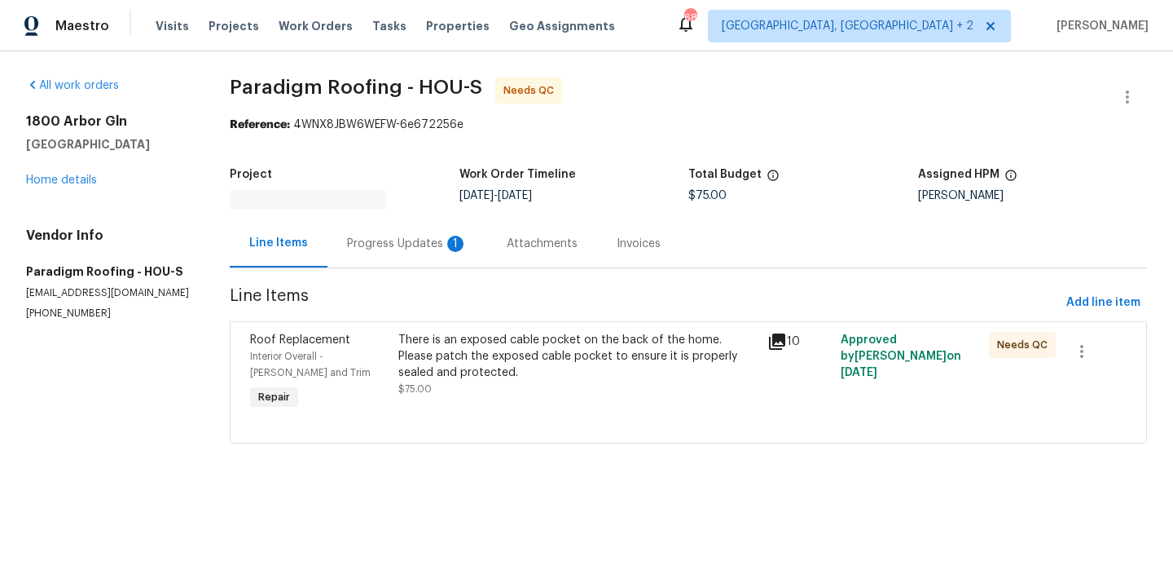
click at [412, 242] on div "Progress Updates 1" at bounding box center [407, 244] width 121 height 16
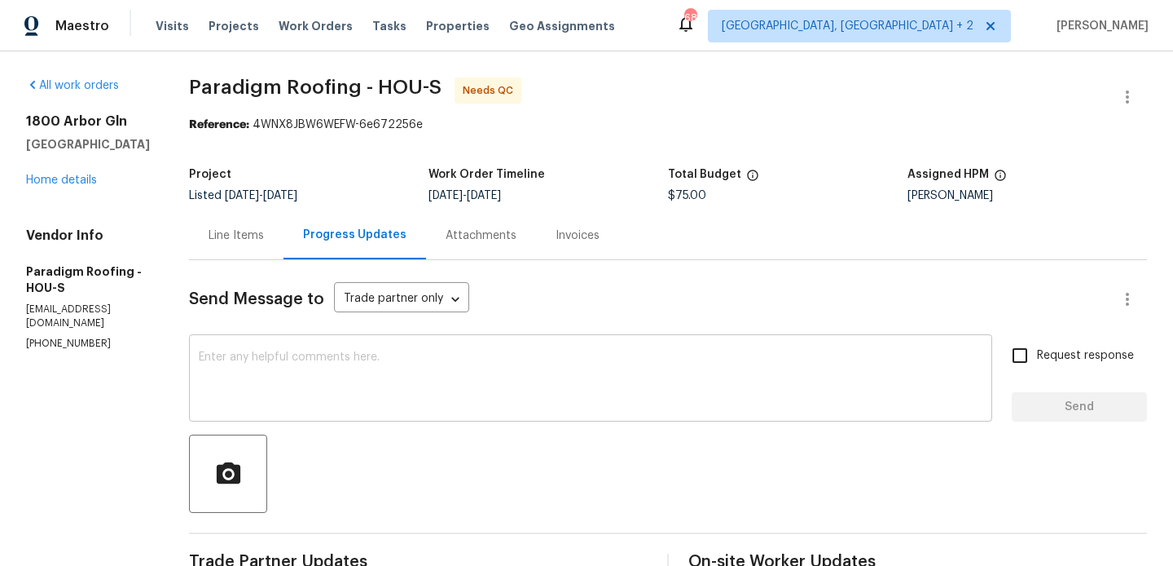
click at [314, 363] on textarea at bounding box center [591, 379] width 784 height 57
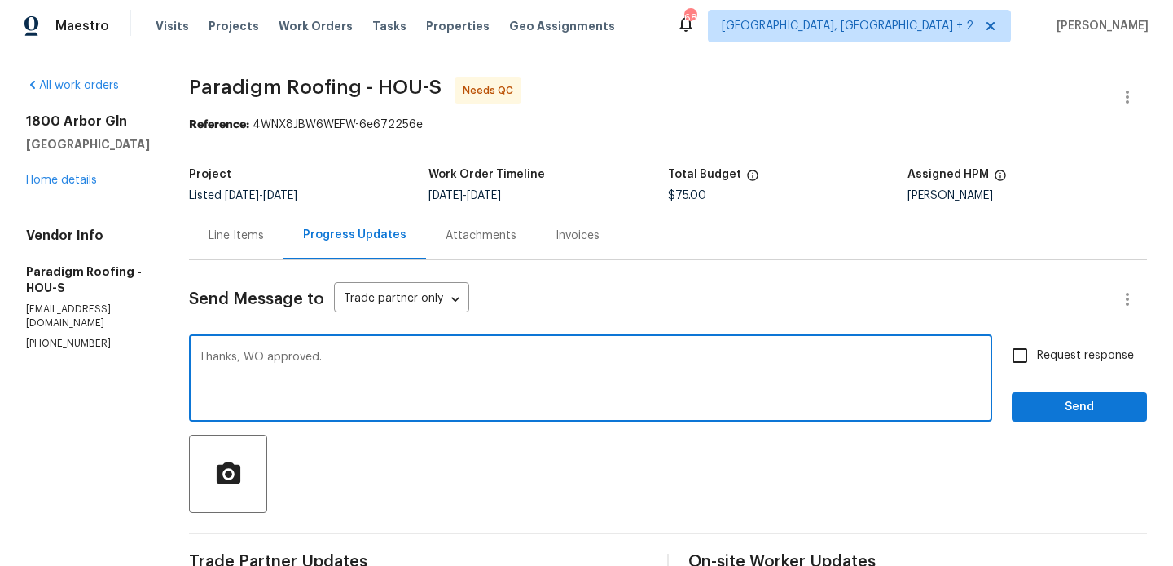
type textarea "Thanks, WO approved."
click at [1086, 409] on span "Send" at bounding box center [1079, 407] width 109 height 20
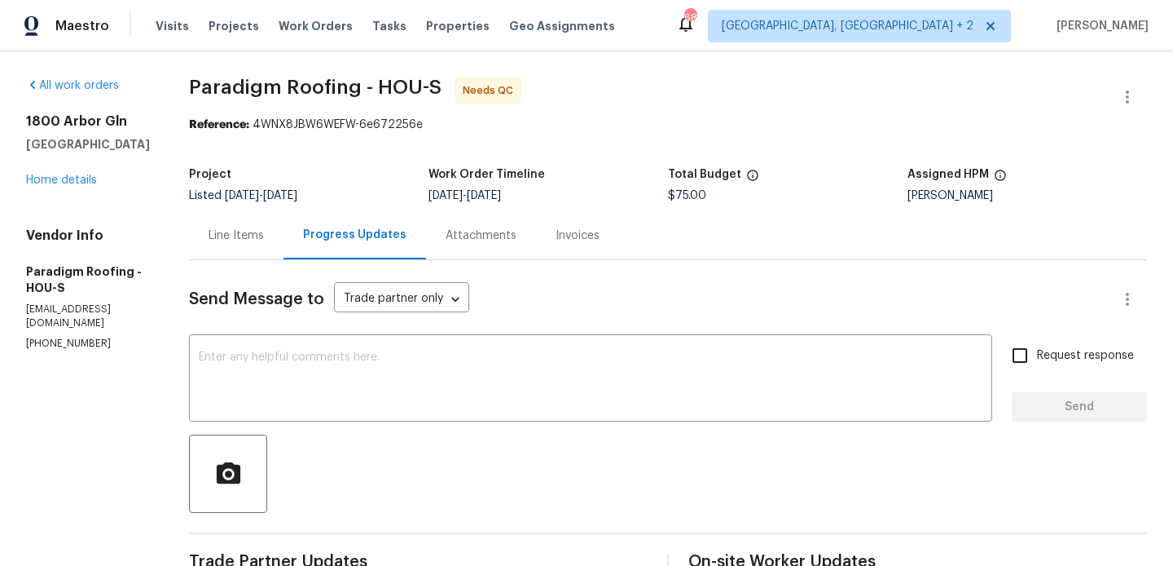
click at [247, 233] on div "Line Items" at bounding box center [236, 235] width 55 height 16
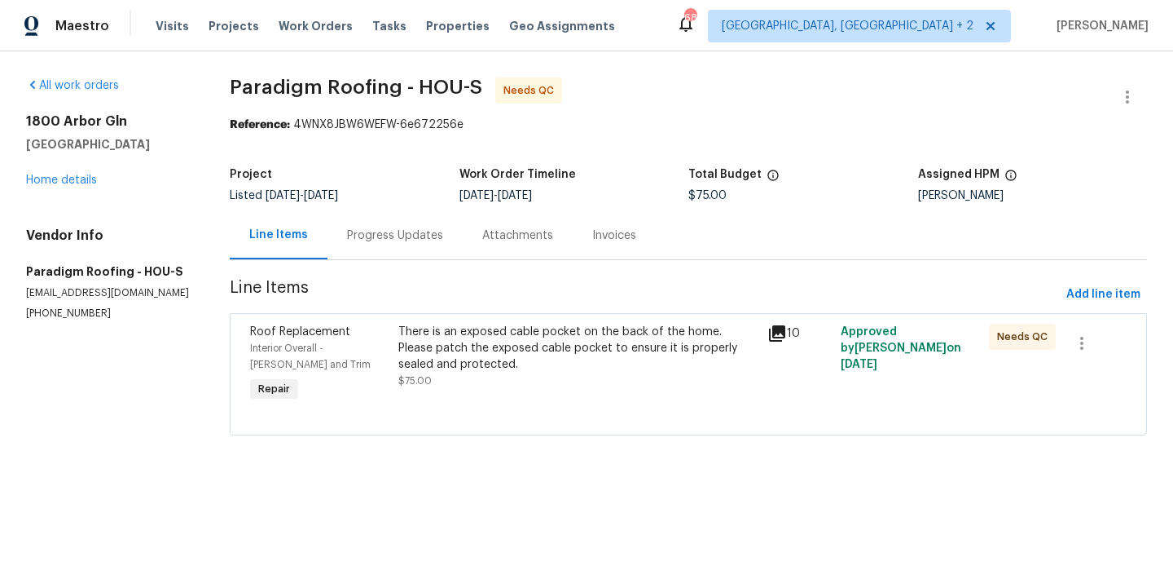
click at [557, 341] on div "There is an exposed cable pocket on the back of the home. Please patch the expo…" at bounding box center [578, 348] width 359 height 49
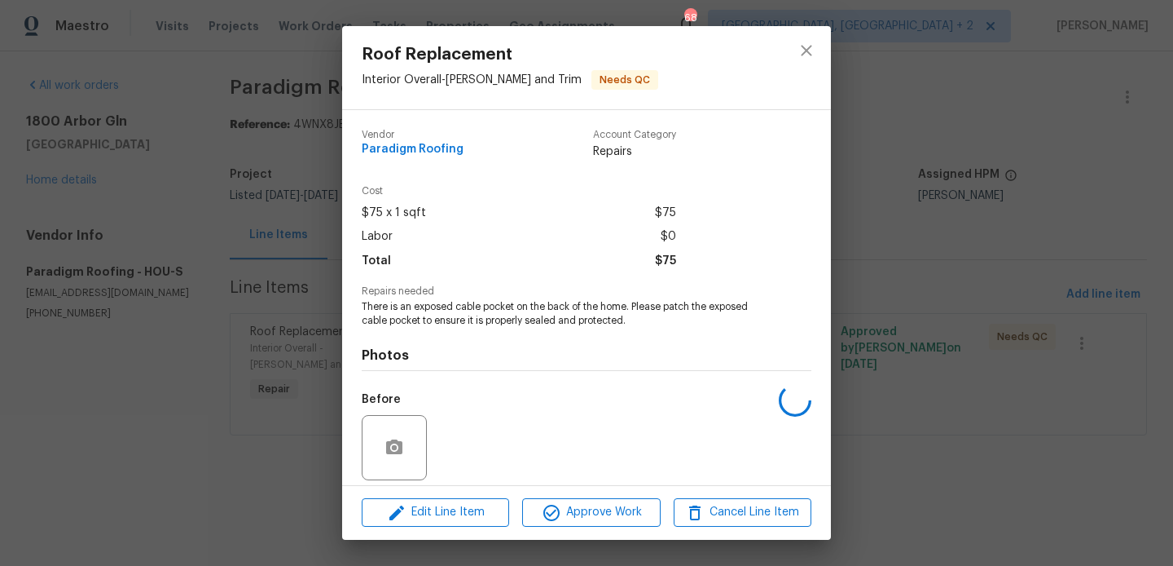
scroll to position [117, 0]
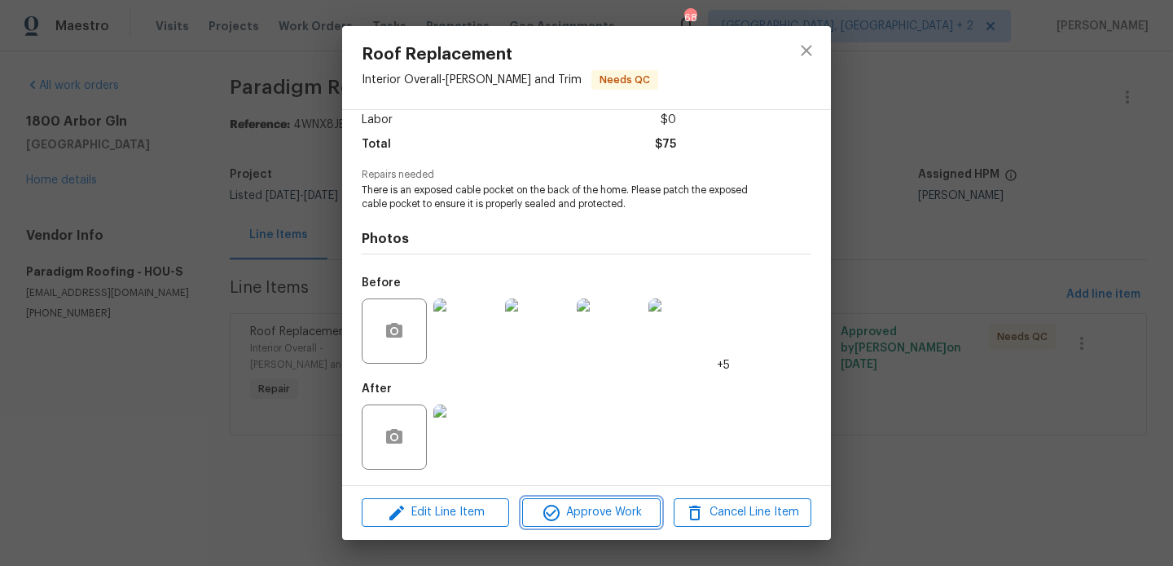
click at [576, 523] on button "Approve Work" at bounding box center [591, 512] width 138 height 29
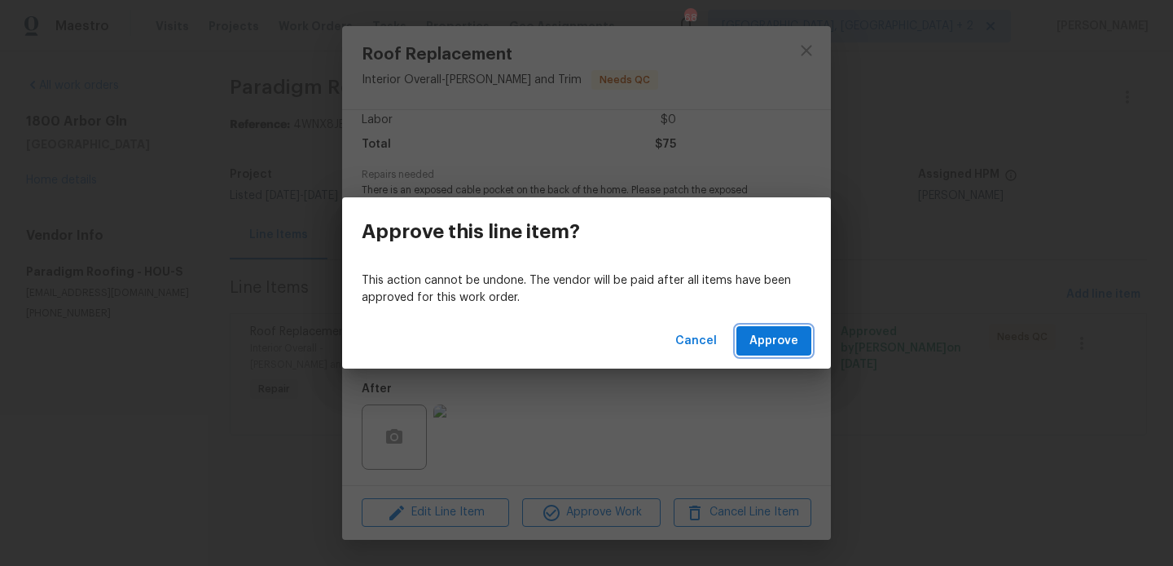
click at [782, 331] on span "Approve" at bounding box center [774, 341] width 49 height 20
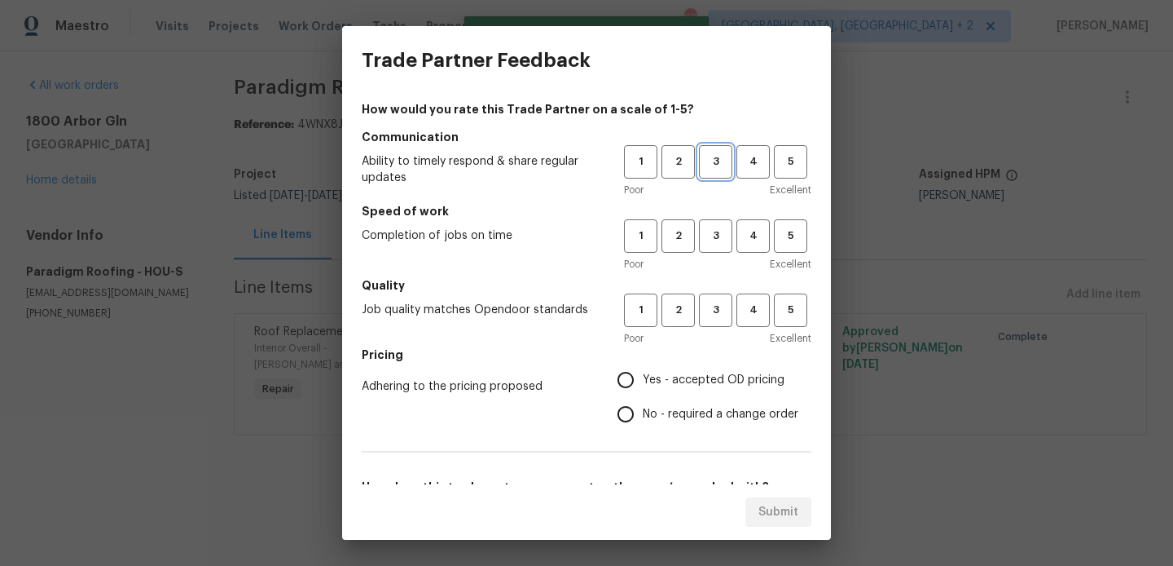
click at [717, 176] on button "3" at bounding box center [715, 161] width 33 height 33
click at [720, 240] on span "3" at bounding box center [716, 236] width 30 height 19
click at [720, 249] on button "3" at bounding box center [715, 235] width 33 height 33
click at [711, 284] on h5 "Quality" at bounding box center [587, 285] width 450 height 16
click at [711, 302] on span "3" at bounding box center [716, 310] width 30 height 19
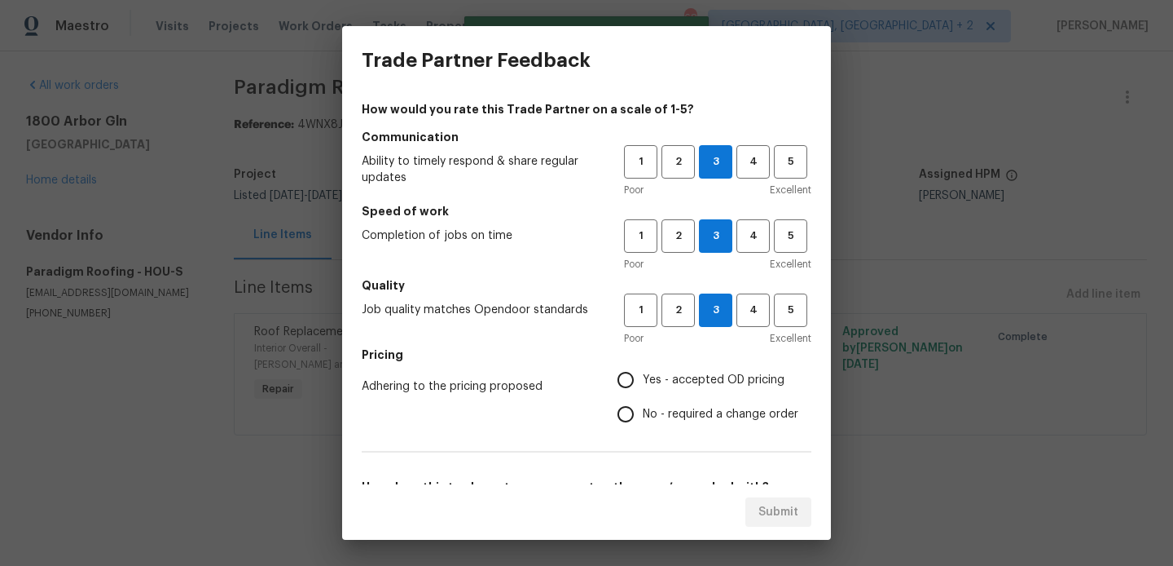
click at [702, 408] on span "No - required a change order" at bounding box center [721, 414] width 156 height 17
click at [643, 408] on input "No - required a change order" at bounding box center [626, 414] width 34 height 34
radio input "true"
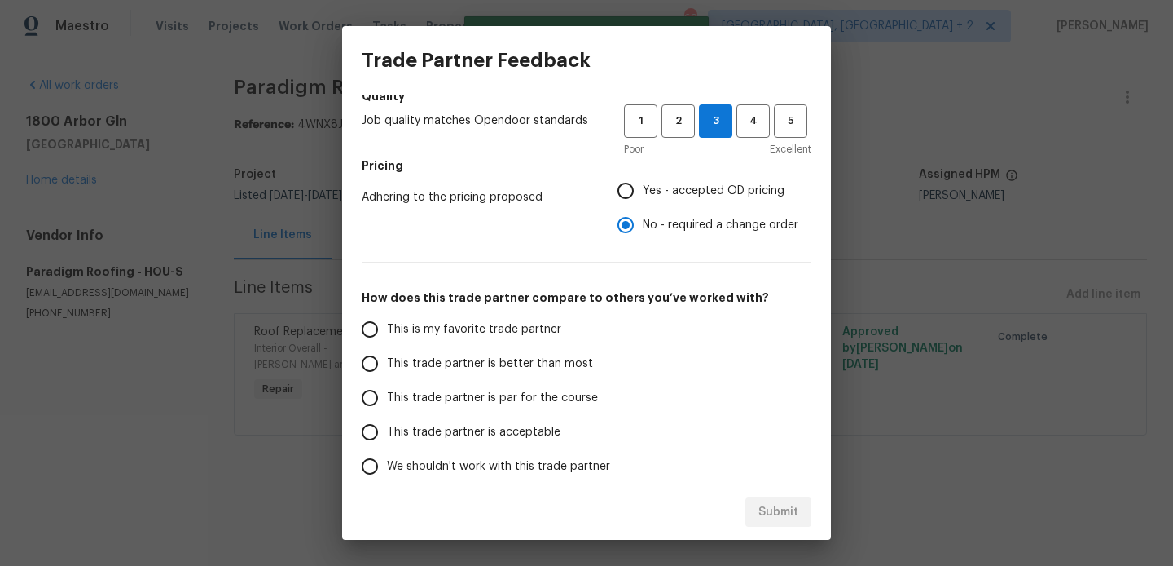
scroll to position [190, 0]
click at [564, 367] on span "This trade partner is better than most" at bounding box center [490, 362] width 206 height 17
click at [387, 367] on input "This trade partner is better than most" at bounding box center [370, 363] width 34 height 34
click at [787, 511] on span "Submit" at bounding box center [779, 512] width 40 height 20
radio input "true"
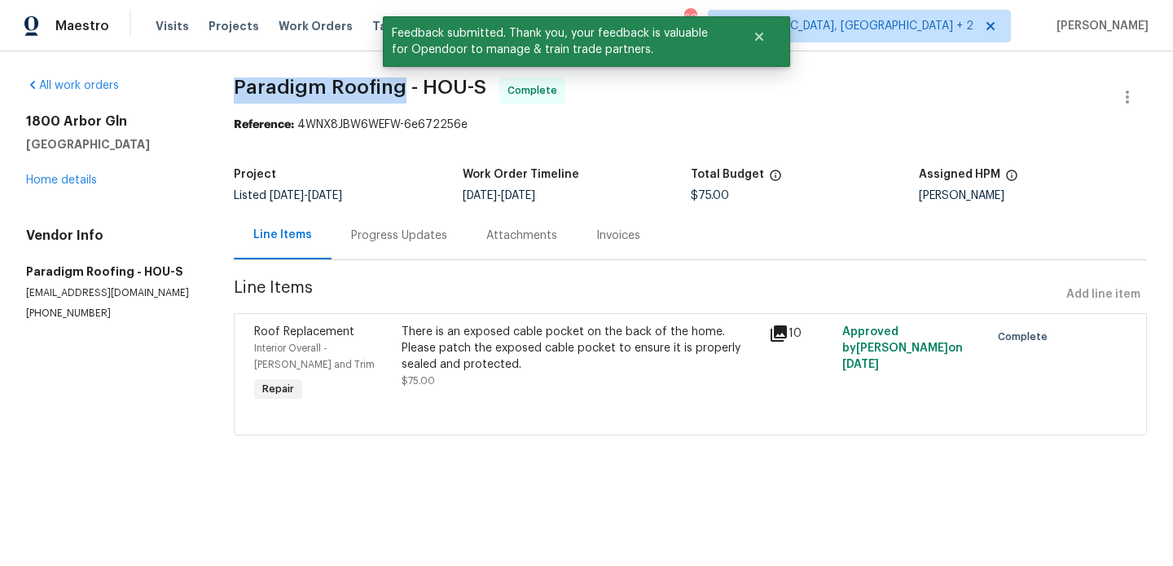
drag, startPoint x: 235, startPoint y: 86, endPoint x: 404, endPoint y: 93, distance: 169.7
click at [404, 93] on div "All work orders 1800 Arbor Gln Conroe, TX 77303 Home details Vendor Info Paradi…" at bounding box center [586, 265] width 1173 height 429
copy span "Paradigm Roofing"
click at [51, 170] on div "1800 Arbor Gln Conroe, TX 77303 Home details" at bounding box center [110, 150] width 169 height 75
click at [51, 178] on link "Home details" at bounding box center [61, 179] width 71 height 11
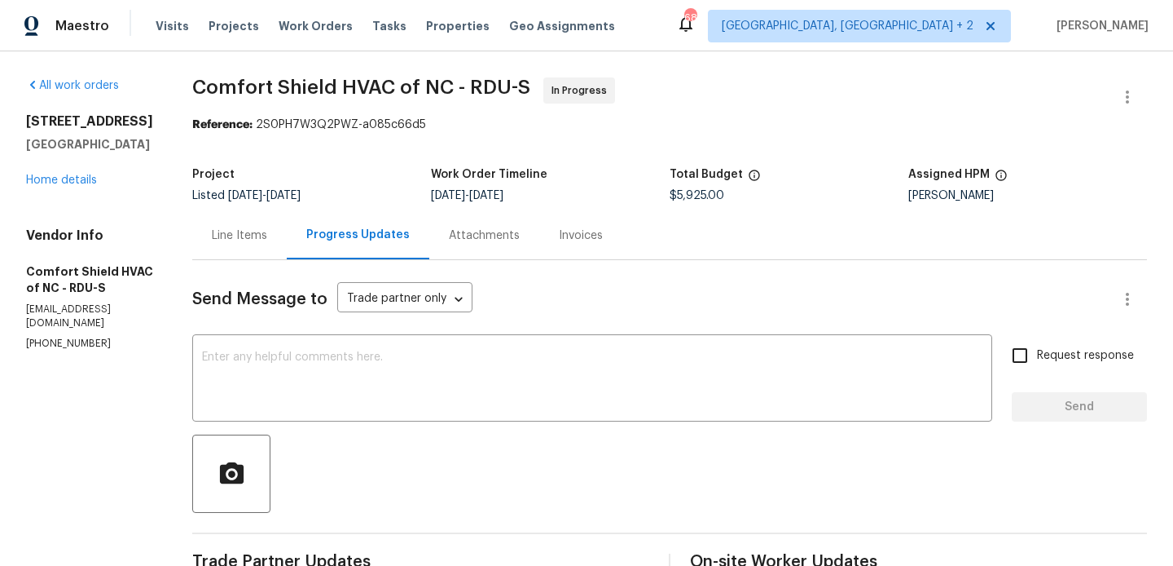
click at [267, 229] on div "Line Items" at bounding box center [239, 235] width 55 height 16
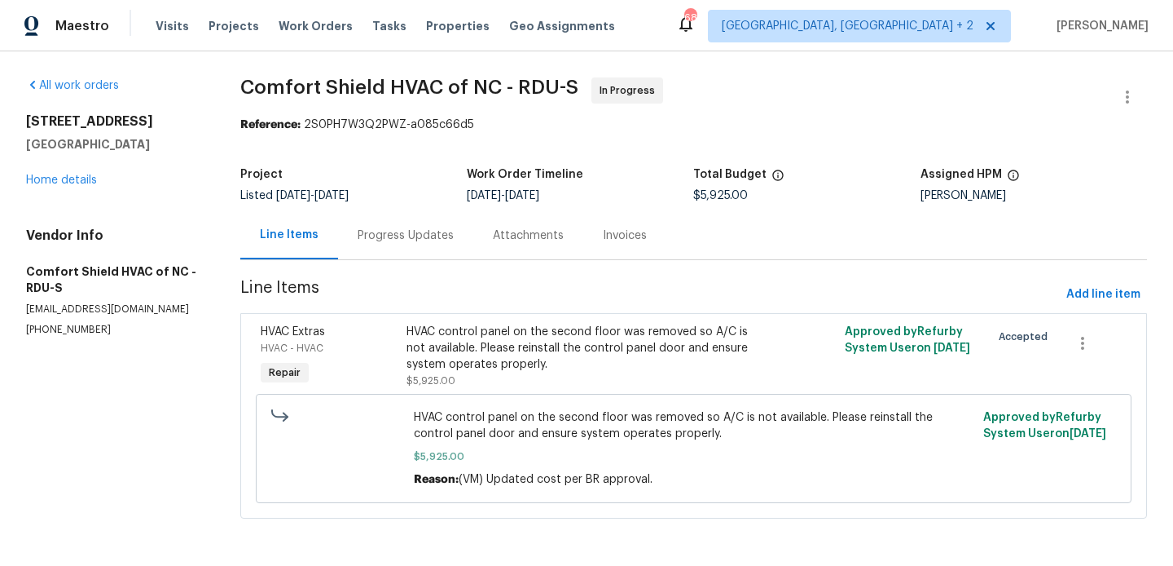
click at [392, 235] on div "Progress Updates" at bounding box center [406, 235] width 96 height 16
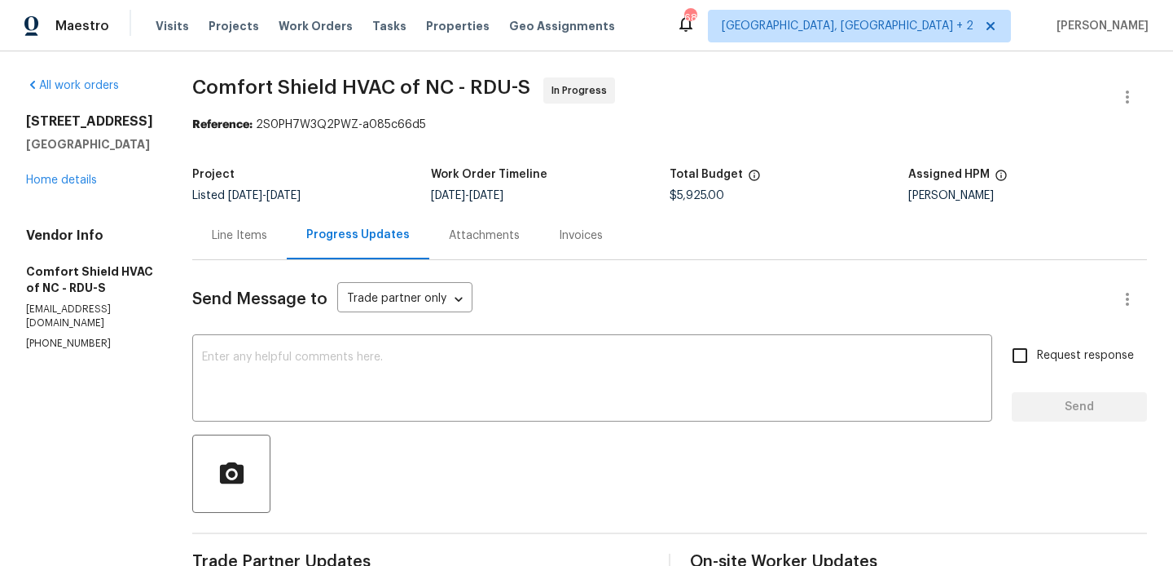
click at [306, 376] on textarea at bounding box center [592, 379] width 781 height 57
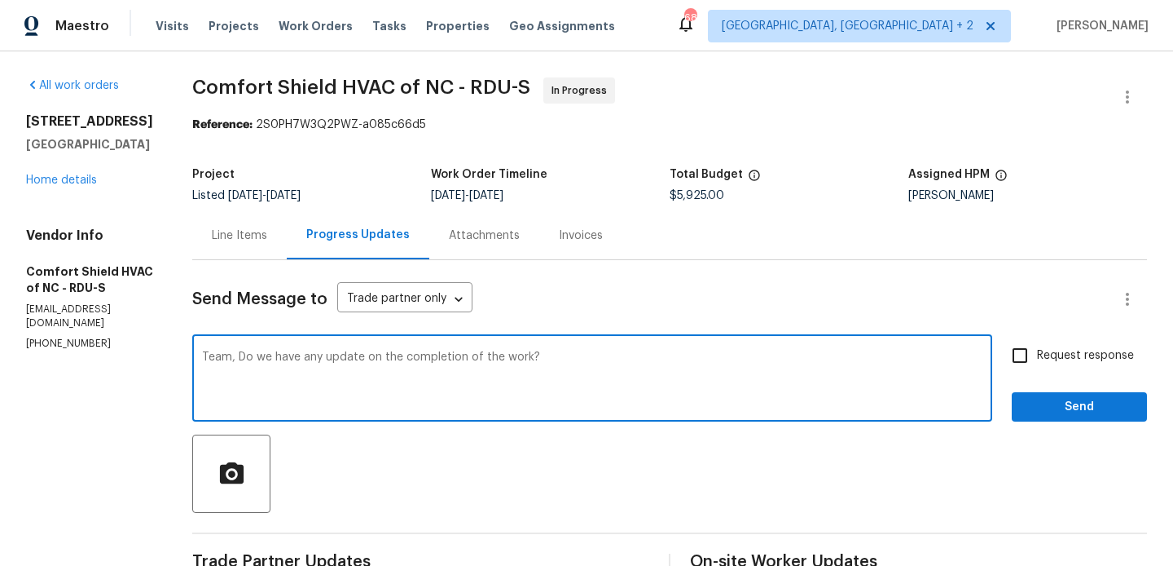
type textarea "Team, Do we have any update on the completion of the work?"
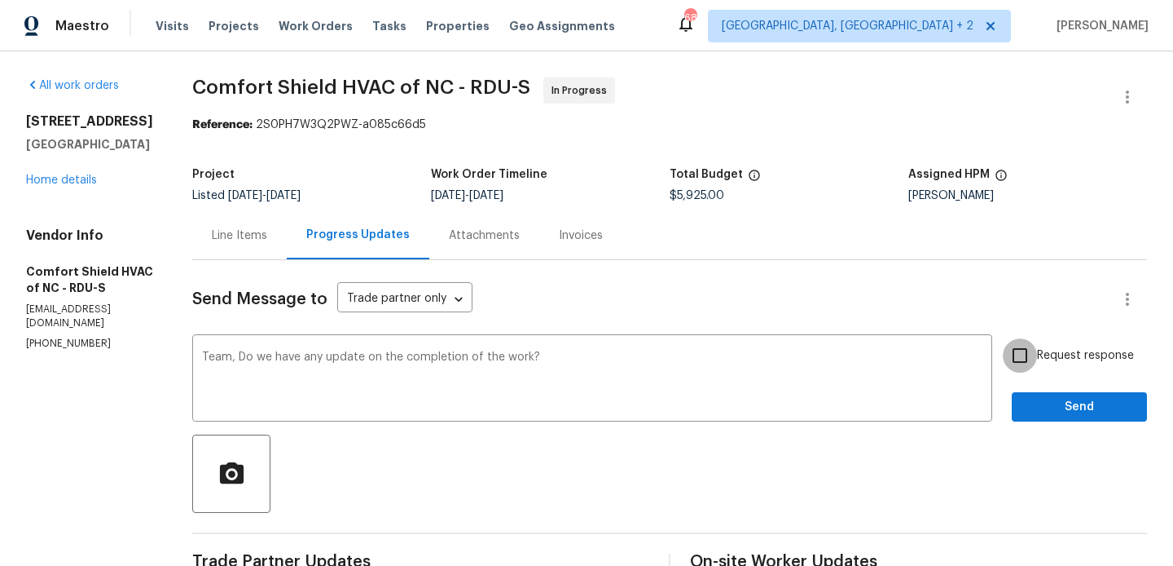
click at [1031, 347] on input "Request response" at bounding box center [1020, 355] width 34 height 34
checkbox input "true"
click at [1033, 398] on span "Send" at bounding box center [1079, 407] width 109 height 20
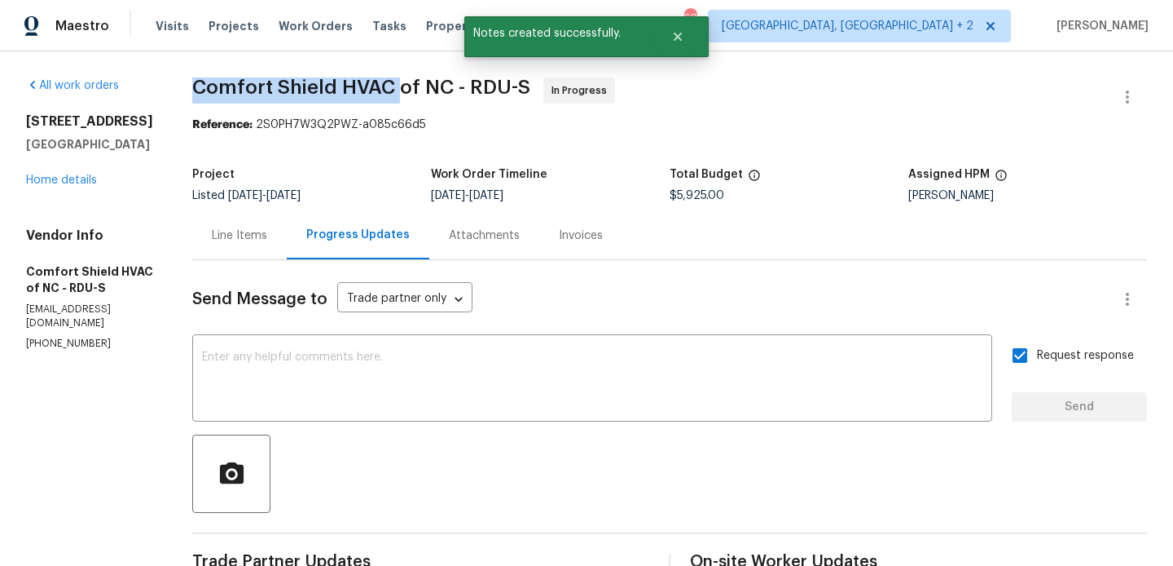
drag, startPoint x: 242, startPoint y: 91, endPoint x: 440, endPoint y: 101, distance: 198.3
click at [440, 101] on span "Comfort Shield HVAC of NC - RDU-S In Progress" at bounding box center [650, 96] width 916 height 39
copy span "Comfort Shield HVAC"
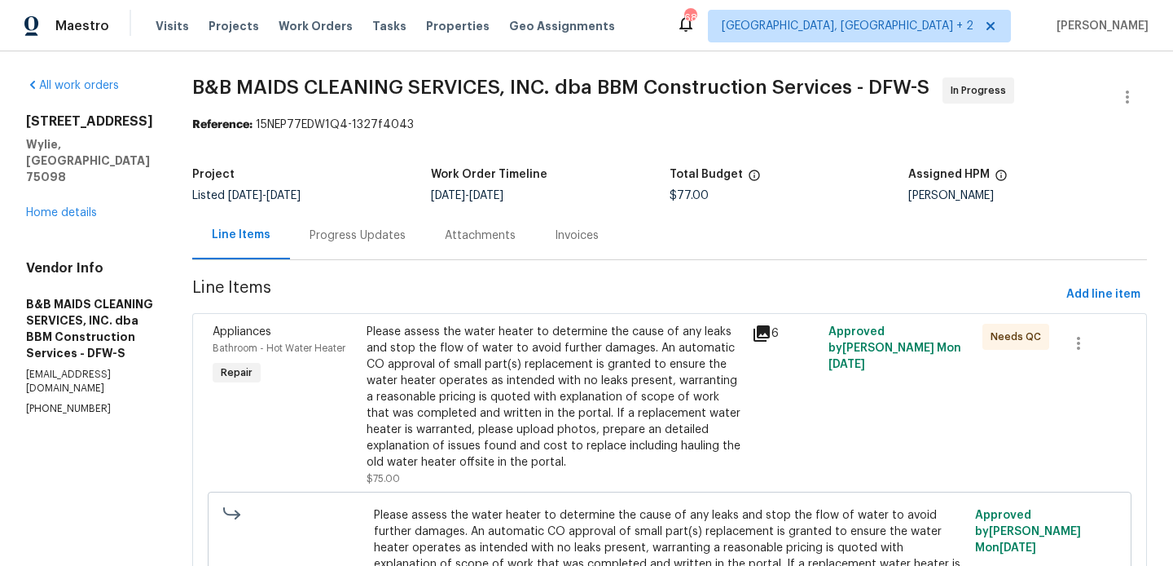
click at [425, 244] on div "Progress Updates" at bounding box center [357, 235] width 135 height 48
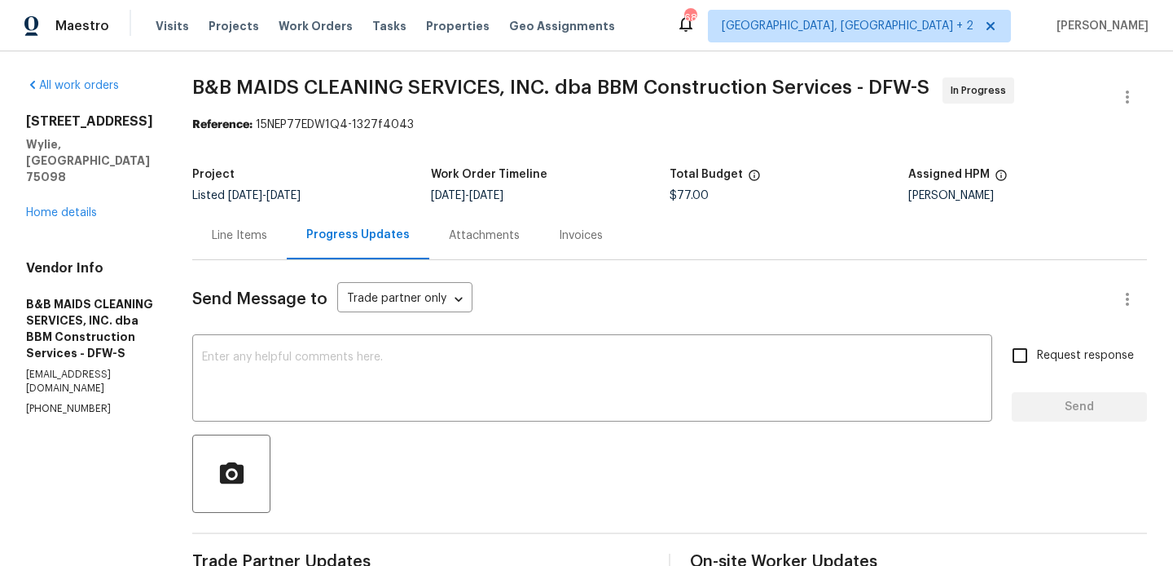
click at [68, 172] on div "626 Gunters Mountain Ln Wylie, TX 75098 Home details" at bounding box center [89, 167] width 127 height 108
click at [68, 174] on div "626 Gunters Mountain Ln Wylie, TX 75098 Home details" at bounding box center [89, 167] width 127 height 108
click at [67, 207] on link "Home details" at bounding box center [61, 212] width 71 height 11
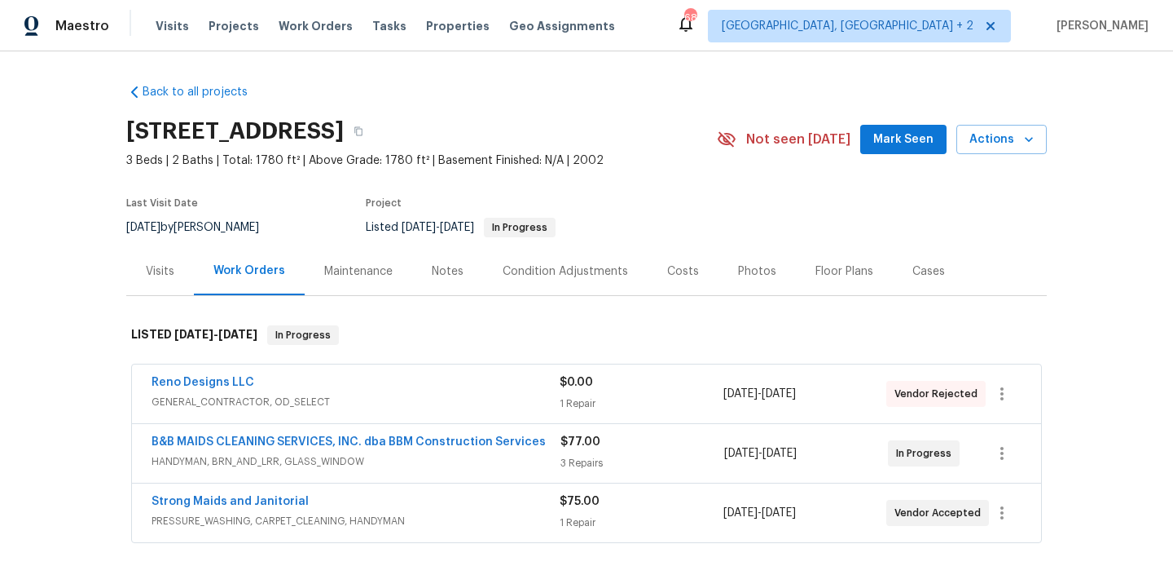
scroll to position [84, 0]
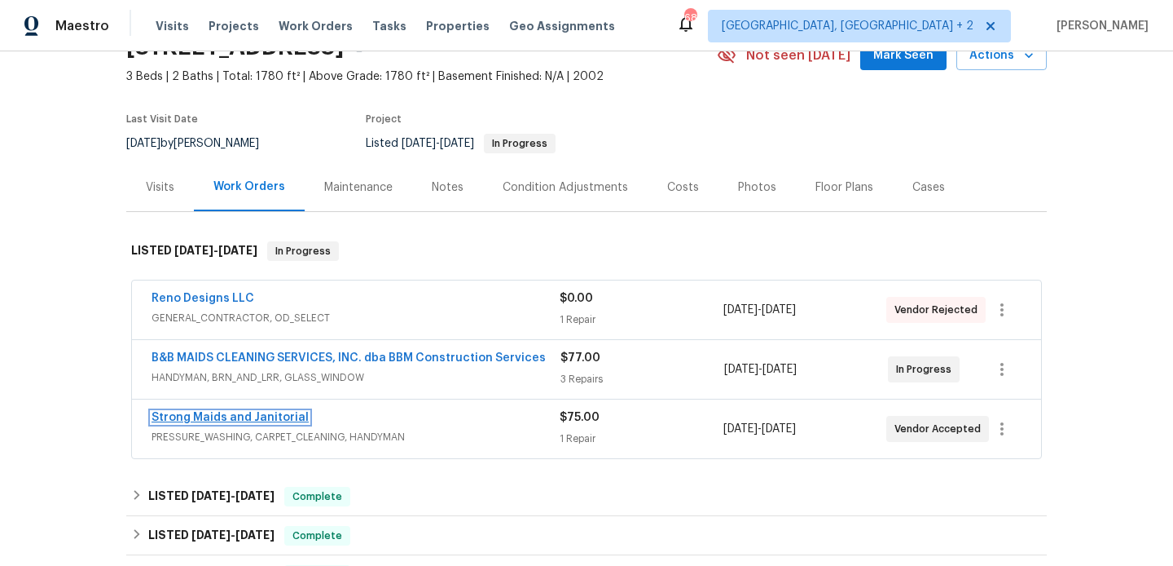
click at [263, 414] on link "Strong Maids and Janitorial" at bounding box center [230, 417] width 157 height 11
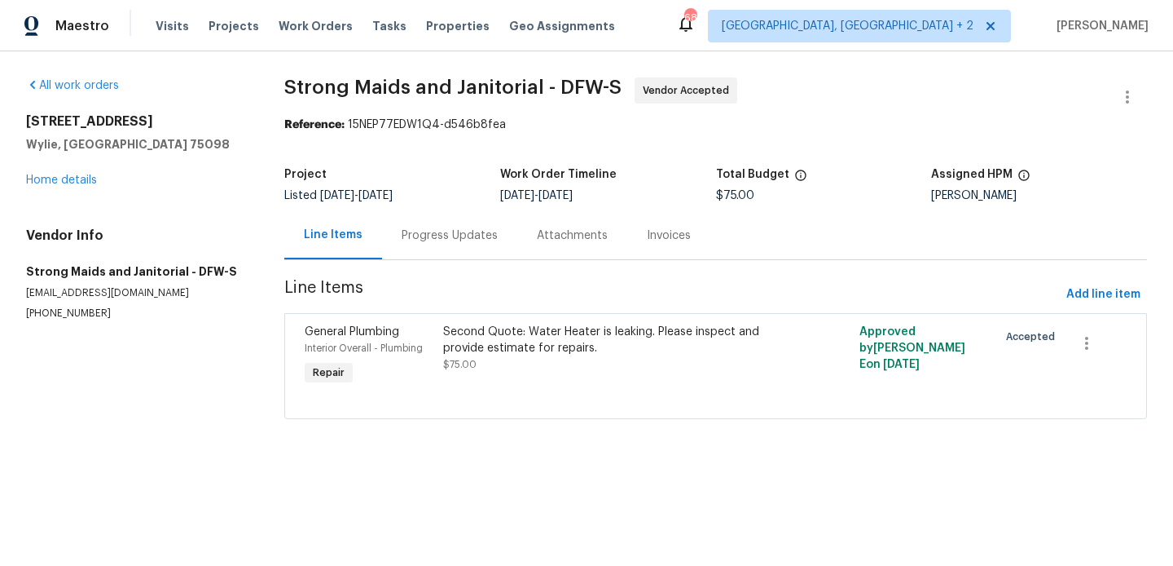
click at [467, 258] on div "Progress Updates" at bounding box center [449, 235] width 135 height 48
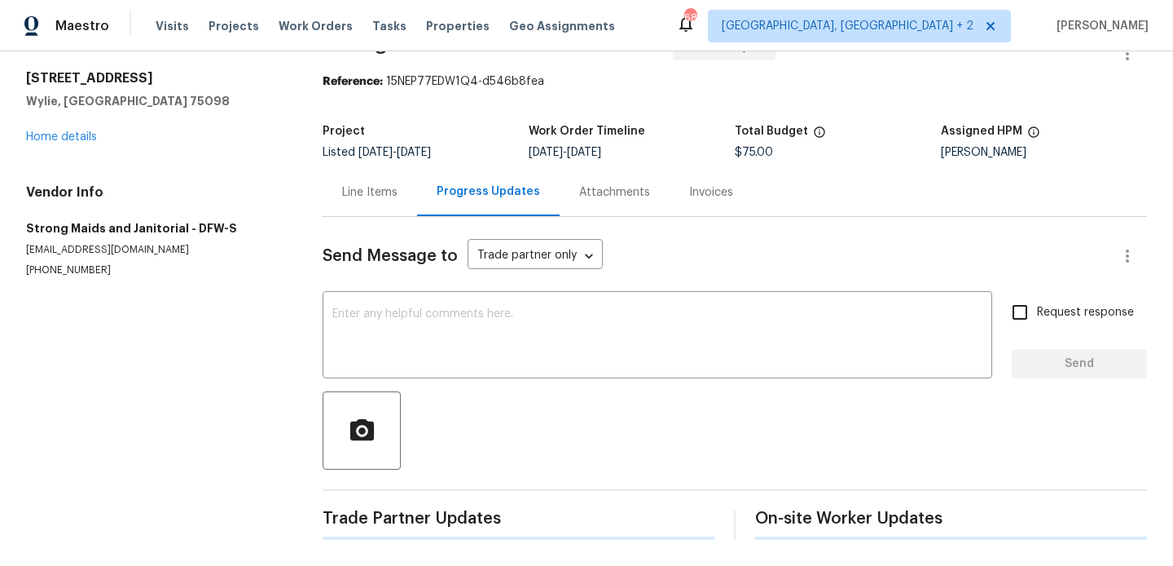
scroll to position [248, 0]
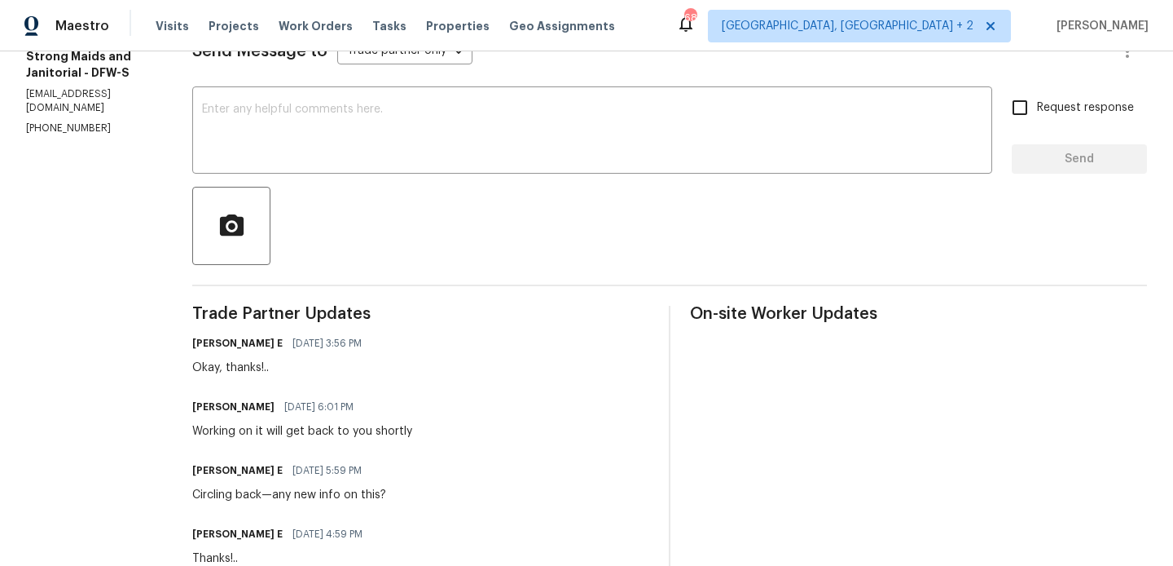
click at [196, 402] on h6 "Gerardo Rosales Mendoza" at bounding box center [233, 407] width 82 height 16
copy h6 "Gerardo"
click at [324, 108] on textarea at bounding box center [592, 131] width 781 height 57
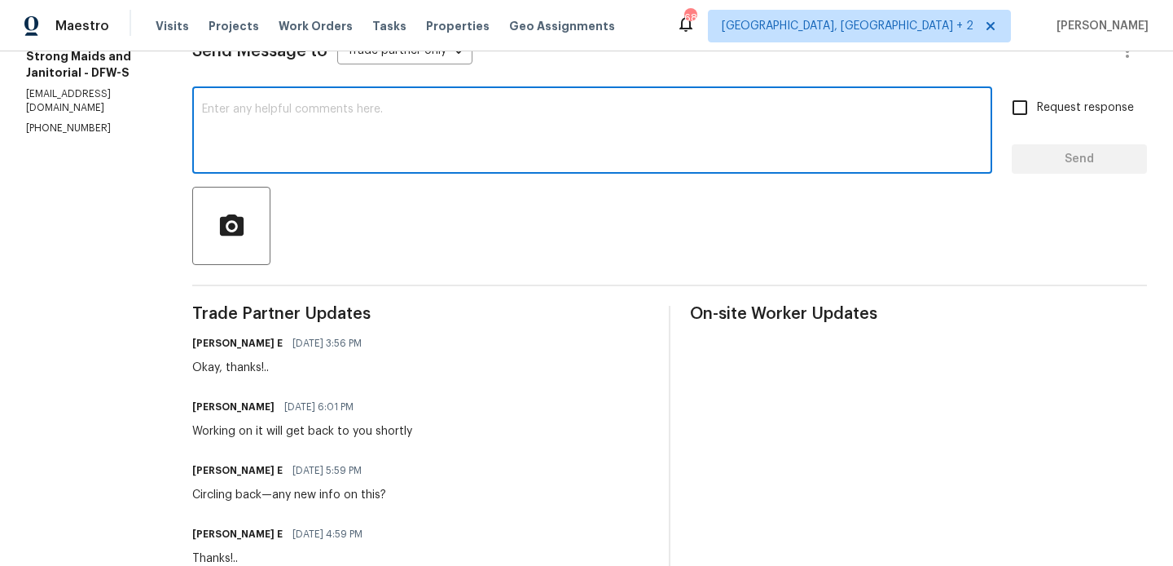
paste textarea "Gerardo"
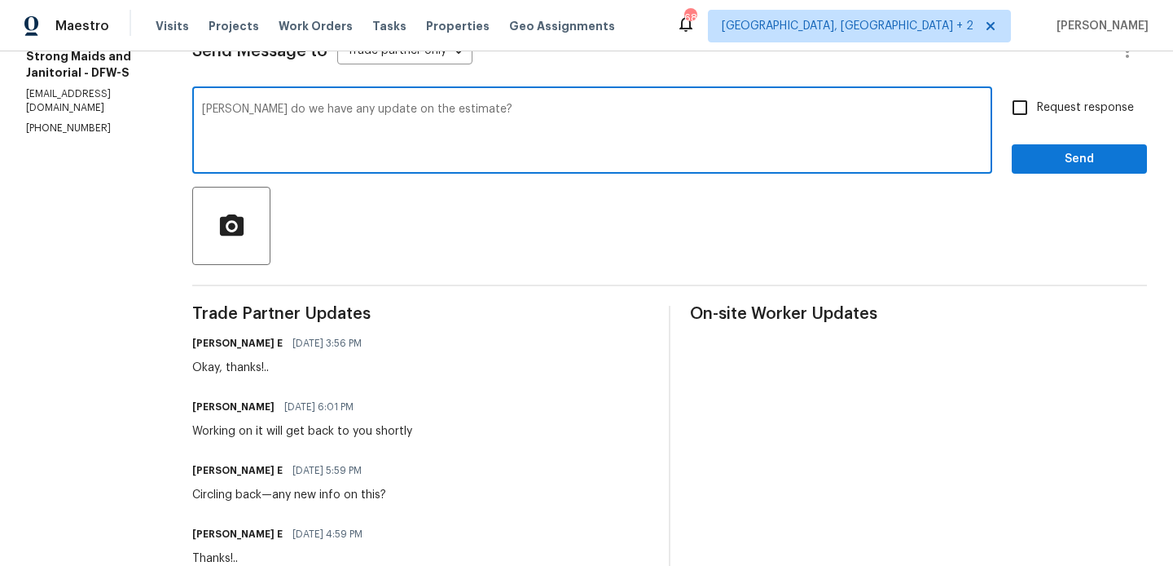
type textarea "Gerardo do we have any update on the estimate?"
click at [1045, 110] on span "Request response" at bounding box center [1085, 107] width 97 height 17
click at [1037, 110] on input "Request response" at bounding box center [1020, 107] width 34 height 34
checkbox input "true"
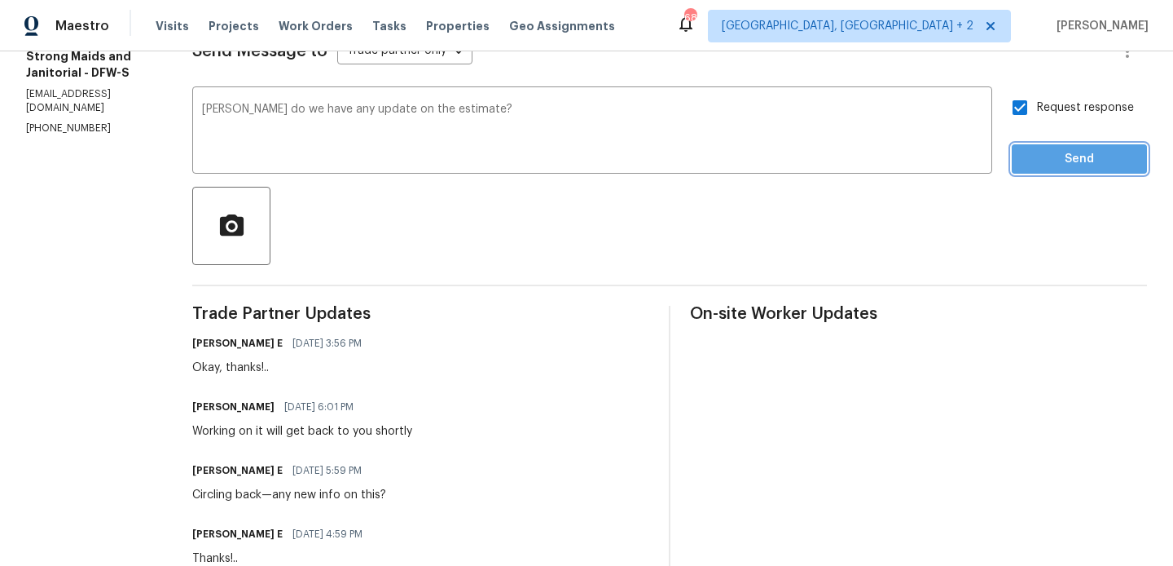
click at [1037, 169] on button "Send" at bounding box center [1079, 159] width 135 height 30
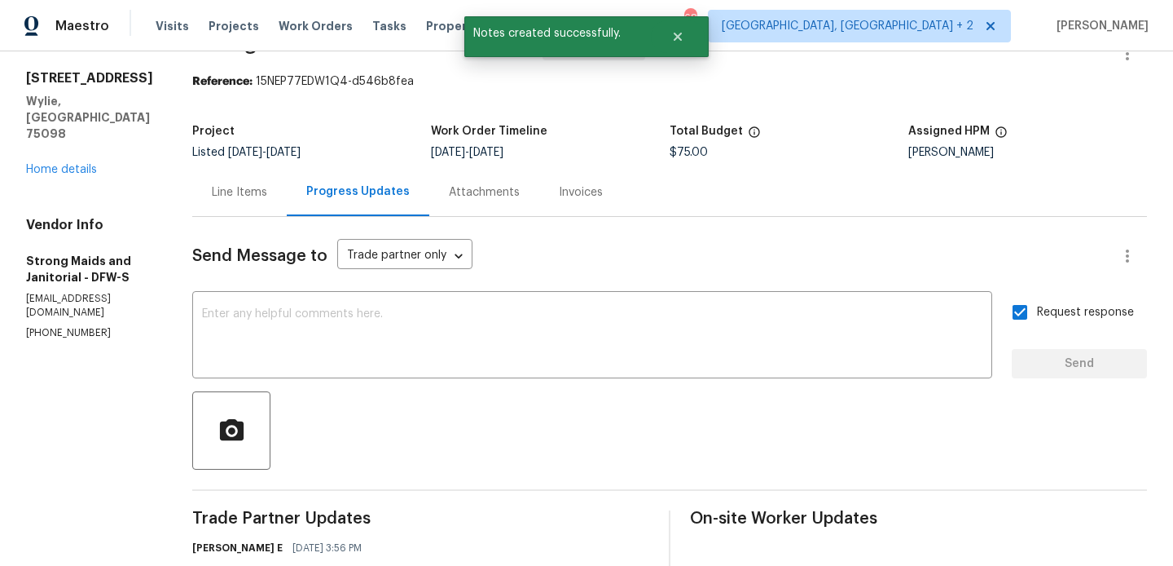
scroll to position [0, 0]
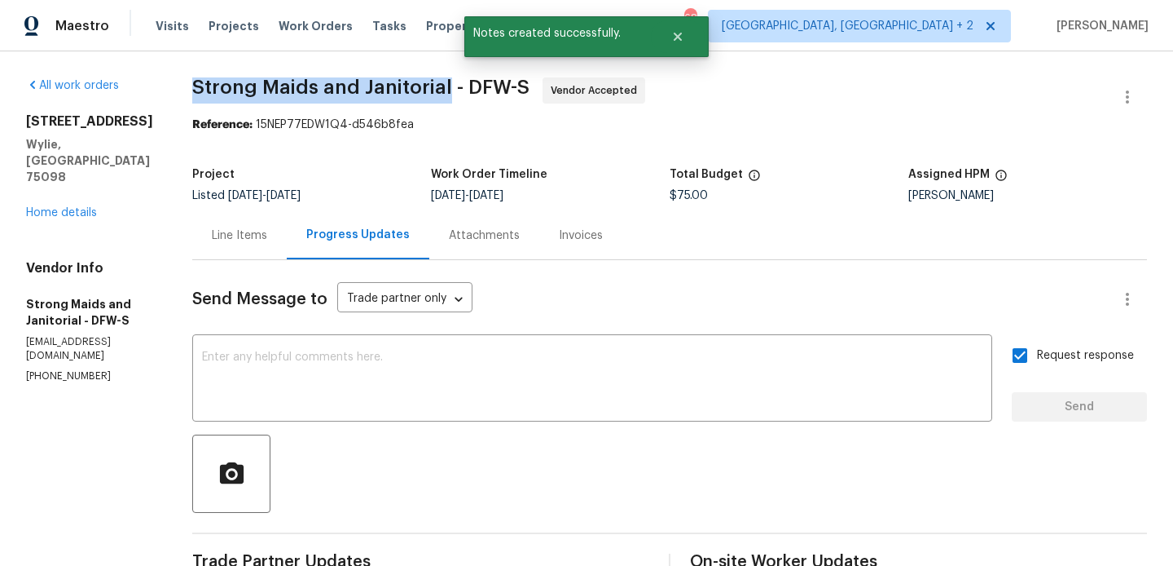
drag, startPoint x: 179, startPoint y: 86, endPoint x: 440, endPoint y: 88, distance: 260.8
copy span "Strong Maids and Janitorial"
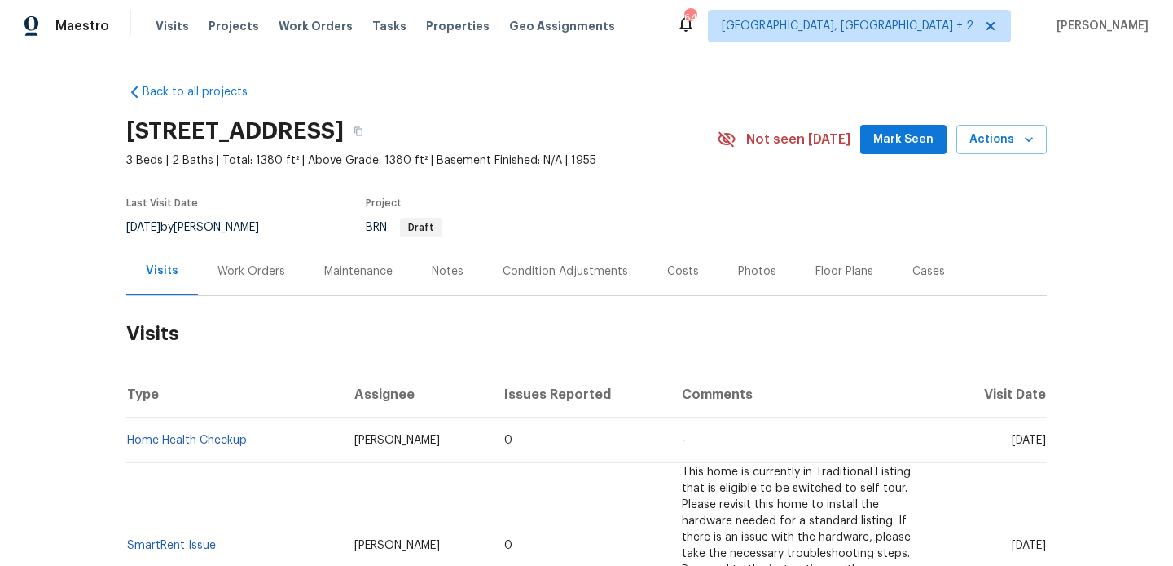
click at [262, 257] on div "Work Orders" at bounding box center [251, 271] width 107 height 48
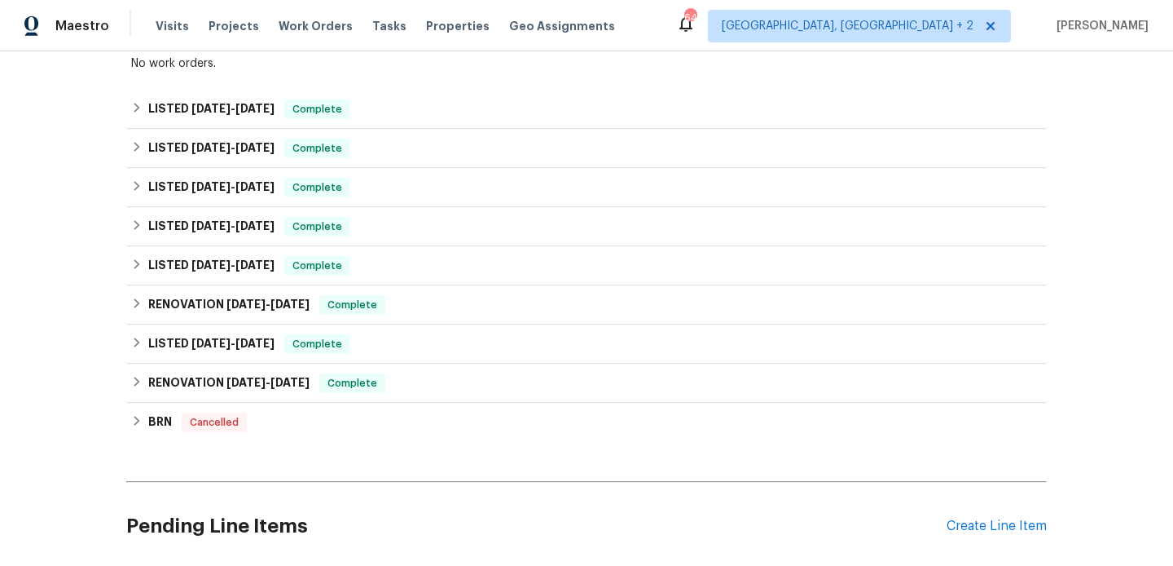
scroll to position [434, 0]
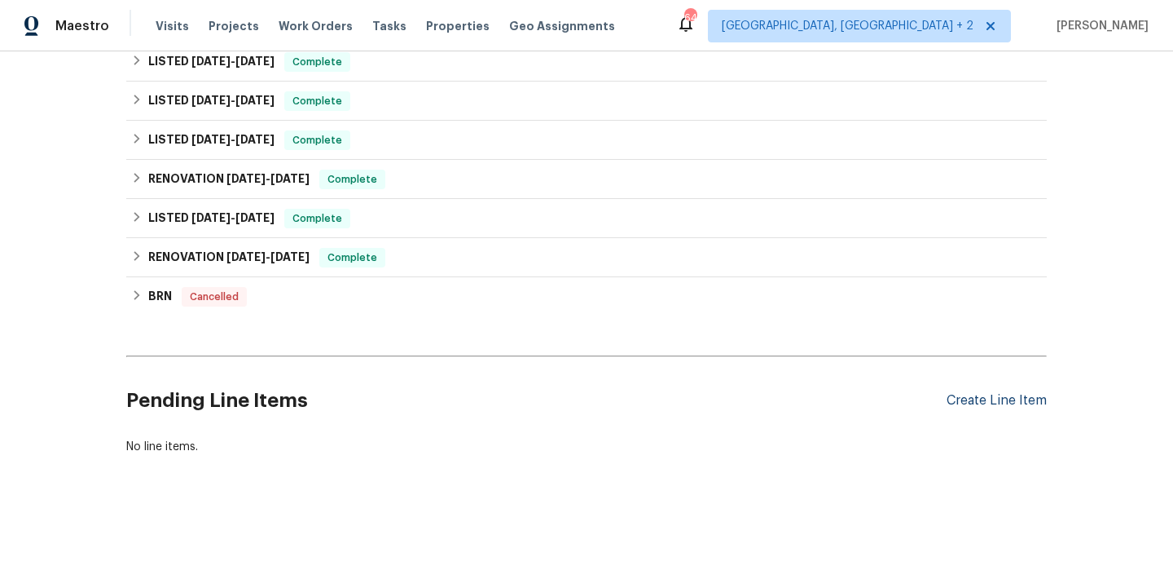
click at [983, 396] on div "Create Line Item" at bounding box center [997, 400] width 100 height 15
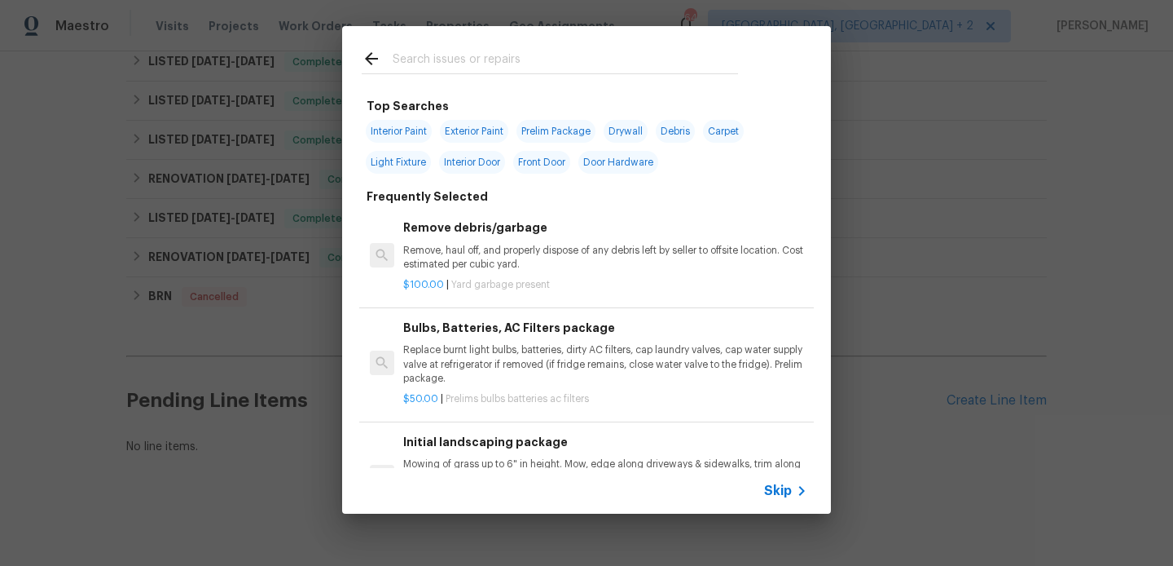
click at [484, 67] on input "text" at bounding box center [566, 61] width 346 height 24
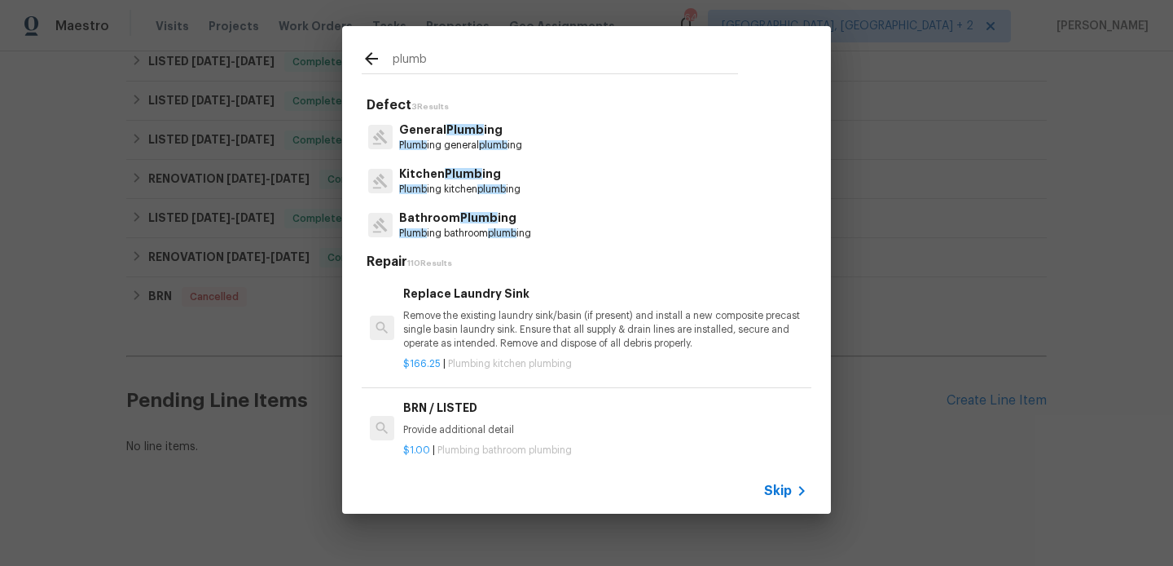
type input "plumb"
click at [490, 145] on span "plumb" at bounding box center [493, 145] width 29 height 10
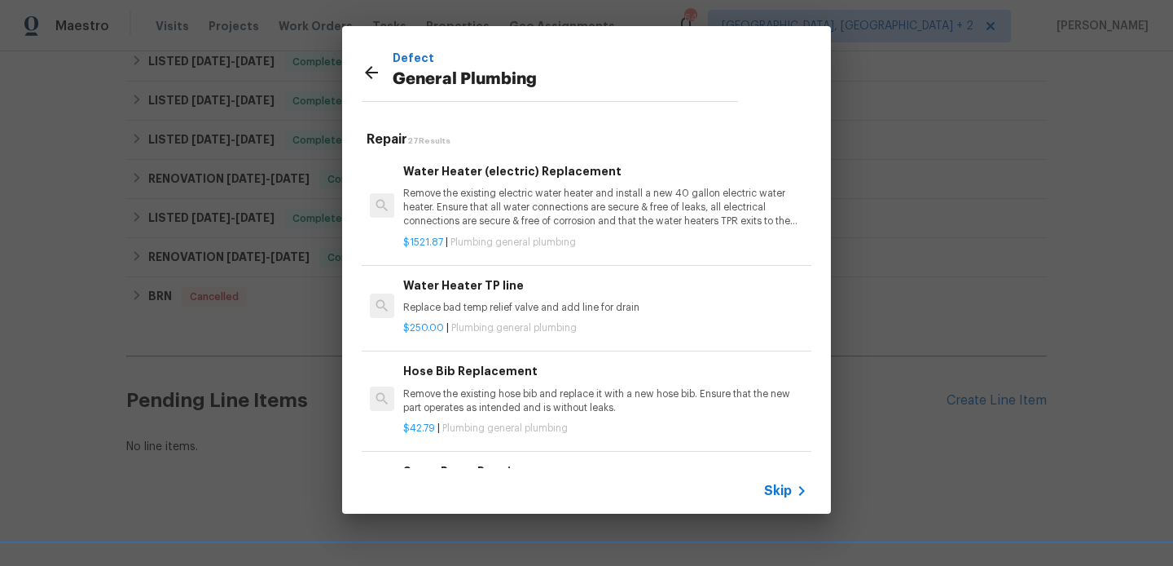
click at [478, 182] on div "Water Heater (electric) Replacement Remove the existing electric water heater a…" at bounding box center [605, 195] width 404 height 67
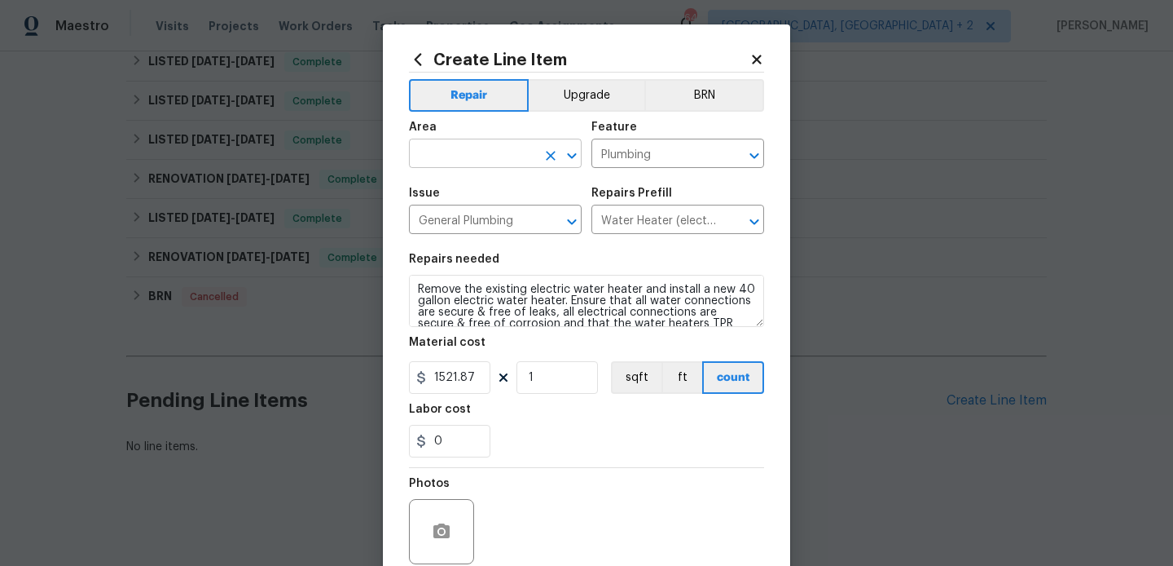
click at [440, 152] on input "text" at bounding box center [472, 155] width 127 height 25
click at [451, 206] on li "Interior Overall" at bounding box center [495, 218] width 173 height 27
type input "Interior Overall"
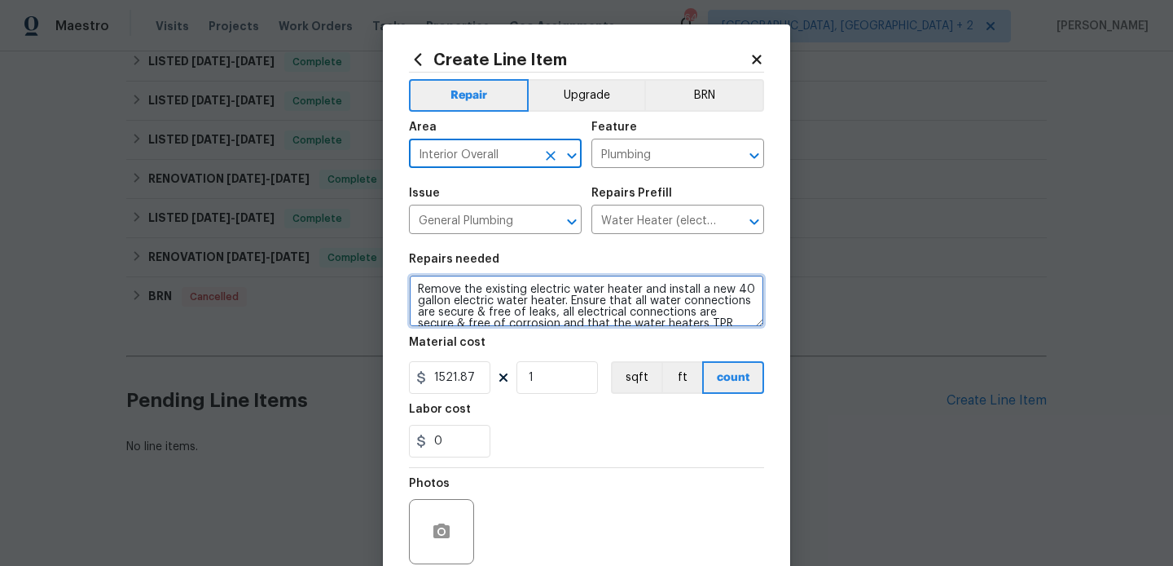
click at [459, 280] on textarea "Remove the existing electric water heater and install a new 40 gallon electric …" at bounding box center [586, 301] width 355 height 52
paste textarea "Please prioritize this WO due to a leak. Identify the areas of concern, dry up …"
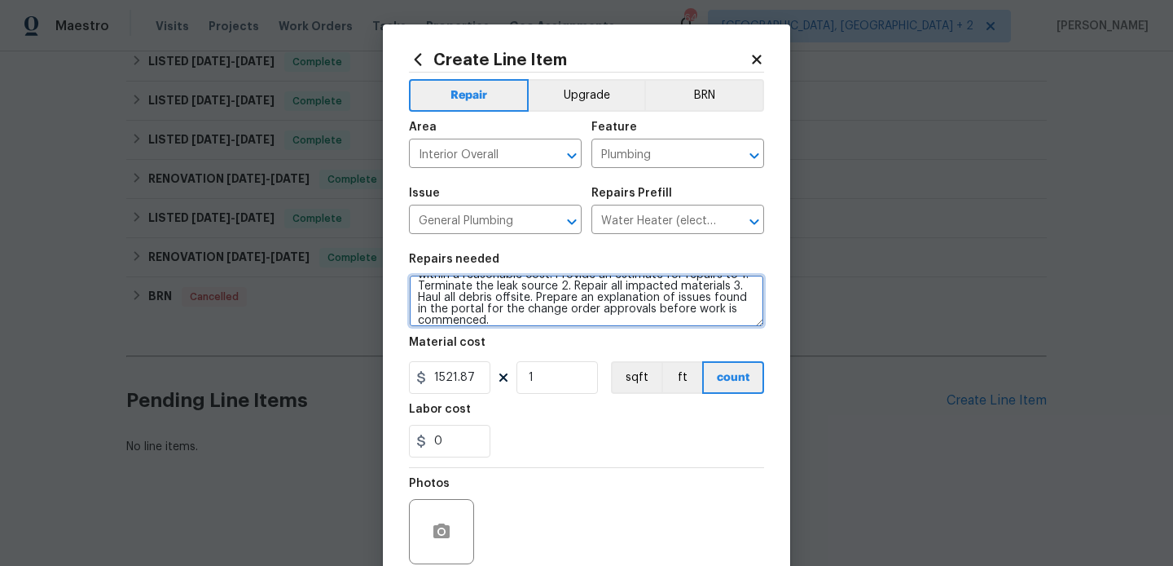
scroll to position [0, 0]
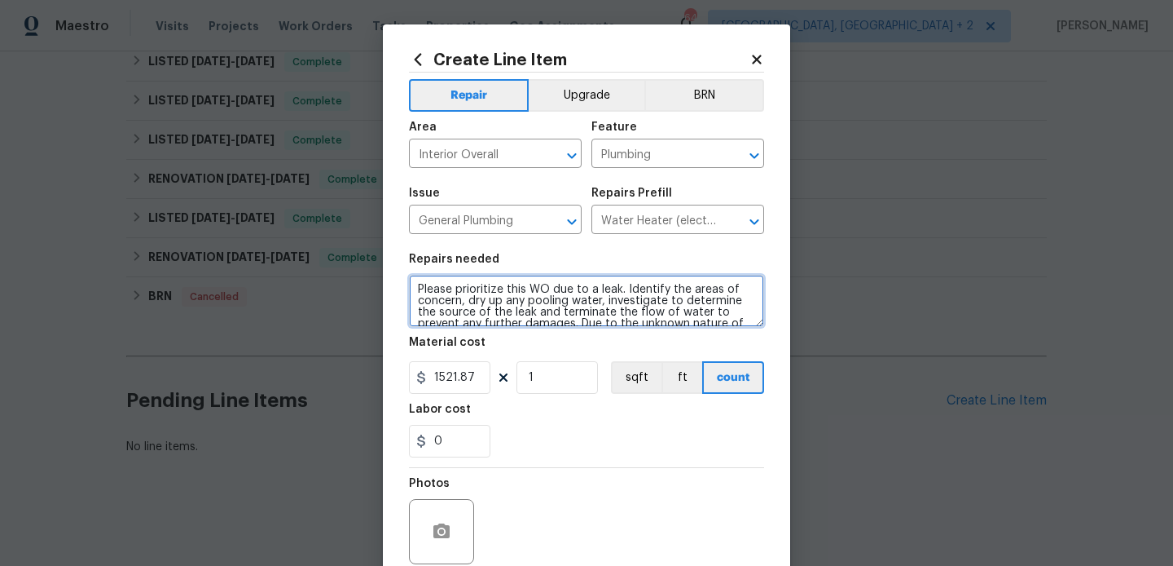
type textarea "Please prioritize this WO due to a leak. Identify the areas of concern, dry up …"
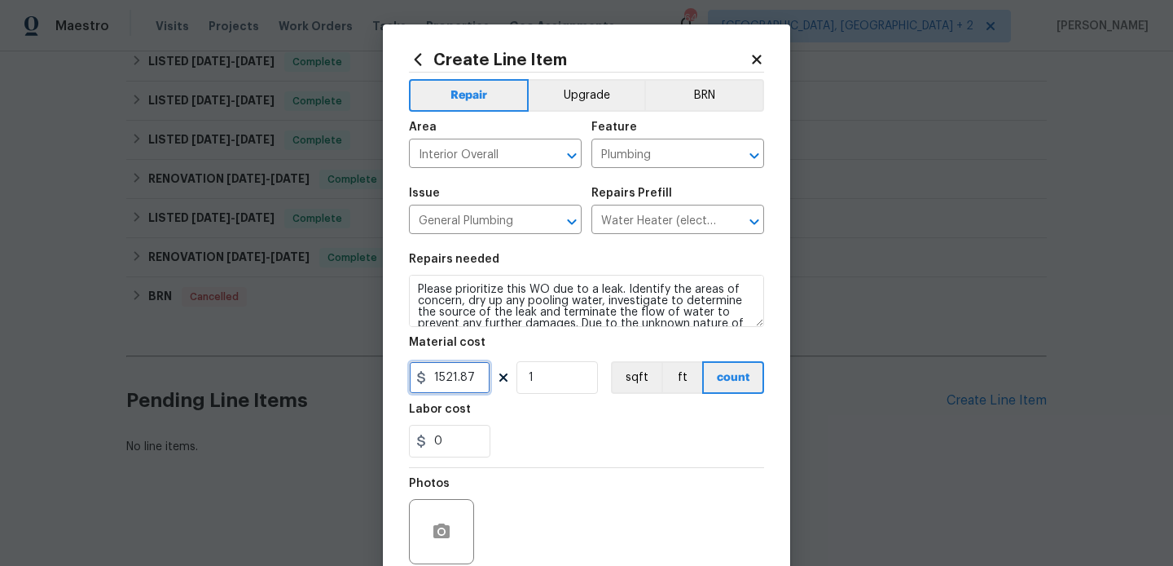
click at [456, 371] on input "1521.87" at bounding box center [449, 377] width 81 height 33
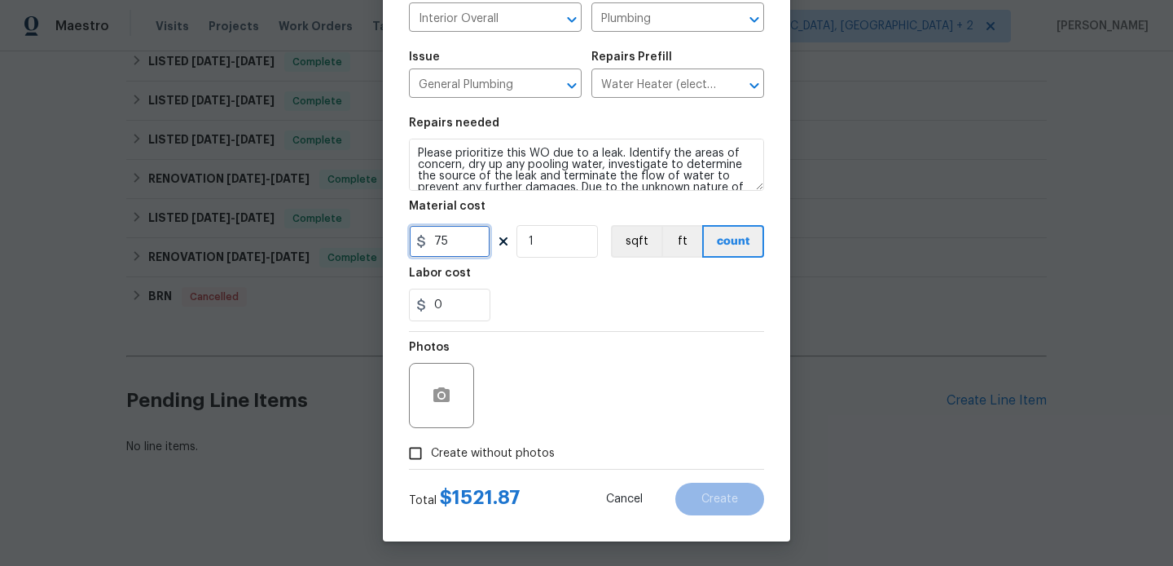
type input "75"
click at [443, 380] on button "button" at bounding box center [441, 395] width 39 height 39
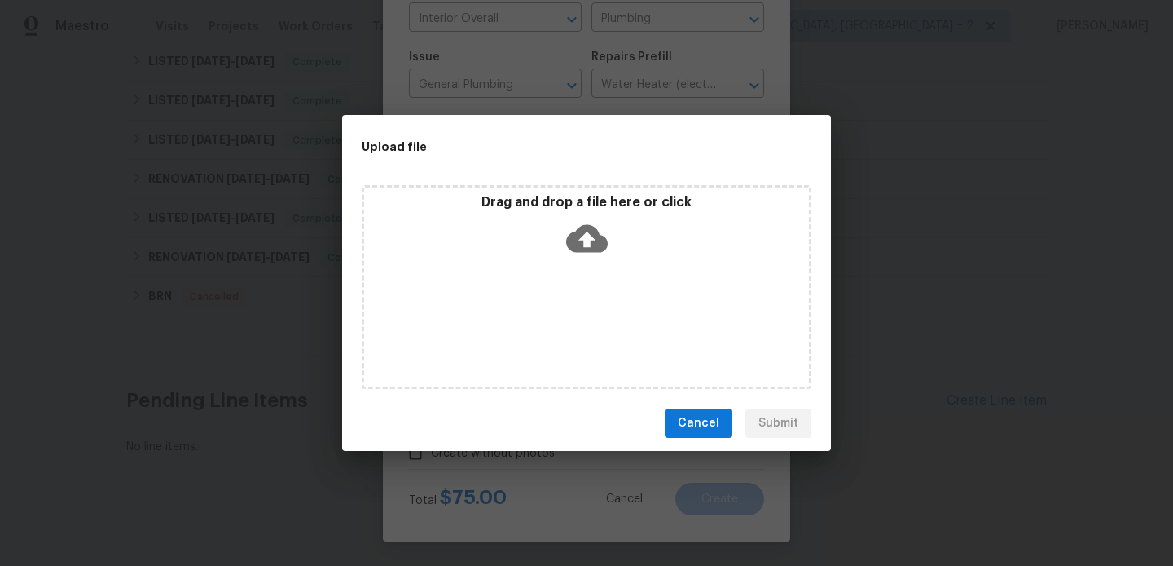
click at [602, 229] on icon at bounding box center [587, 239] width 42 height 42
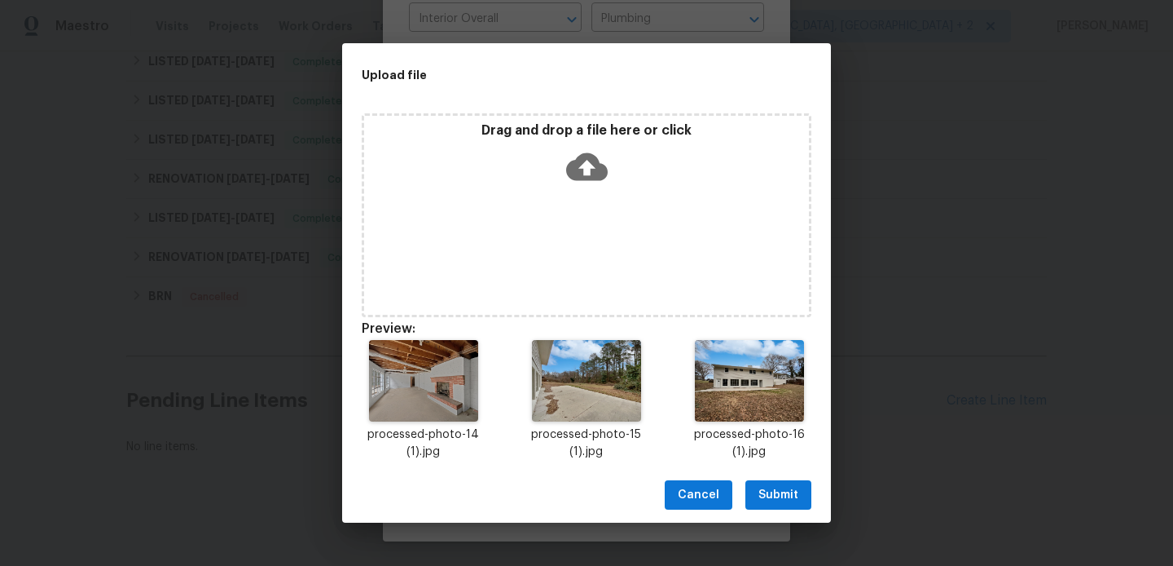
click at [767, 486] on span "Submit" at bounding box center [779, 495] width 40 height 20
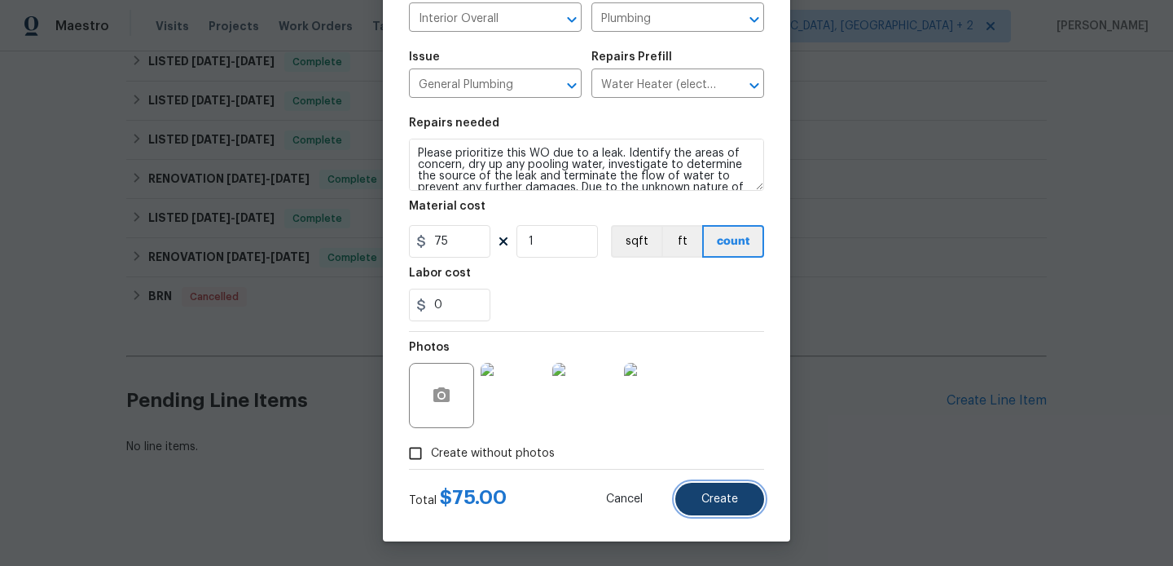
click at [720, 497] on span "Create" at bounding box center [720, 499] width 37 height 12
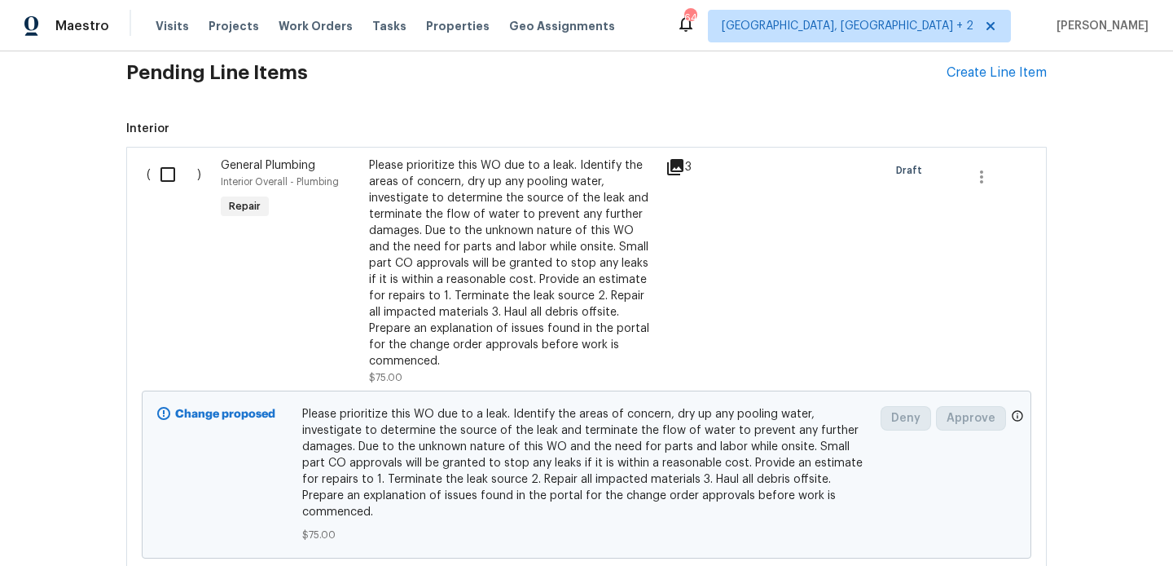
scroll to position [763, 0]
click at [165, 182] on input "checkbox" at bounding box center [174, 173] width 46 height 34
checkbox input "true"
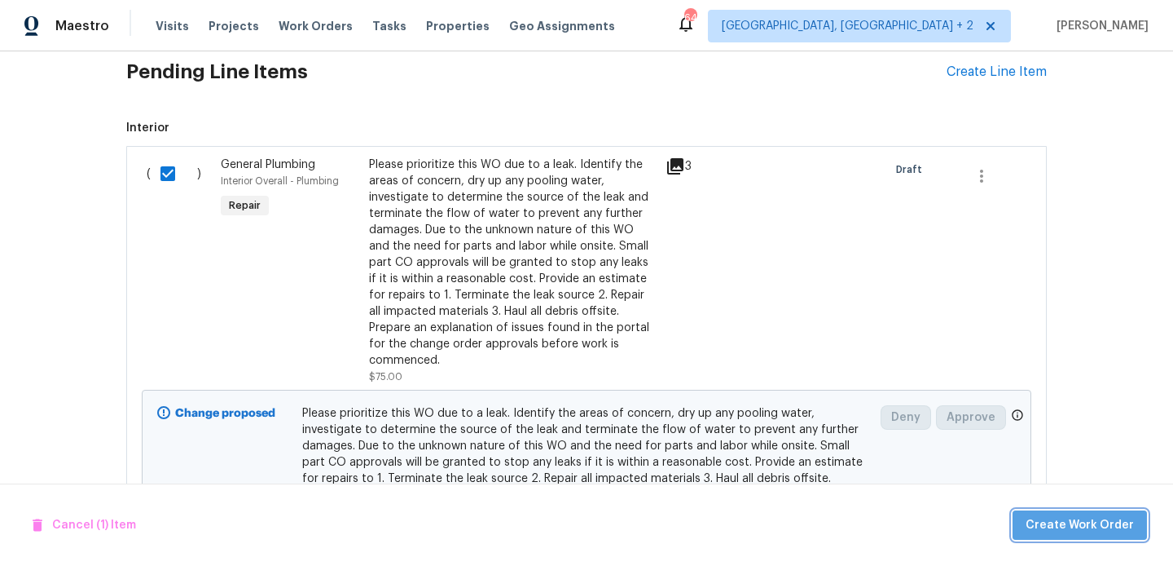
click at [1087, 523] on span "Create Work Order" at bounding box center [1080, 525] width 108 height 20
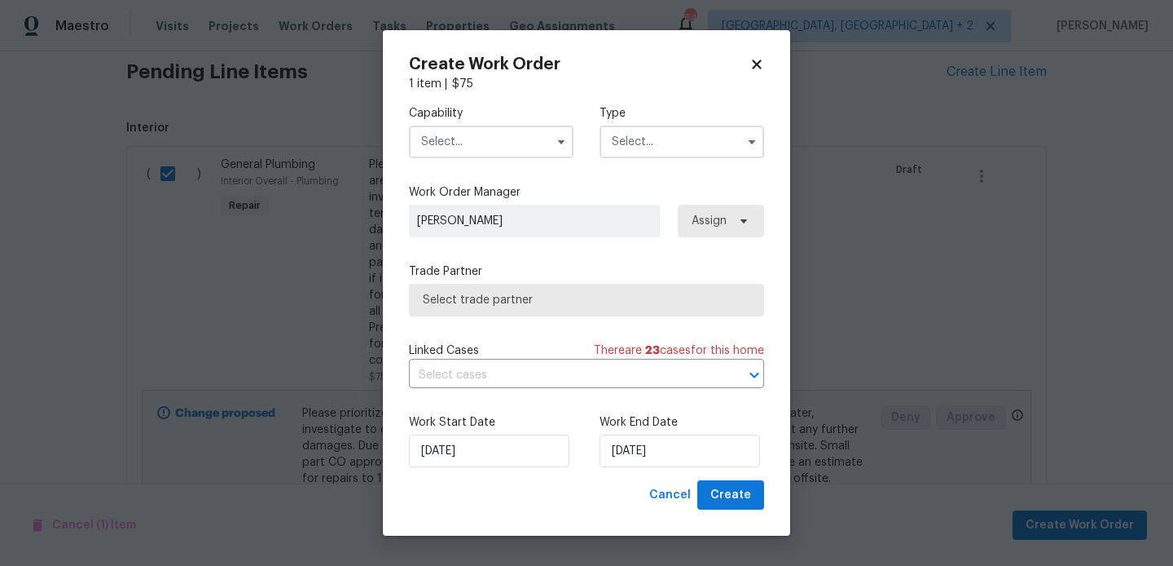
click at [468, 128] on input "text" at bounding box center [491, 141] width 165 height 33
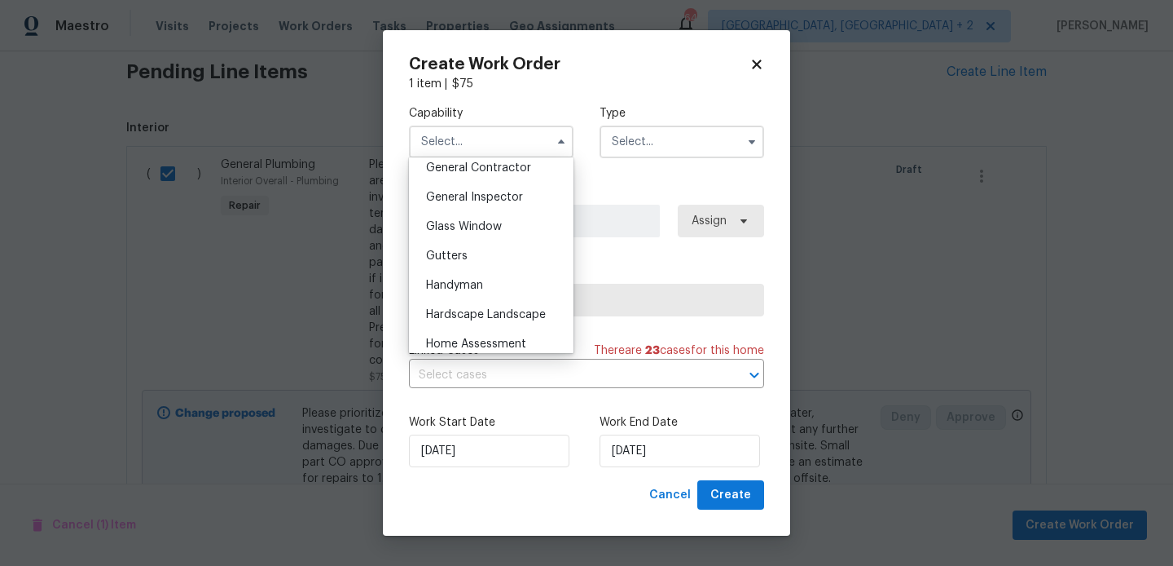
scroll to position [788, 0]
click at [470, 280] on span "Handyman" at bounding box center [454, 284] width 57 height 11
type input "Handyman"
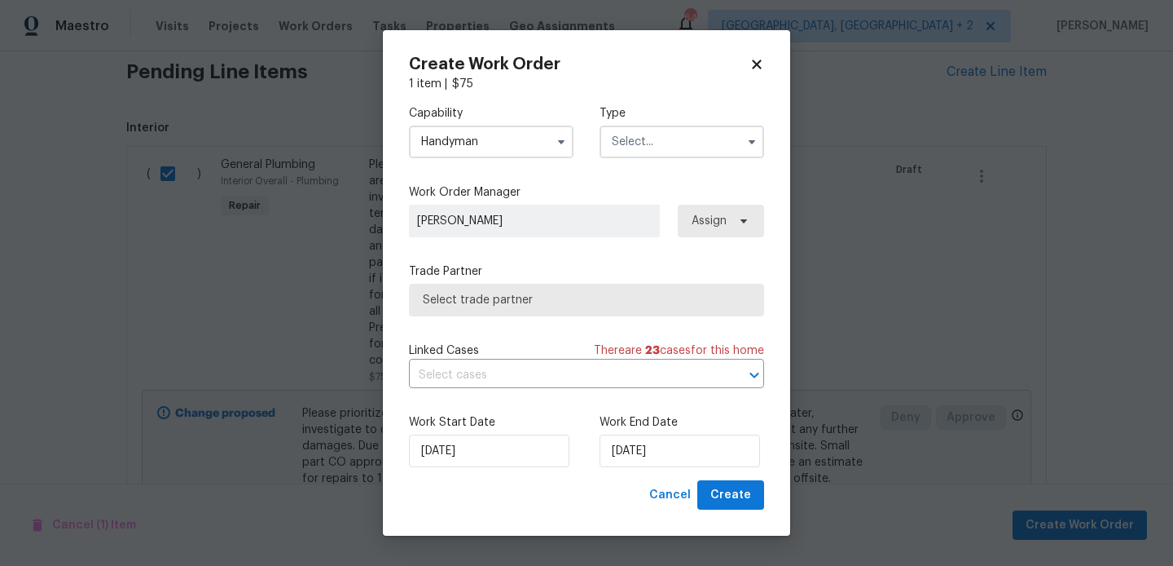
click at [643, 153] on input "text" at bounding box center [682, 141] width 165 height 33
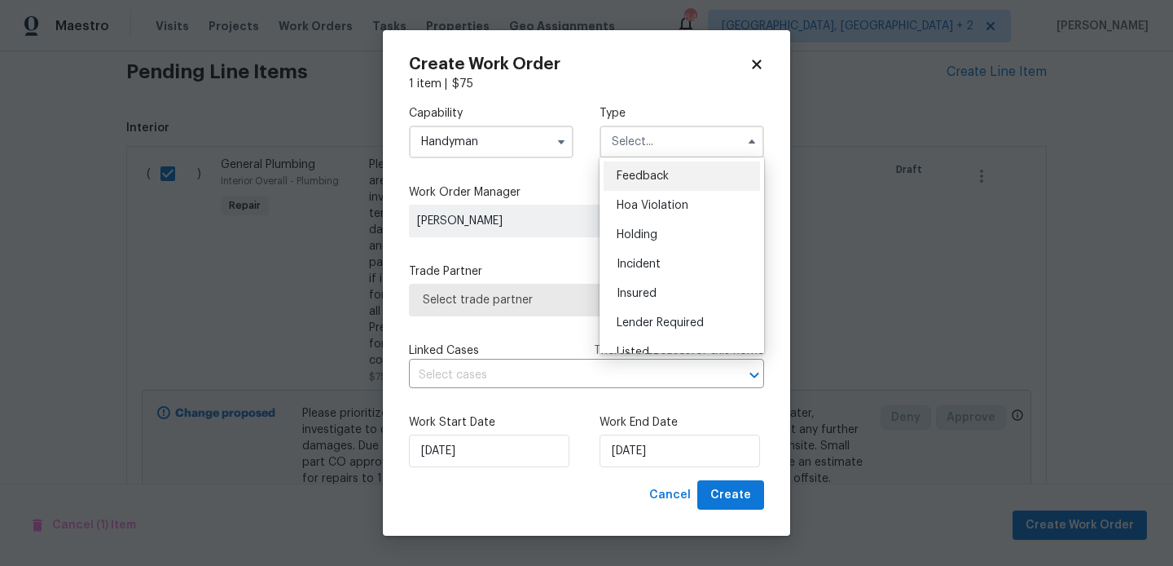
click at [645, 165] on div "Feedback" at bounding box center [682, 175] width 156 height 29
type input "Feedback"
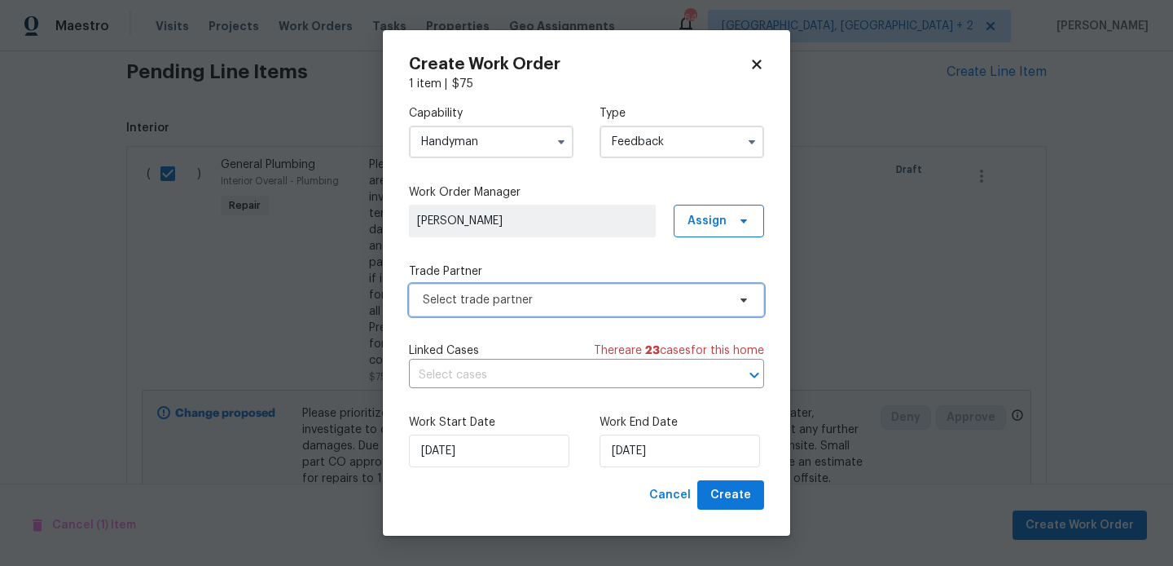
click at [524, 293] on span "Select trade partner" at bounding box center [575, 300] width 304 height 16
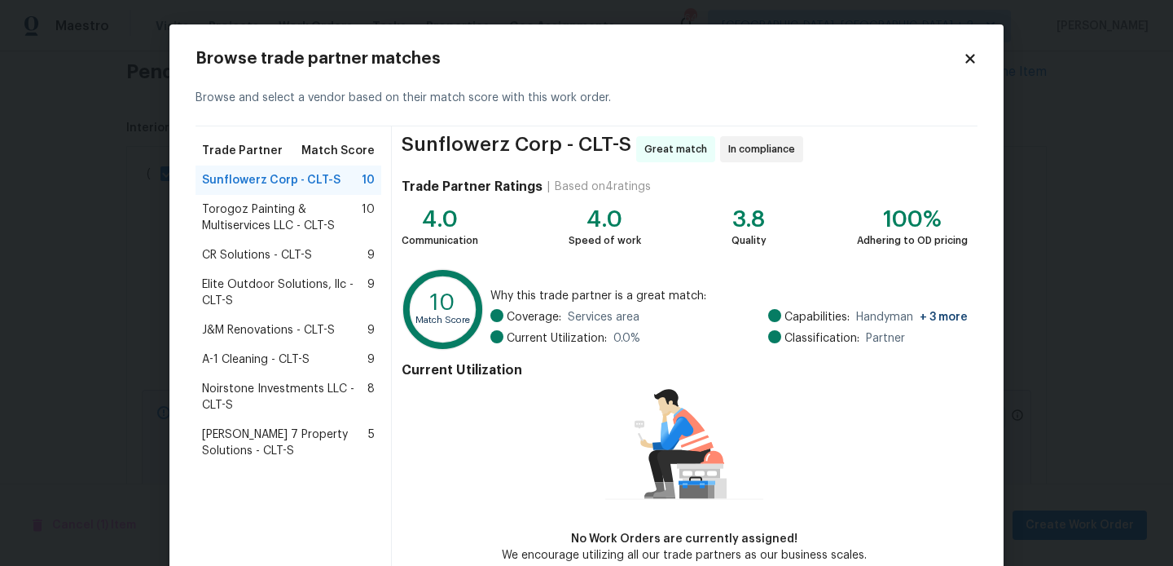
click at [253, 360] on span "A-1 Cleaning - CLT-S" at bounding box center [256, 359] width 108 height 16
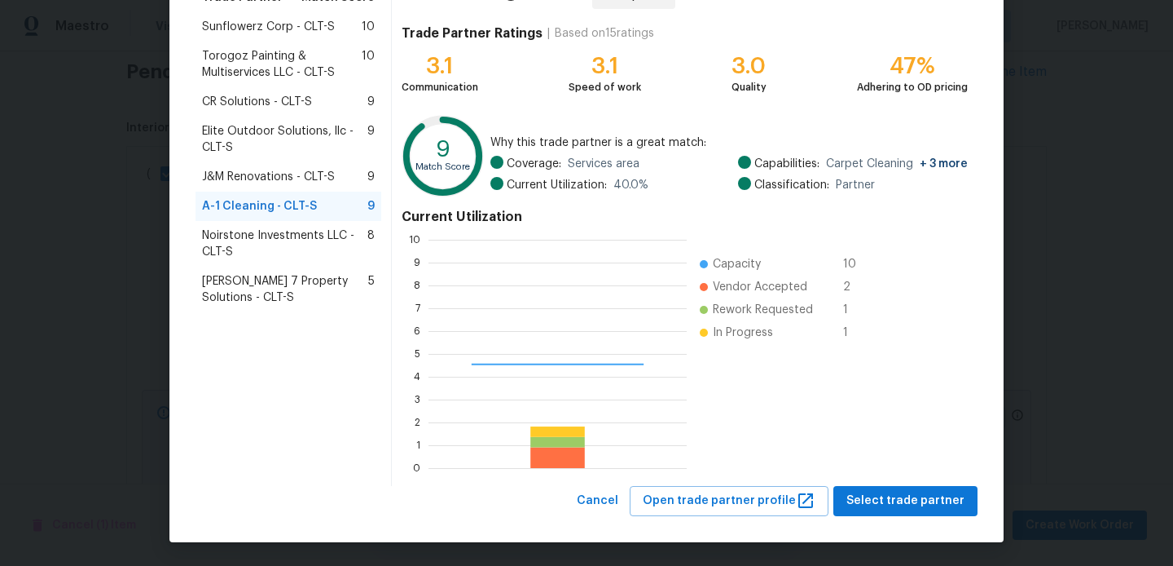
scroll to position [228, 258]
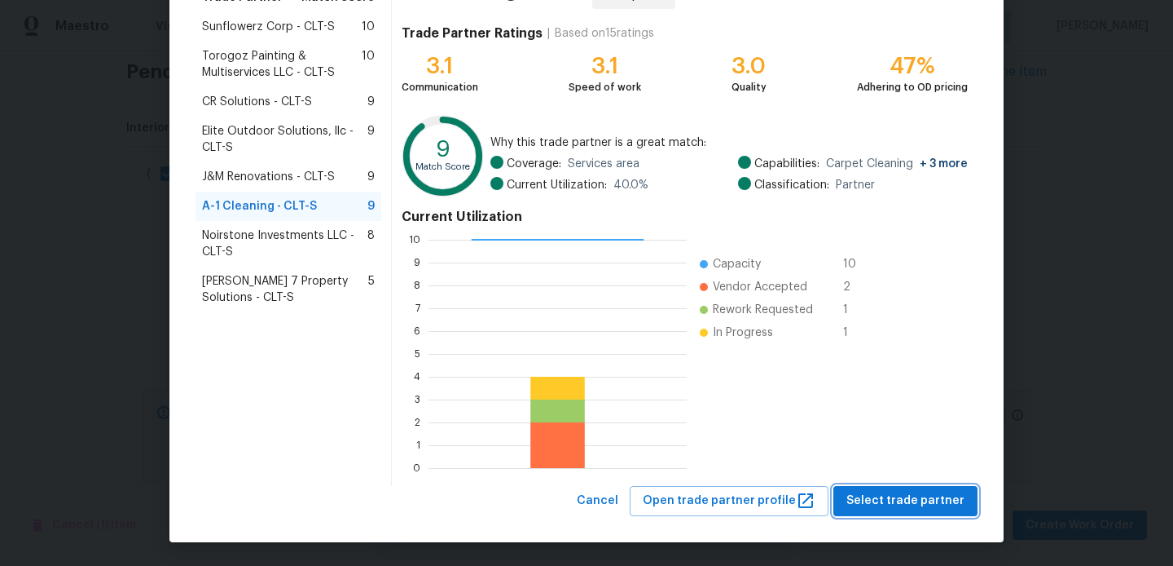
click at [913, 494] on span "Select trade partner" at bounding box center [906, 501] width 118 height 20
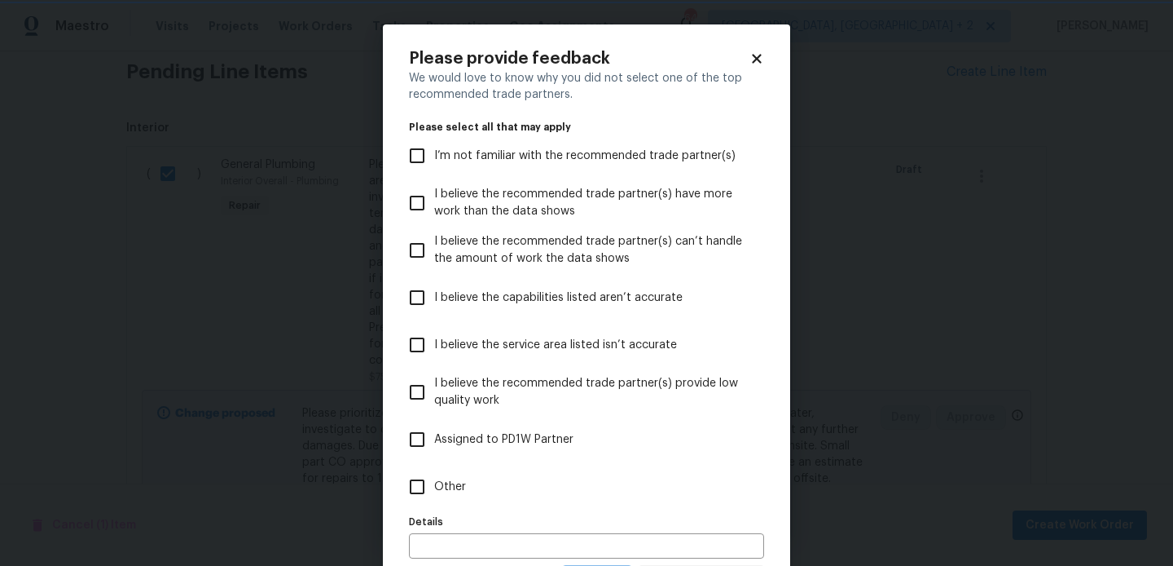
scroll to position [80, 0]
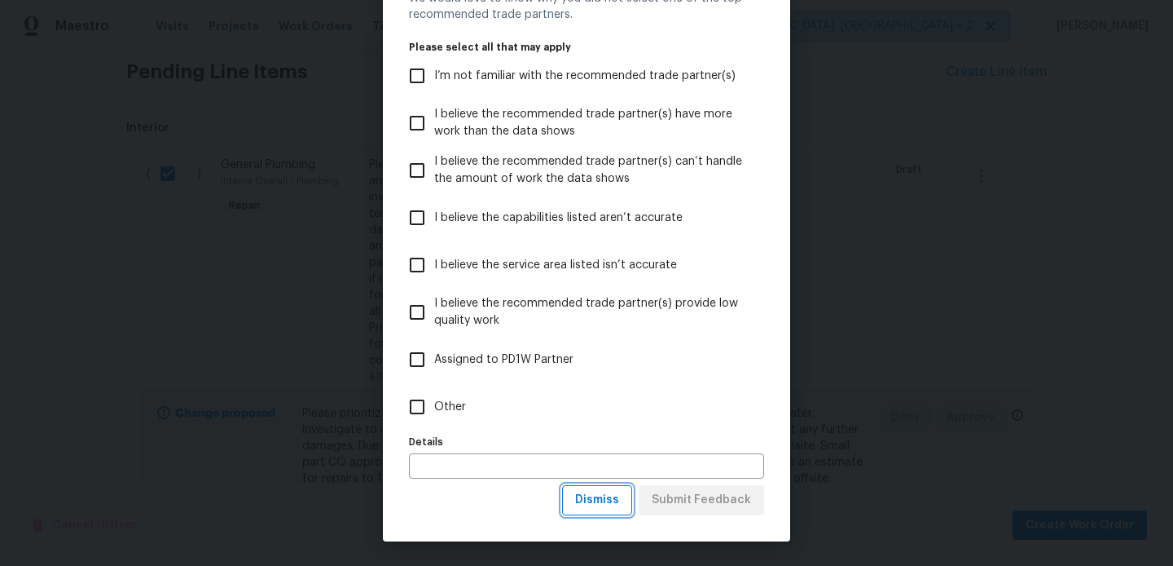
click at [606, 497] on span "Dismiss" at bounding box center [597, 500] width 44 height 20
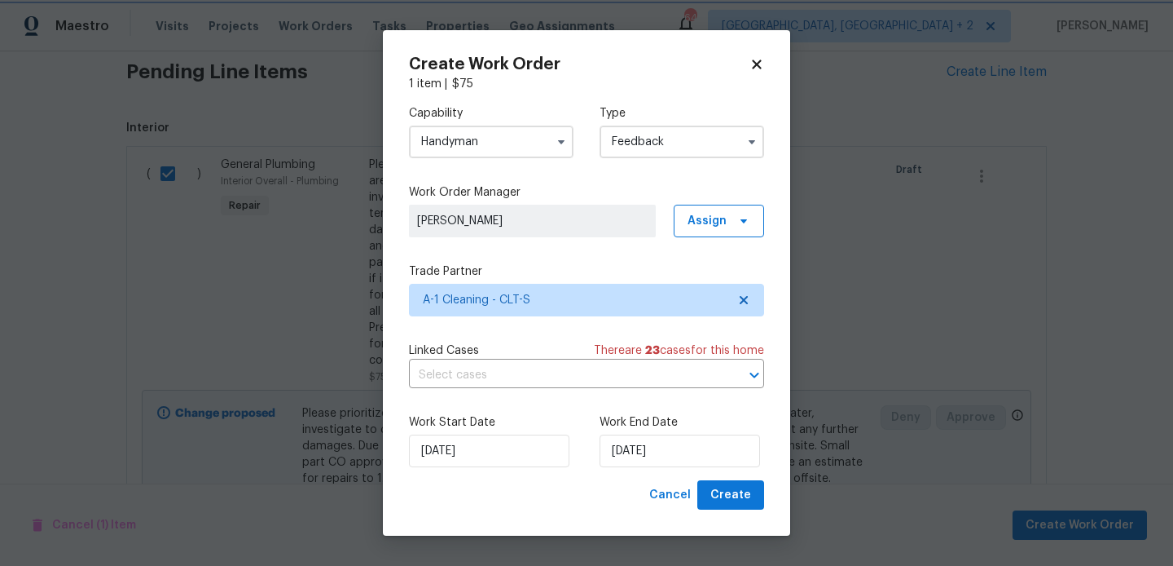
scroll to position [0, 0]
click at [659, 455] on input "18/08/2025" at bounding box center [680, 450] width 161 height 33
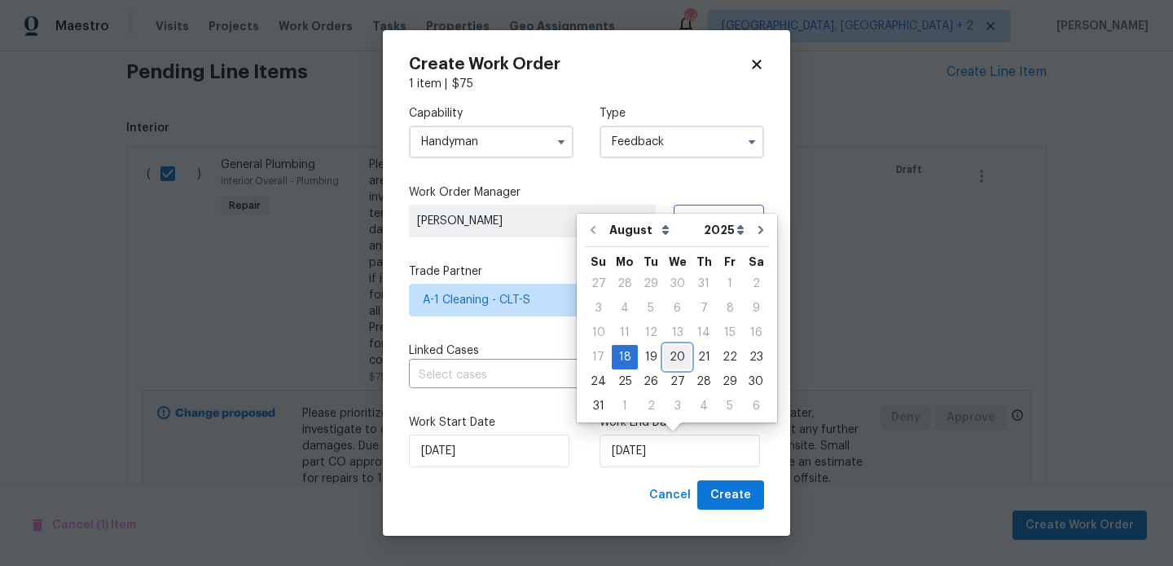
click at [668, 355] on div "20" at bounding box center [677, 357] width 27 height 23
type input "20/08/2025"
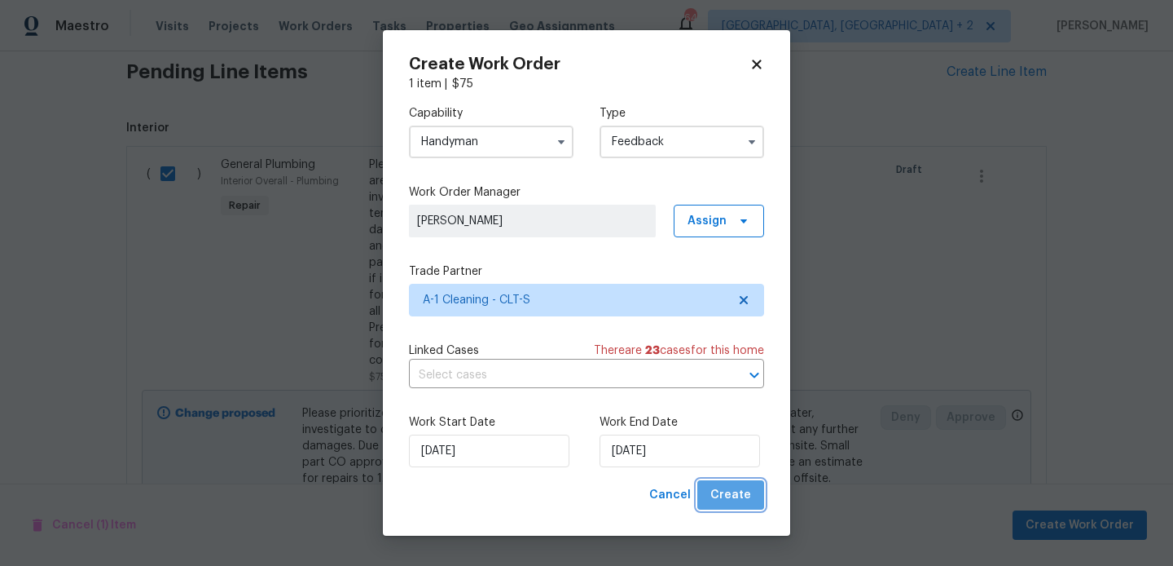
click at [746, 495] on span "Create" at bounding box center [731, 495] width 41 height 20
checkbox input "false"
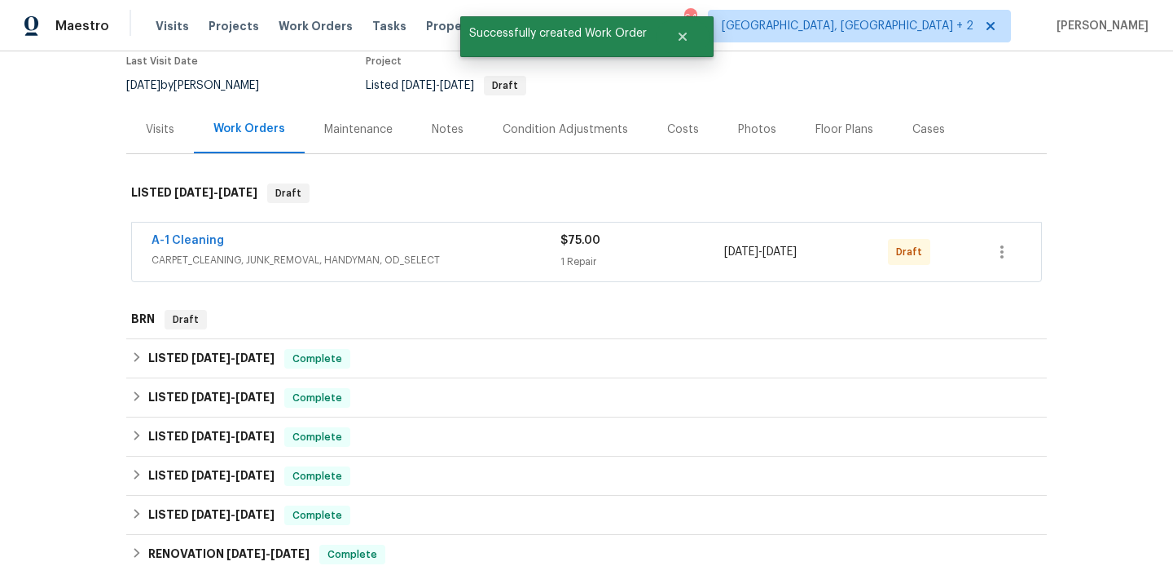
scroll to position [143, 0]
click at [201, 242] on link "A-1 Cleaning" at bounding box center [188, 239] width 73 height 11
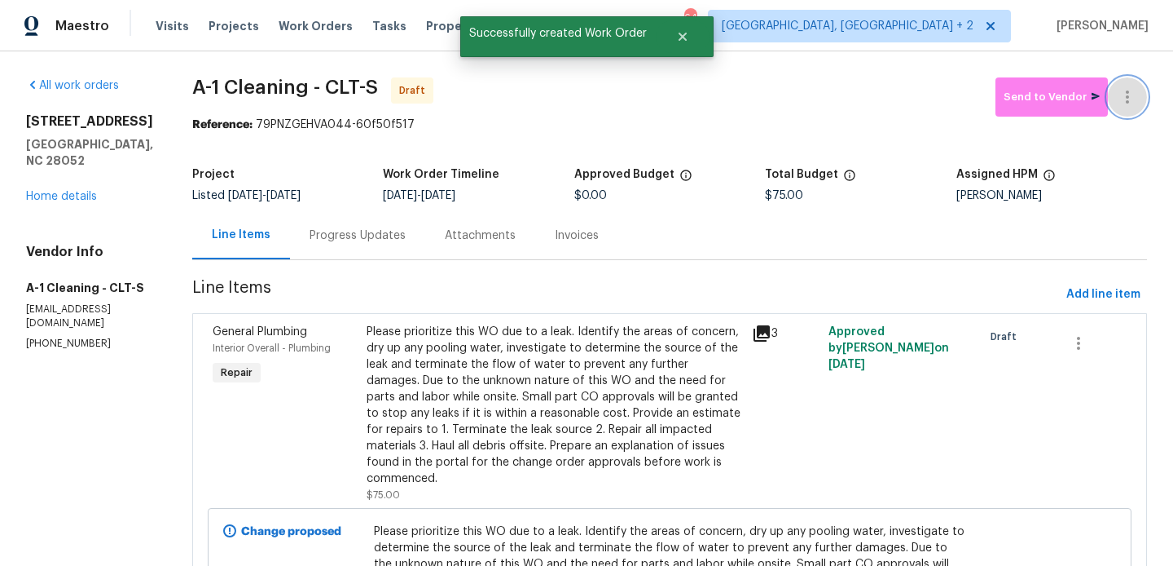
click at [1128, 85] on button "button" at bounding box center [1127, 96] width 39 height 39
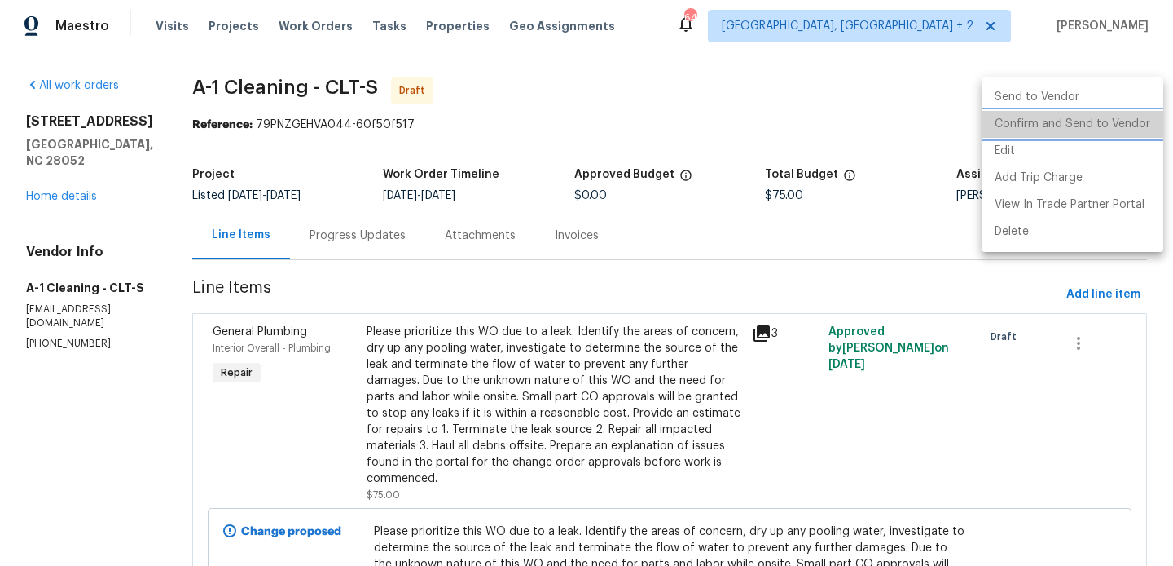
click at [1130, 111] on li "Confirm and Send to Vendor" at bounding box center [1073, 124] width 182 height 27
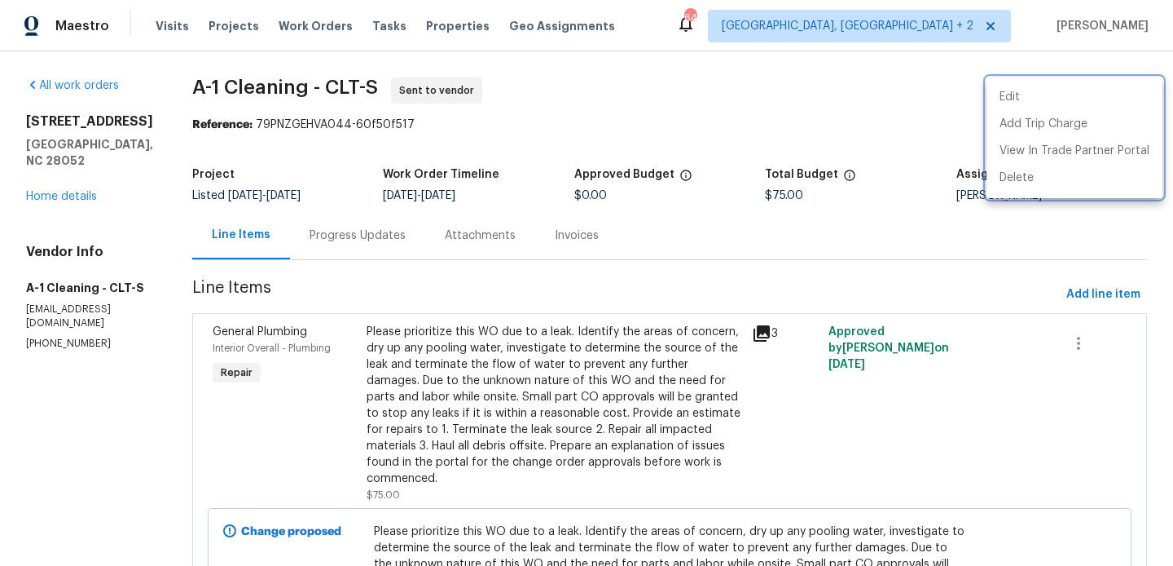
click at [360, 248] on div at bounding box center [586, 283] width 1173 height 566
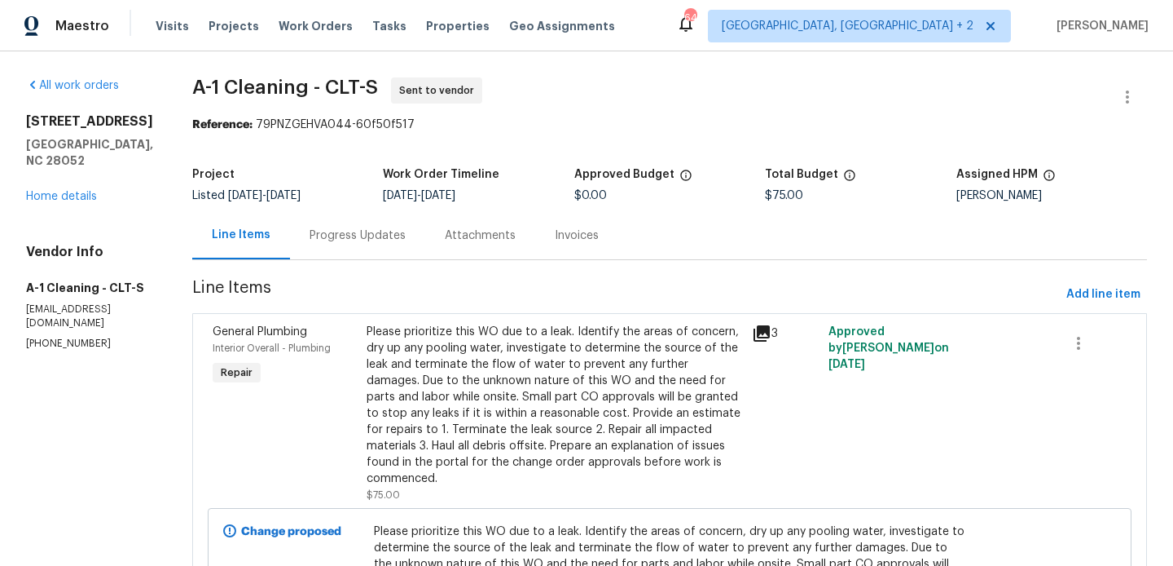
click at [360, 248] on div "Progress Updates" at bounding box center [357, 235] width 135 height 48
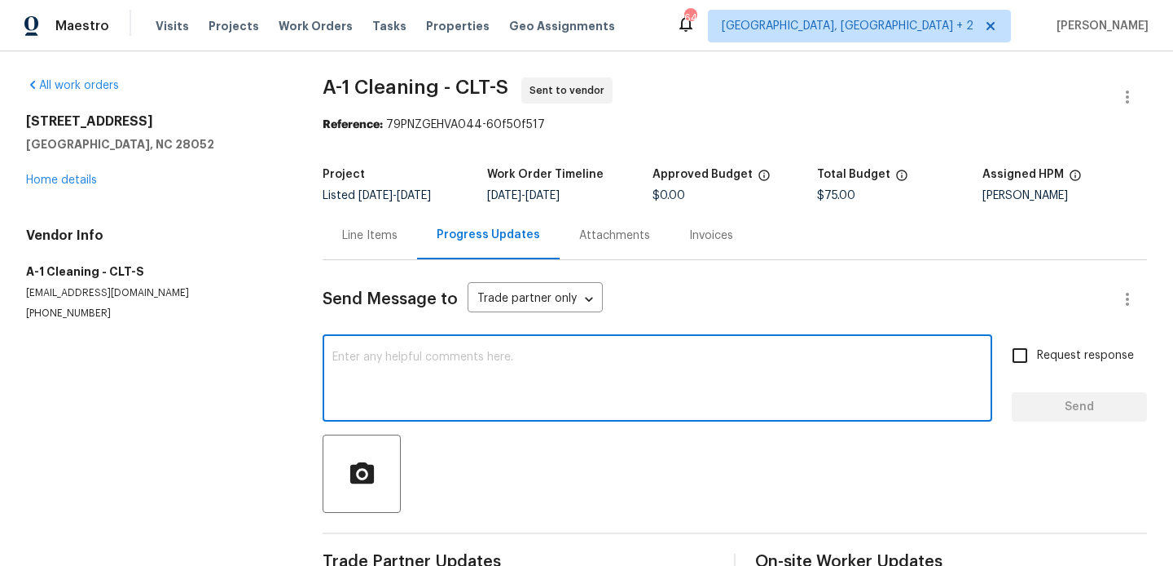
click at [458, 387] on textarea at bounding box center [657, 379] width 650 height 57
paste textarea "Hi, this is Blessida with Opendoor. I’m confirming you received the WO for the …"
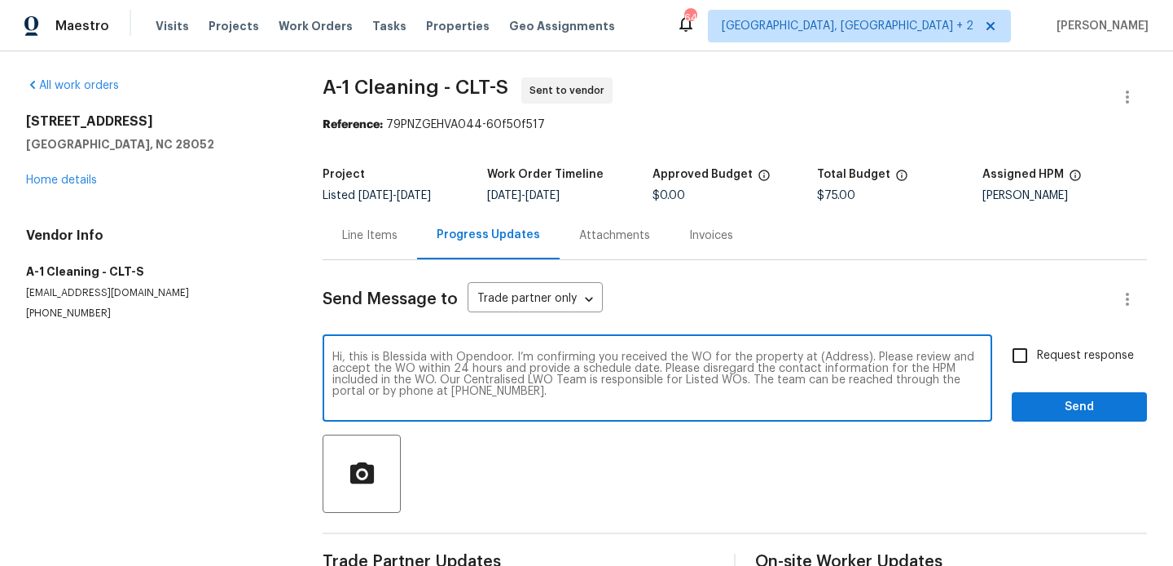
click at [841, 356] on textarea "Hi, this is Blessida with Opendoor. I’m confirming you received the WO for the …" at bounding box center [657, 379] width 650 height 57
paste textarea "[STREET_ADDRESS]"
type textarea "Hi, this is Blessida with Opendoor. I’m confirming you received the WO for the …"
click at [1041, 342] on label "Request response" at bounding box center [1068, 355] width 131 height 34
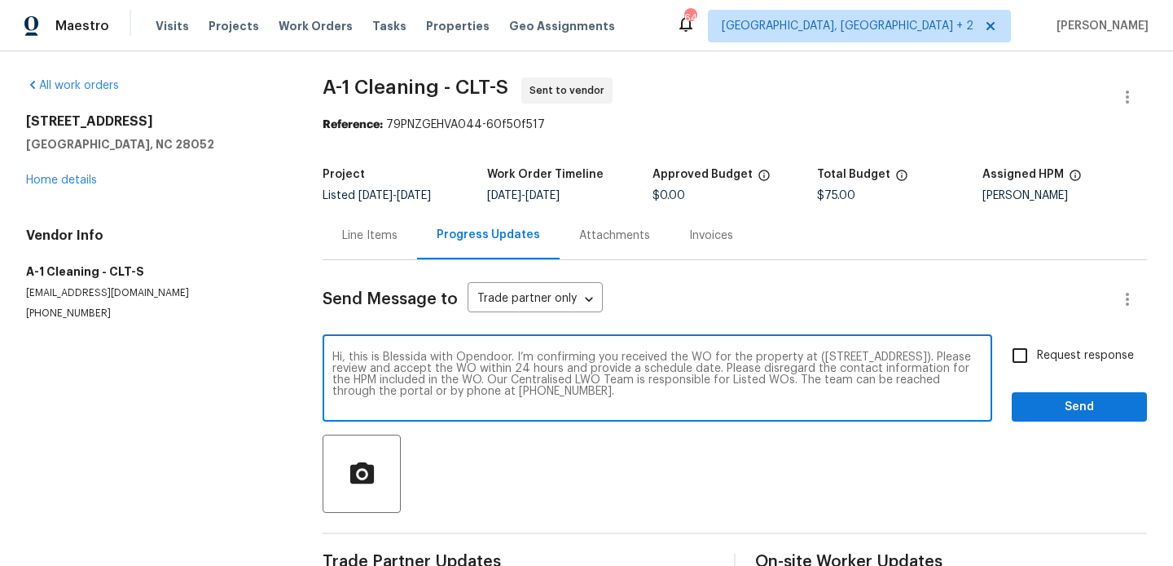
click at [1037, 342] on input "Request response" at bounding box center [1020, 355] width 34 height 34
checkbox input "true"
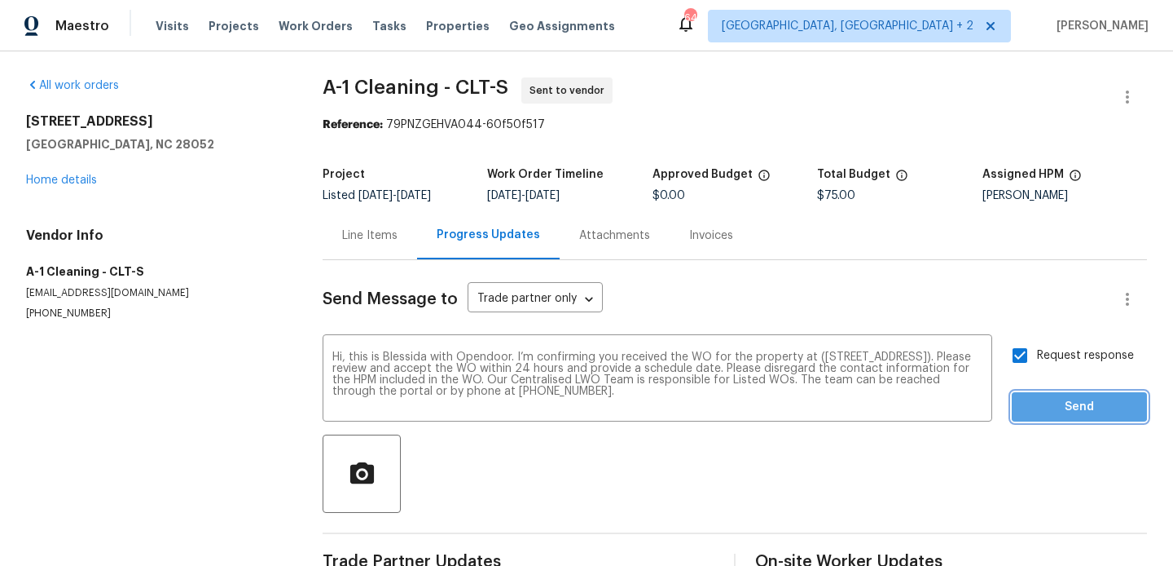
click at [1044, 400] on span "Send" at bounding box center [1079, 407] width 109 height 20
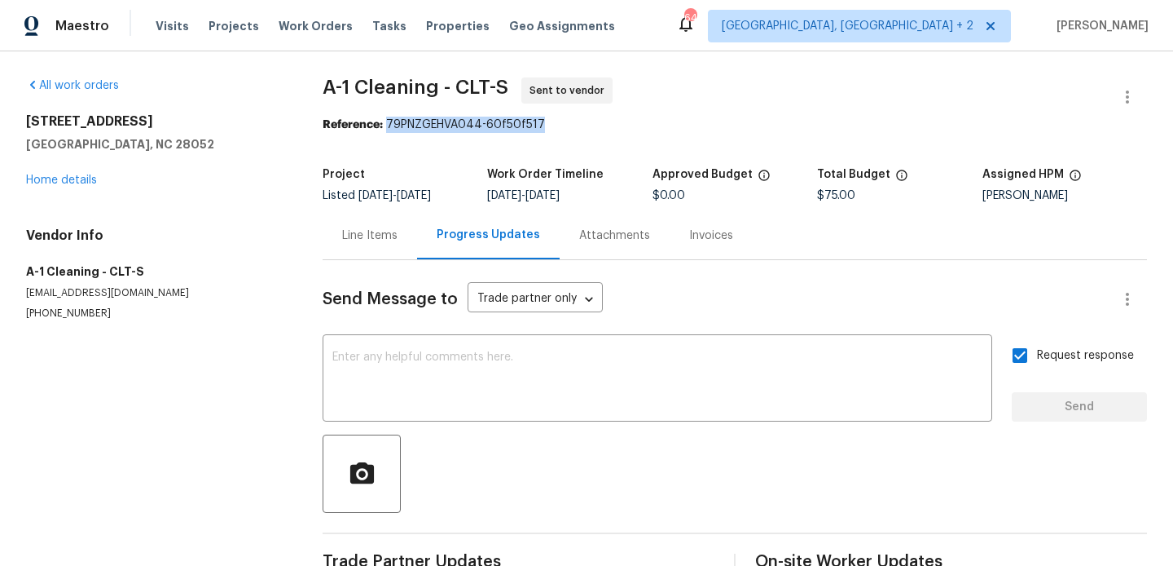
drag, startPoint x: 387, startPoint y: 129, endPoint x: 623, endPoint y: 129, distance: 236.3
click at [623, 129] on div "Reference: 79PNZGEHVA044-60f50f517" at bounding box center [735, 125] width 825 height 16
copy div "79PNZGEHVA044-60f50f517"
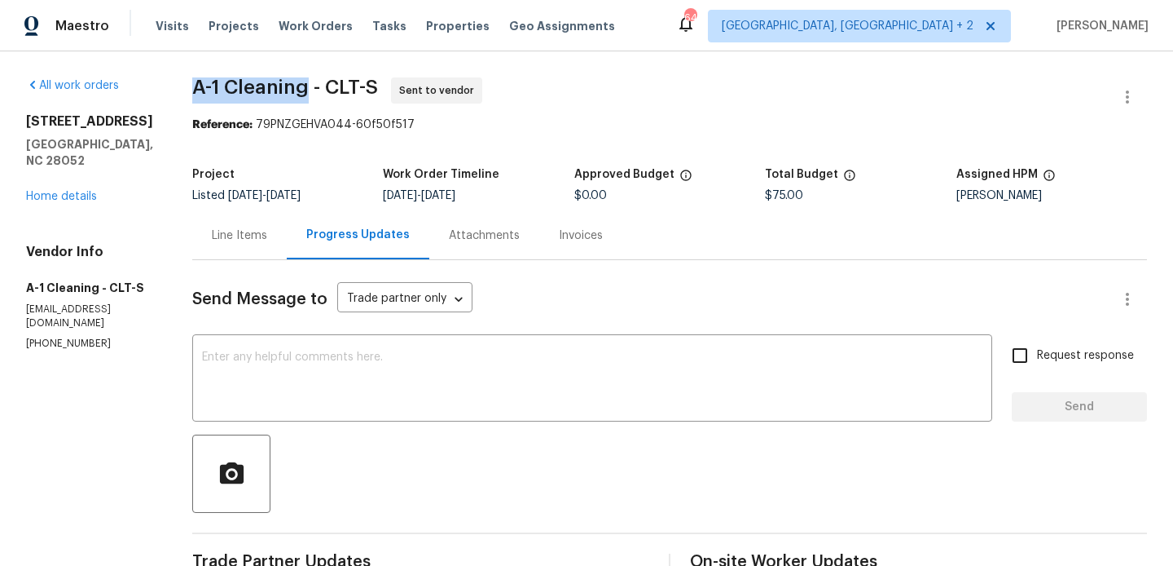
drag, startPoint x: 178, startPoint y: 95, endPoint x: 293, endPoint y: 100, distance: 114.2
click at [293, 100] on div "All work orders [STREET_ADDRESS] Home details Vendor Info A-1 Cleaning - CLT-S …" at bounding box center [586, 392] width 1173 height 683
copy span "A-1 Cleaning"
click at [66, 191] on link "Home details" at bounding box center [61, 196] width 71 height 11
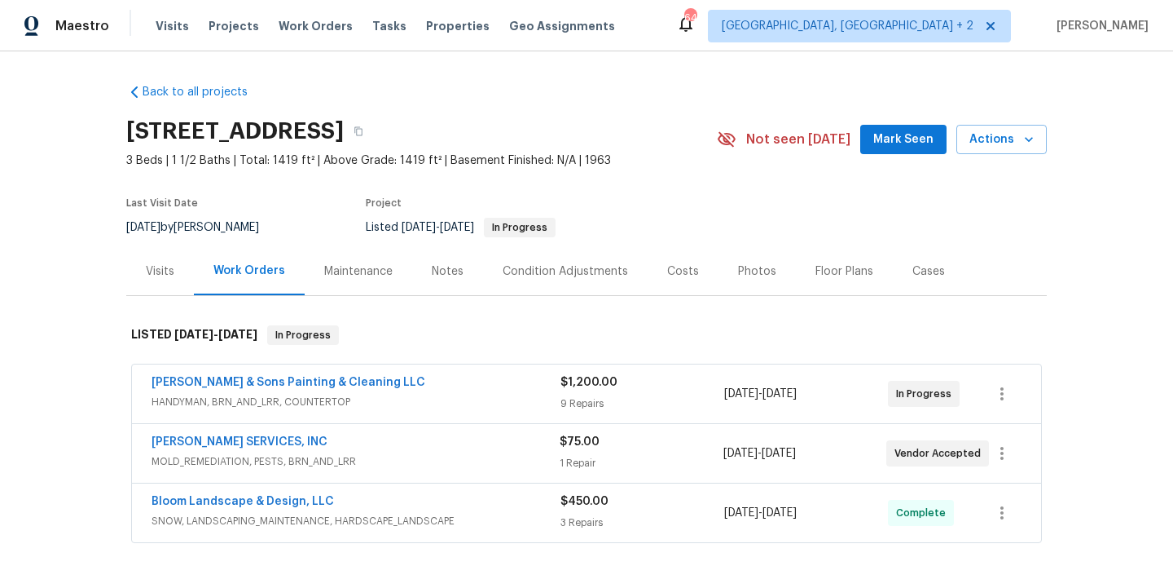
click at [310, 372] on div "[PERSON_NAME] & Sons Painting & Cleaning LLC HANDYMAN, BRN_AND_LRR, COUNTERTOP …" at bounding box center [586, 393] width 909 height 59
click at [309, 385] on link "[PERSON_NAME] & Sons Painting & Cleaning LLC" at bounding box center [289, 381] width 274 height 11
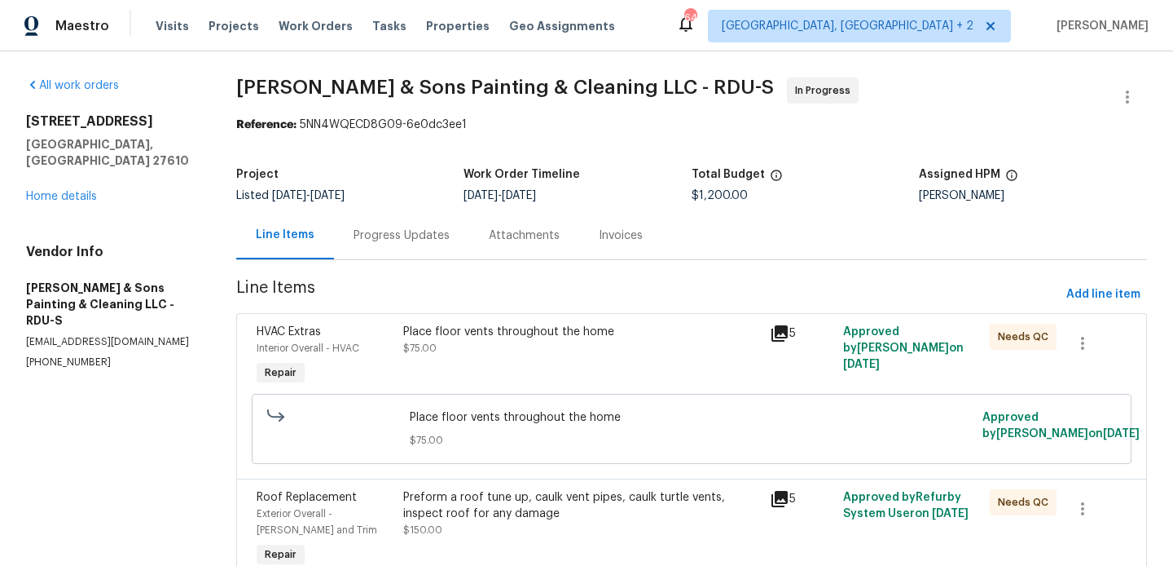
click at [432, 230] on div "Progress Updates" at bounding box center [402, 235] width 96 height 16
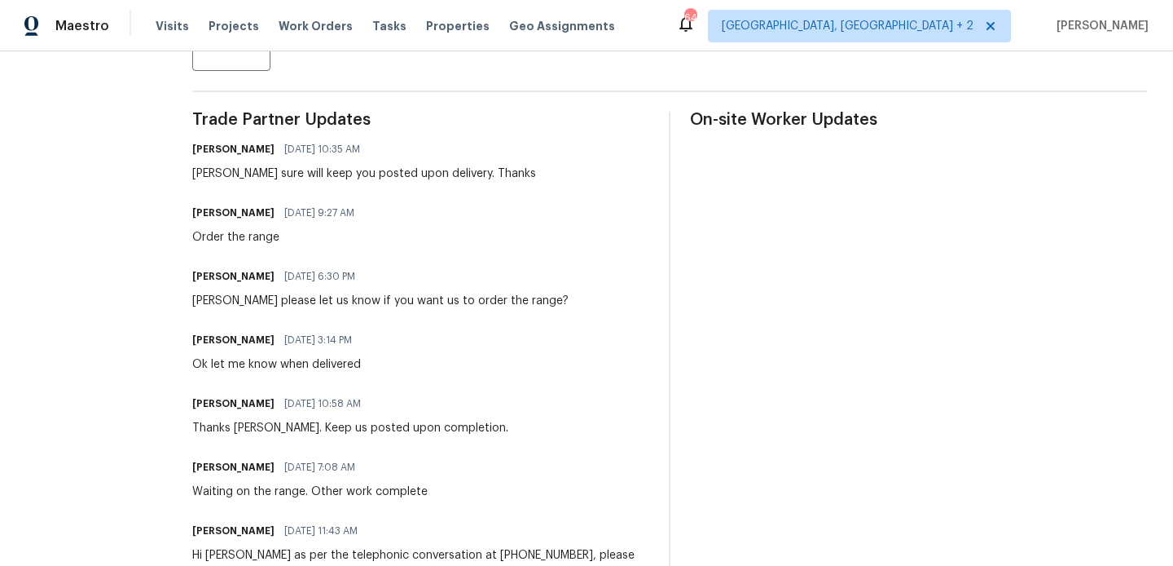
scroll to position [8, 0]
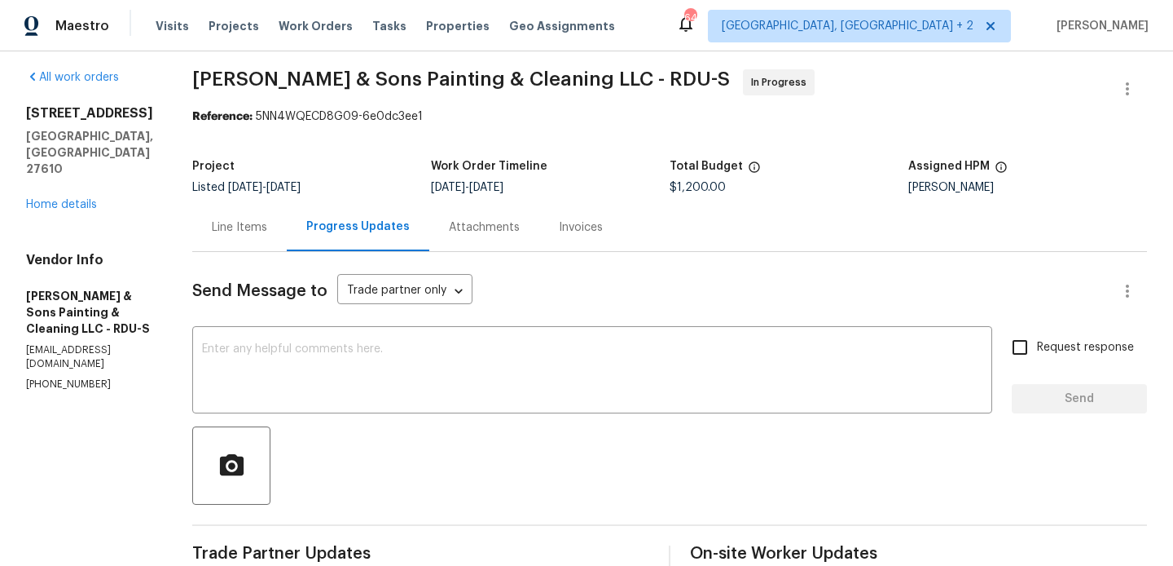
click at [201, 237] on div "Line Items" at bounding box center [239, 227] width 95 height 48
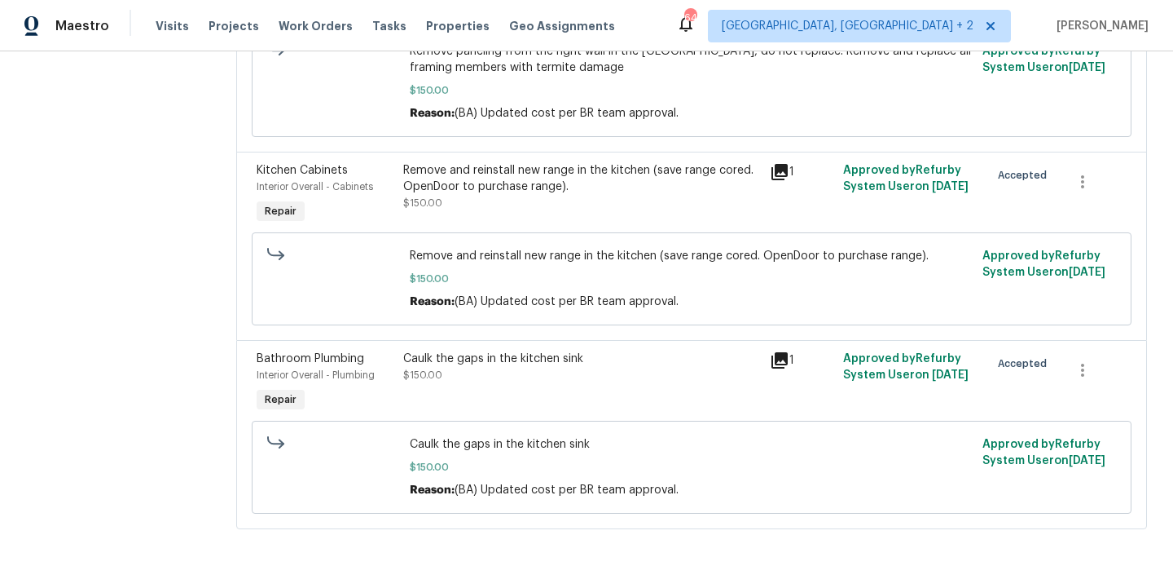
scroll to position [1483, 0]
click at [567, 194] on div "Remove and reinstall new range in the kitchen (save range cored. OpenDoor to pu…" at bounding box center [581, 177] width 357 height 33
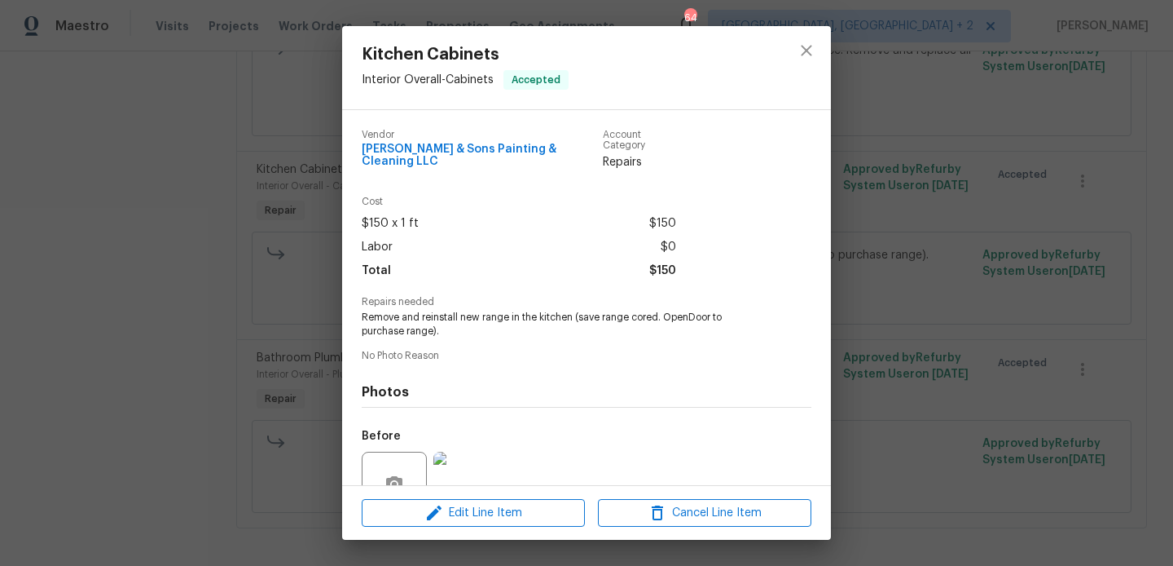
scroll to position [143, 0]
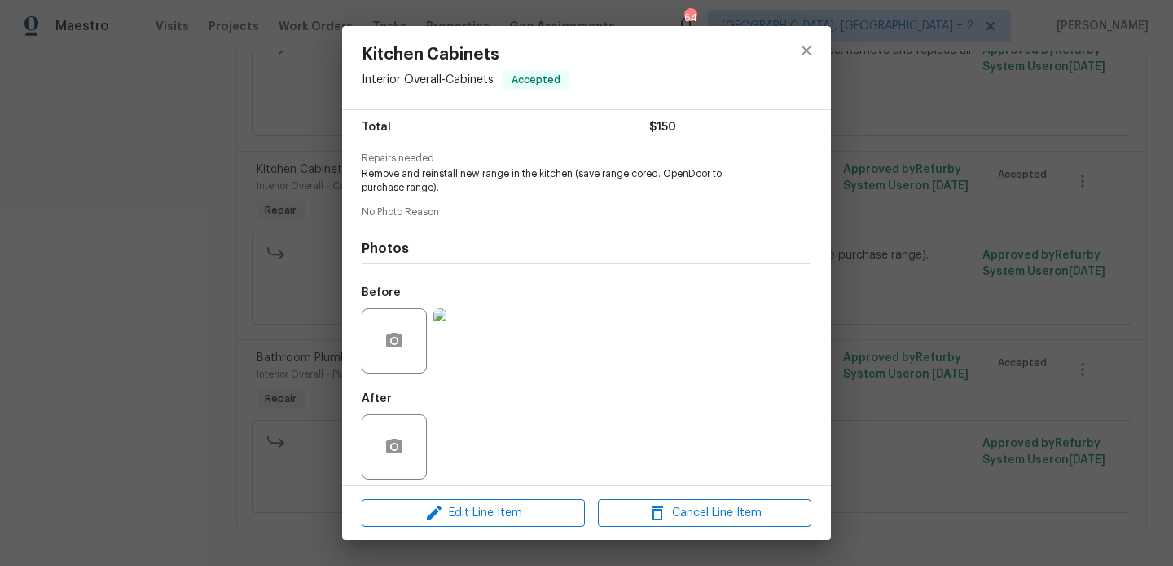
click at [498, 330] on img at bounding box center [466, 340] width 65 height 65
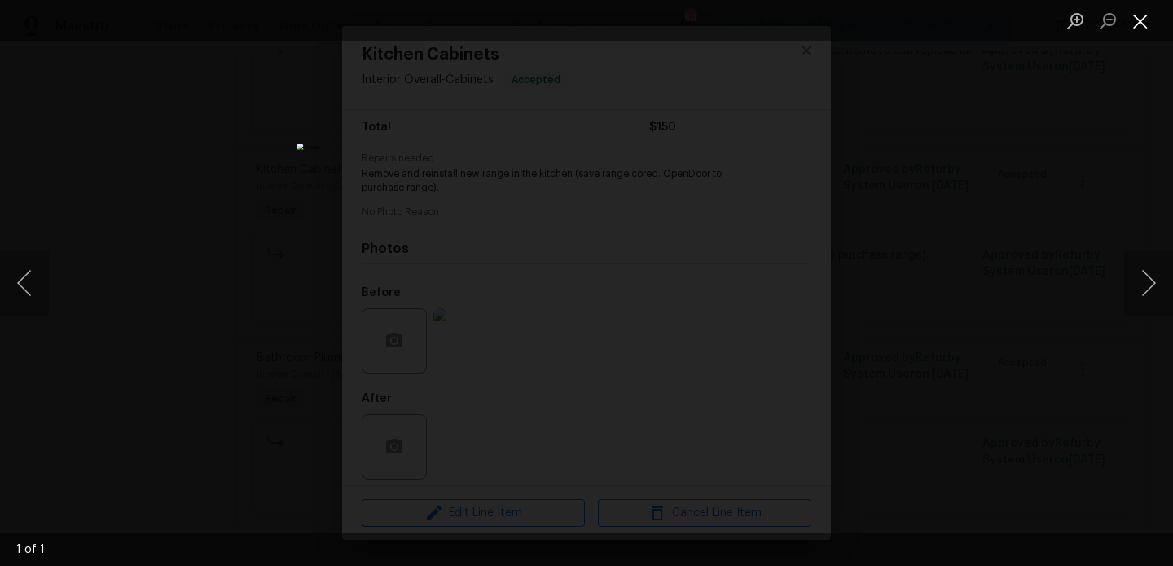
click at [1146, 16] on button "Close lightbox" at bounding box center [1141, 21] width 33 height 29
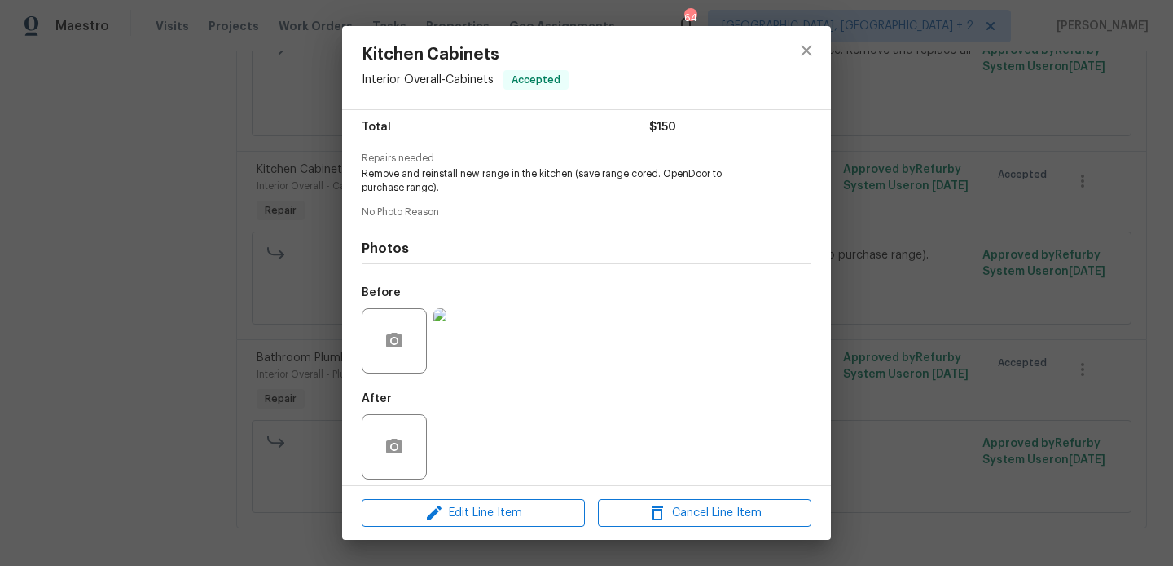
click at [909, 262] on div "Kitchen Cabinets Interior Overall - Cabinets Accepted Vendor [PERSON_NAME] & So…" at bounding box center [586, 283] width 1173 height 566
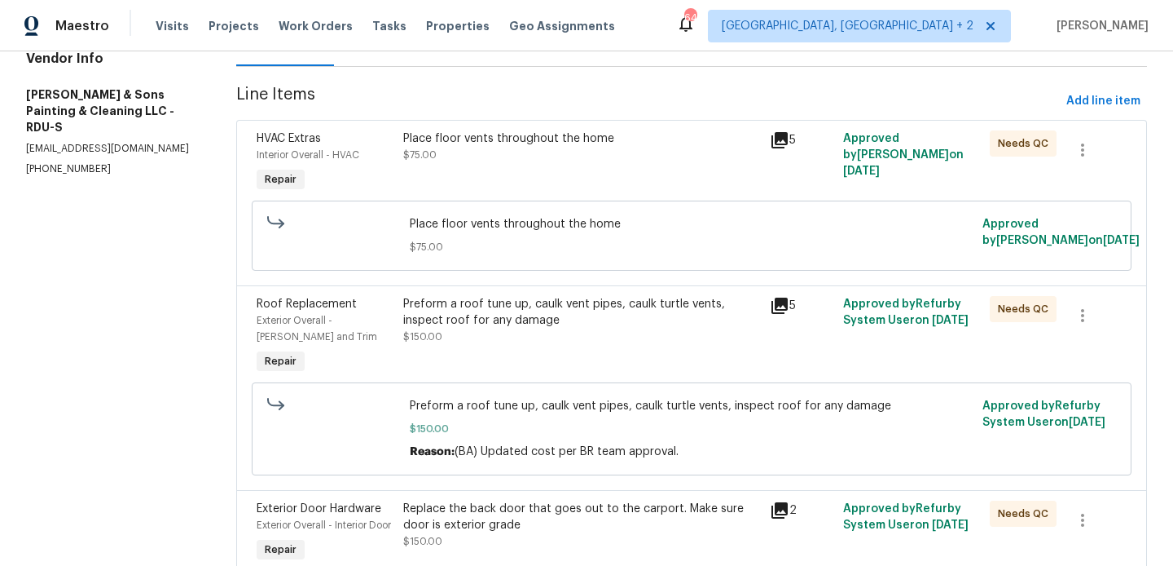
scroll to position [0, 0]
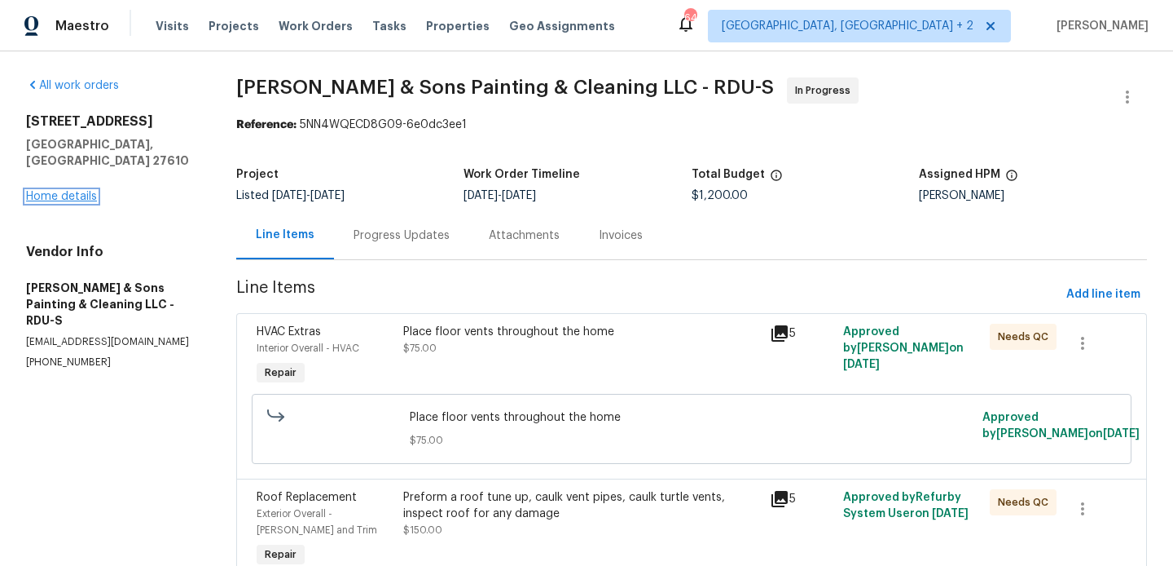
click at [65, 191] on link "Home details" at bounding box center [61, 196] width 71 height 11
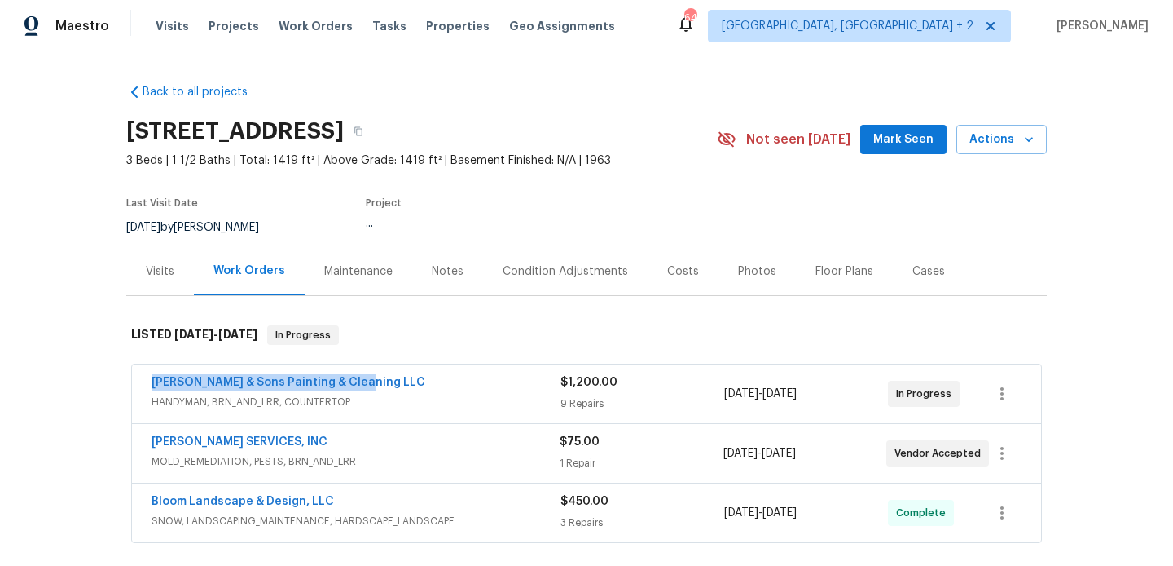
drag, startPoint x: 373, startPoint y: 378, endPoint x: 147, endPoint y: 378, distance: 226.6
click at [147, 378] on div "[PERSON_NAME] & Sons Painting & Cleaning LLC HANDYMAN, BRN_AND_LRR, COUNTERTOP …" at bounding box center [586, 393] width 909 height 59
copy link "[PERSON_NAME] & Sons Painting & Cleaning LLC"
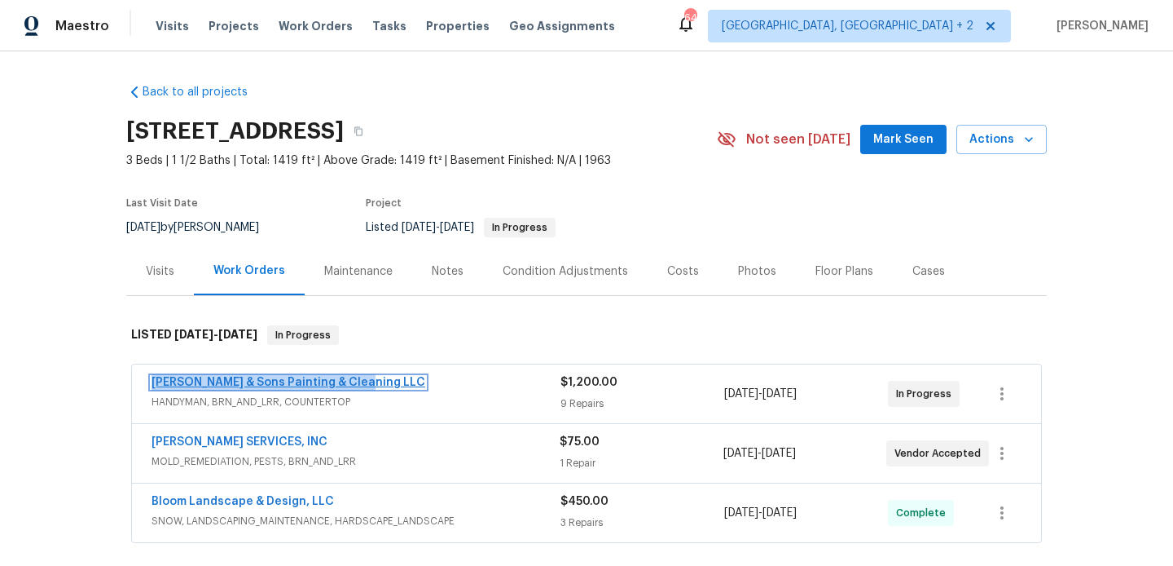
click at [322, 381] on link "[PERSON_NAME] & Sons Painting & Cleaning LLC" at bounding box center [289, 381] width 274 height 11
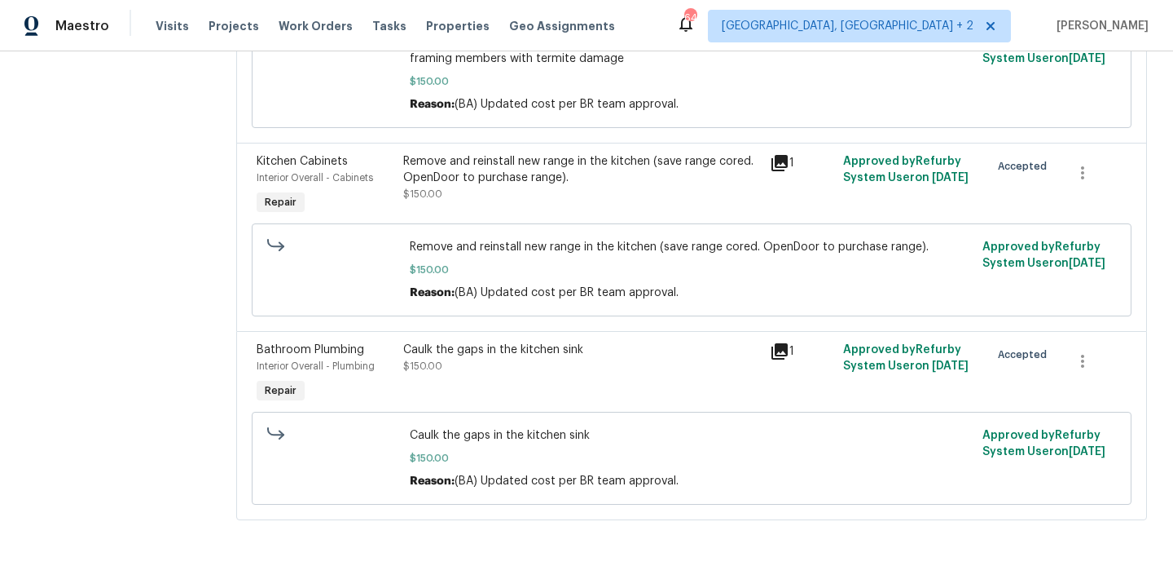
scroll to position [1470, 0]
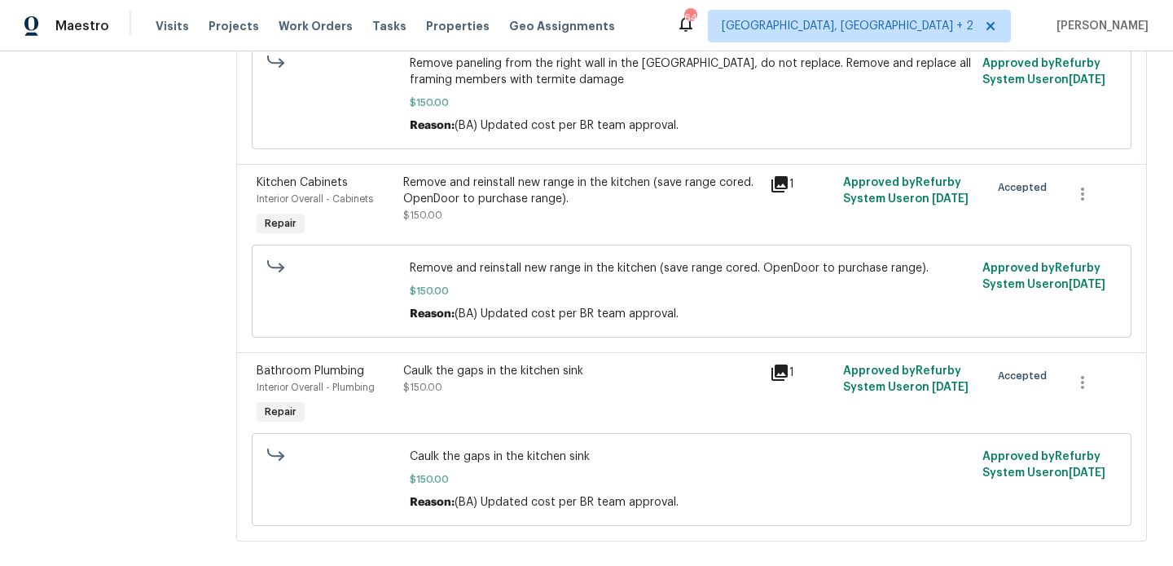
click at [538, 207] on div "Remove and reinstall new range in the kitchen (save range cored. OpenDoor to pu…" at bounding box center [581, 190] width 357 height 33
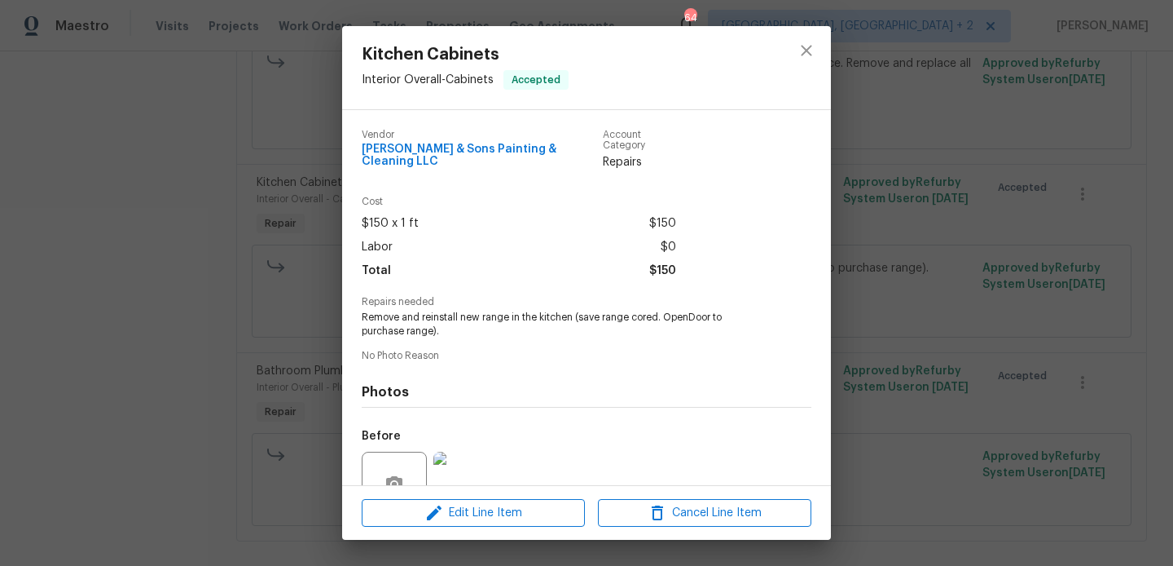
click at [515, 312] on span "Remove and reinstall new range in the kitchen (save range cored. OpenDoor to pu…" at bounding box center [564, 324] width 405 height 28
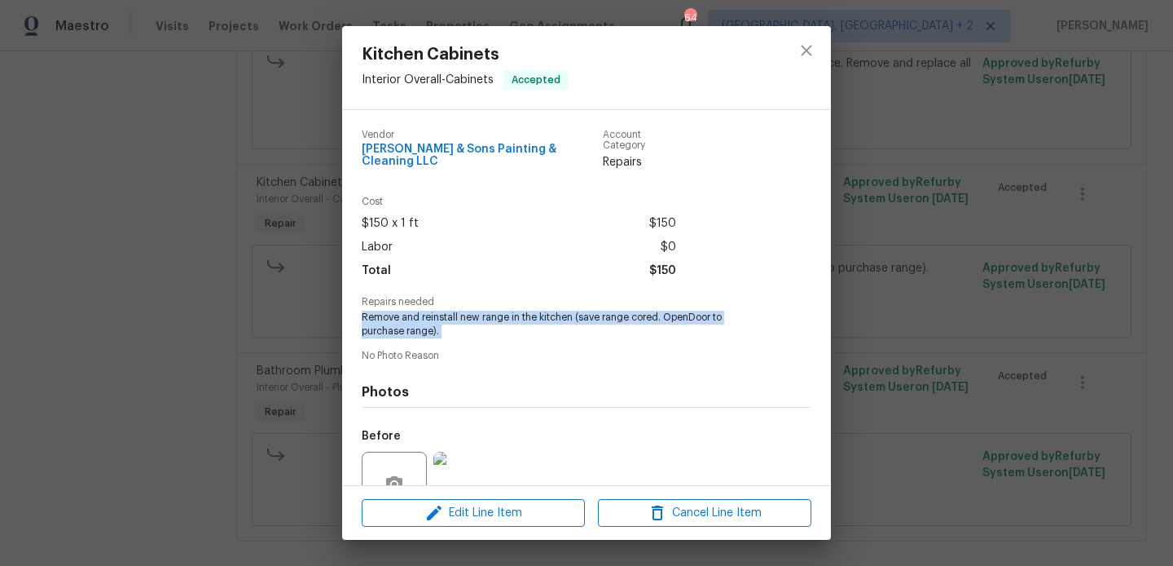
click at [515, 312] on span "Remove and reinstall new range in the kitchen (save range cored. OpenDoor to pu…" at bounding box center [564, 324] width 405 height 28
copy span "Remove and reinstall new range in the kitchen (save range cored. OpenDoor to pu…"
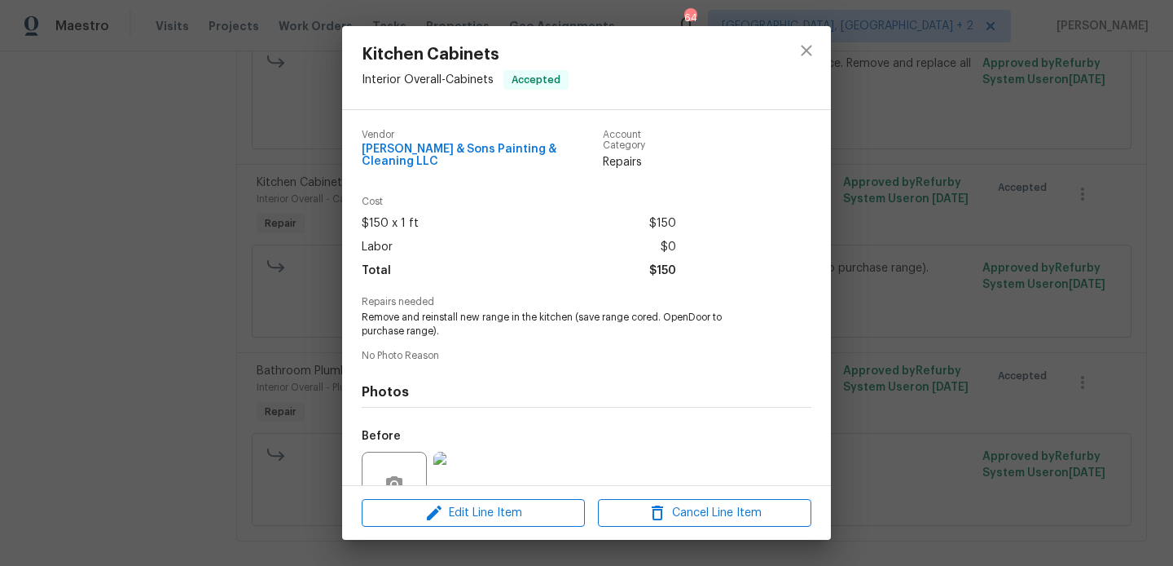
click at [203, 297] on div "Kitchen Cabinets Interior Overall - Cabinets Accepted Vendor [PERSON_NAME] & So…" at bounding box center [586, 283] width 1173 height 566
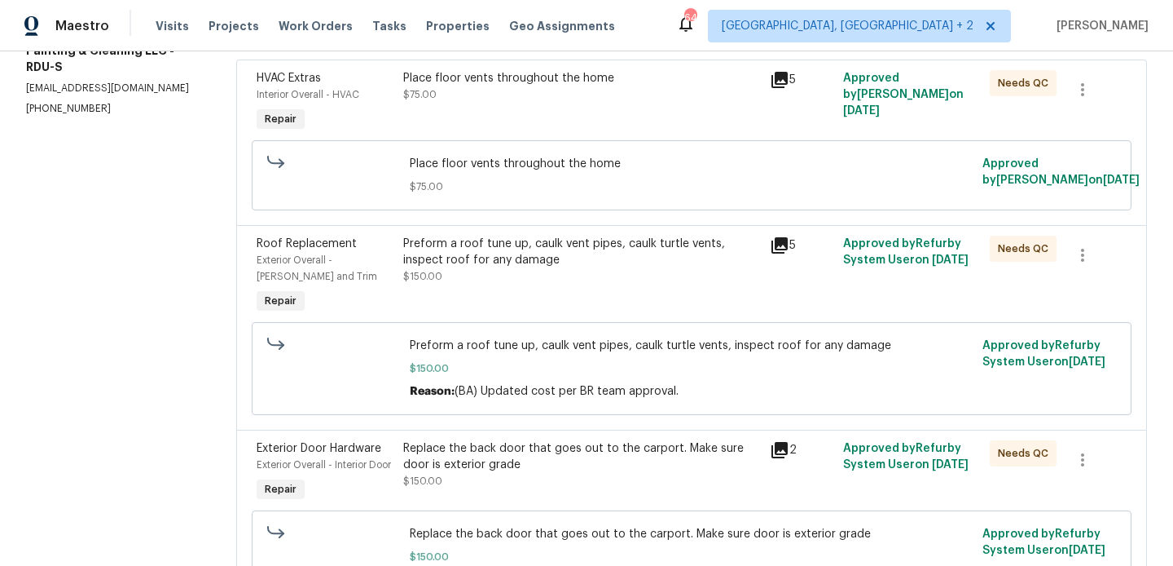
scroll to position [0, 0]
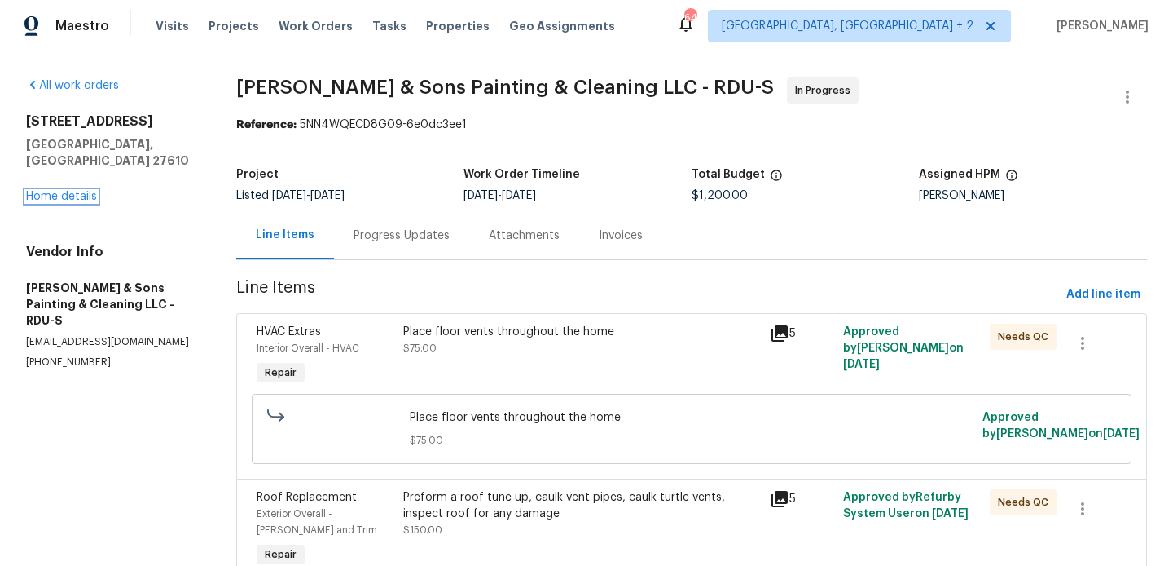
click at [73, 191] on link "Home details" at bounding box center [61, 196] width 71 height 11
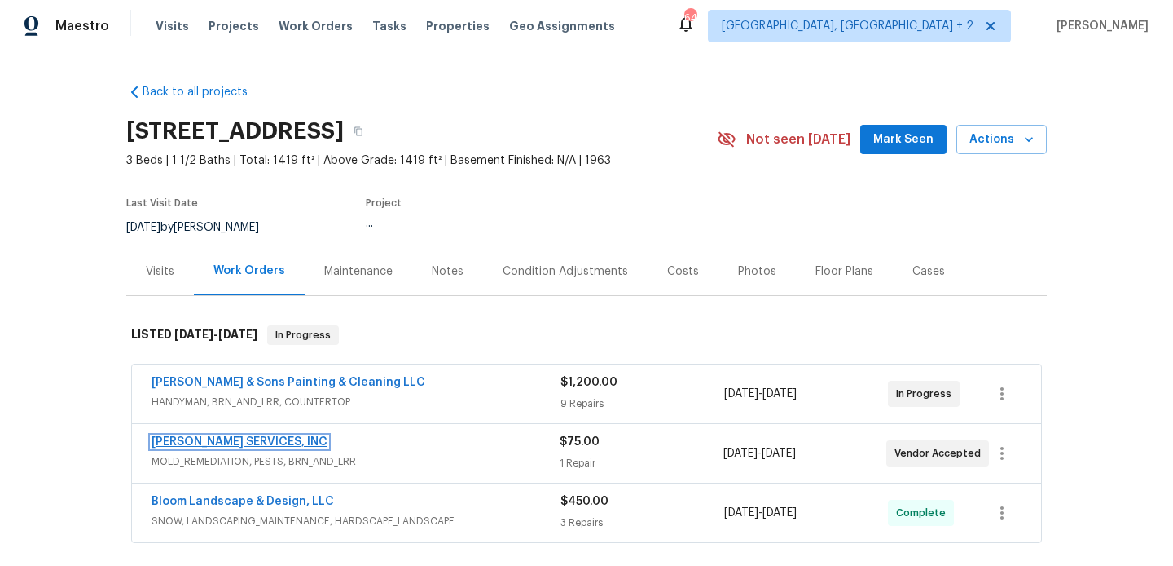
click at [271, 438] on link "[PERSON_NAME] SERVICES, INC" at bounding box center [240, 441] width 176 height 11
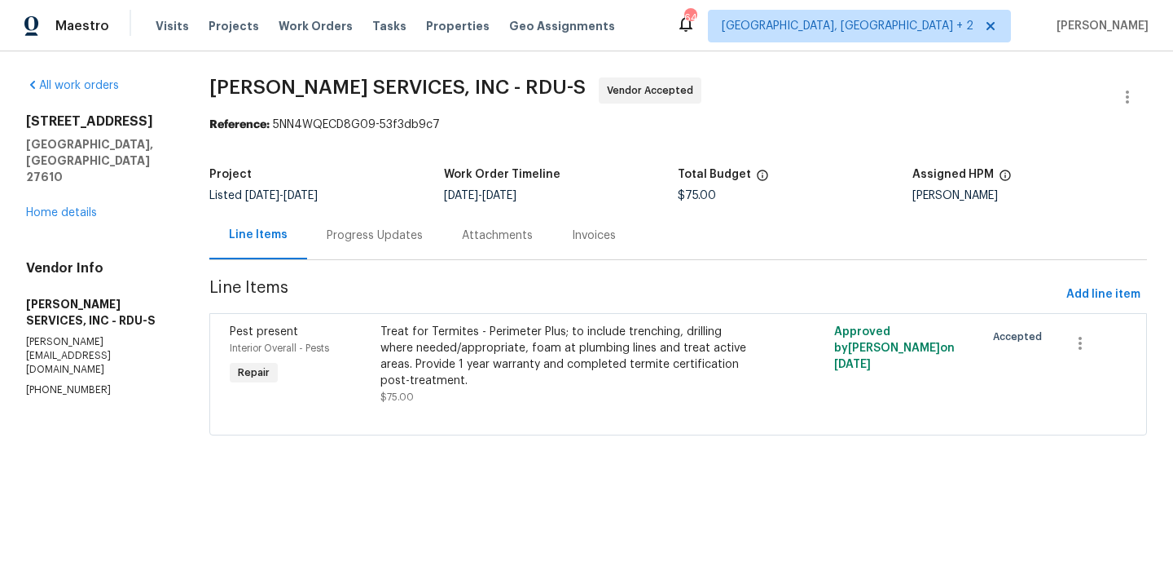
click at [385, 231] on div "Progress Updates" at bounding box center [375, 235] width 96 height 16
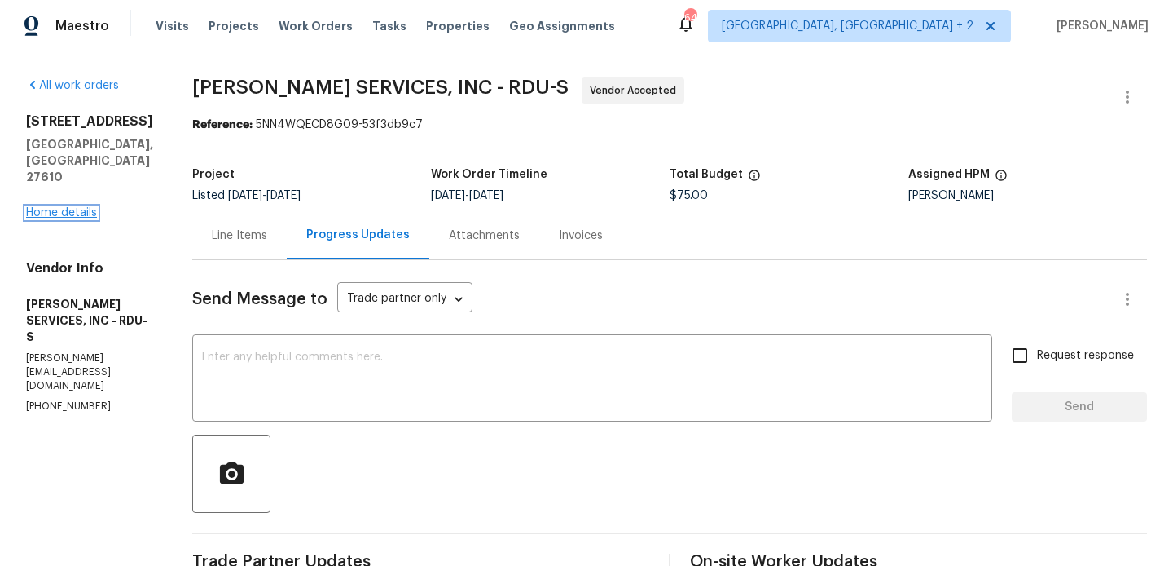
click at [42, 207] on link "Home details" at bounding box center [61, 212] width 71 height 11
